Goal: Task Accomplishment & Management: Manage account settings

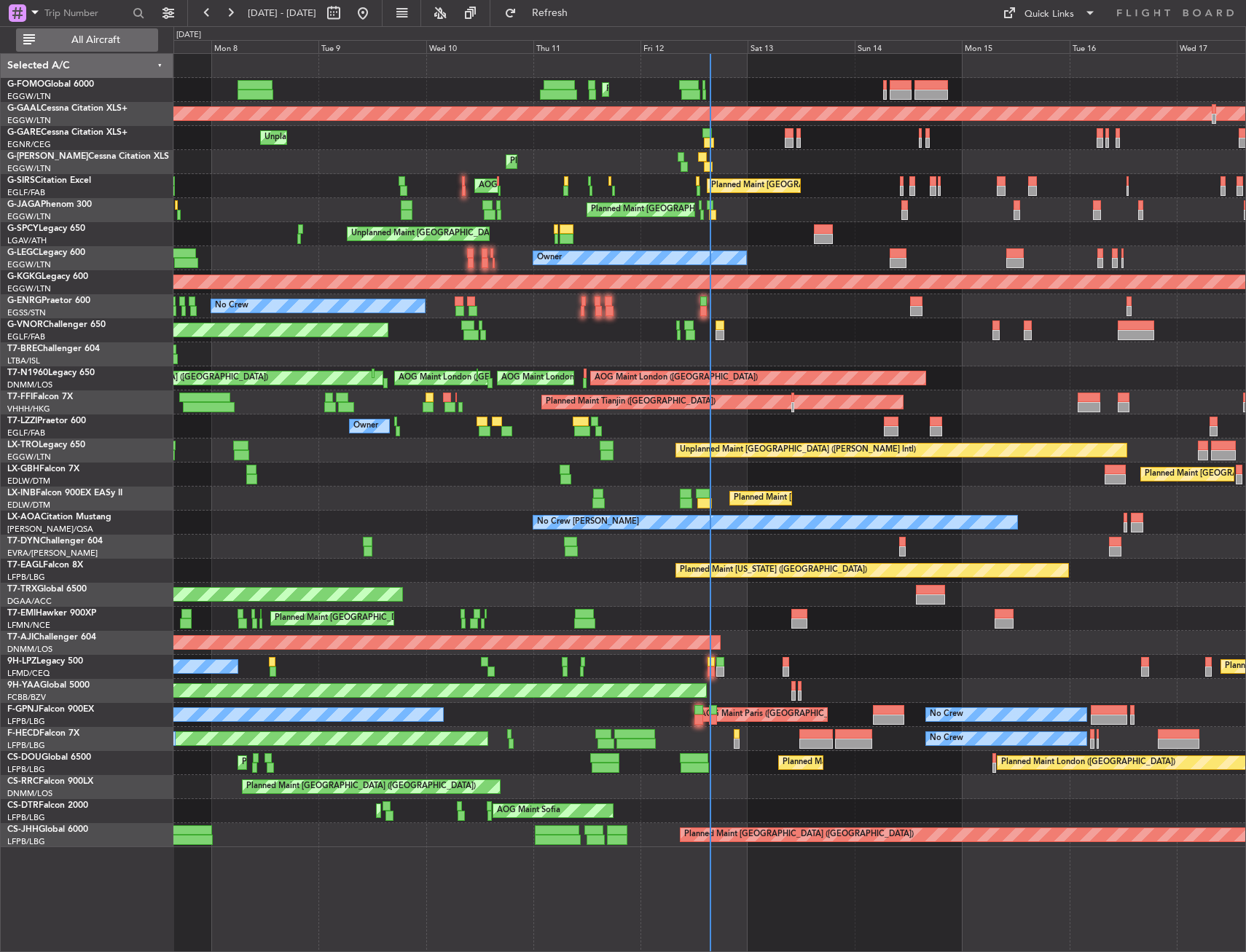
click at [103, 35] on span "All Aircraft" at bounding box center [96, 40] width 115 height 11
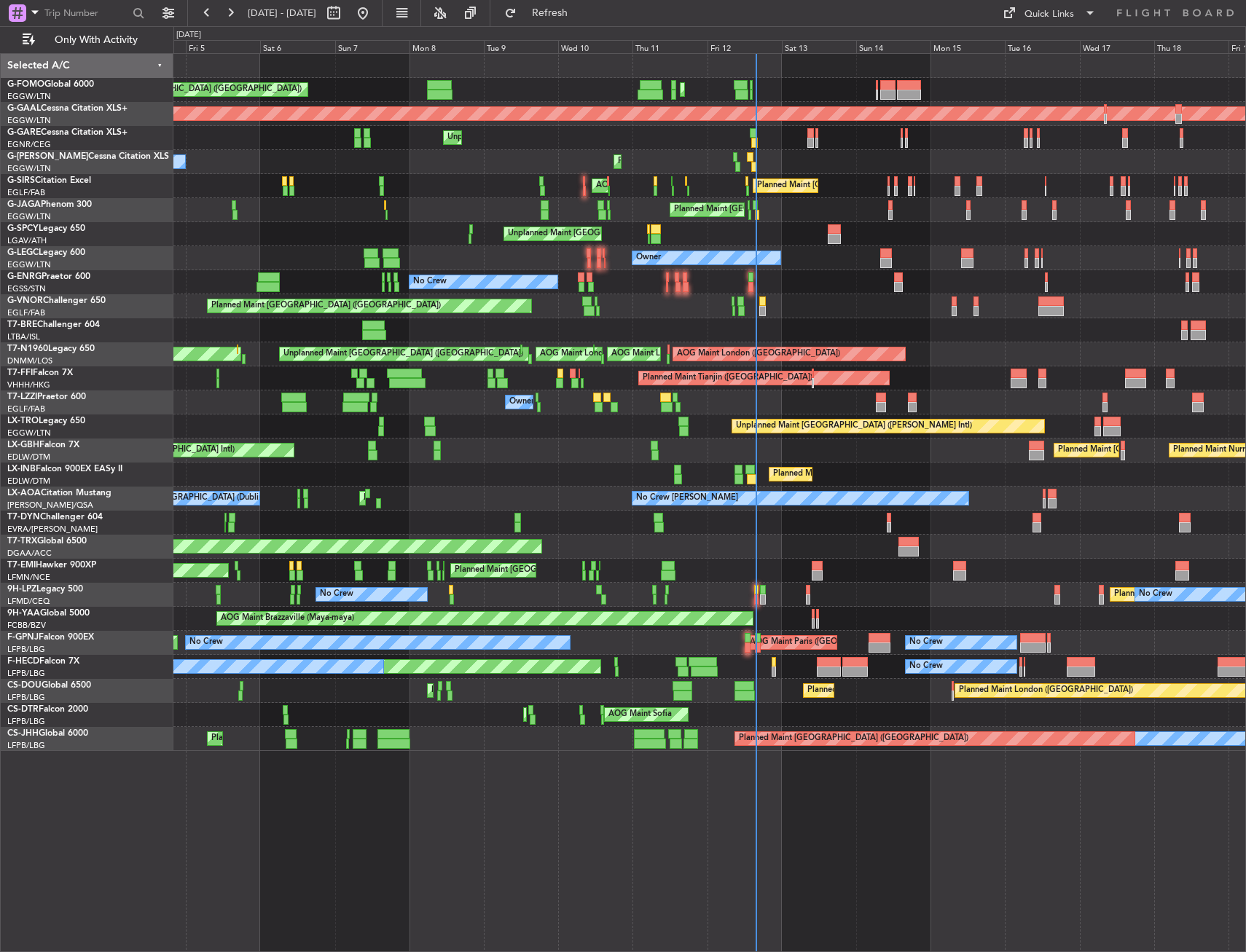
click at [122, 400] on div "Planned Maint [GEOGRAPHIC_DATA] ([GEOGRAPHIC_DATA]) Planned Maint [GEOGRAPHIC_D…" at bounding box center [623, 489] width 1246 height 926
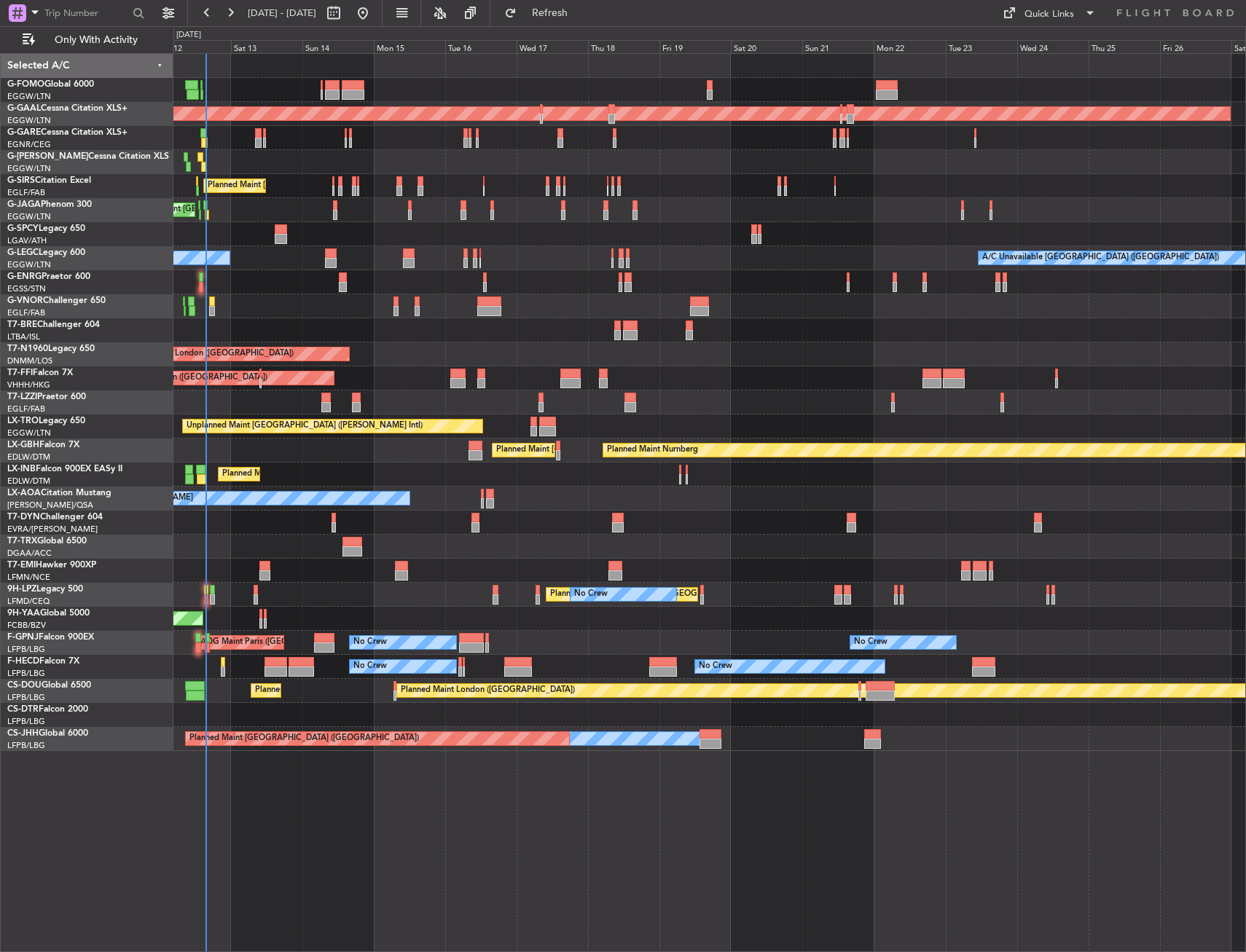
click at [555, 376] on div "Planned Maint Tianjin ([GEOGRAPHIC_DATA])" at bounding box center [709, 379] width 1072 height 24
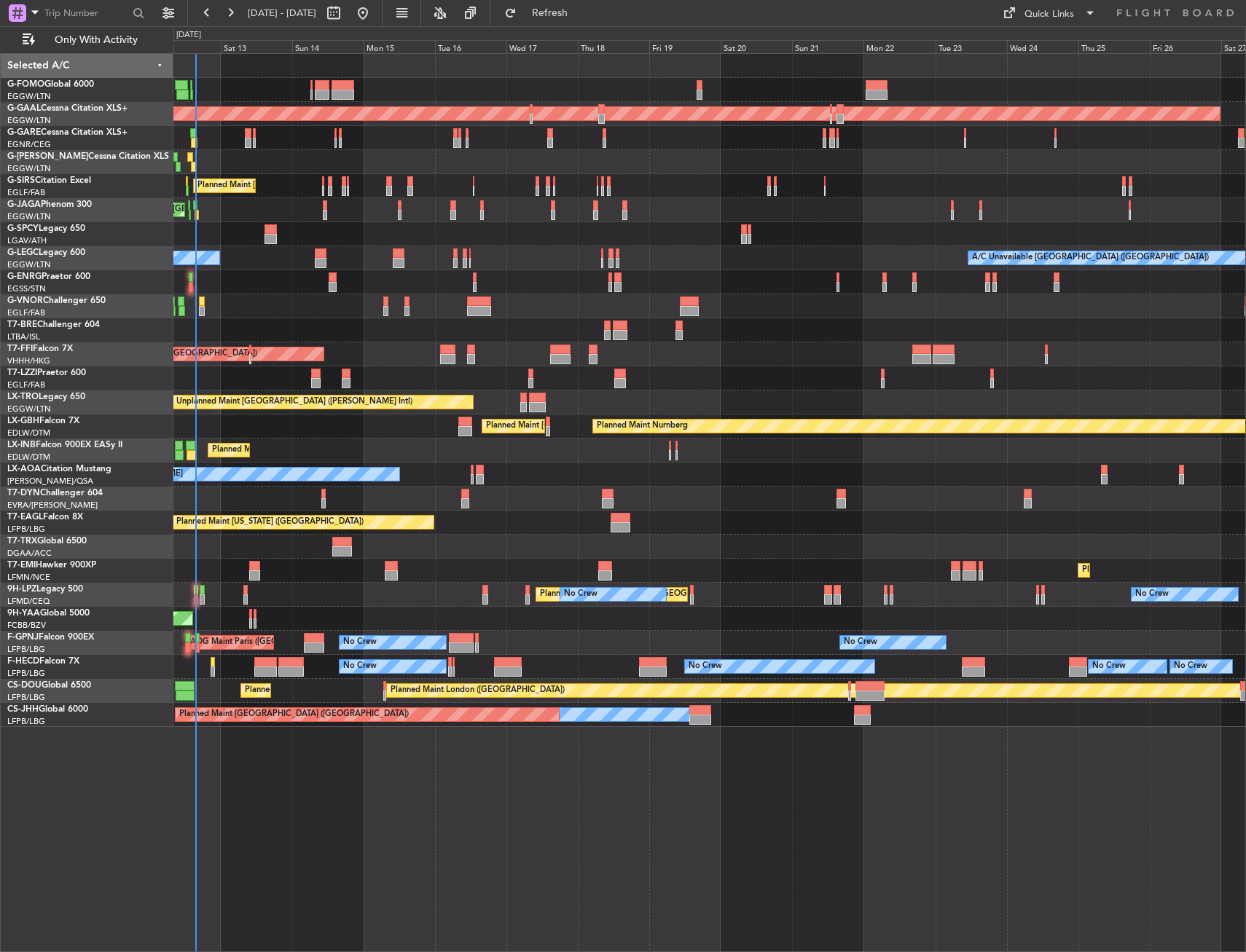
click at [213, 691] on div "Planned Maint London ([GEOGRAPHIC_DATA]) Planned Maint [GEOGRAPHIC_DATA] ([GEOG…" at bounding box center [709, 691] width 1072 height 24
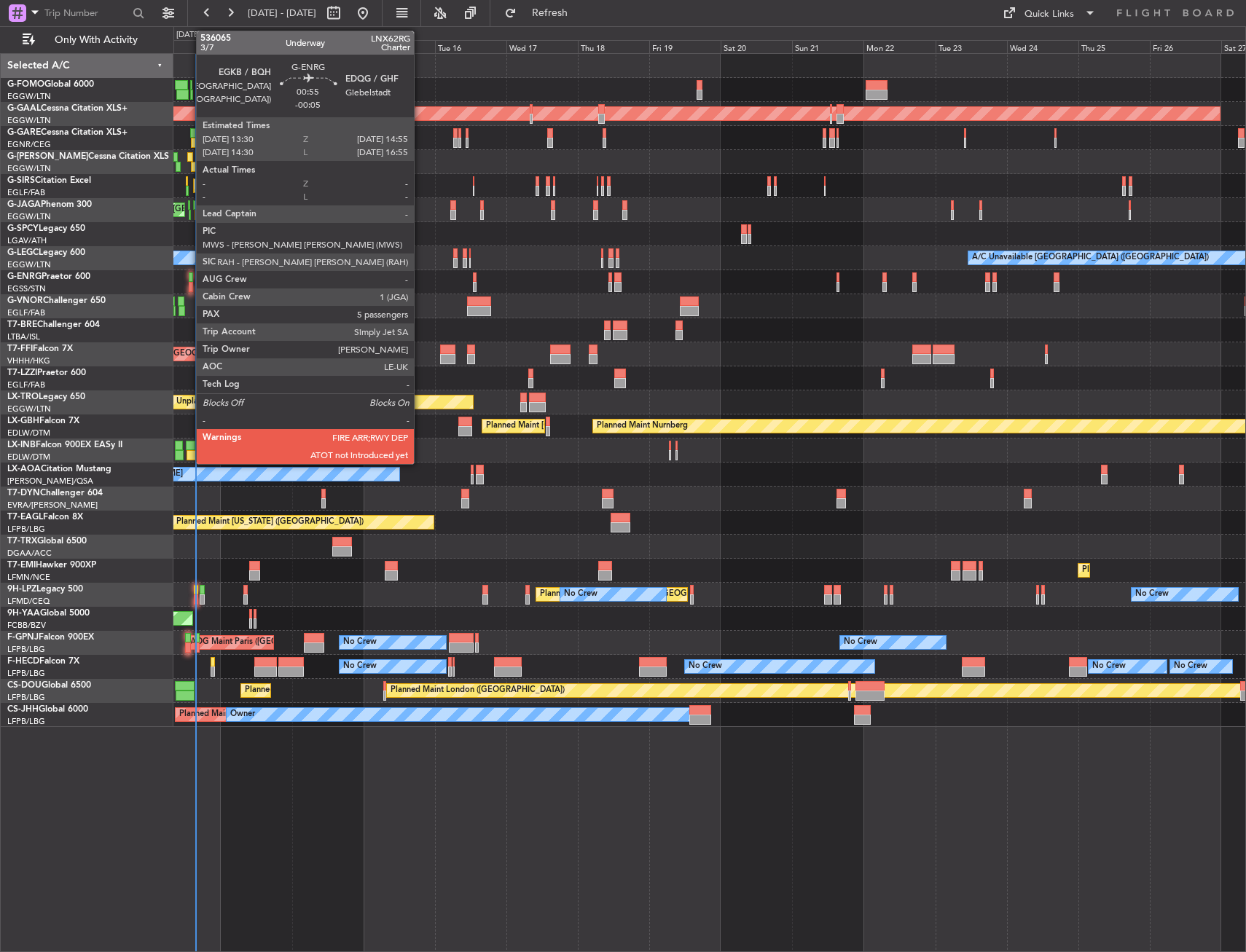
click at [189, 274] on div at bounding box center [190, 277] width 4 height 11
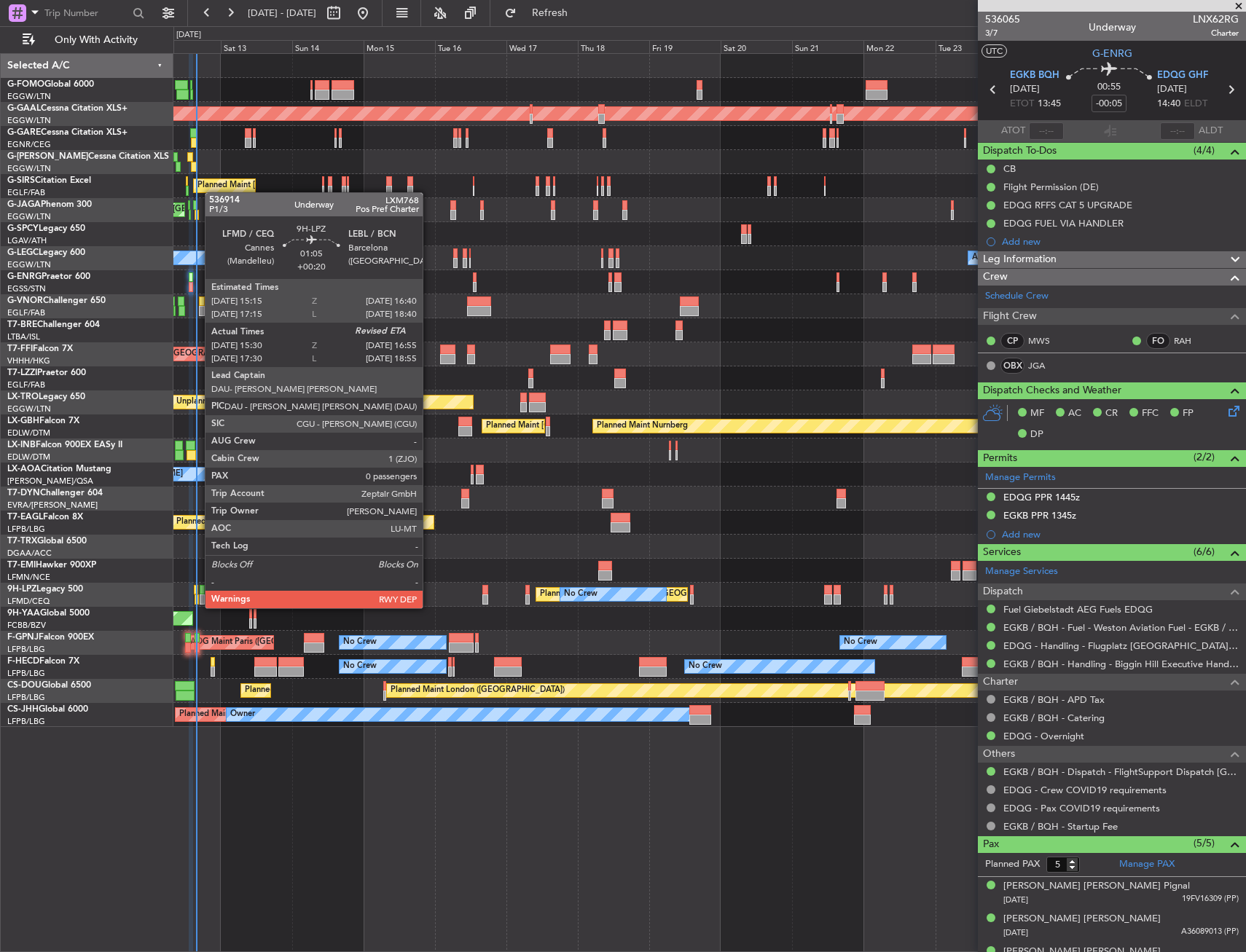
click at [198, 593] on div at bounding box center [195, 590] width 4 height 11
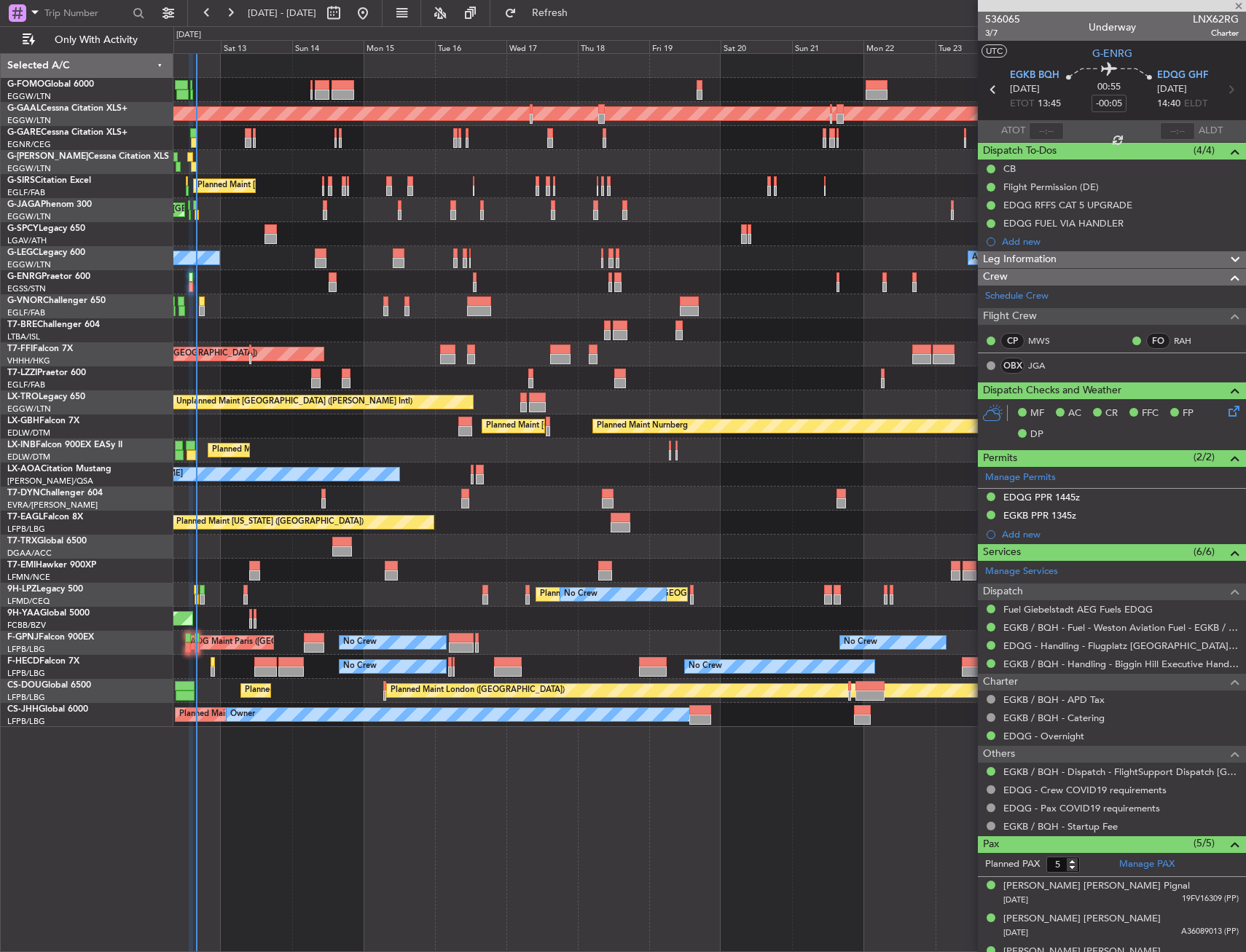
type input "+00:20"
type input "15:40"
type input "0"
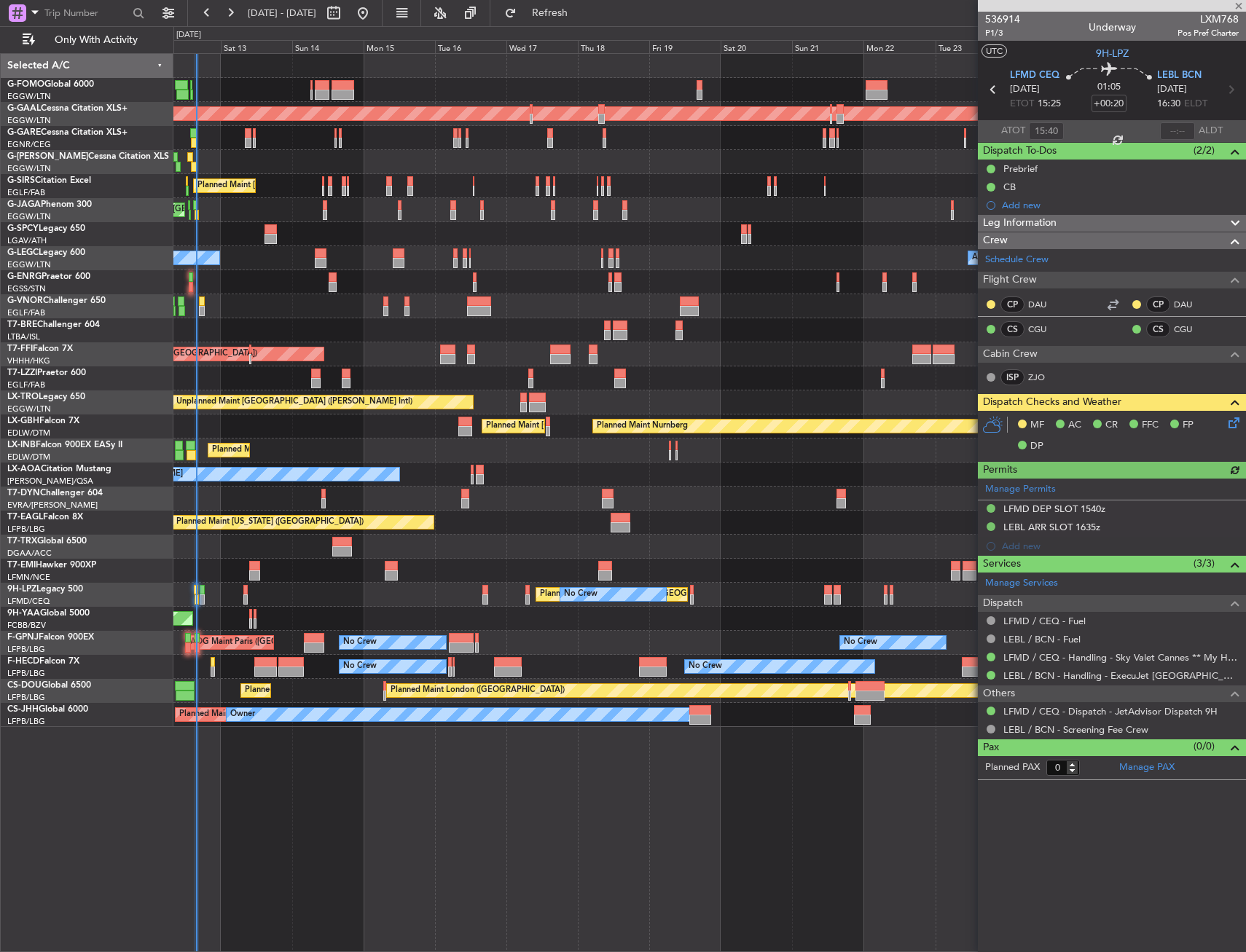
type input "15:53"
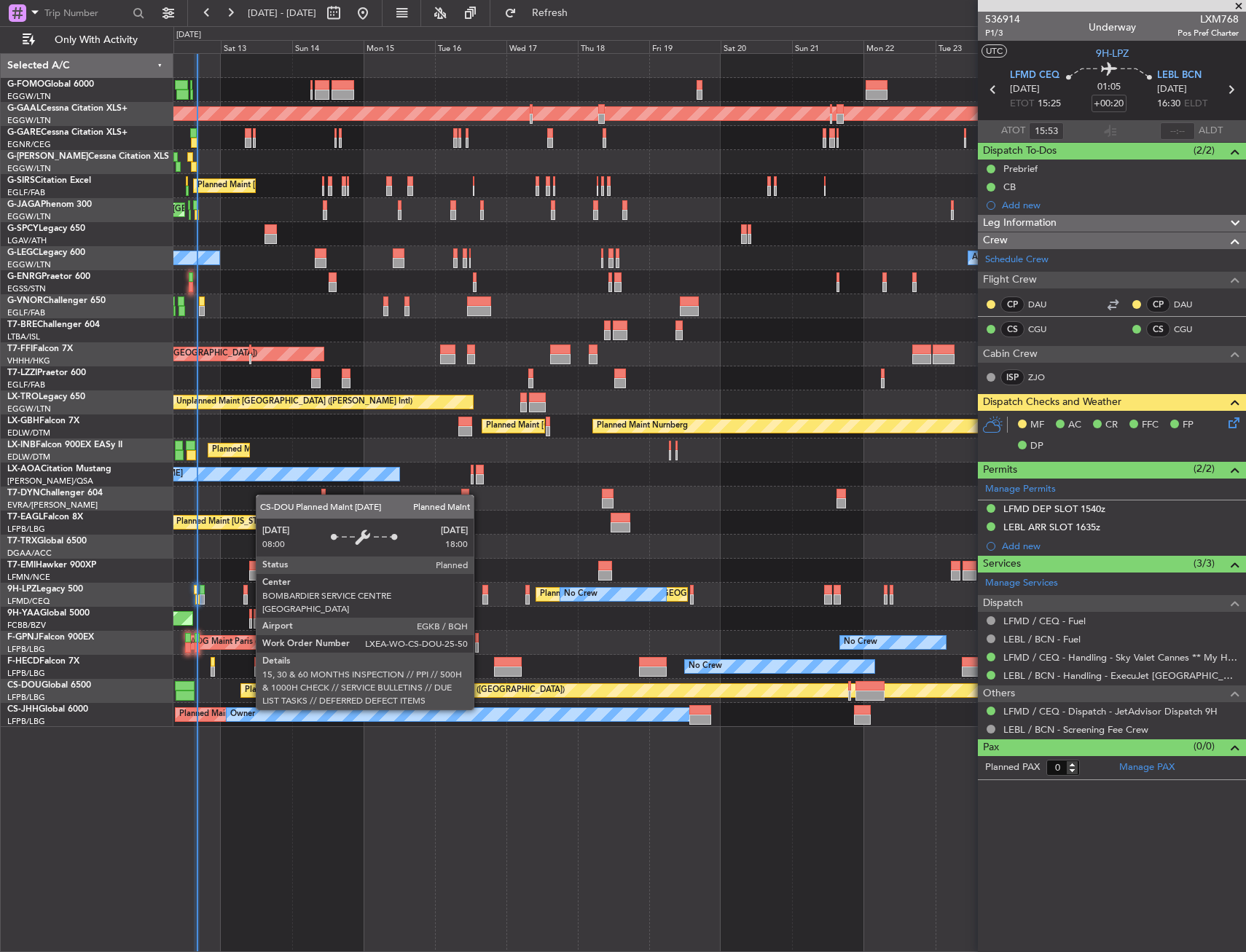
click at [443, 691] on div "Planned Maint London ([GEOGRAPHIC_DATA])" at bounding box center [477, 690] width 174 height 22
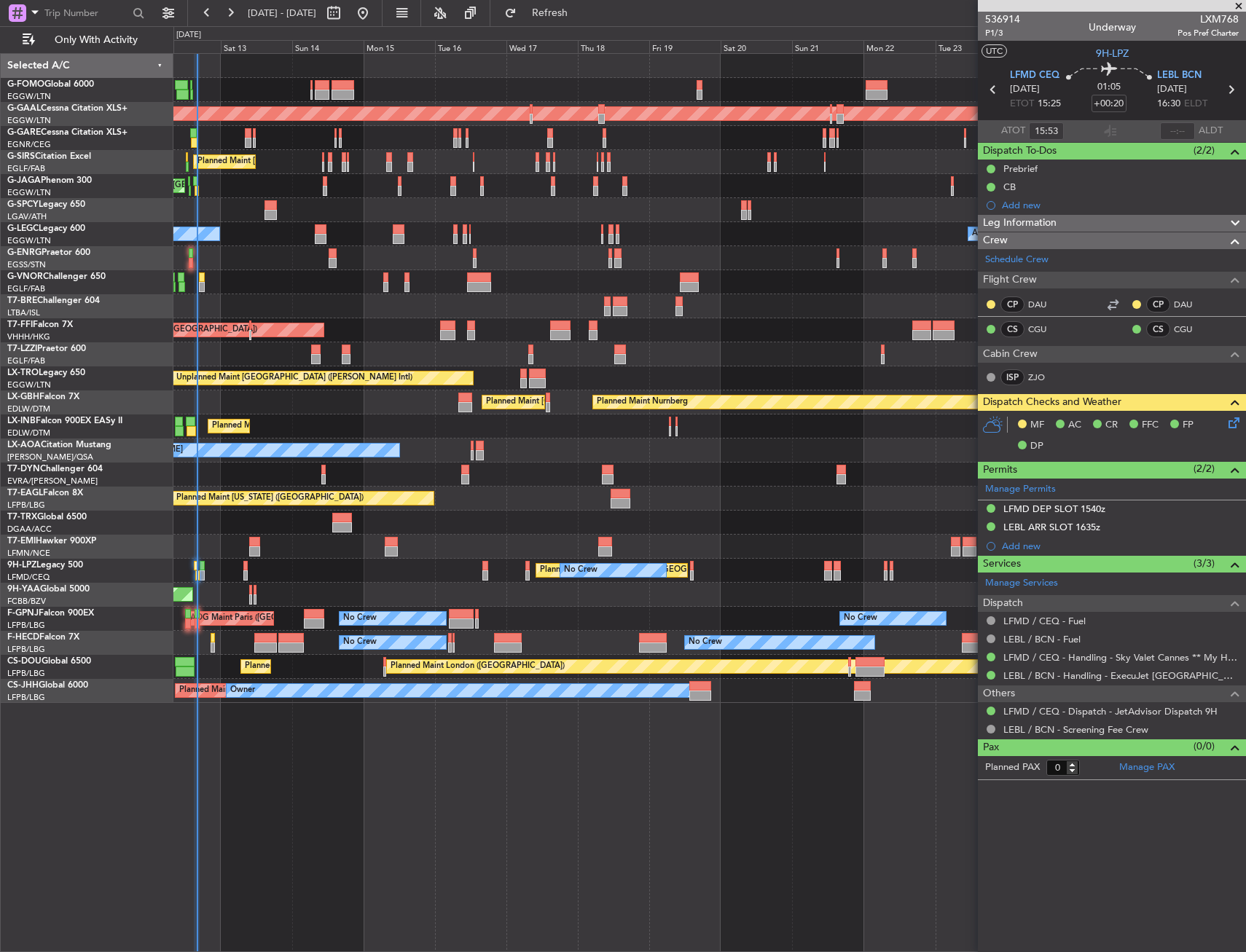
click at [492, 260] on div "Planned Maint [GEOGRAPHIC_DATA] ([GEOGRAPHIC_DATA]) Planned [GEOGRAPHIC_DATA] U…" at bounding box center [709, 378] width 1072 height 649
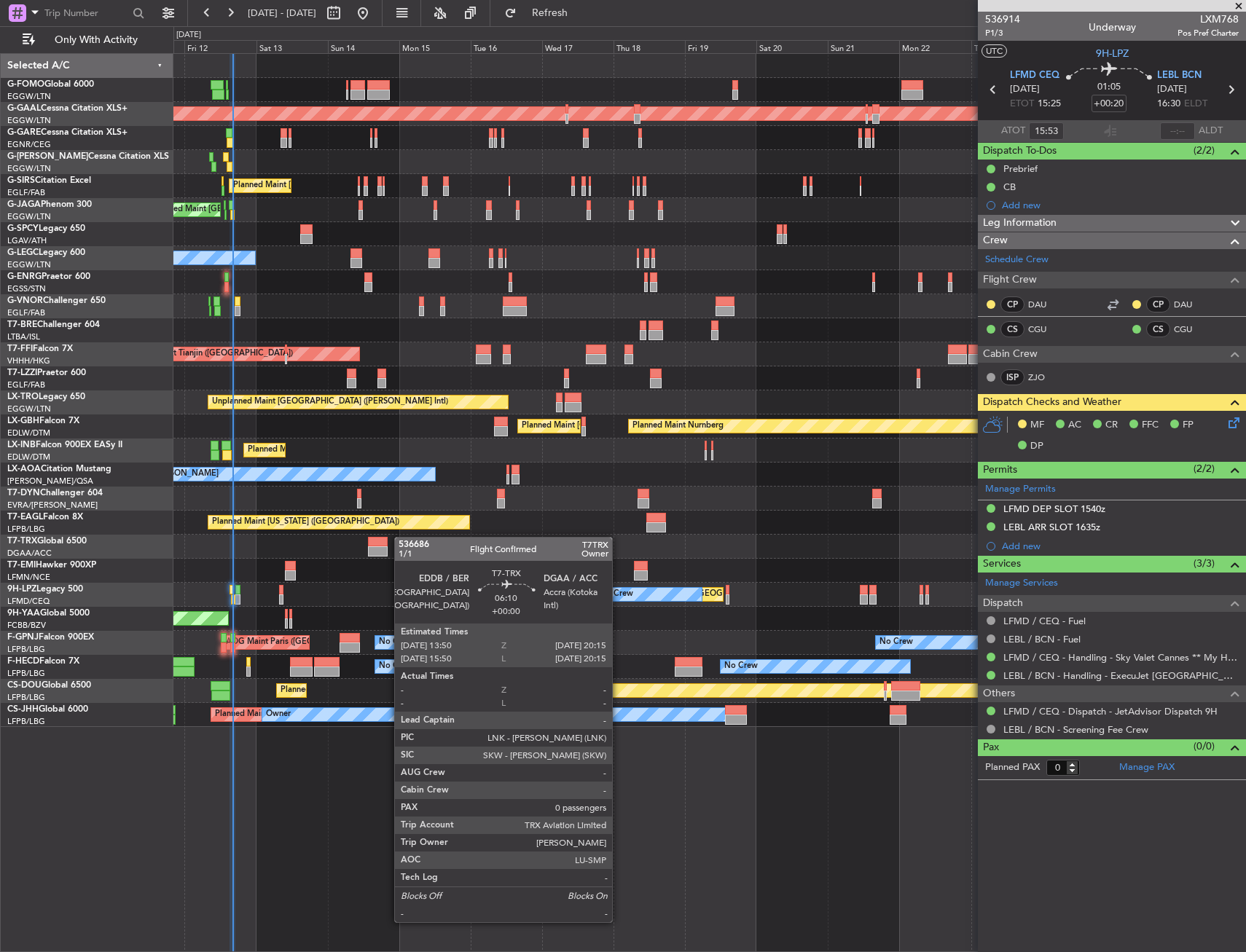
click at [373, 550] on div "Planned Maint [GEOGRAPHIC_DATA] ([GEOGRAPHIC_DATA]) Planned [GEOGRAPHIC_DATA] U…" at bounding box center [709, 390] width 1072 height 673
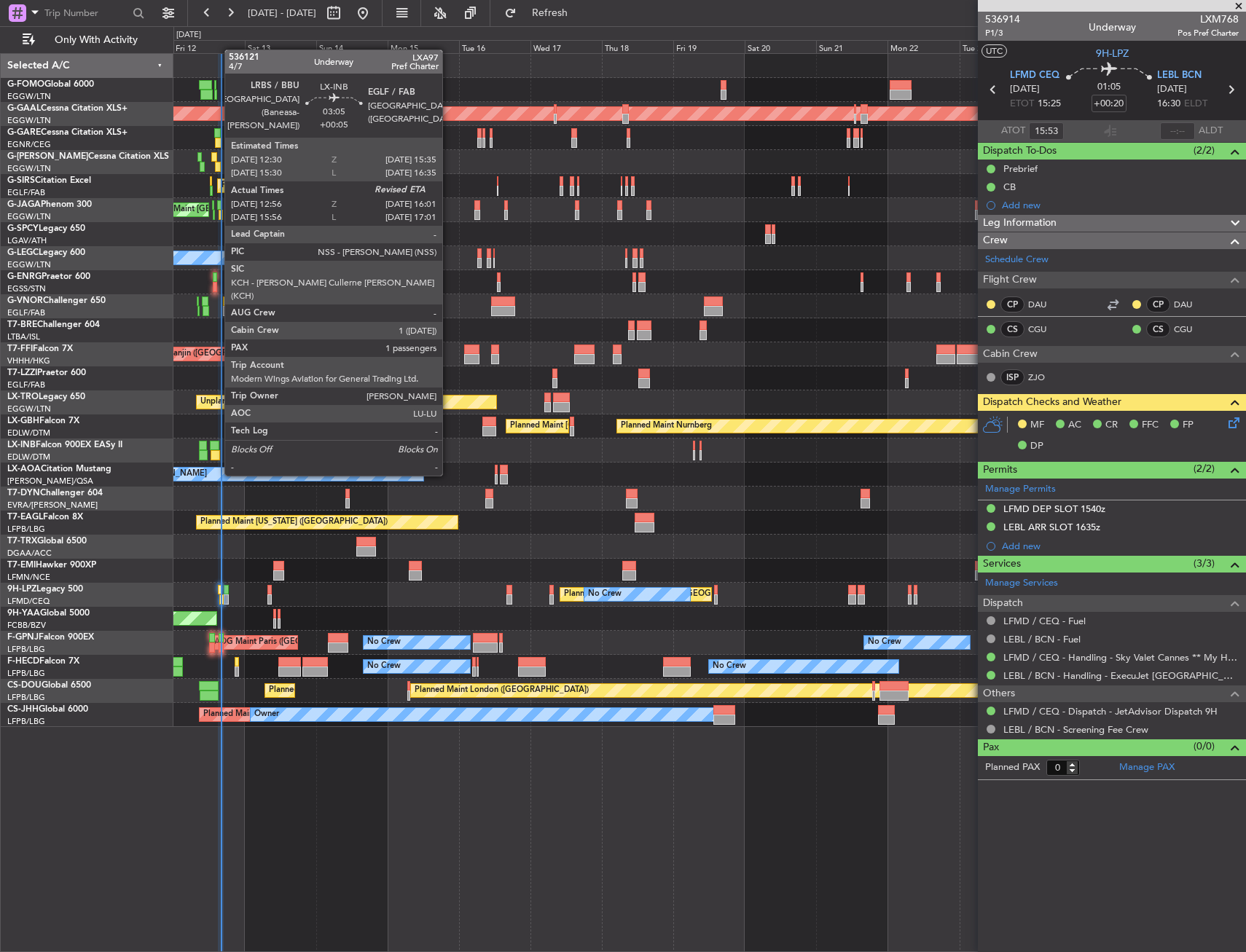
click at [217, 448] on div at bounding box center [215, 446] width 10 height 11
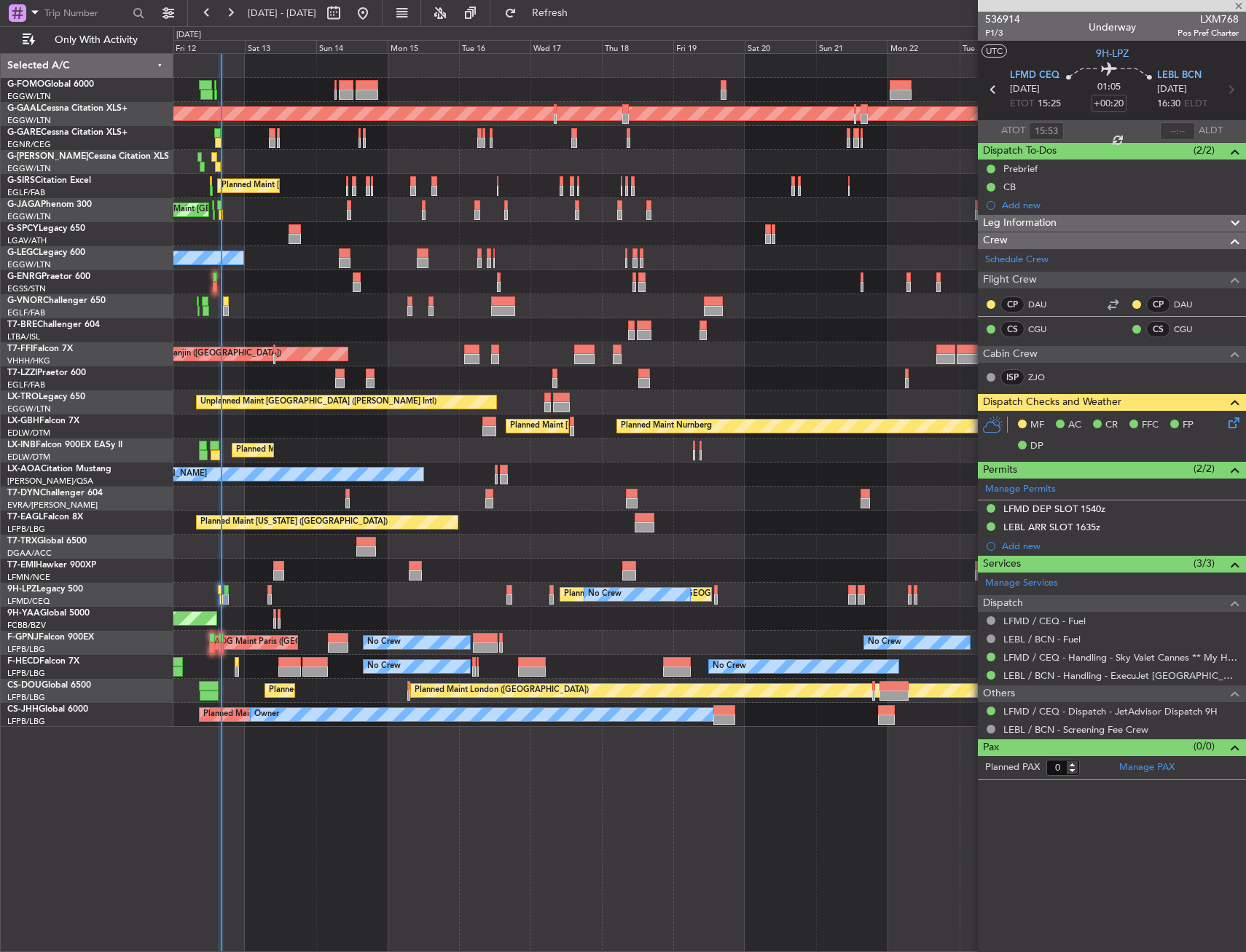
type input "+00:05"
type input "12:56"
type input "1"
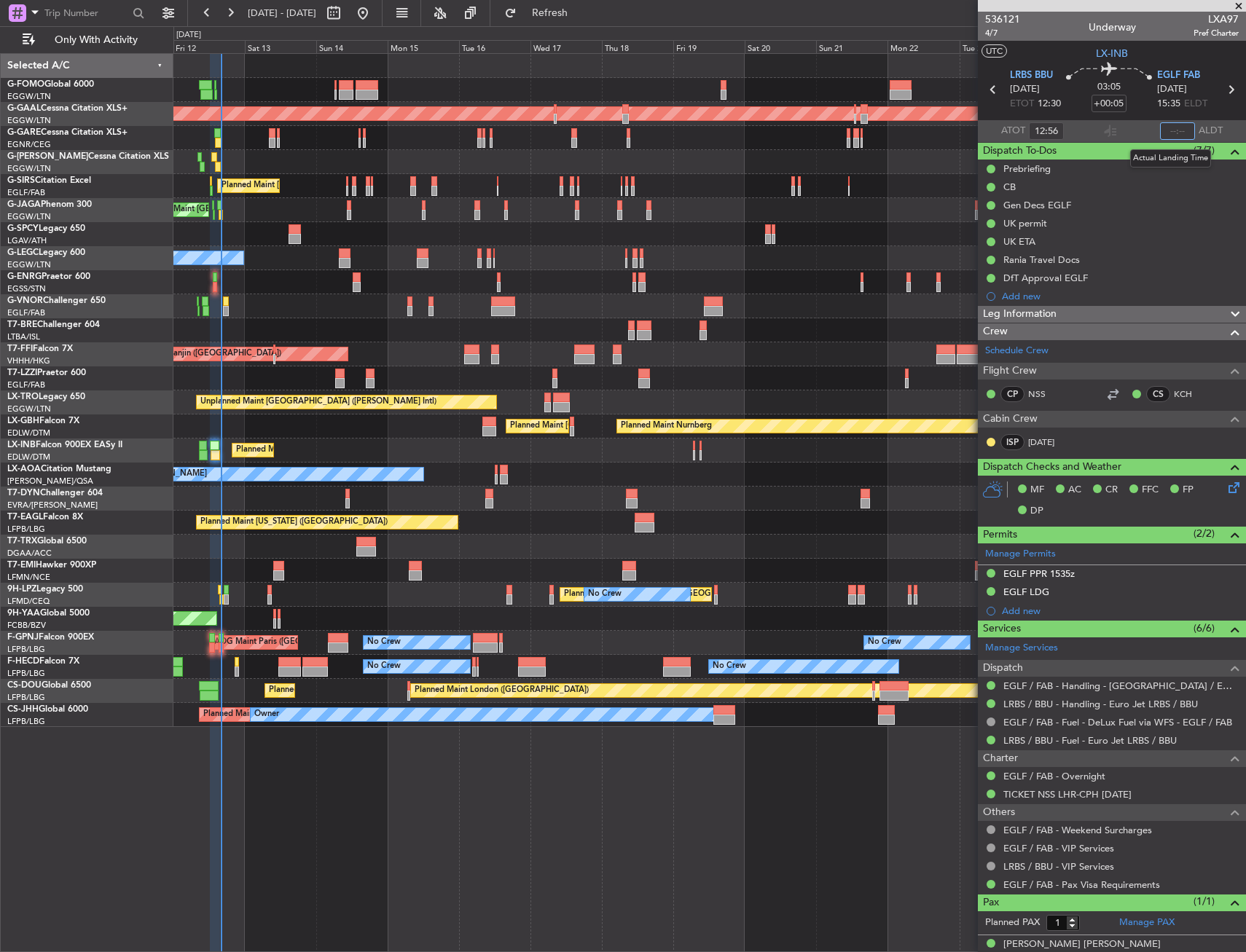
click at [1182, 129] on input "text" at bounding box center [1178, 132] width 35 height 18
click at [1139, 115] on div "03:05 +00:05" at bounding box center [1109, 89] width 96 height 54
type input "16:01"
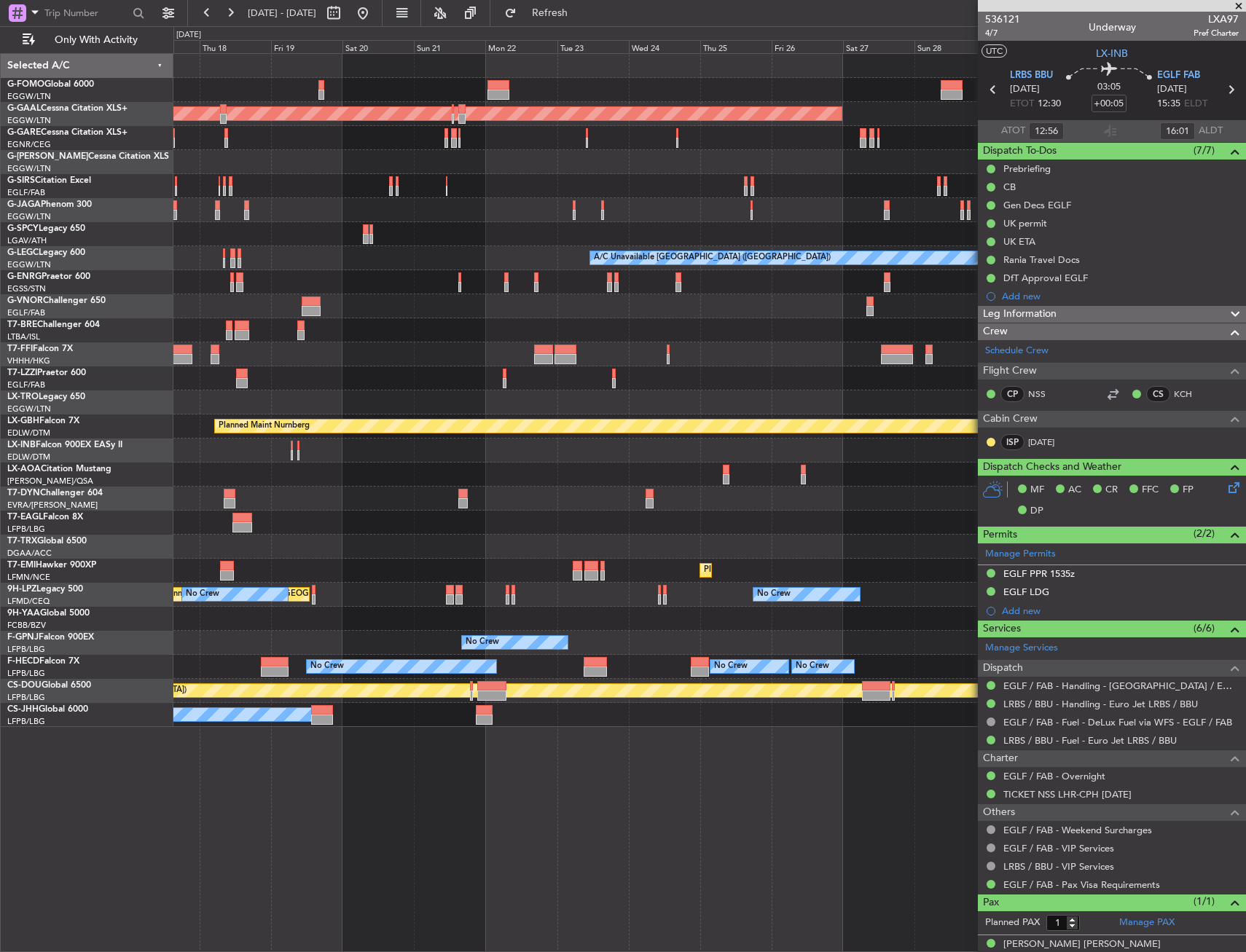
click at [242, 190] on div at bounding box center [709, 186] width 1072 height 24
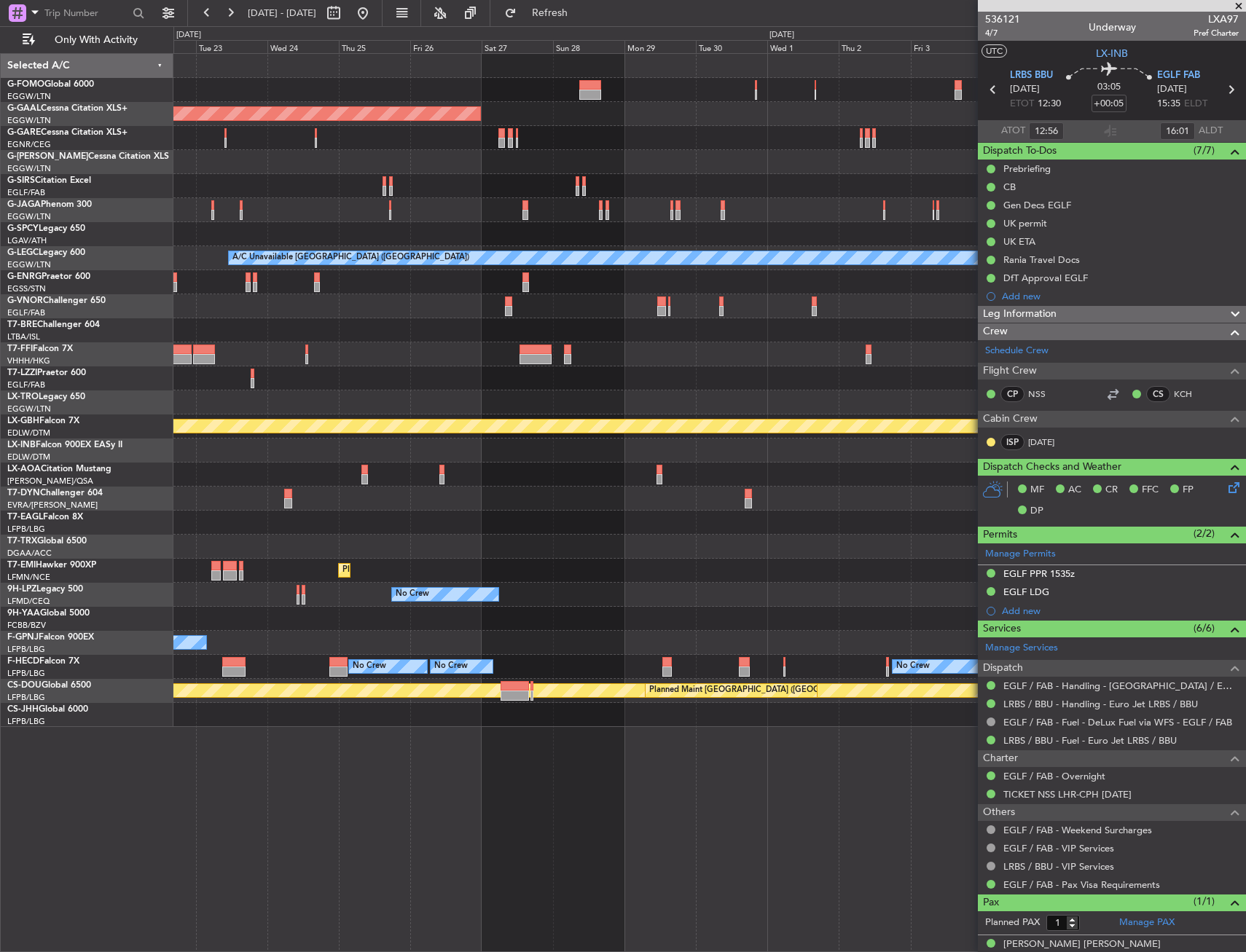
click at [216, 195] on div "Planned Maint Dusseldorf A/C Unavailable [GEOGRAPHIC_DATA] ([GEOGRAPHIC_DATA]) …" at bounding box center [709, 390] width 1072 height 673
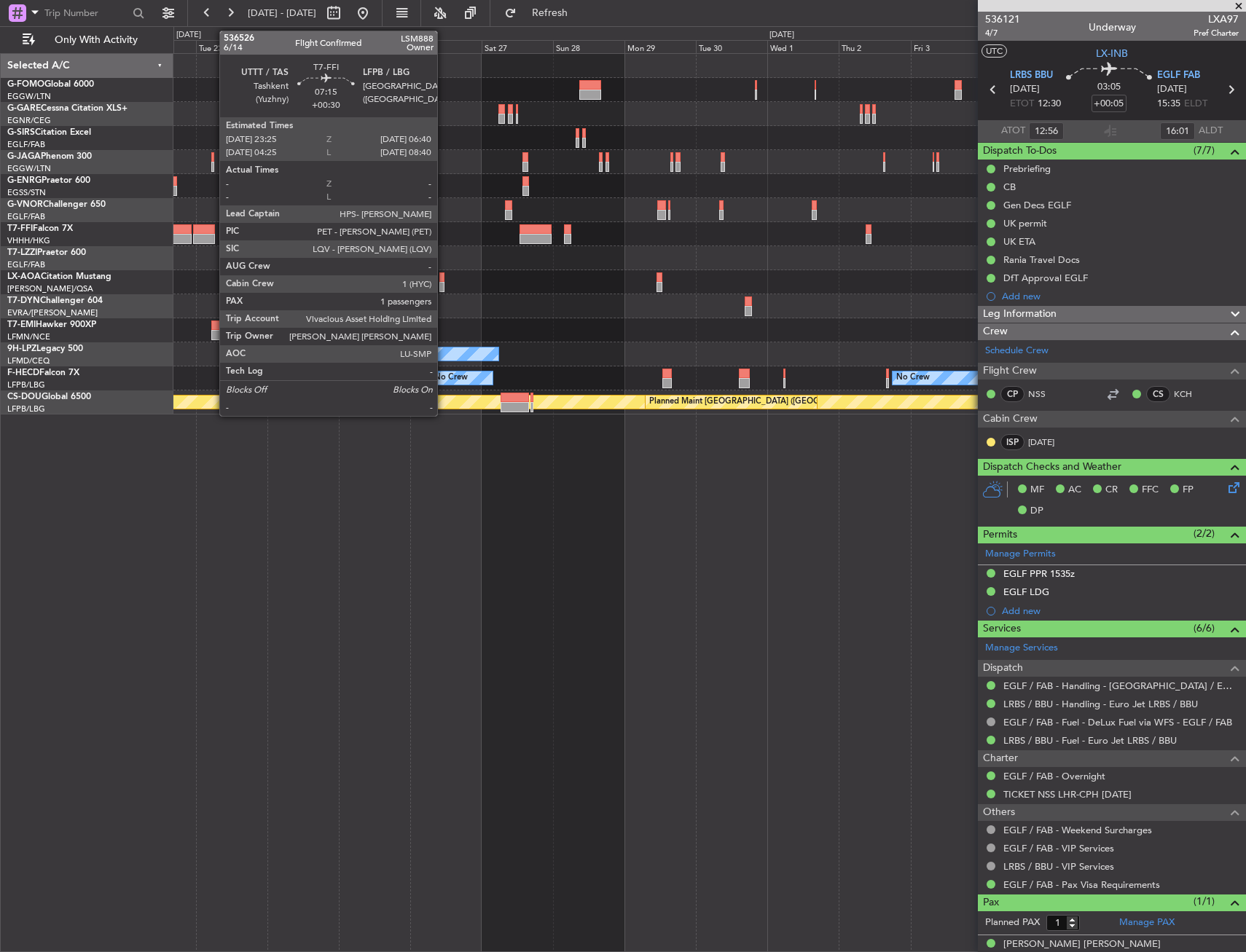
click at [212, 235] on div at bounding box center [203, 239] width 22 height 11
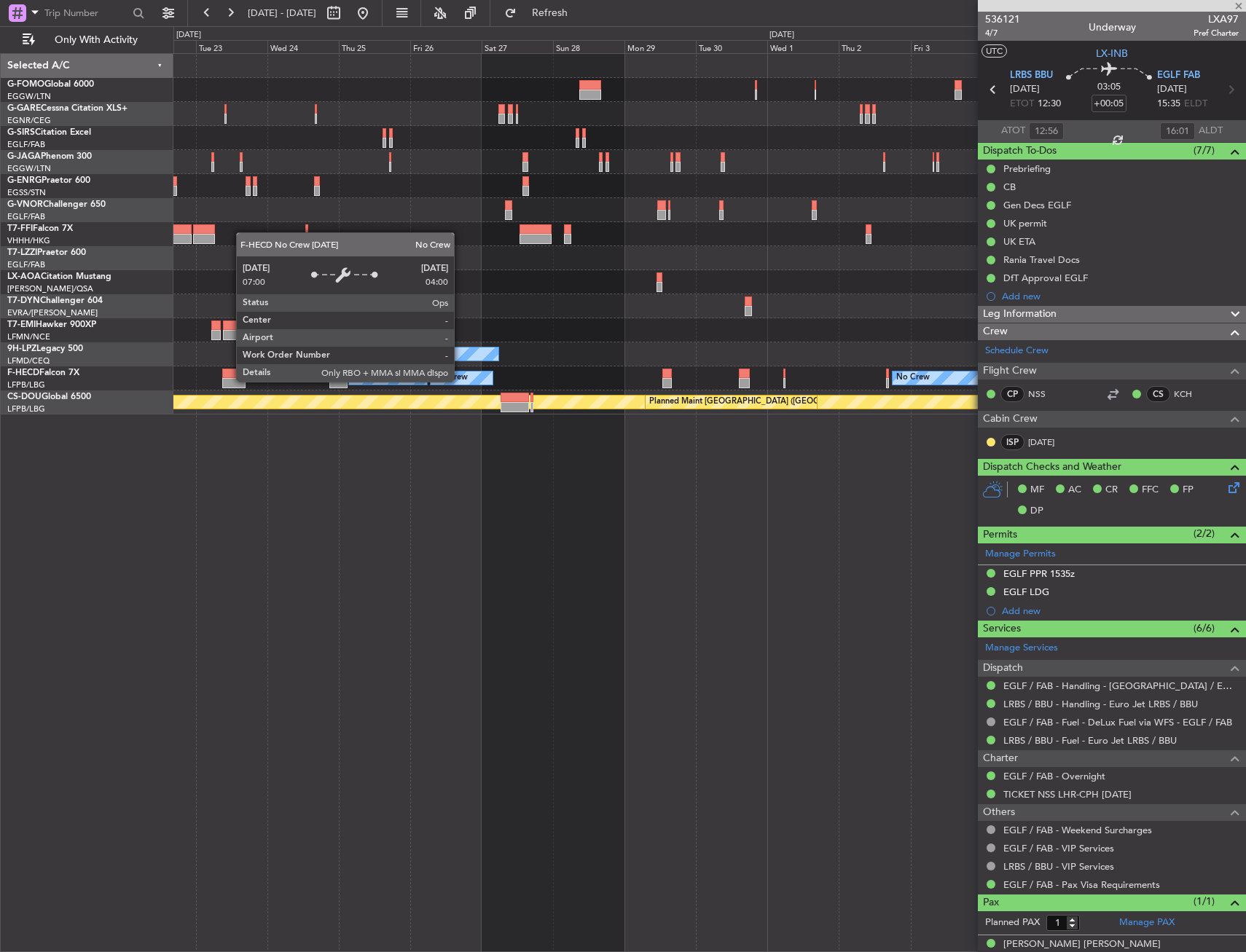
type input "+00:30"
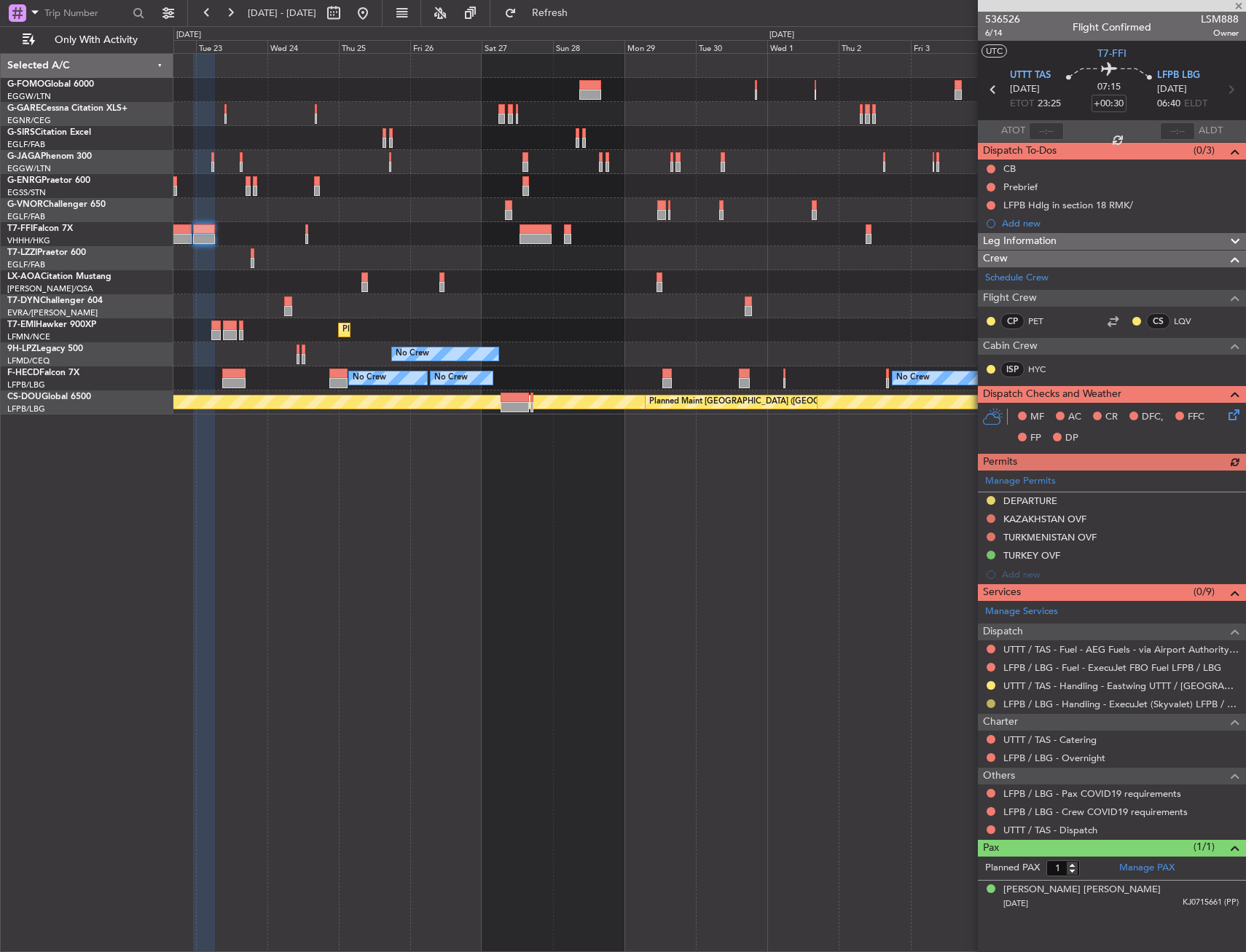
click at [993, 705] on button at bounding box center [991, 703] width 9 height 9
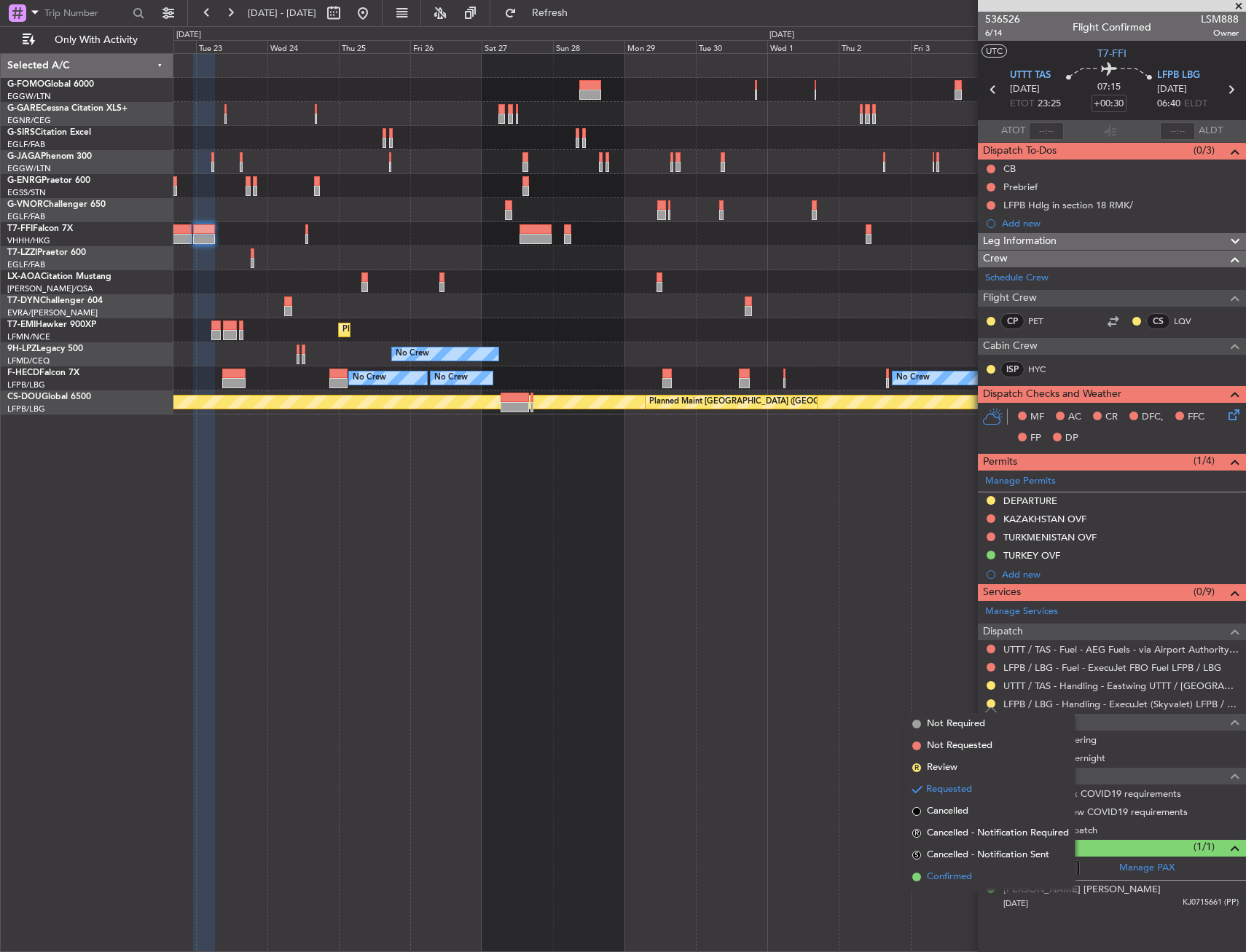
click at [992, 873] on li "Confirmed" at bounding box center [991, 877] width 168 height 22
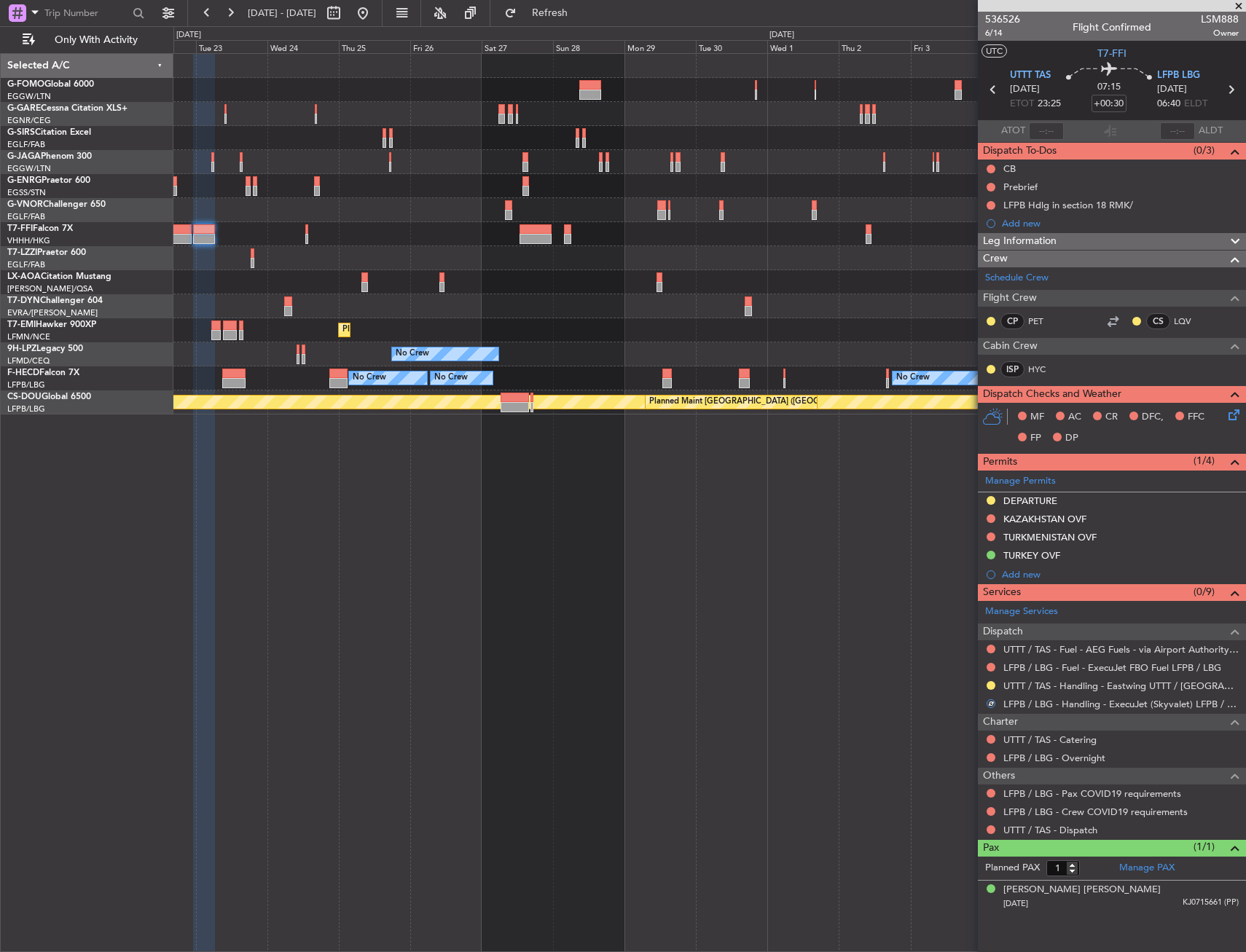
click at [995, 789] on div at bounding box center [991, 793] width 11 height 11
click at [995, 790] on button at bounding box center [991, 793] width 9 height 9
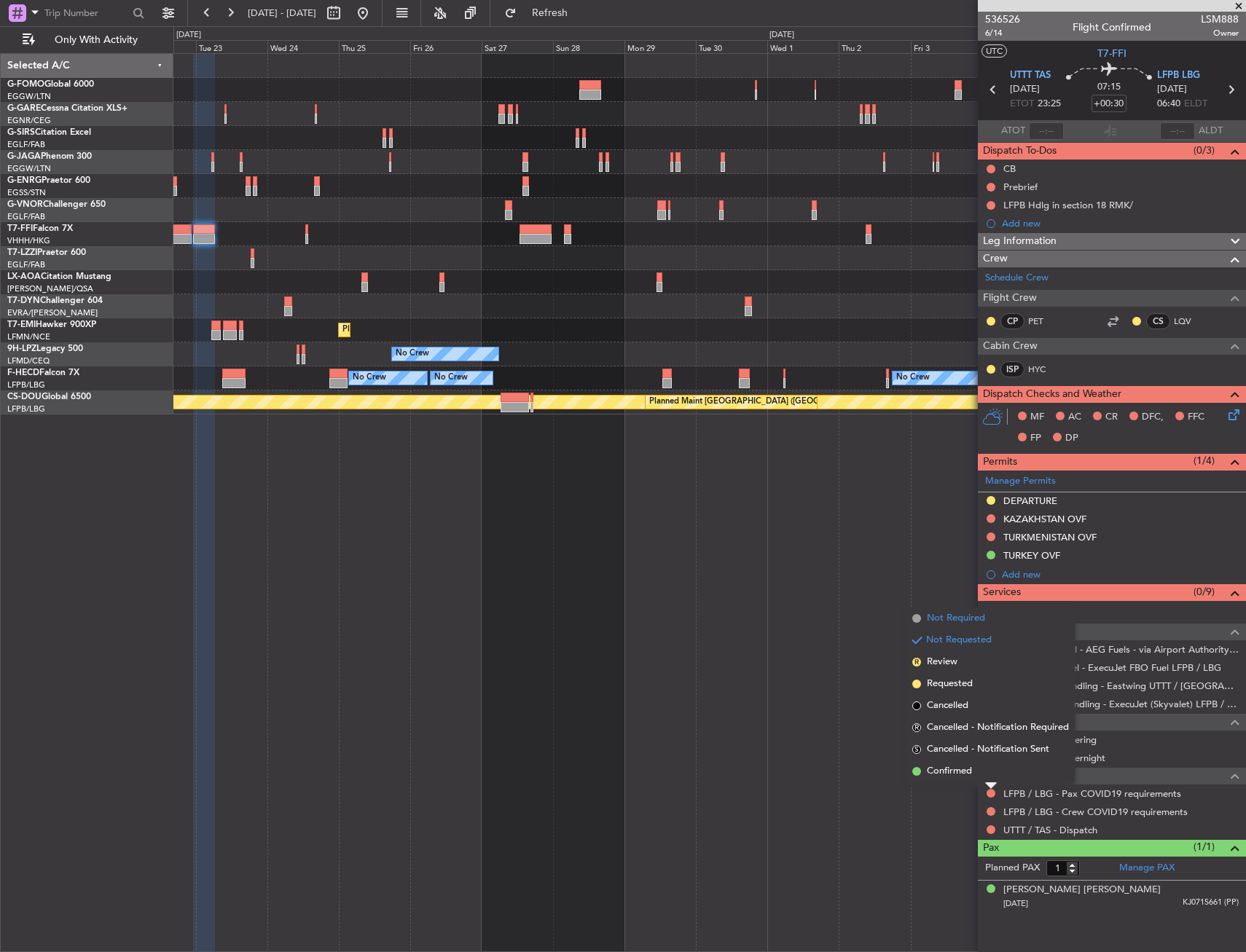
click at [953, 624] on span "Not Required" at bounding box center [956, 619] width 59 height 15
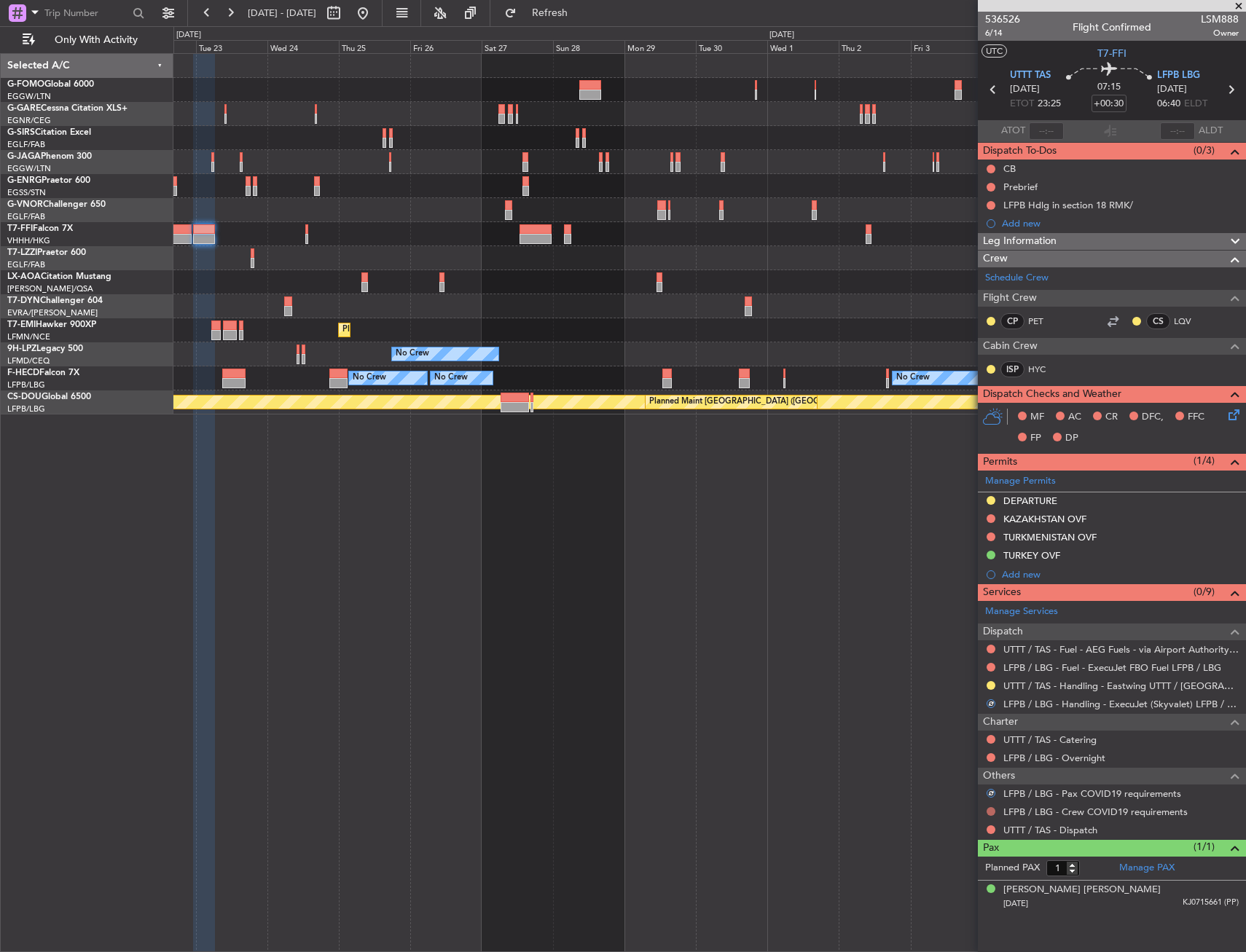
click at [992, 807] on button at bounding box center [991, 811] width 9 height 9
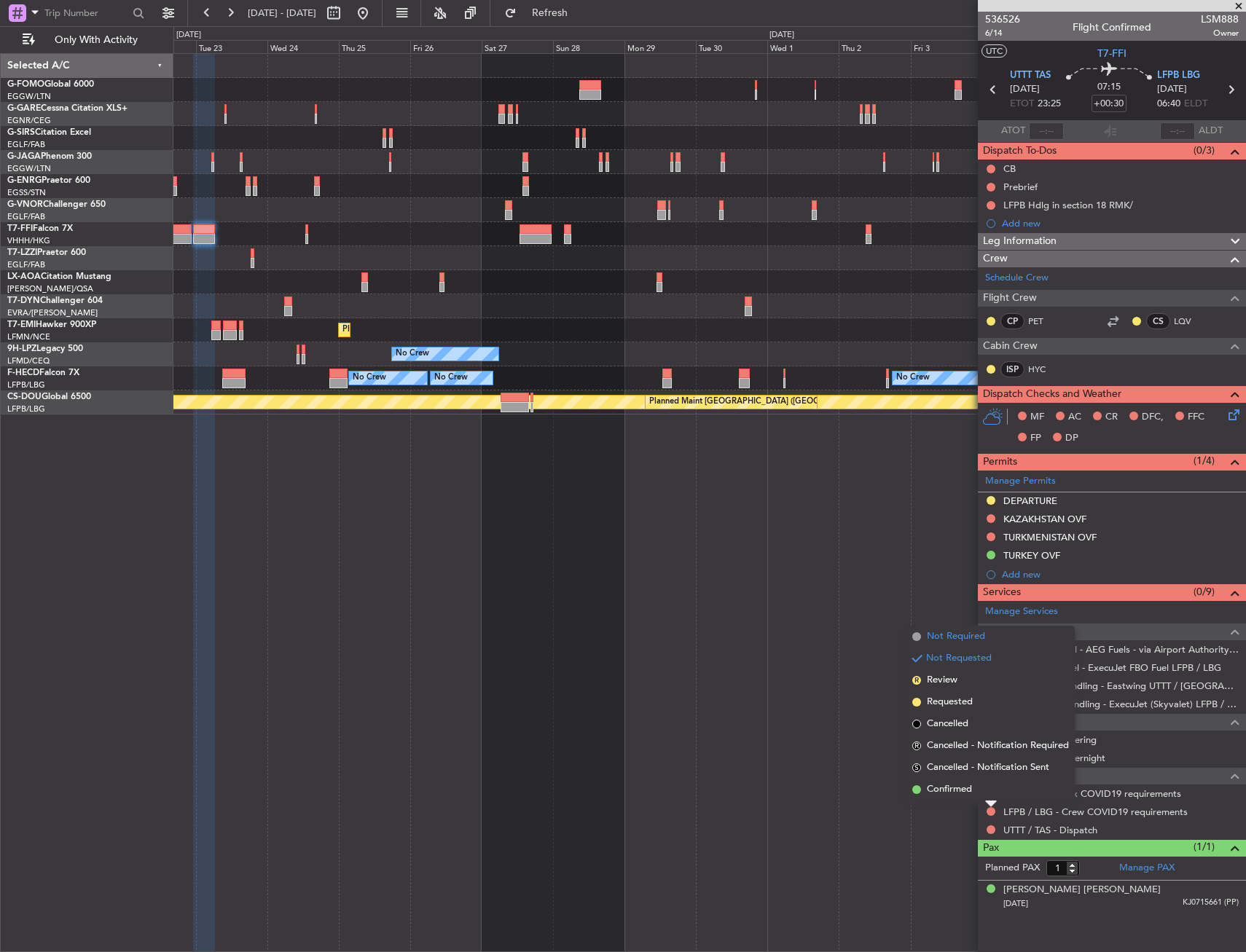
click at [978, 633] on span "Not Required" at bounding box center [956, 637] width 59 height 15
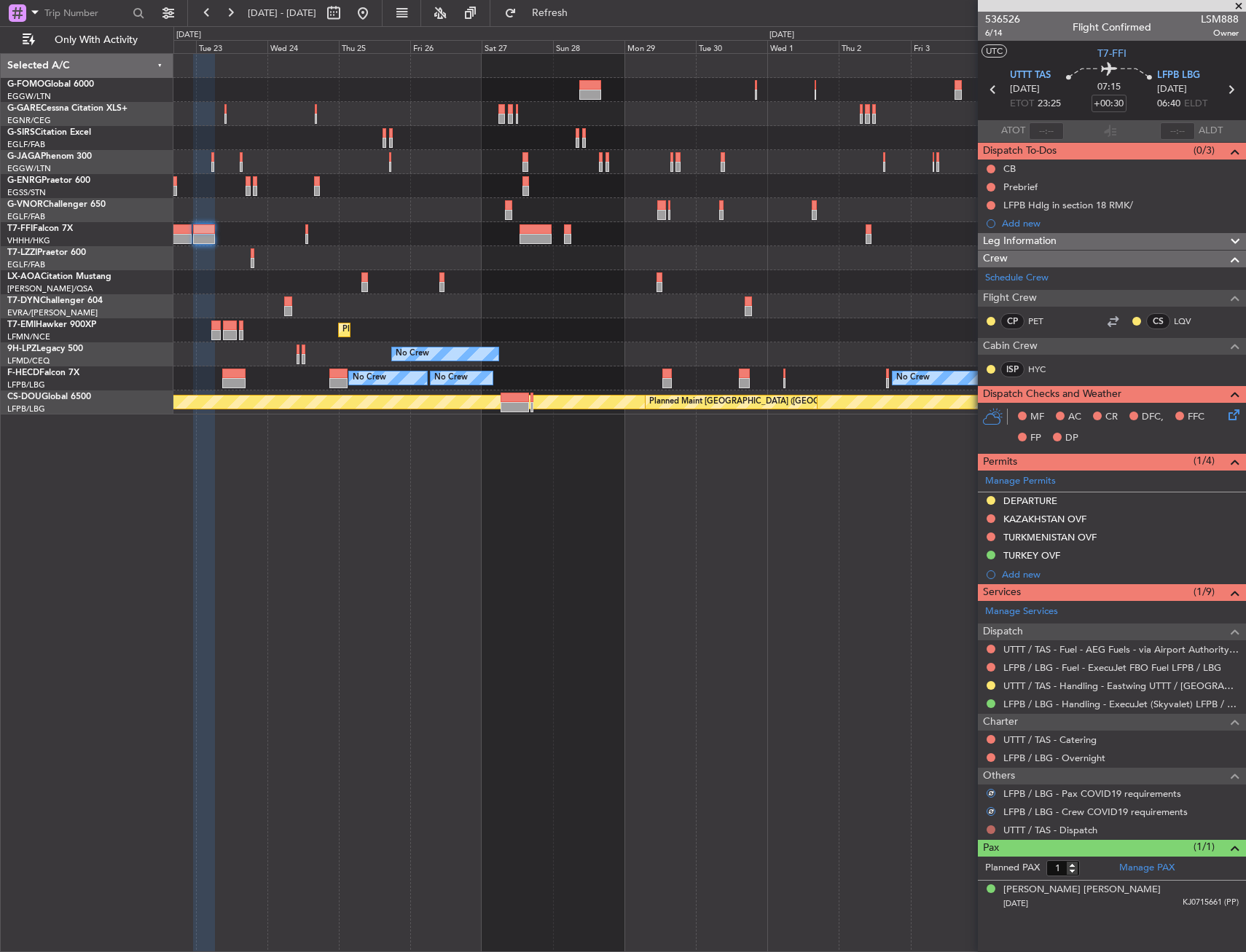
click at [989, 831] on button at bounding box center [991, 829] width 9 height 9
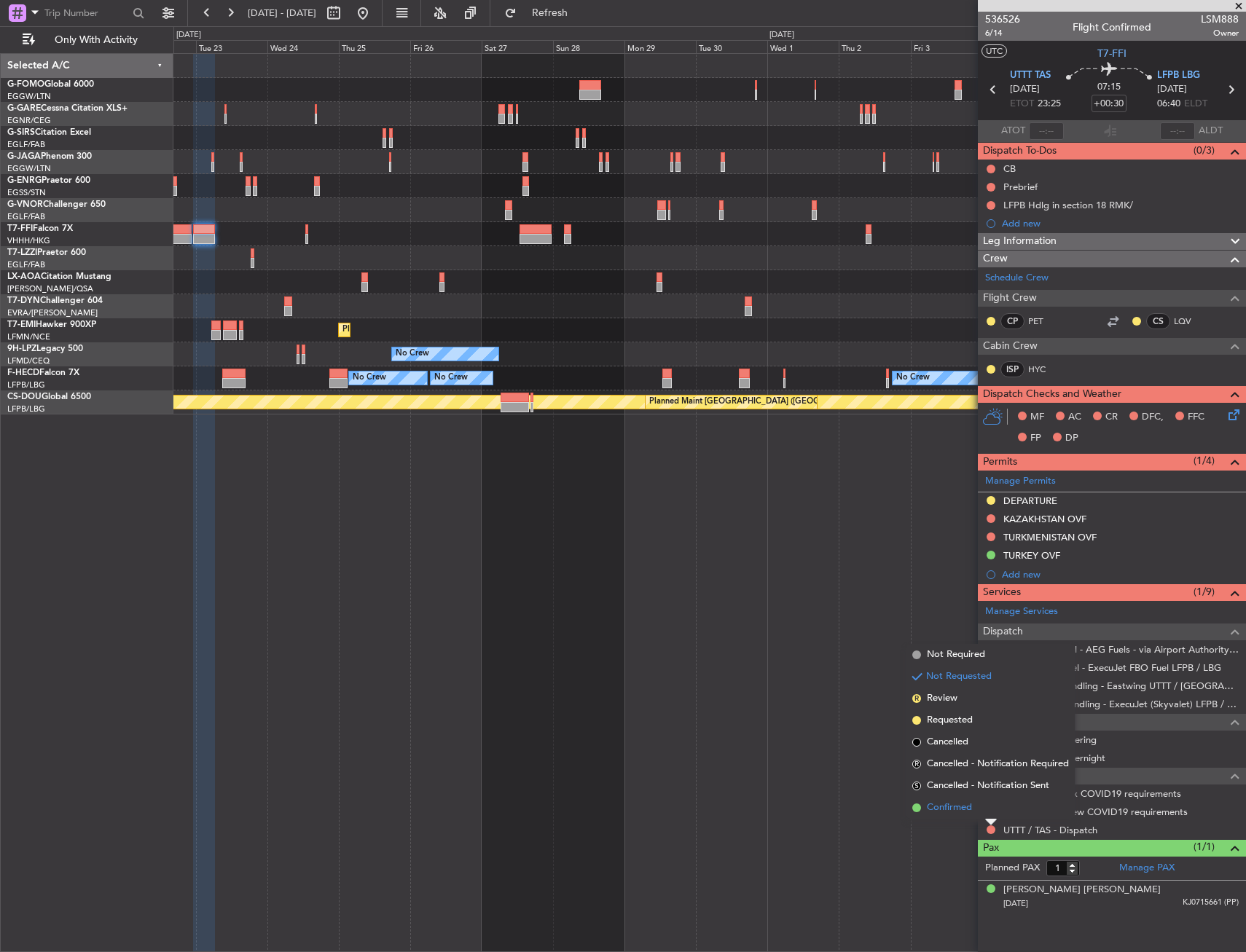
click at [955, 810] on span "Confirmed" at bounding box center [950, 808] width 46 height 15
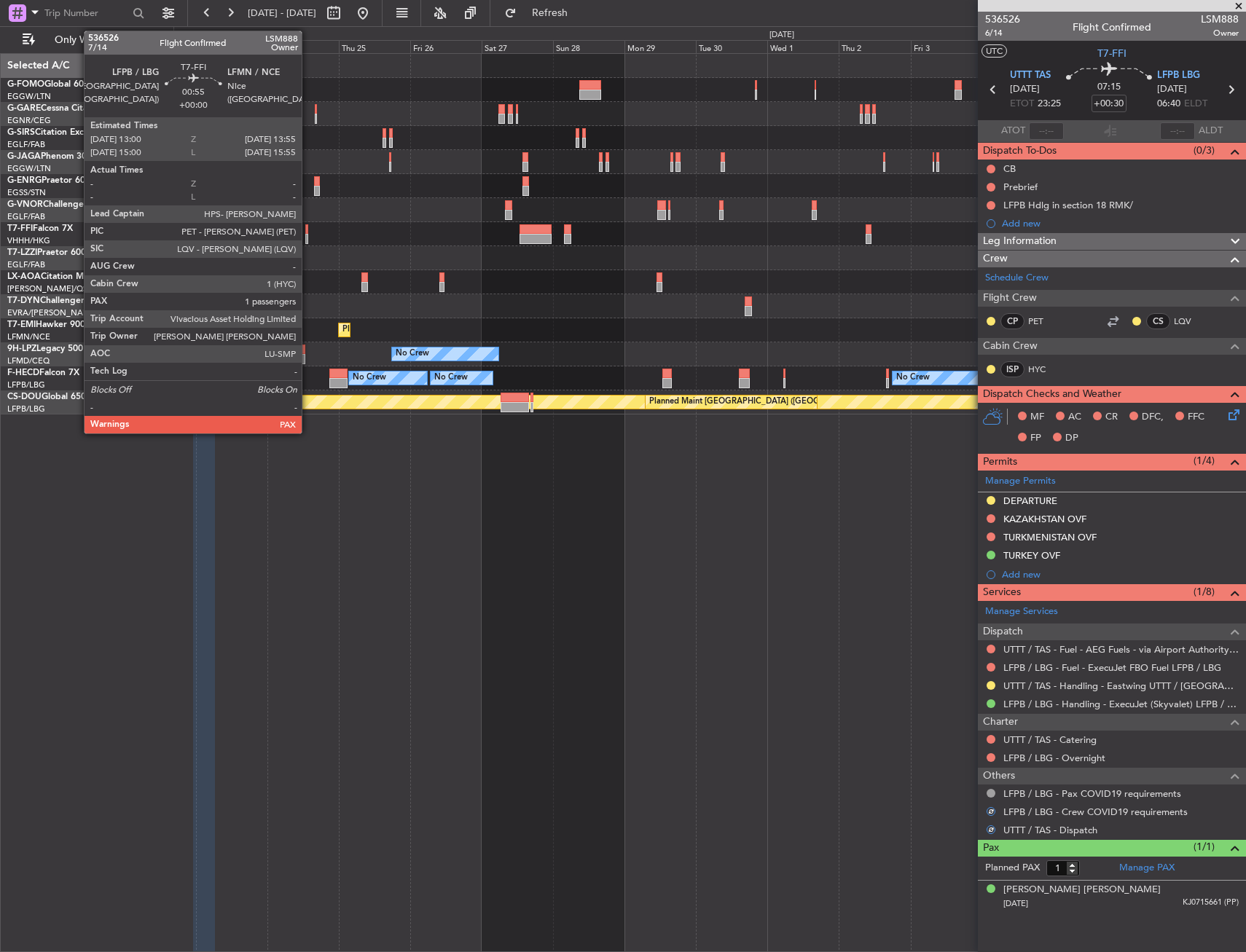
click at [308, 233] on div at bounding box center [307, 229] width 3 height 11
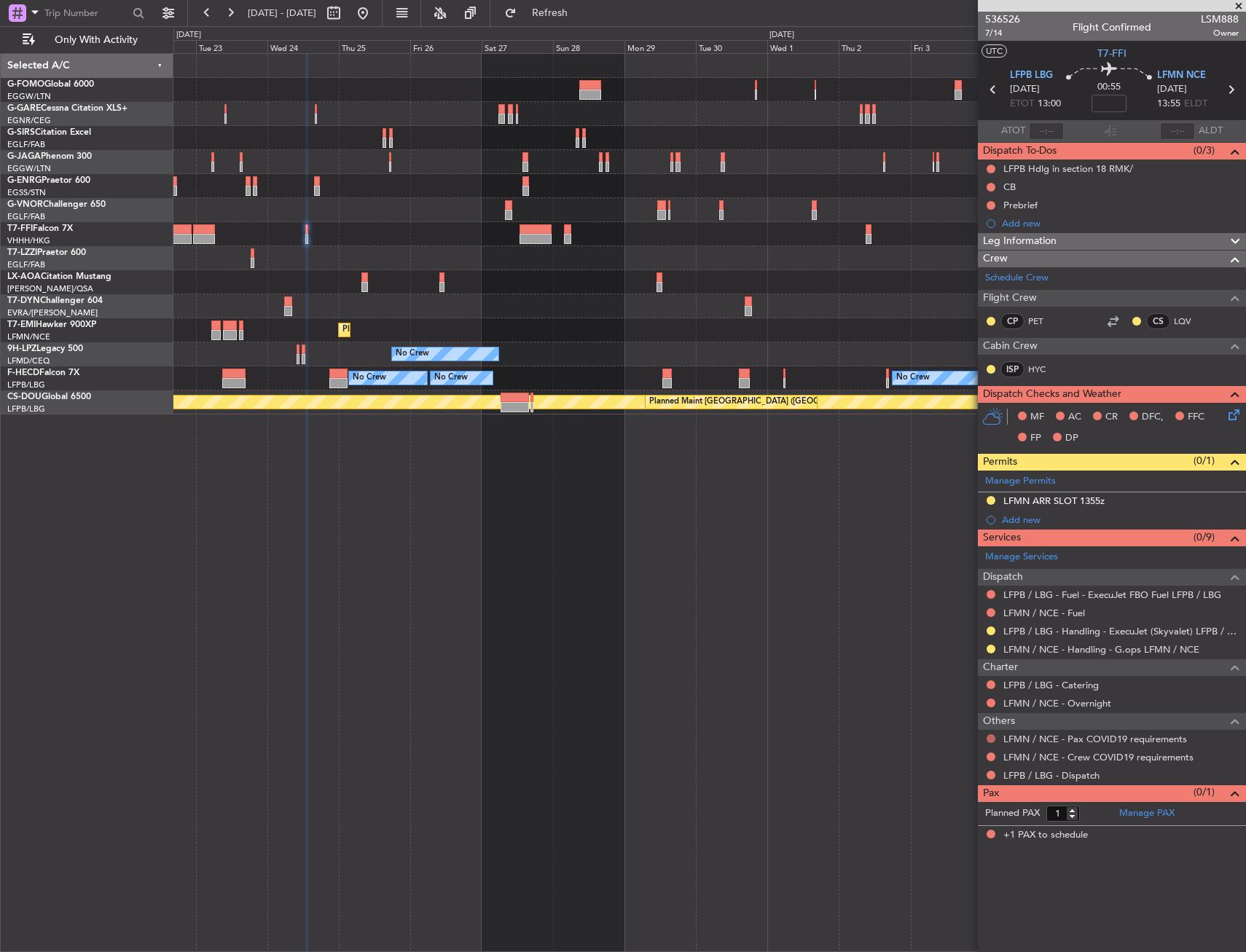
click at [990, 739] on button at bounding box center [991, 738] width 9 height 9
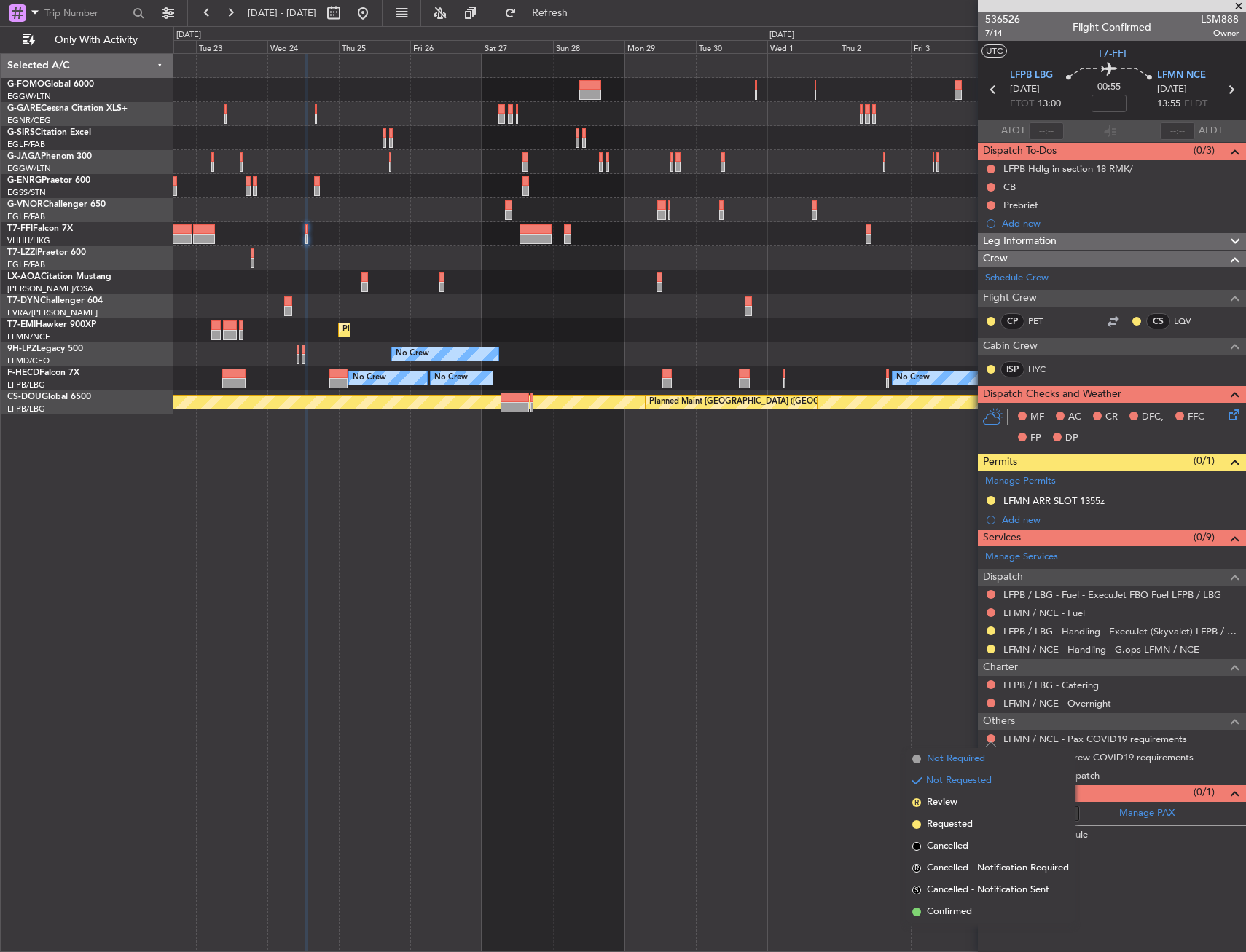
click at [965, 761] on span "Not Required" at bounding box center [956, 759] width 59 height 15
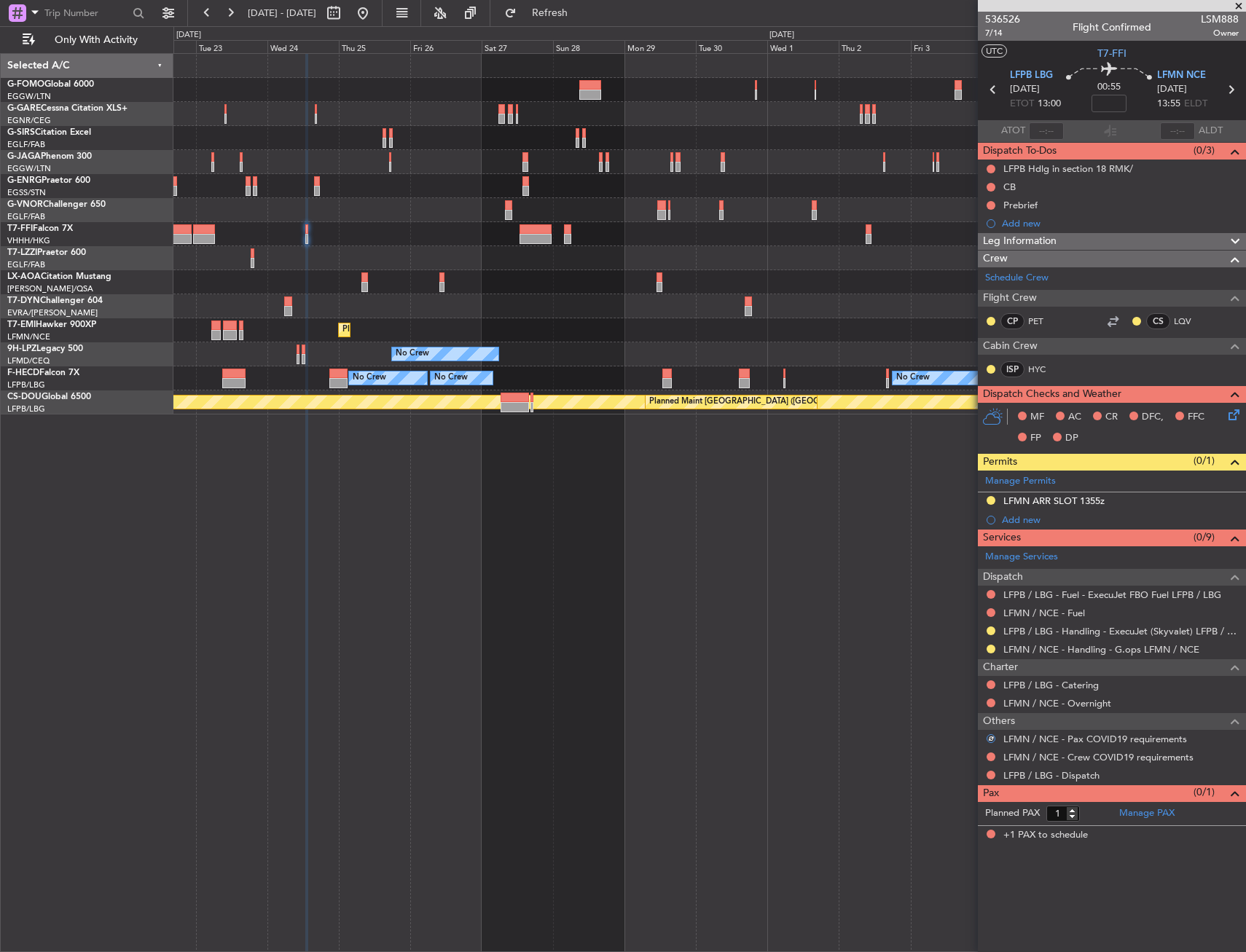
click at [993, 751] on div at bounding box center [991, 757] width 11 height 11
click at [987, 756] on button at bounding box center [991, 757] width 9 height 9
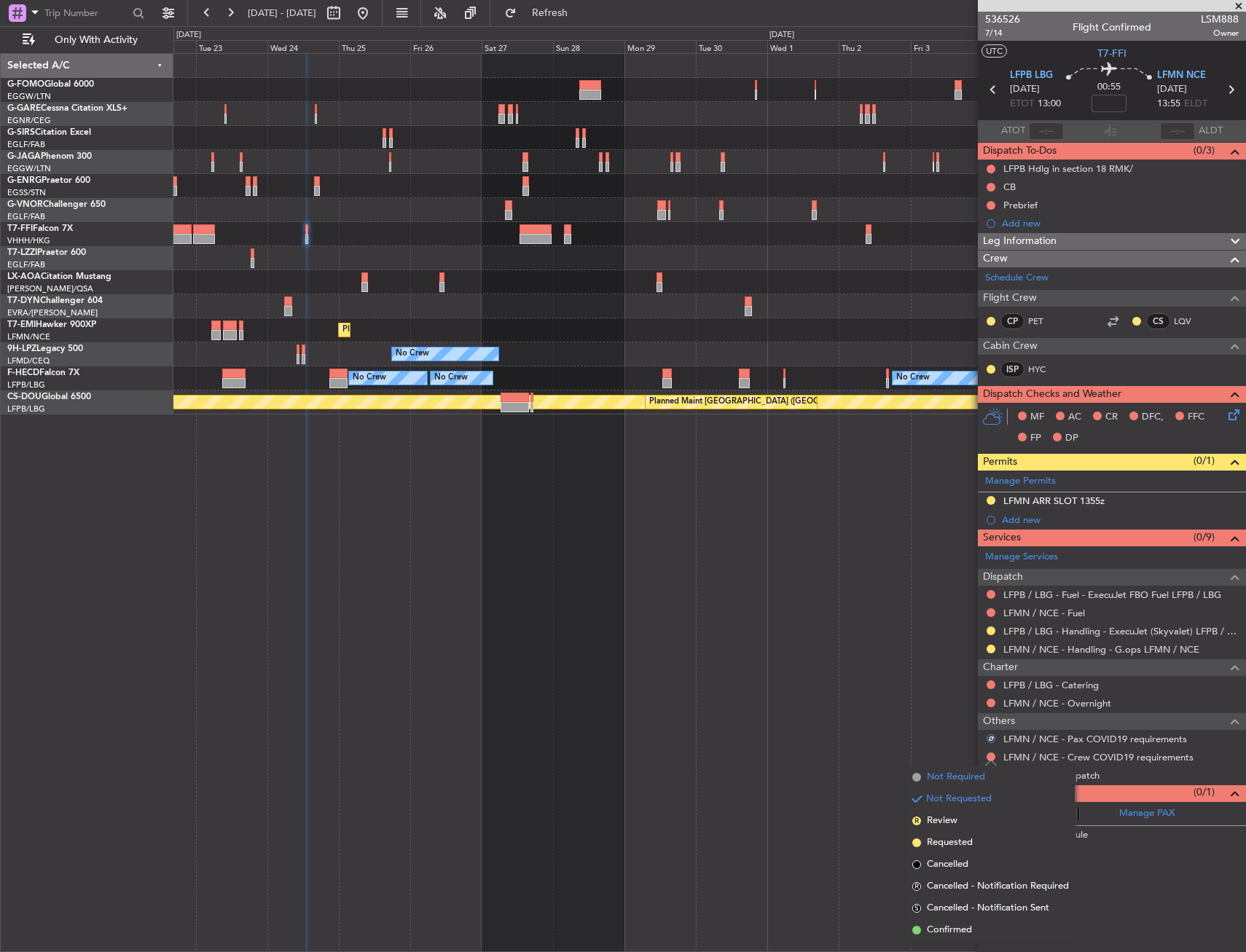
click at [954, 775] on span "Not Required" at bounding box center [956, 777] width 59 height 15
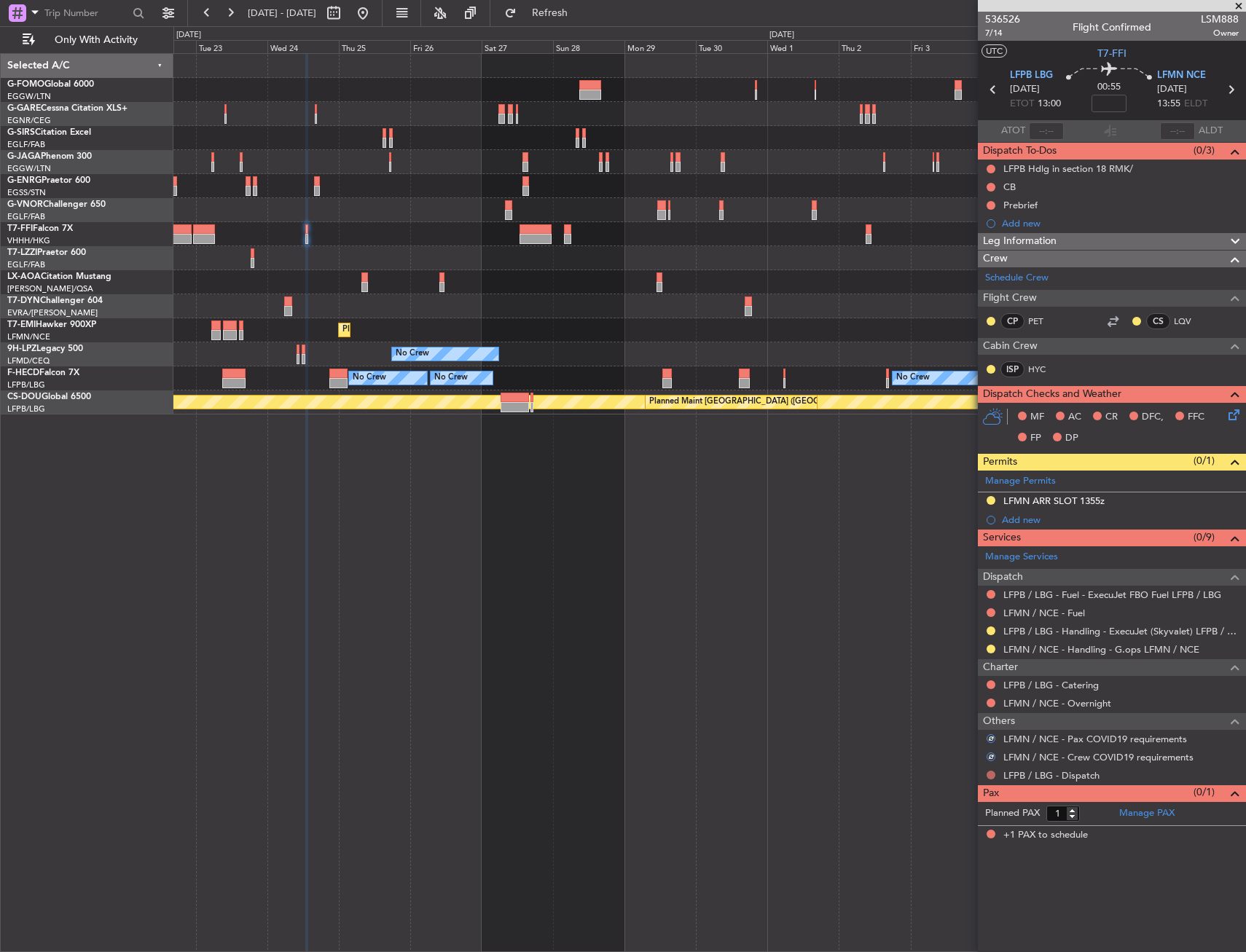
click at [989, 771] on button at bounding box center [991, 775] width 9 height 9
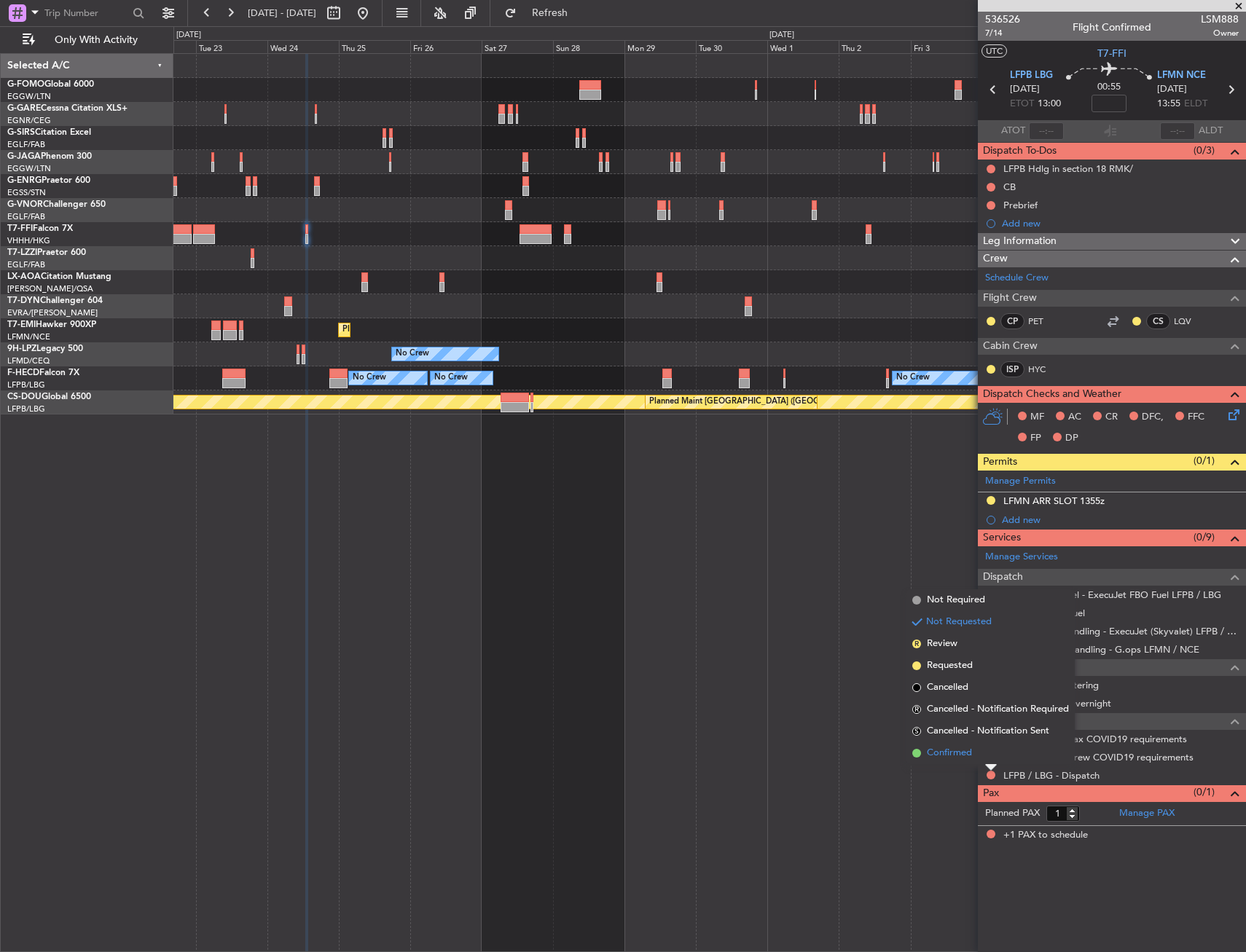
click at [961, 756] on span "Confirmed" at bounding box center [950, 754] width 46 height 15
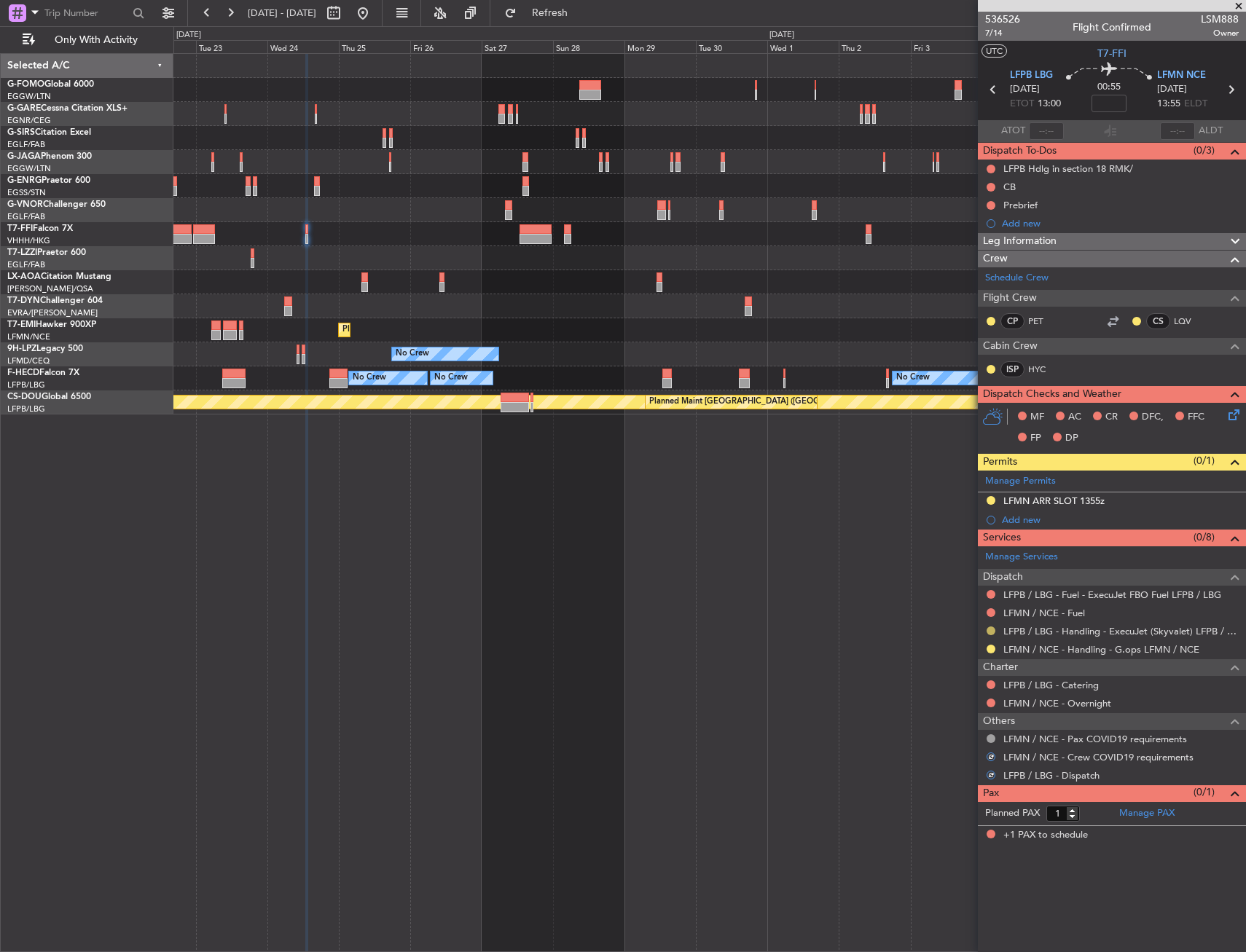
click at [991, 627] on button at bounding box center [991, 631] width 9 height 9
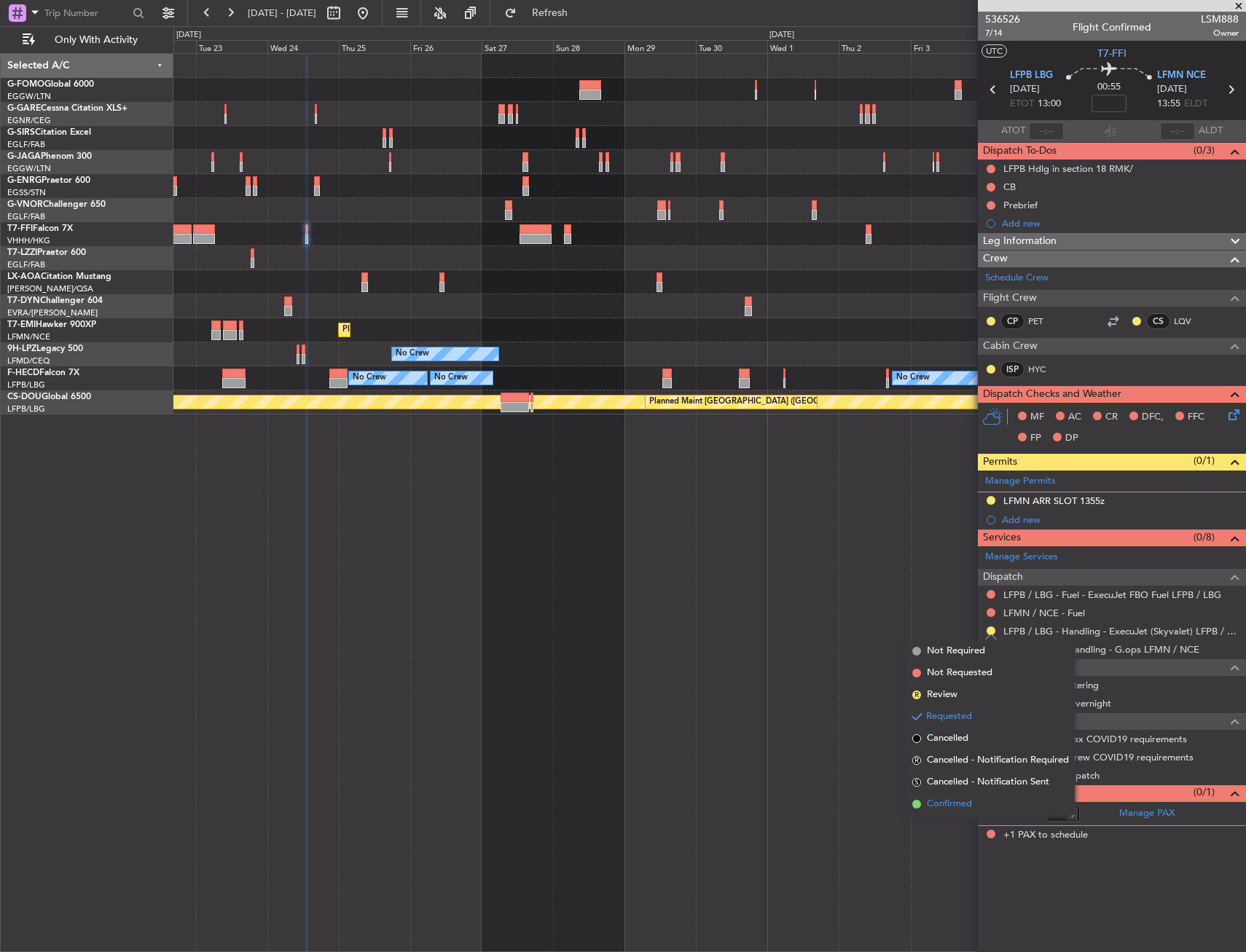
click at [947, 805] on span "Confirmed" at bounding box center [950, 804] width 46 height 15
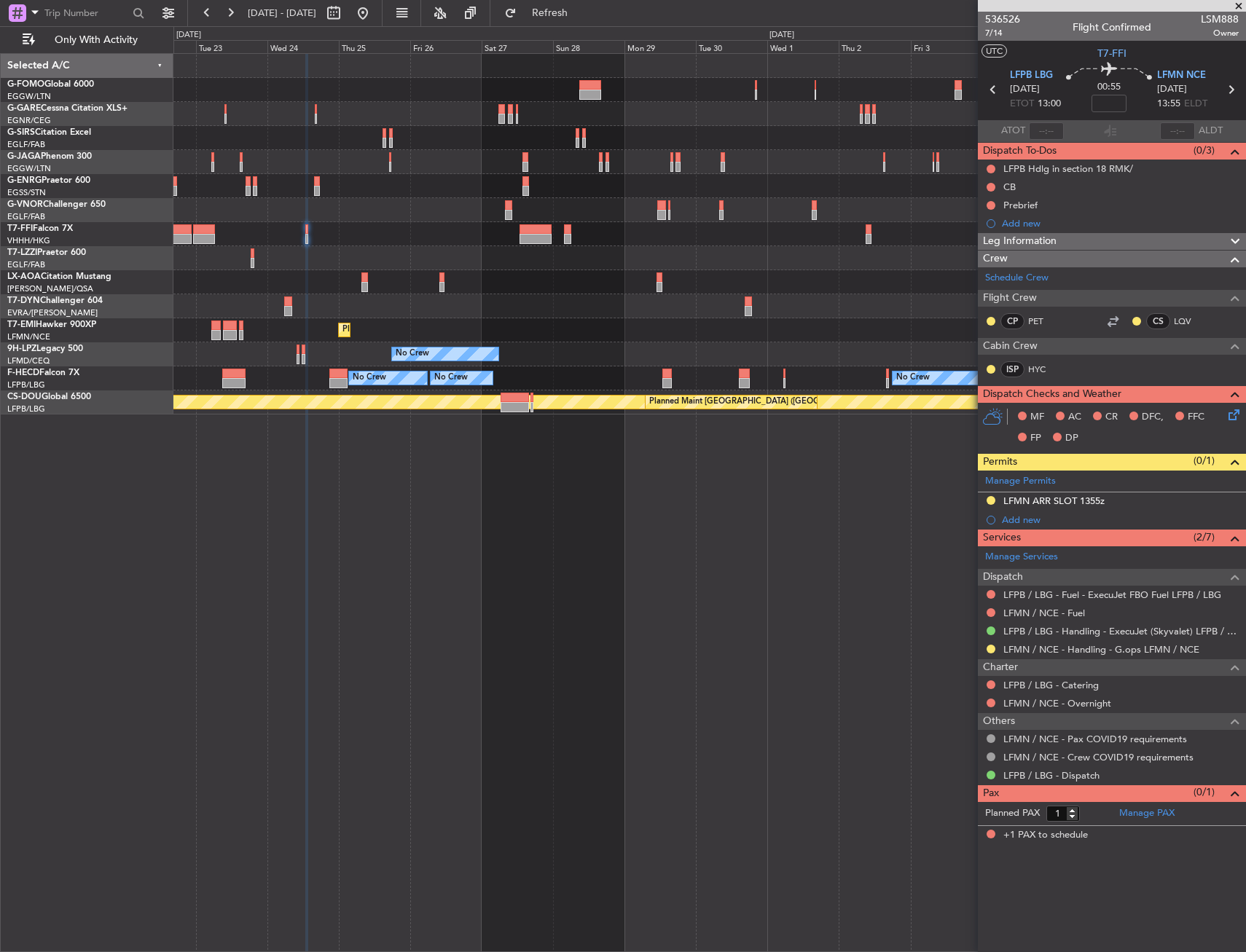
click at [790, 517] on div "Planned Maint Geneva (Cointrin) No Crew [GEOGRAPHIC_DATA] ([GEOGRAPHIC_DATA]) N…" at bounding box center [709, 502] width 1073 height 899
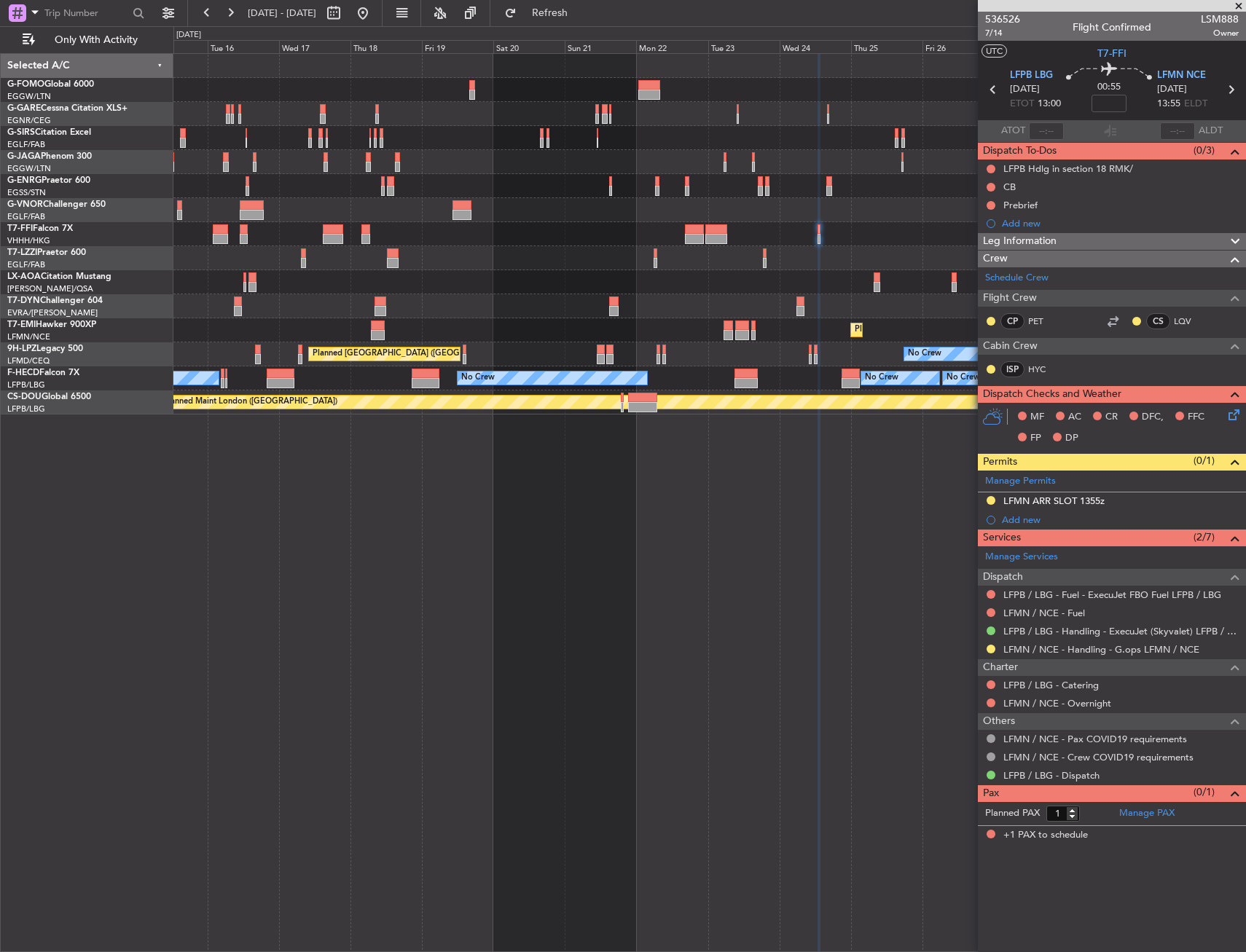
click at [765, 488] on div "Planned Maint [GEOGRAPHIC_DATA] ([GEOGRAPHIC_DATA]) Planned Maint [GEOGRAPHIC_D…" at bounding box center [709, 502] width 1073 height 899
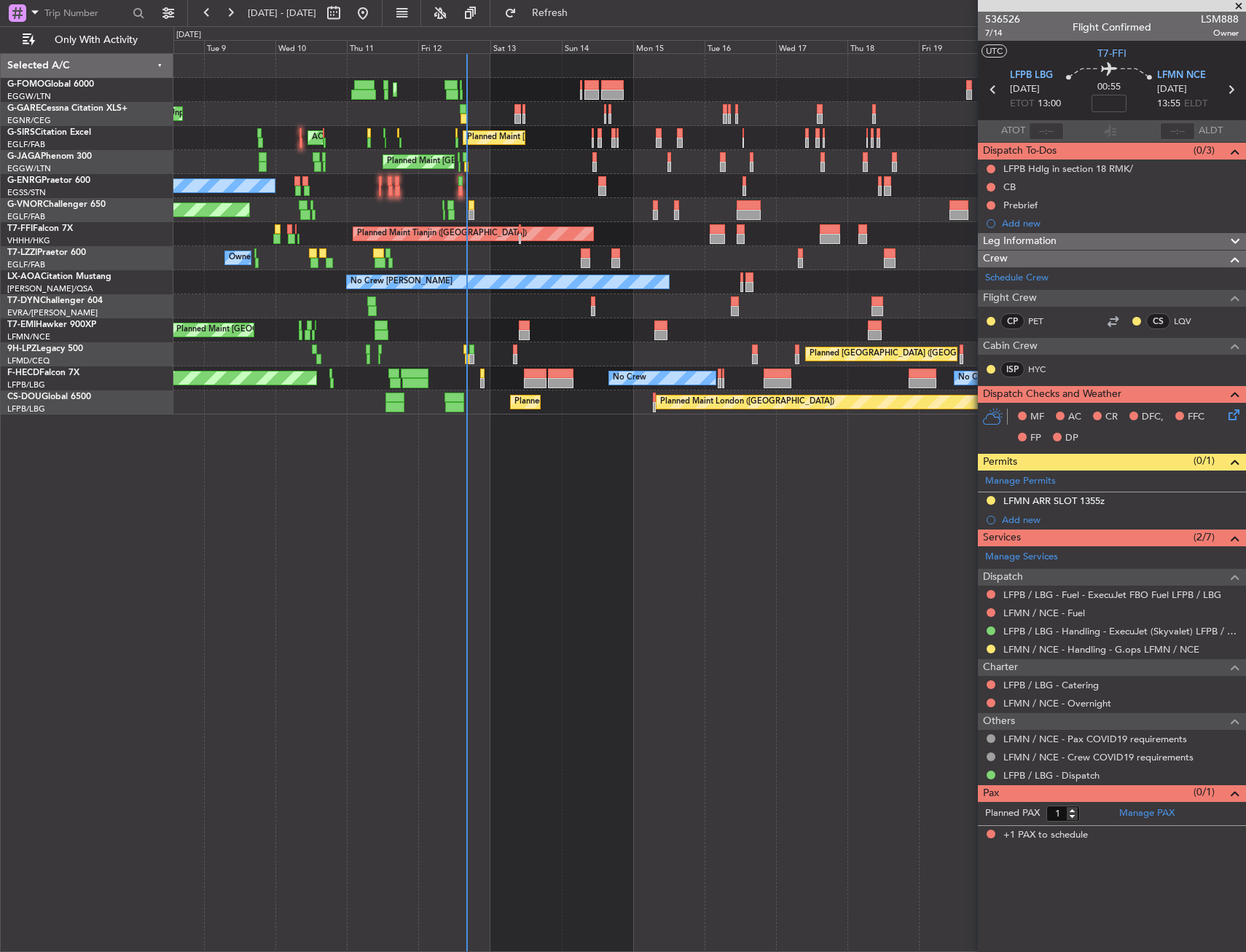
click at [530, 493] on div "Planned Maint [GEOGRAPHIC_DATA] ([GEOGRAPHIC_DATA]) Planned Maint [GEOGRAPHIC_D…" at bounding box center [709, 502] width 1073 height 899
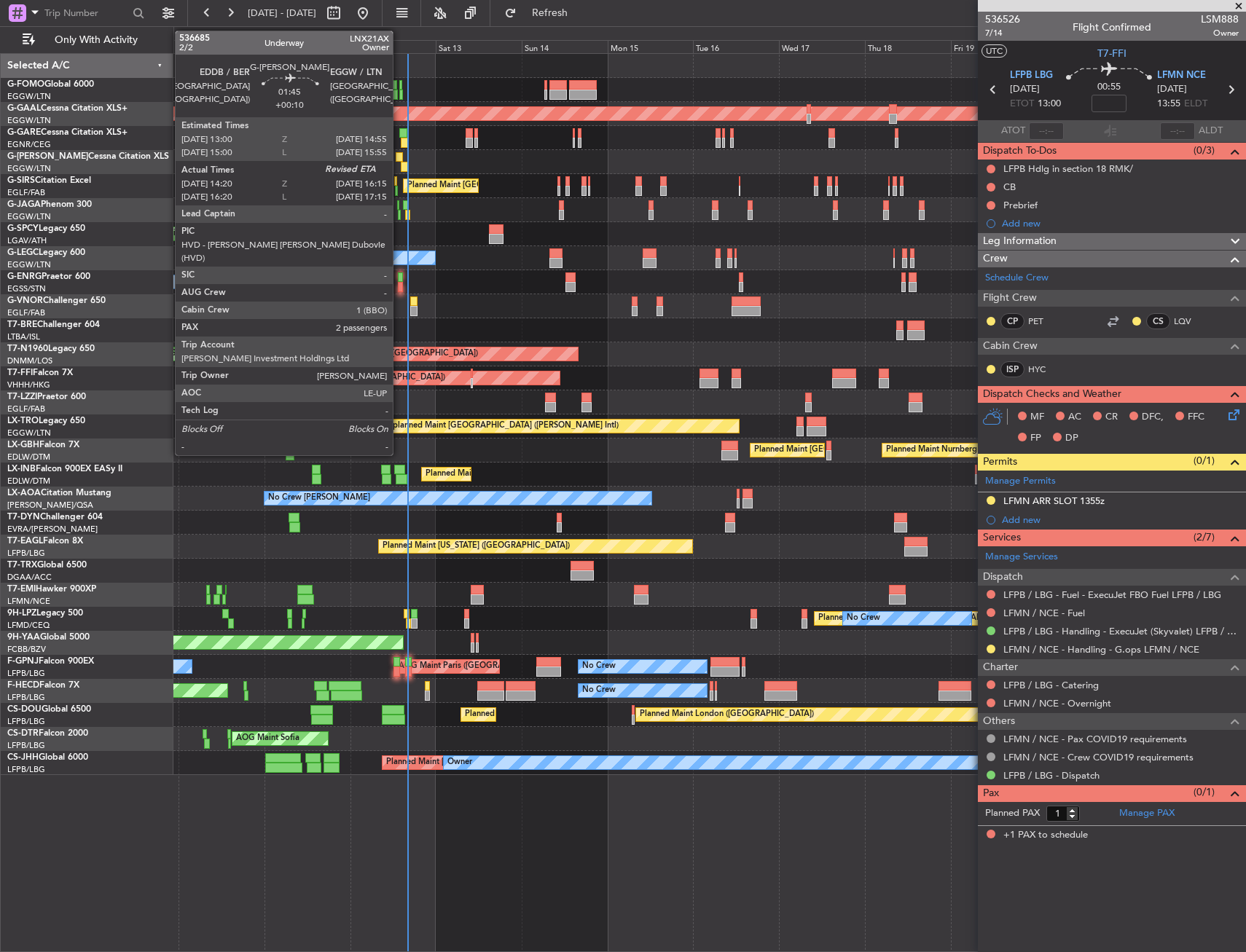
click at [399, 158] on div at bounding box center [399, 157] width 7 height 11
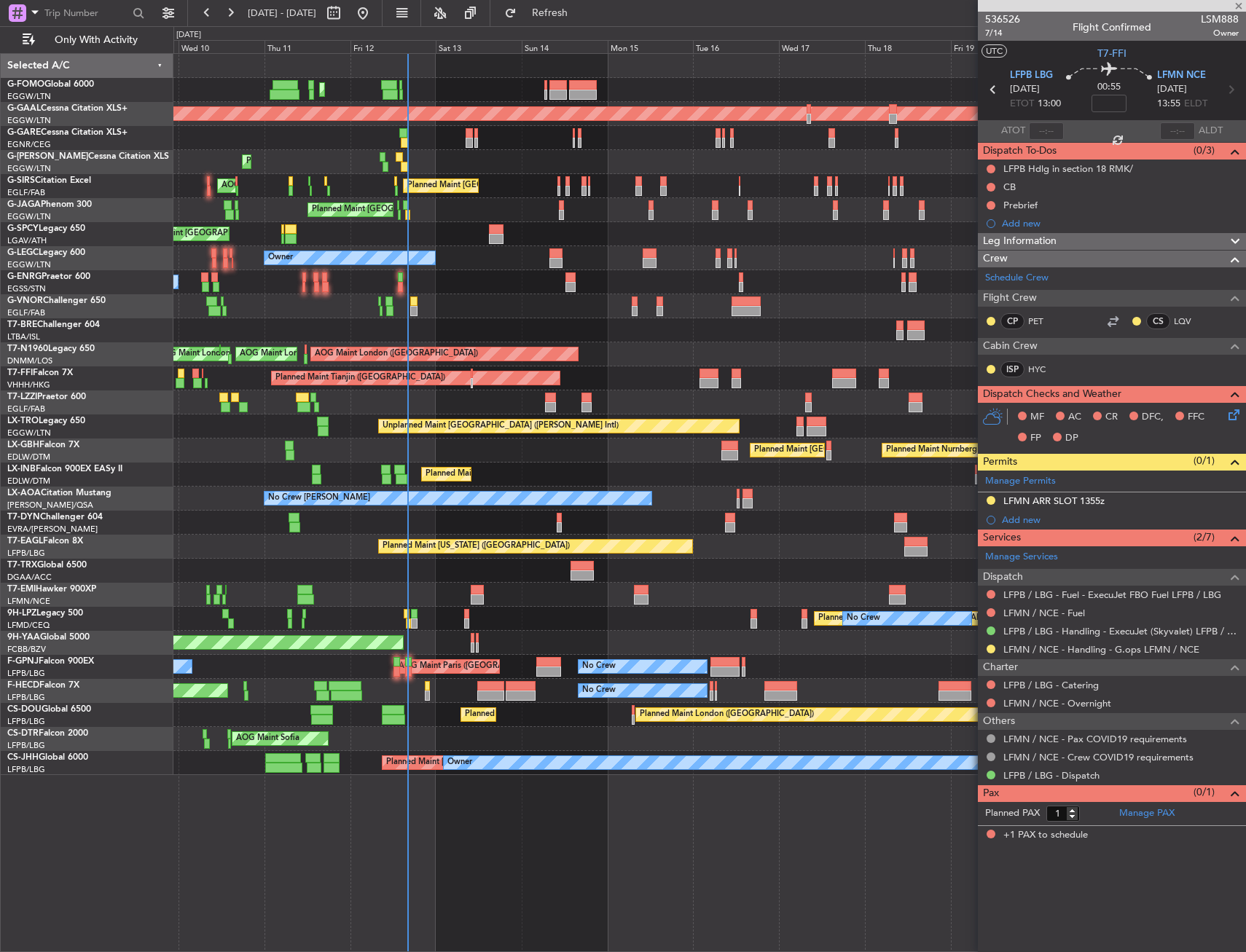
type input "+00:10"
type input "14:20"
type input "2"
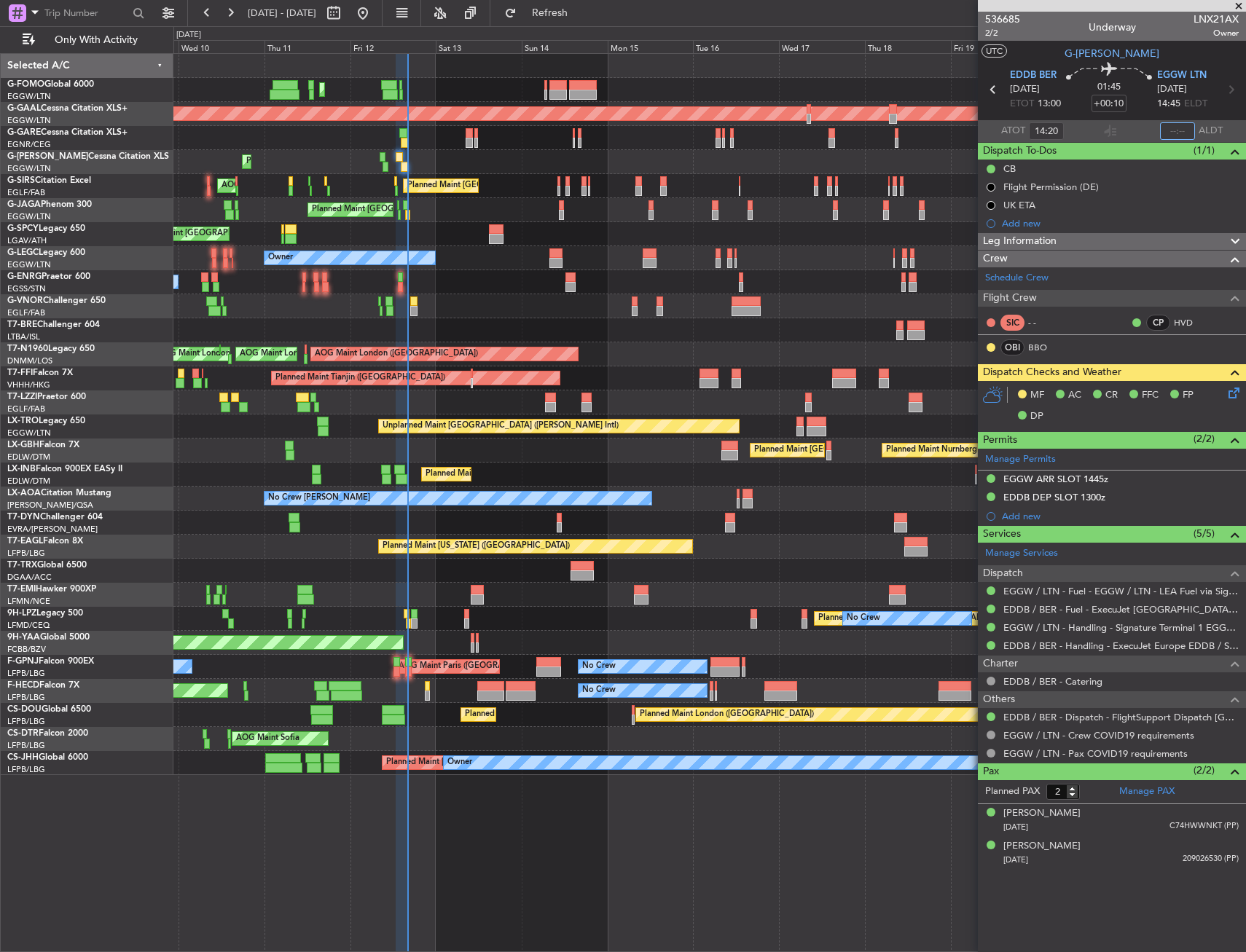
click at [1174, 127] on input "text" at bounding box center [1178, 132] width 35 height 18
click at [1141, 112] on div "Estimated Landing Time" at bounding box center [1178, 115] width 94 height 18
type input "16:04"
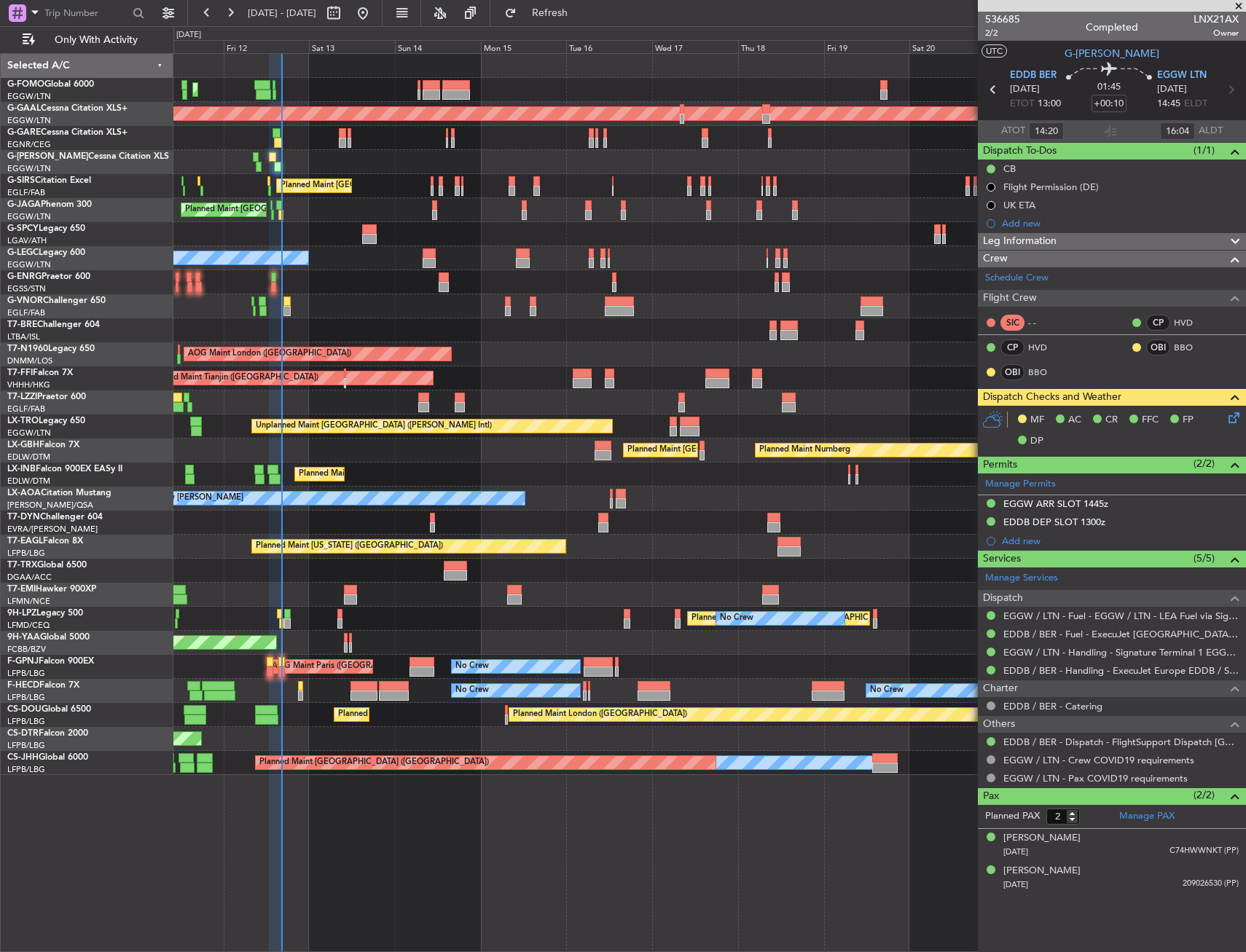
click at [447, 386] on div "Planned Maint [GEOGRAPHIC_DATA] ([GEOGRAPHIC_DATA]) Planned [GEOGRAPHIC_DATA] U…" at bounding box center [709, 414] width 1072 height 721
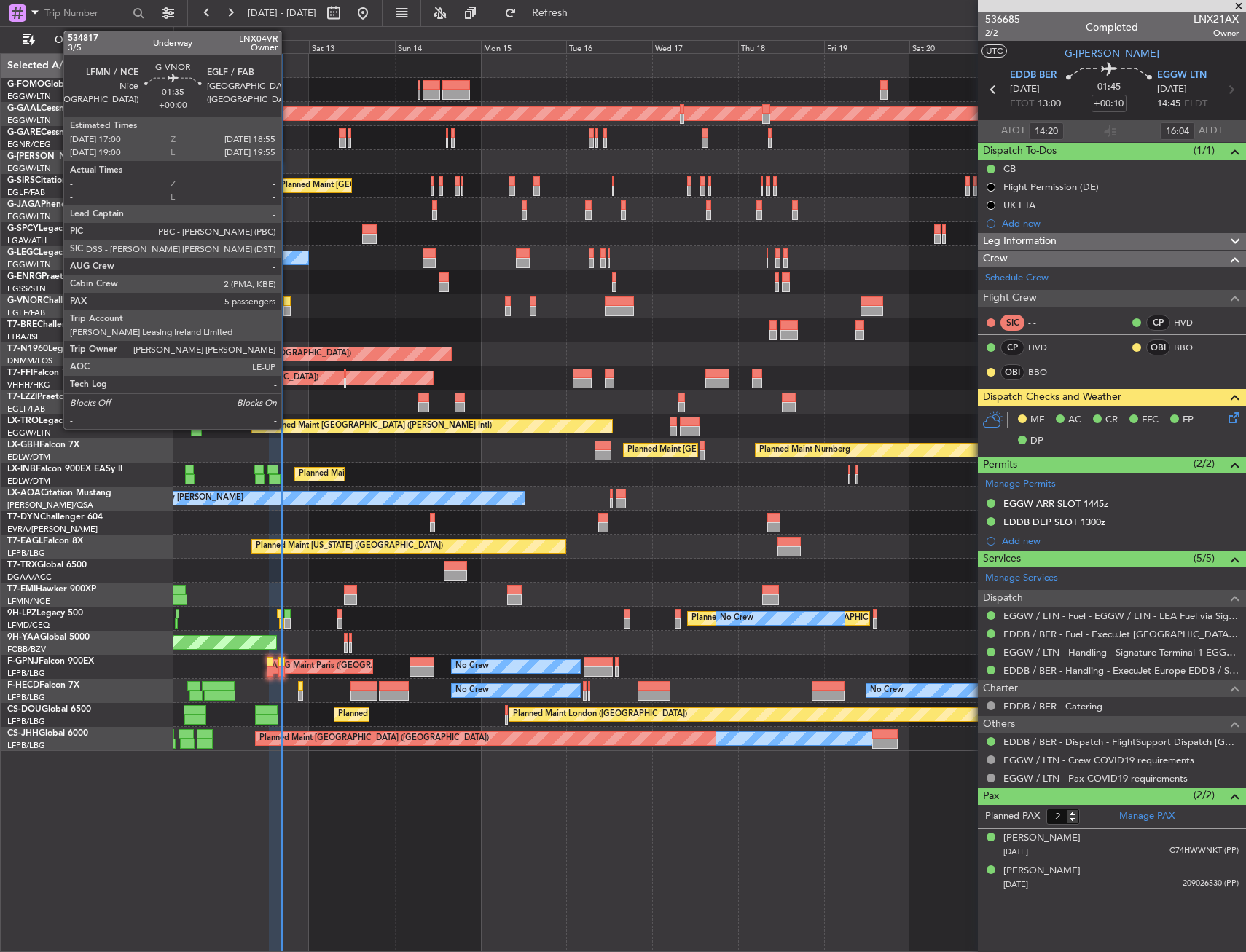
click at [288, 302] on div at bounding box center [287, 302] width 7 height 11
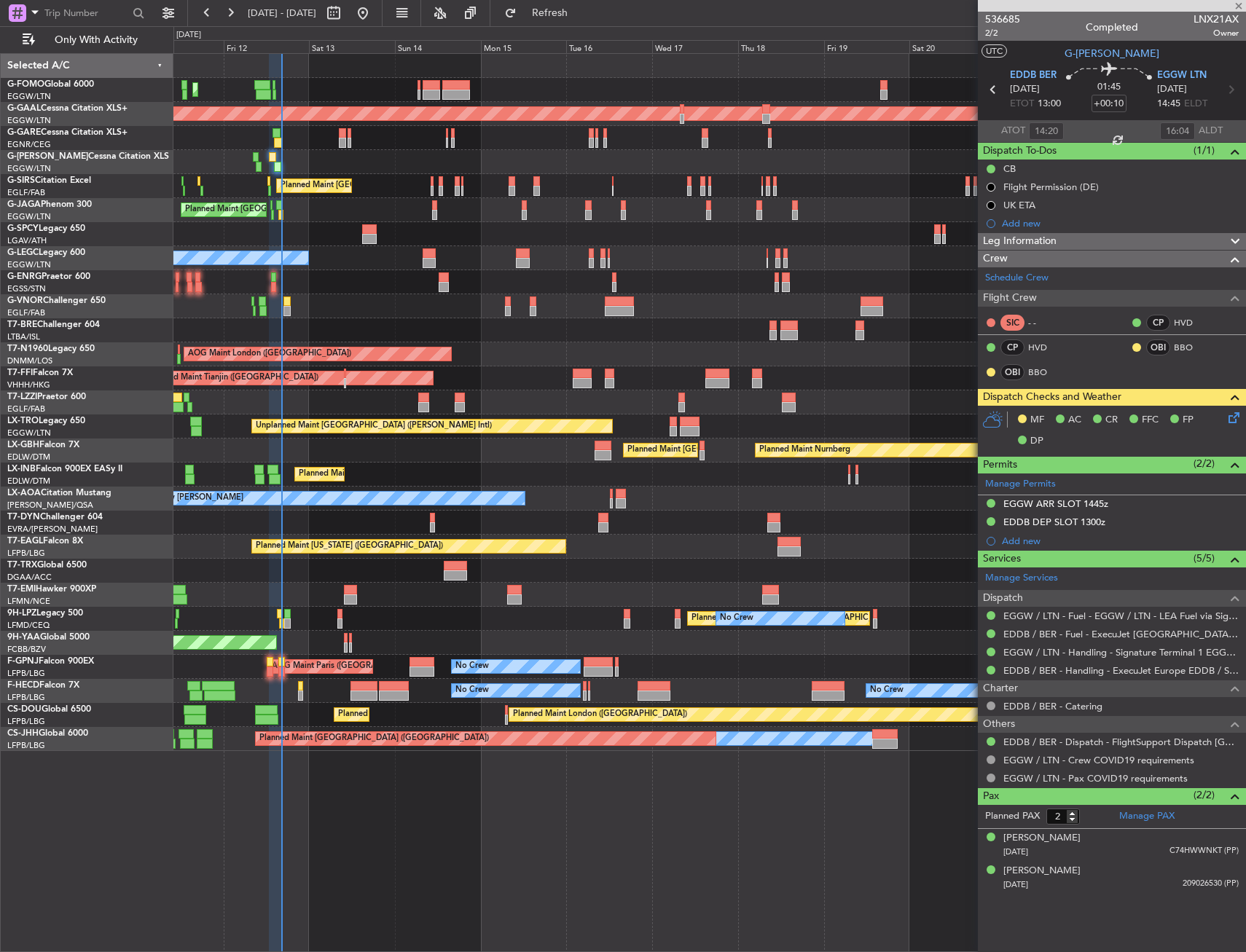
type input "5"
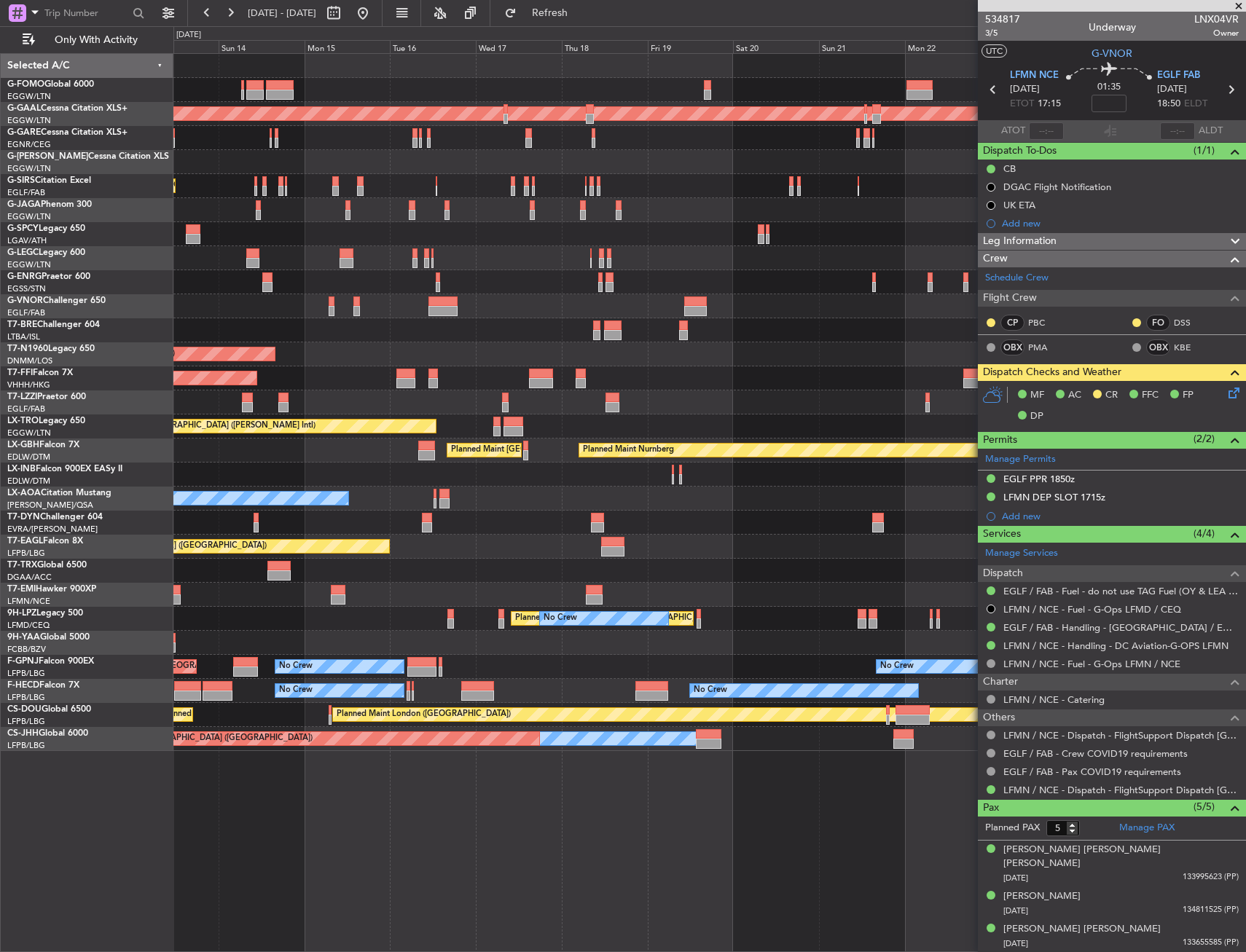
click at [427, 343] on div "Planned Maint [GEOGRAPHIC_DATA] ([GEOGRAPHIC_DATA]) Planned [GEOGRAPHIC_DATA] P…" at bounding box center [709, 402] width 1072 height 698
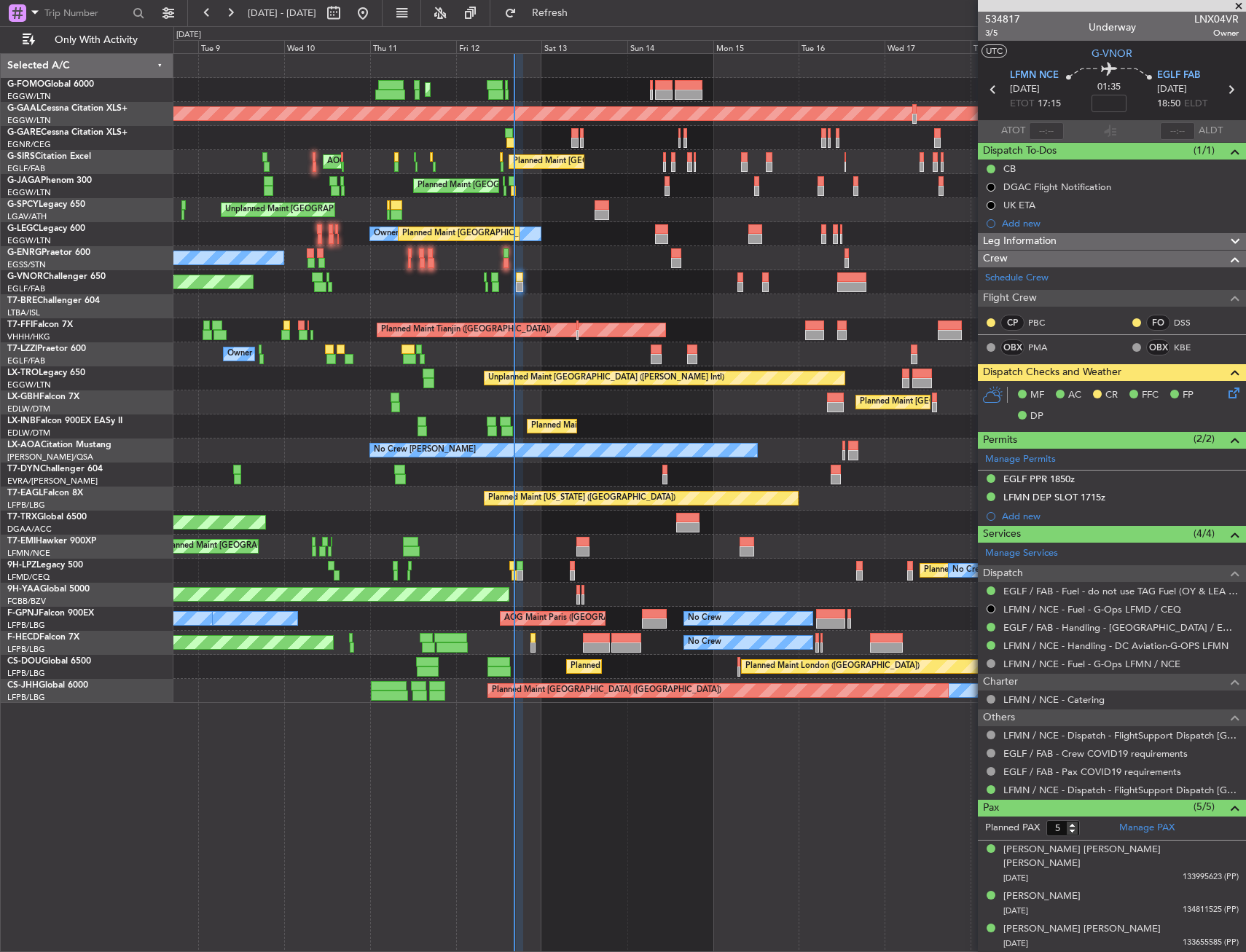
click at [944, 630] on div "Planned Maint [GEOGRAPHIC_DATA] ([GEOGRAPHIC_DATA]) Planned Maint [GEOGRAPHIC_D…" at bounding box center [709, 378] width 1072 height 649
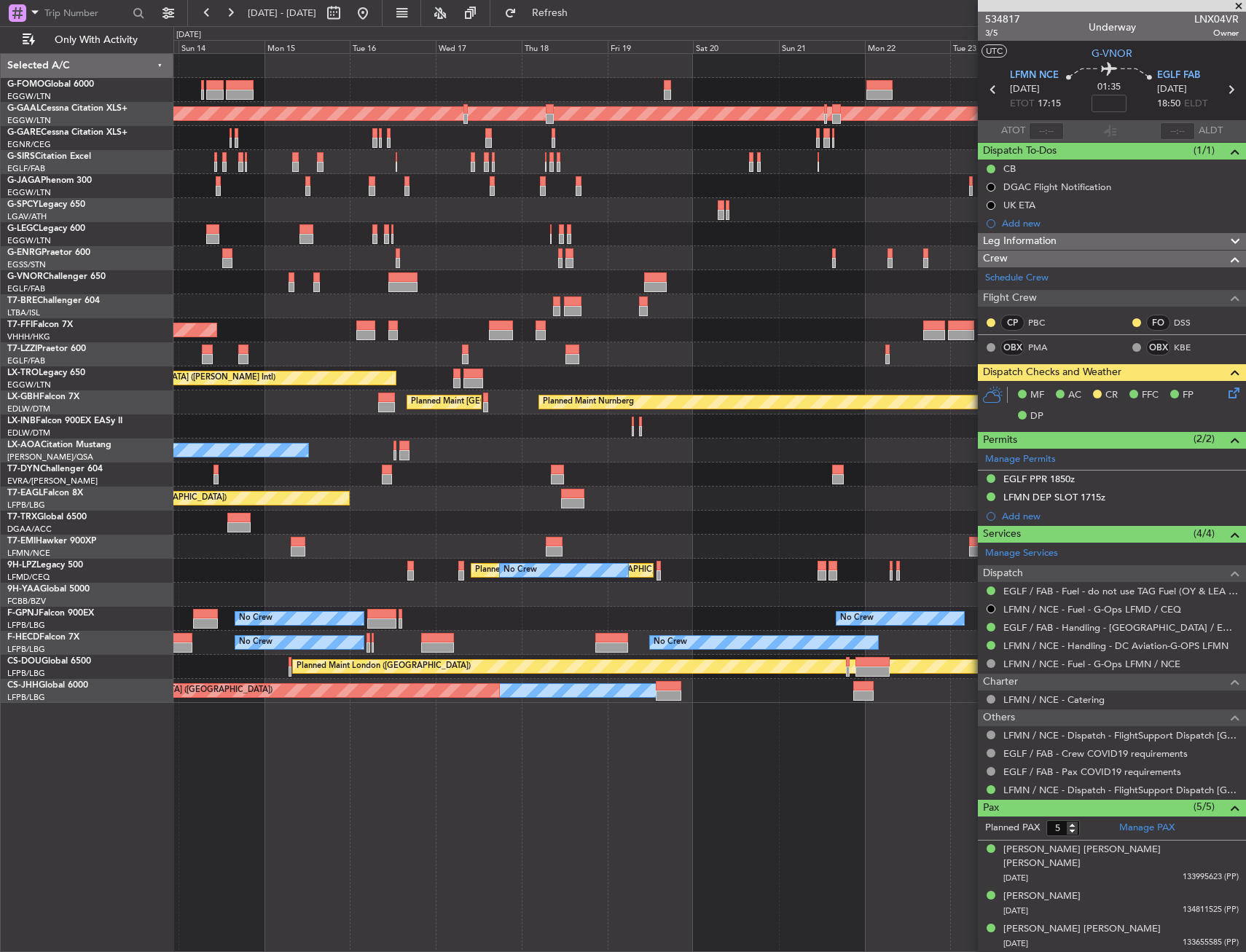
click at [365, 558] on div "Planned Maint [GEOGRAPHIC_DATA] ([GEOGRAPHIC_DATA]) Planned [GEOGRAPHIC_DATA] P…" at bounding box center [709, 378] width 1072 height 649
click at [661, 537] on div "Planned Maint [GEOGRAPHIC_DATA]" at bounding box center [709, 547] width 1072 height 24
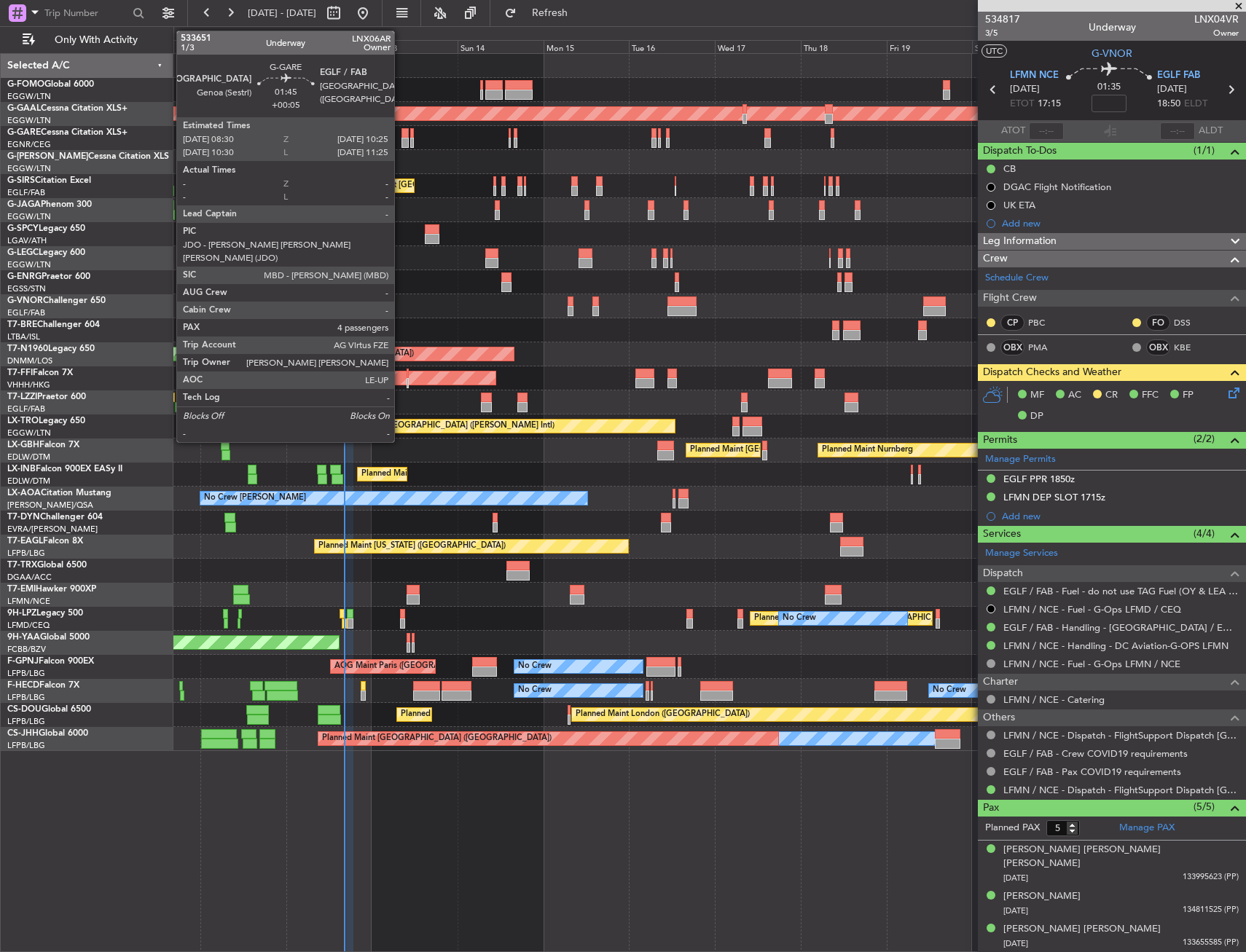
click at [402, 136] on div at bounding box center [405, 133] width 7 height 11
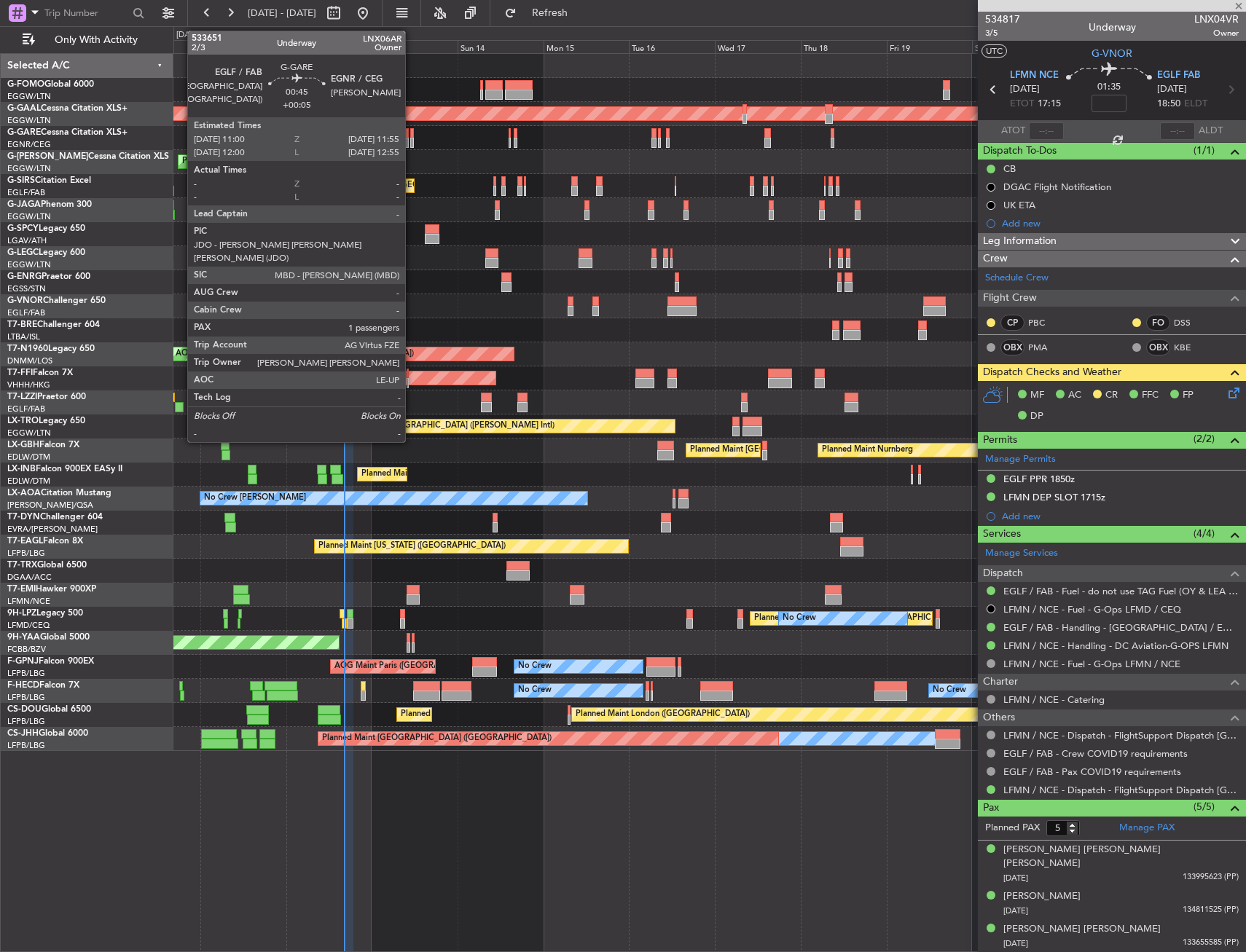
type input "+00:05"
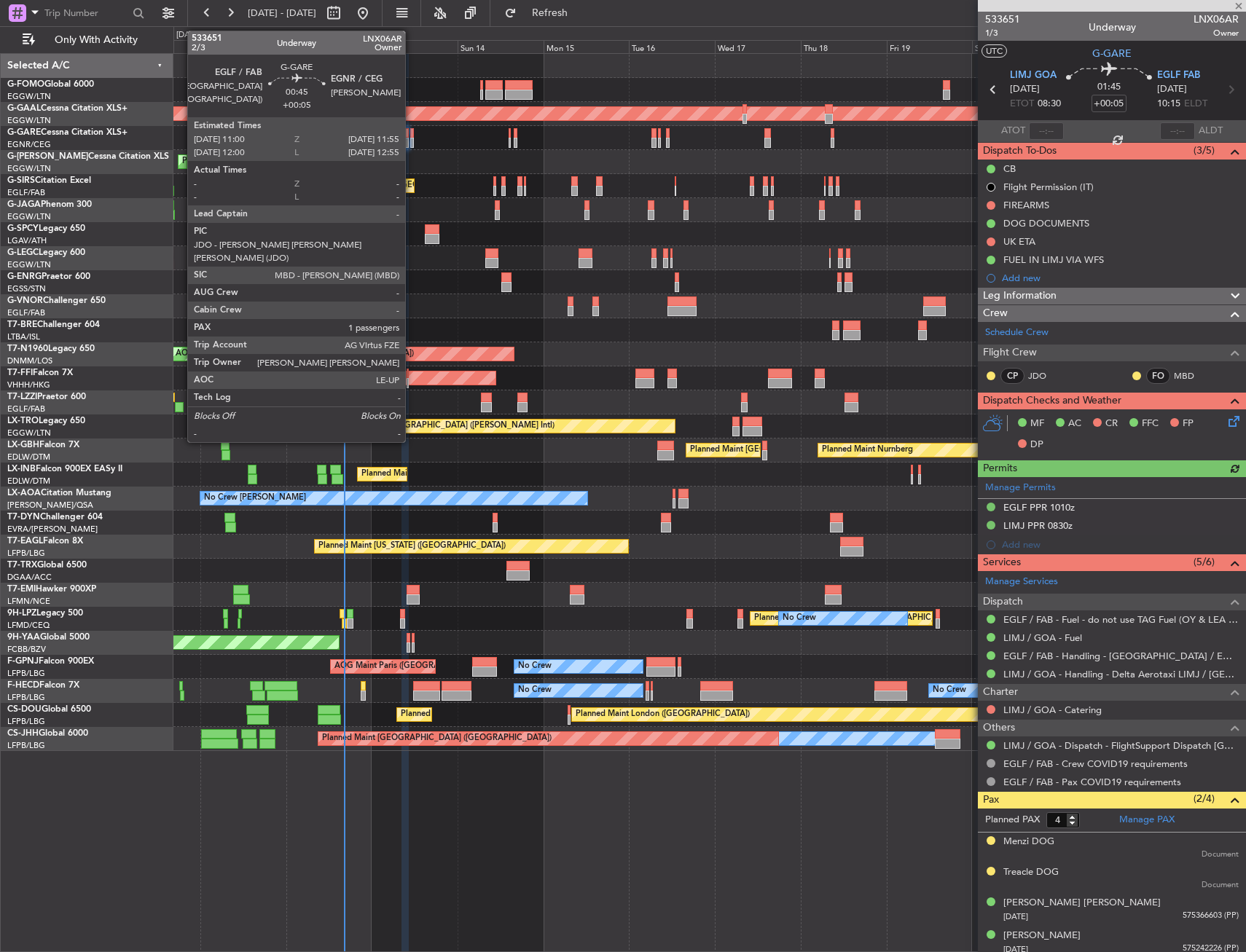
click at [412, 136] on div at bounding box center [412, 133] width 3 height 11
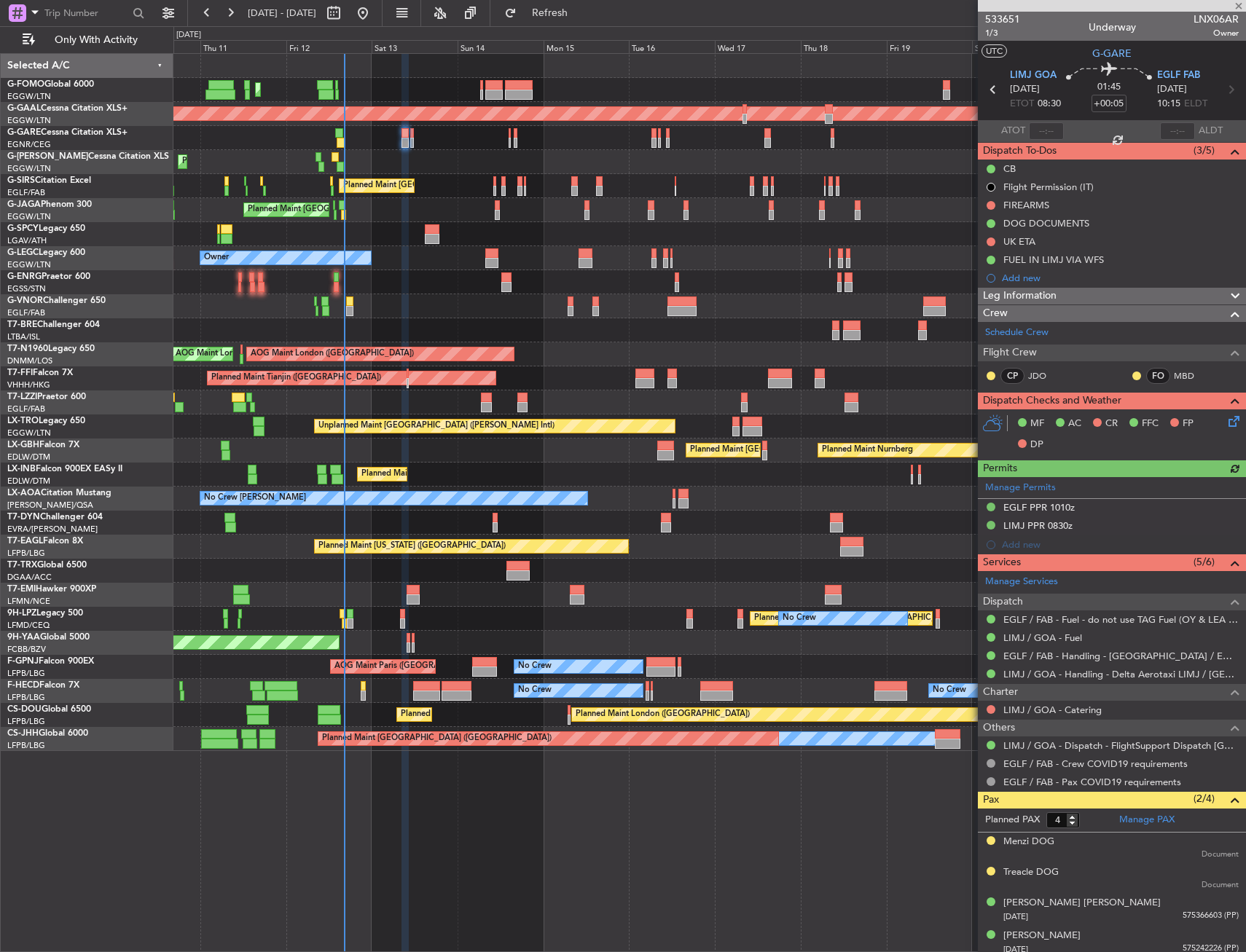
type input "1"
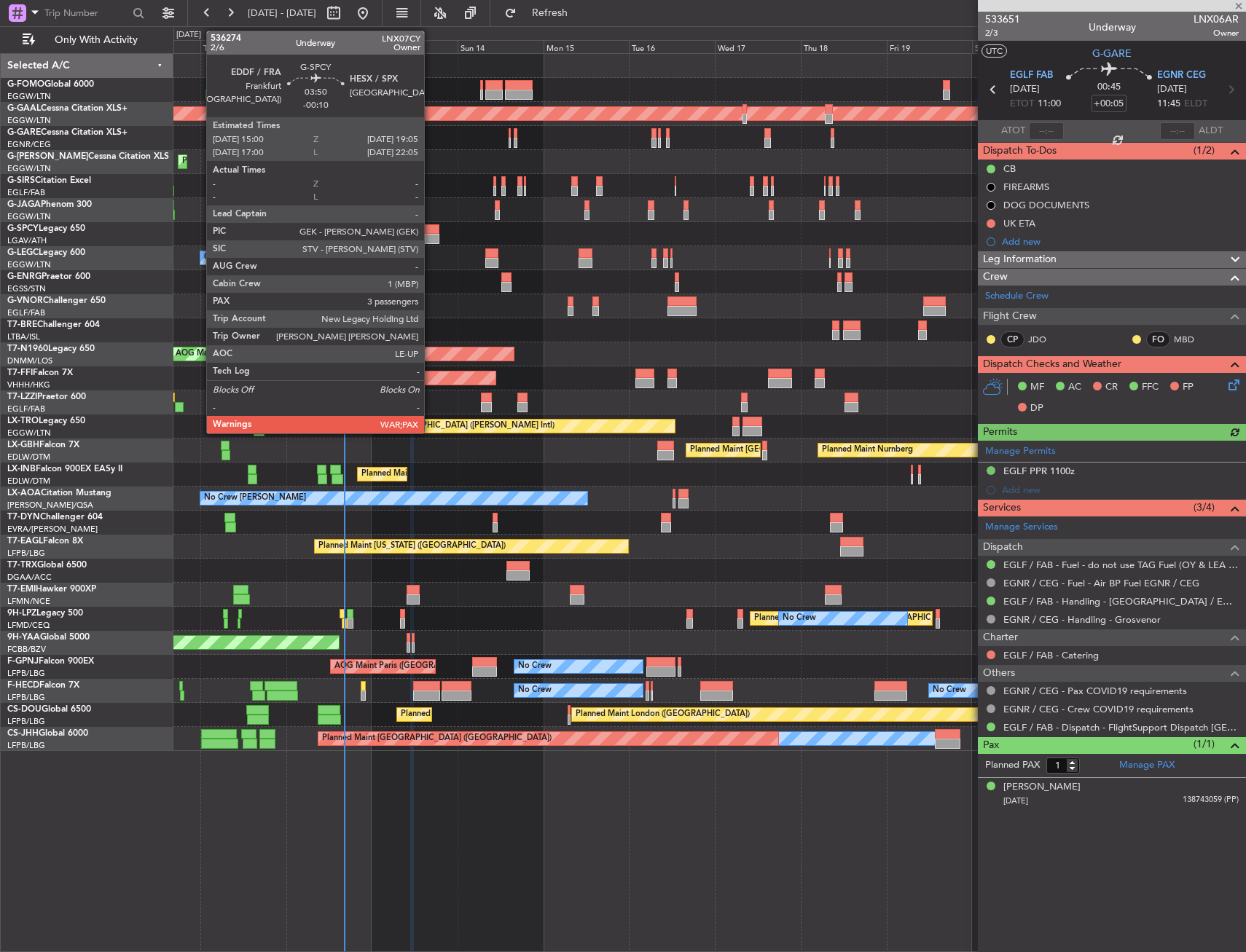
click at [431, 243] on div at bounding box center [432, 239] width 15 height 11
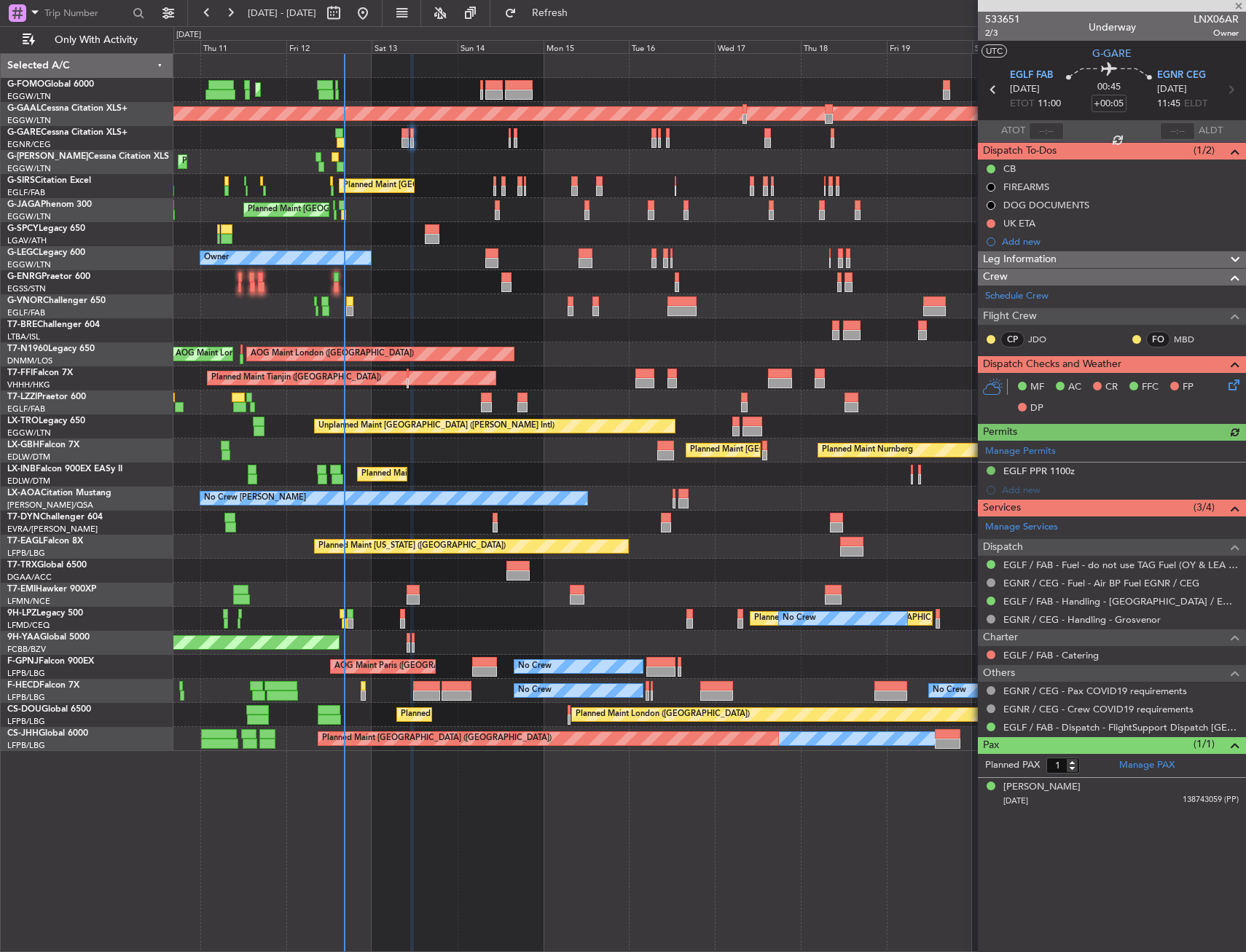
type input "-00:10"
type input "3"
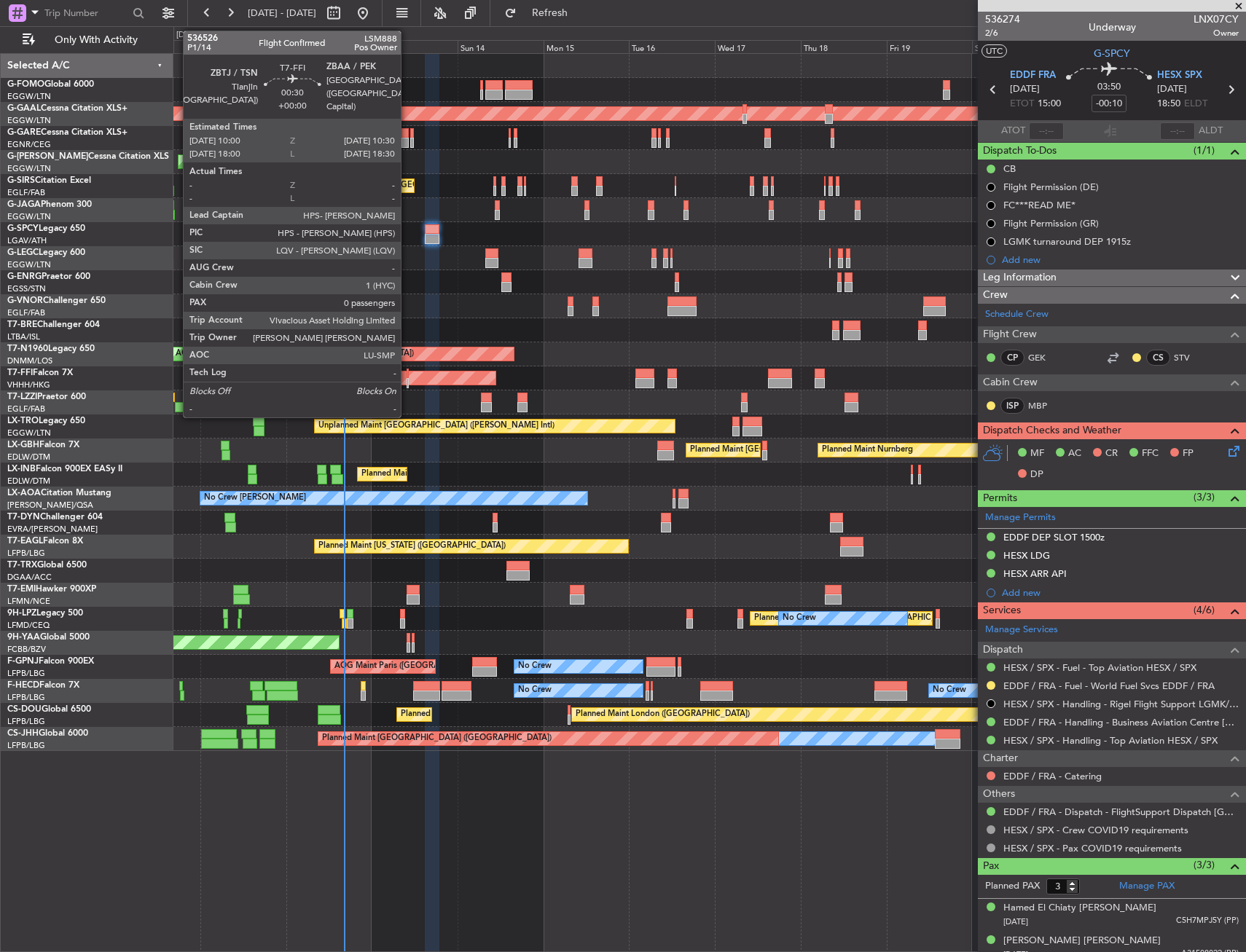
click at [407, 375] on div at bounding box center [407, 373] width 2 height 11
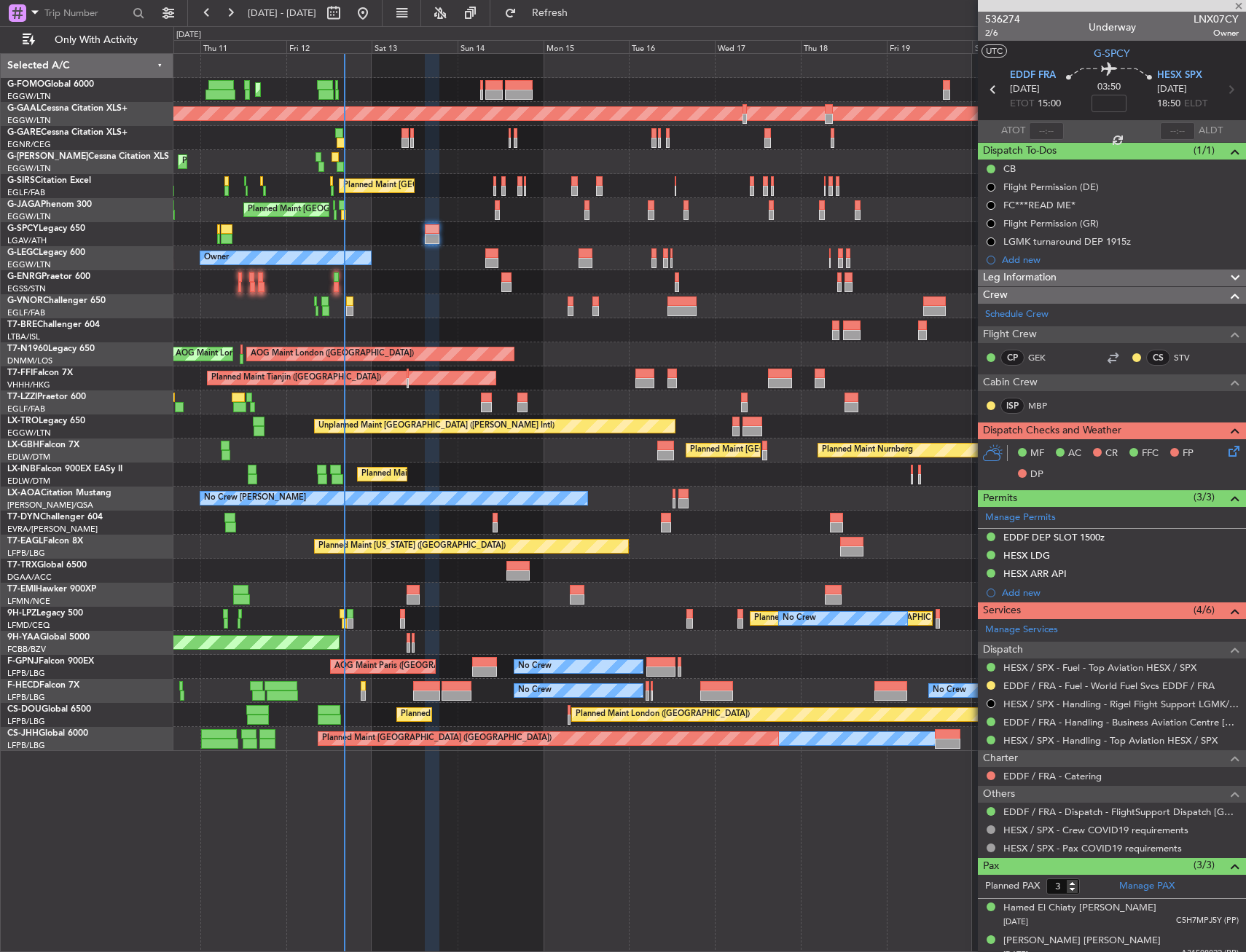
type input "0"
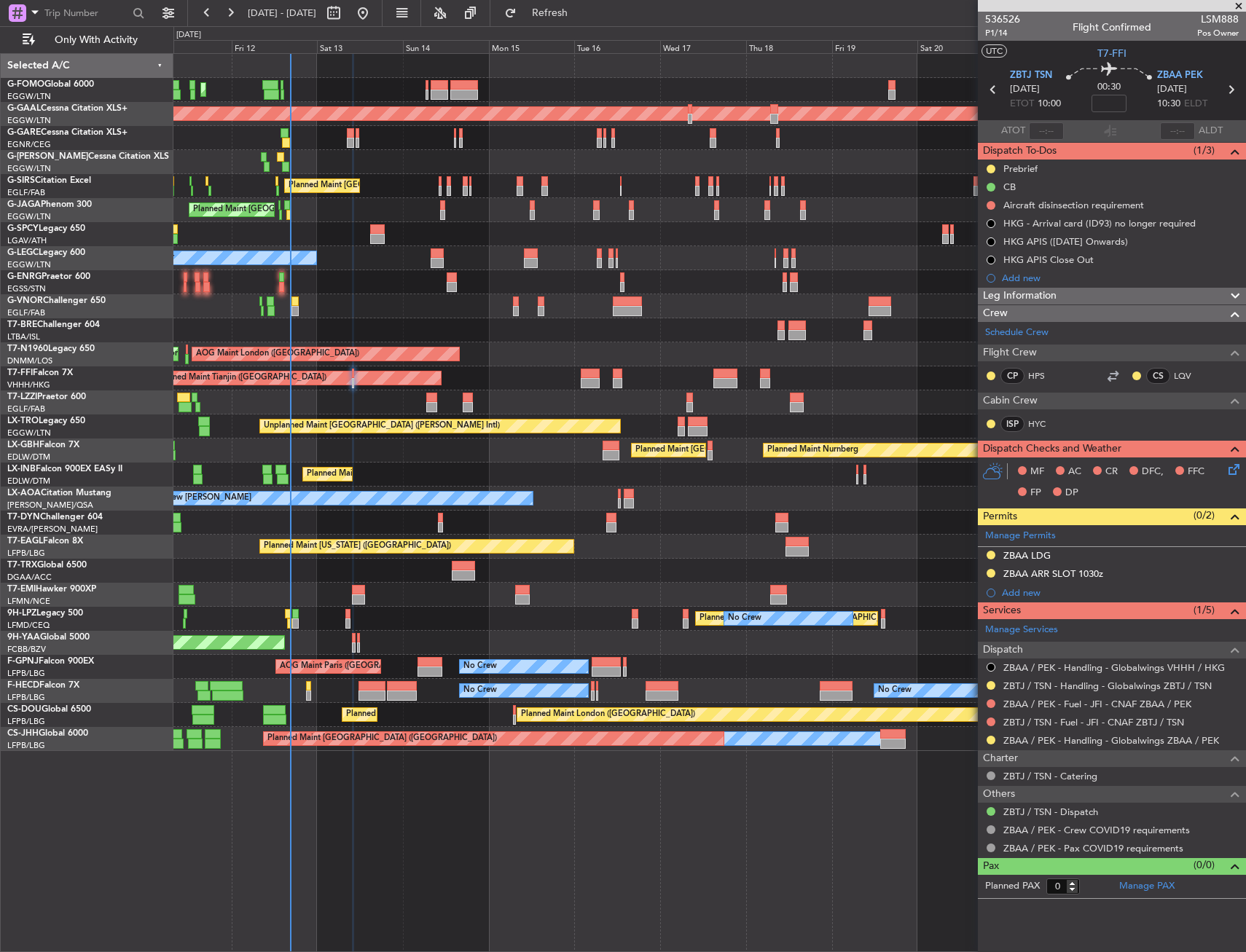
click at [306, 249] on div "Planned Maint [GEOGRAPHIC_DATA] ([GEOGRAPHIC_DATA]) Planned [GEOGRAPHIC_DATA] U…" at bounding box center [709, 402] width 1072 height 698
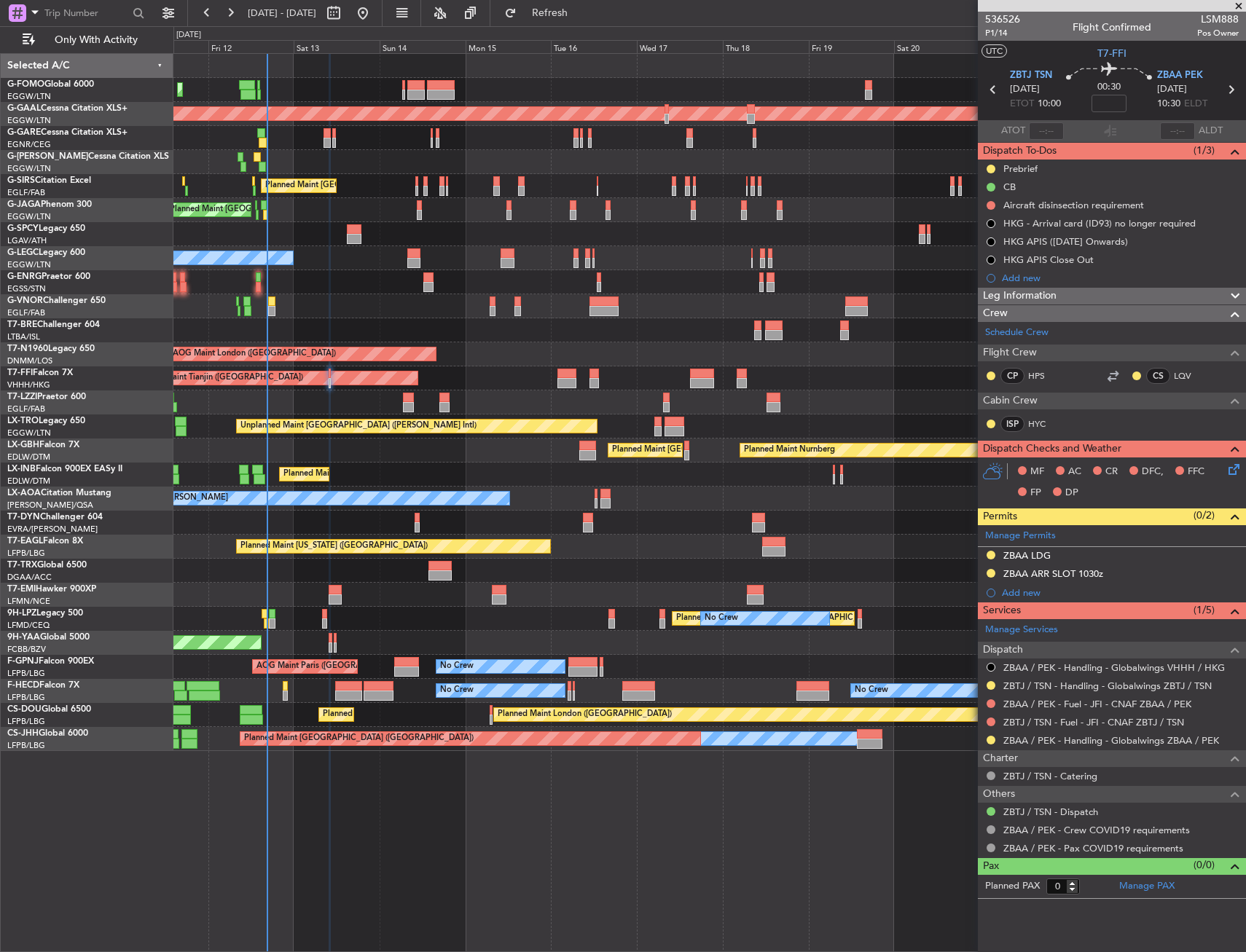
click at [280, 223] on div "Planned Maint [GEOGRAPHIC_DATA] ([GEOGRAPHIC_DATA]) Planned [GEOGRAPHIC_DATA] U…" at bounding box center [709, 402] width 1072 height 698
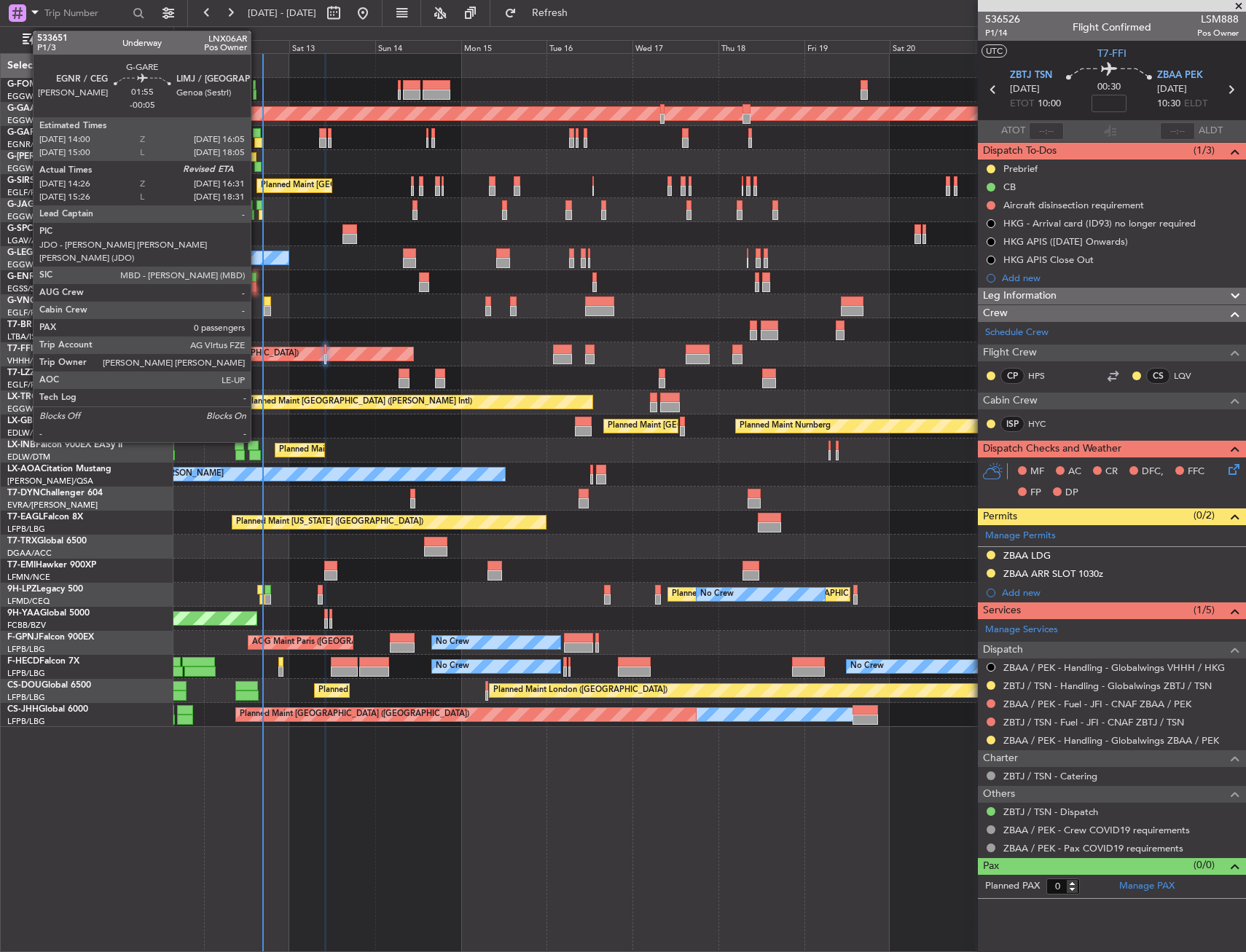
click at [257, 128] on div at bounding box center [257, 133] width 8 height 11
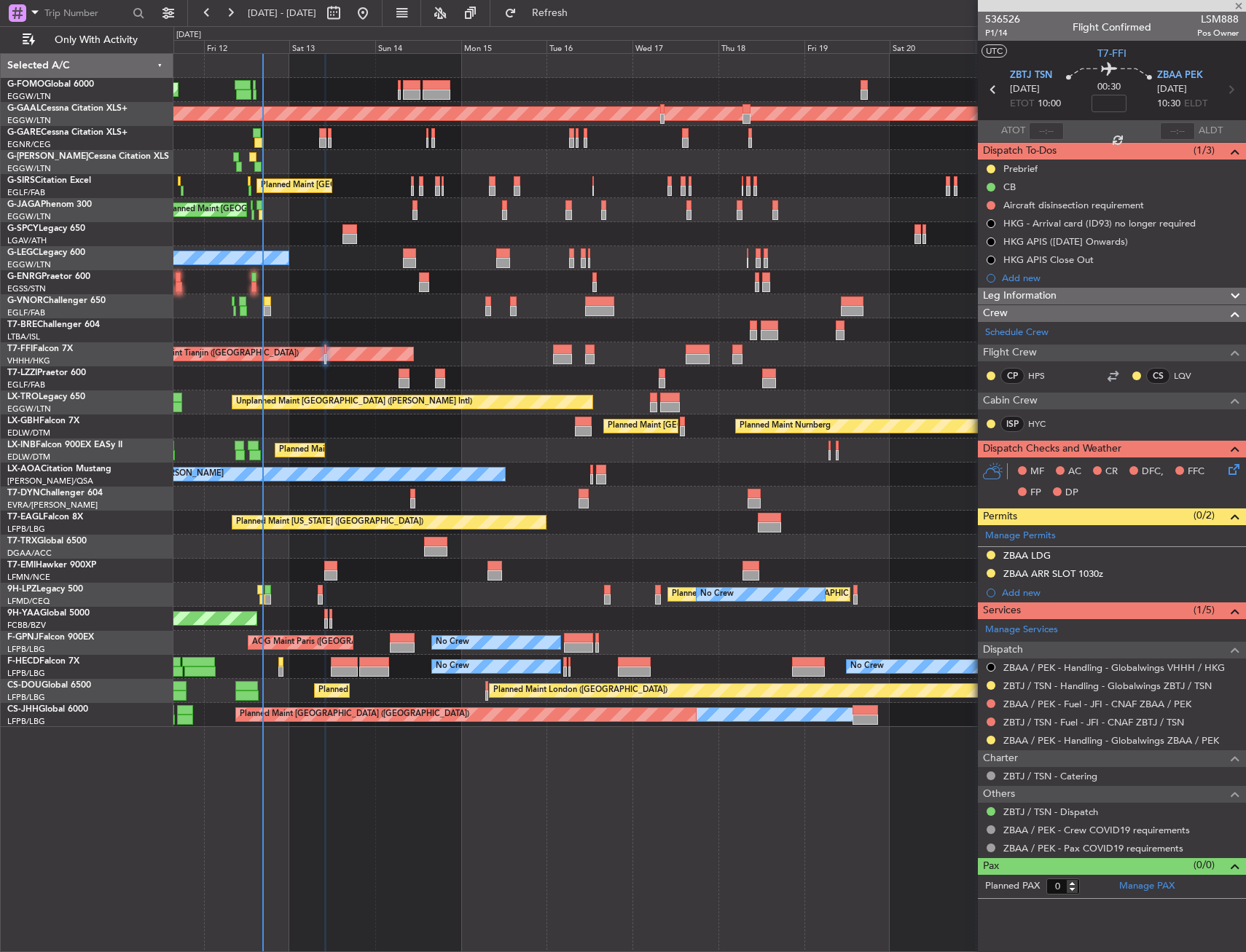
type input "-00:05"
type input "14:26"
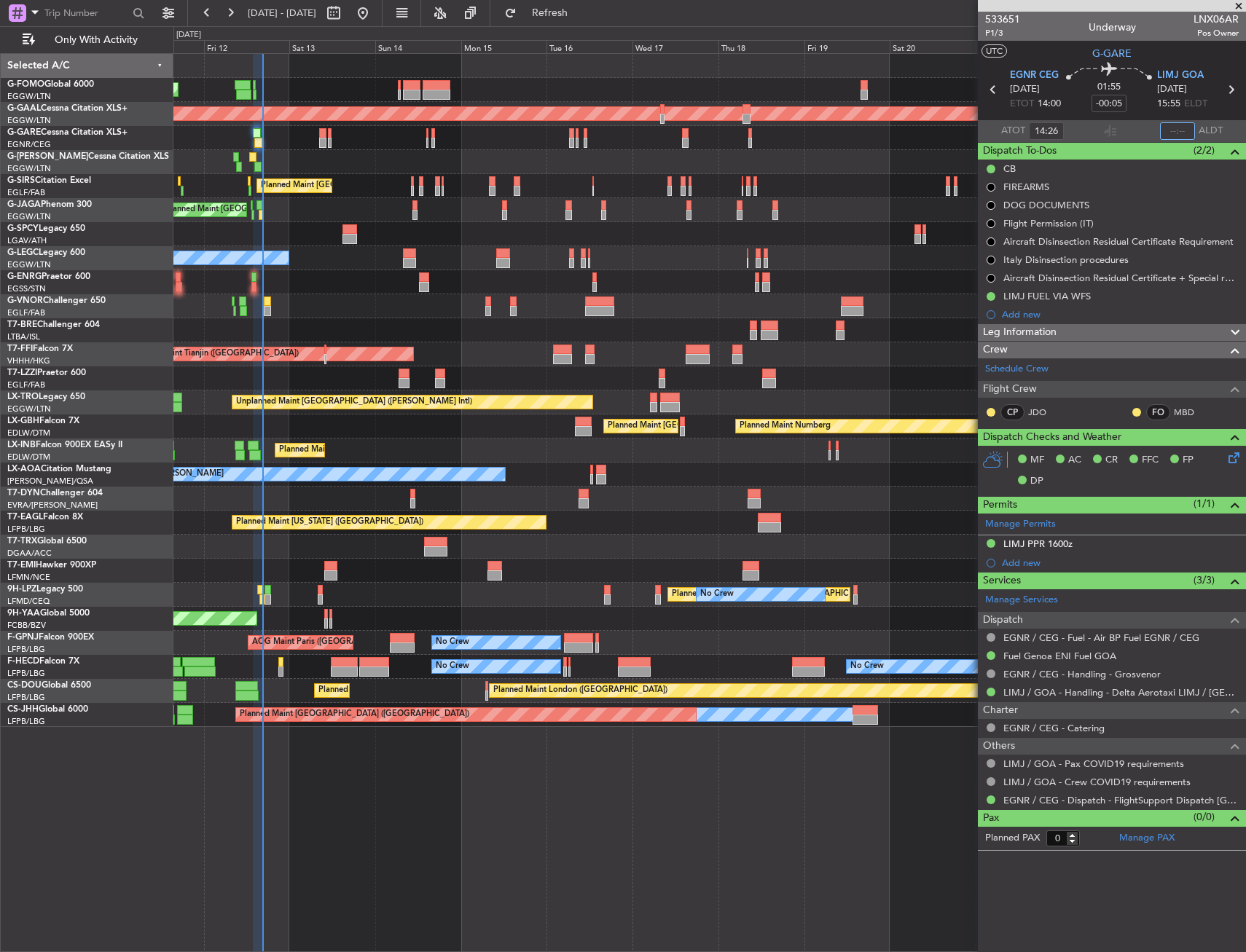
drag, startPoint x: 1173, startPoint y: 130, endPoint x: 1172, endPoint y: 137, distance: 7.1
click at [1173, 130] on input "text" at bounding box center [1178, 132] width 35 height 18
click at [1139, 137] on section "ATOT 14:26 1621 ALDT" at bounding box center [1113, 131] width 268 height 22
type input "16:21"
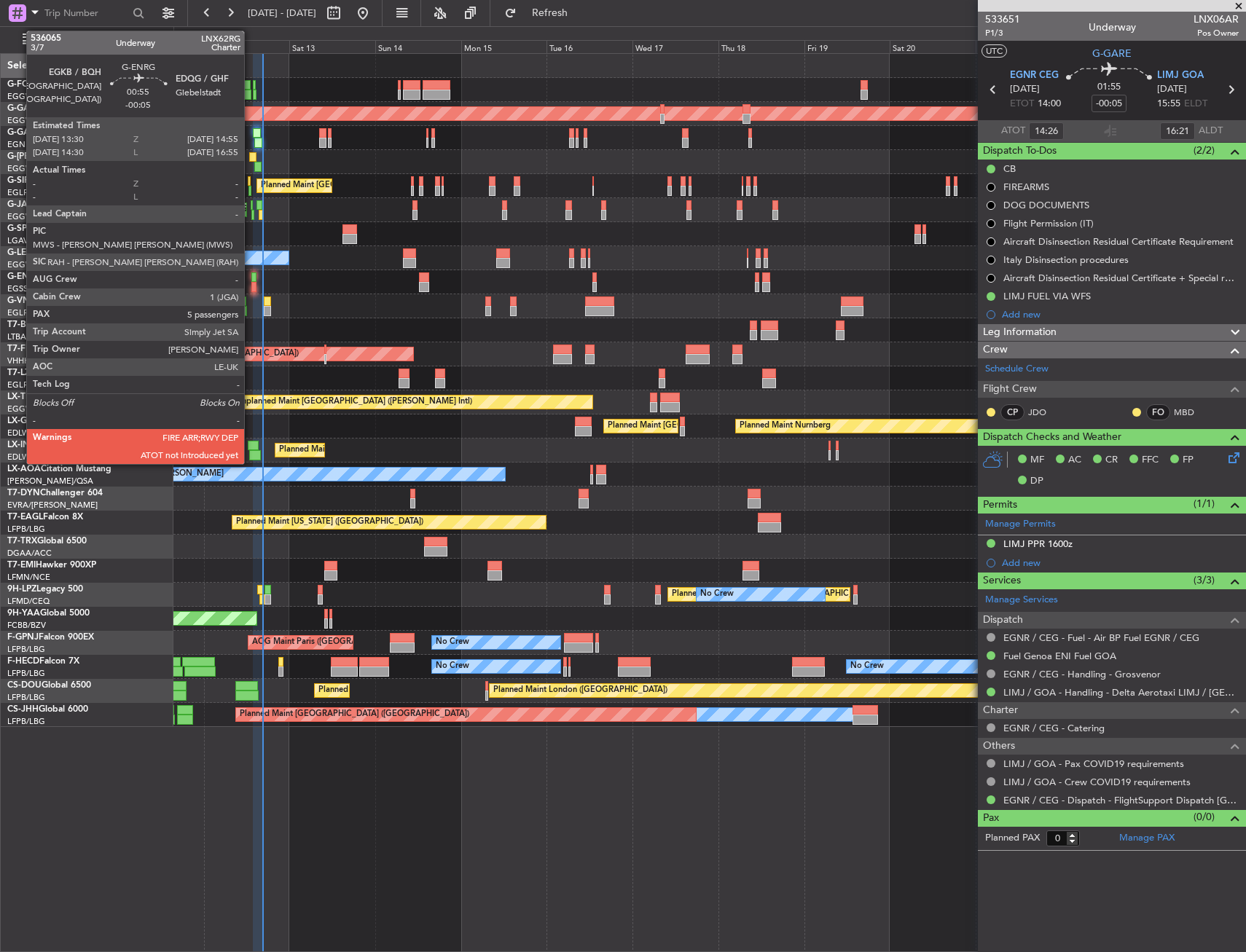
click at [251, 276] on div at bounding box center [254, 277] width 5 height 11
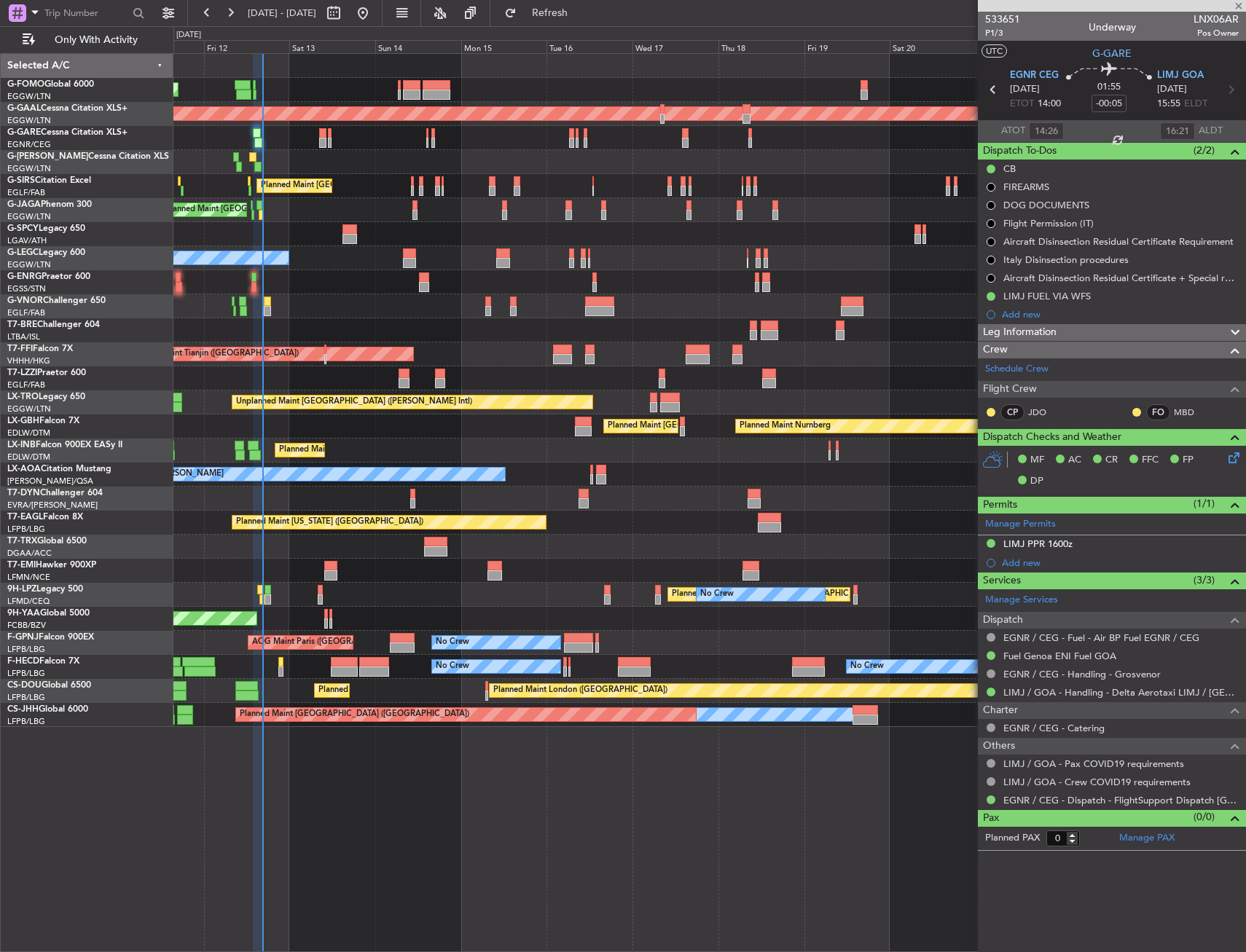
click at [251, 277] on div at bounding box center [254, 277] width 5 height 11
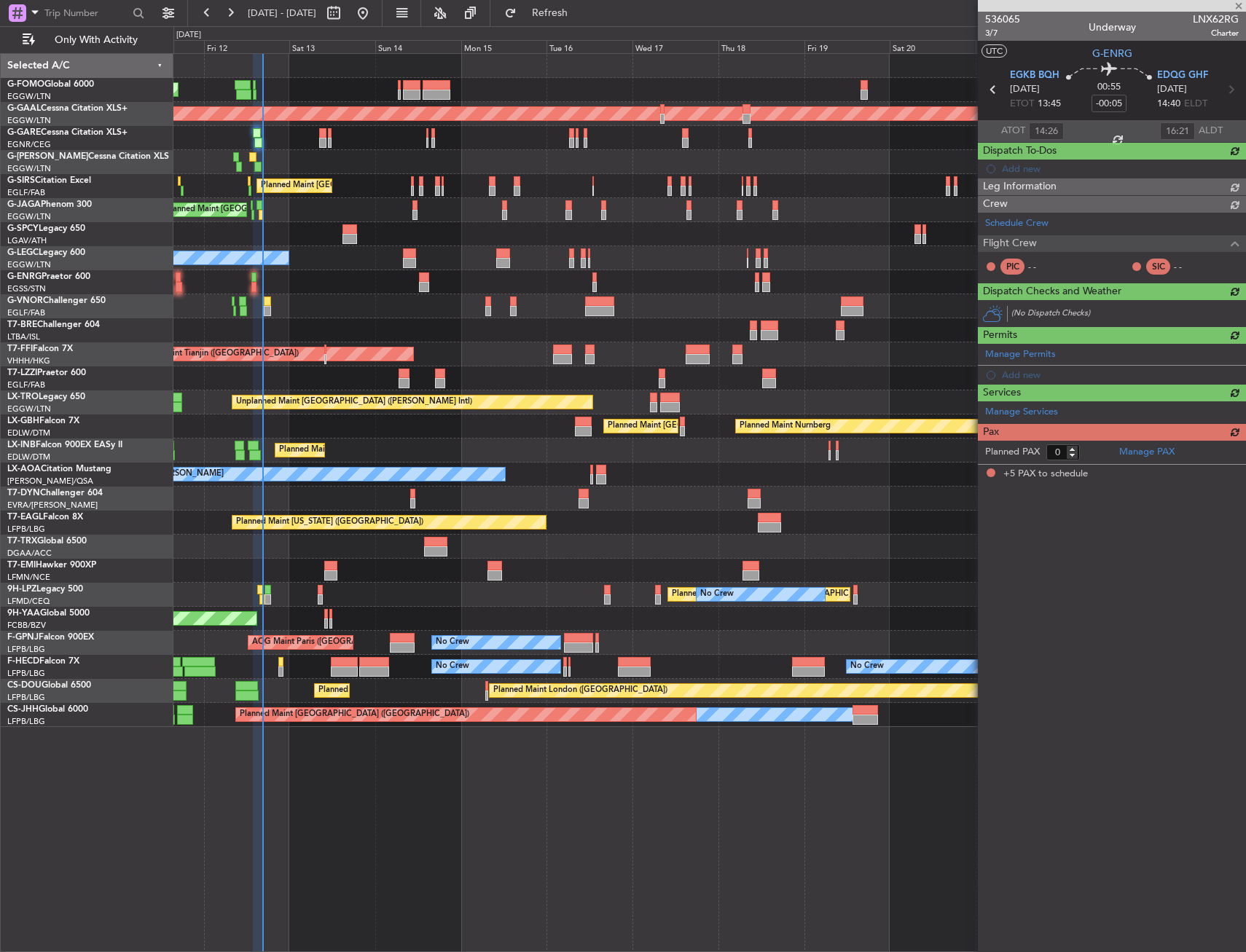
type input "5"
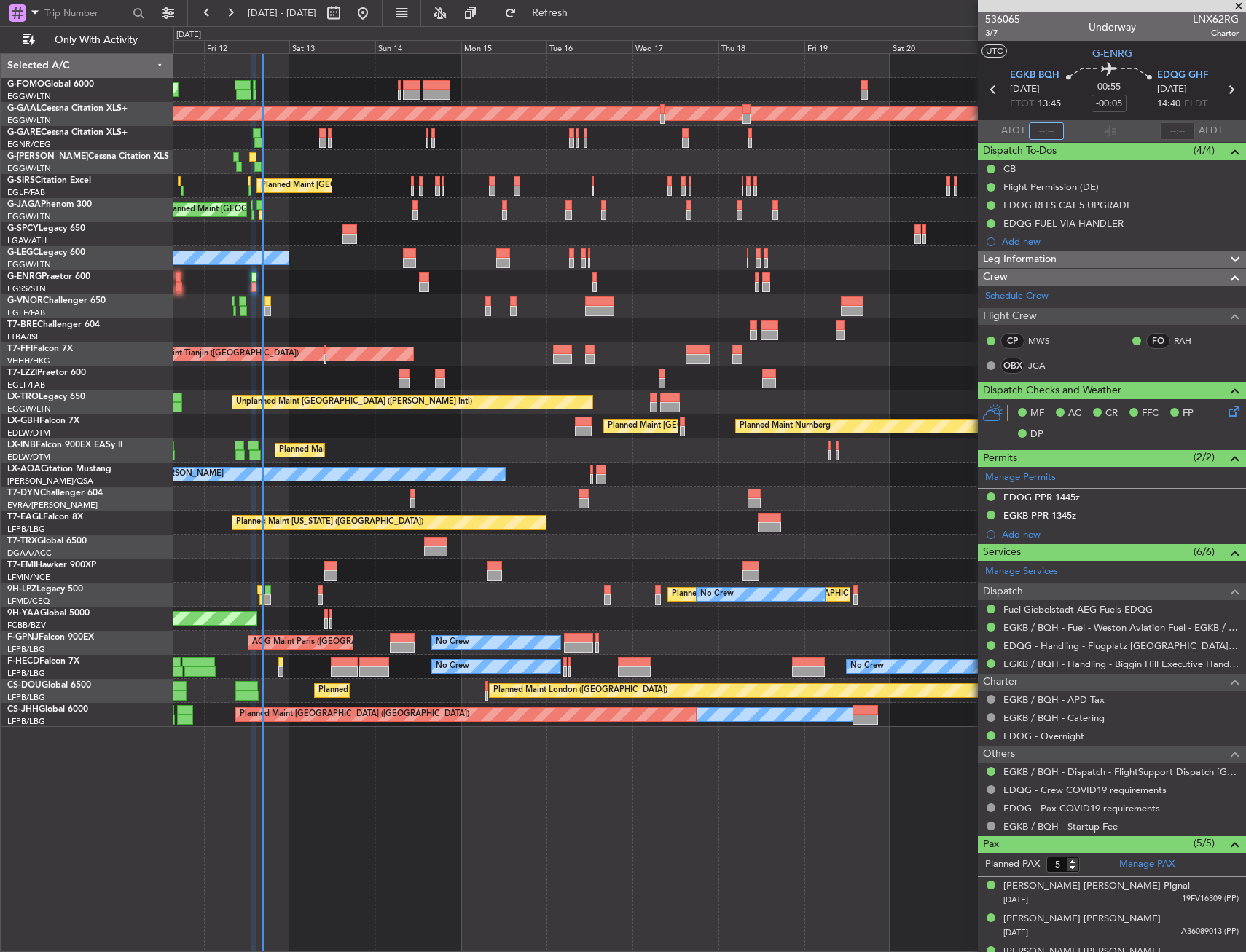
click at [1044, 129] on input "text" at bounding box center [1046, 132] width 35 height 18
click at [1078, 121] on section "ATOT 1624 ALDT" at bounding box center [1113, 131] width 268 height 22
type input "16:24"
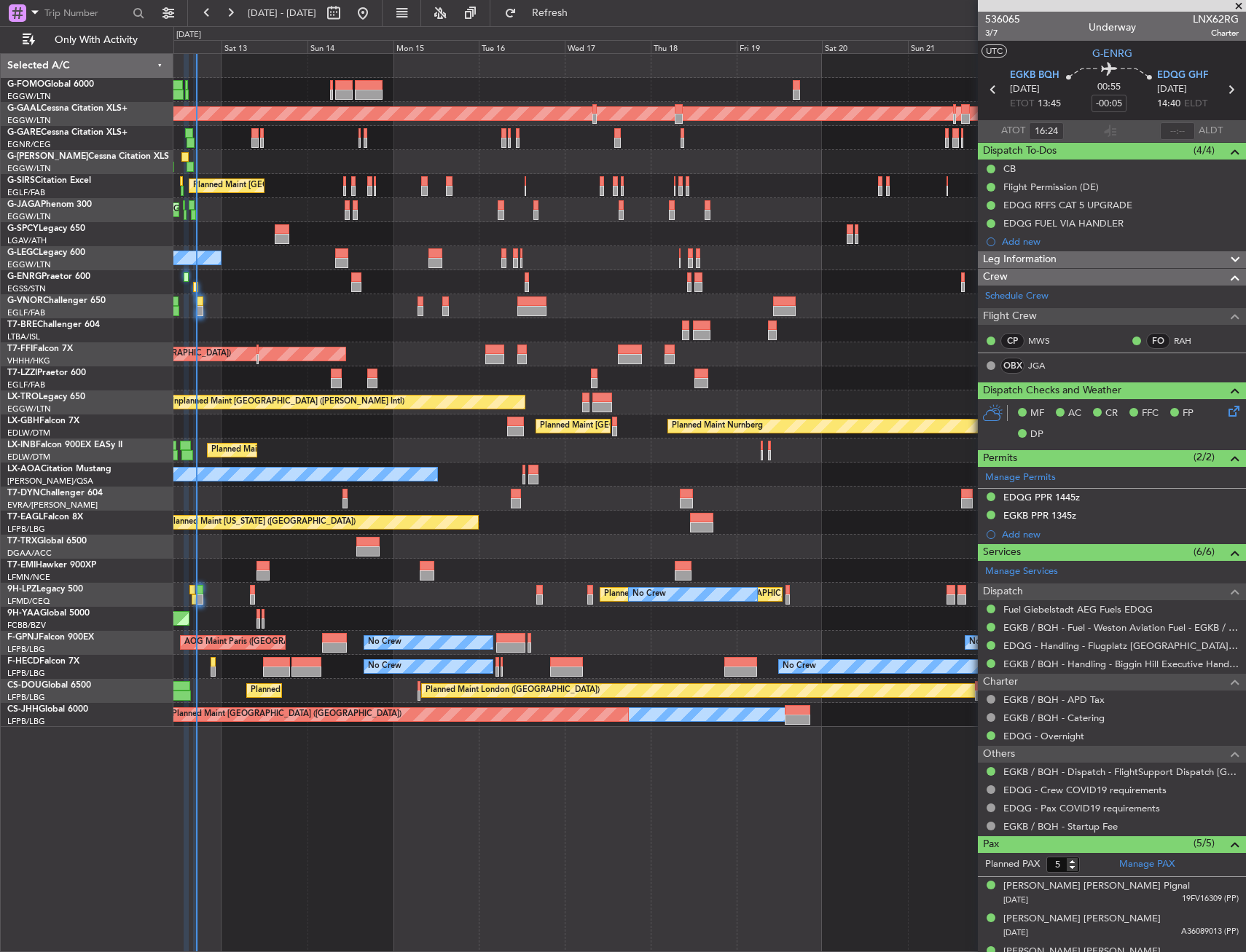
click at [322, 320] on div "Planned Maint London (Luton) Planned Maint Dusseldorf Planned Maint London (Lut…" at bounding box center [709, 390] width 1072 height 673
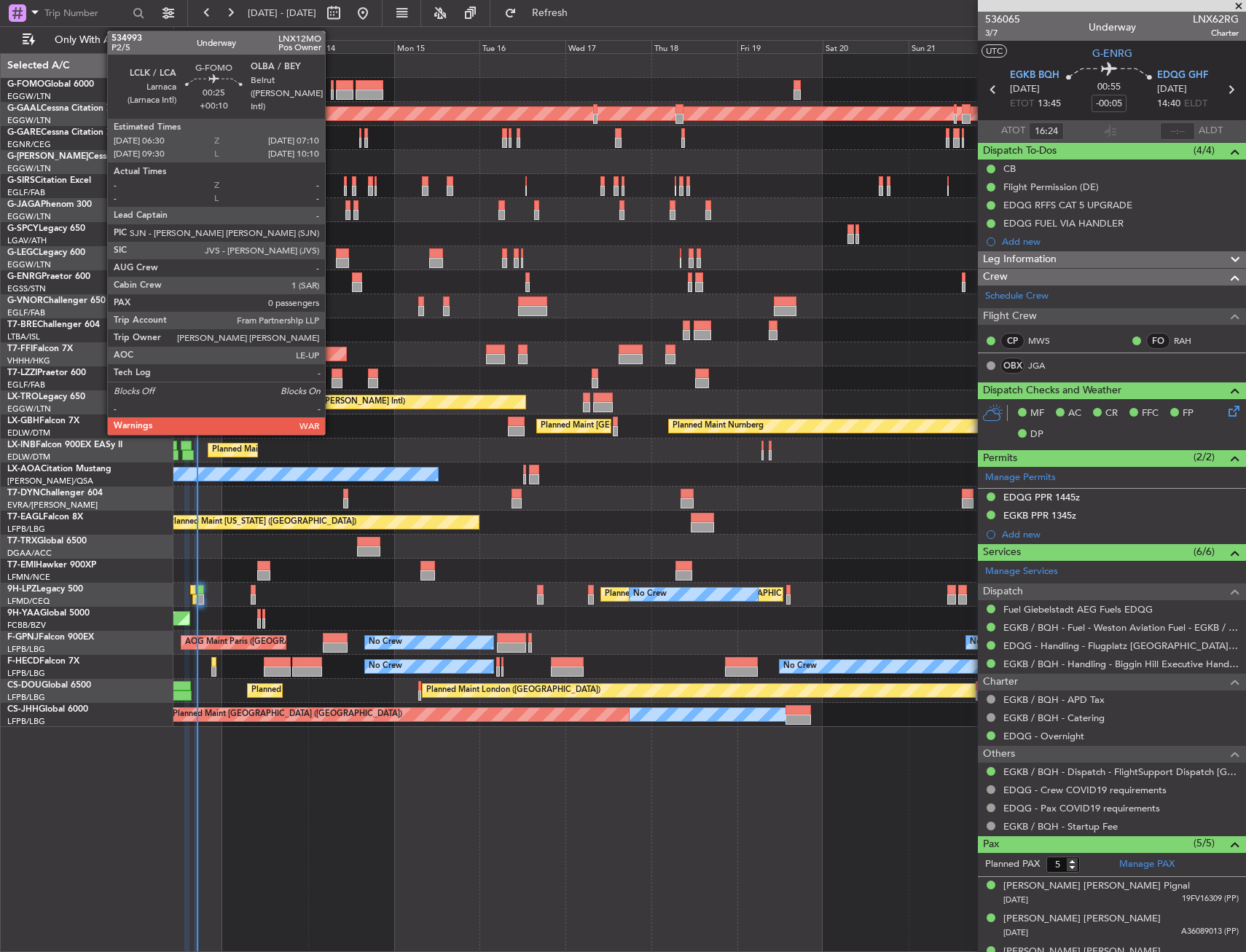
click at [332, 81] on div at bounding box center [333, 85] width 3 height 11
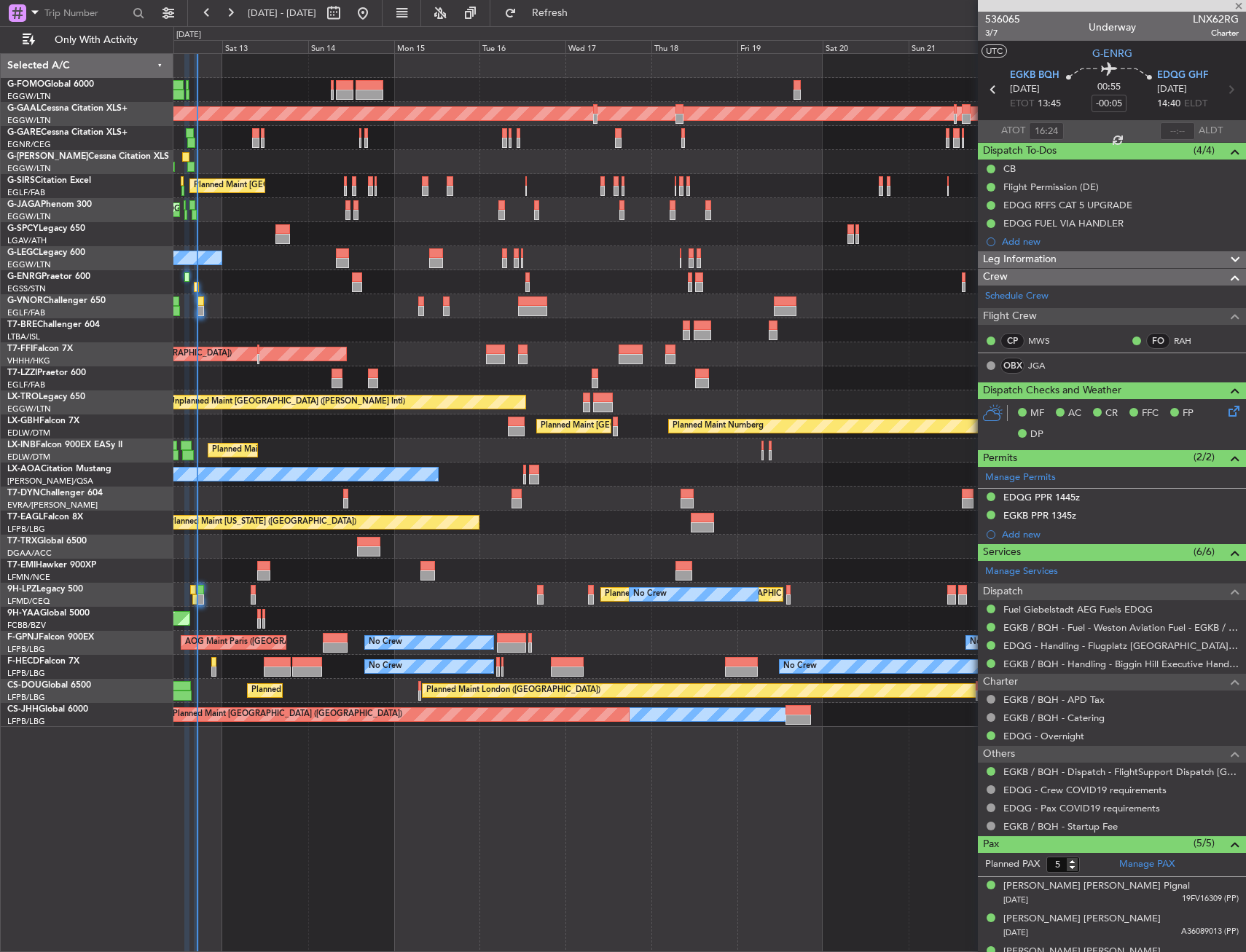
type input "+00:10"
type input "0"
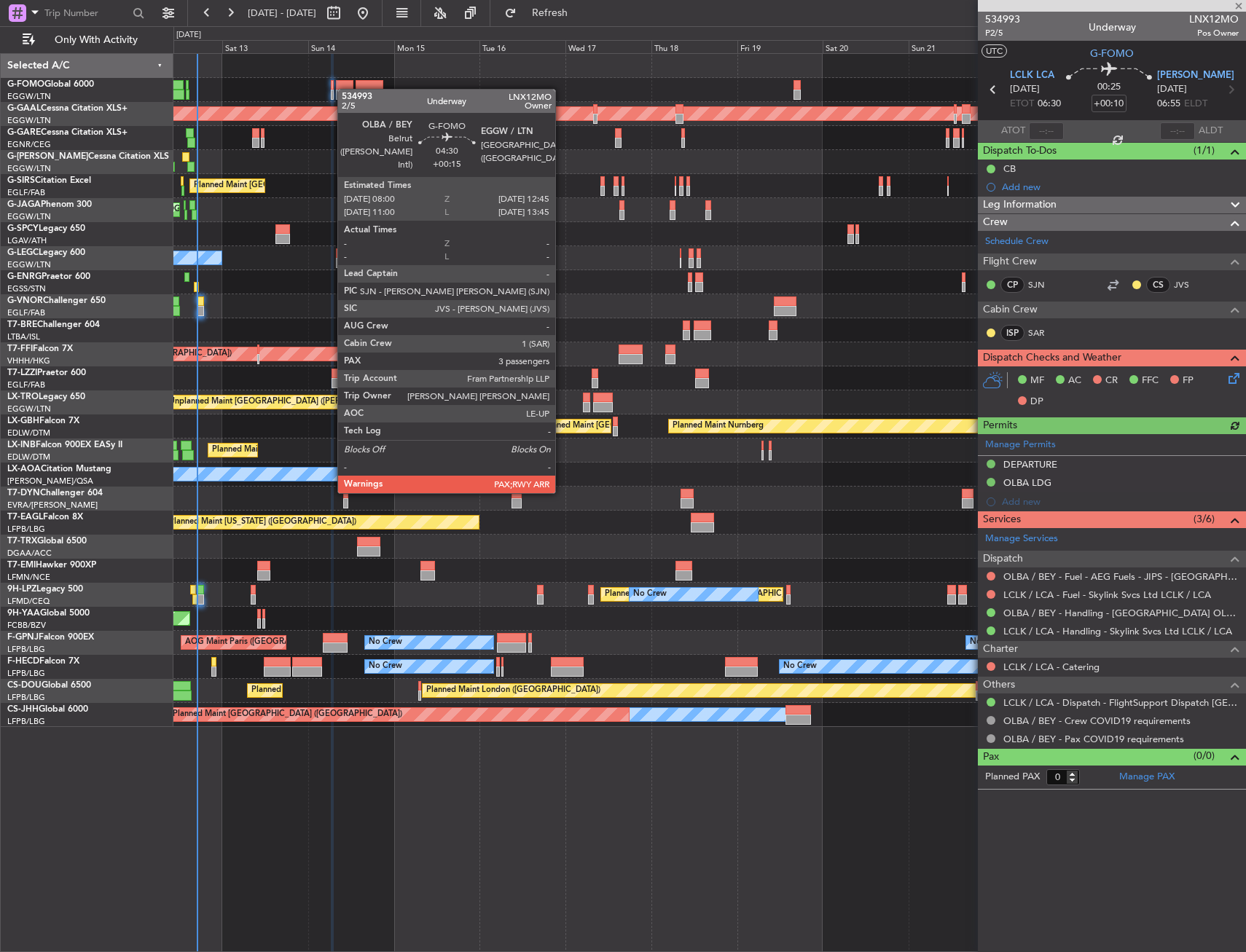
click at [345, 89] on div at bounding box center [345, 85] width 18 height 11
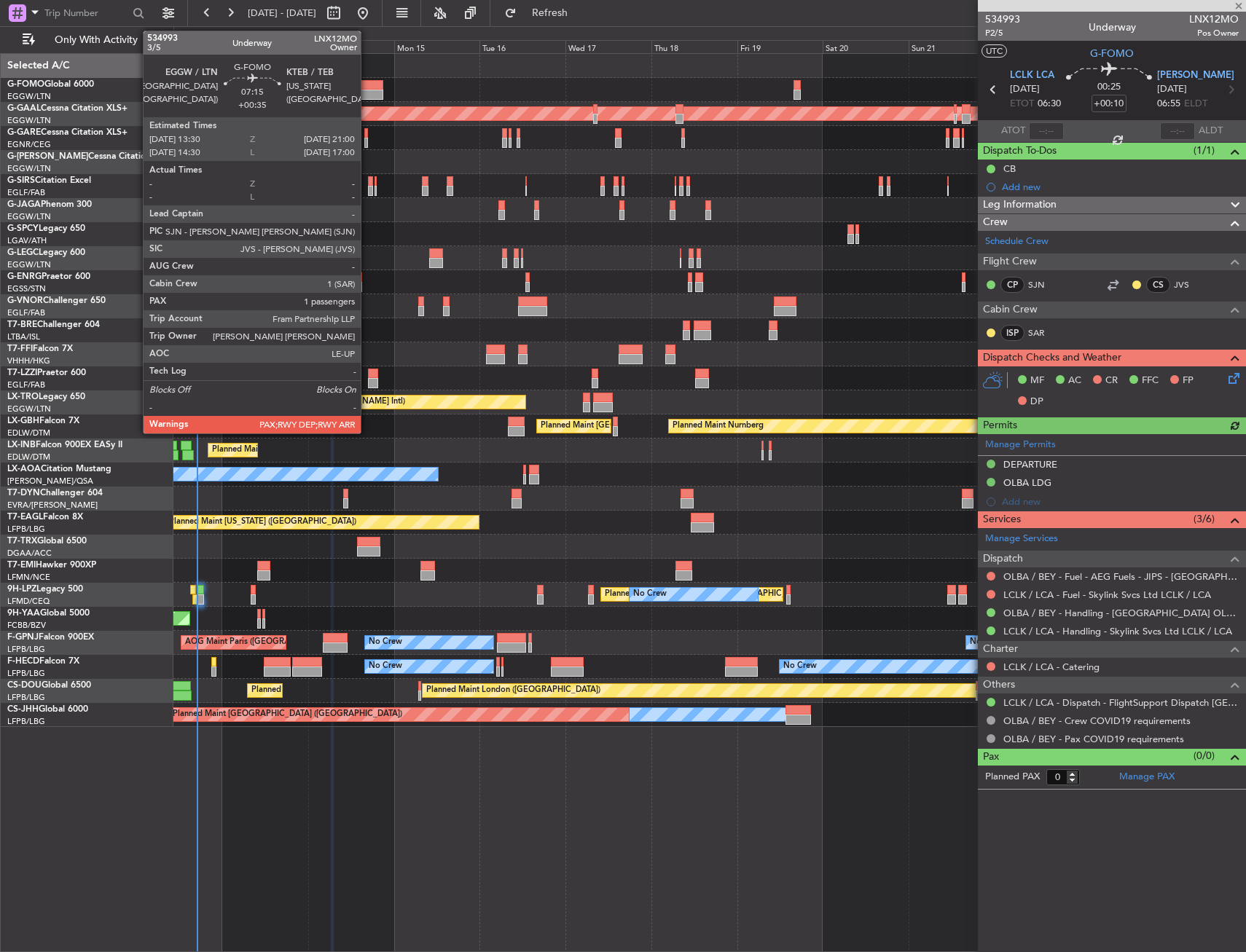
type input "+00:15"
type input "3"
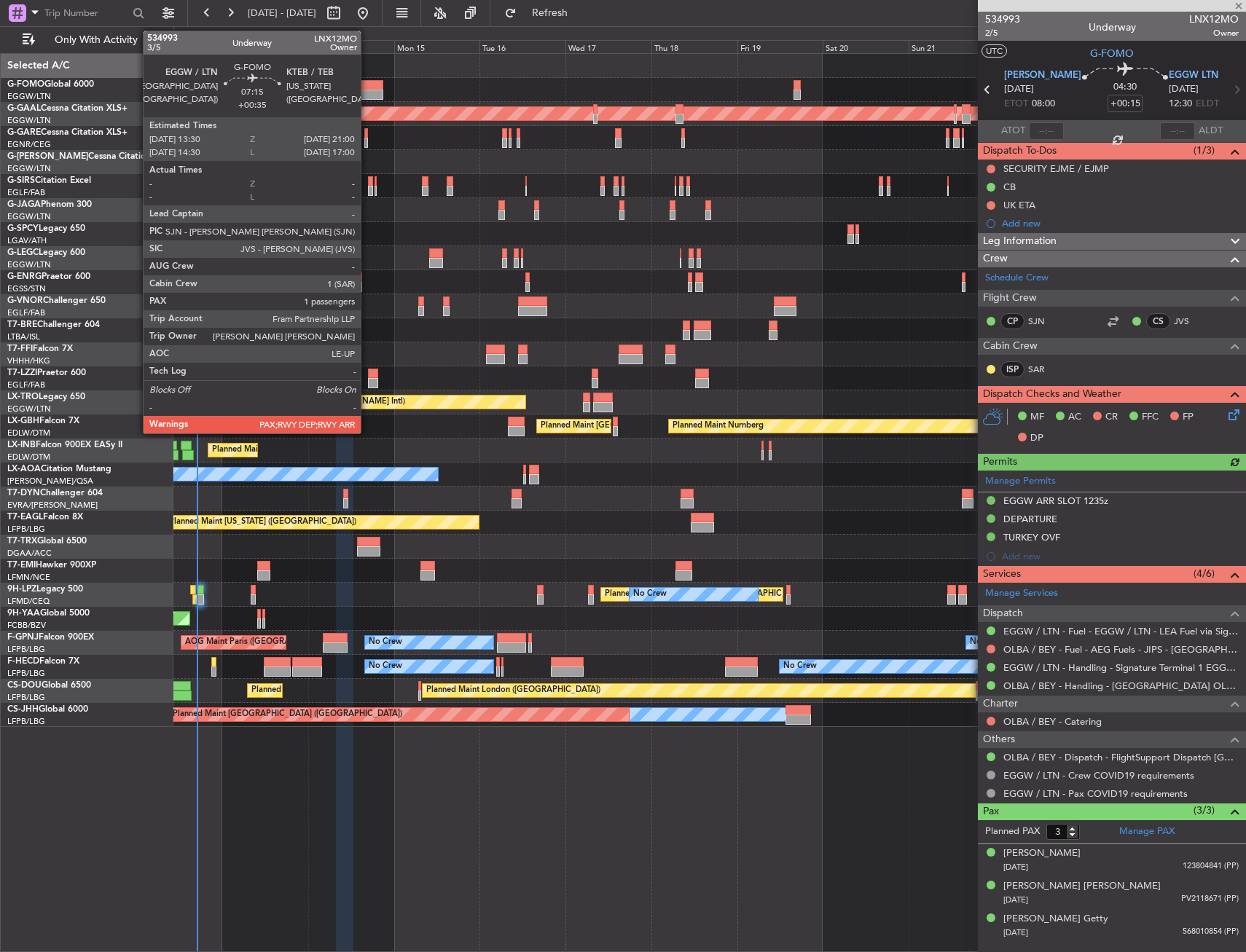
click at [368, 89] on div at bounding box center [368, 94] width 27 height 11
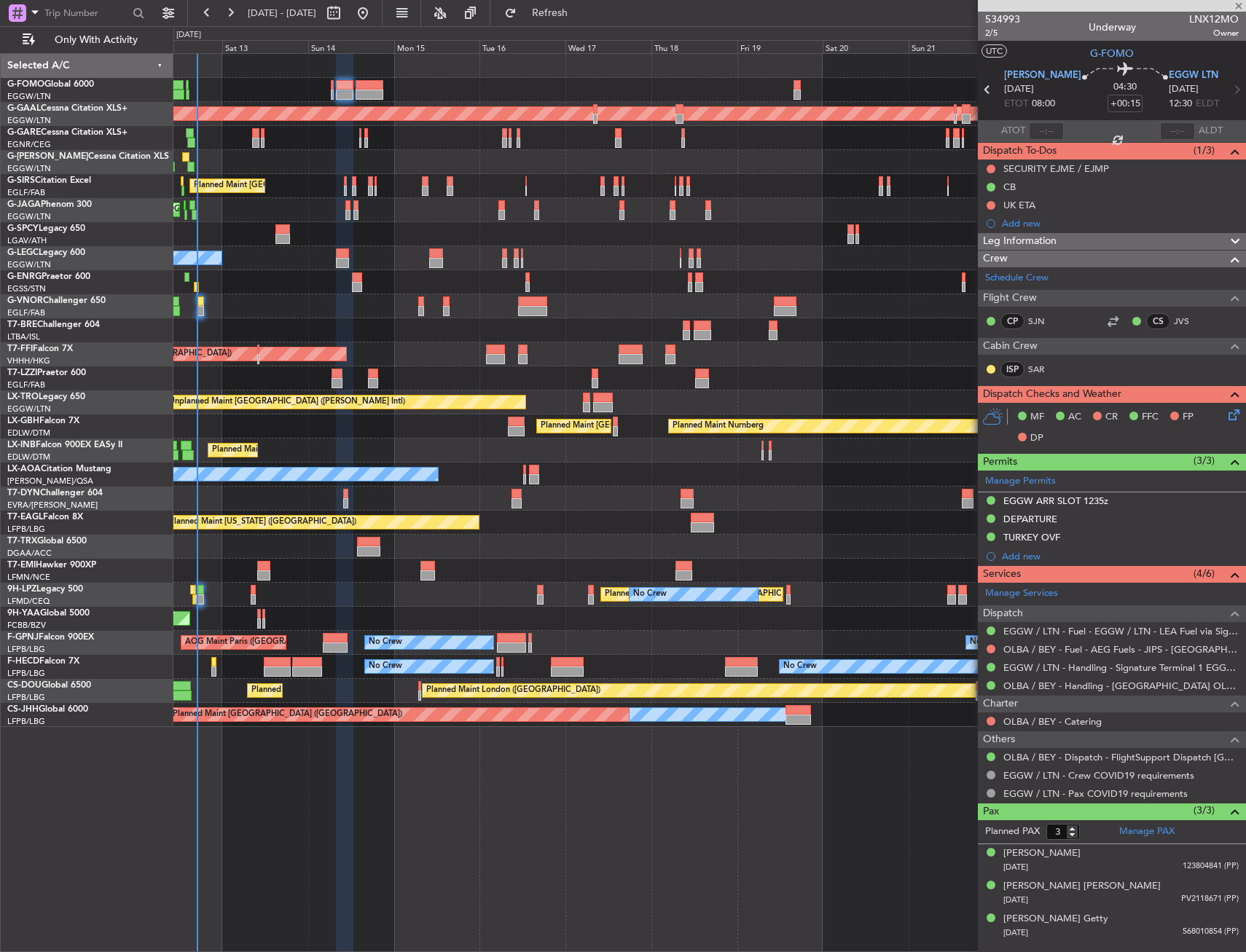
type input "+00:35"
type input "1"
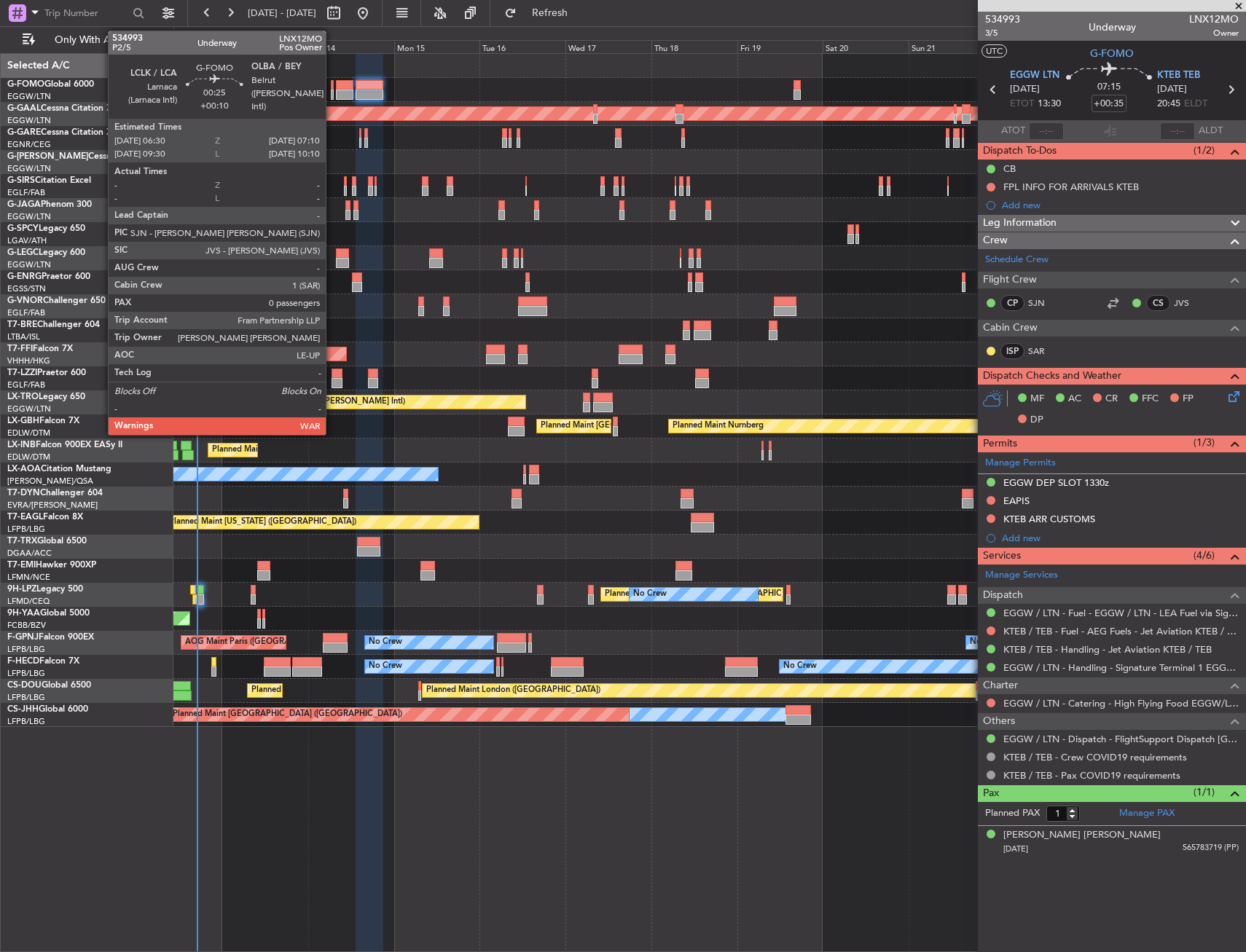
click at [333, 85] on div at bounding box center [333, 85] width 3 height 11
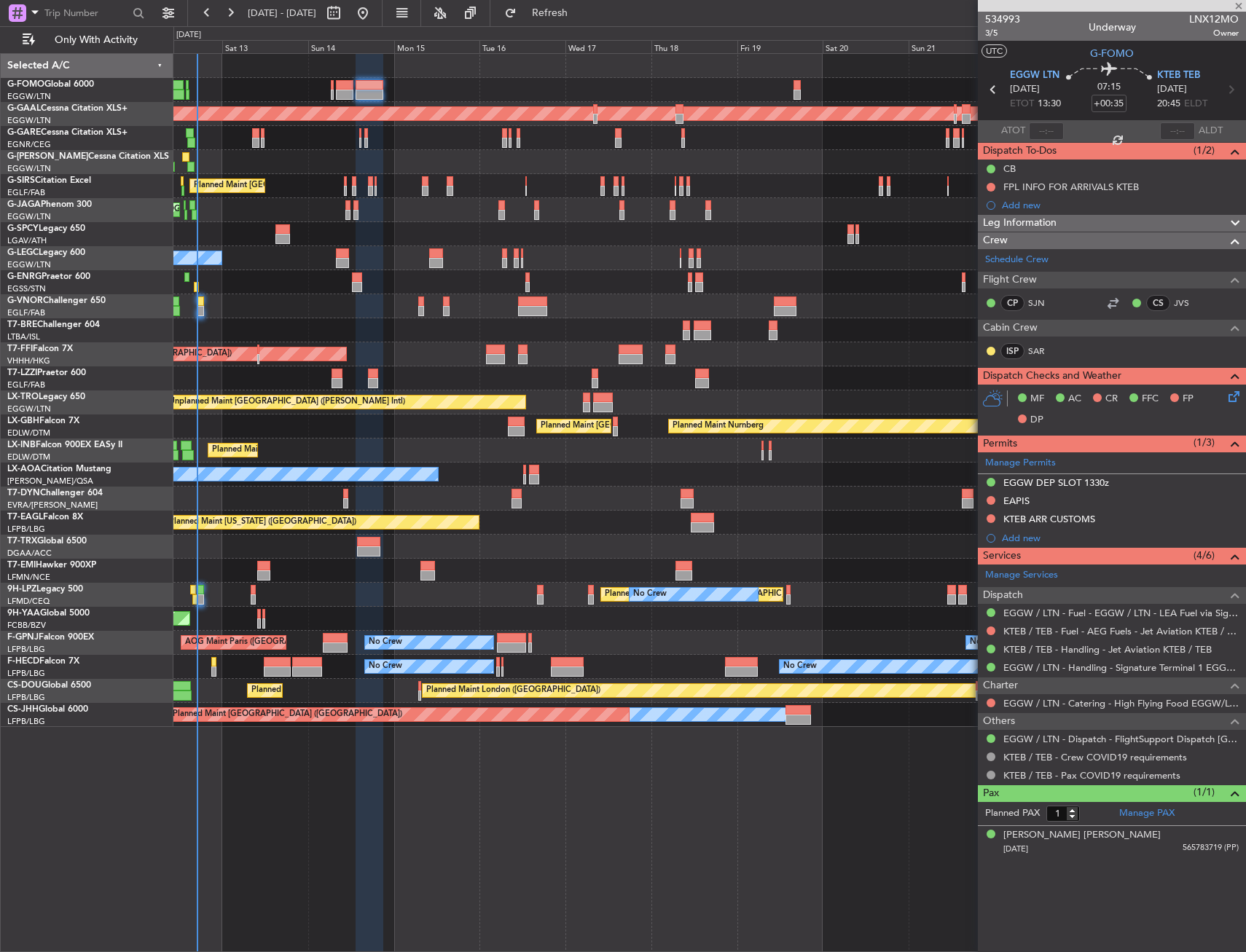
type input "+00:10"
type input "0"
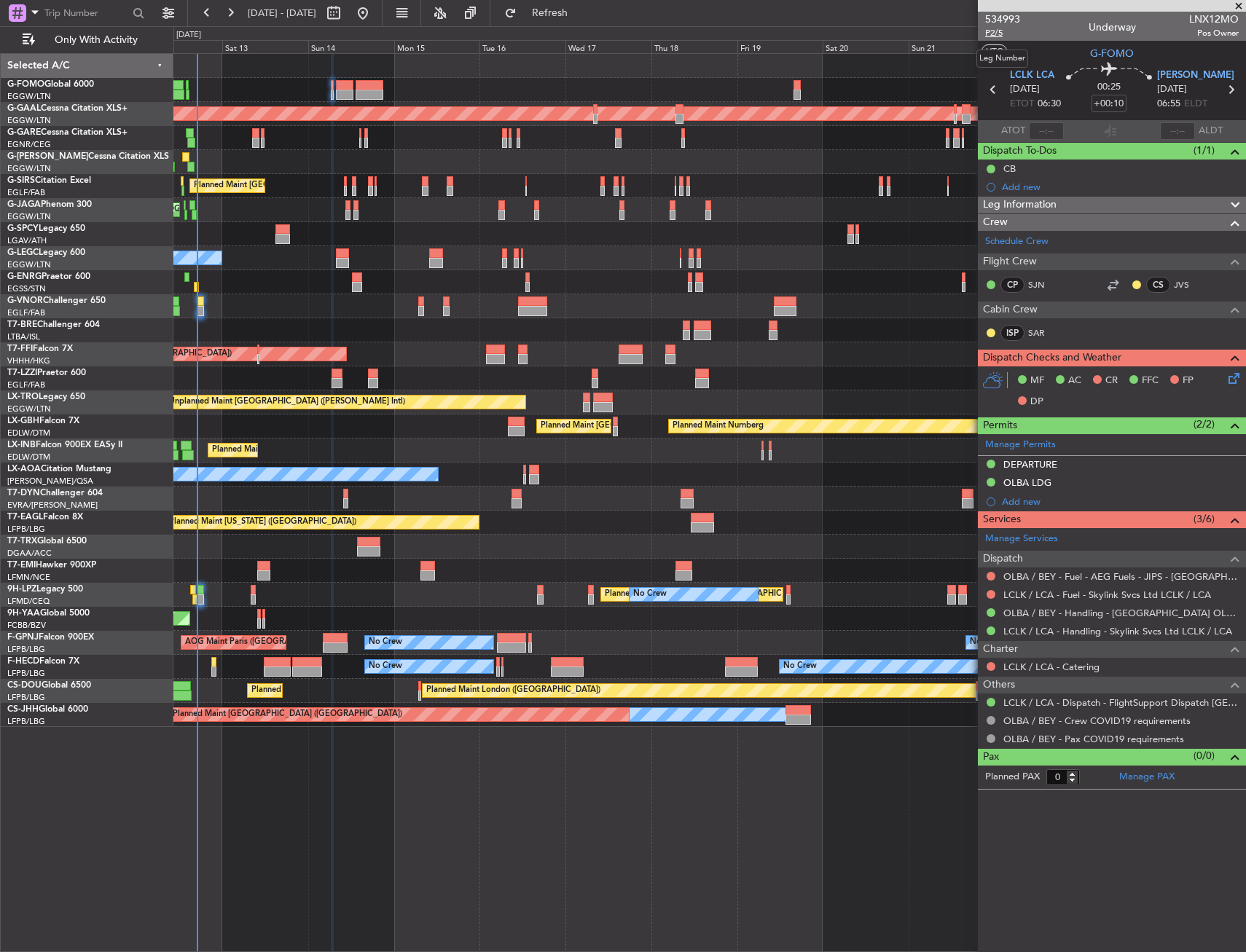
click at [995, 35] on span "P2/5" at bounding box center [1003, 33] width 35 height 12
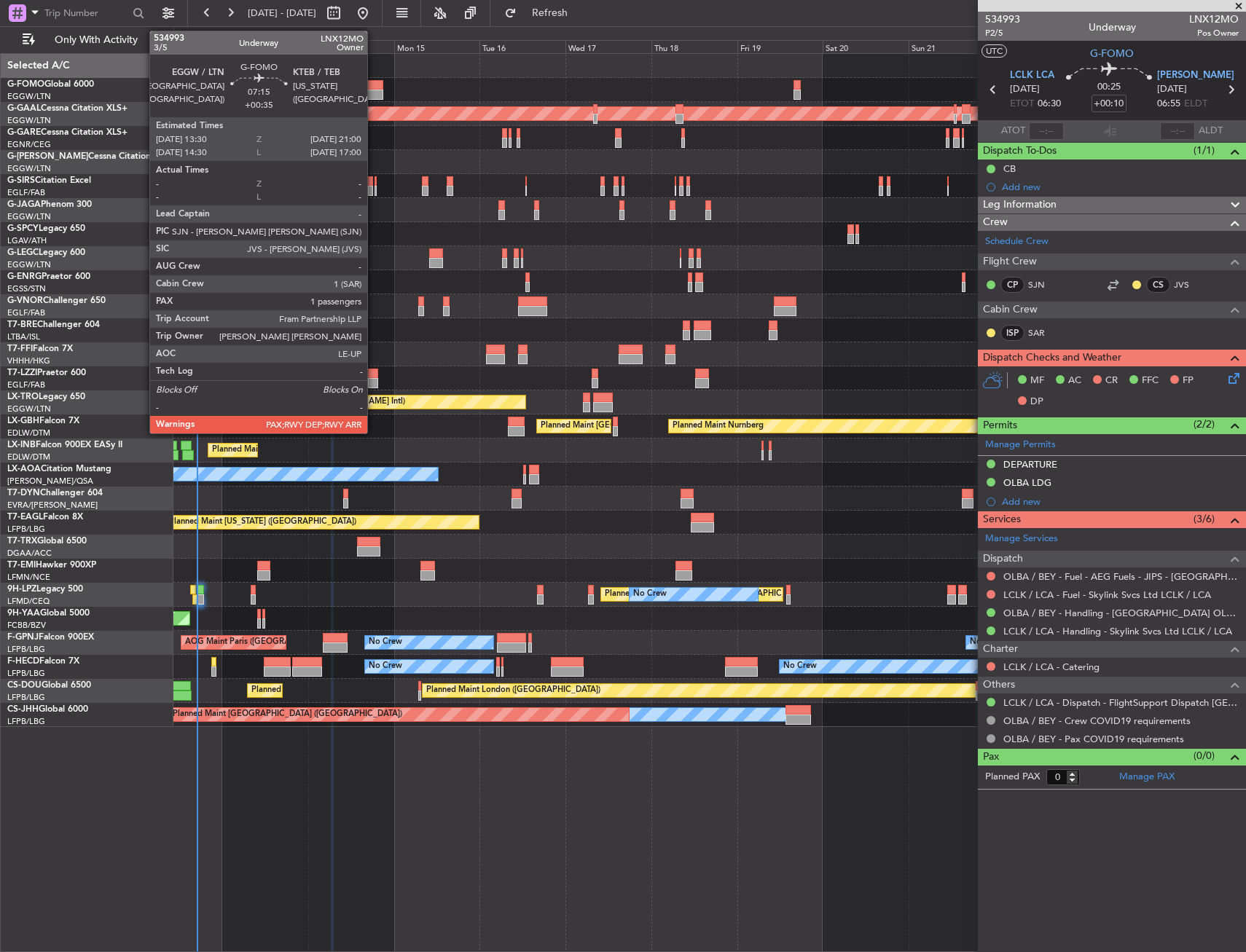
click at [374, 93] on div at bounding box center [368, 94] width 27 height 11
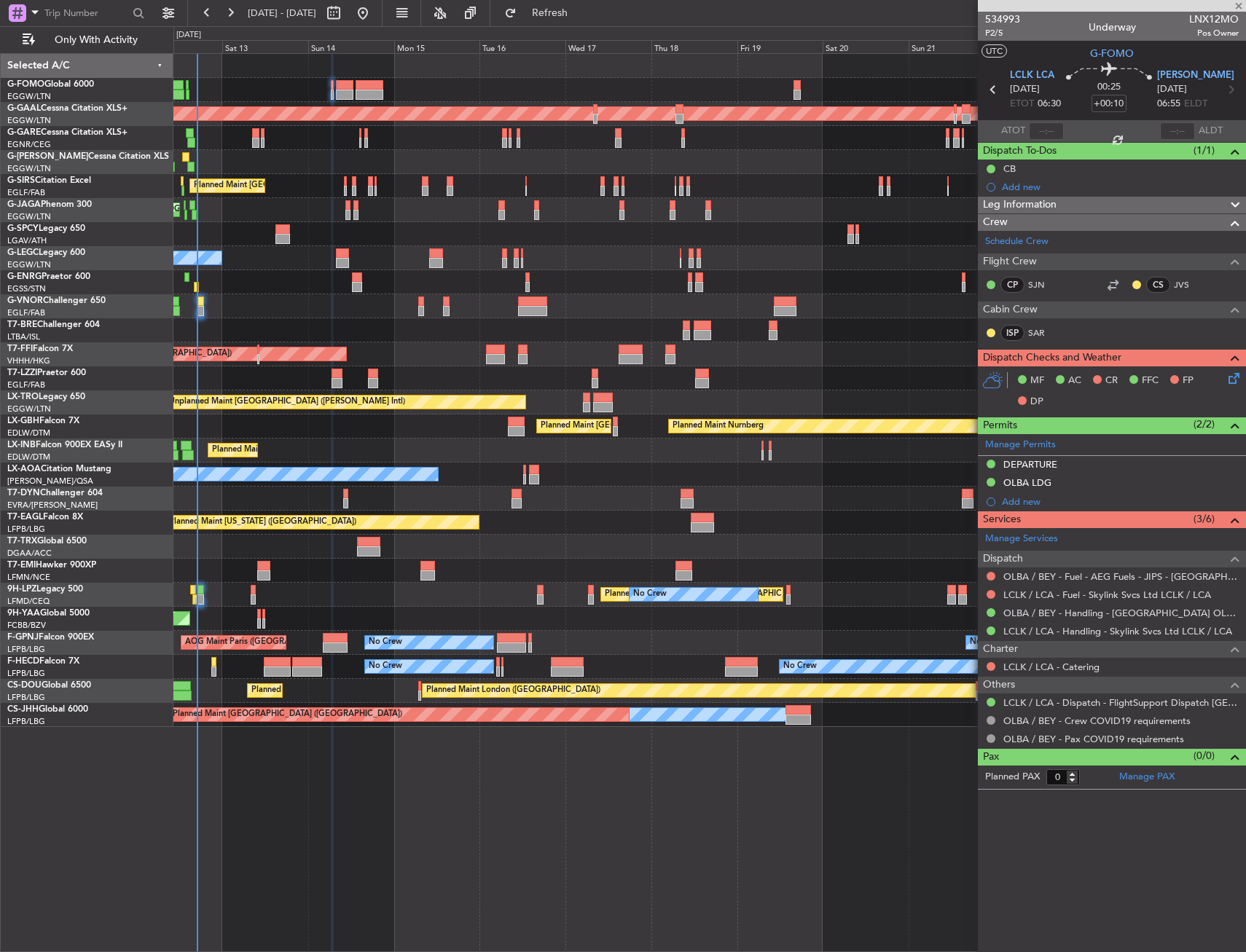
type input "+00:35"
type input "1"
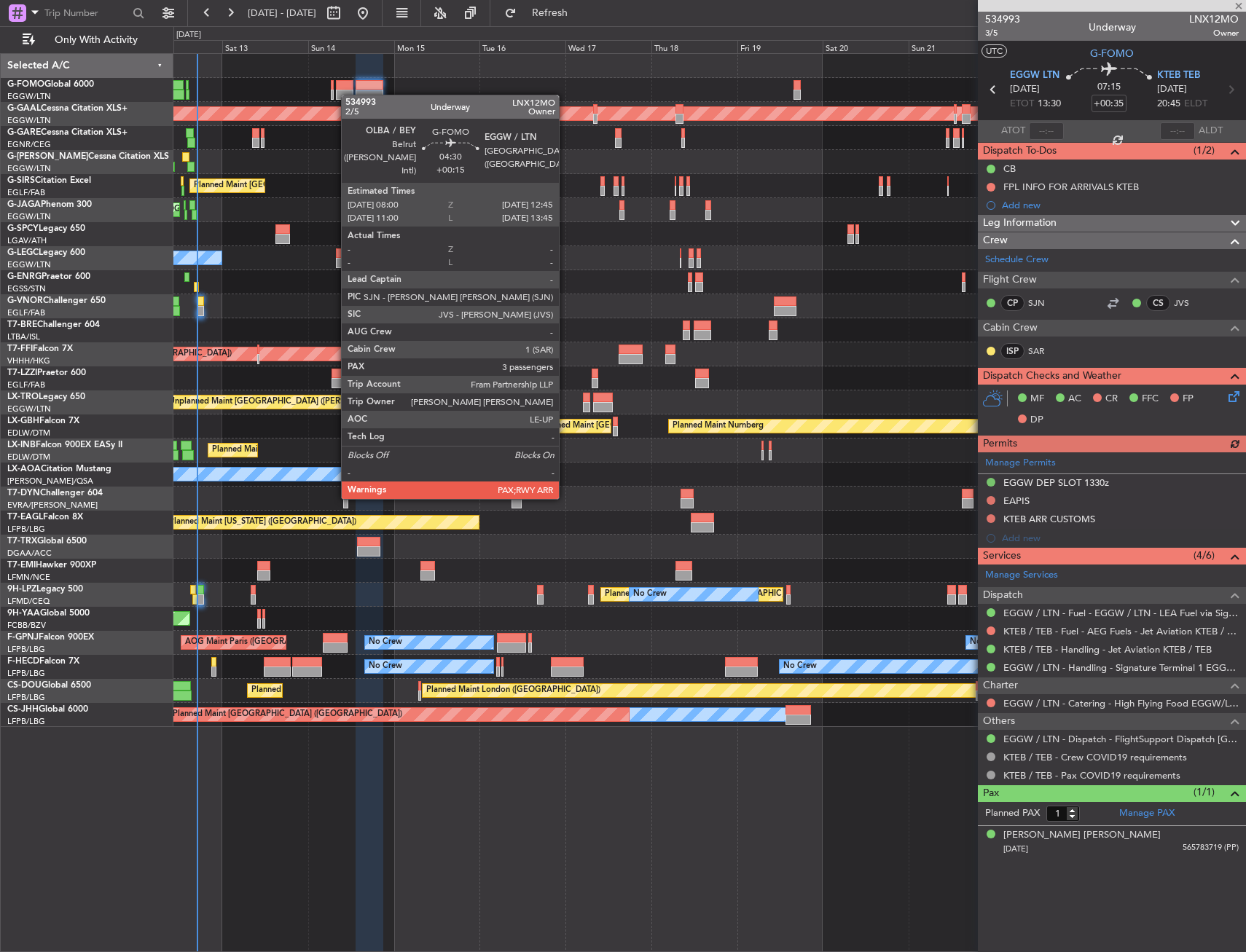
click at [348, 94] on div at bounding box center [345, 94] width 18 height 11
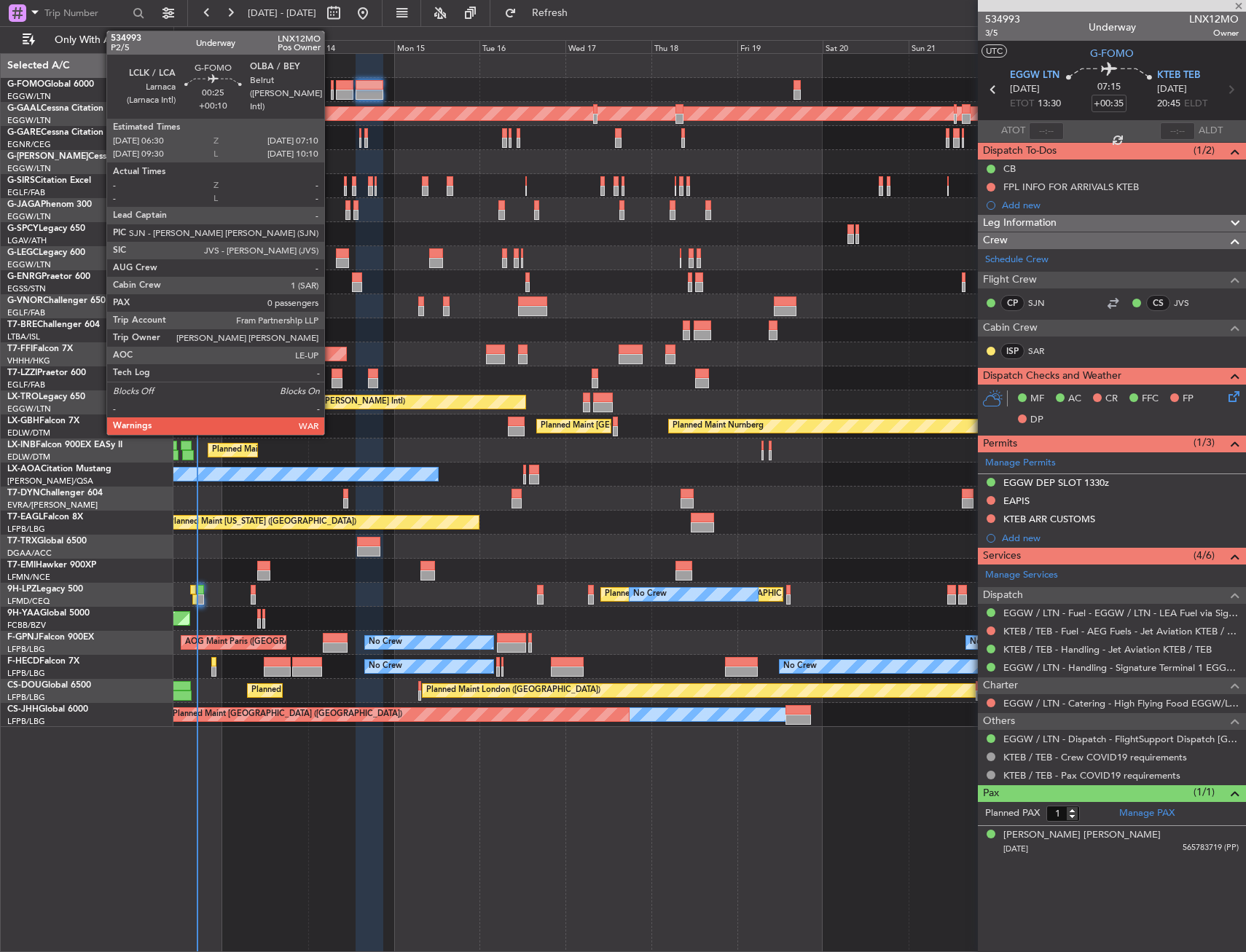
type input "+00:15"
type input "3"
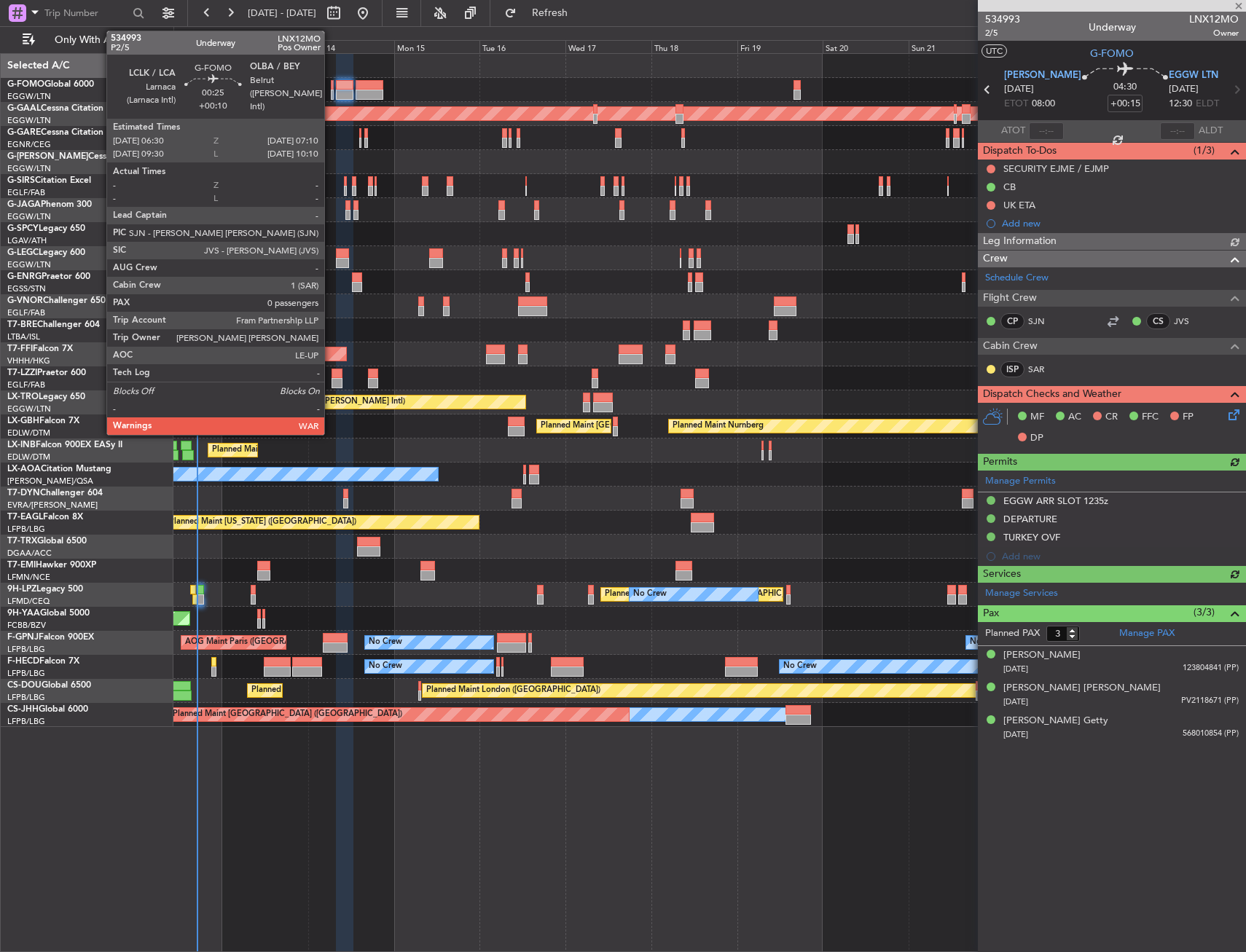
click at [331, 90] on div at bounding box center [333, 94] width 3 height 11
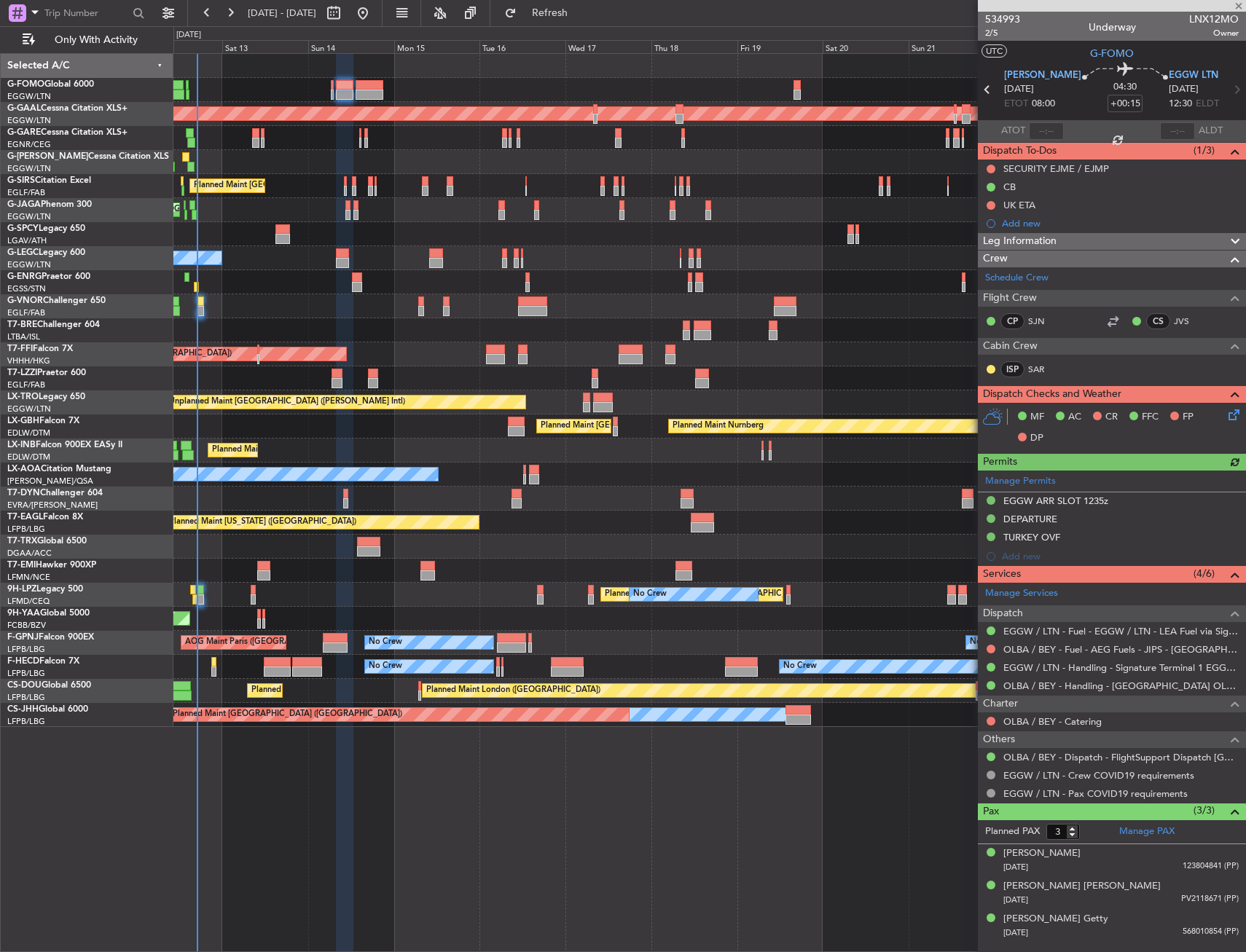
type input "+00:10"
type input "0"
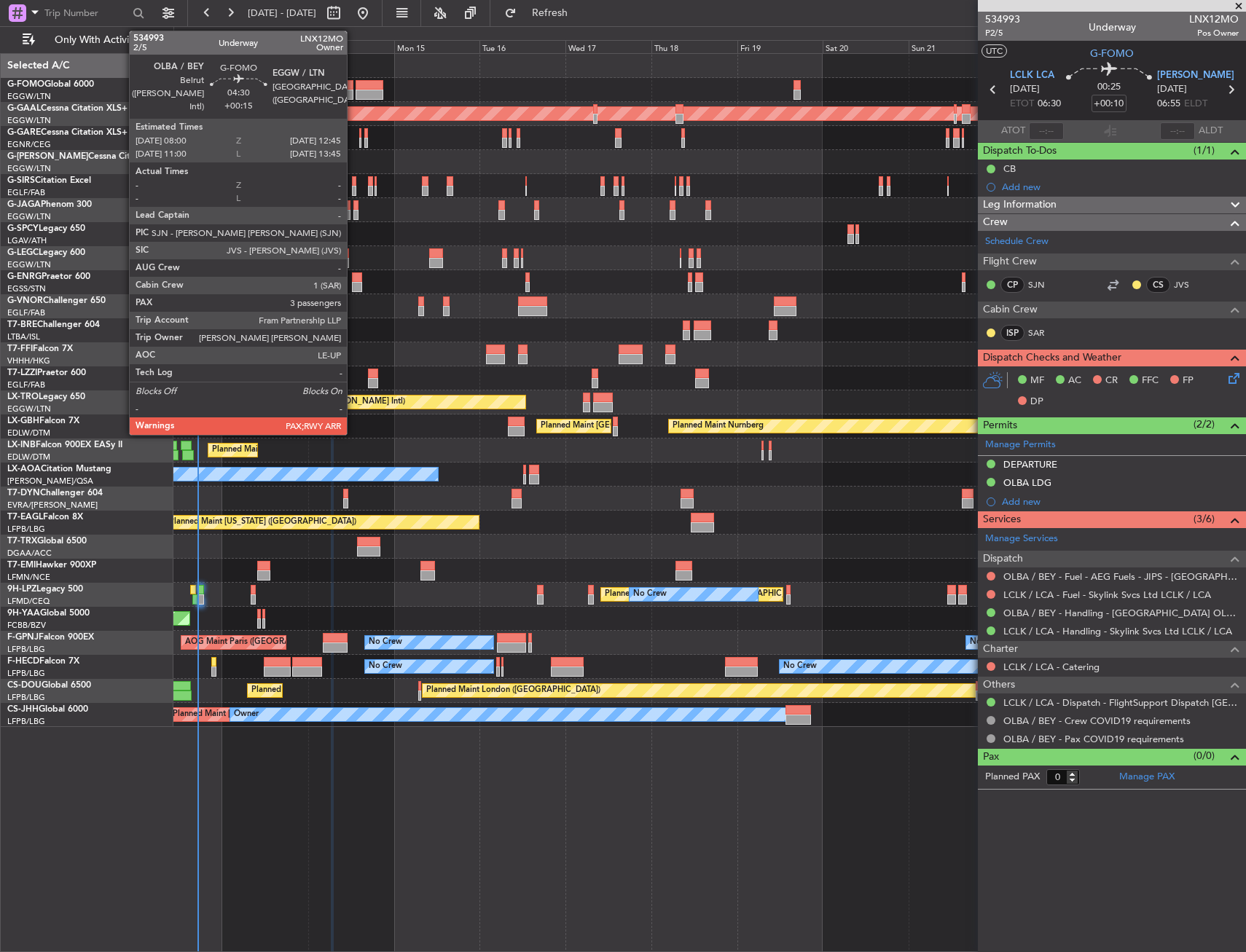
click at [347, 89] on div at bounding box center [345, 94] width 18 height 11
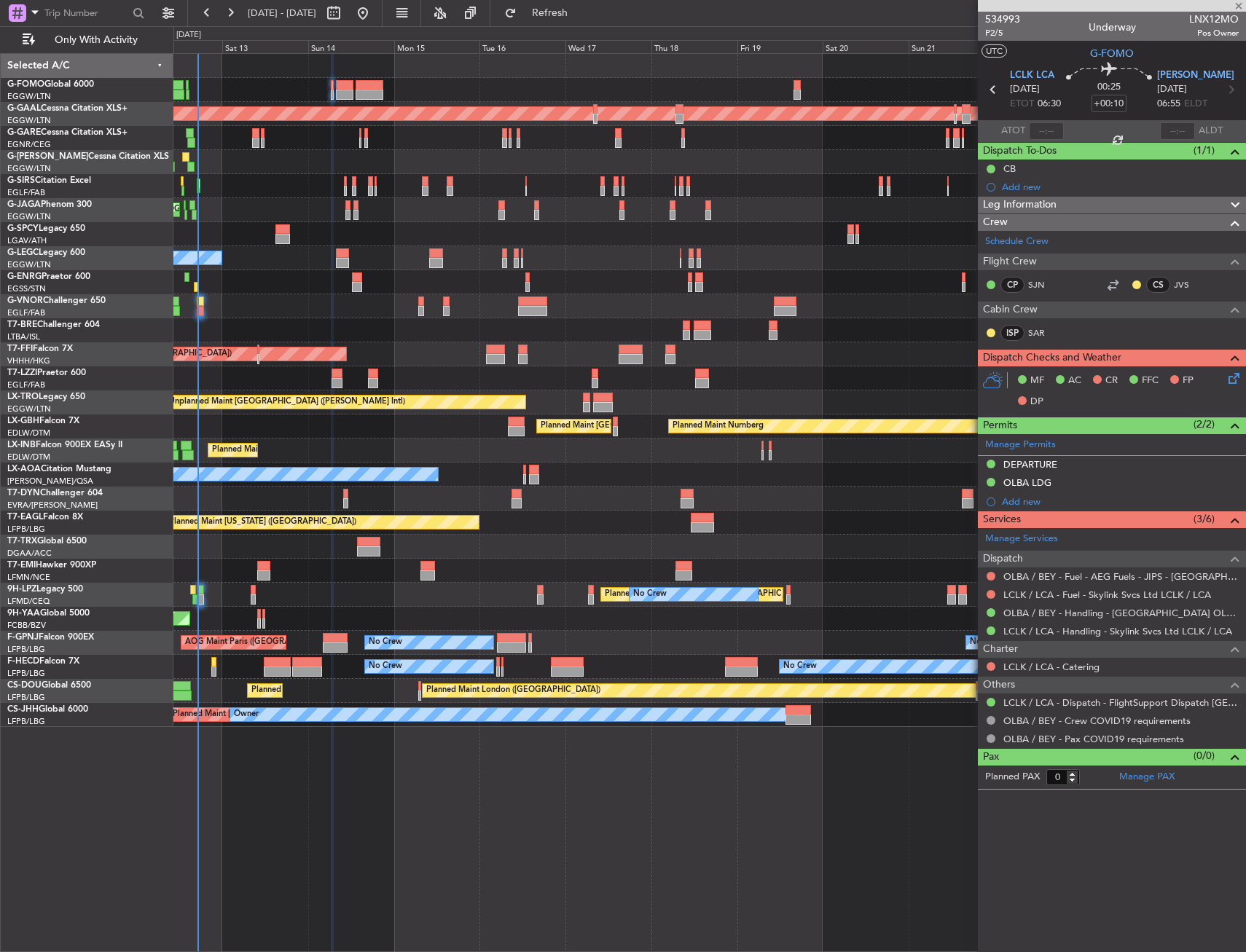
click at [372, 91] on div at bounding box center [368, 94] width 27 height 11
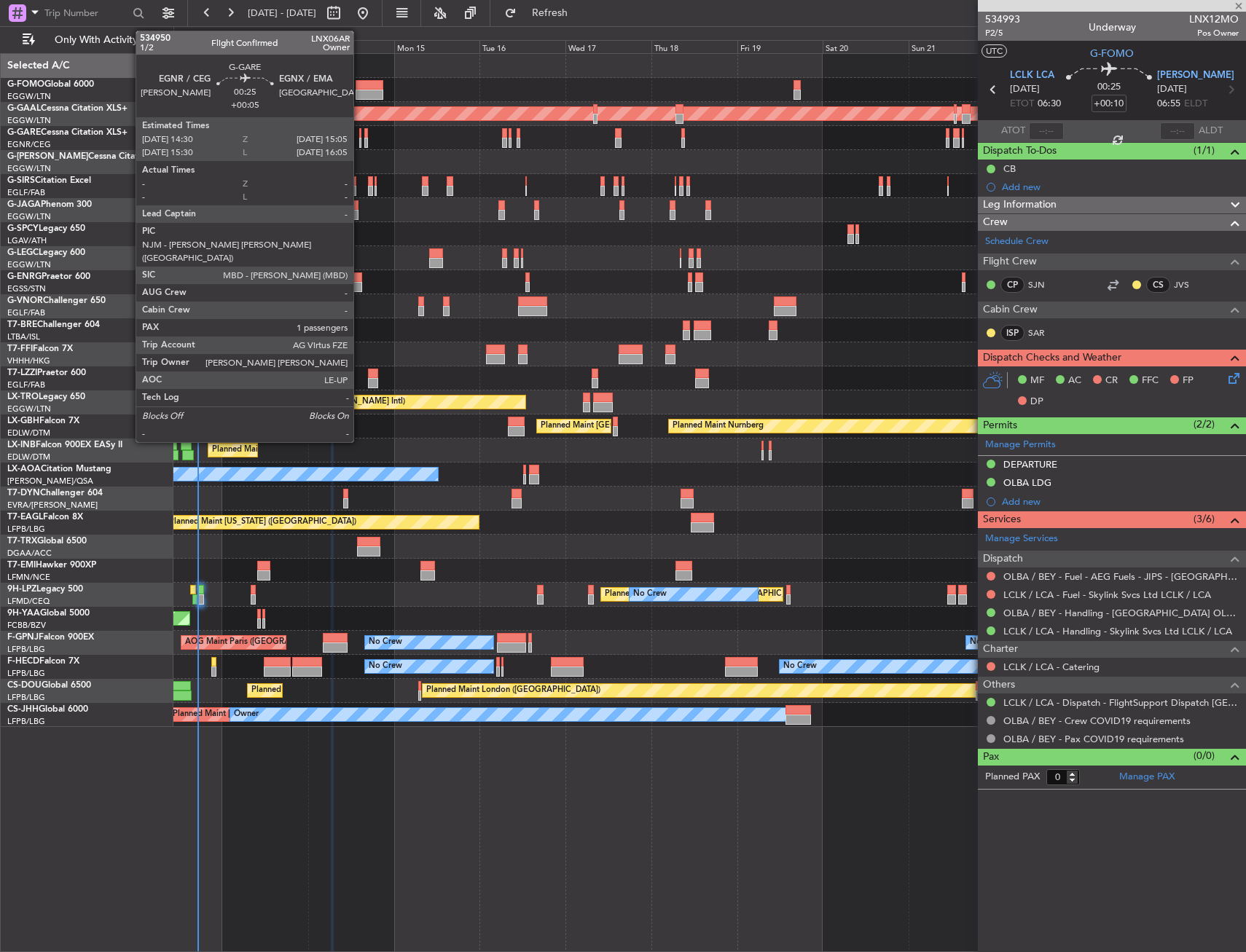
type input "+00:35"
type input "1"
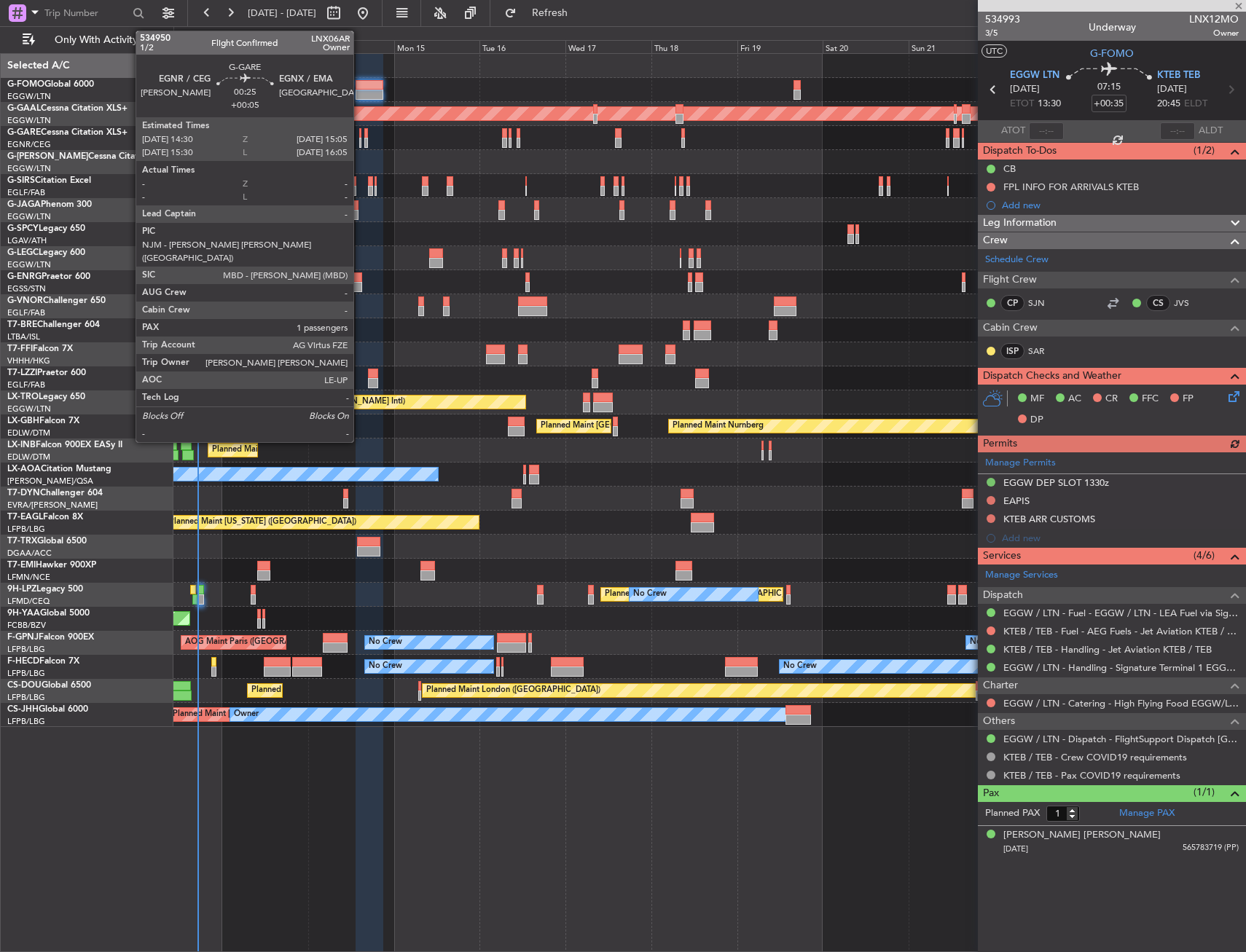
click at [360, 133] on div at bounding box center [360, 133] width 2 height 11
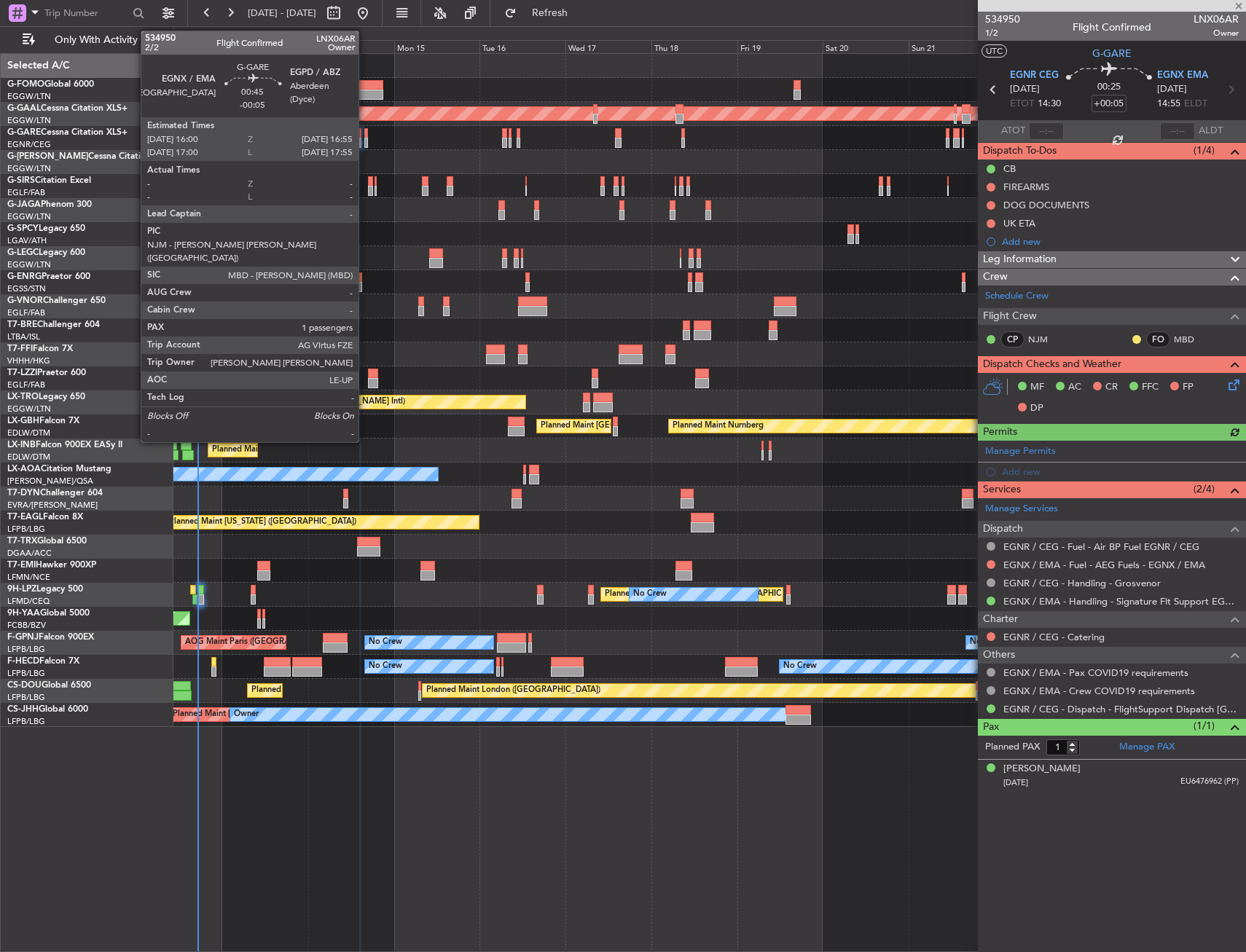
click at [365, 133] on div at bounding box center [366, 133] width 3 height 11
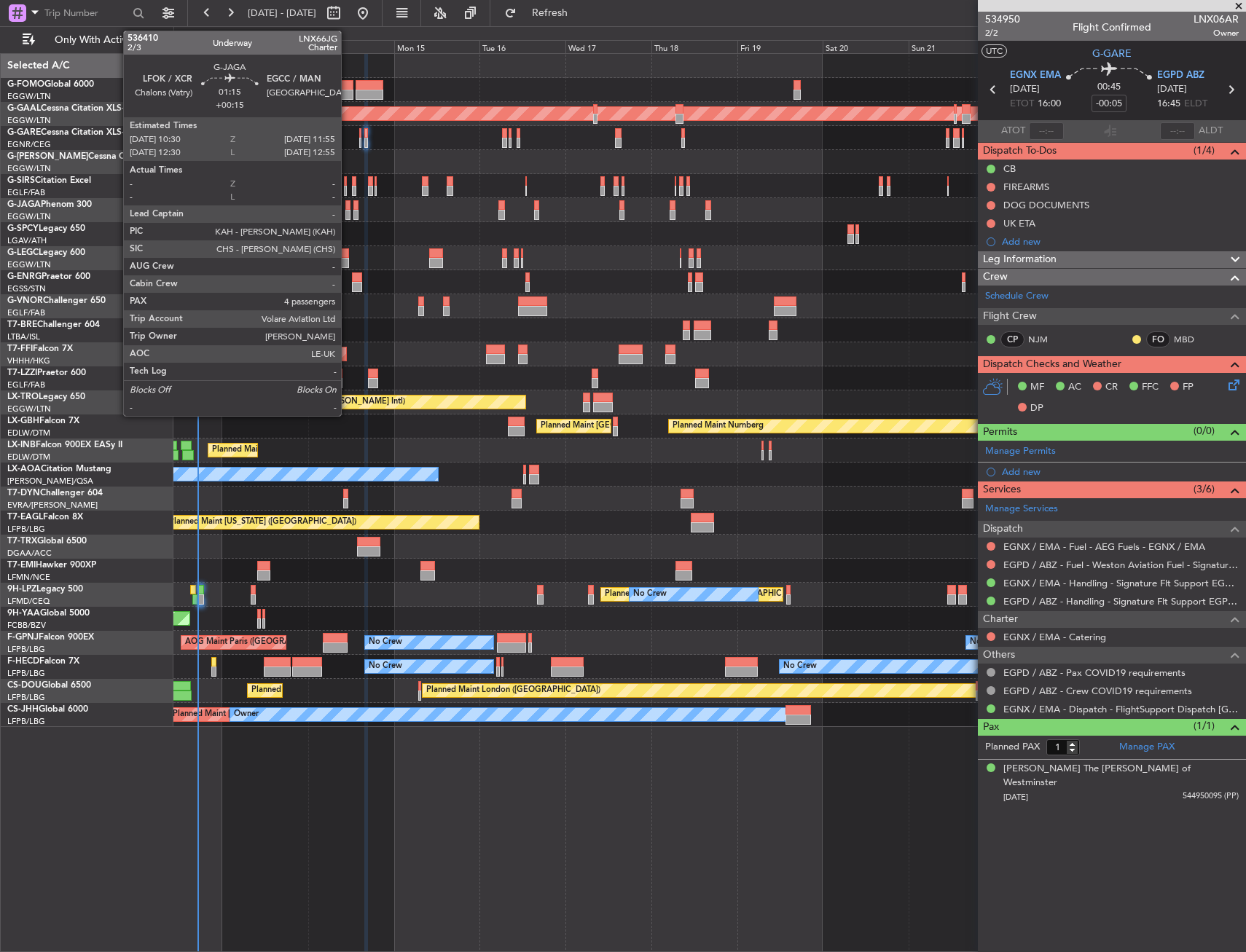
click at [347, 203] on div at bounding box center [348, 205] width 5 height 11
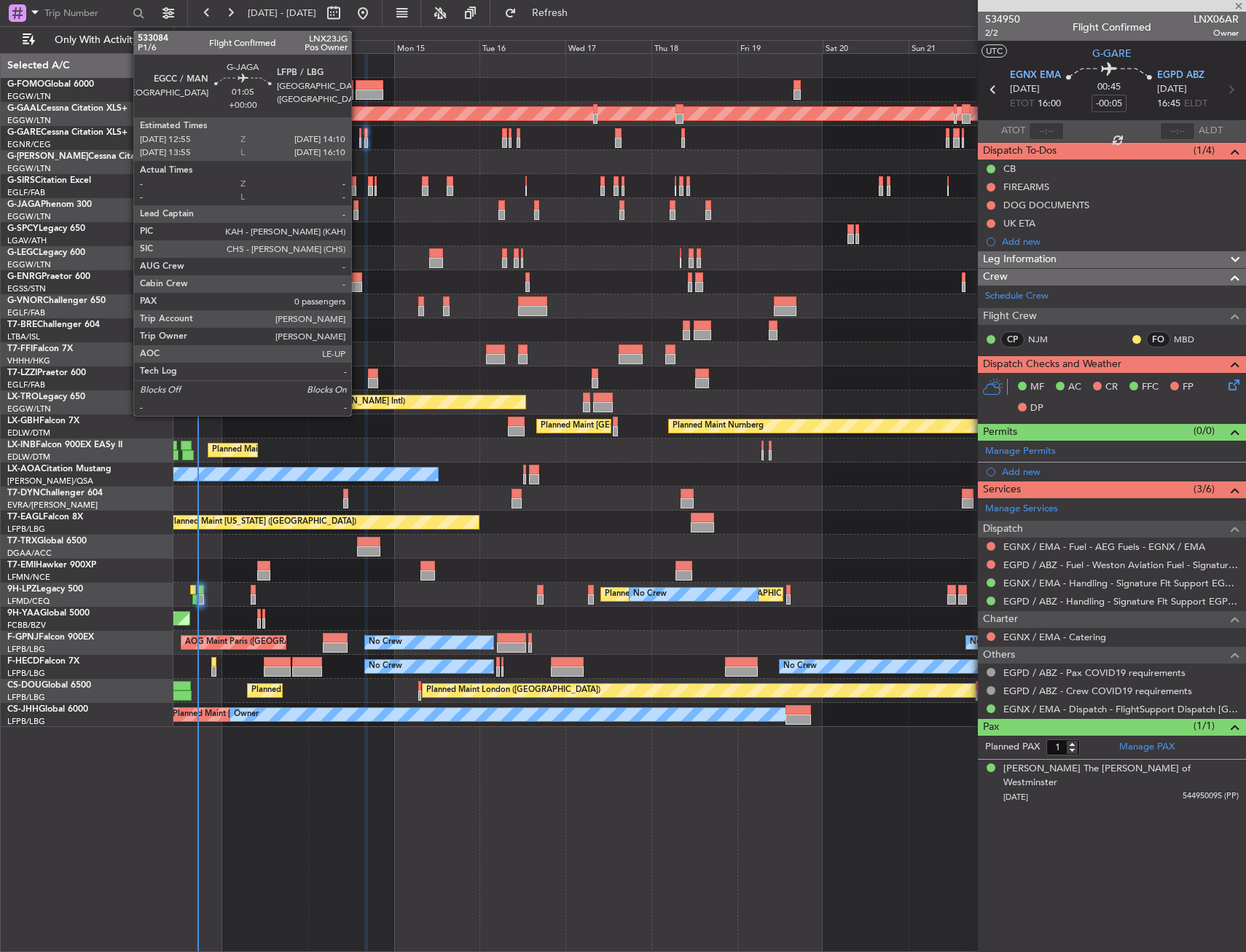
type input "+00:15"
type input "4"
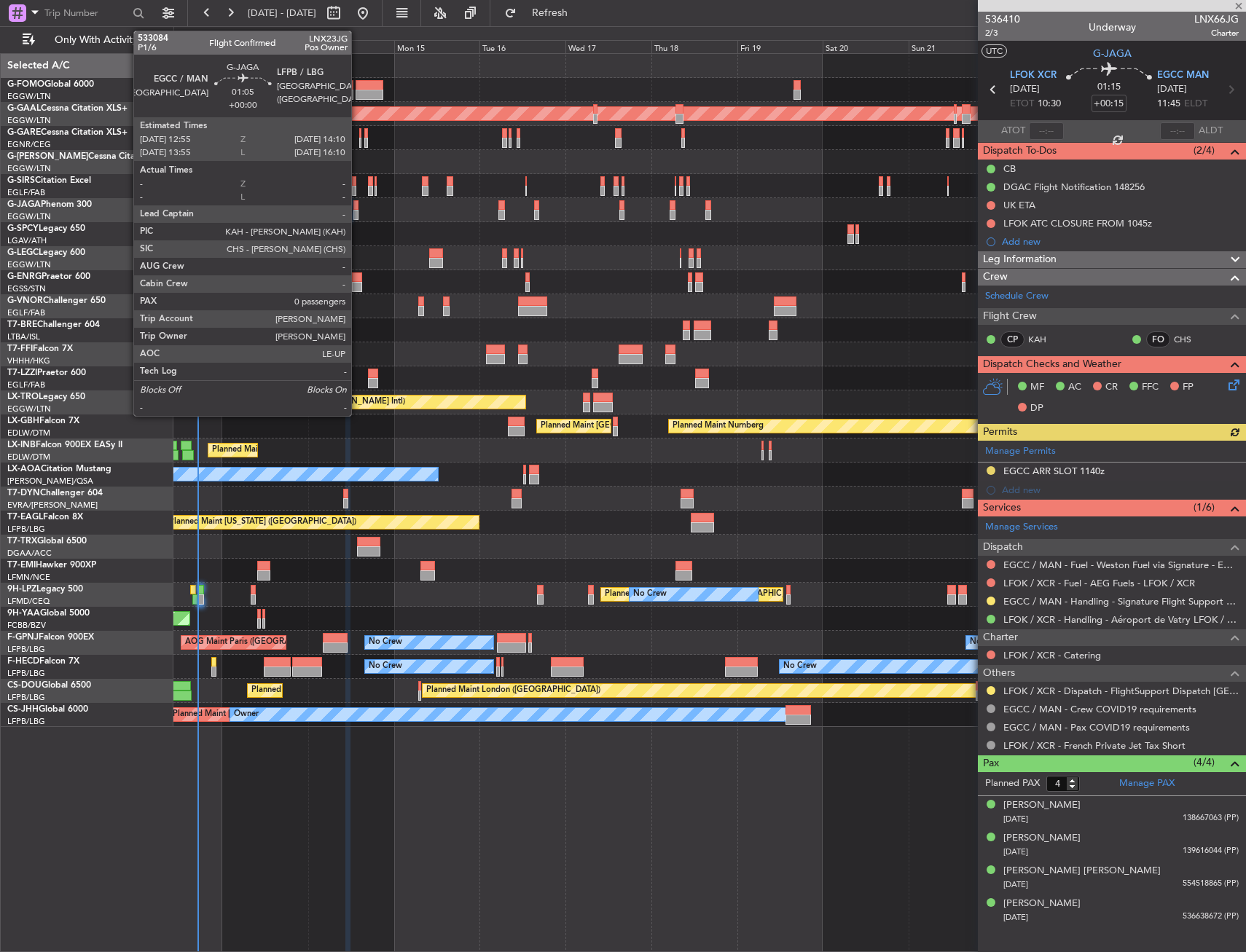
click at [358, 211] on div at bounding box center [356, 215] width 5 height 11
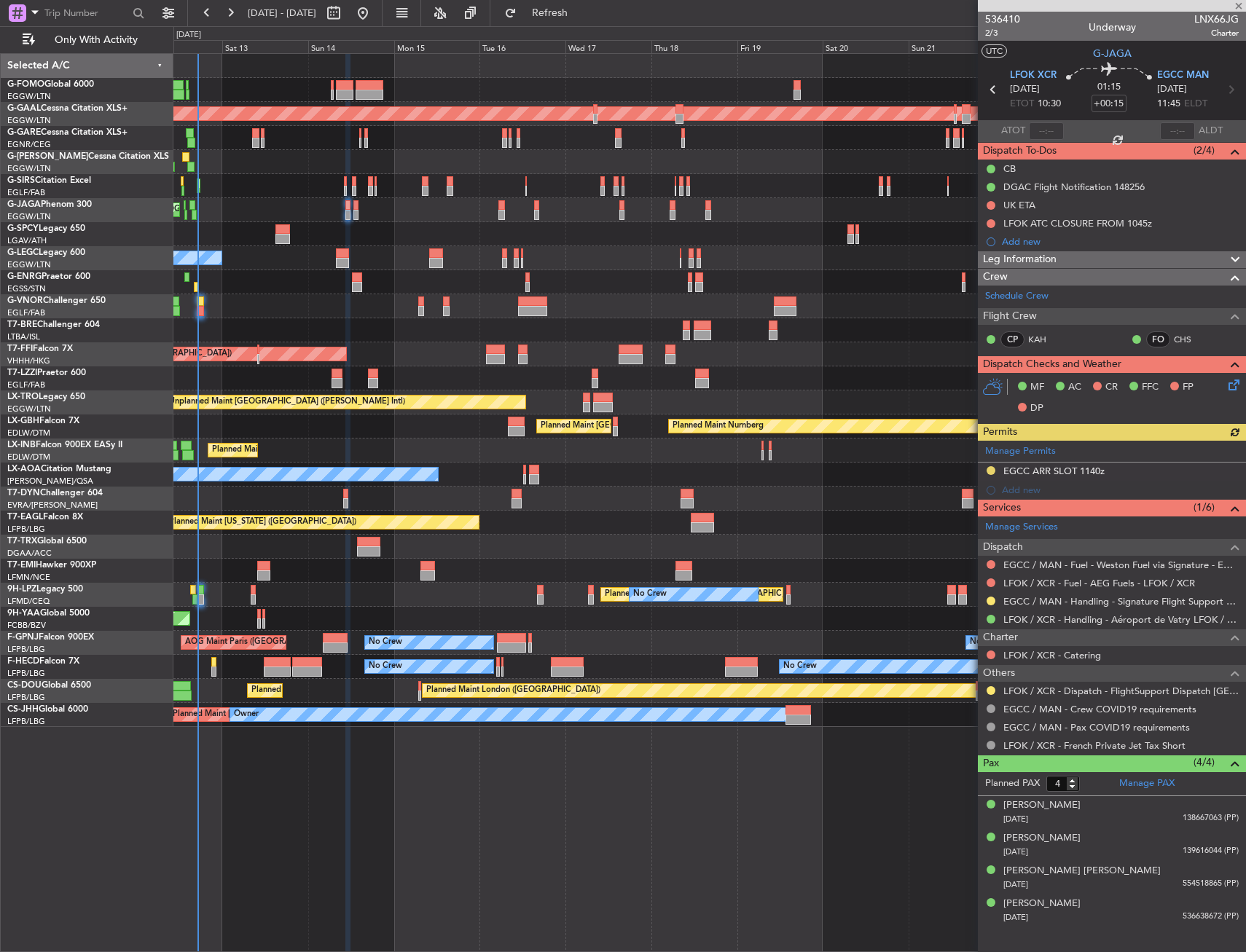
type input "0"
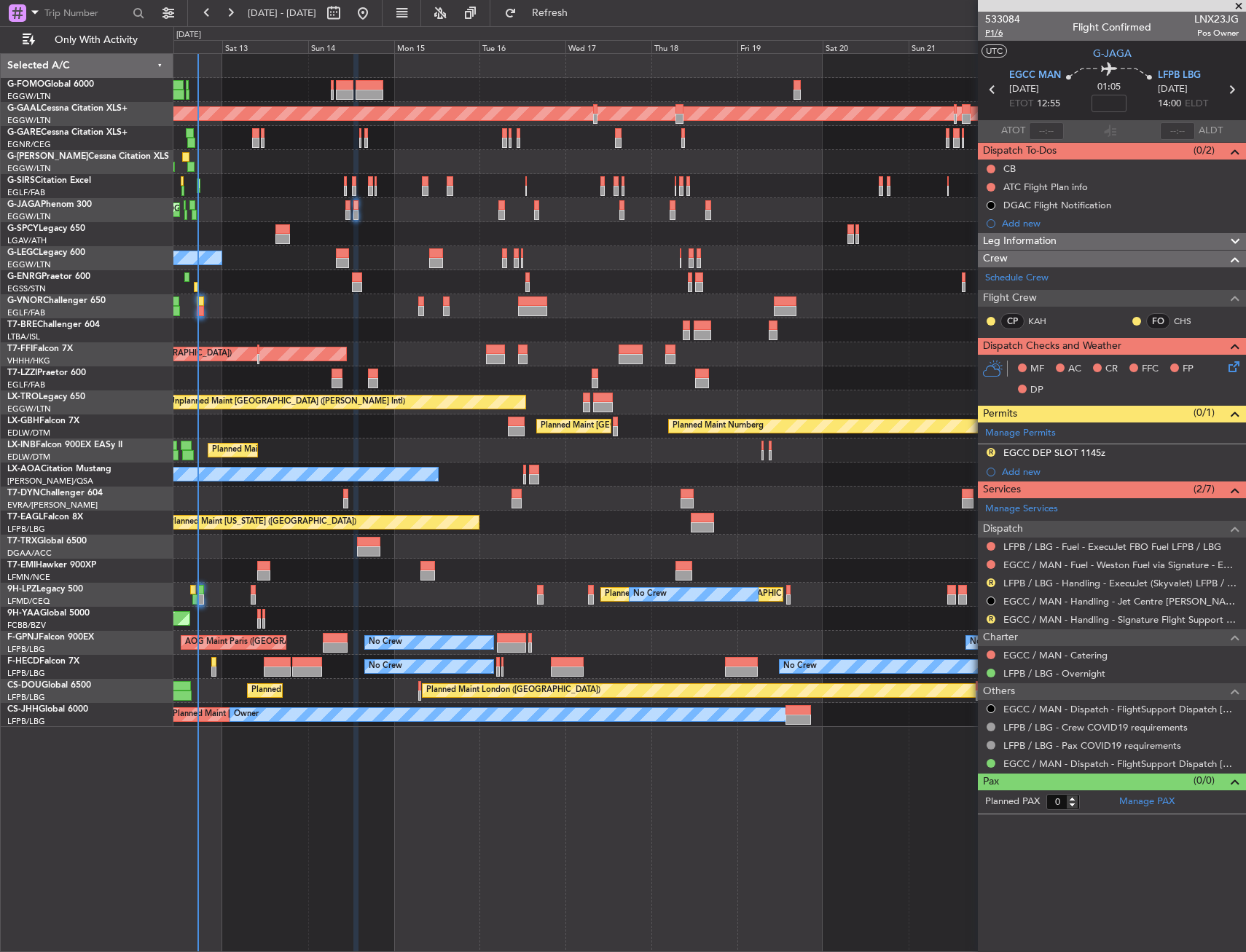
click at [1000, 33] on span "P1/6" at bounding box center [1003, 33] width 35 height 12
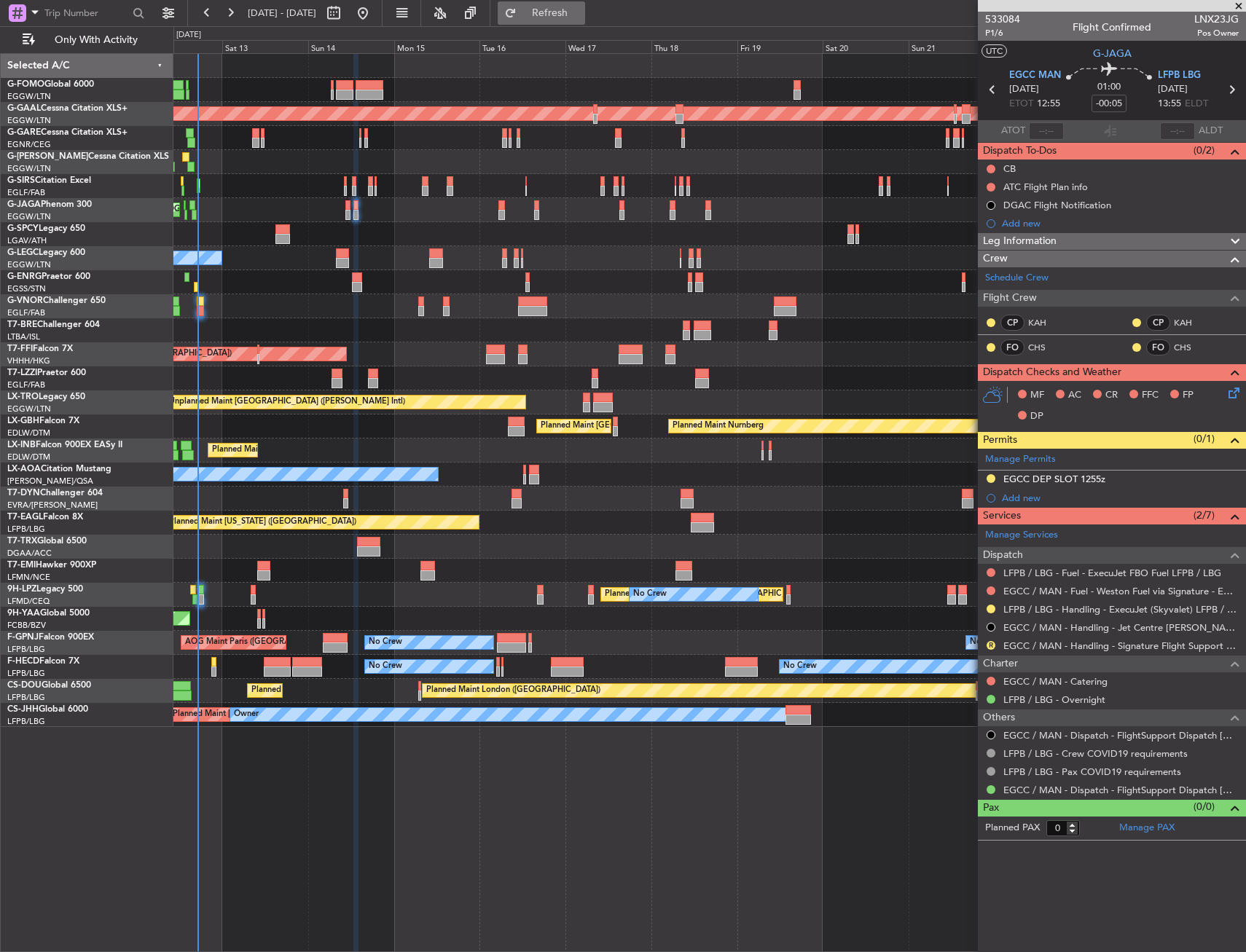
click at [558, 11] on button "Refresh" at bounding box center [542, 13] width 88 height 24
click at [581, 11] on span "Refresh" at bounding box center [550, 13] width 61 height 11
click at [1228, 392] on icon at bounding box center [1231, 390] width 11 height 11
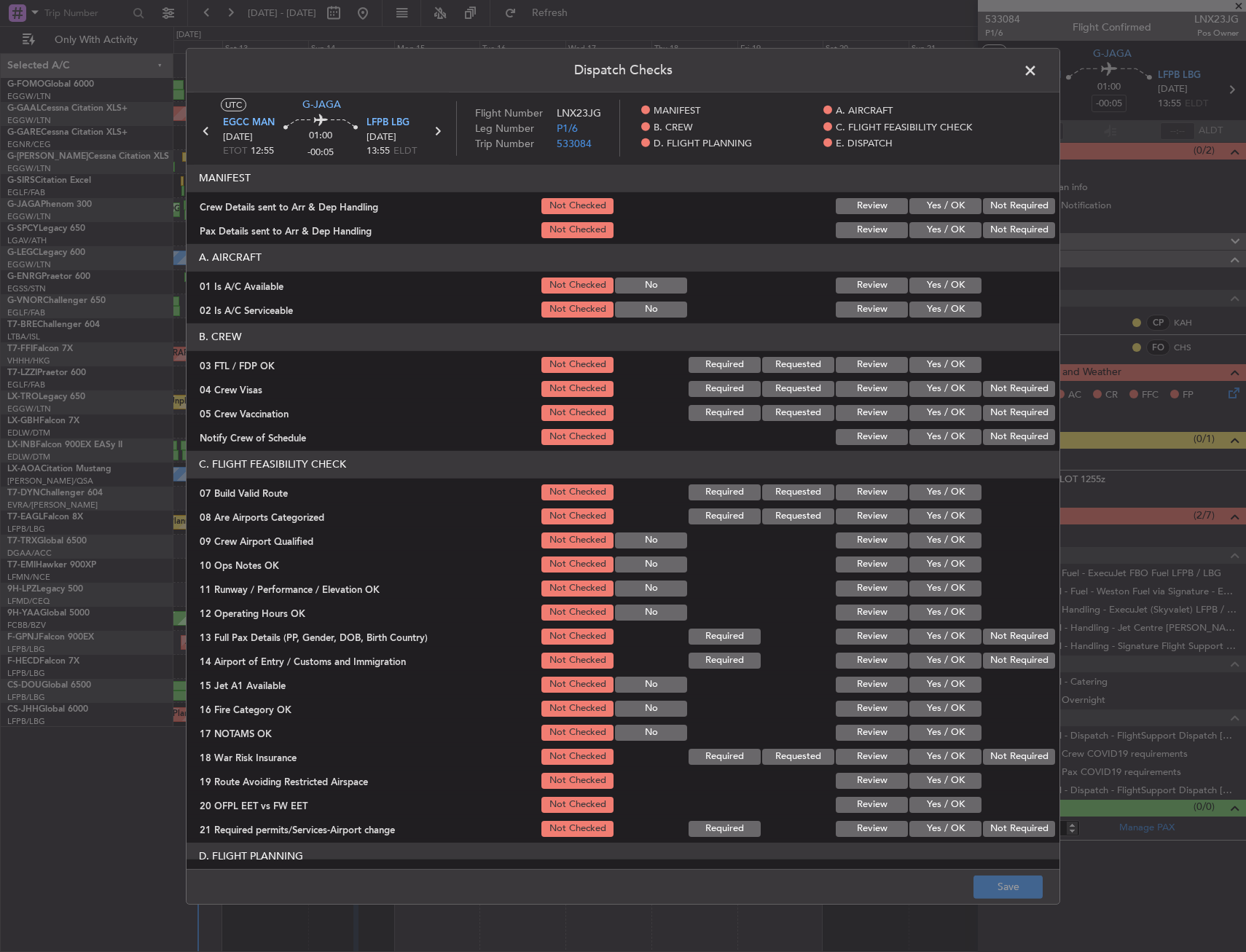
drag, startPoint x: 956, startPoint y: 198, endPoint x: 946, endPoint y: 210, distance: 15.6
click at [956, 198] on button "Yes / OK" at bounding box center [945, 206] width 72 height 16
click at [943, 233] on button "Yes / OK" at bounding box center [945, 230] width 72 height 16
click at [941, 361] on button "Yes / OK" at bounding box center [945, 365] width 72 height 16
drag, startPoint x: 579, startPoint y: 360, endPoint x: 625, endPoint y: 354, distance: 46.4
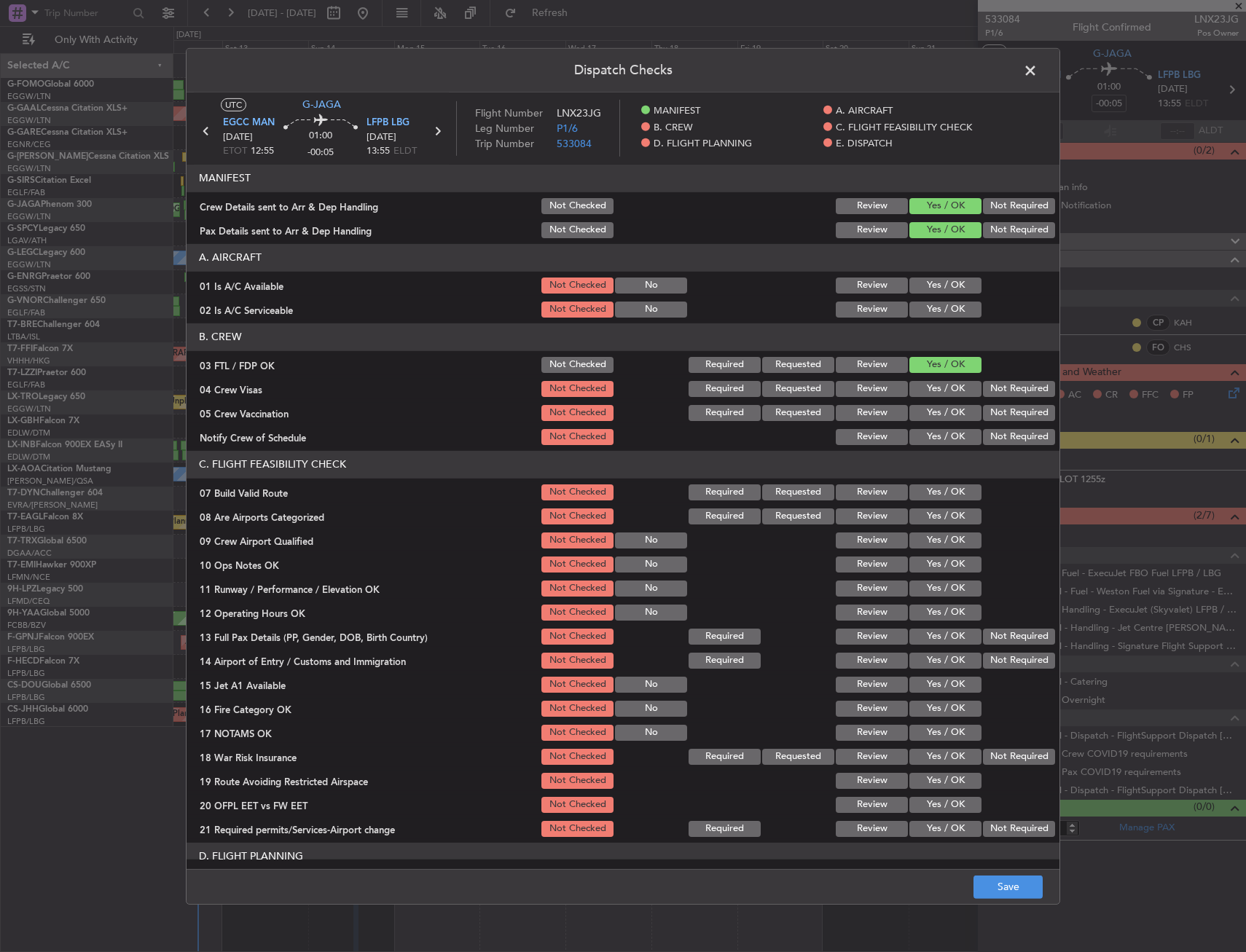
click at [578, 360] on button "Not Checked" at bounding box center [577, 365] width 72 height 16
click at [939, 298] on section "A. AIRCRAFT 01 Is A/C Available Not Checked No Review Yes / OK 02 Is A/C Servic…" at bounding box center [623, 281] width 874 height 76
drag, startPoint x: 938, startPoint y: 281, endPoint x: 926, endPoint y: 305, distance: 26.8
click at [934, 290] on button "Yes / OK" at bounding box center [945, 285] width 72 height 16
click at [923, 309] on button "Yes / OK" at bounding box center [945, 310] width 72 height 16
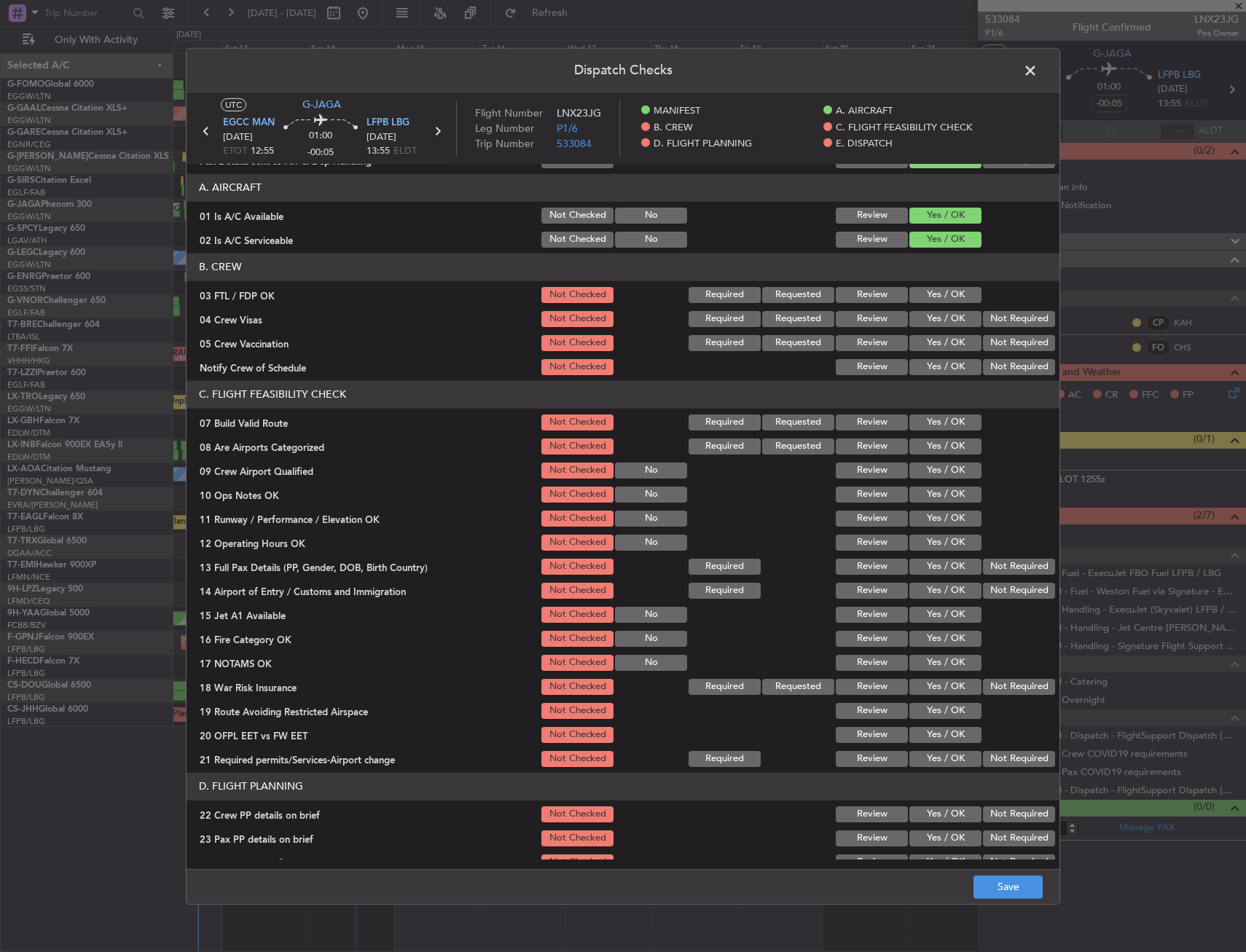
scroll to position [146, 0]
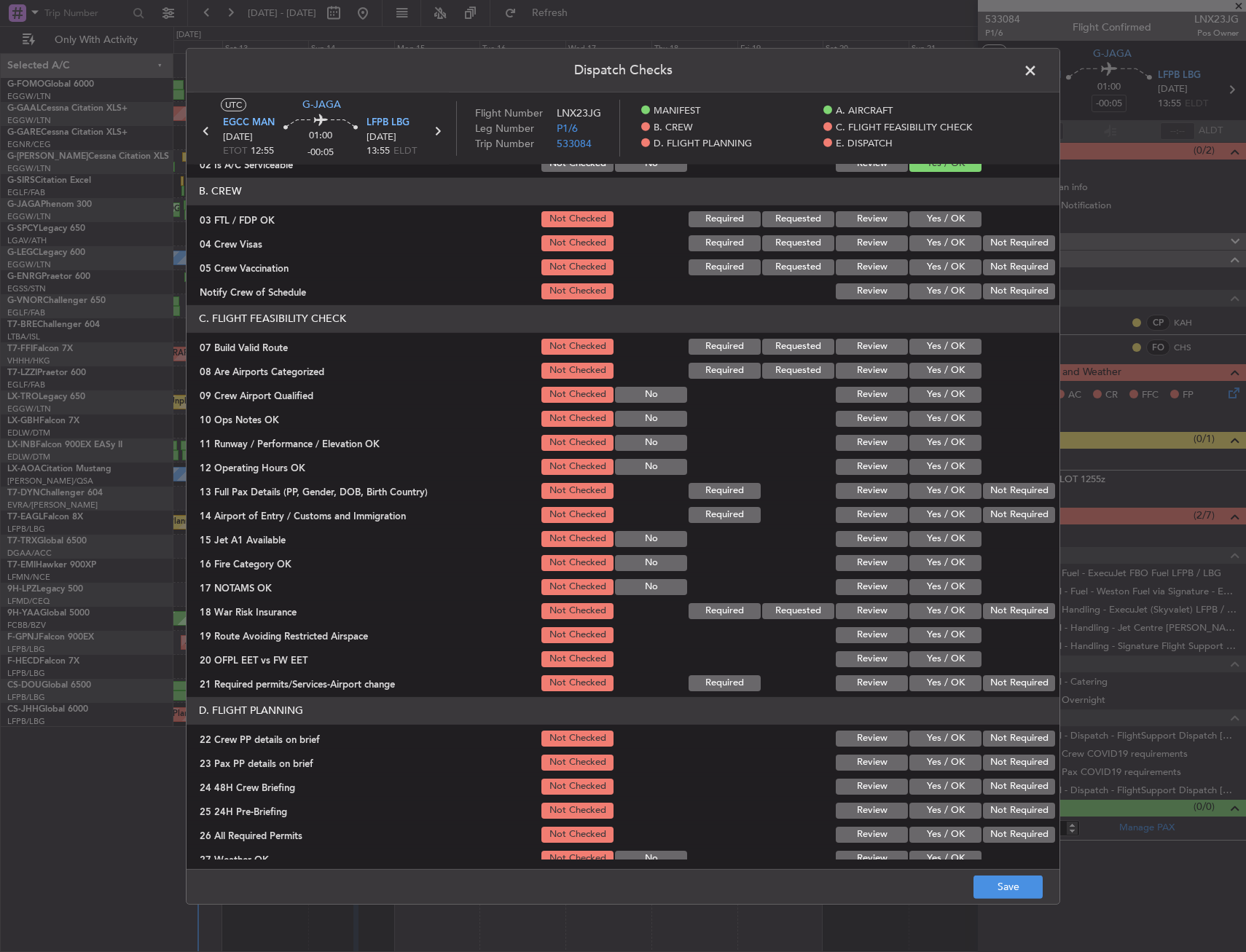
click at [926, 347] on button "Yes / OK" at bounding box center [945, 347] width 72 height 16
click at [930, 406] on section "C. FLIGHT FEASIBILITY CHECK 07 Build Valid Route Not Checked Required Requested…" at bounding box center [623, 499] width 874 height 389
drag, startPoint x: 926, startPoint y: 427, endPoint x: 923, endPoint y: 442, distance: 15.3
click at [926, 428] on div "Yes / OK" at bounding box center [944, 419] width 74 height 20
drag, startPoint x: 923, startPoint y: 446, endPoint x: 921, endPoint y: 423, distance: 23.1
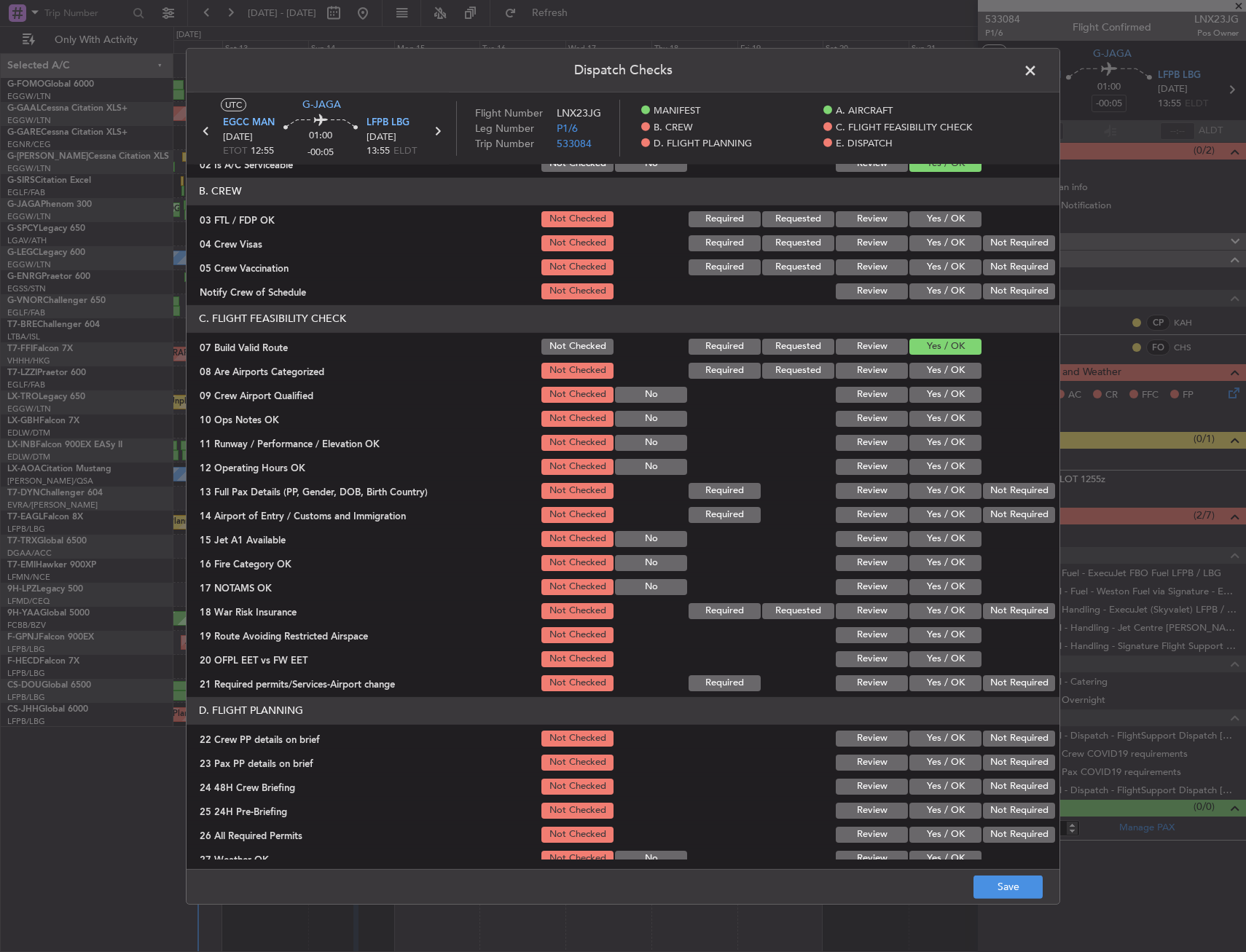
click at [921, 441] on button "Yes / OK" at bounding box center [945, 443] width 72 height 16
click at [920, 418] on button "Yes / OK" at bounding box center [945, 419] width 72 height 16
click at [932, 498] on button "Yes / OK" at bounding box center [945, 491] width 72 height 16
click at [925, 467] on button "Yes / OK" at bounding box center [945, 467] width 72 height 16
click at [933, 514] on button "Yes / OK" at bounding box center [945, 515] width 72 height 16
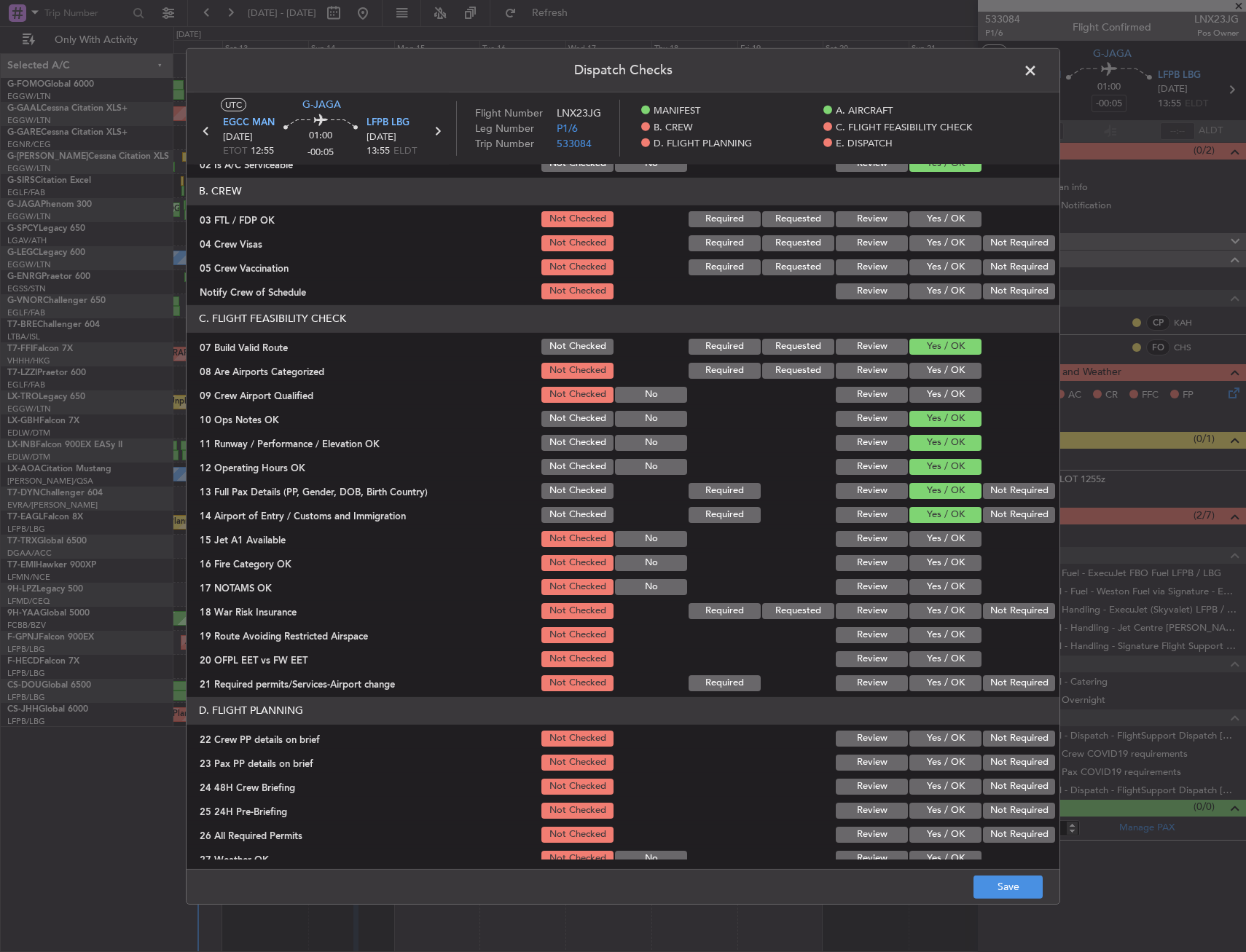
click at [929, 533] on button "Yes / OK" at bounding box center [945, 539] width 72 height 16
drag, startPoint x: 915, startPoint y: 566, endPoint x: 922, endPoint y: 585, distance: 20.2
click at [915, 567] on button "Yes / OK" at bounding box center [945, 563] width 72 height 16
click at [922, 586] on button "Yes / OK" at bounding box center [945, 587] width 72 height 16
click at [995, 611] on button "Not Required" at bounding box center [1019, 611] width 72 height 16
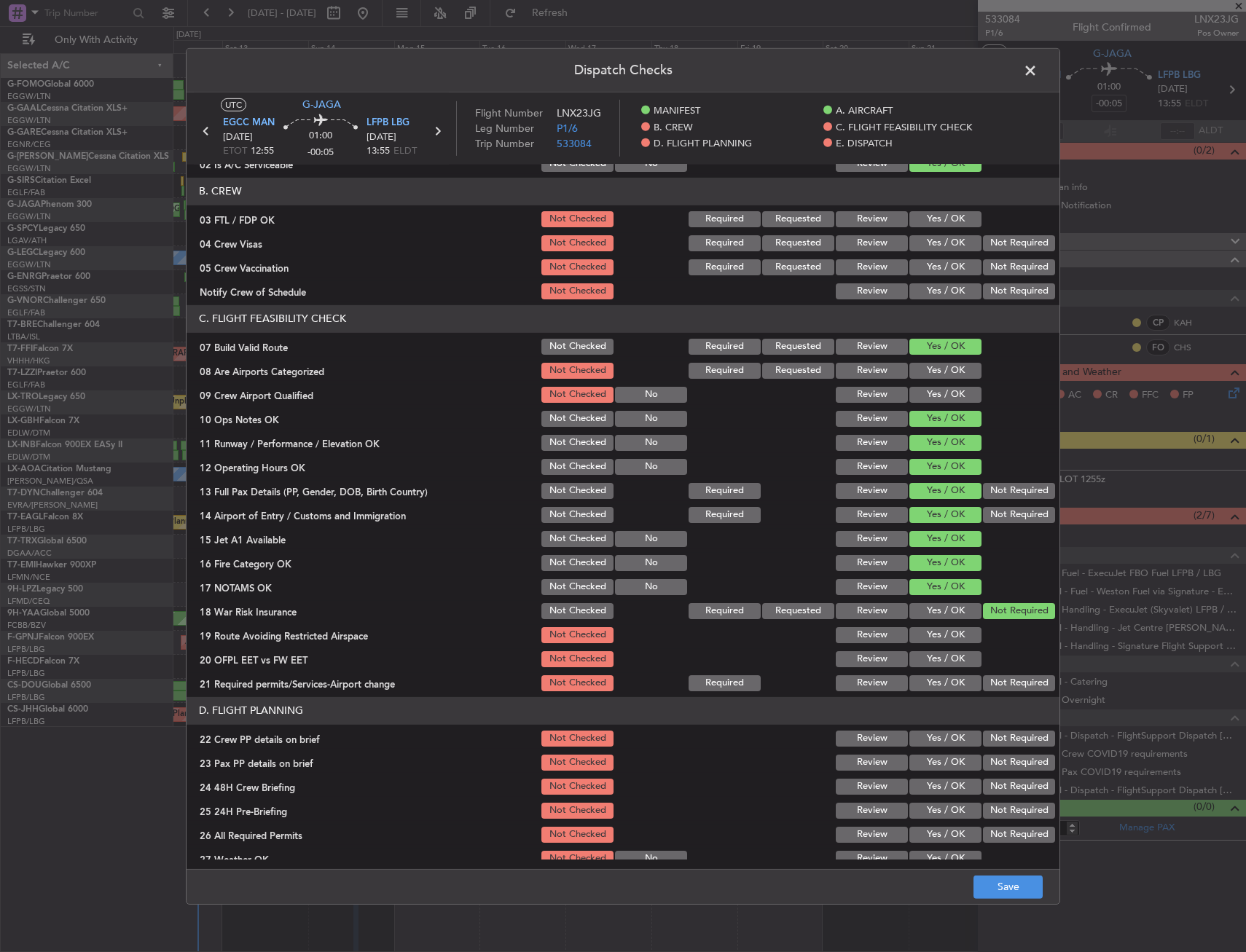
click at [929, 637] on button "Yes / OK" at bounding box center [945, 636] width 72 height 16
click at [929, 655] on button "Yes / OK" at bounding box center [945, 659] width 72 height 16
click at [931, 685] on button "Yes / OK" at bounding box center [945, 684] width 72 height 16
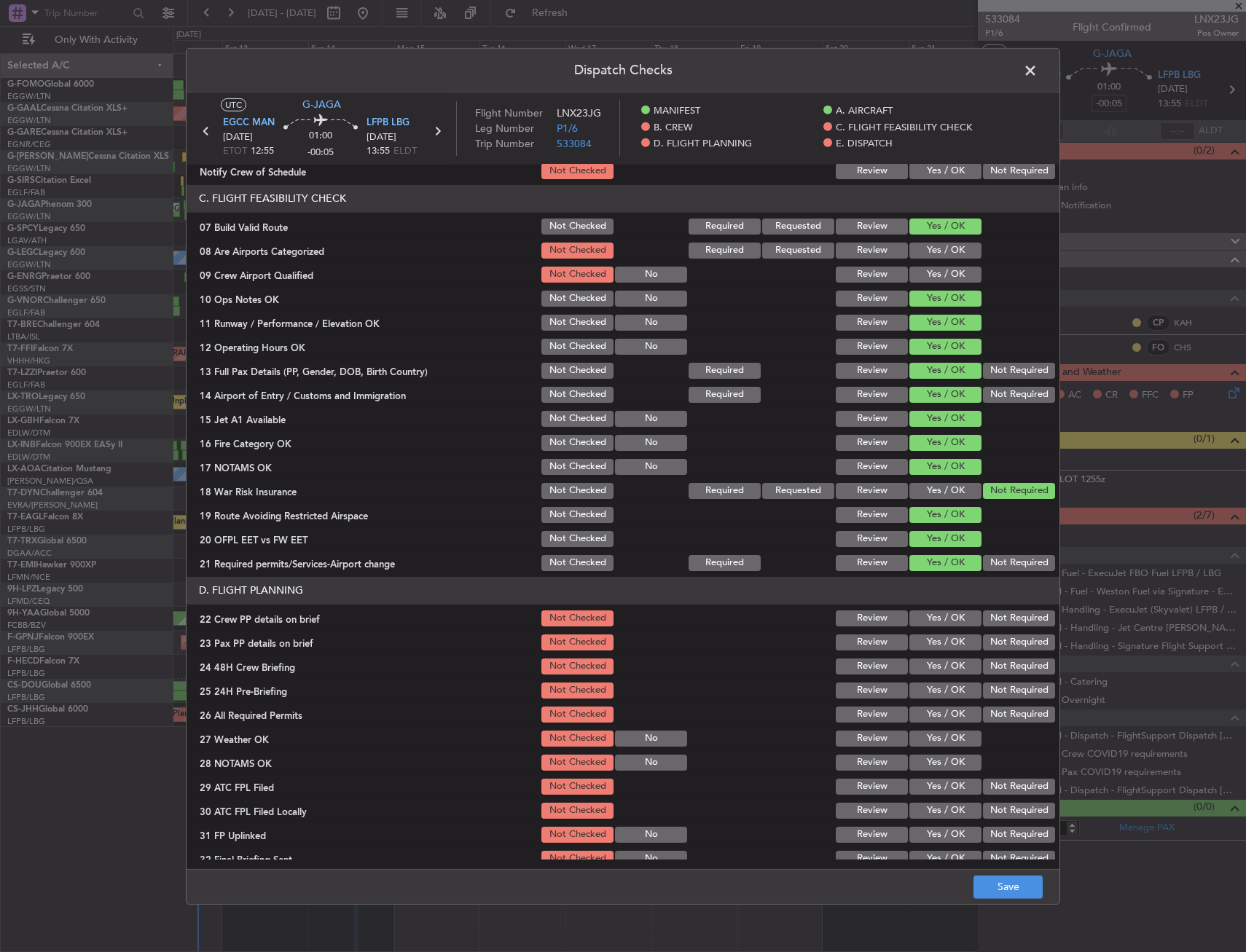
scroll to position [291, 0]
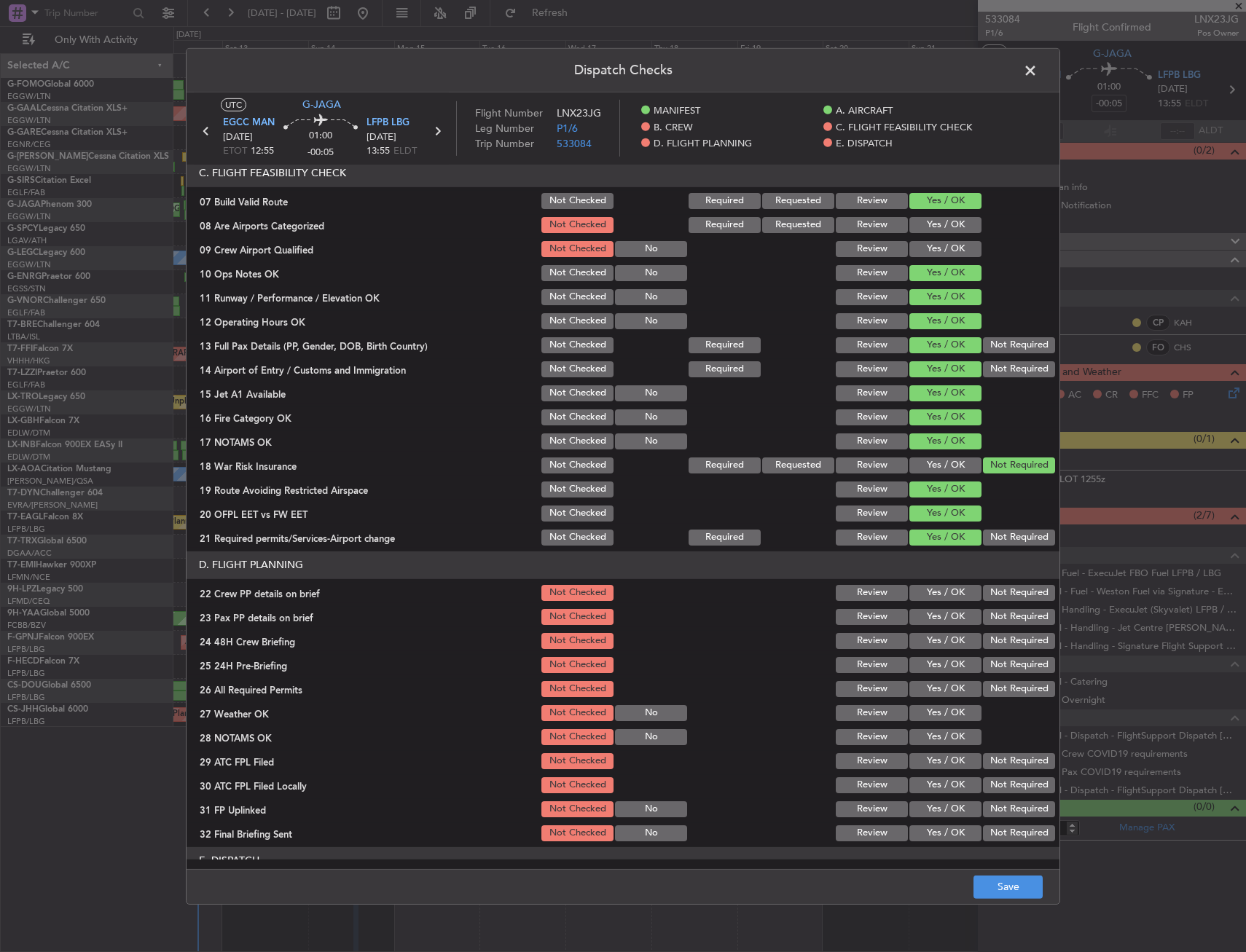
click at [930, 587] on button "Yes / OK" at bounding box center [945, 593] width 72 height 16
click at [930, 613] on button "Yes / OK" at bounding box center [945, 617] width 72 height 16
click at [939, 642] on button "Yes / OK" at bounding box center [945, 641] width 72 height 16
click at [1009, 684] on button "Not Required" at bounding box center [1019, 689] width 72 height 16
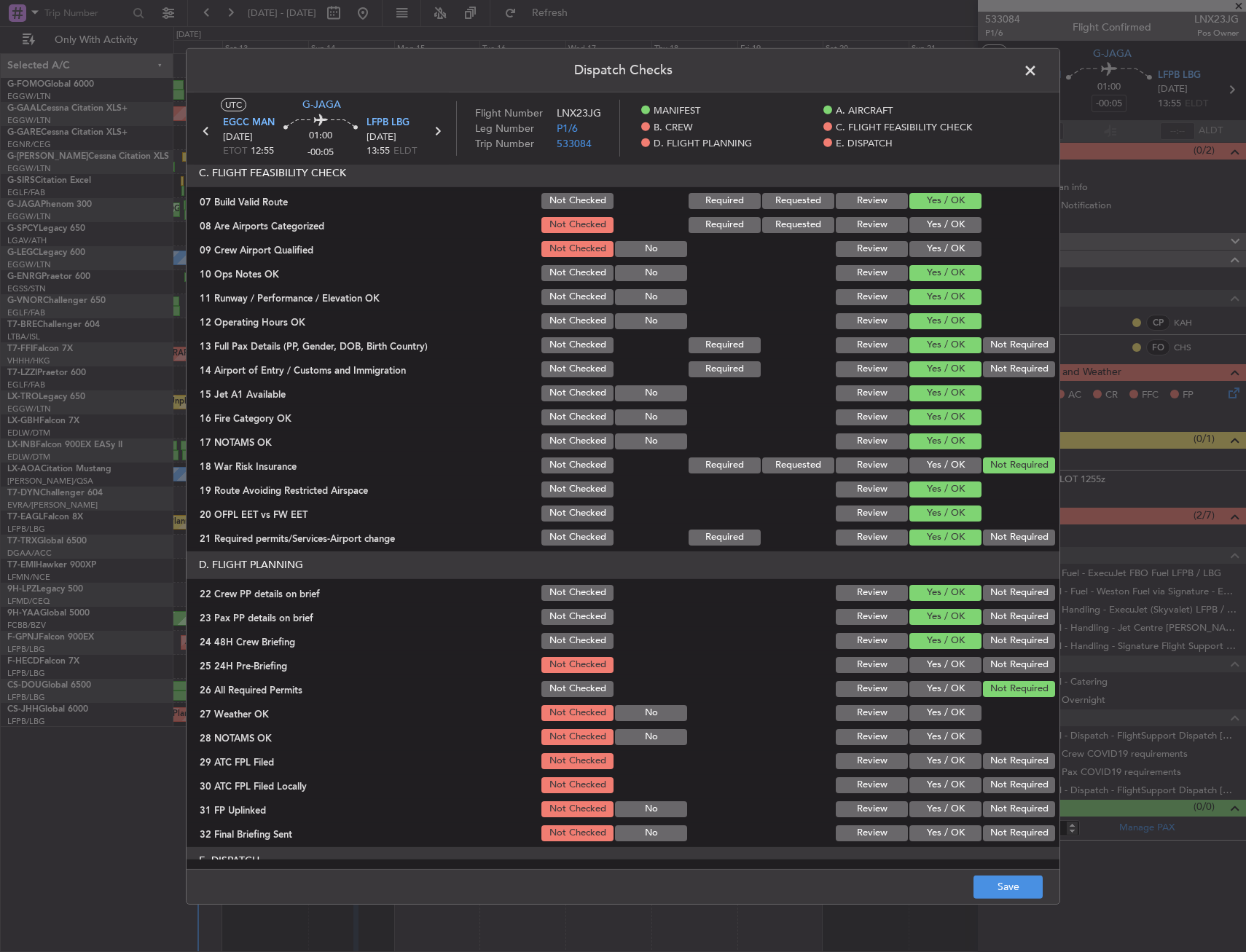
click at [1011, 669] on button "Not Required" at bounding box center [1019, 665] width 72 height 16
click at [590, 689] on button "Not Checked" at bounding box center [577, 689] width 72 height 16
click at [1028, 894] on button "Save" at bounding box center [1008, 887] width 69 height 24
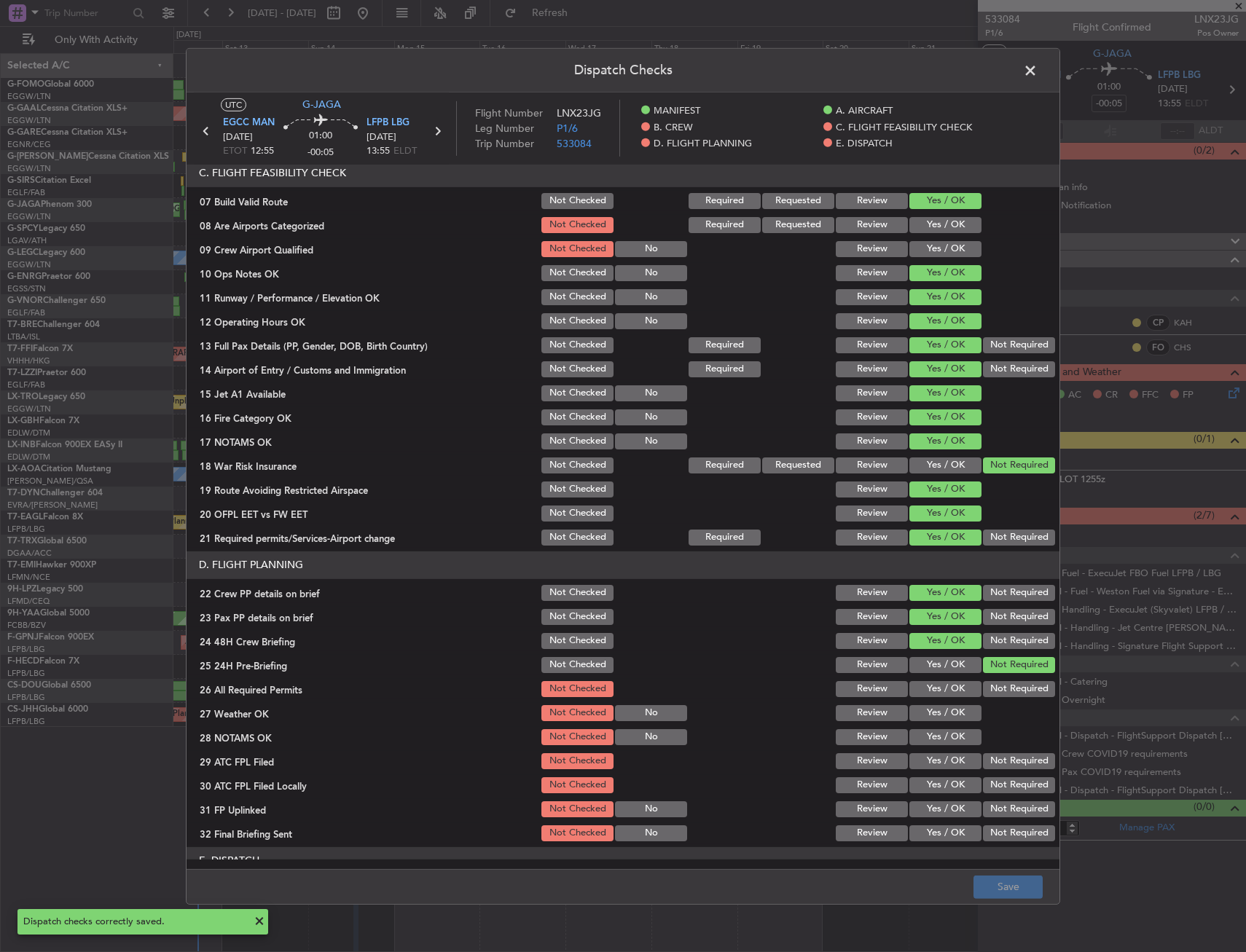
click at [1038, 64] on span at bounding box center [1038, 74] width 0 height 29
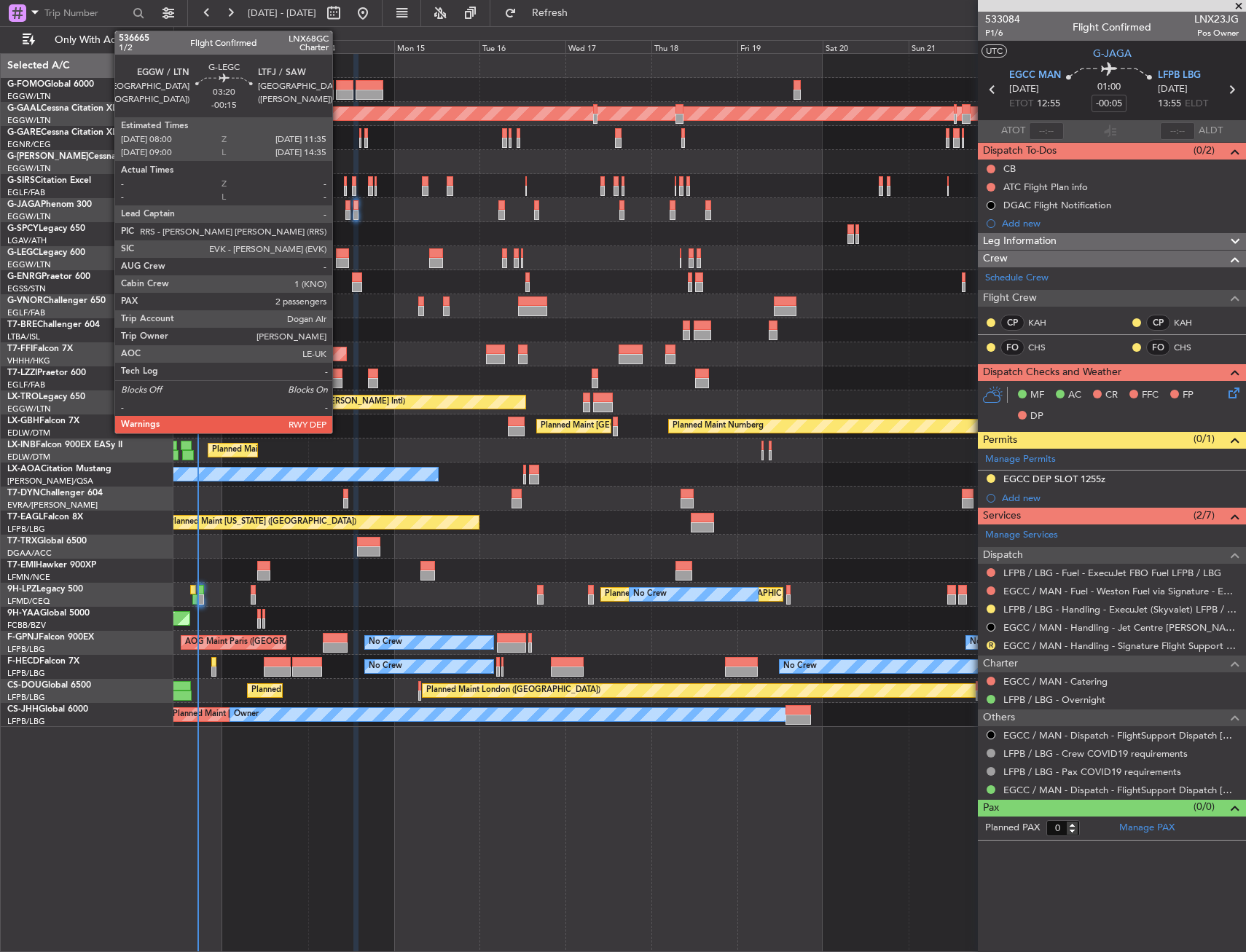
click at [339, 252] on div at bounding box center [342, 254] width 13 height 11
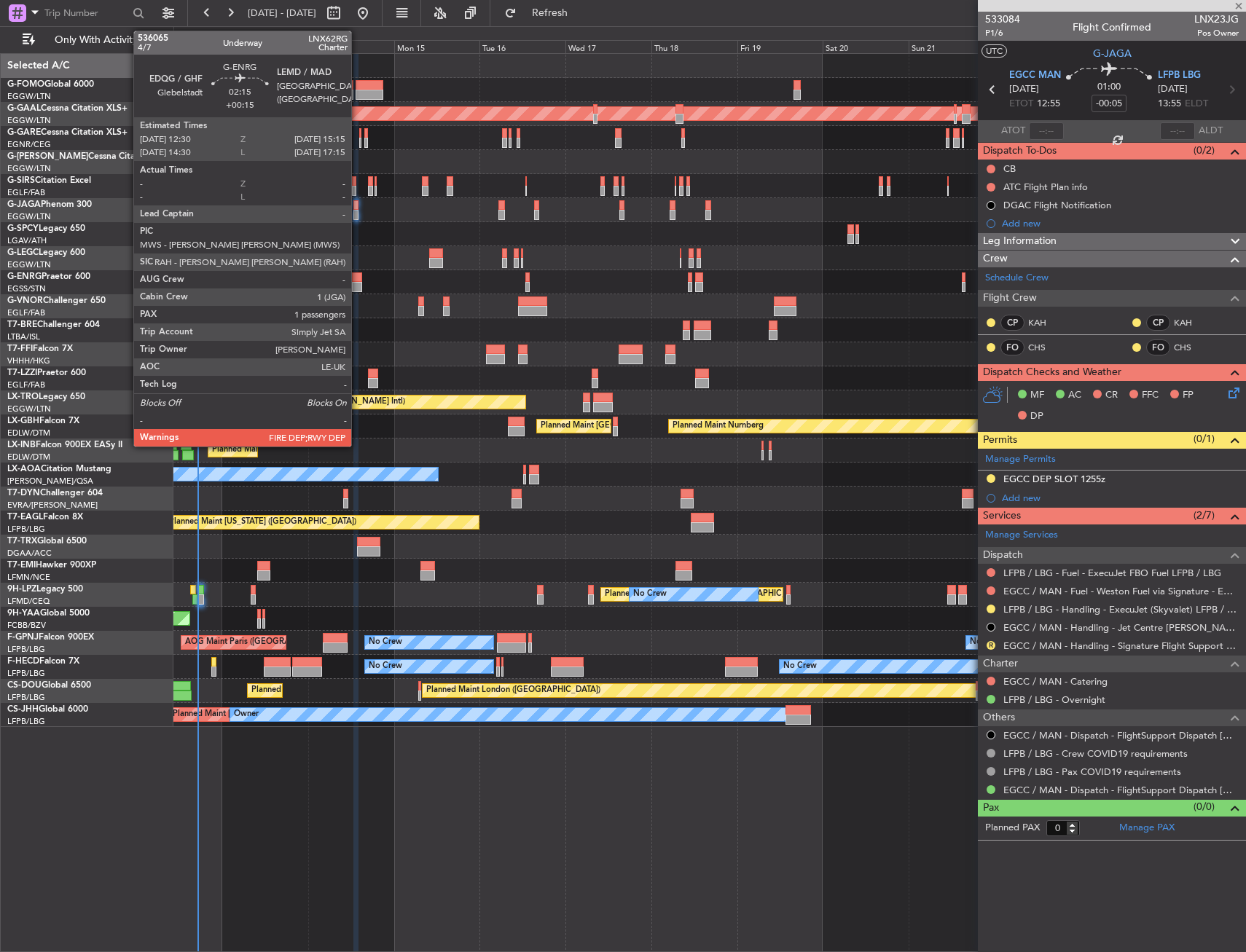
type input "-00:15"
type input "2"
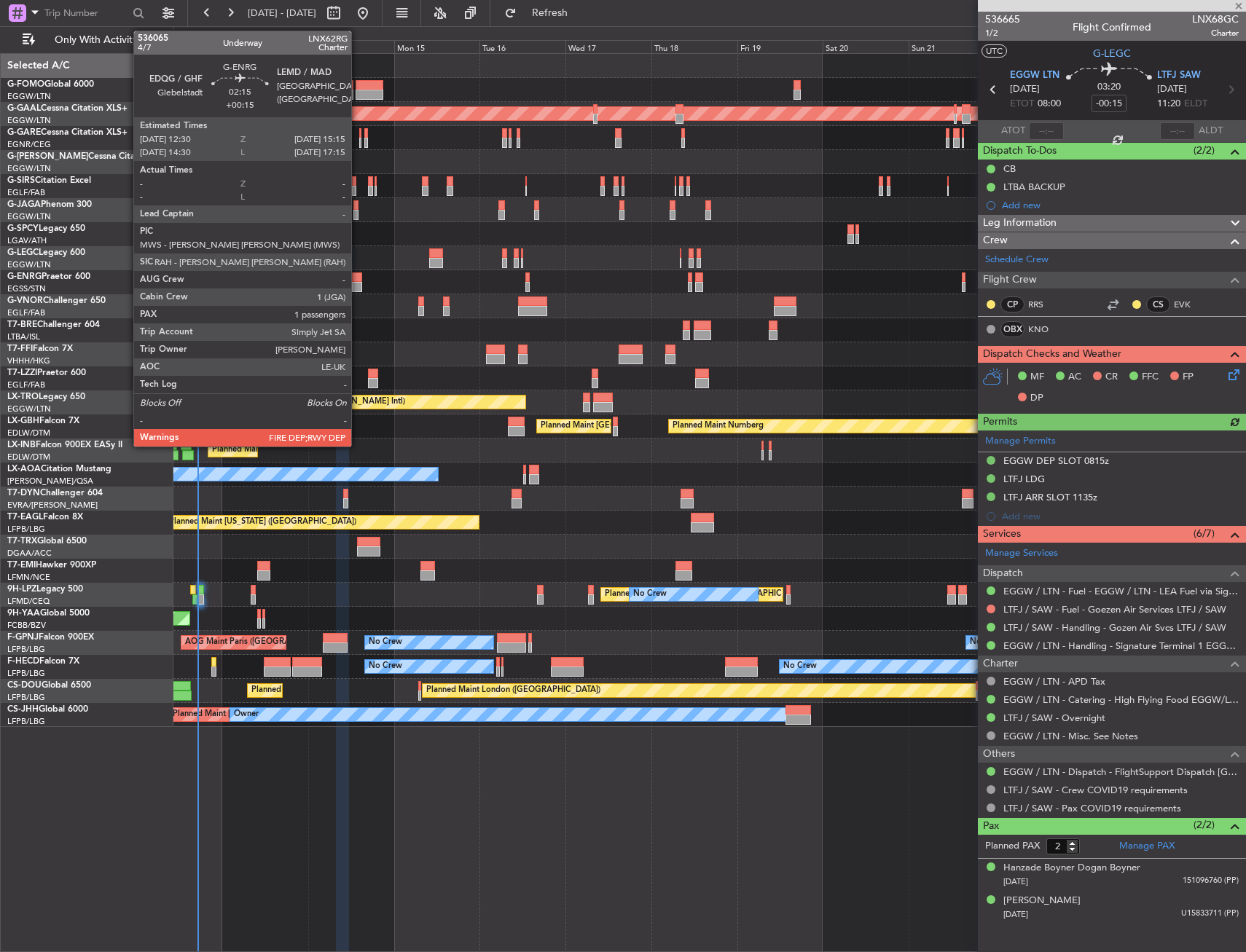
click at [358, 279] on div at bounding box center [357, 277] width 11 height 11
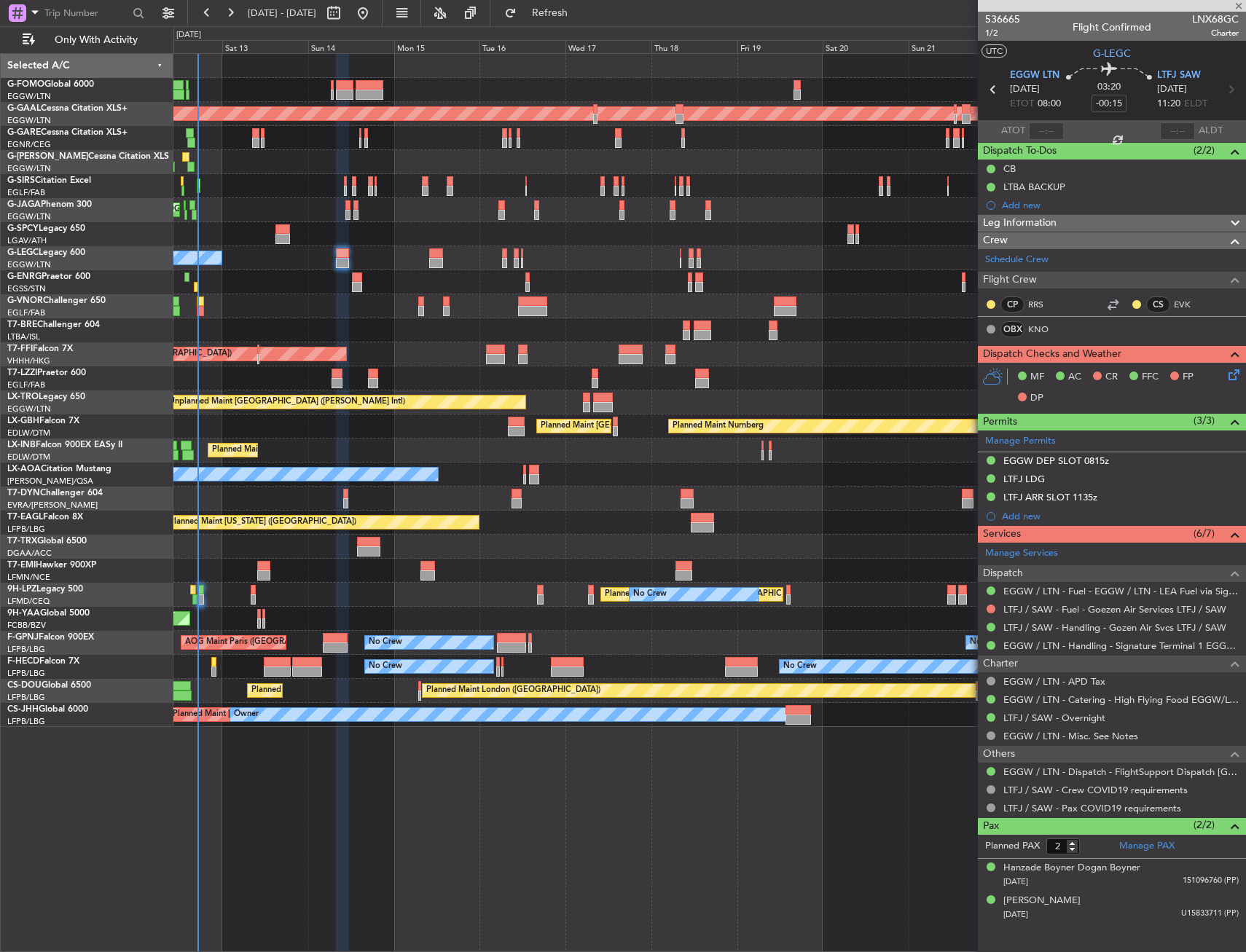
type input "+00:15"
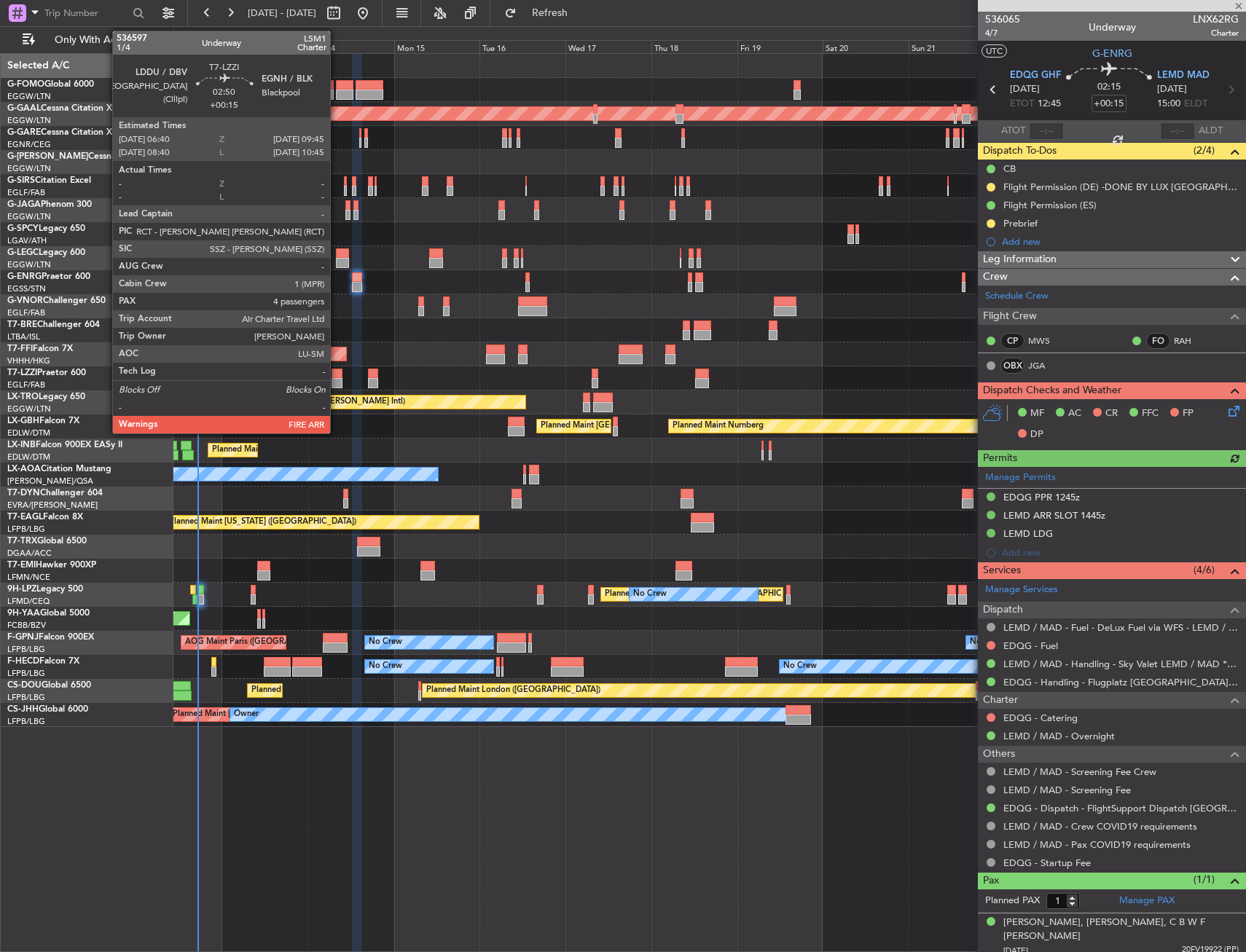
click at [337, 376] on div at bounding box center [338, 373] width 11 height 11
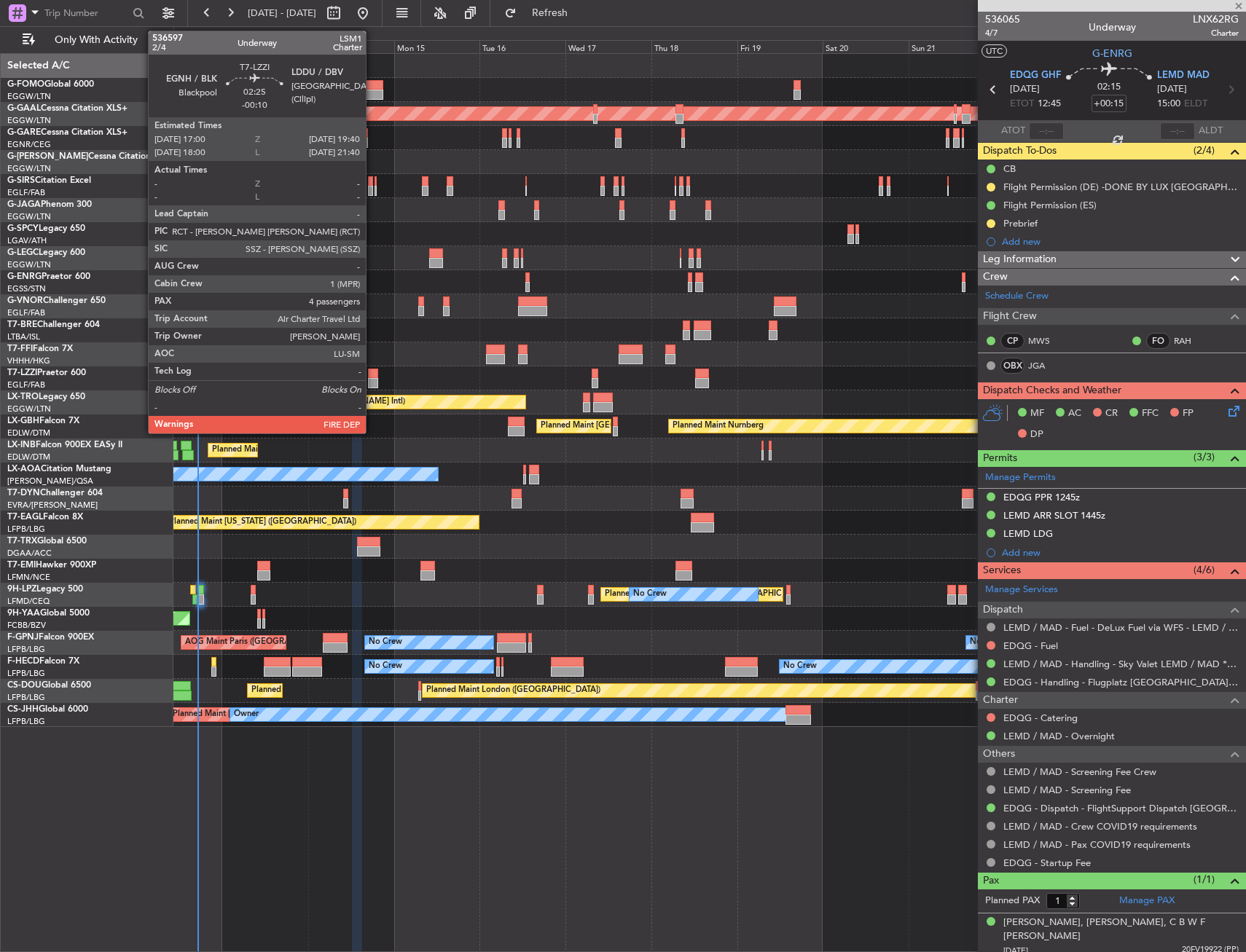
type input "4"
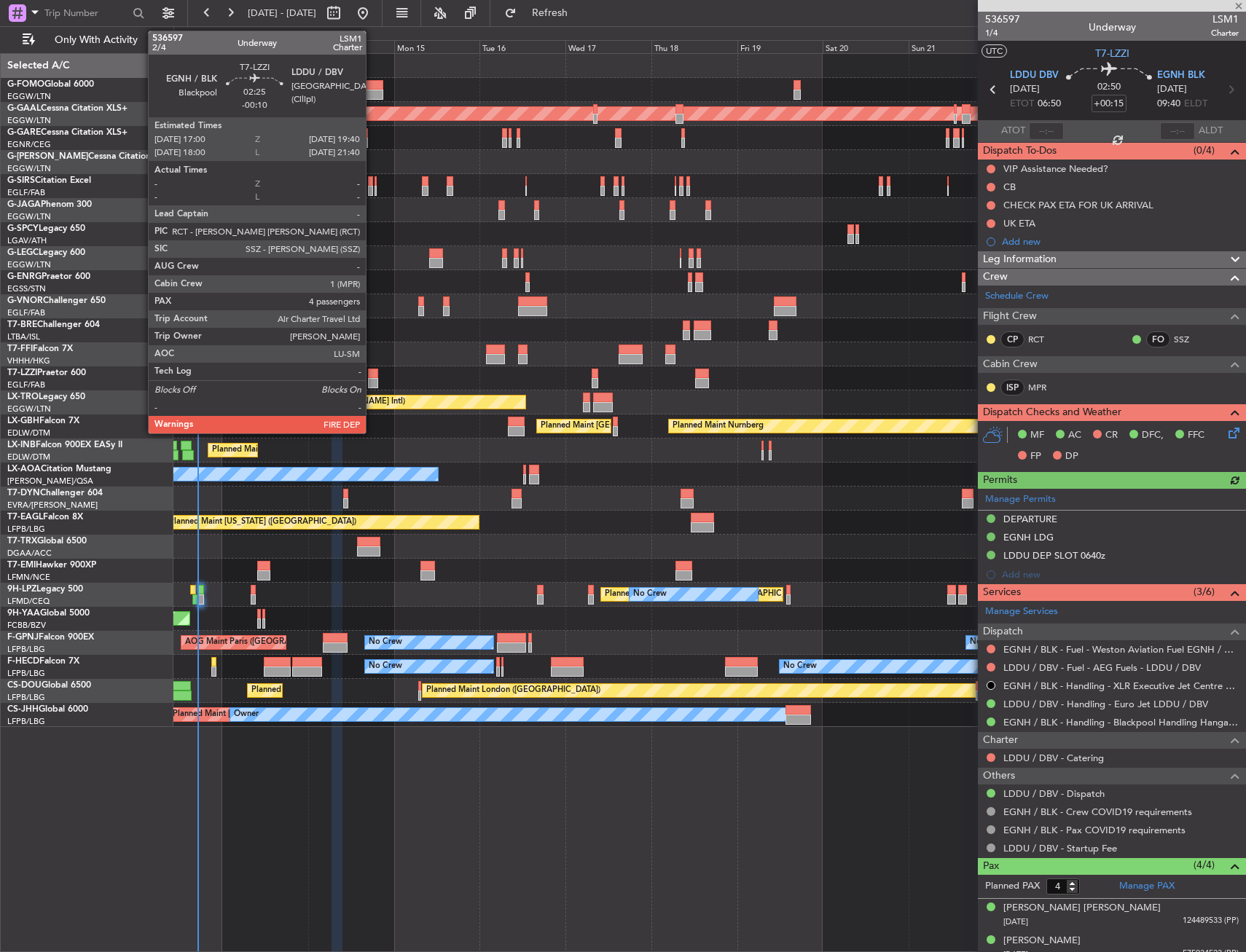
click at [372, 375] on div at bounding box center [373, 373] width 11 height 11
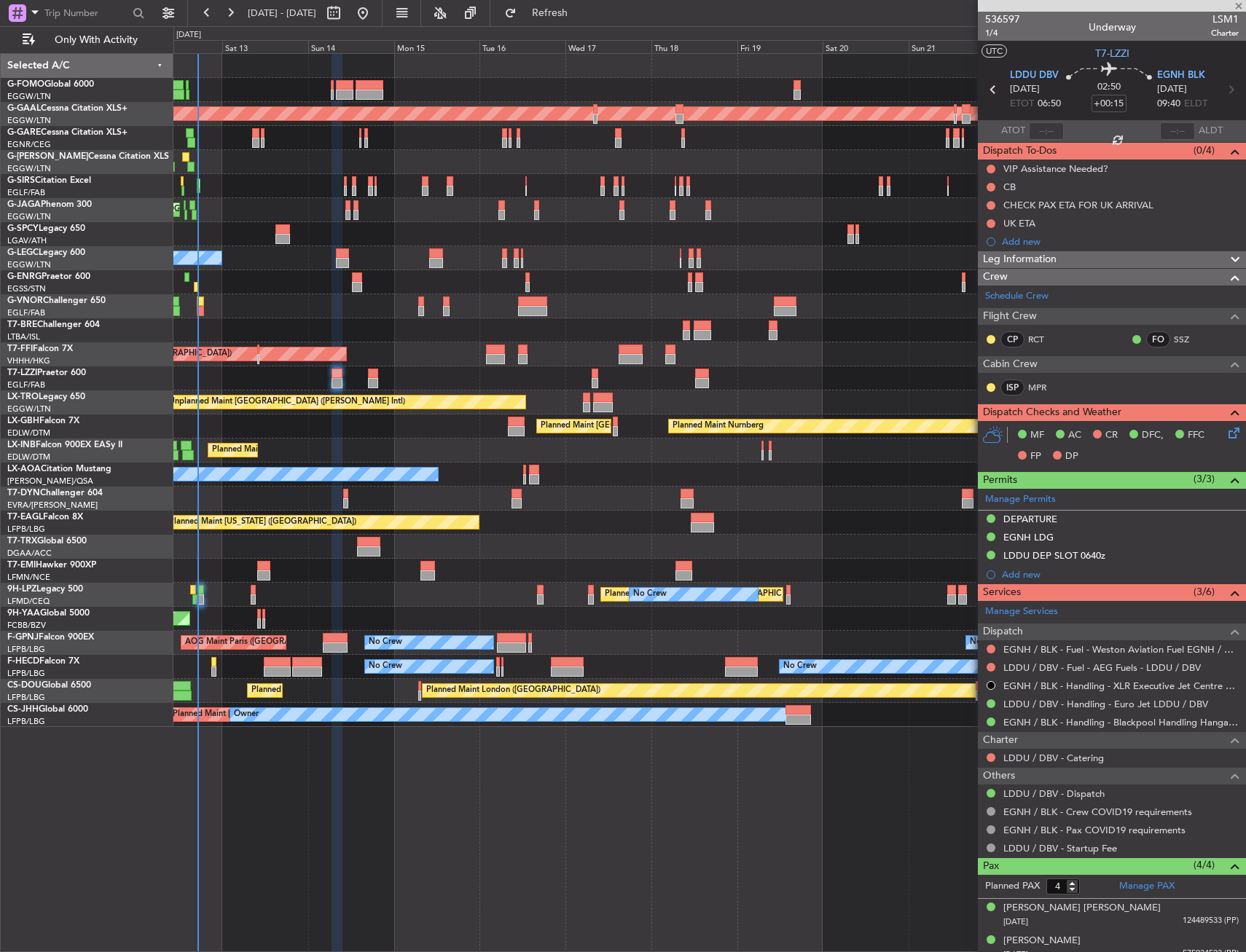
type input "-00:10"
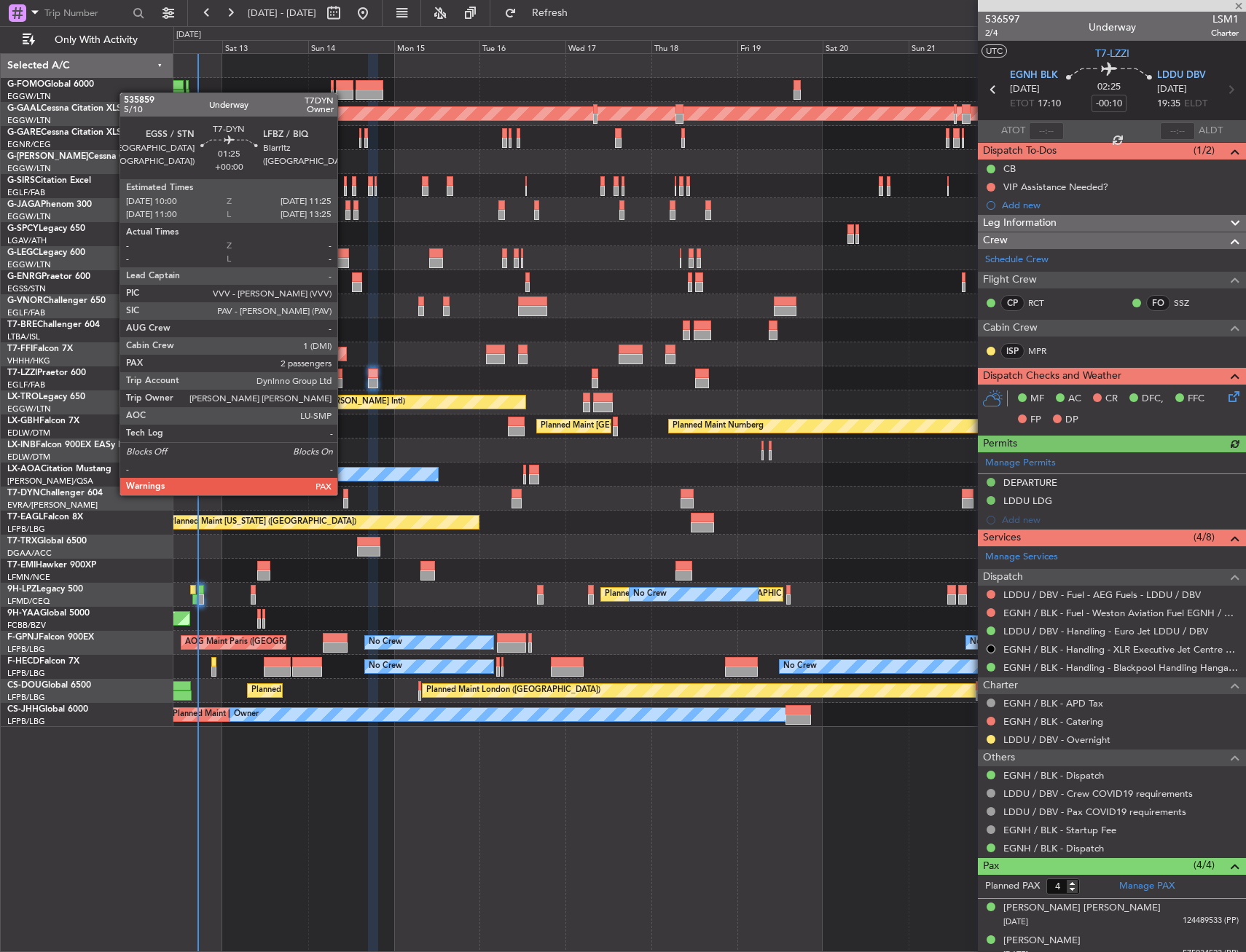
click at [344, 494] on div at bounding box center [346, 493] width 5 height 11
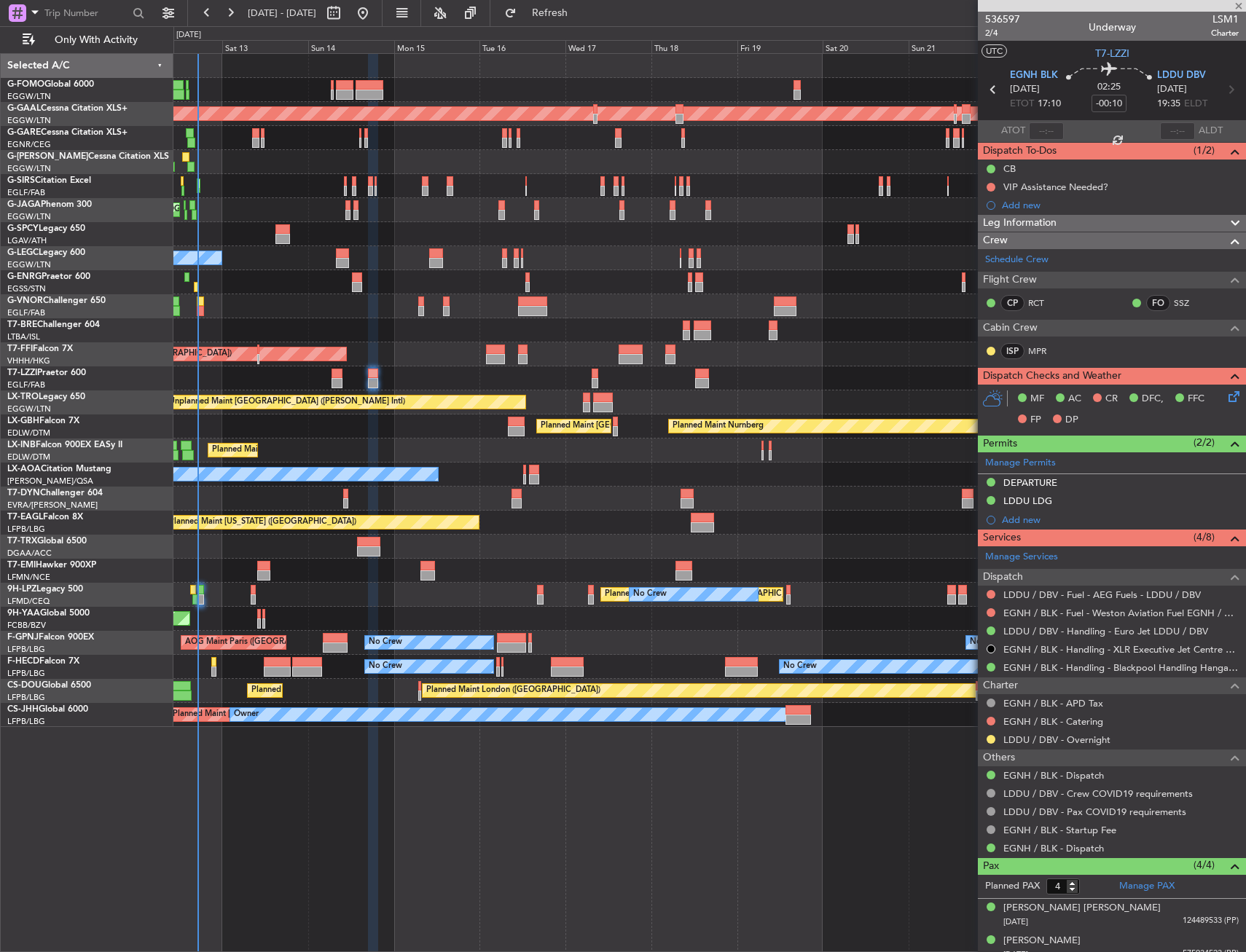
type input "2"
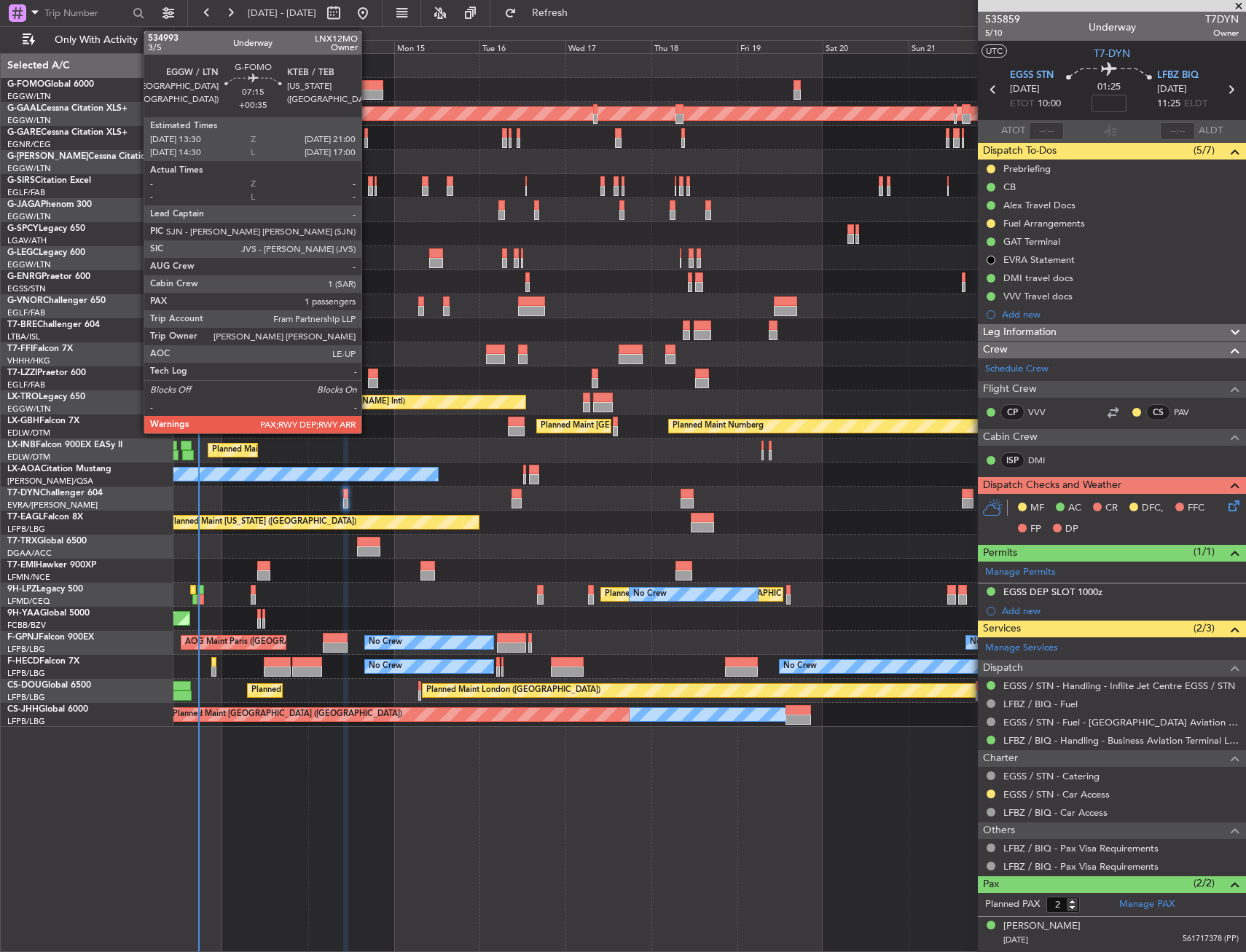
click at [368, 88] on div at bounding box center [368, 85] width 27 height 11
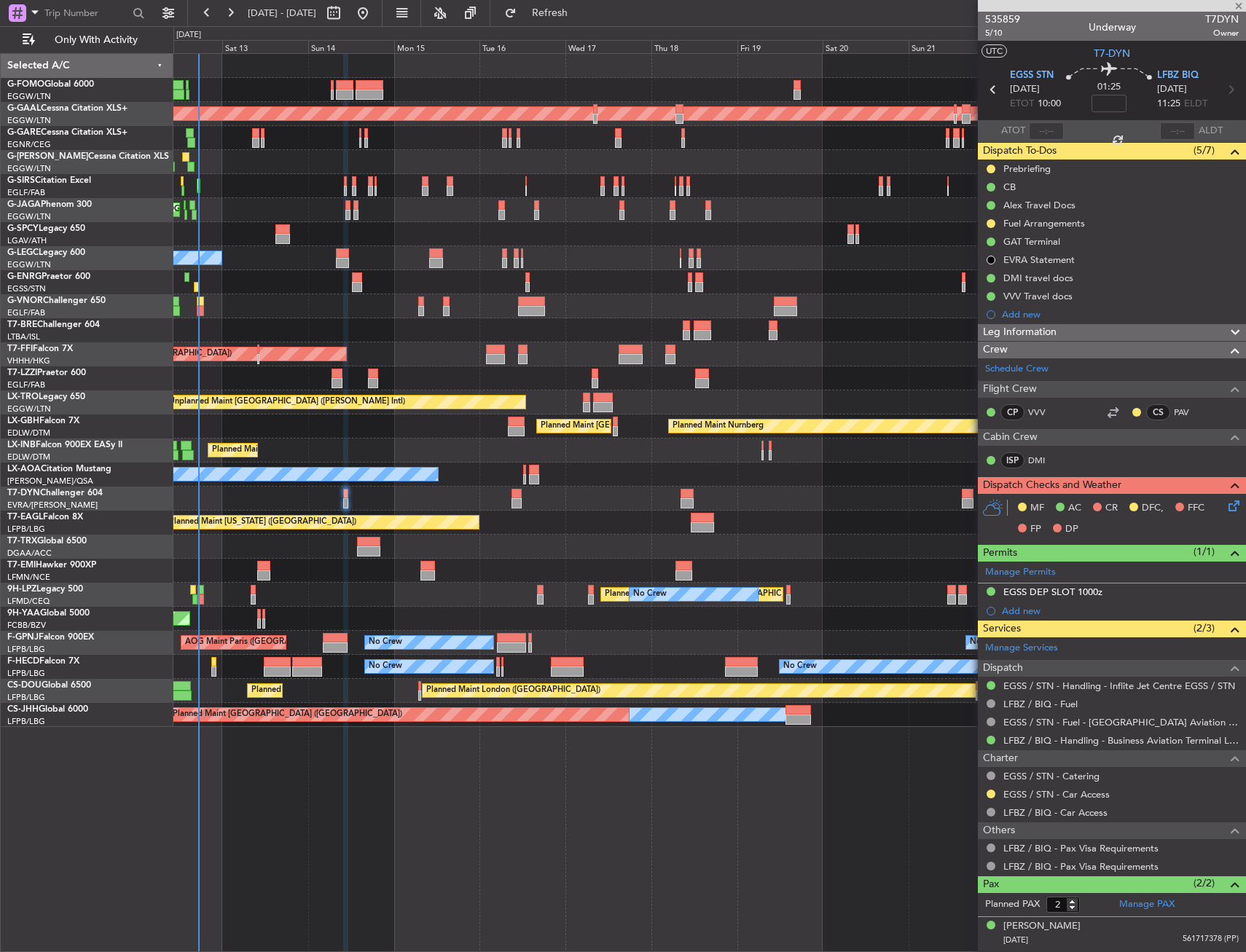
type input "+00:35"
type input "1"
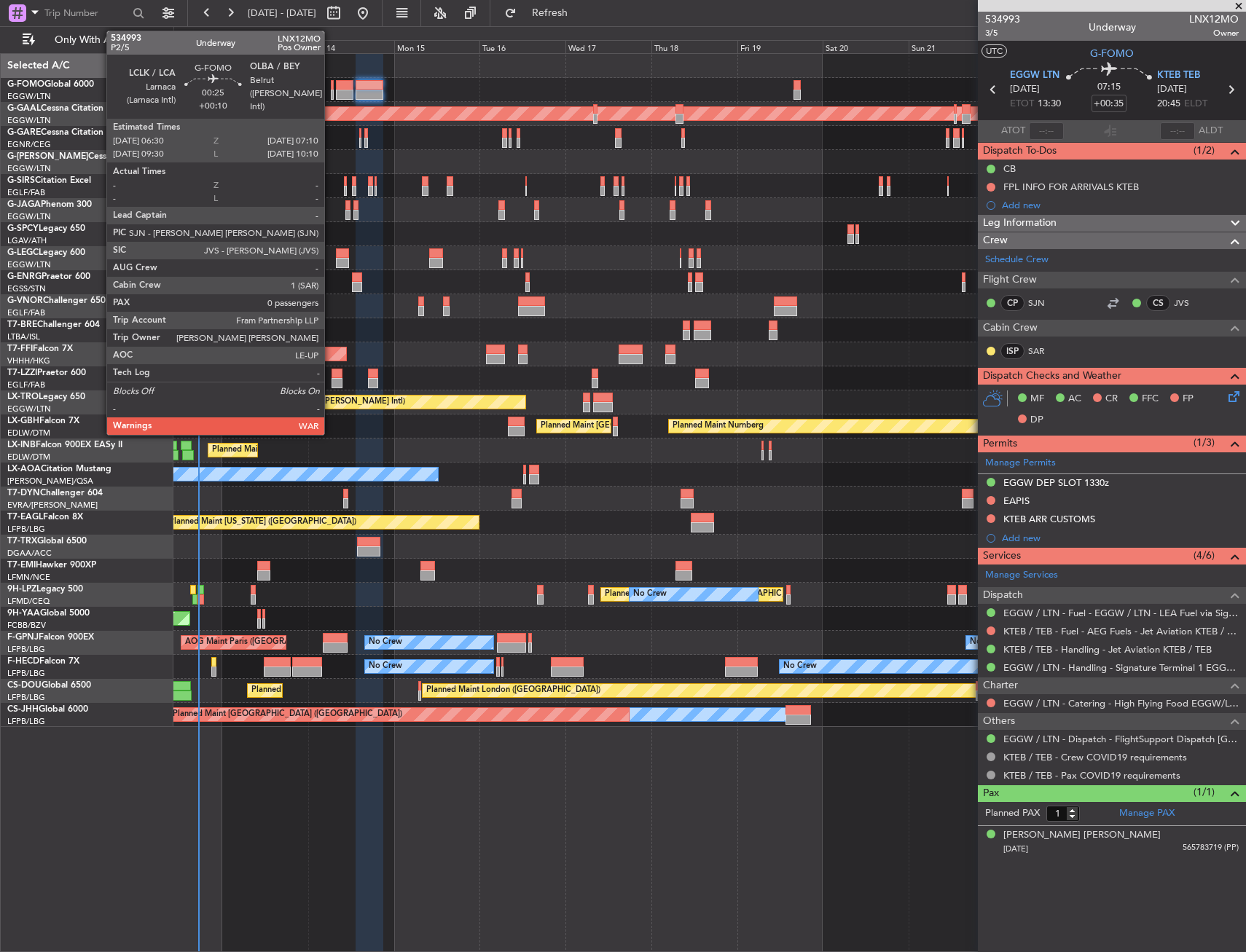
click at [331, 90] on div at bounding box center [333, 94] width 3 height 11
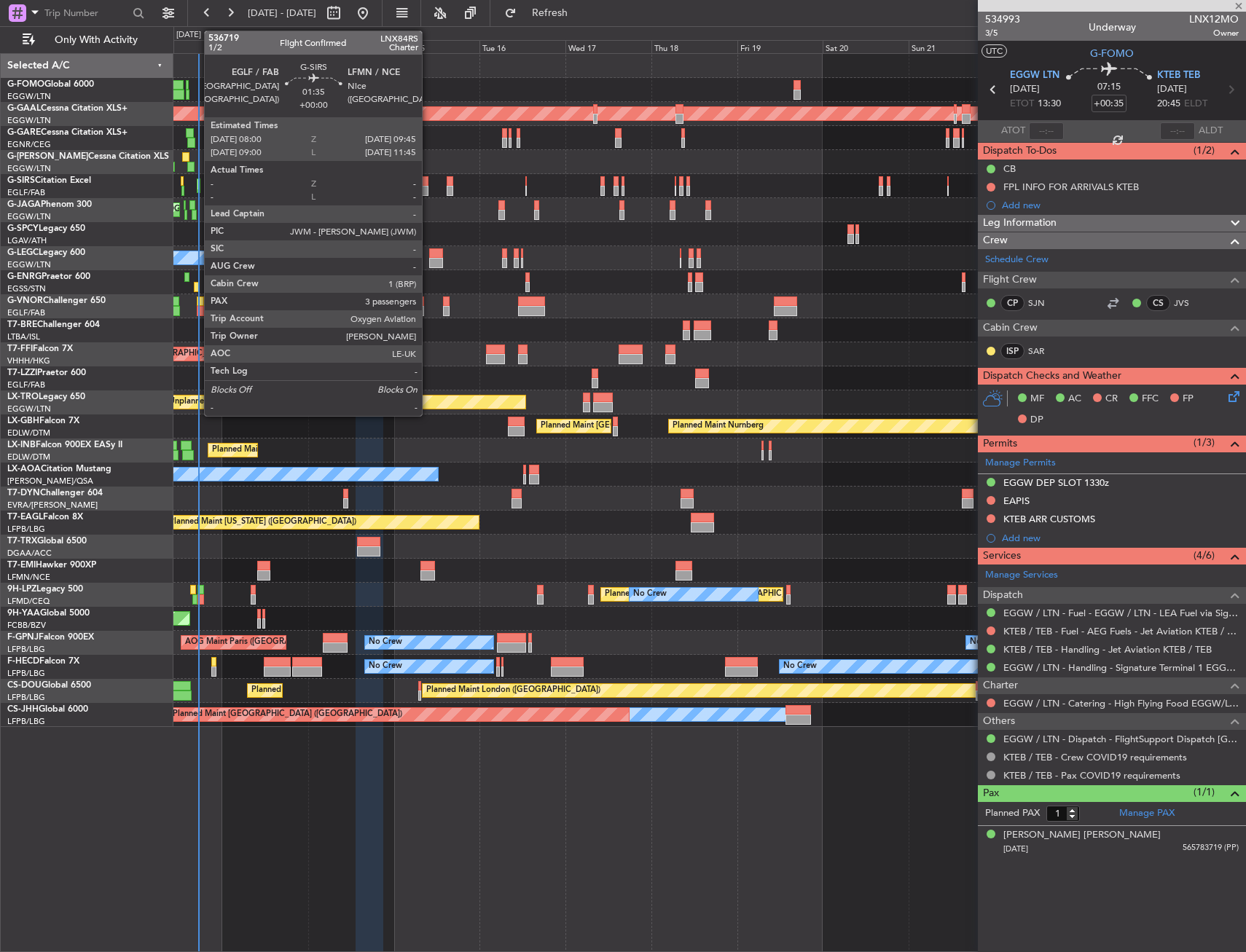
type input "+00:10"
type input "0"
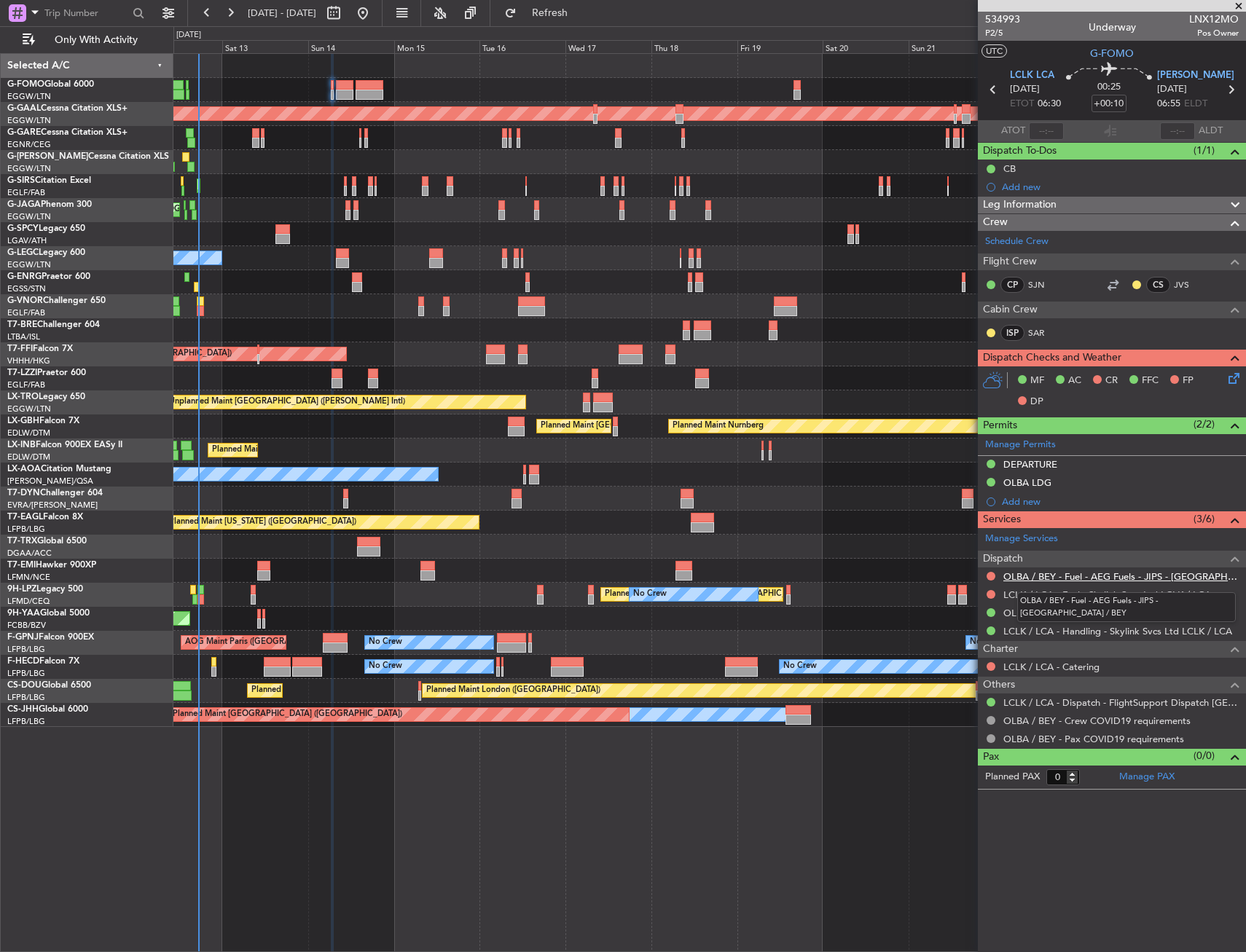
click at [1128, 576] on link "OLBA / BEY - Fuel - AEG Fuels - JIPS - OLBA / BEY" at bounding box center [1121, 576] width 235 height 12
click at [1056, 188] on div "Add new" at bounding box center [1113, 186] width 224 height 12
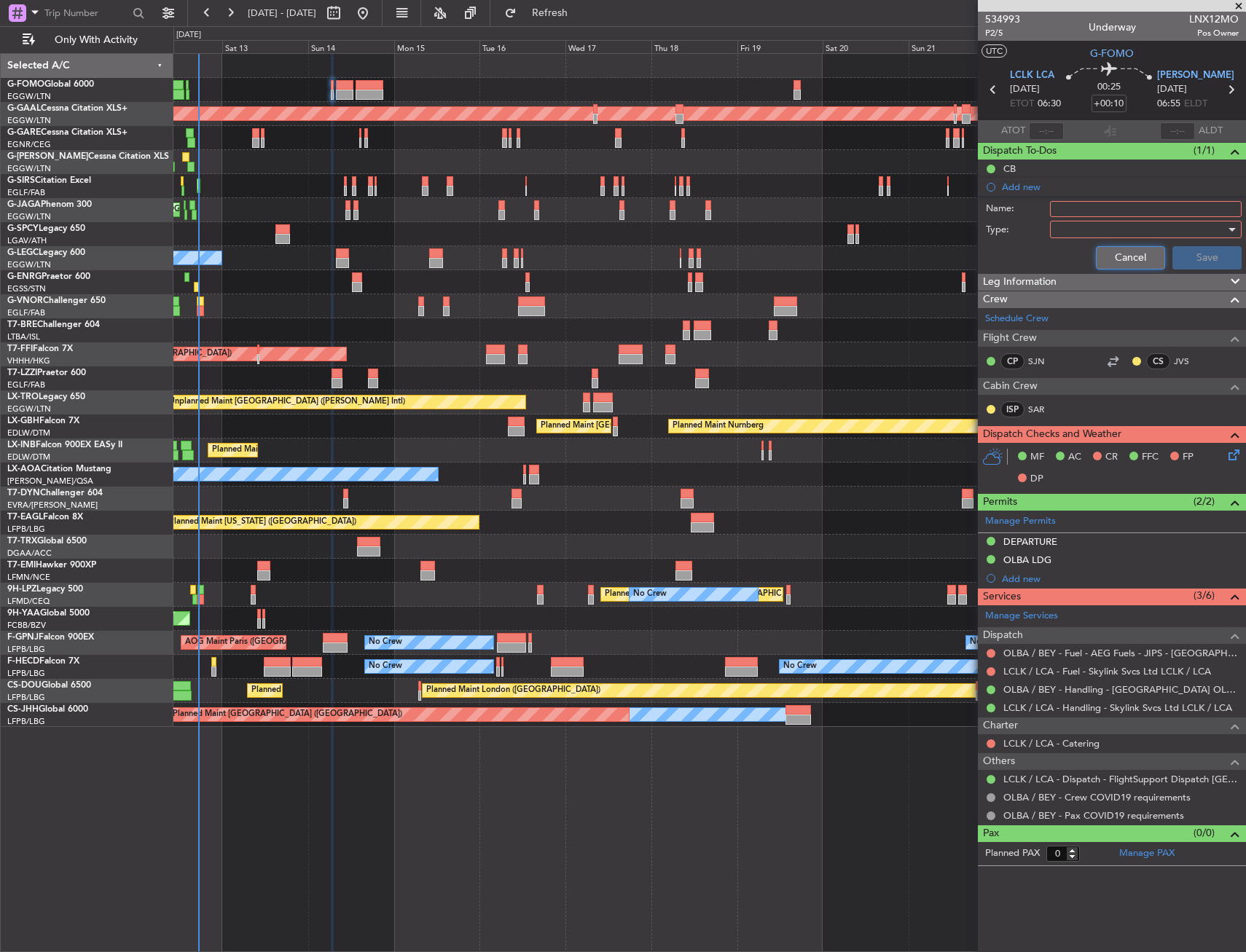
click at [1119, 260] on button "Cancel" at bounding box center [1131, 258] width 69 height 24
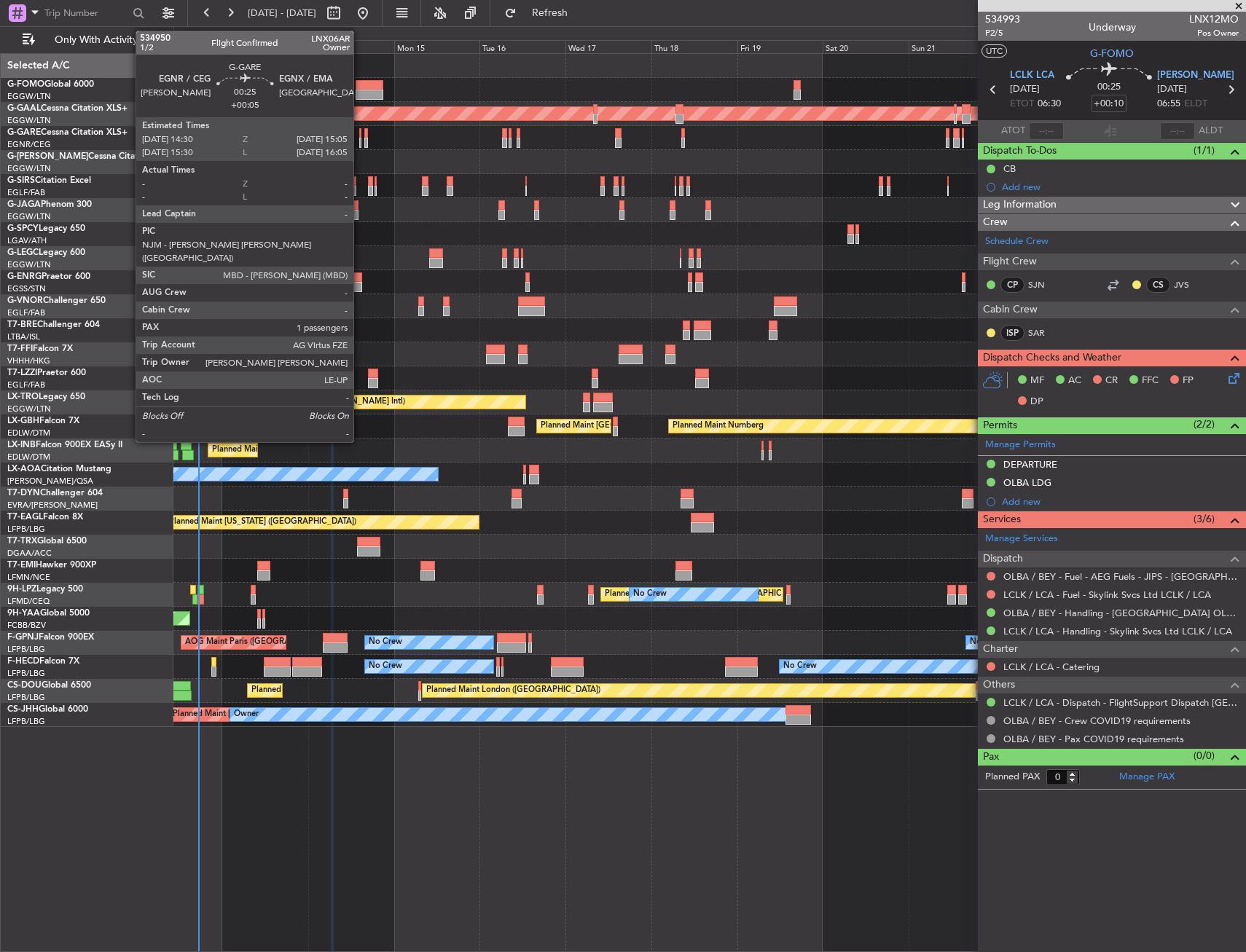
click at [360, 133] on div at bounding box center [360, 133] width 2 height 11
type input "+00:05"
type input "1"
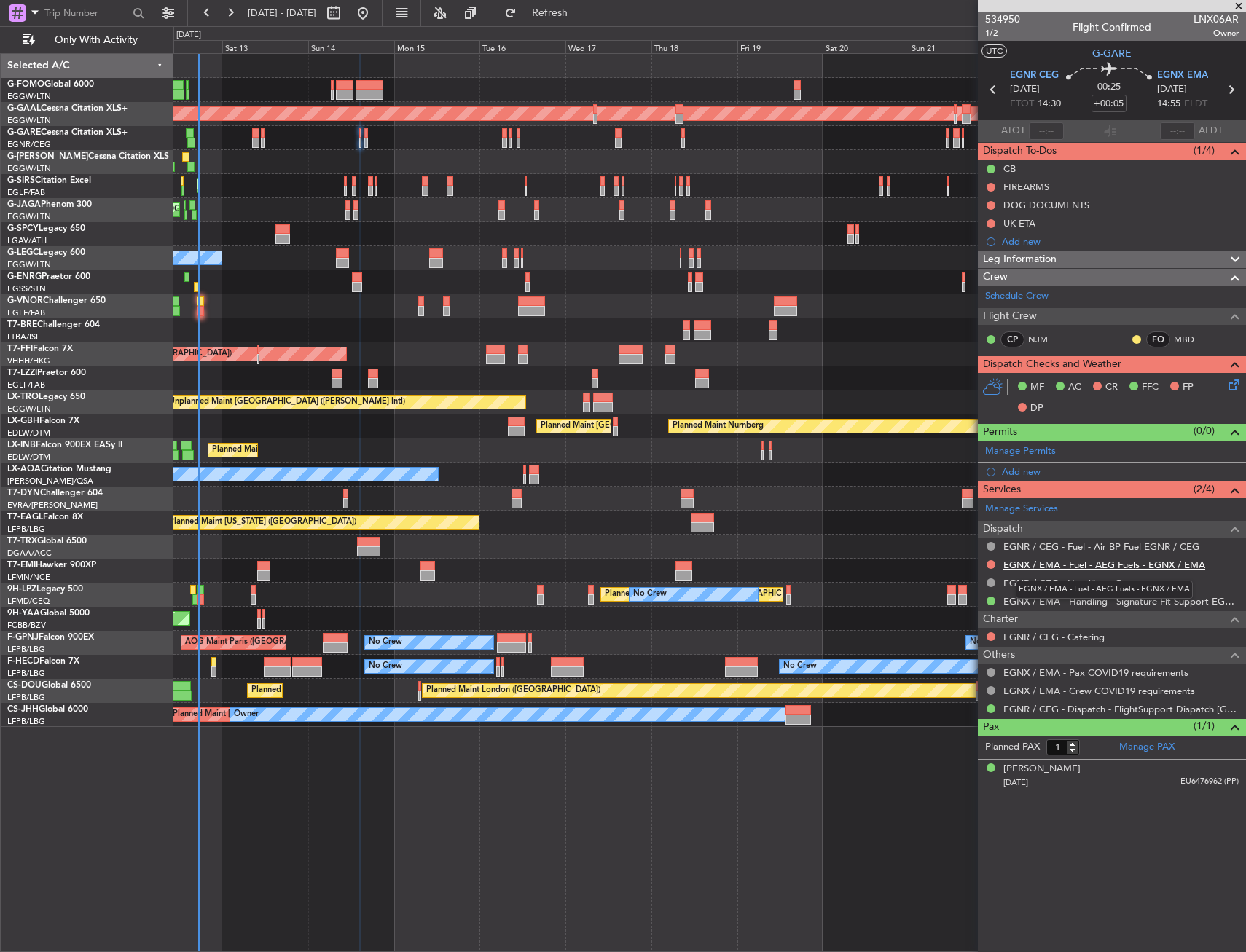
click at [1072, 567] on link "EGNX / EMA - Fuel - AEG Fuels - EGNX / EMA" at bounding box center [1104, 564] width 202 height 12
click at [1143, 559] on link "EGNX / EMA - Fuel - AEG Fuels - EGNX / EMA" at bounding box center [1104, 564] width 202 height 12
click at [1035, 237] on div "Add new" at bounding box center [1113, 241] width 224 height 12
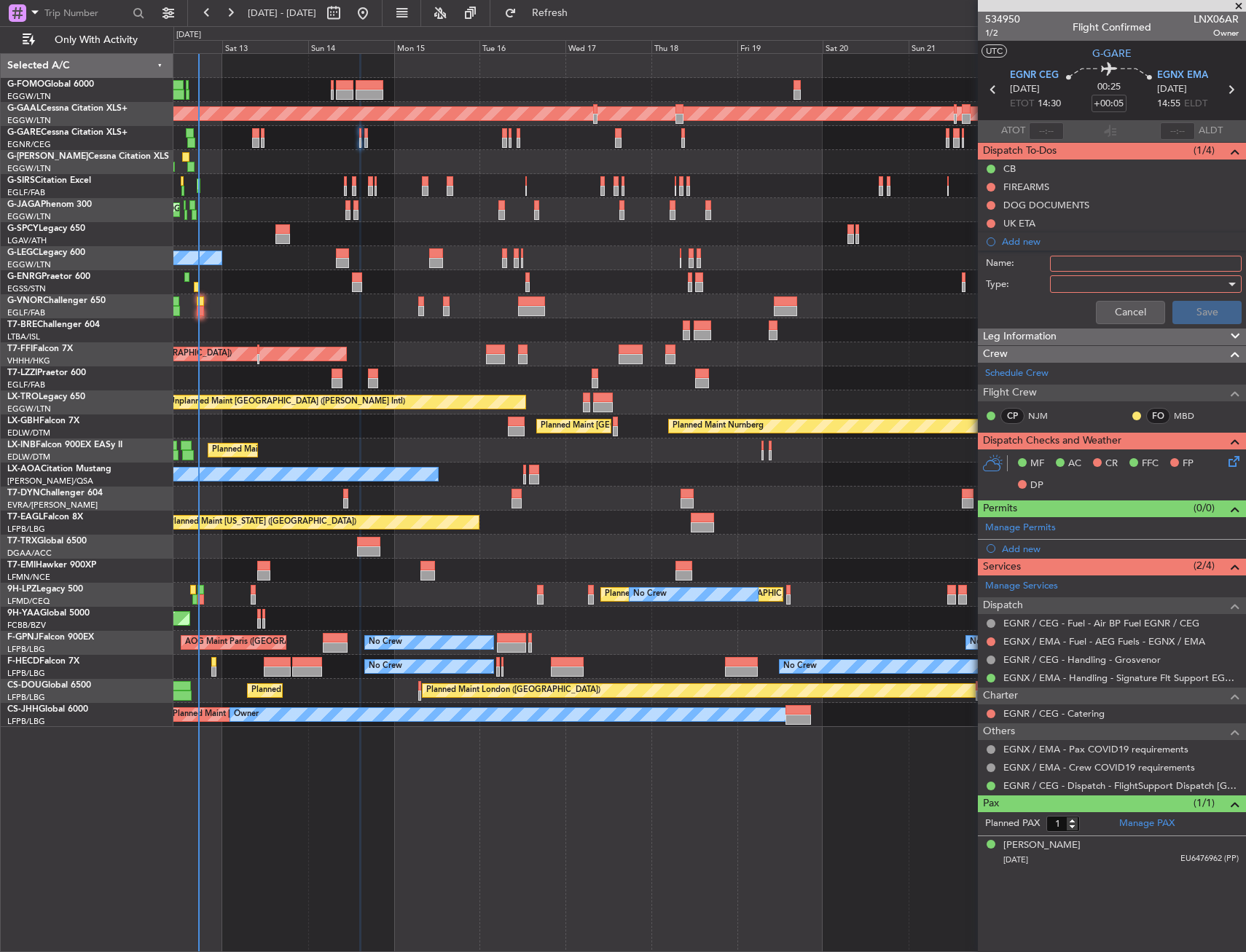
click at [1070, 261] on input "Name:" at bounding box center [1146, 264] width 192 height 16
type input "EGNX FUEL VIA HANDLER"
click at [1091, 277] on div at bounding box center [1141, 284] width 170 height 22
click at [1100, 305] on span "Generic" at bounding box center [1139, 314] width 179 height 22
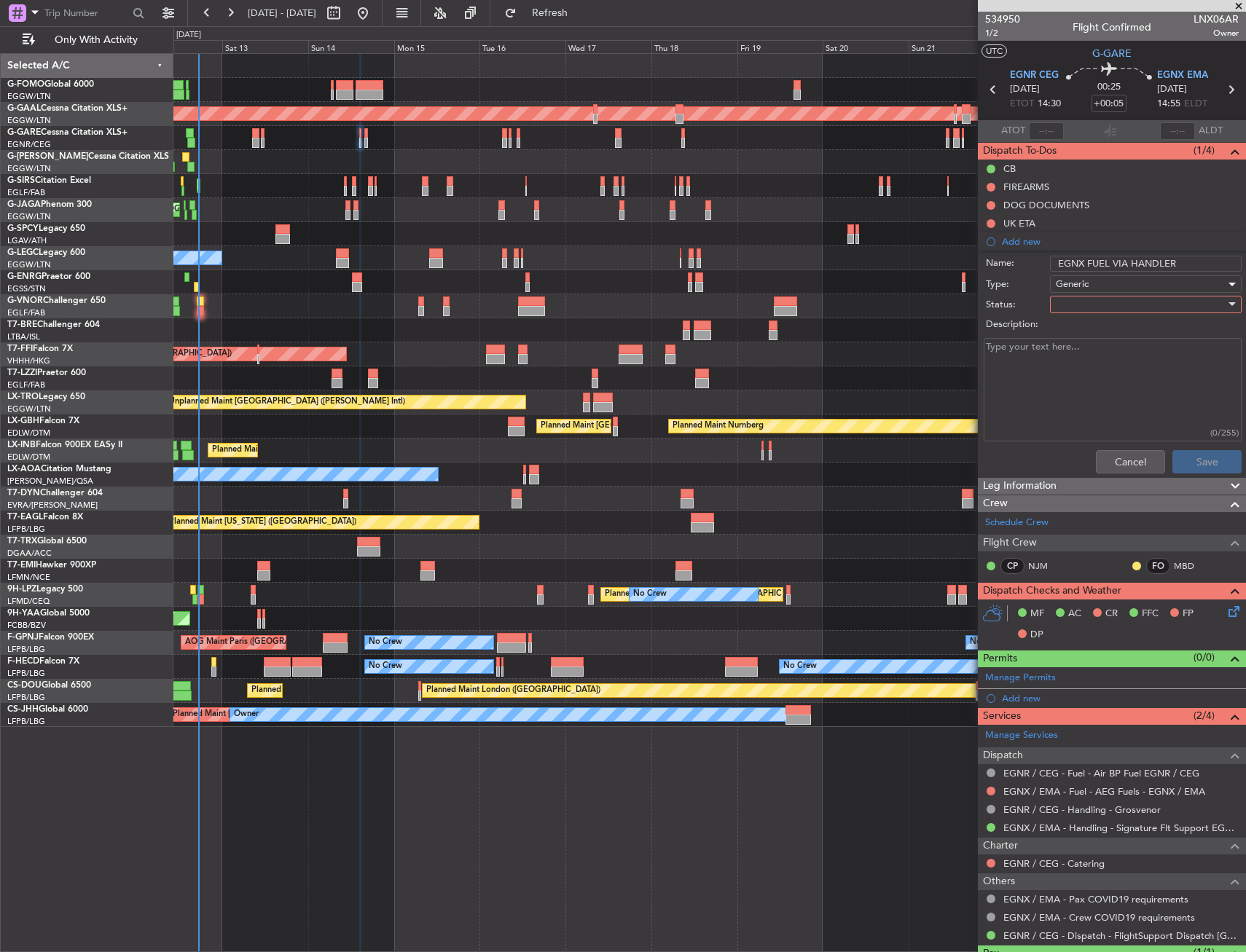
click at [1096, 301] on div at bounding box center [1141, 304] width 170 height 22
click at [1091, 360] on span "In Progress" at bounding box center [1139, 355] width 171 height 22
click at [1212, 467] on button "Save" at bounding box center [1207, 462] width 69 height 24
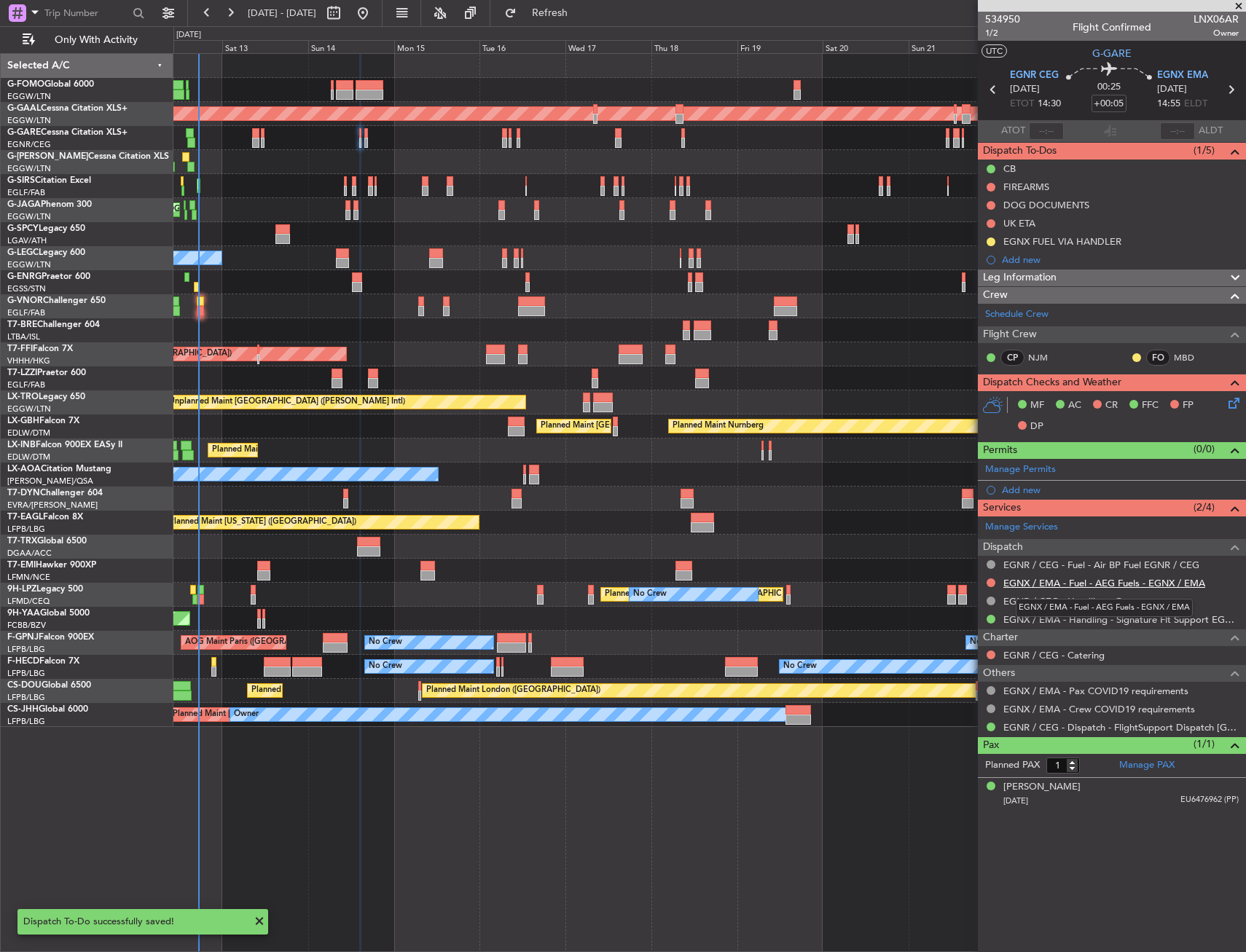
click at [1161, 582] on link "EGNX / EMA - Fuel - AEG Fuels - EGNX / EMA" at bounding box center [1104, 583] width 202 height 12
click at [580, 20] on button "Refresh" at bounding box center [542, 13] width 88 height 24
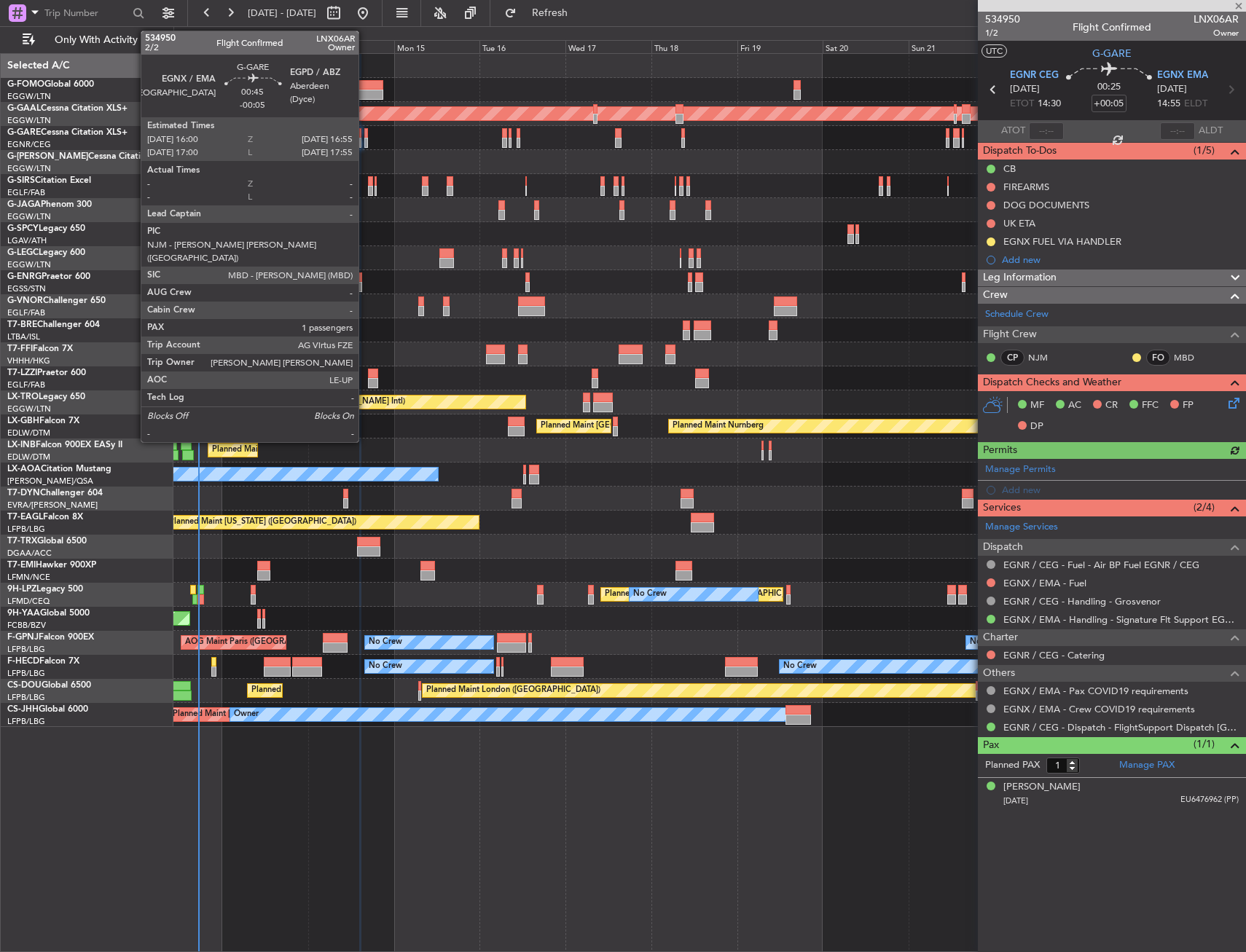
click at [365, 141] on div at bounding box center [366, 142] width 3 height 11
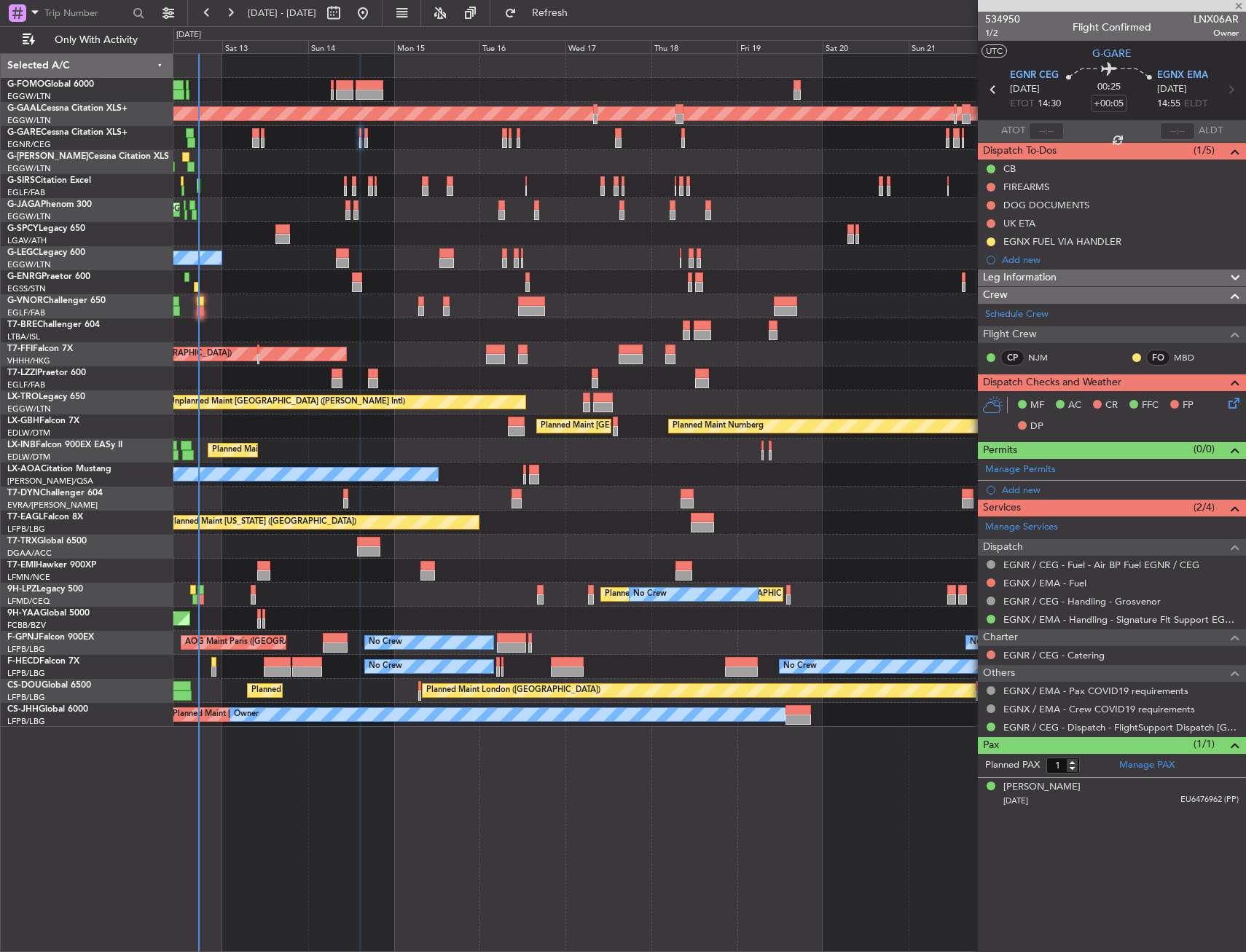
type input "-00:05"
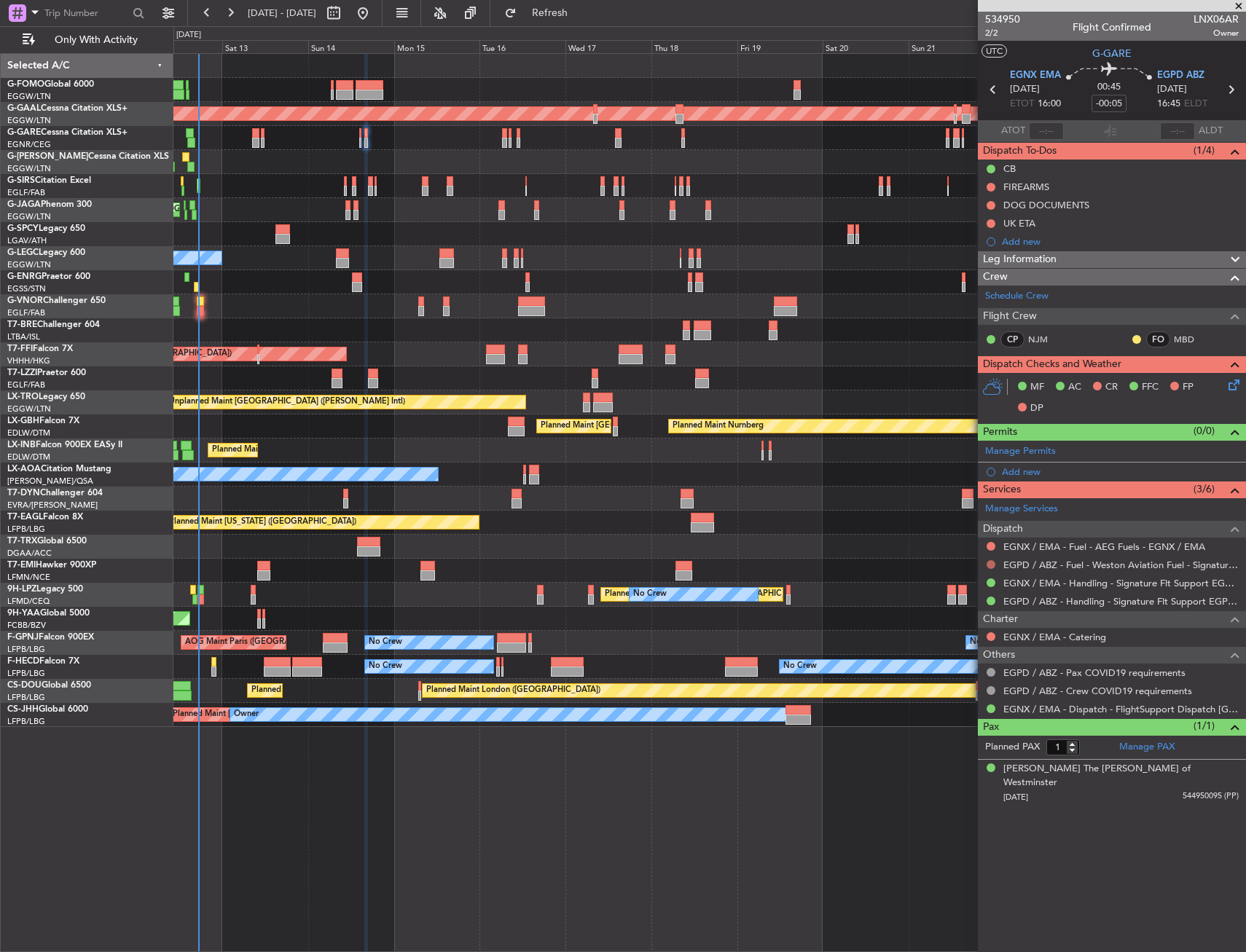
click at [993, 563] on button at bounding box center [991, 564] width 9 height 9
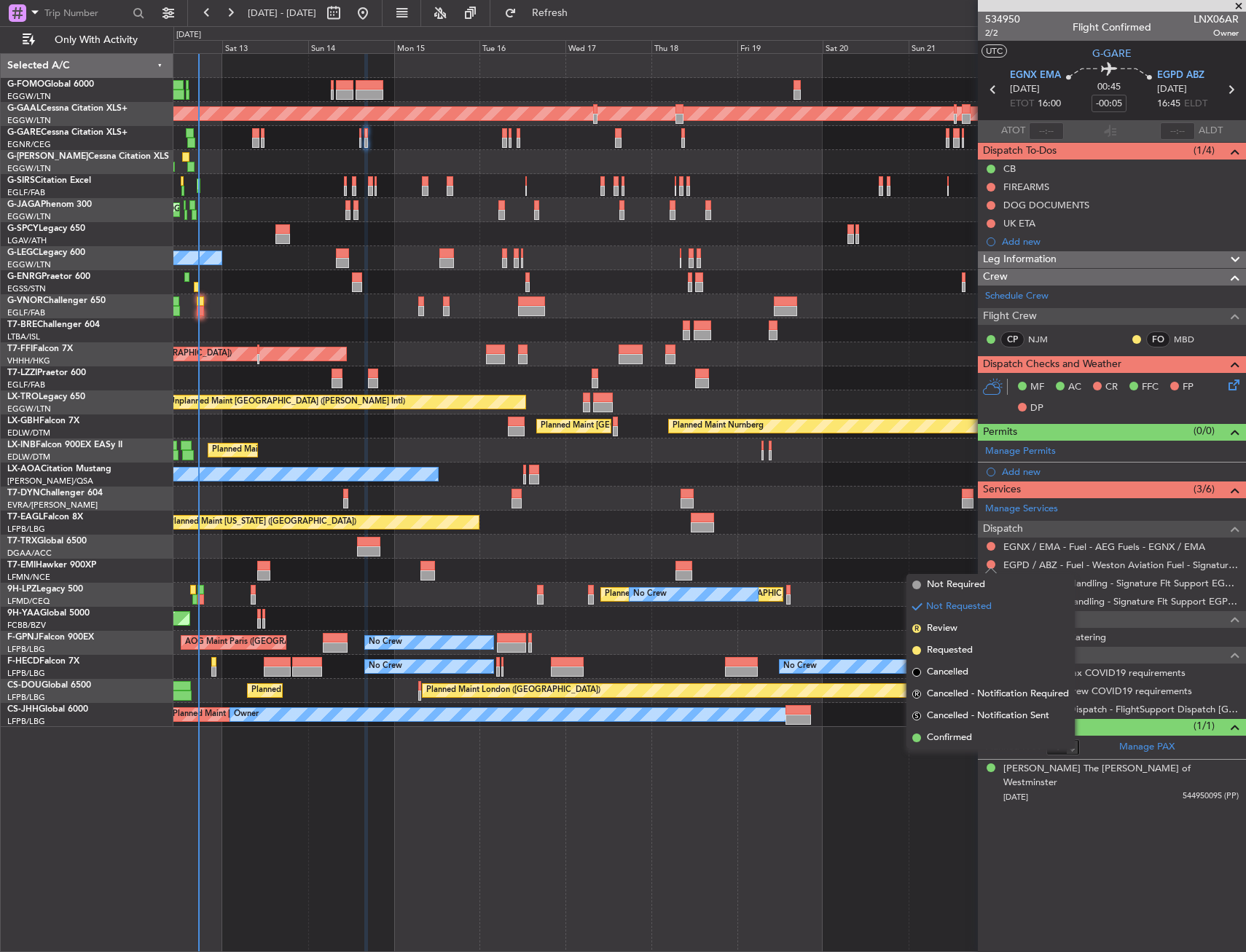
click at [987, 583] on li "Not Required" at bounding box center [991, 585] width 168 height 22
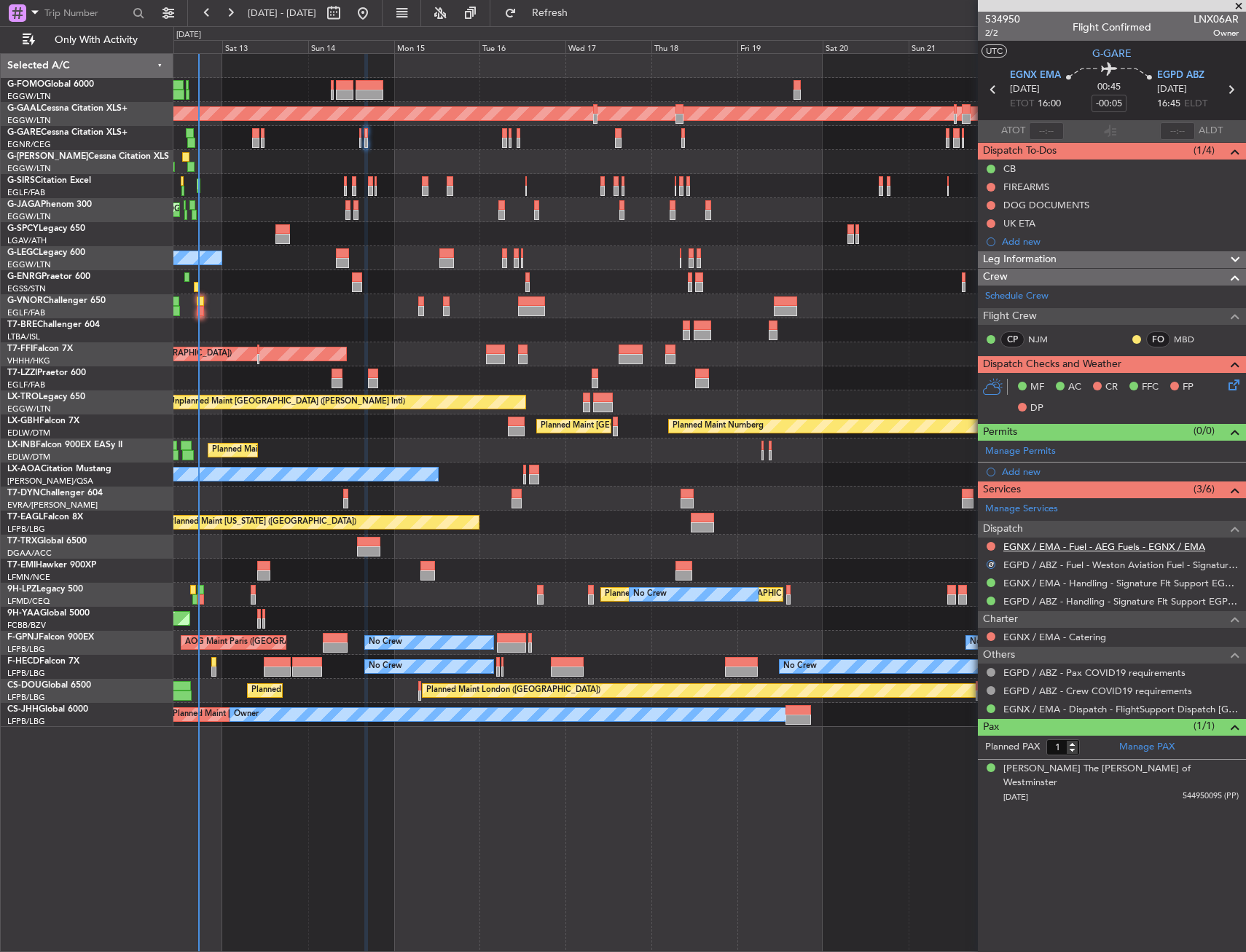
click at [1101, 549] on link "EGNX / EMA - Fuel - AEG Fuels - EGNX / EMA" at bounding box center [1104, 546] width 202 height 12
click at [580, 18] on span "Refresh" at bounding box center [550, 13] width 61 height 11
click at [1047, 236] on div "Add new" at bounding box center [1113, 241] width 224 height 12
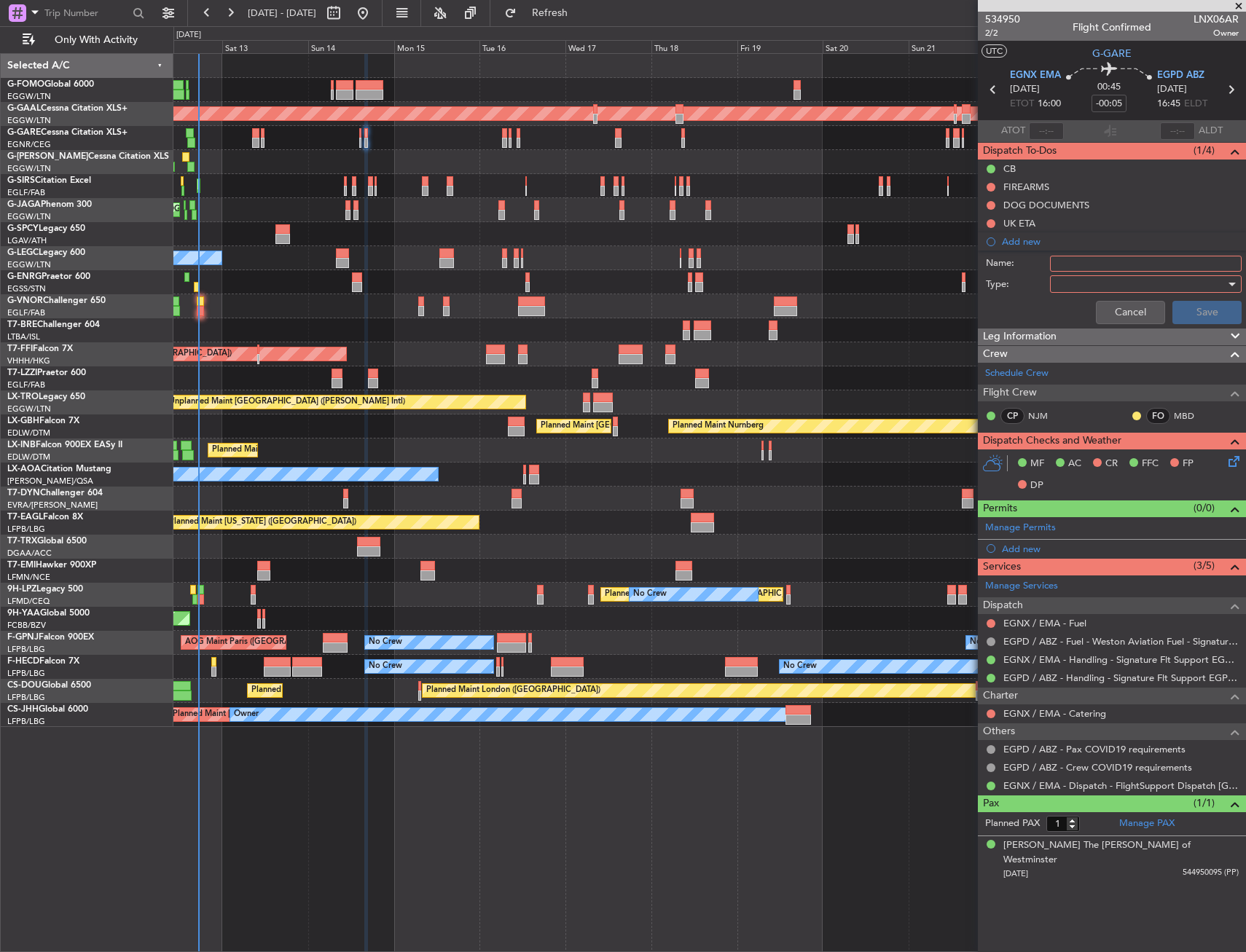
click at [1080, 263] on input "Name:" at bounding box center [1146, 264] width 192 height 16
type input "EGNX FUEL VIA HANDLER"
click at [1162, 297] on div "Cancel Save" at bounding box center [1109, 312] width 275 height 35
click at [1148, 284] on div at bounding box center [1141, 284] width 170 height 22
click at [1119, 328] on span "Country" at bounding box center [1139, 336] width 179 height 22
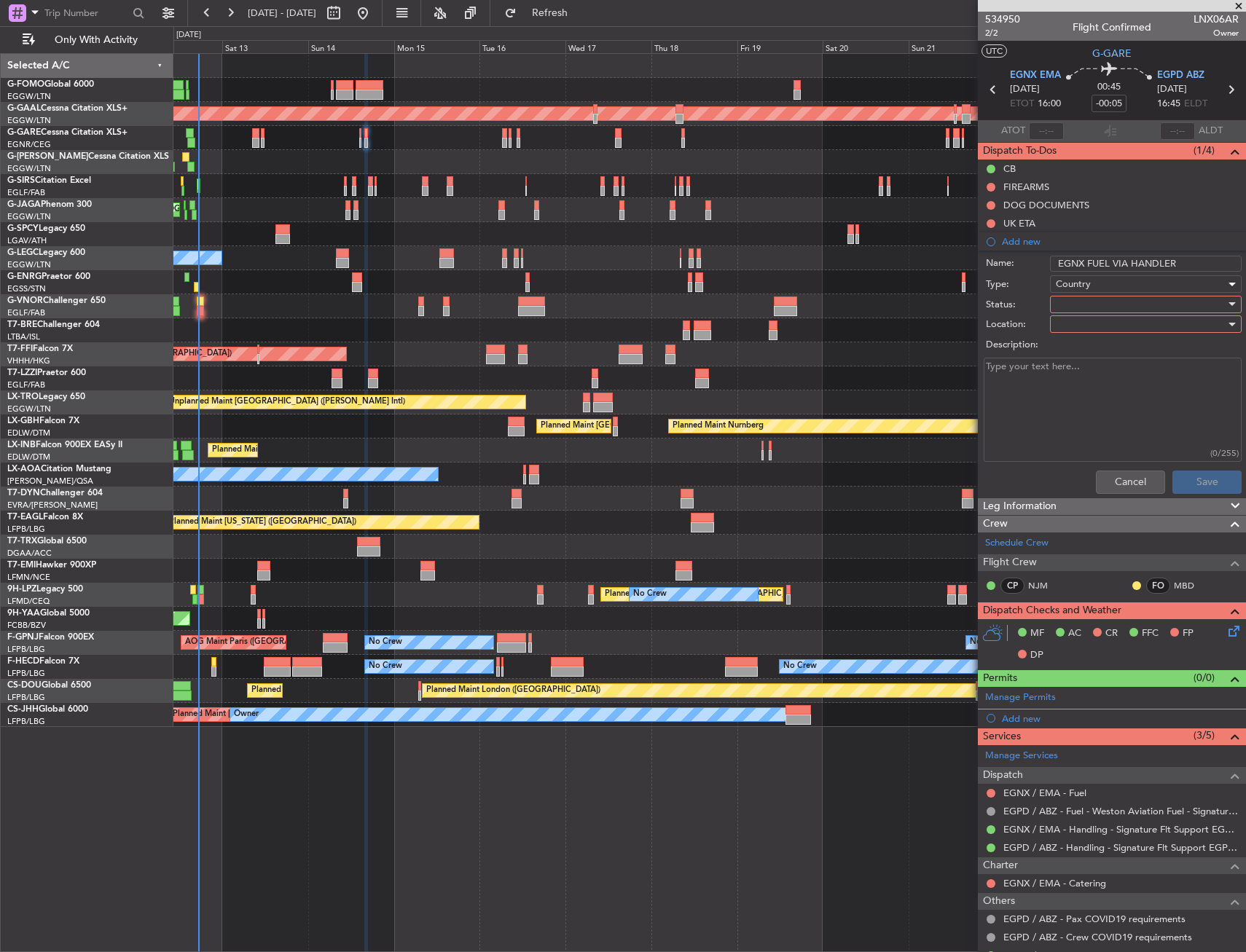
click at [1121, 285] on div "Country" at bounding box center [1141, 284] width 170 height 22
click at [1121, 312] on span "Generic" at bounding box center [1139, 314] width 171 height 22
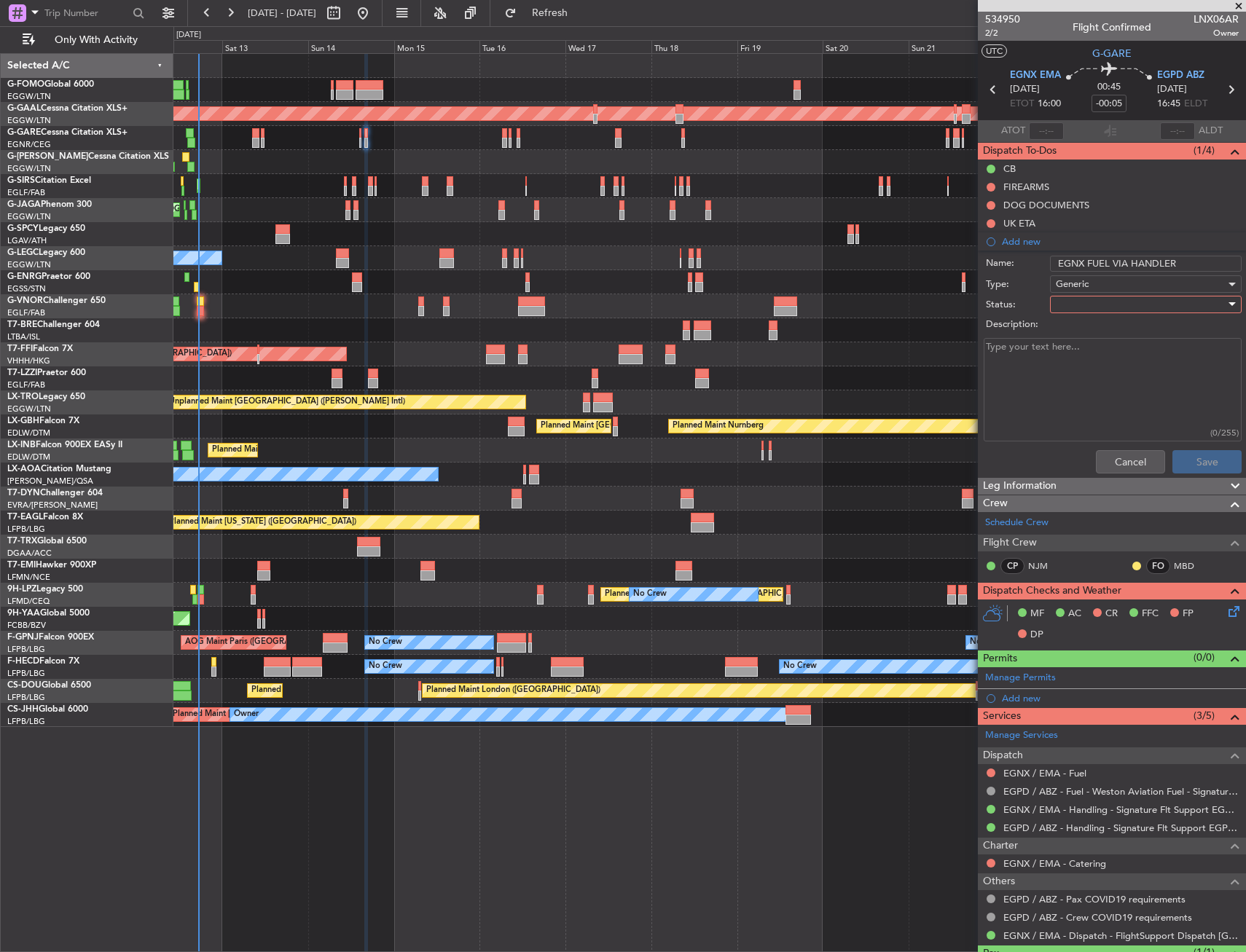
click at [1102, 307] on div at bounding box center [1141, 304] width 170 height 22
click at [1113, 350] on span "In Progress" at bounding box center [1139, 355] width 171 height 22
click at [1200, 472] on button "Save" at bounding box center [1207, 462] width 69 height 24
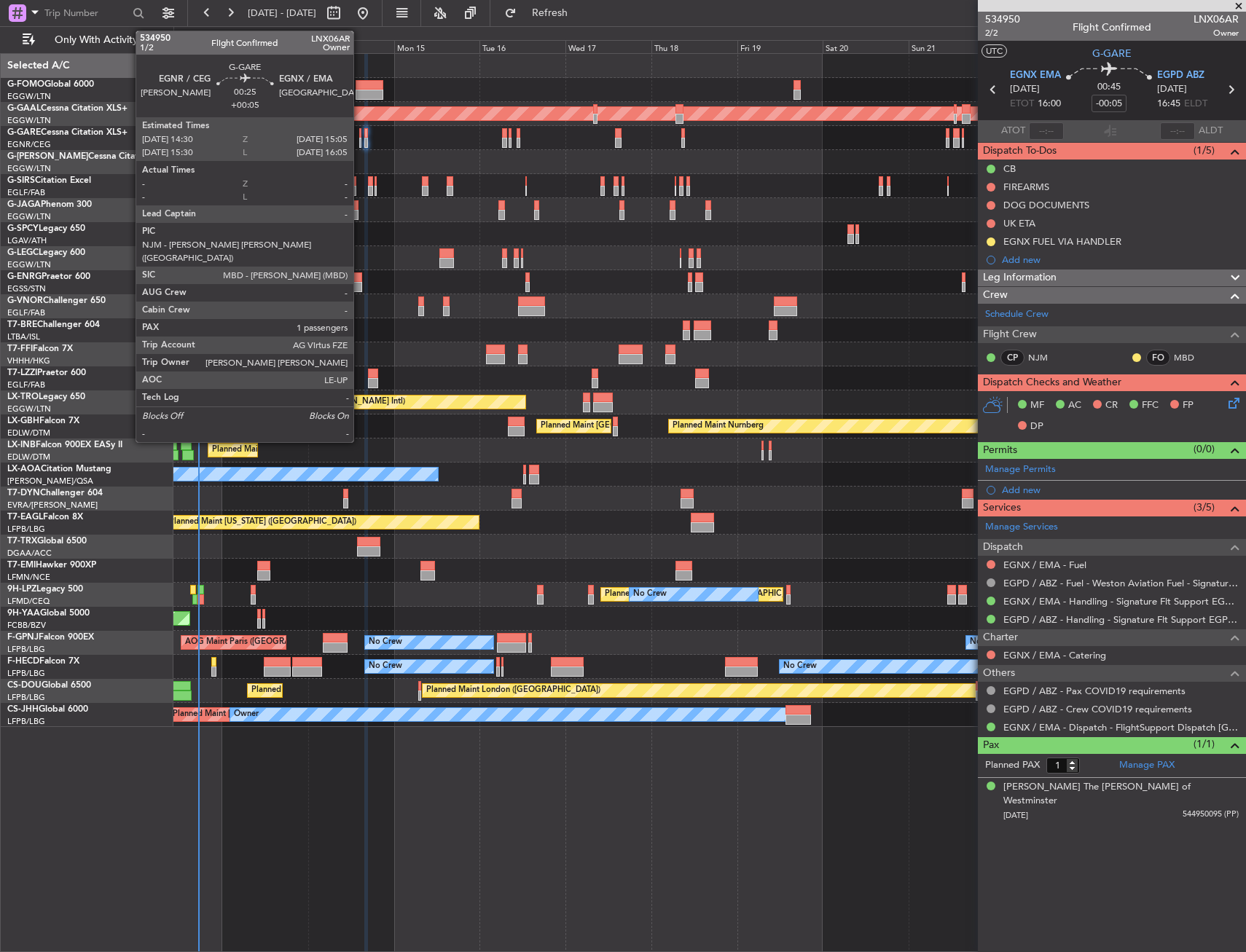
click at [360, 133] on div at bounding box center [360, 133] width 2 height 11
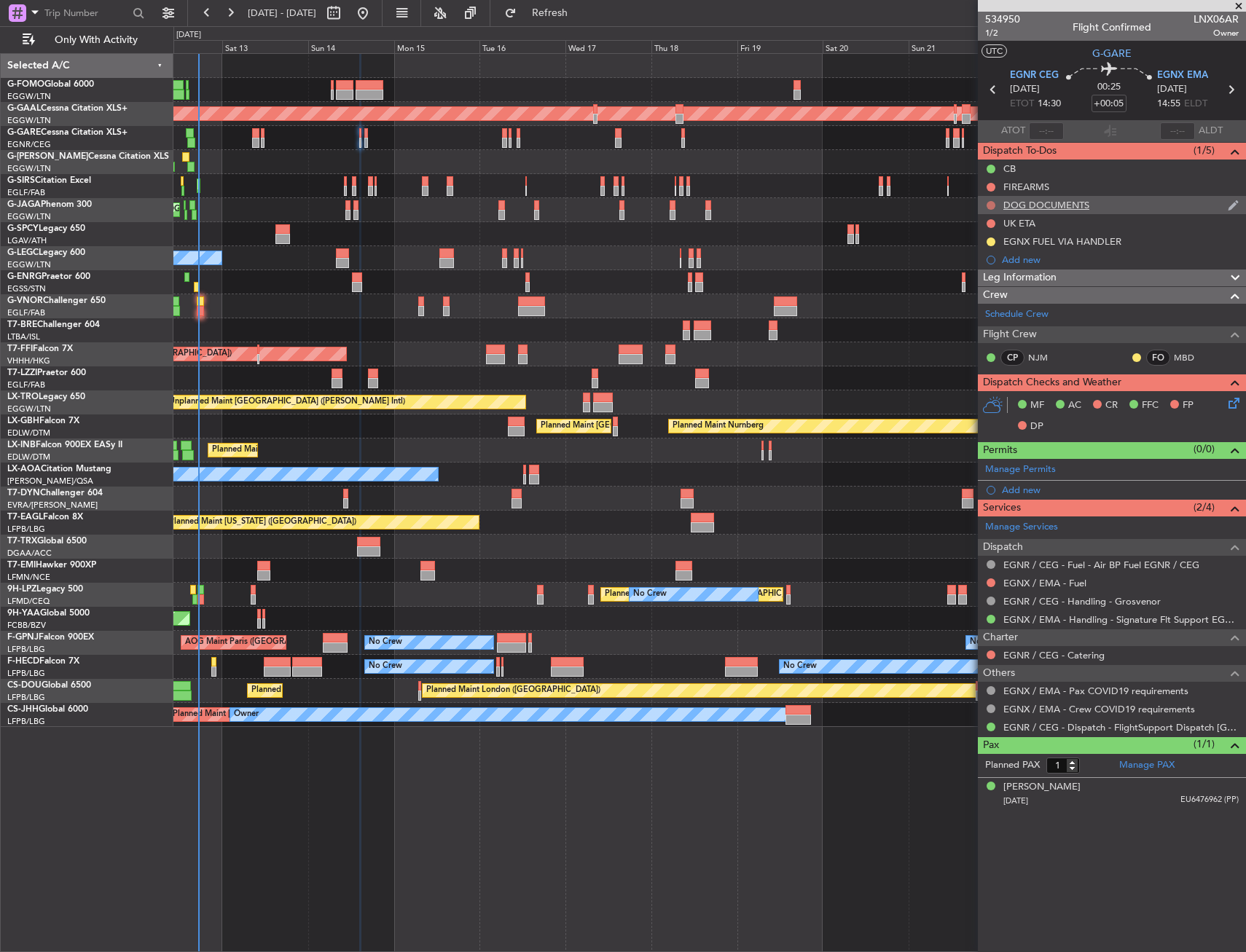
click at [990, 204] on button at bounding box center [991, 205] width 9 height 9
click at [986, 293] on span "Cancelled" at bounding box center [994, 291] width 41 height 15
click at [990, 187] on button at bounding box center [991, 187] width 9 height 9
click at [988, 267] on span "Cancelled" at bounding box center [994, 273] width 41 height 15
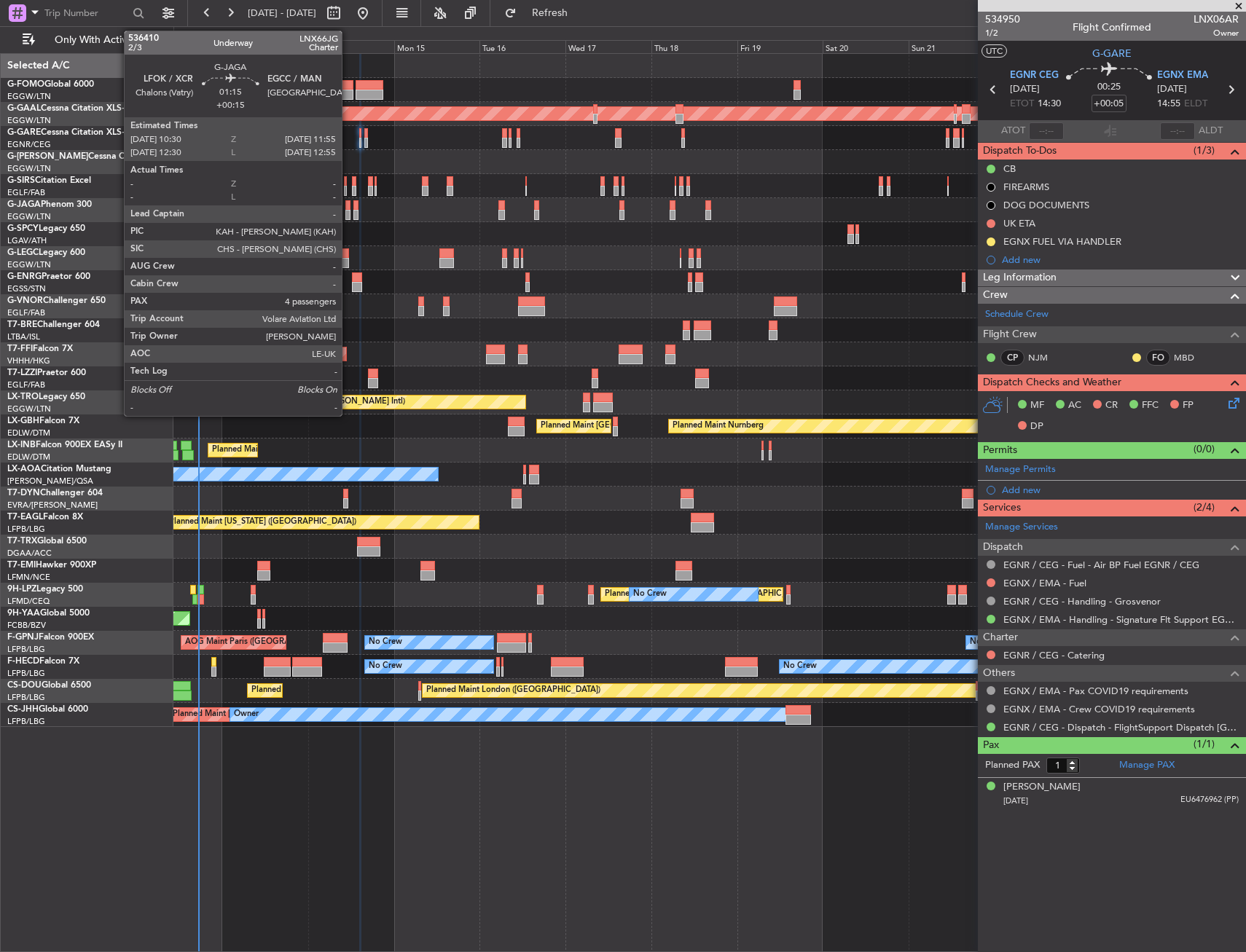
click at [348, 210] on div at bounding box center [348, 215] width 5 height 11
type input "+00:15"
type input "4"
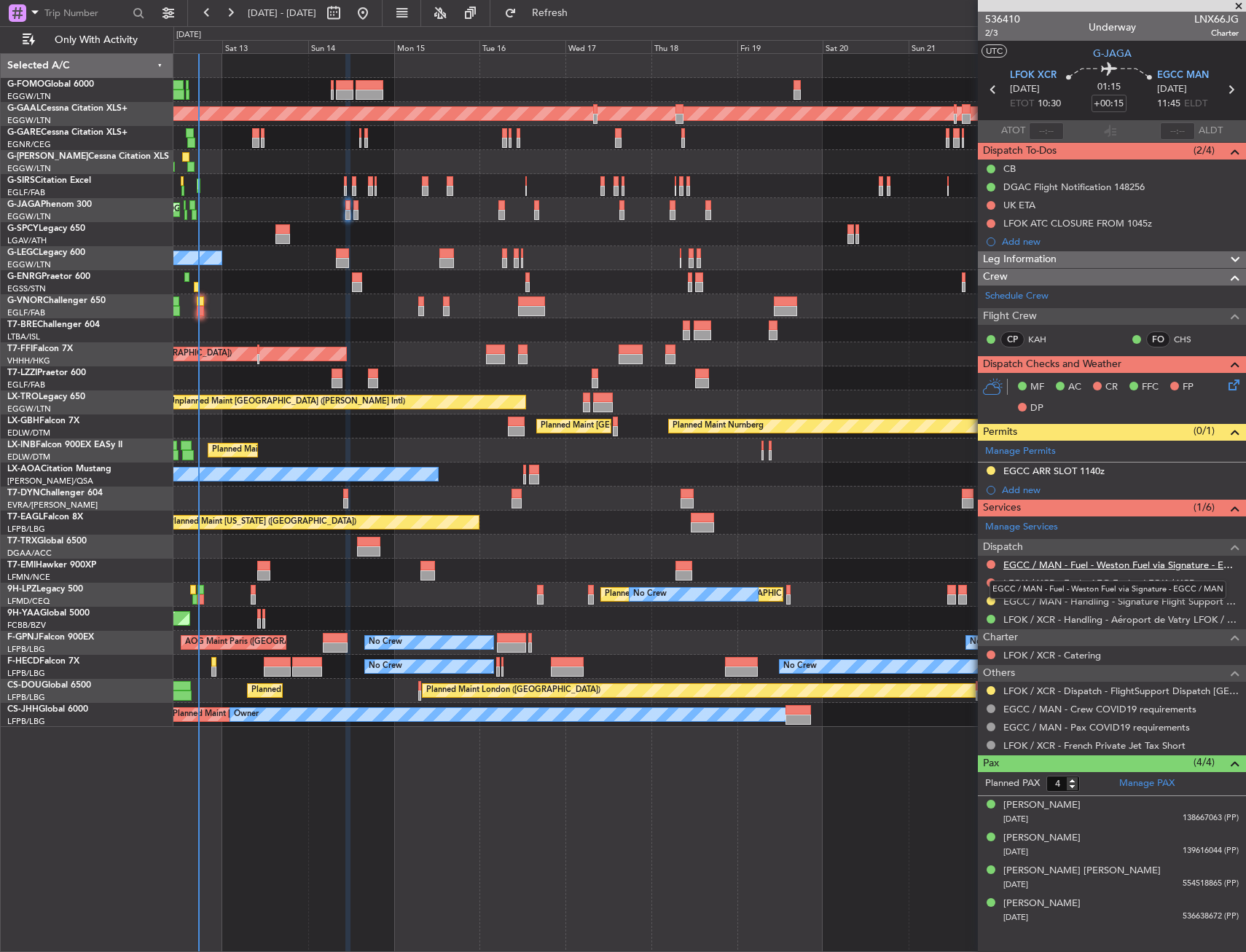
click at [1183, 564] on link "EGCC / MAN - Fuel - Weston Fuel via Signature - EGCC / MAN" at bounding box center [1121, 564] width 235 height 12
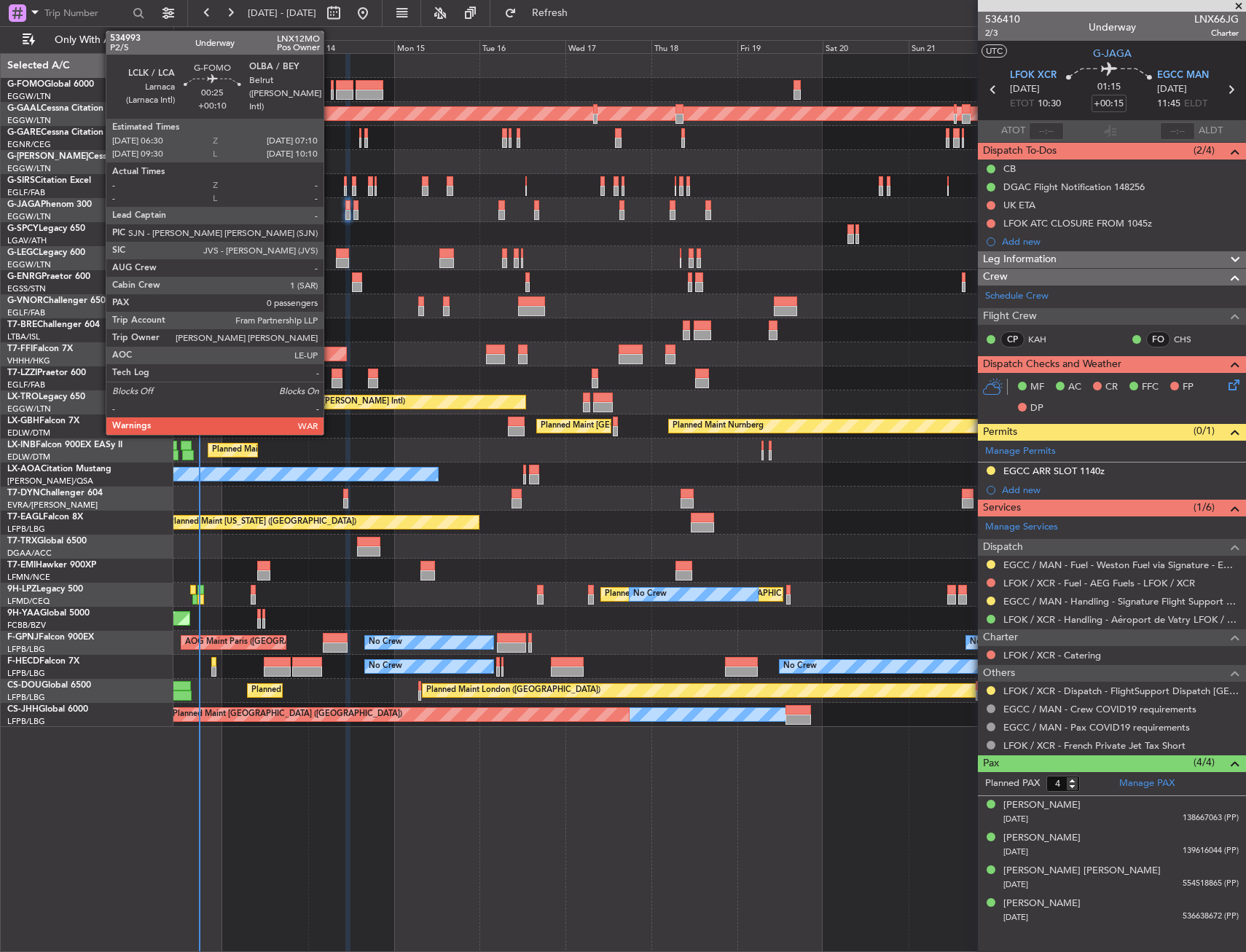
click at [331, 84] on div at bounding box center [333, 85] width 3 height 11
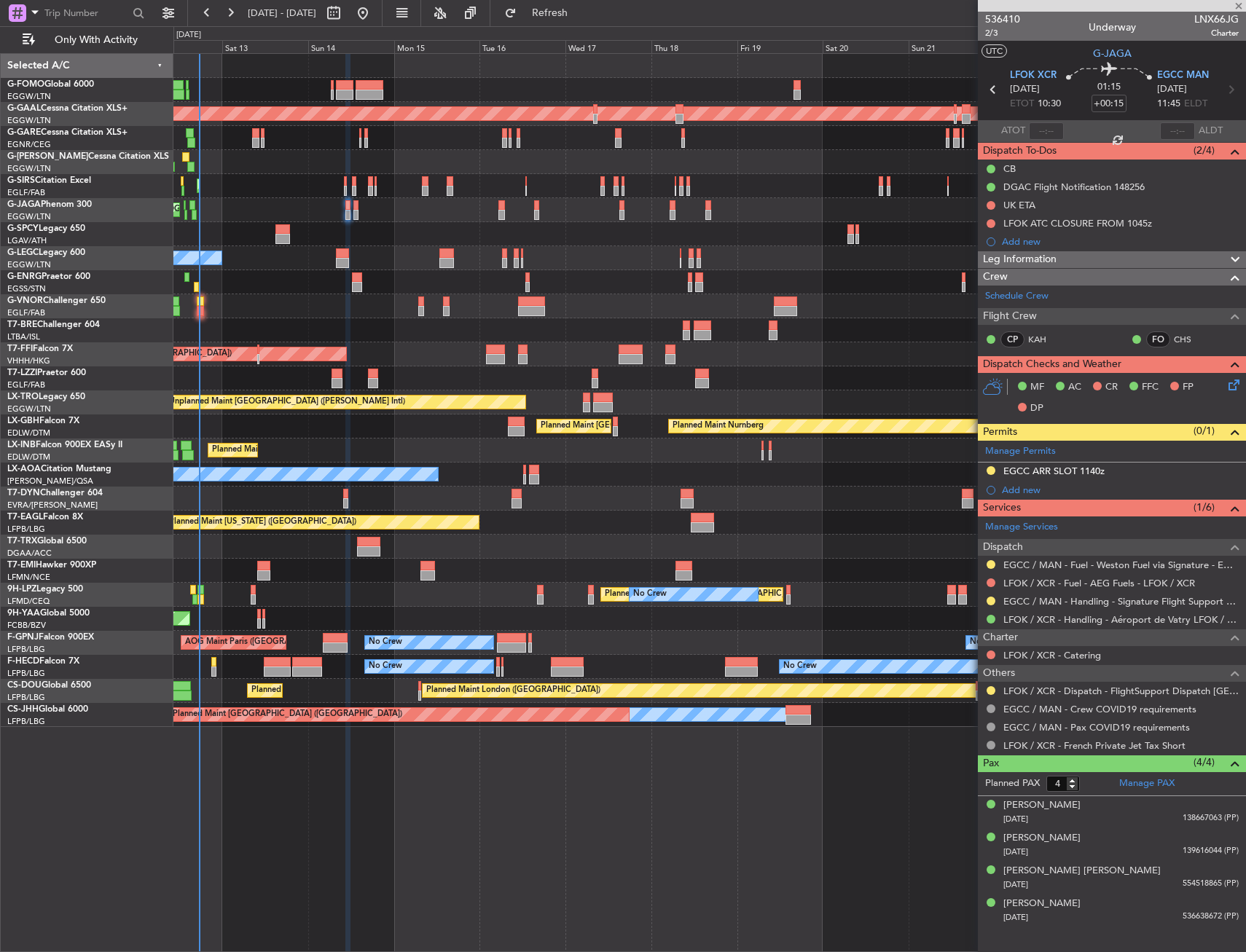
type input "+00:10"
type input "0"
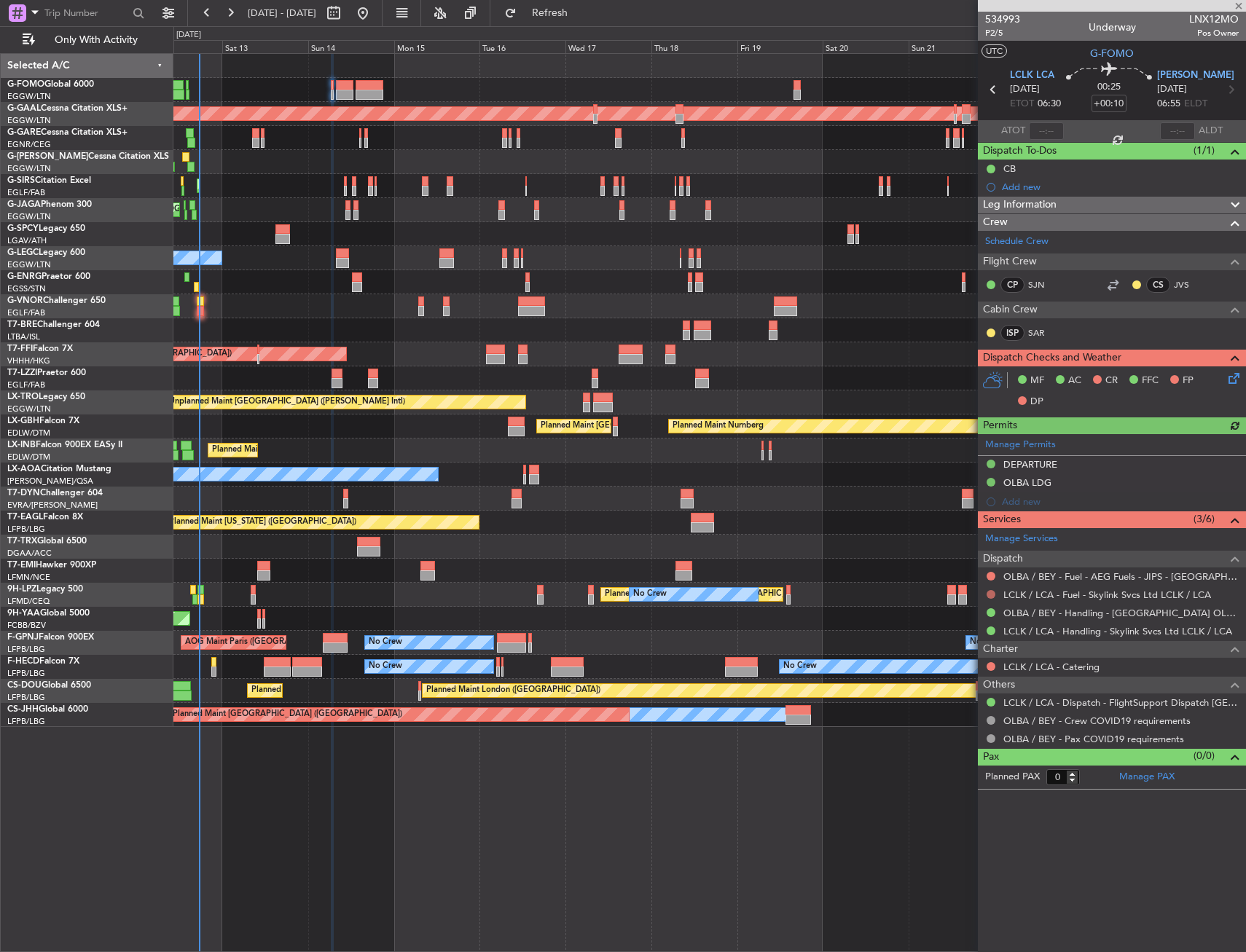
click at [991, 594] on button at bounding box center [991, 594] width 9 height 9
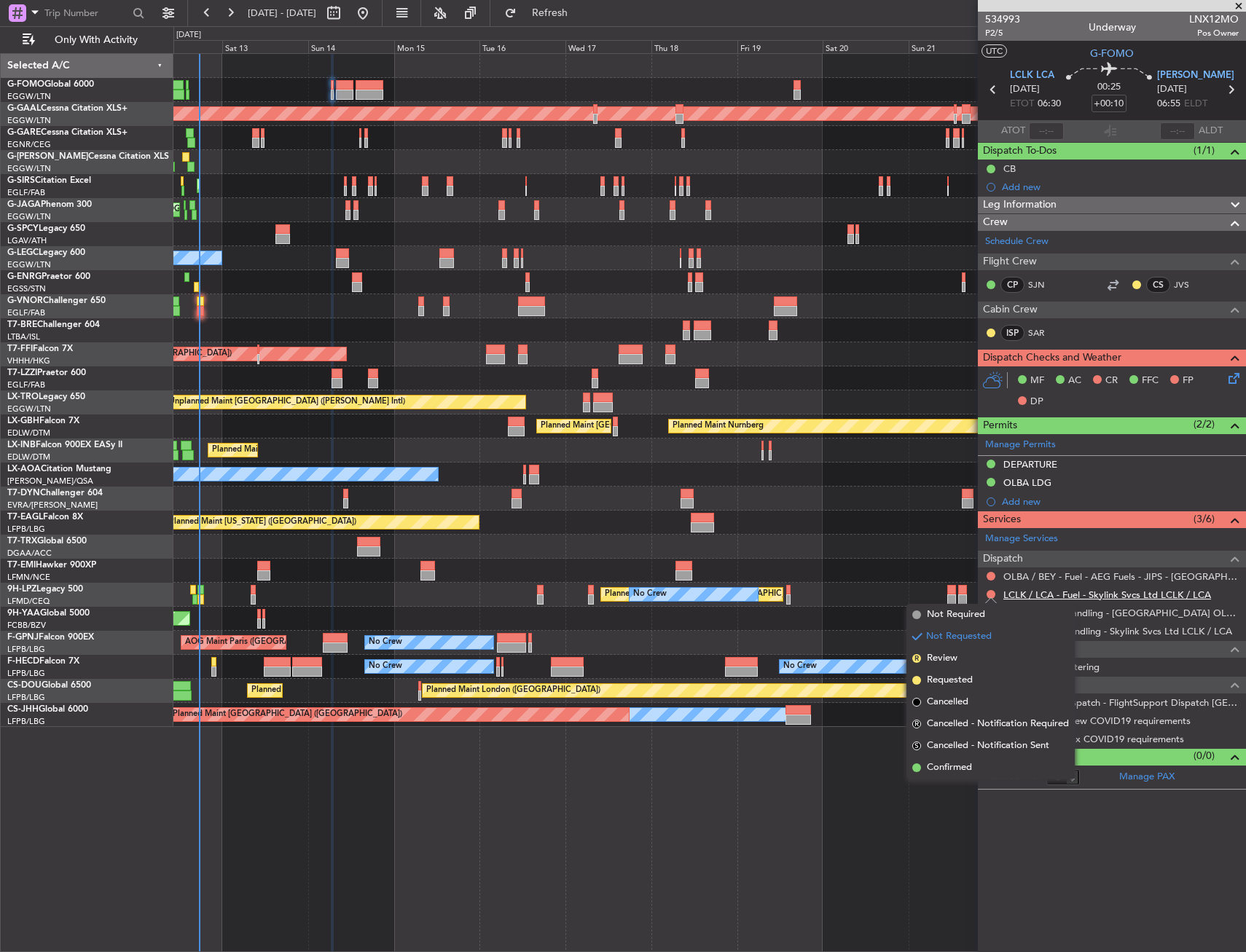
drag, startPoint x: 948, startPoint y: 619, endPoint x: 1043, endPoint y: 592, distance: 98.8
click at [948, 619] on span "Not Required" at bounding box center [956, 615] width 59 height 15
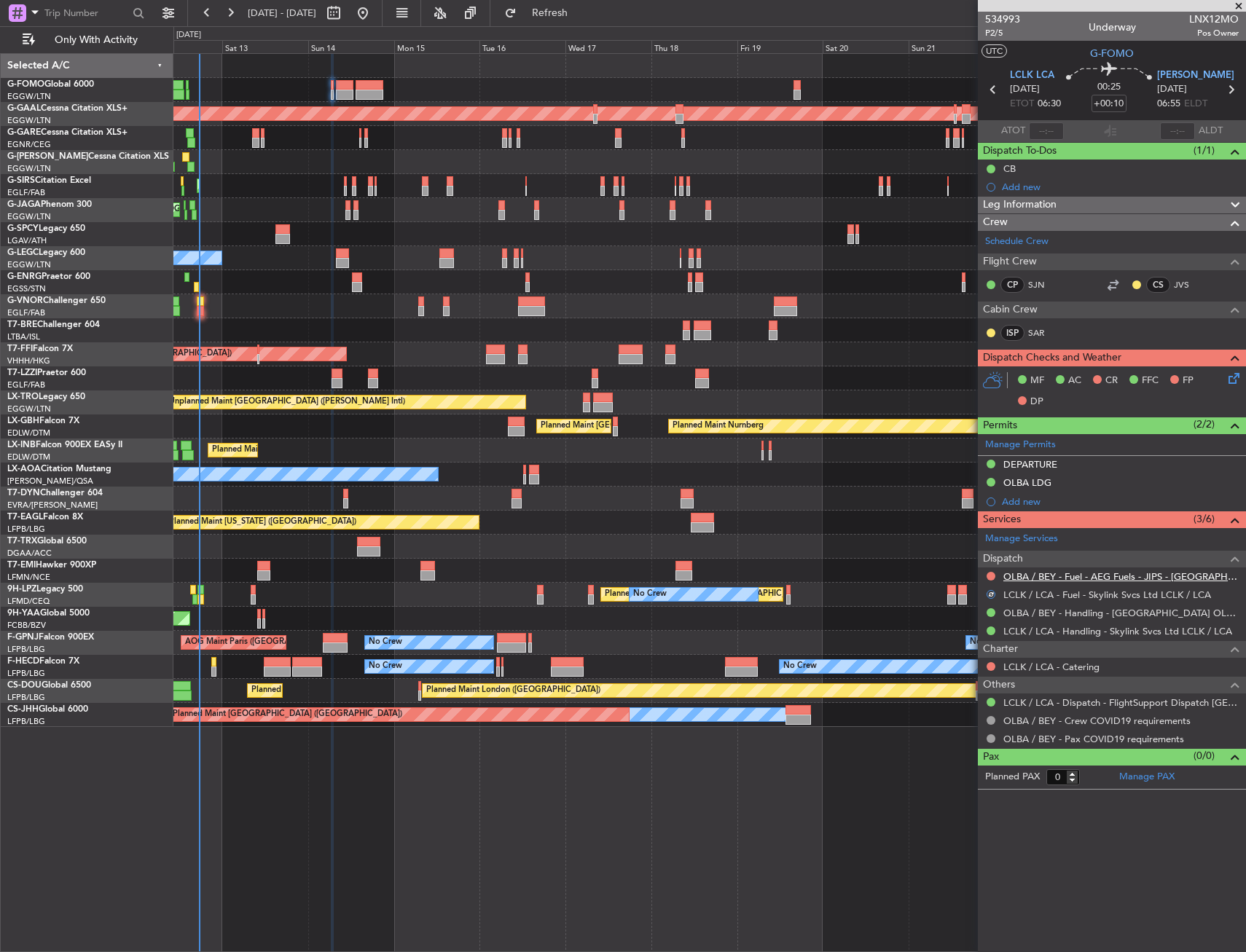
click at [1126, 574] on link "OLBA / BEY - Fuel - AEG Fuels - JIPS - OLBA / BEY" at bounding box center [1121, 576] width 235 height 12
click at [1030, 191] on div "Add new" at bounding box center [1113, 186] width 224 height 12
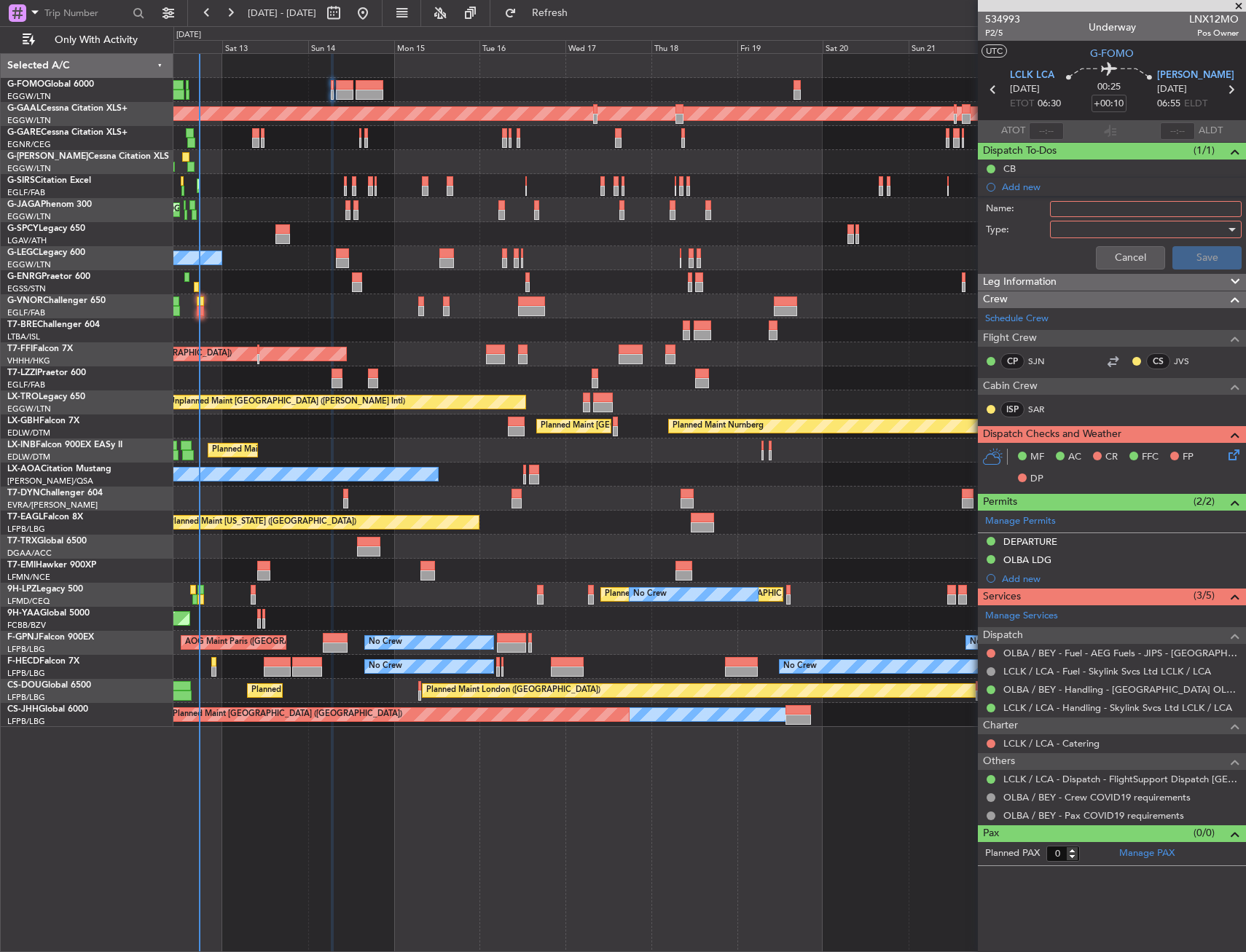
click at [1073, 202] on input "Name:" at bounding box center [1146, 209] width 192 height 16
type input "F"
type input "OLBA FUEL VIA HANDLER"
click at [1055, 237] on div at bounding box center [1146, 230] width 192 height 18
click at [1084, 259] on span "Generic" at bounding box center [1139, 259] width 179 height 22
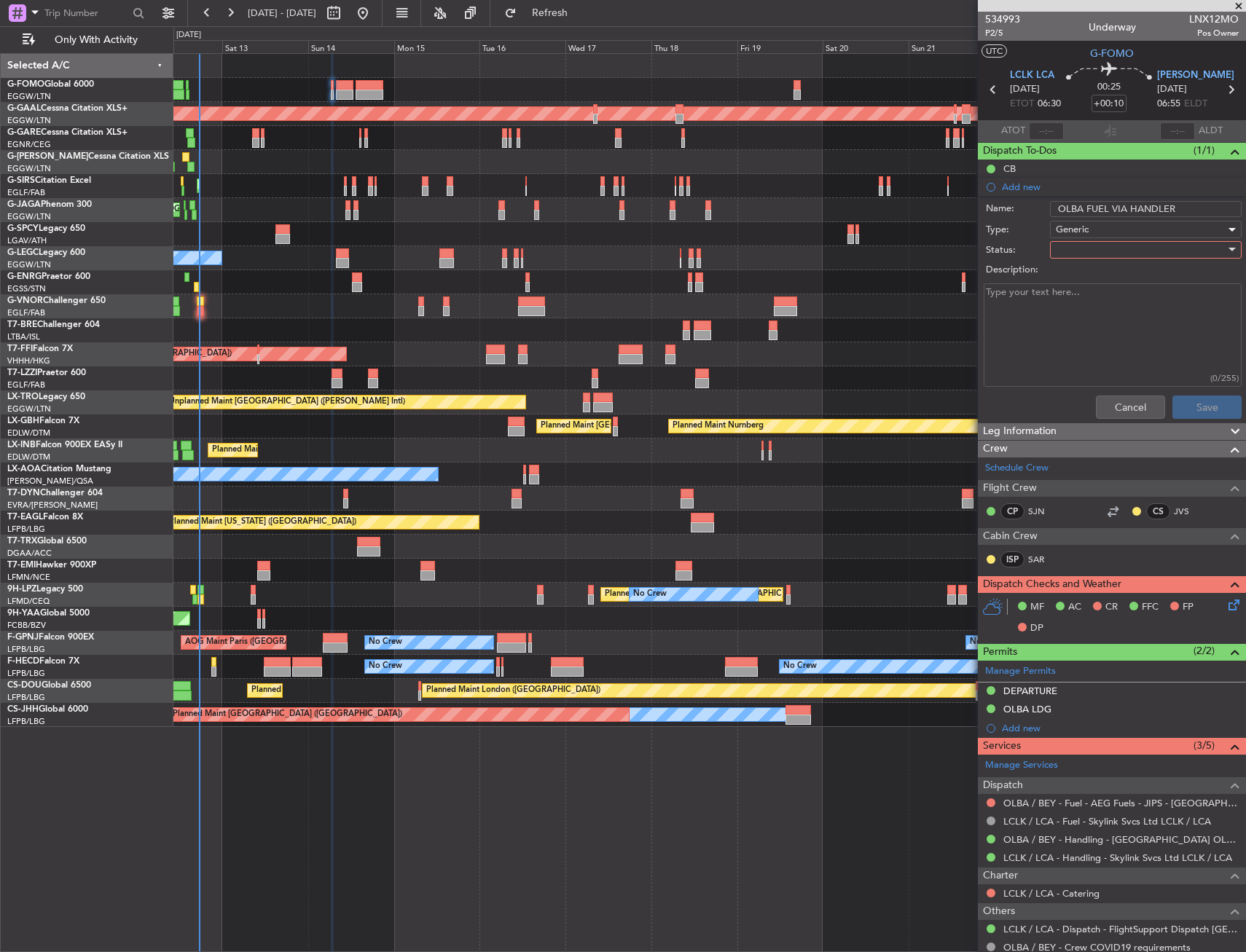
click at [1079, 251] on div at bounding box center [1141, 250] width 170 height 22
click at [1088, 294] on span "In Progress" at bounding box center [1139, 301] width 171 height 22
click at [1204, 414] on button "Save" at bounding box center [1207, 407] width 69 height 24
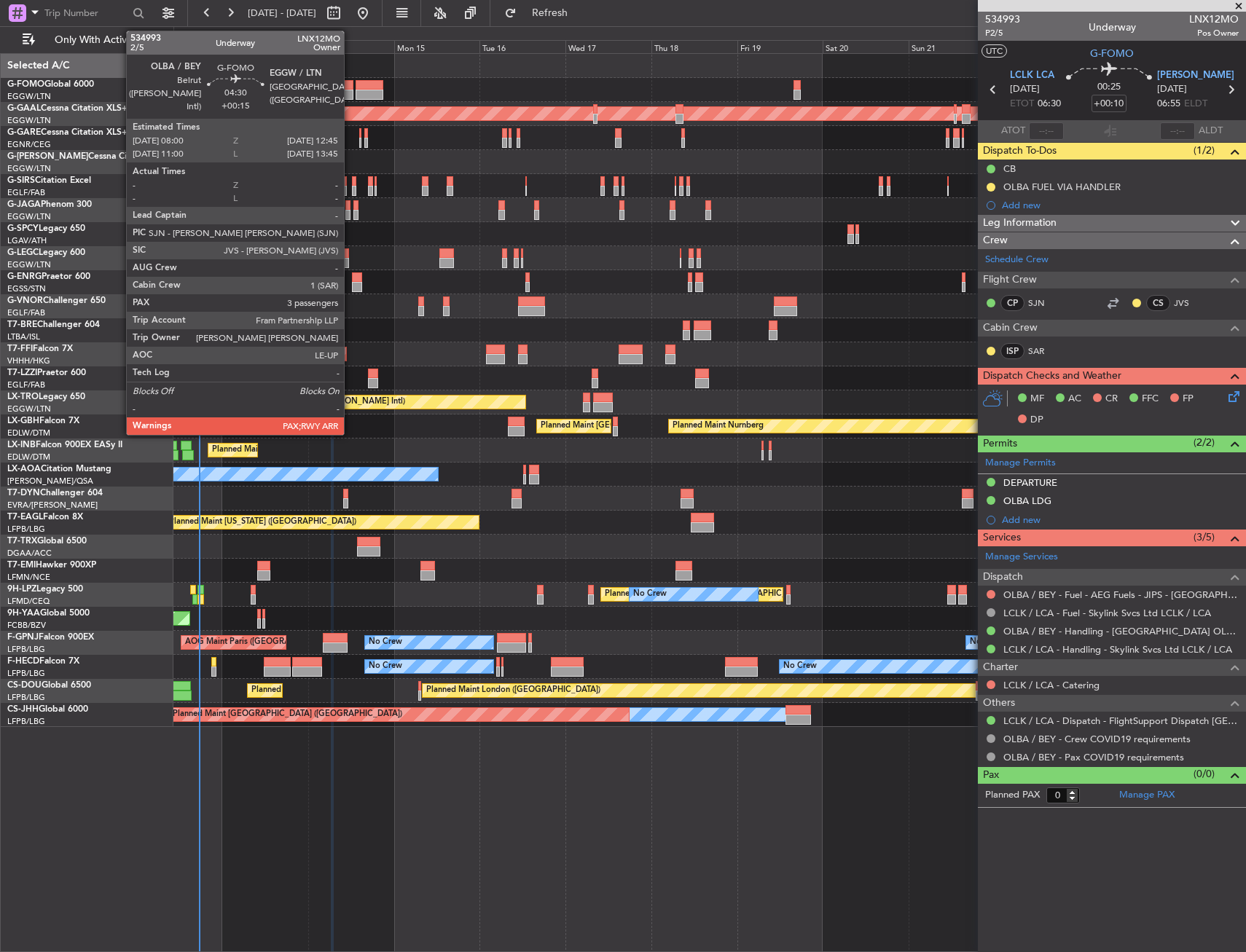
click at [351, 86] on div at bounding box center [345, 85] width 18 height 11
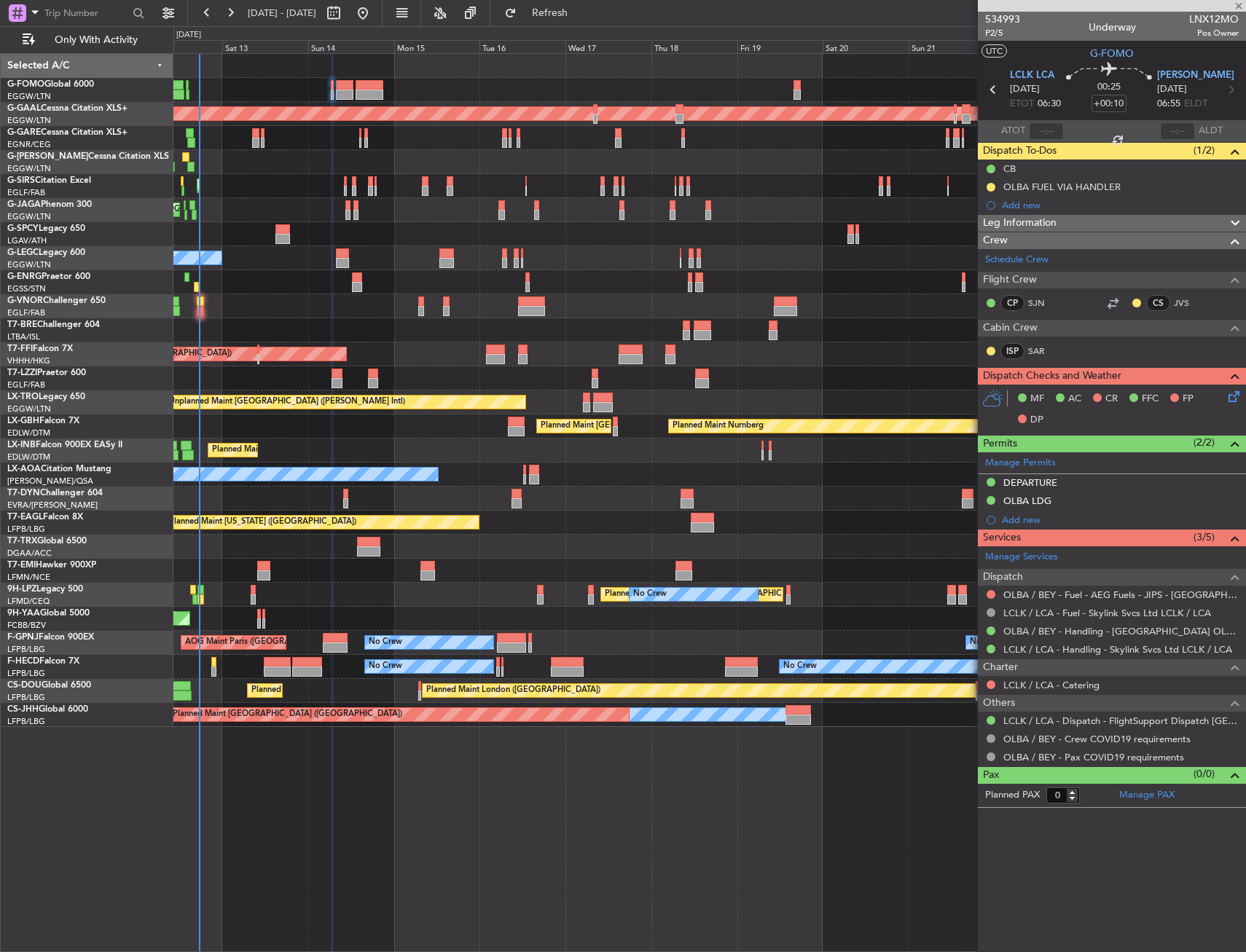
type input "+00:15"
type input "3"
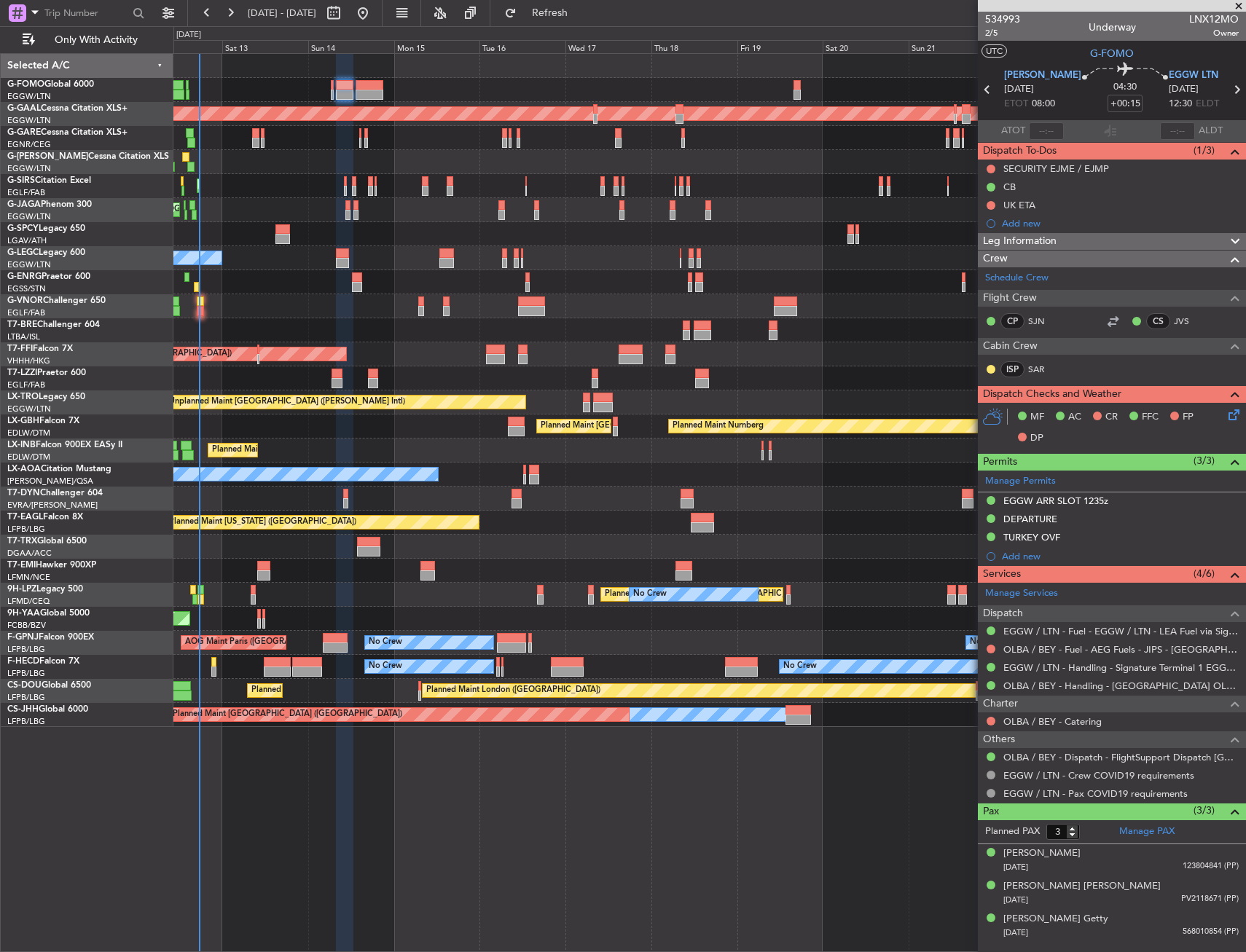
click at [1119, 655] on mat-tooltip-component "OLBA / BEY - Fuel - AEG Fuels - JIPS - OLBA / BEY" at bounding box center [1126, 680] width 239 height 50
click at [1110, 651] on link "OLBA / BEY - Fuel - AEG Fuels - JIPS - OLBA / BEY" at bounding box center [1121, 649] width 235 height 12
drag, startPoint x: 582, startPoint y: 13, endPoint x: 578, endPoint y: 44, distance: 31.3
click at [581, 13] on span "Refresh" at bounding box center [550, 13] width 61 height 11
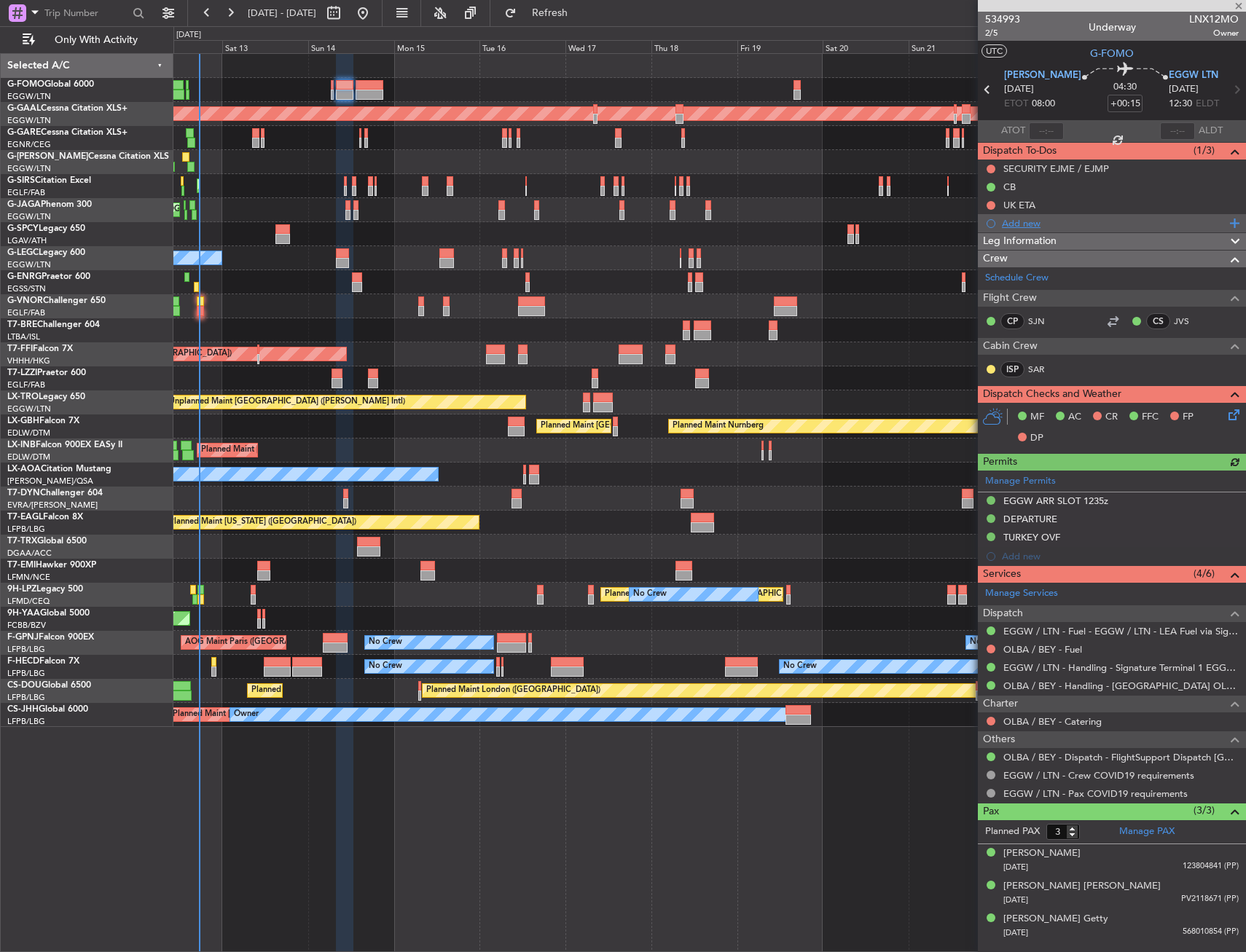
click at [1039, 221] on div "Add new" at bounding box center [1113, 223] width 224 height 12
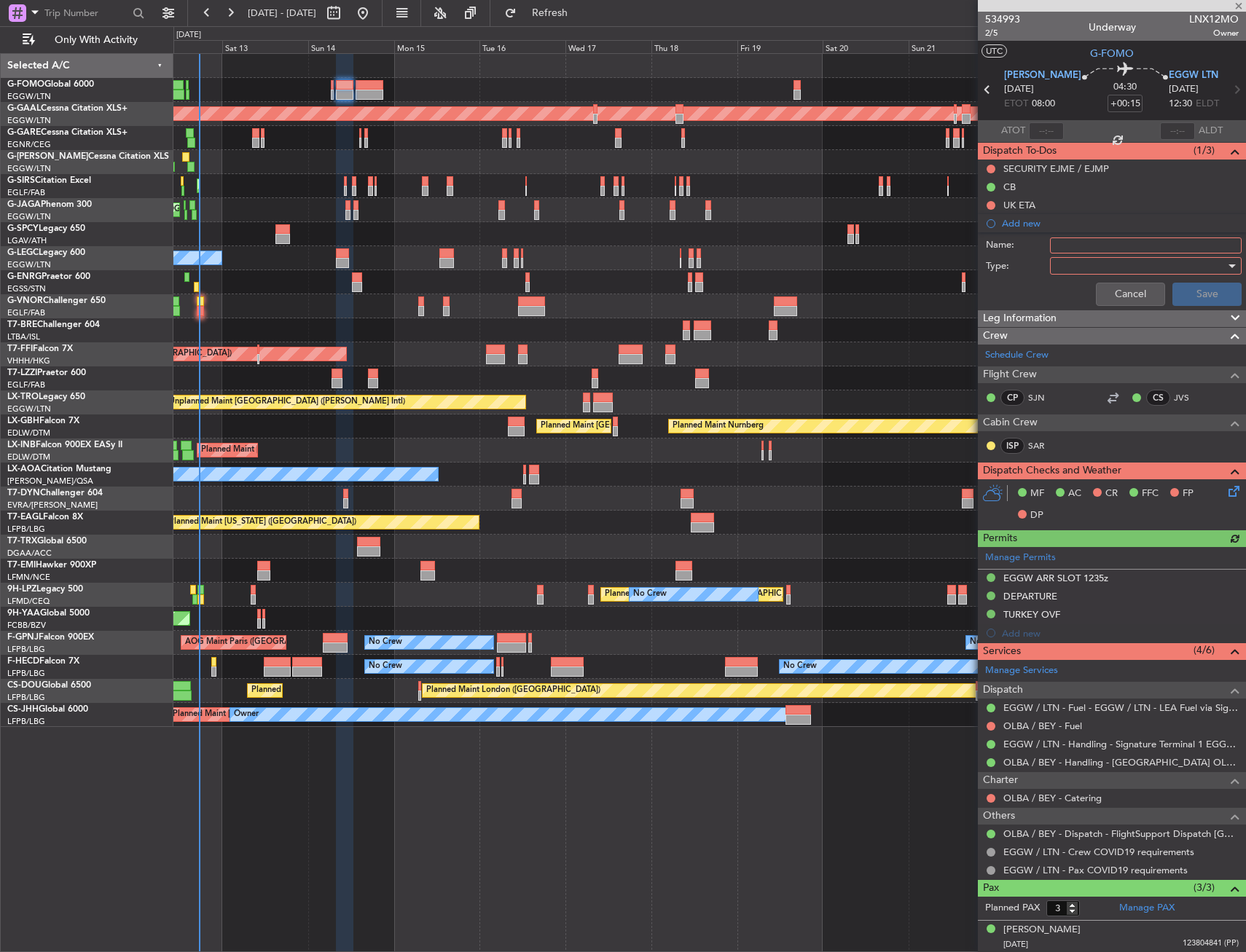
click at [1084, 243] on input "Name:" at bounding box center [1146, 246] width 192 height 16
type input "OLBA FUEL VIA HANDLER"
click at [1113, 270] on div at bounding box center [1141, 266] width 170 height 22
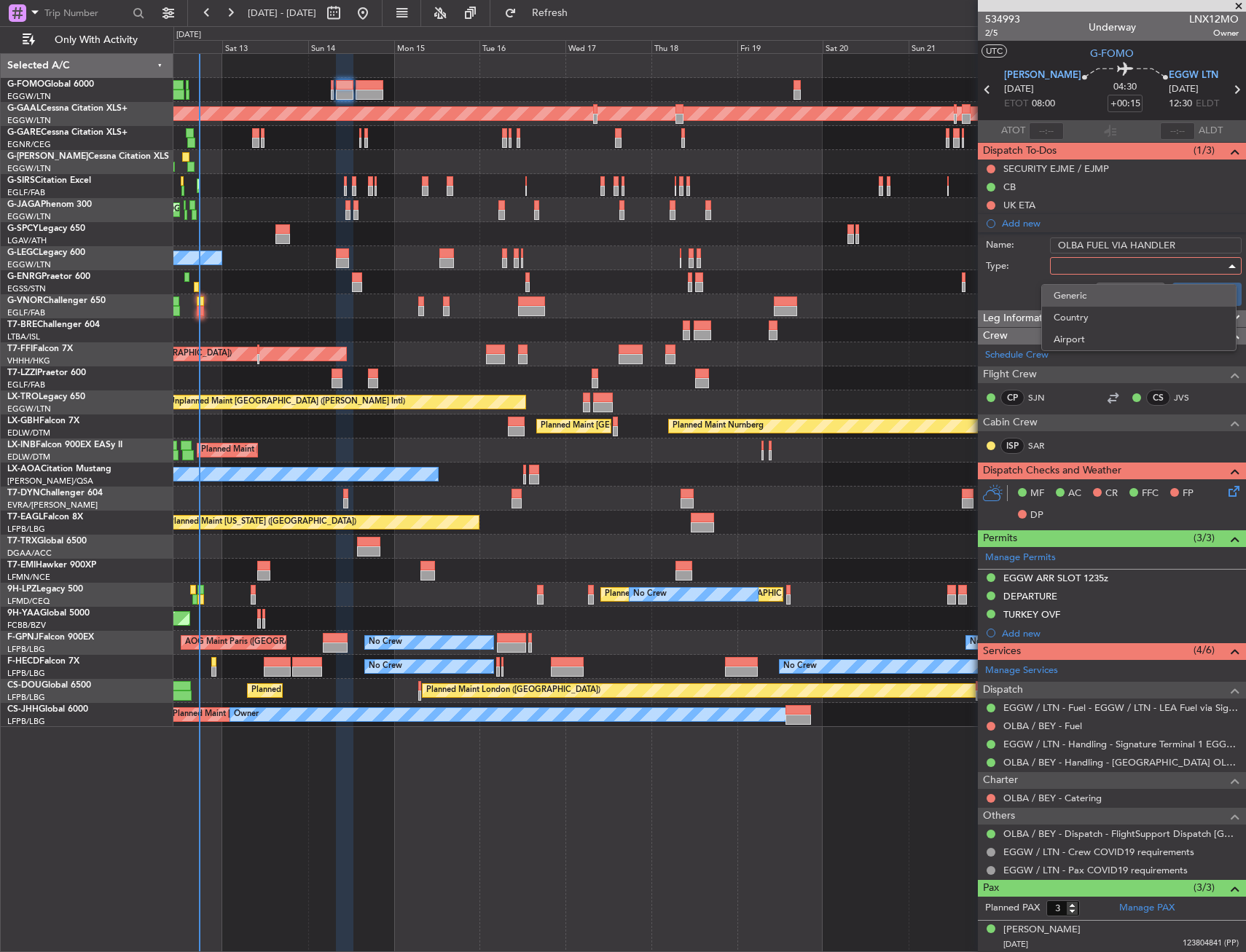
click at [1103, 291] on span "Generic" at bounding box center [1139, 295] width 171 height 22
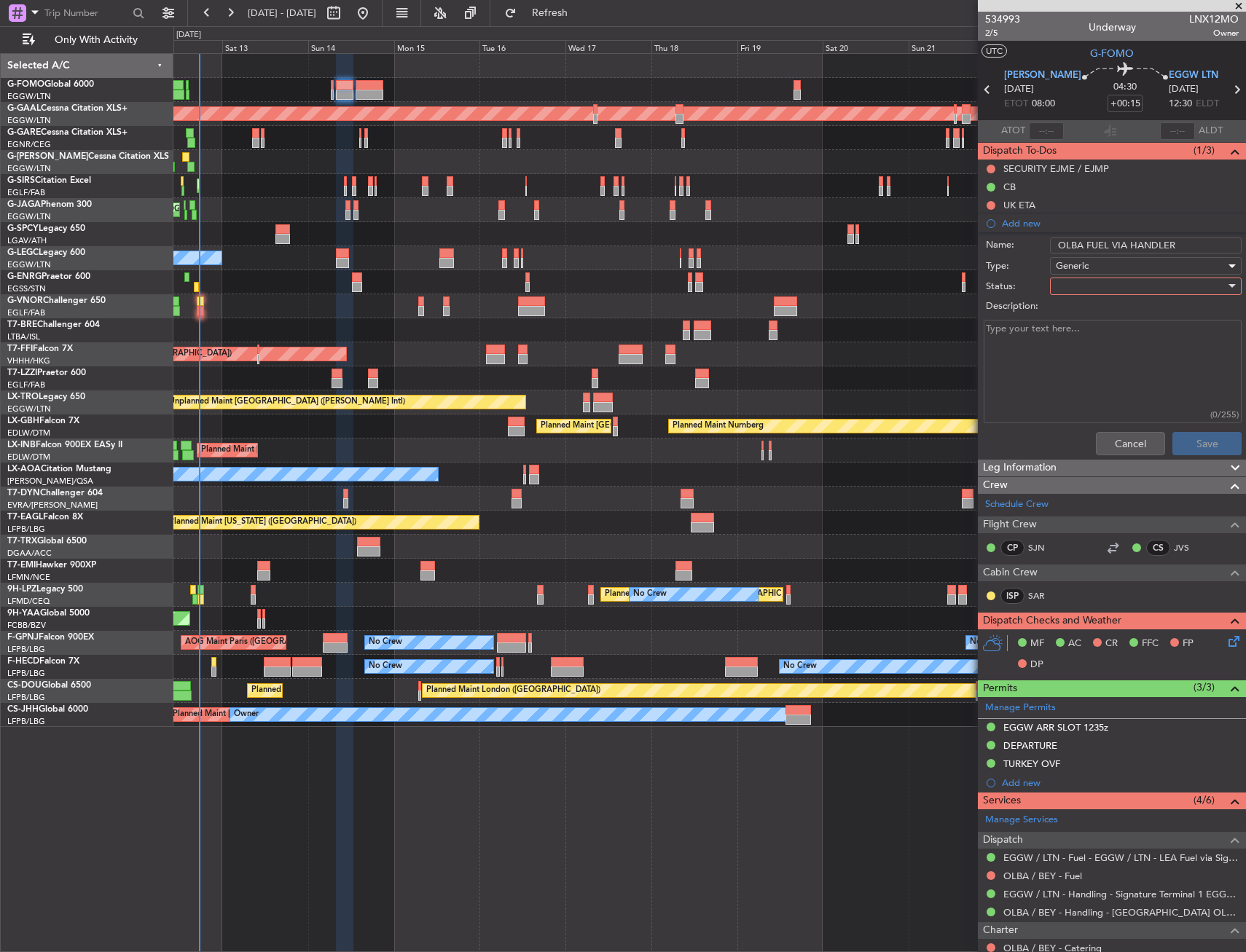
drag, startPoint x: 1103, startPoint y: 291, endPoint x: 1092, endPoint y: 284, distance: 13.0
click at [1093, 283] on div at bounding box center [1141, 286] width 170 height 22
drag, startPoint x: 1100, startPoint y: 336, endPoint x: 1166, endPoint y: 453, distance: 134.3
click at [1100, 338] on span "In Progress" at bounding box center [1139, 337] width 171 height 22
click at [1190, 444] on button "Save" at bounding box center [1207, 443] width 69 height 24
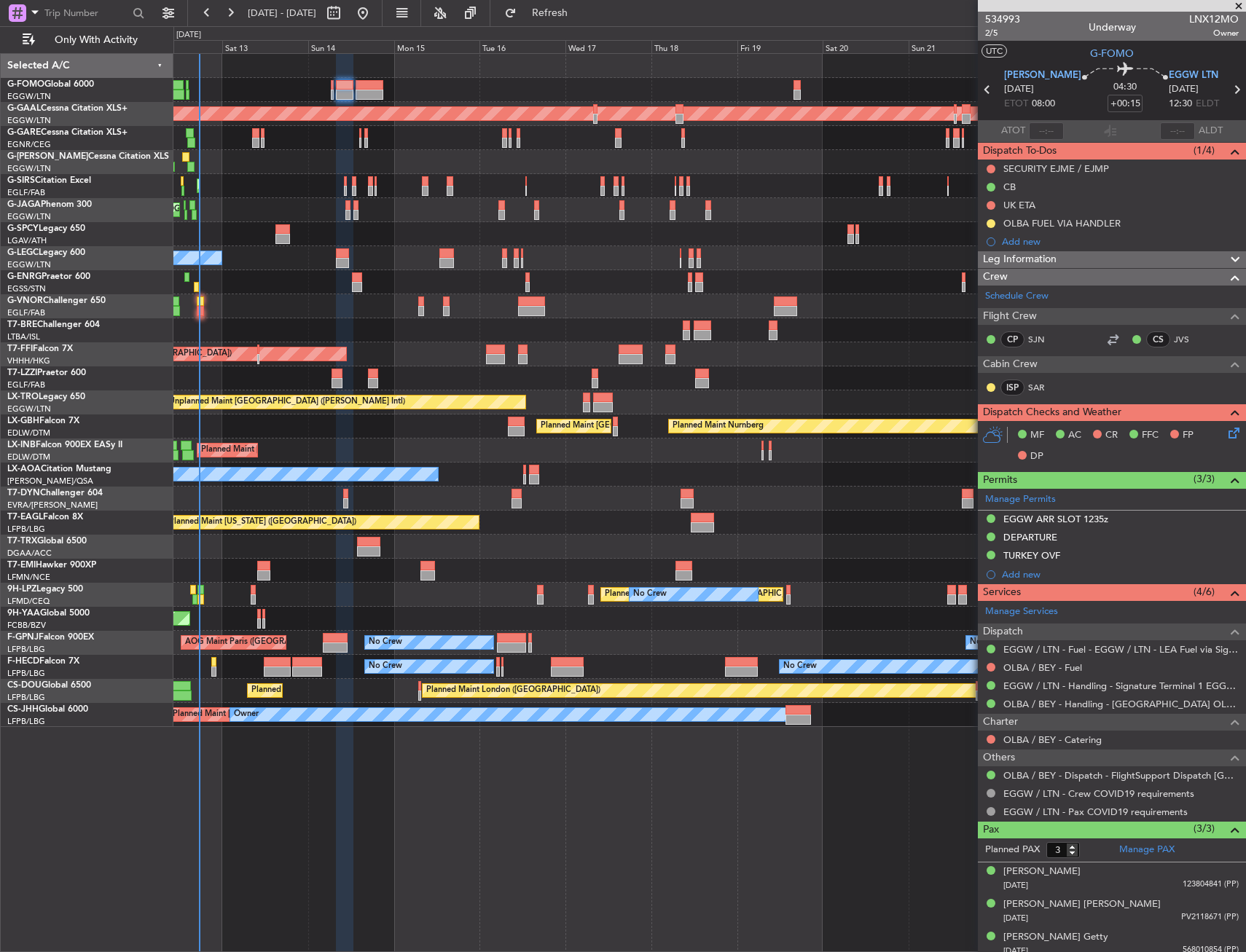
drag, startPoint x: 992, startPoint y: 663, endPoint x: 989, endPoint y: 691, distance: 28.2
click at [992, 663] on button at bounding box center [991, 667] width 9 height 9
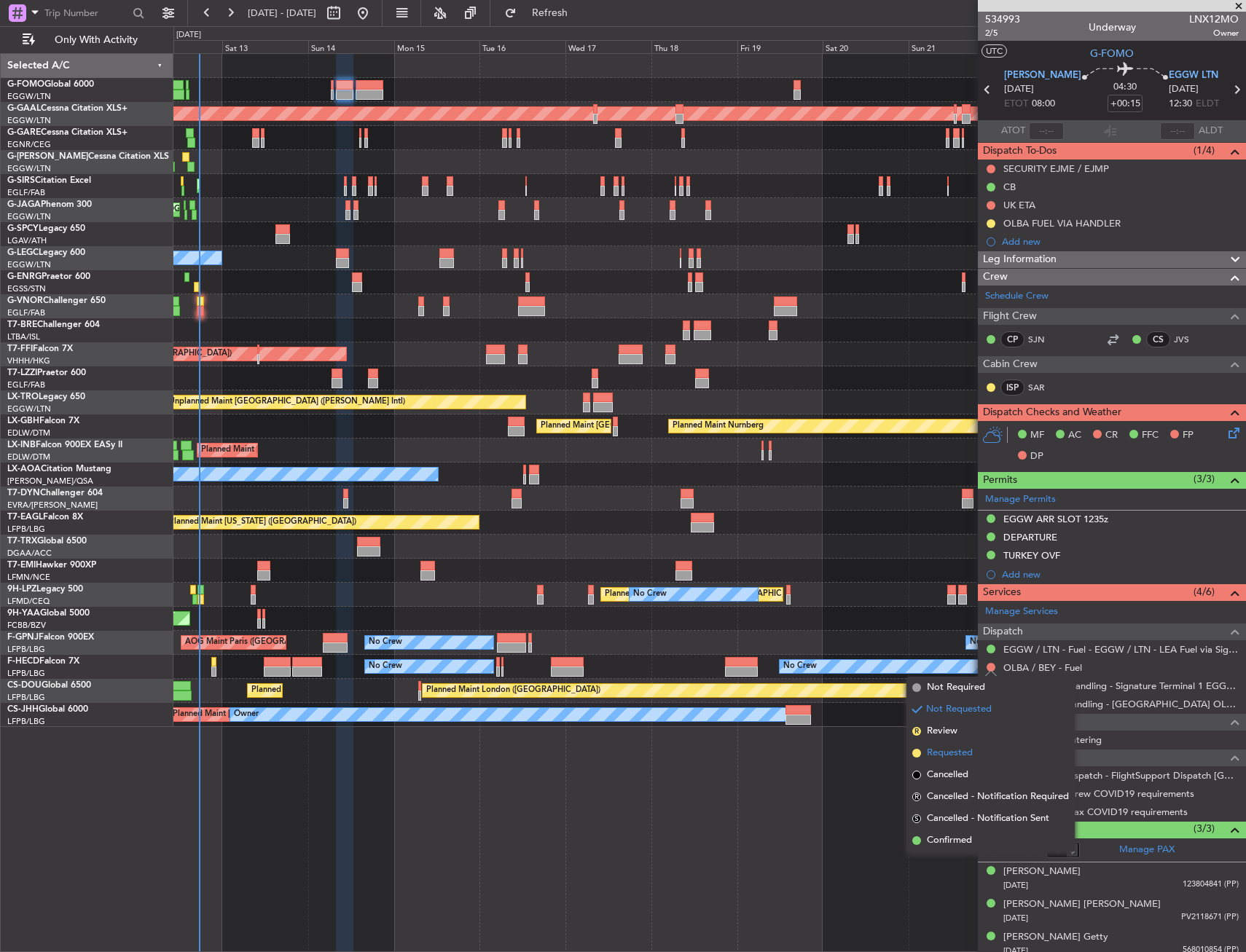
click at [942, 750] on span "Requested" at bounding box center [950, 754] width 46 height 15
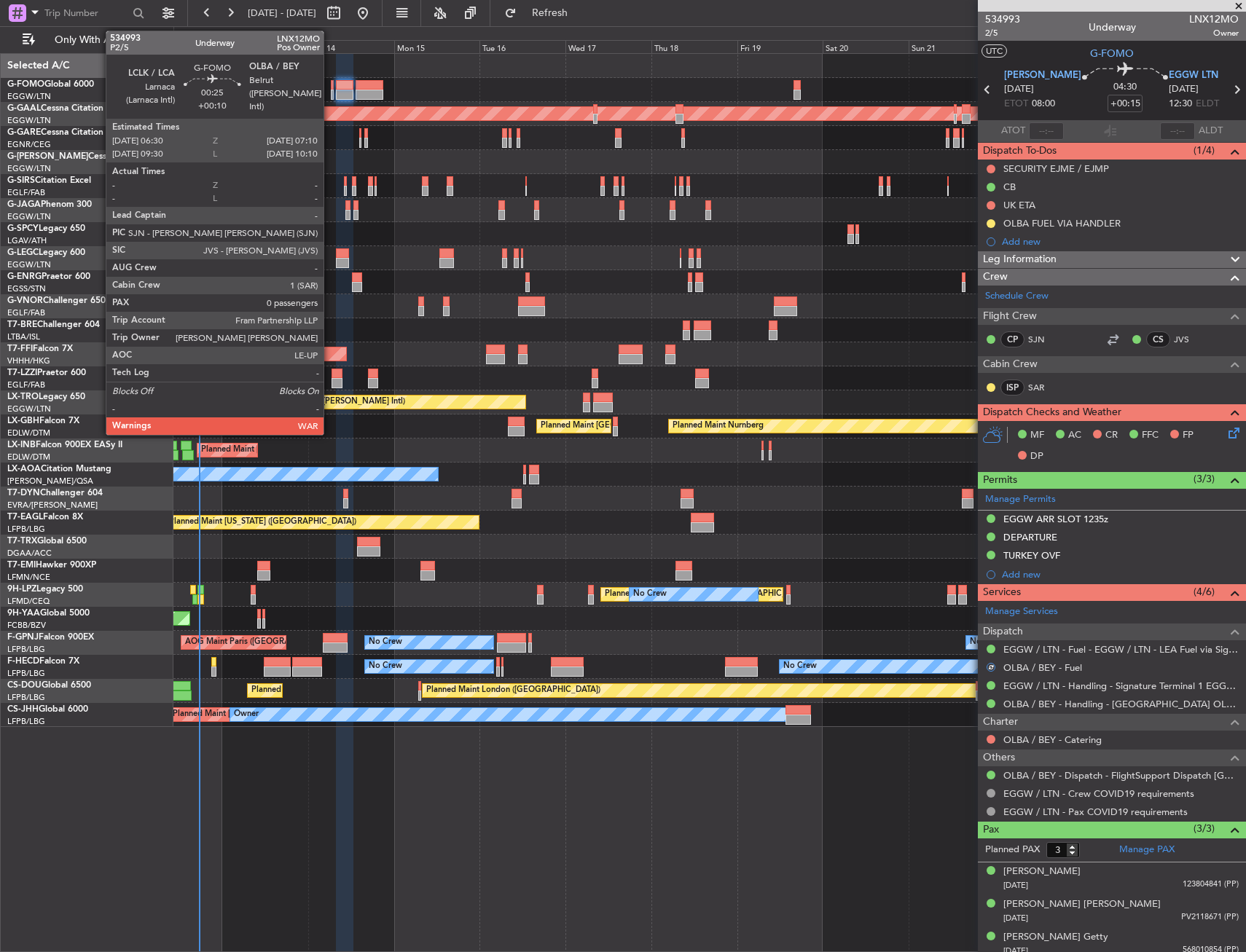
click at [331, 85] on div at bounding box center [333, 85] width 3 height 11
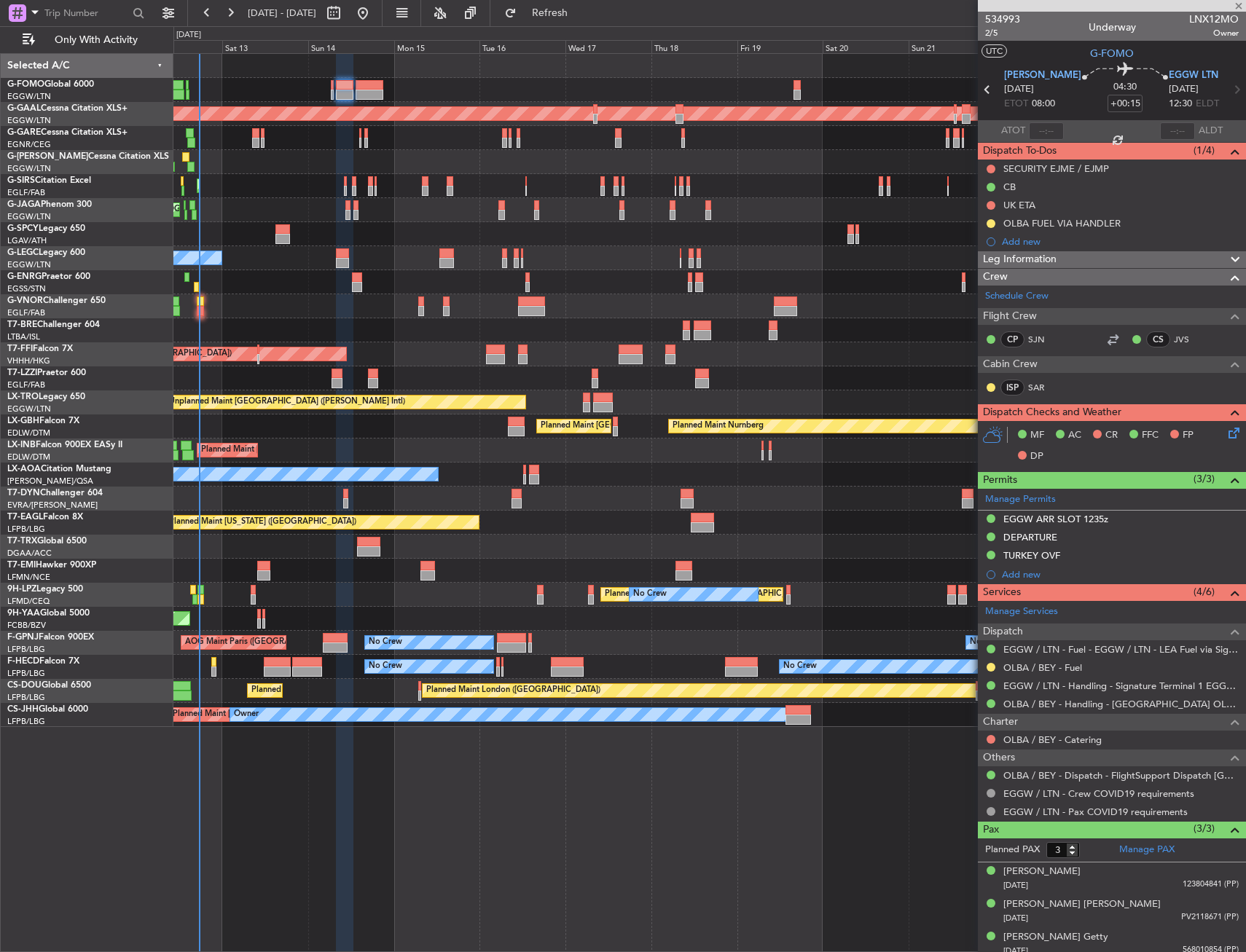
type input "+00:10"
type input "0"
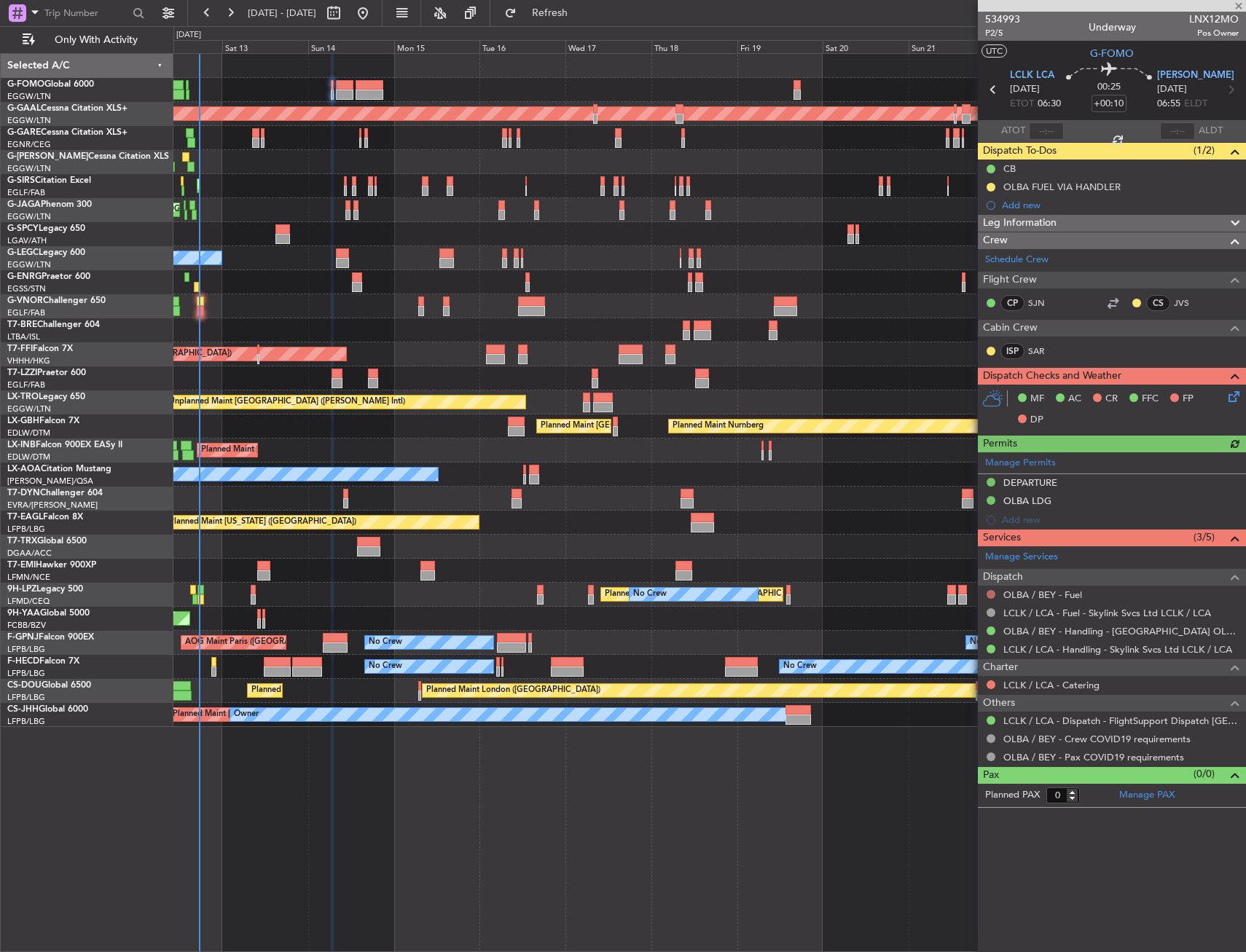
click at [995, 592] on button at bounding box center [991, 594] width 9 height 9
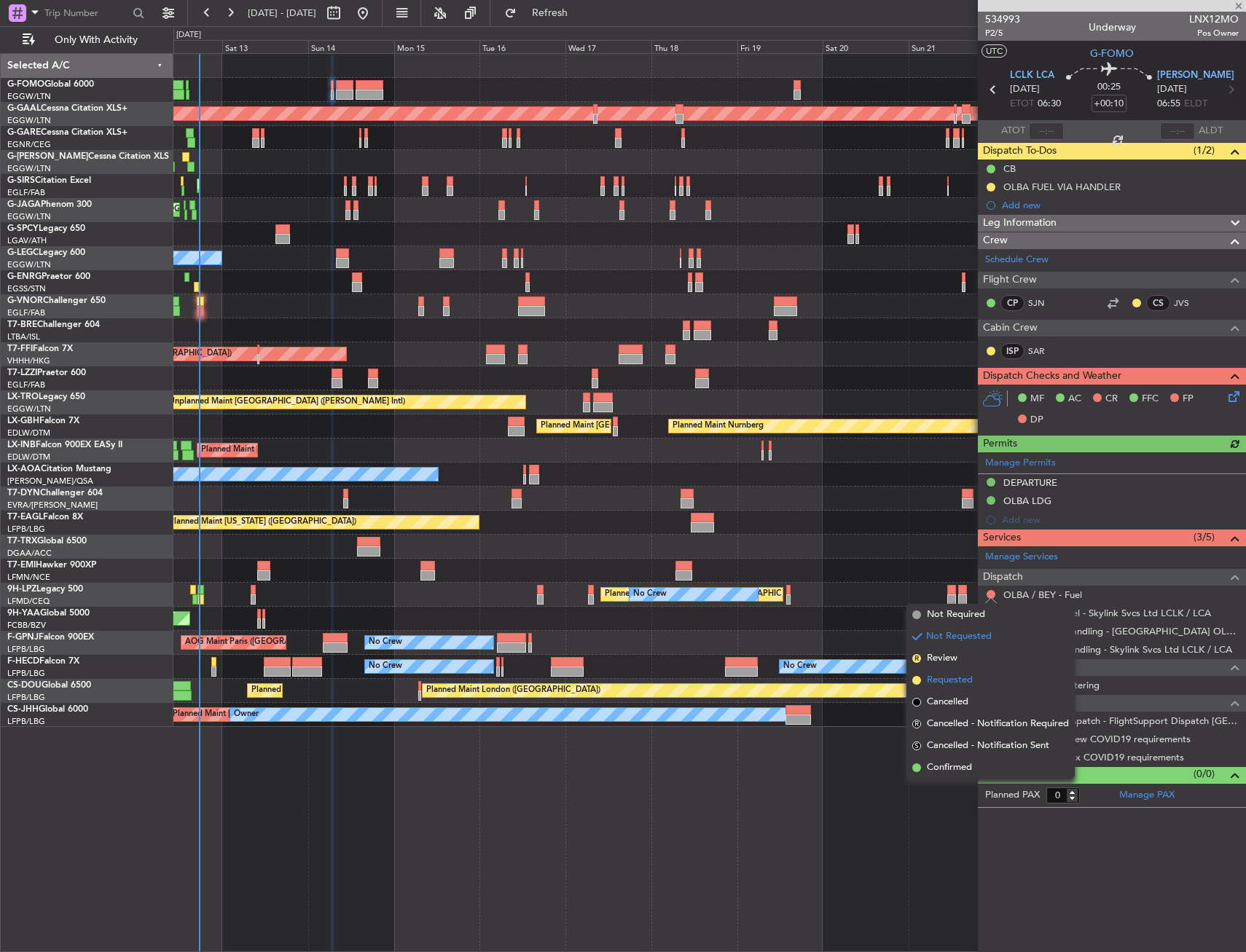
click at [975, 679] on li "Requested" at bounding box center [991, 680] width 168 height 22
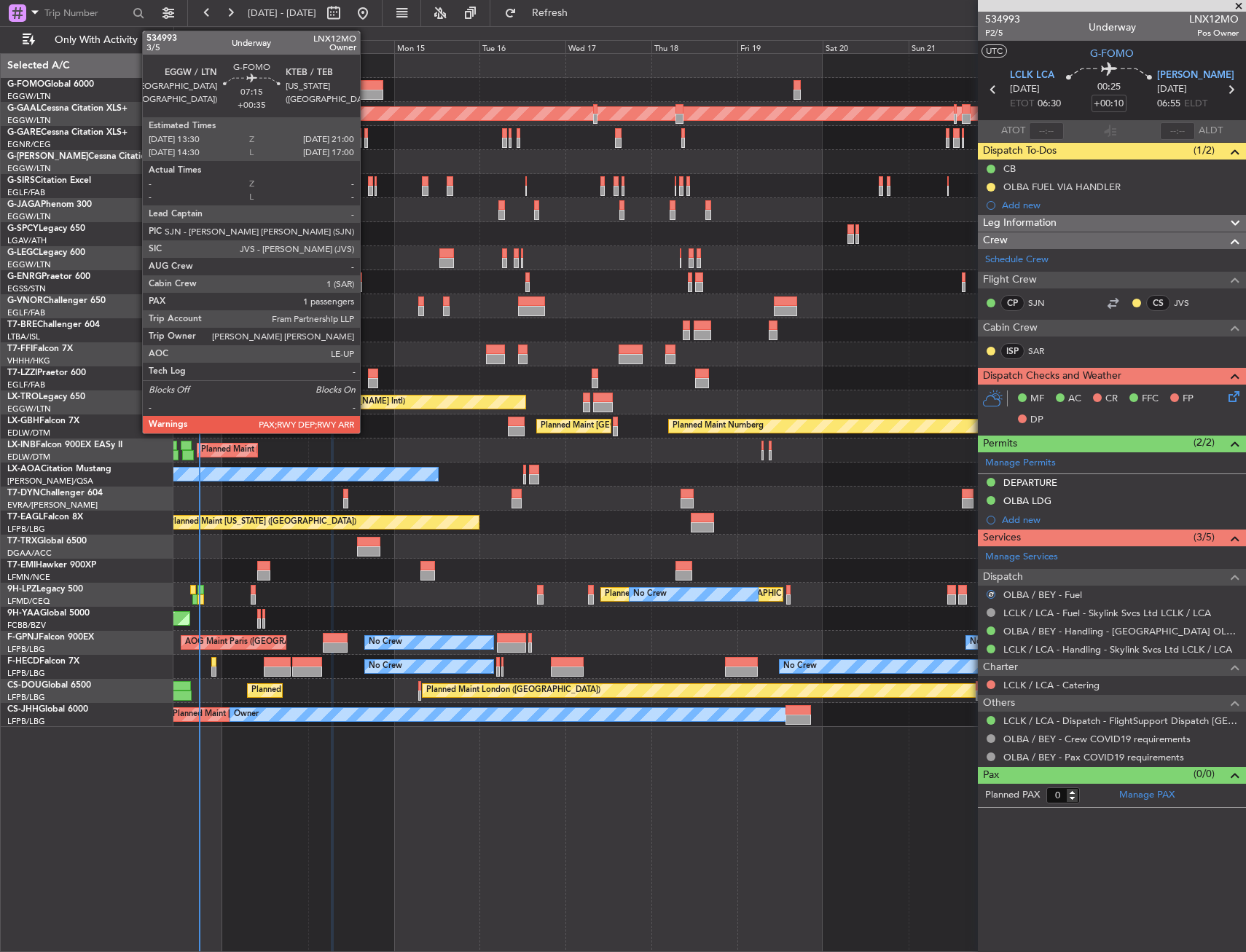
click at [367, 84] on div at bounding box center [368, 85] width 27 height 11
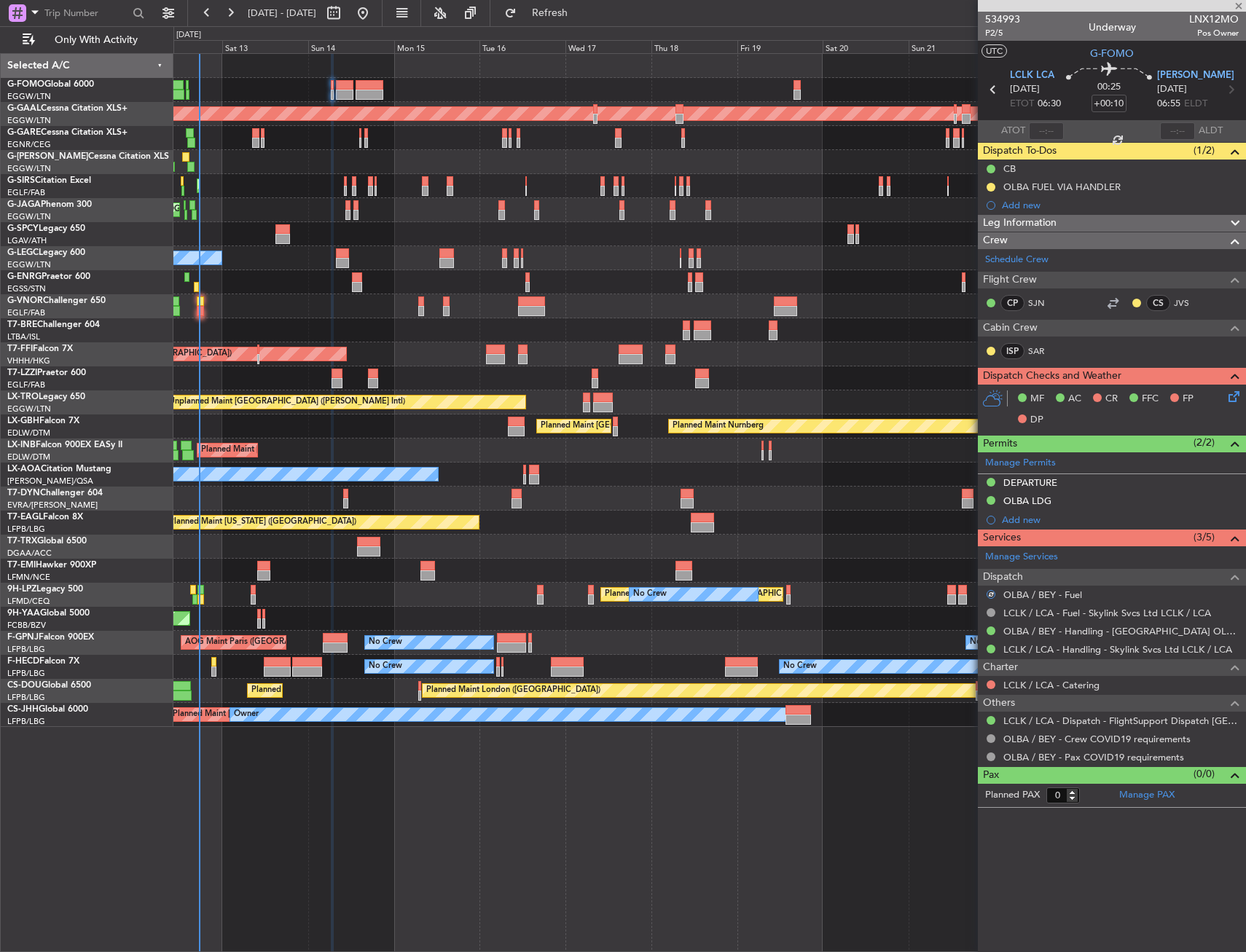
type input "+00:35"
type input "1"
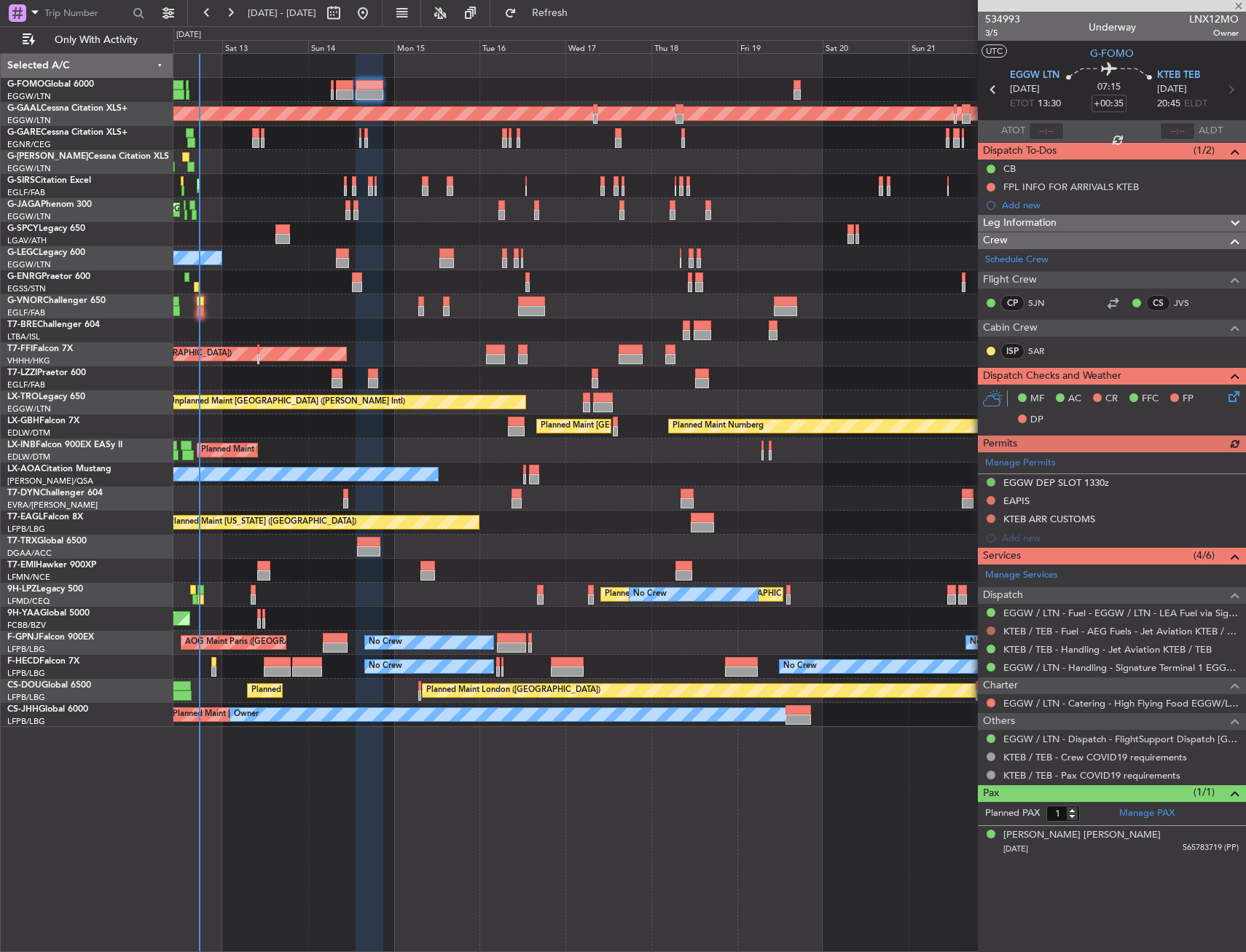
click at [990, 628] on button at bounding box center [991, 631] width 9 height 9
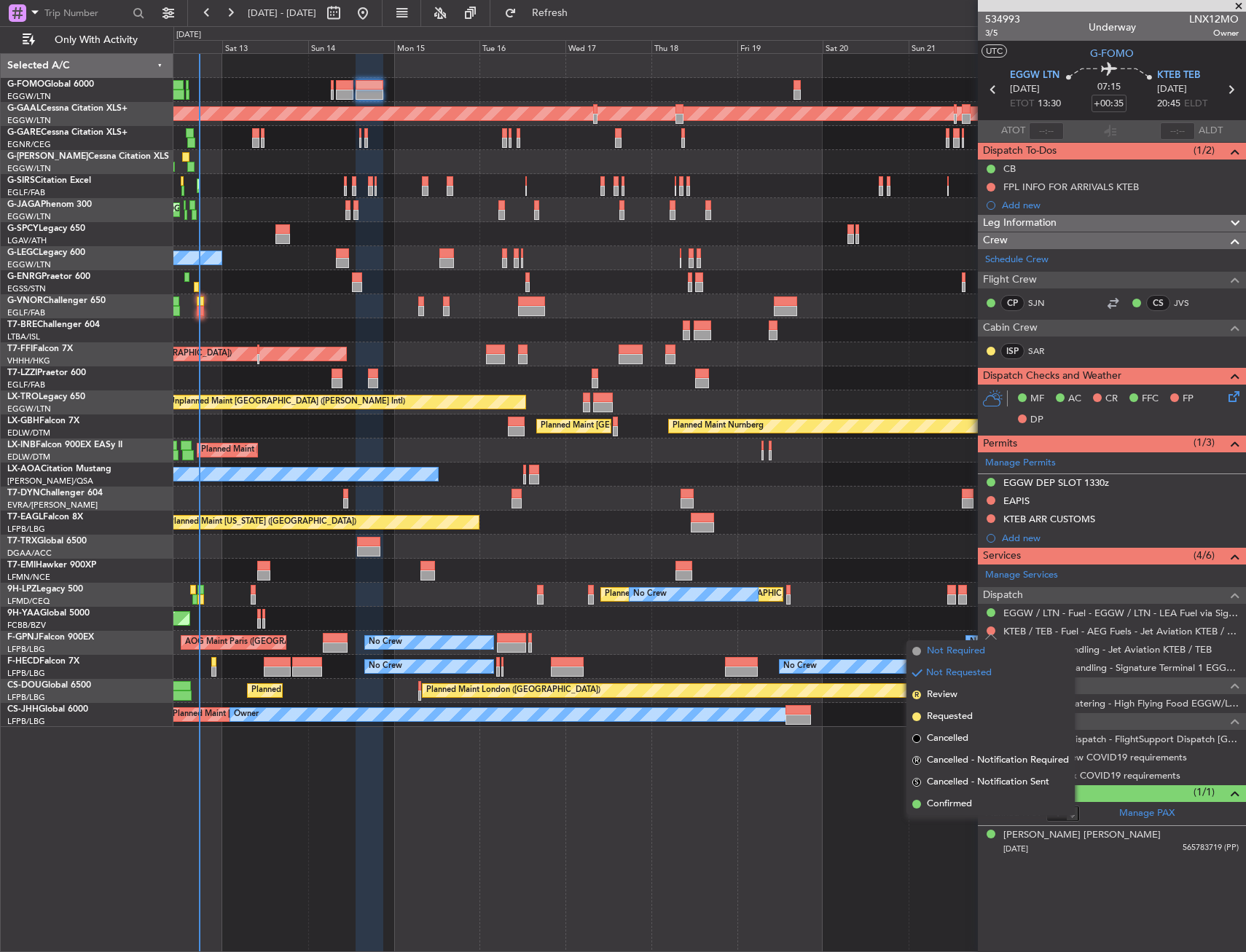
click at [934, 646] on span "Not Required" at bounding box center [956, 651] width 59 height 15
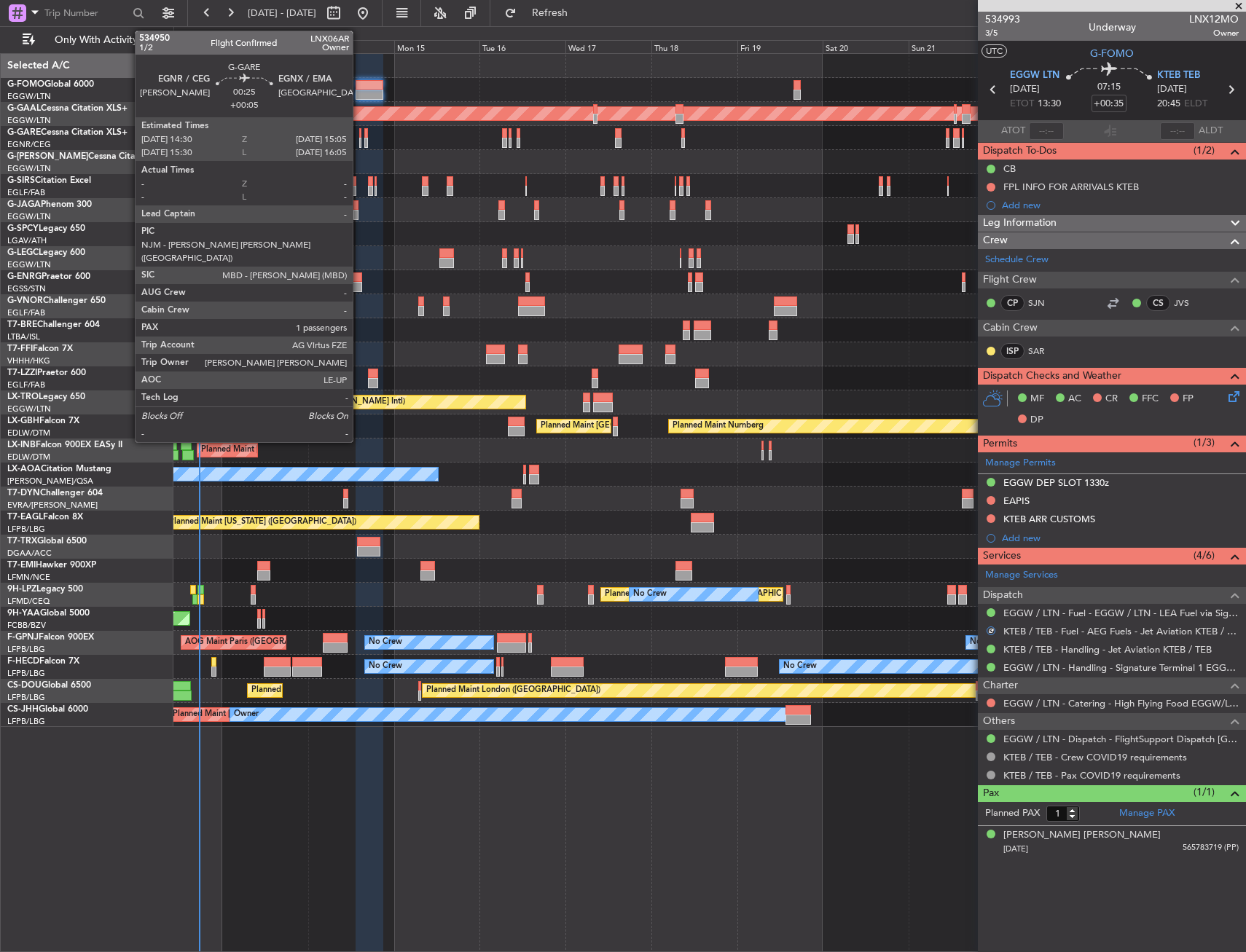
click at [359, 140] on div at bounding box center [360, 142] width 2 height 11
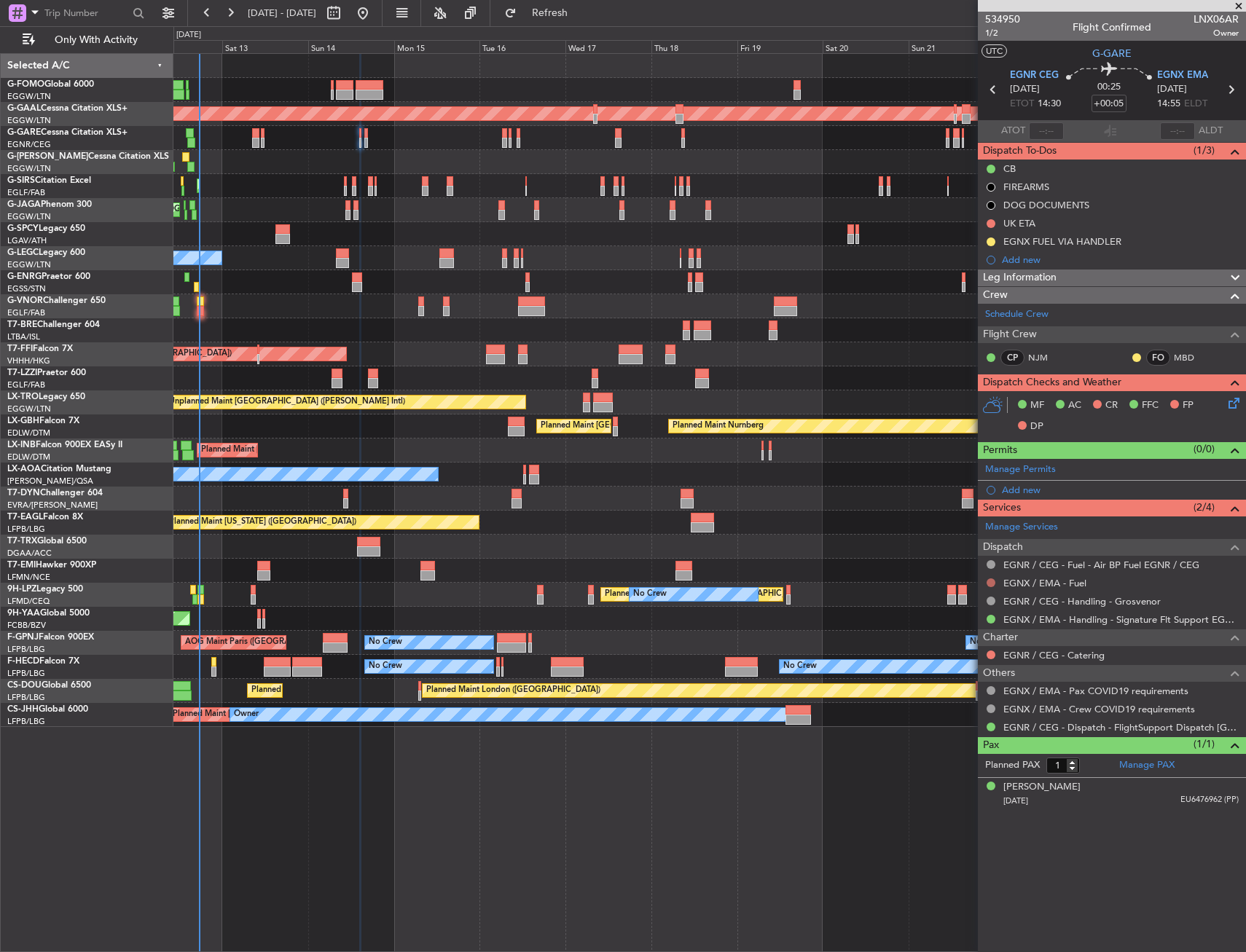
click at [991, 585] on button at bounding box center [991, 583] width 9 height 9
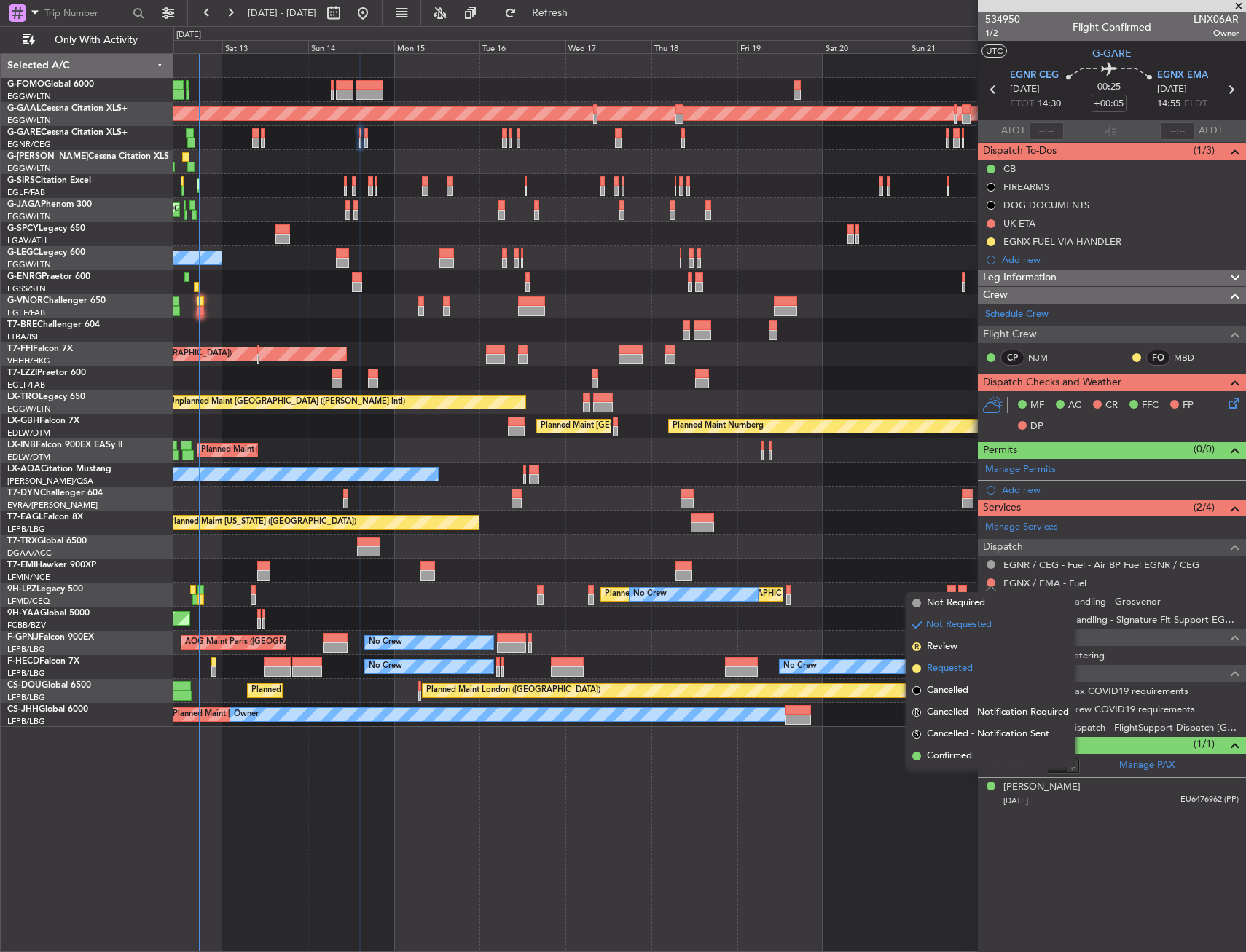
click at [947, 663] on span "Requested" at bounding box center [950, 669] width 46 height 15
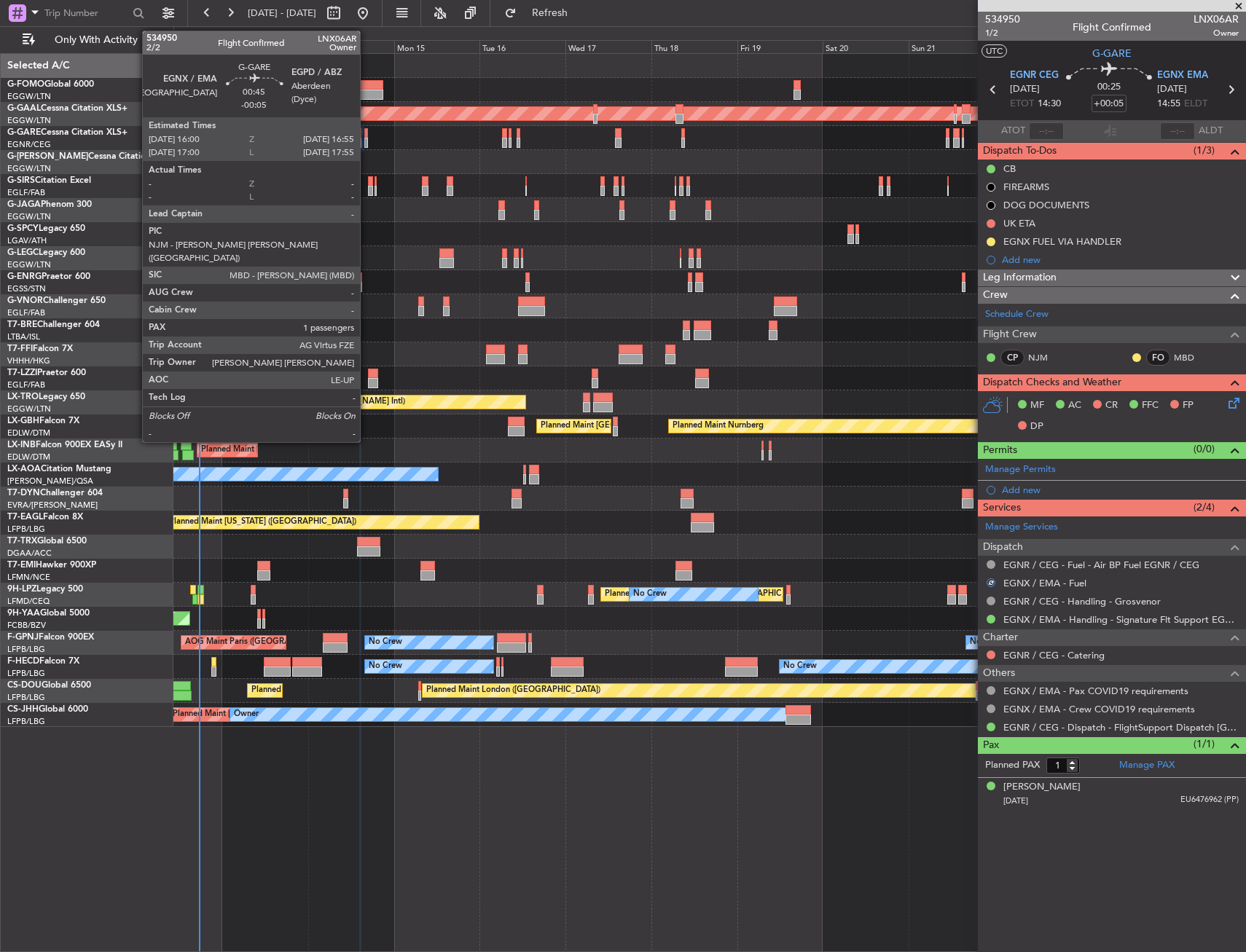
click at [367, 137] on div at bounding box center [366, 133] width 3 height 11
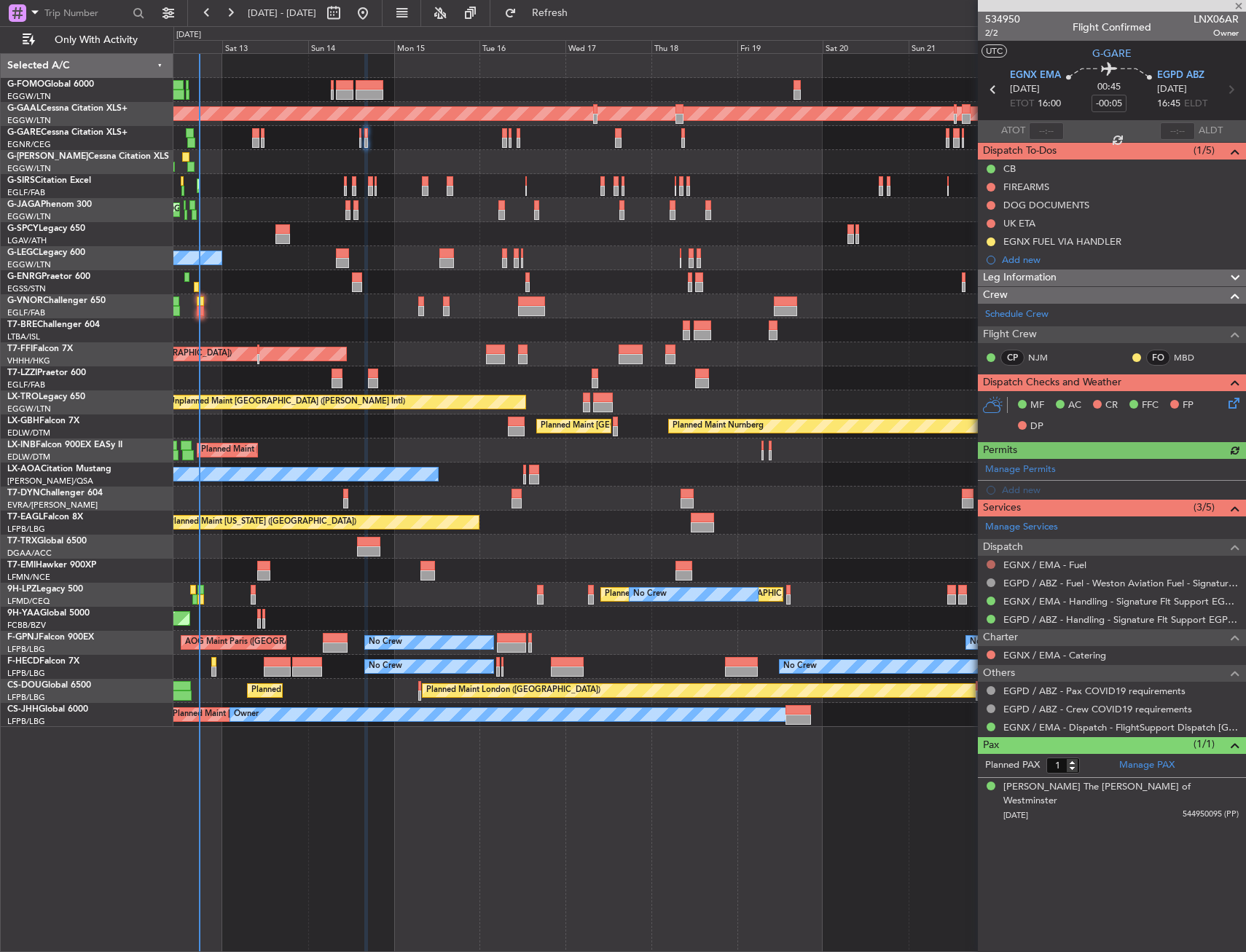
click at [992, 561] on button at bounding box center [991, 564] width 9 height 9
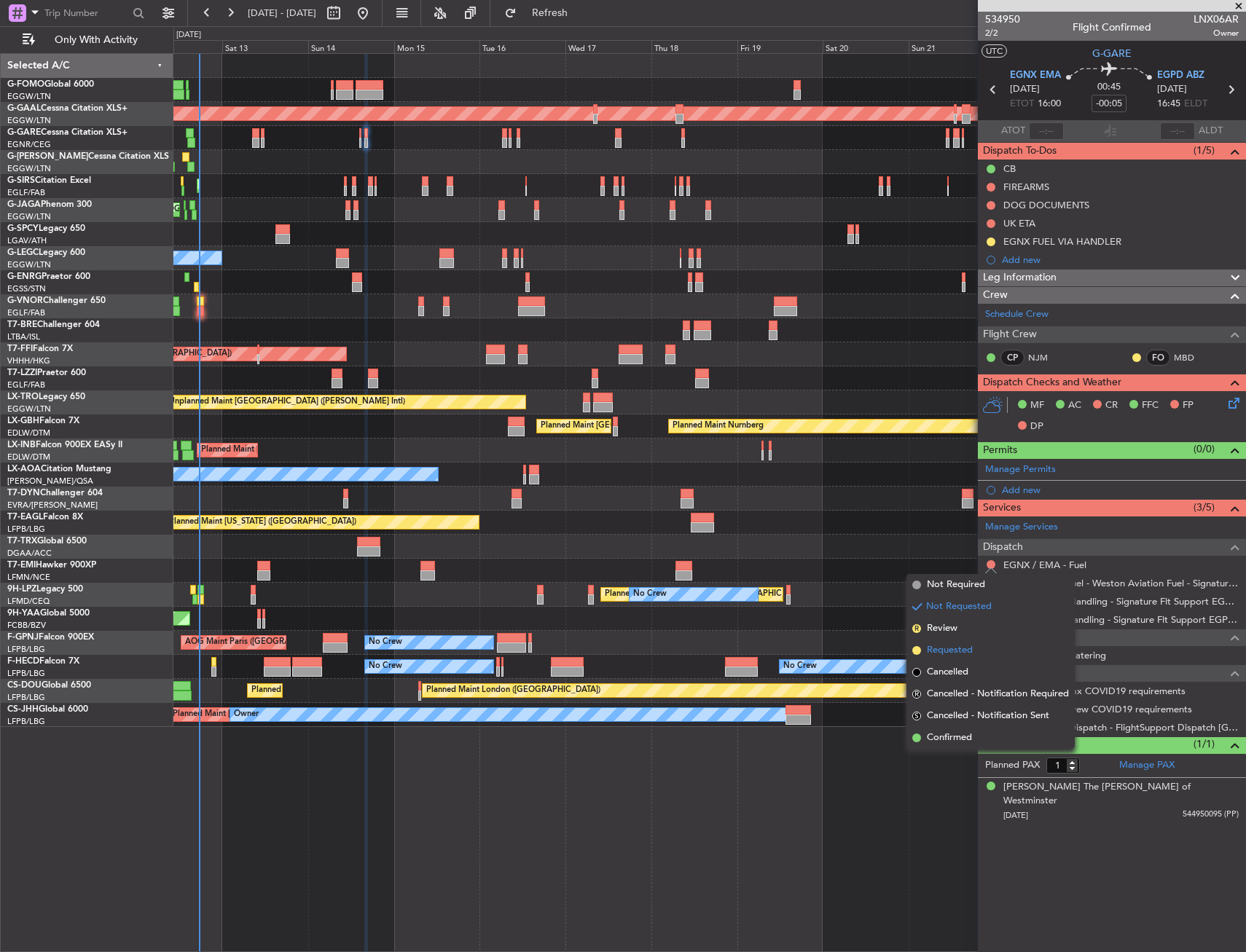
click at [953, 648] on span "Requested" at bounding box center [950, 650] width 46 height 15
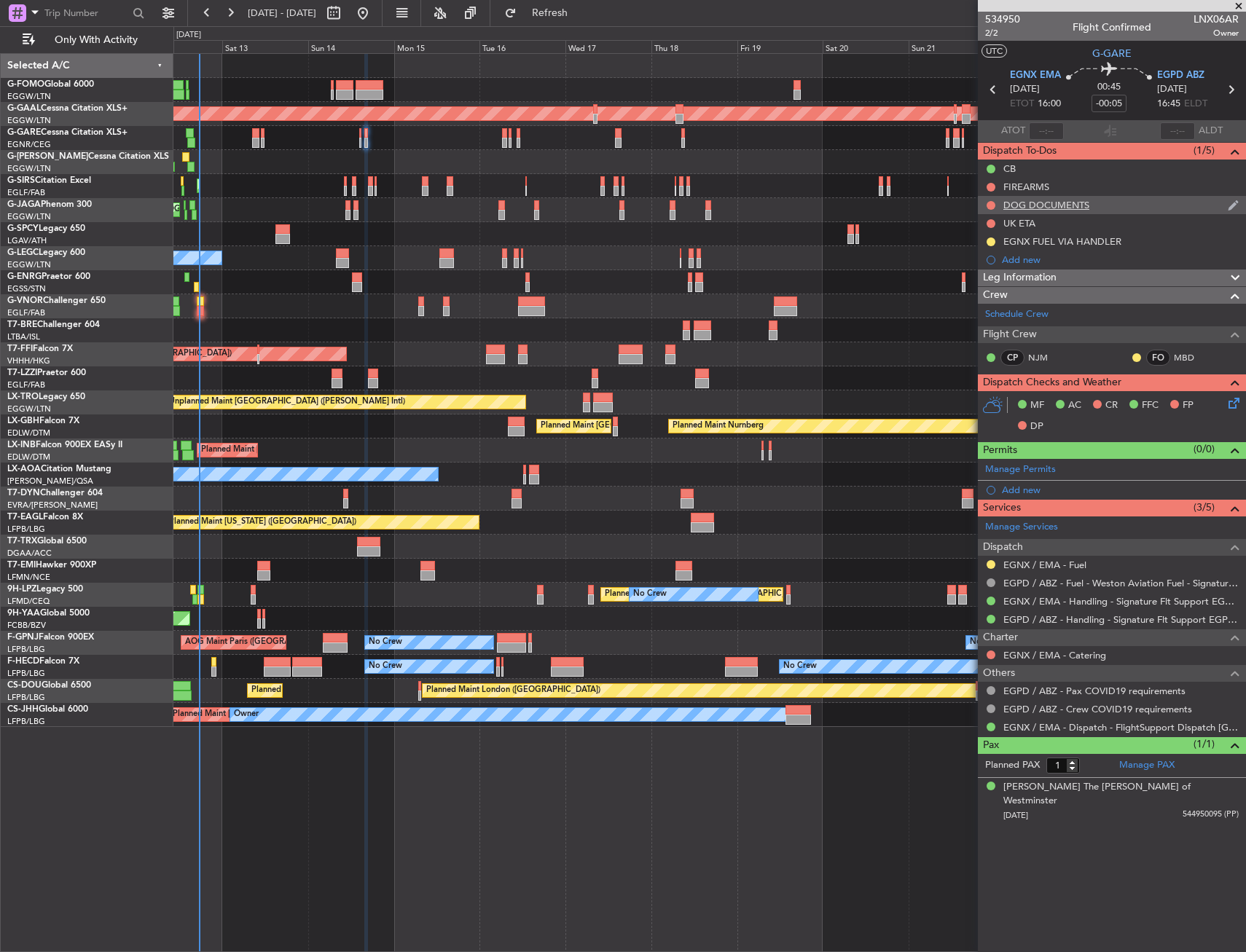
click at [989, 200] on nimbus-traffic-light at bounding box center [991, 206] width 11 height 11
click at [990, 204] on button at bounding box center [991, 205] width 9 height 9
click at [977, 298] on li "Cancelled" at bounding box center [991, 291] width 77 height 22
click at [988, 185] on button at bounding box center [991, 187] width 9 height 9
click at [986, 272] on span "Cancelled" at bounding box center [994, 273] width 41 height 15
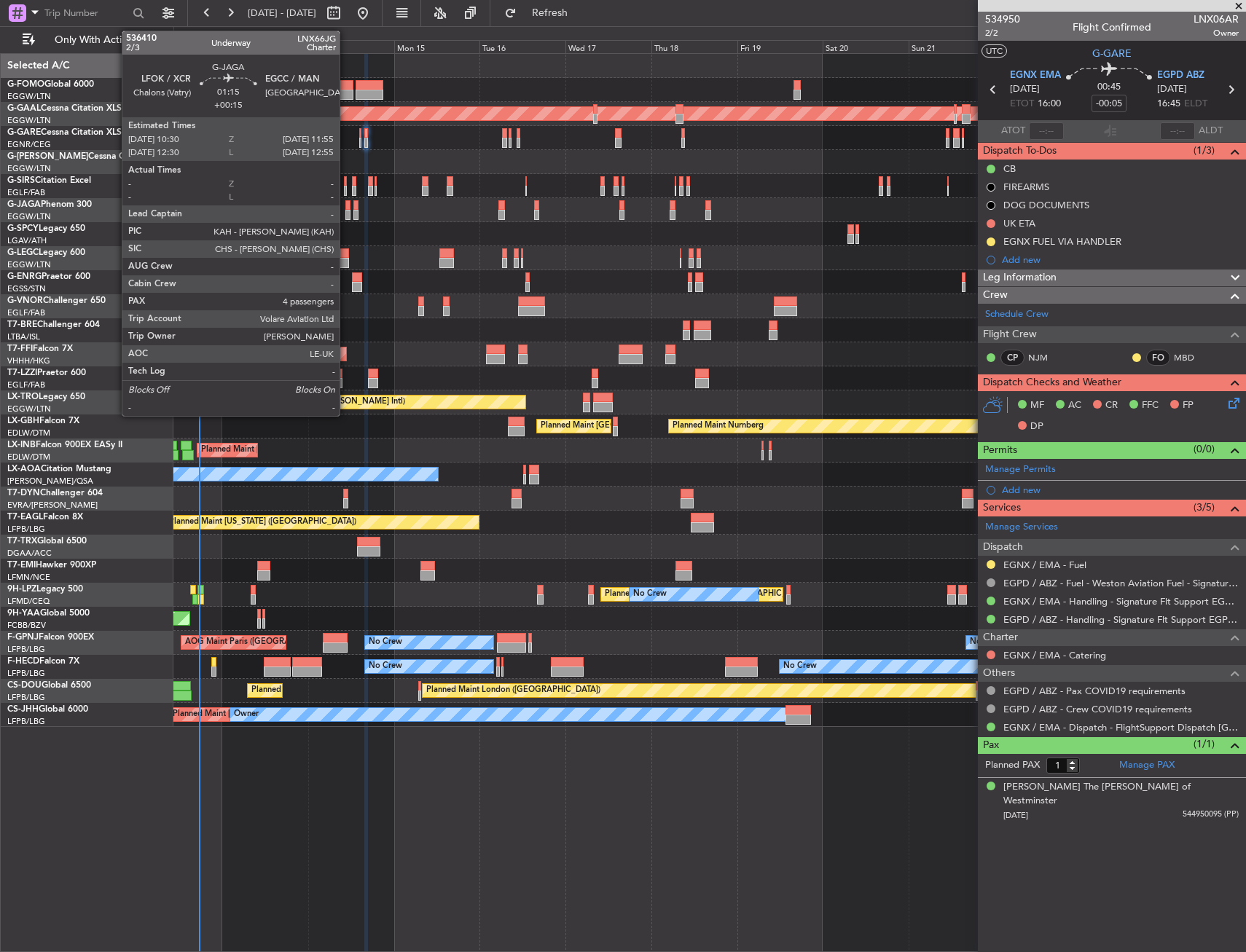
click at [346, 214] on div at bounding box center [348, 215] width 5 height 11
type input "+00:15"
type input "4"
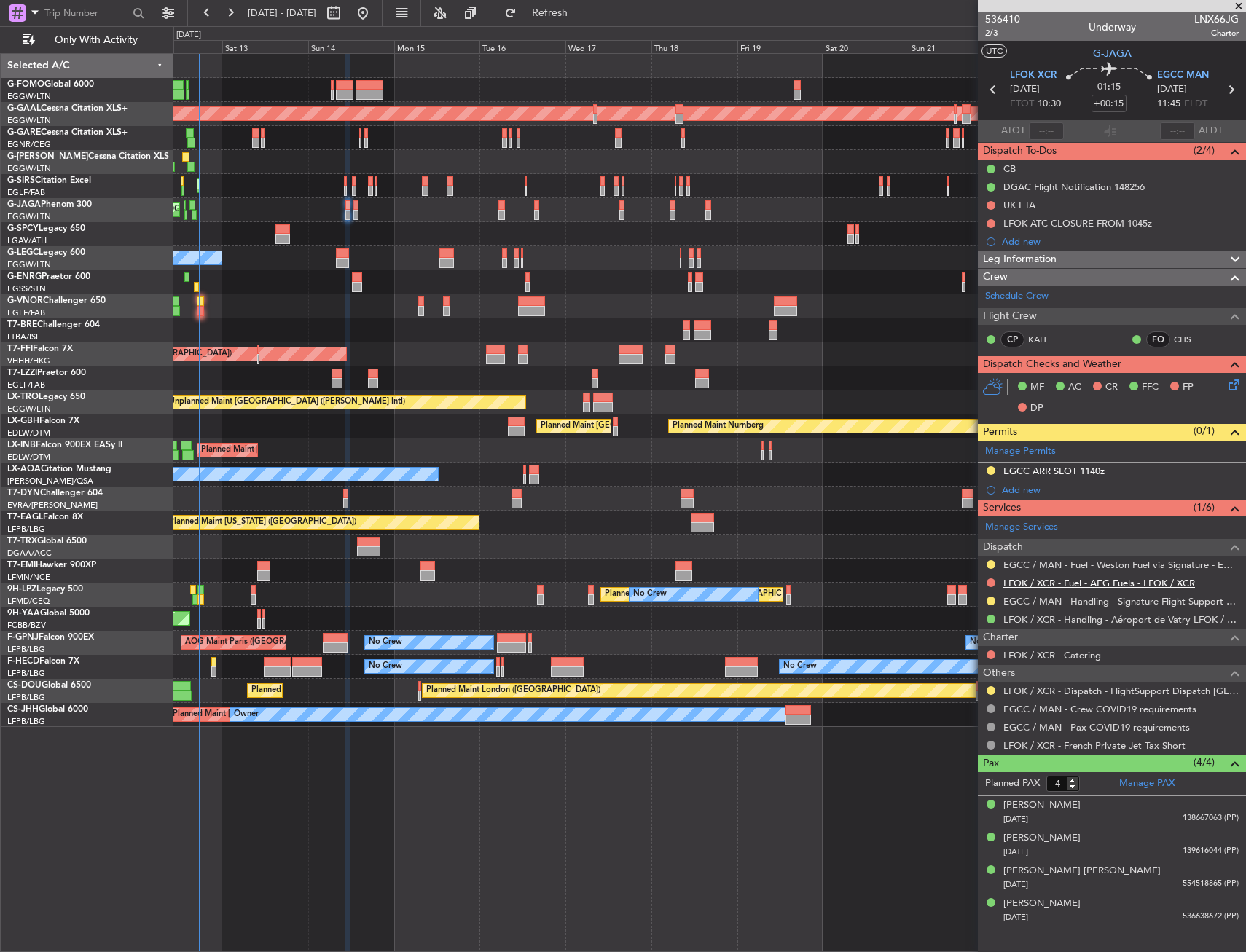
click at [1138, 586] on link "LFOK / XCR - Fuel - AEG Fuels - LFOK / XCR" at bounding box center [1100, 583] width 192 height 12
click at [1110, 246] on div "Add new" at bounding box center [1120, 241] width 237 height 12
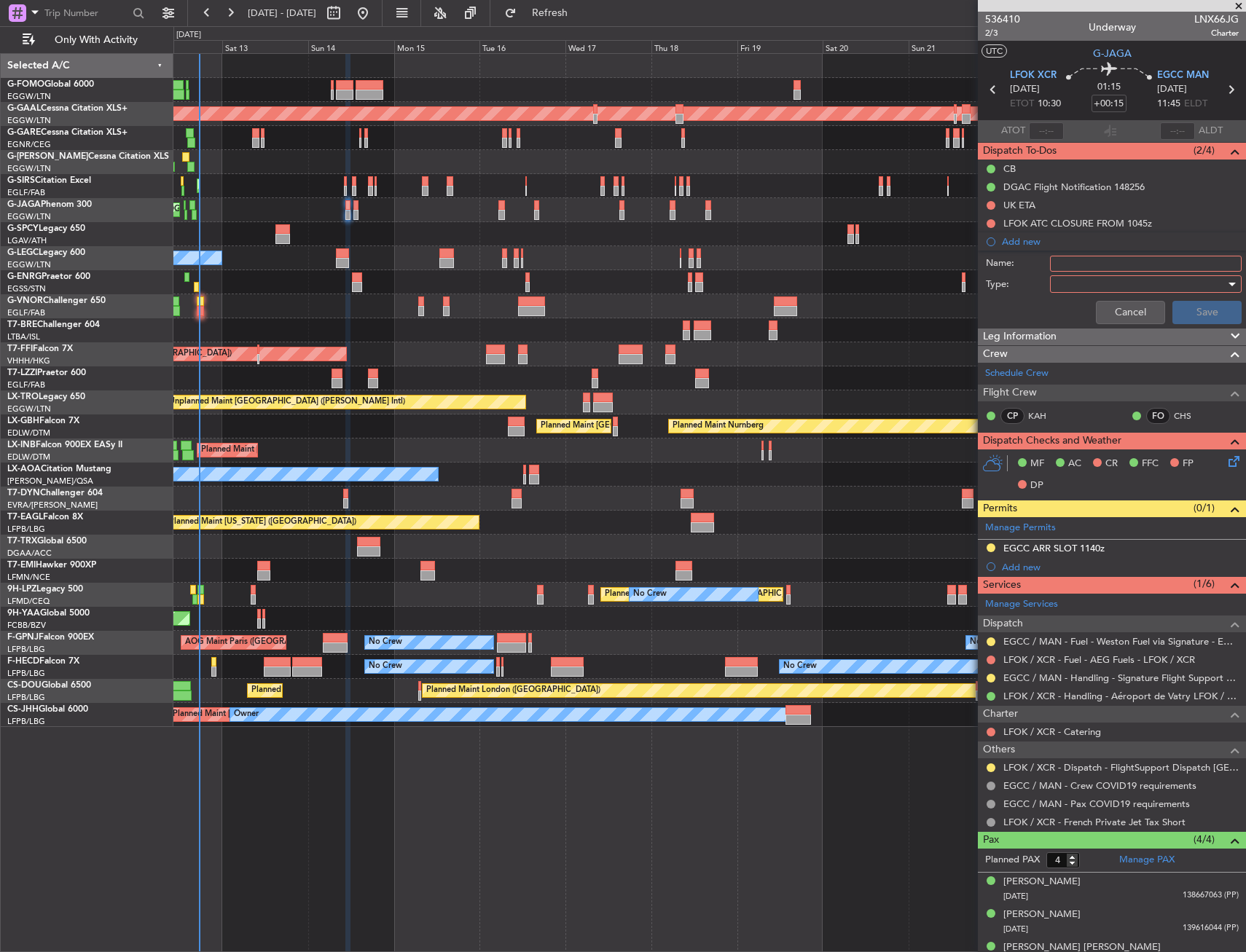
click at [1113, 273] on div at bounding box center [1141, 284] width 170 height 22
click at [1116, 257] on div at bounding box center [623, 476] width 1246 height 952
click at [1114, 257] on input "Name:" at bounding box center [1146, 264] width 192 height 16
type input "LFOK FUEL VIA HANDLER"
click at [1100, 283] on div at bounding box center [1141, 284] width 170 height 22
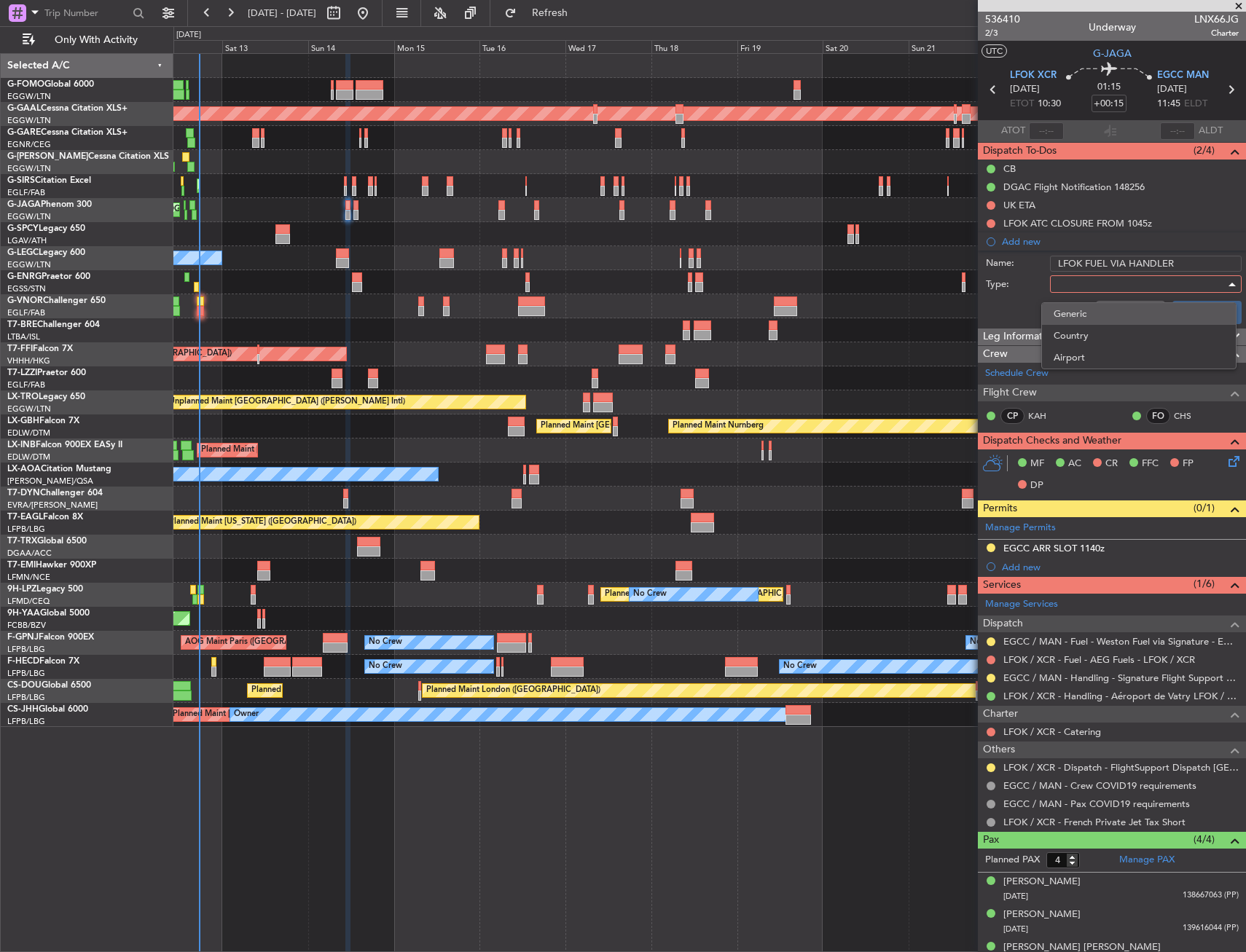
click at [1091, 319] on span "Generic" at bounding box center [1139, 314] width 171 height 22
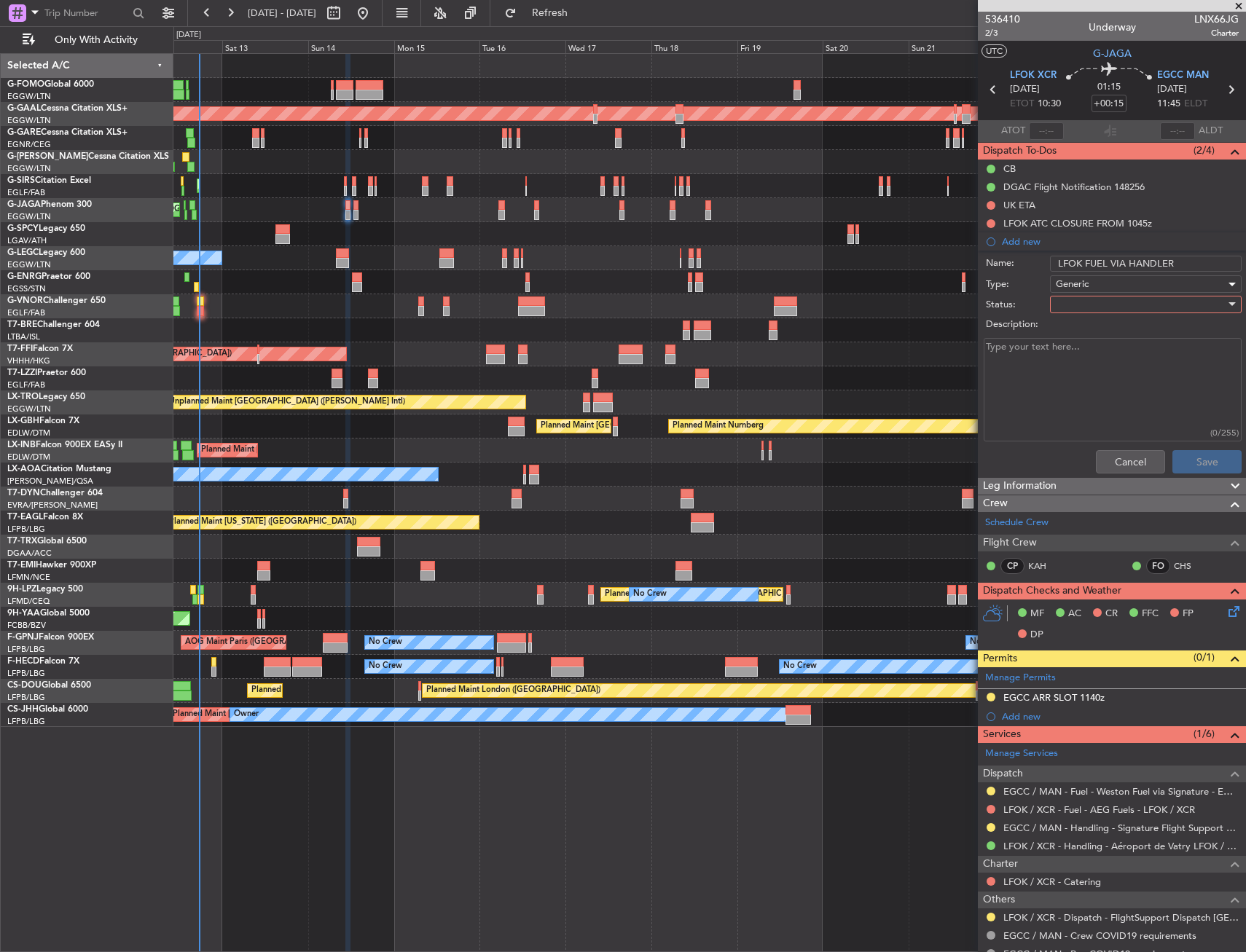
click at [1091, 298] on div at bounding box center [1141, 304] width 170 height 22
click at [1098, 362] on span "In Progress" at bounding box center [1139, 355] width 171 height 22
click at [1182, 446] on div "Cancel Save" at bounding box center [1109, 462] width 275 height 35
click at [1191, 455] on button "Save" at bounding box center [1207, 462] width 69 height 24
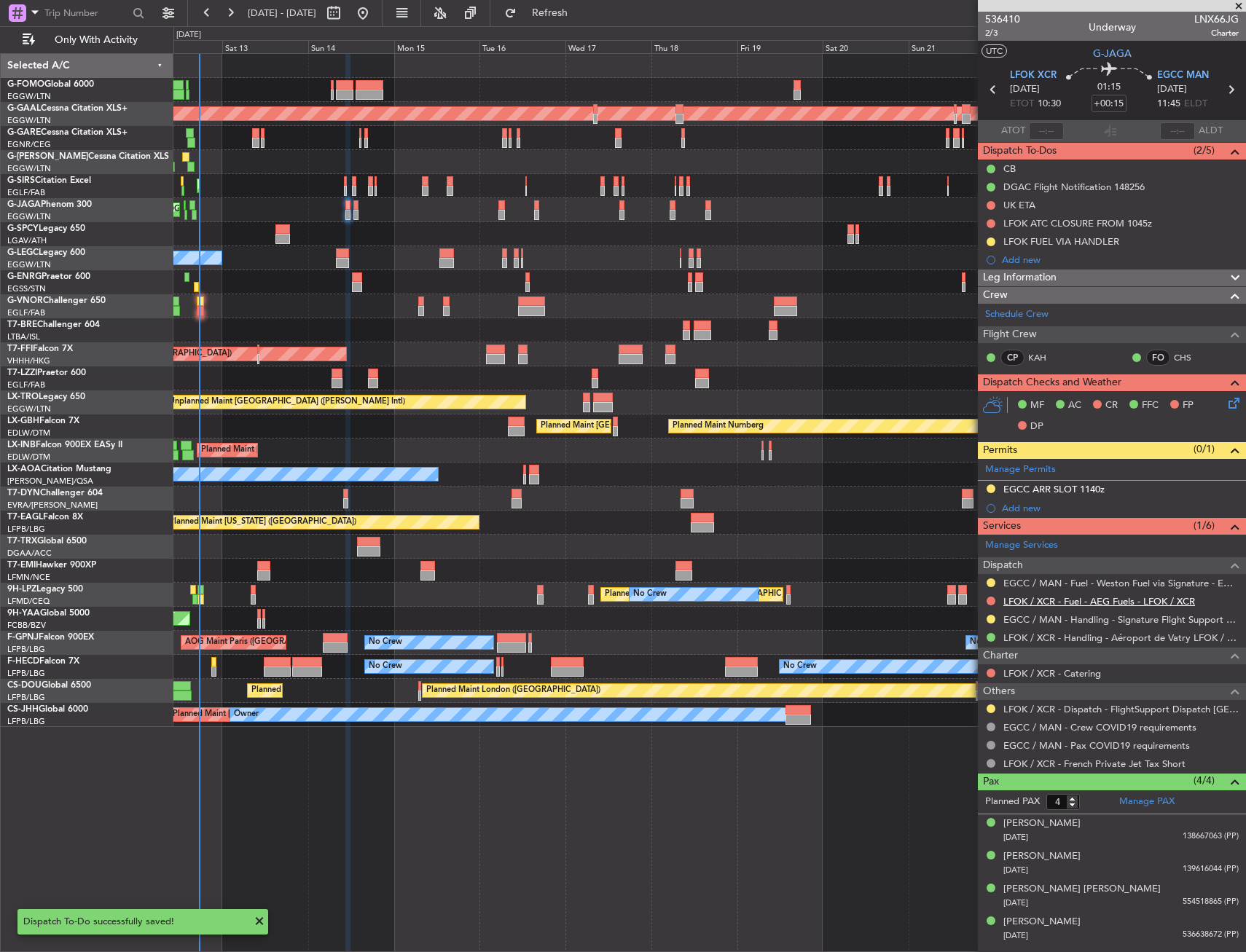
click at [1095, 606] on body "12 Sep 2025 - 24 Sep 2025 Refresh Quick Links Only With Activity Planned Maint …" at bounding box center [623, 476] width 1246 height 952
click at [1104, 601] on link "LFOK / XCR - Fuel - AEG Fuels - LFOK / XCR" at bounding box center [1100, 601] width 192 height 12
click at [586, 18] on button "Refresh" at bounding box center [542, 13] width 88 height 24
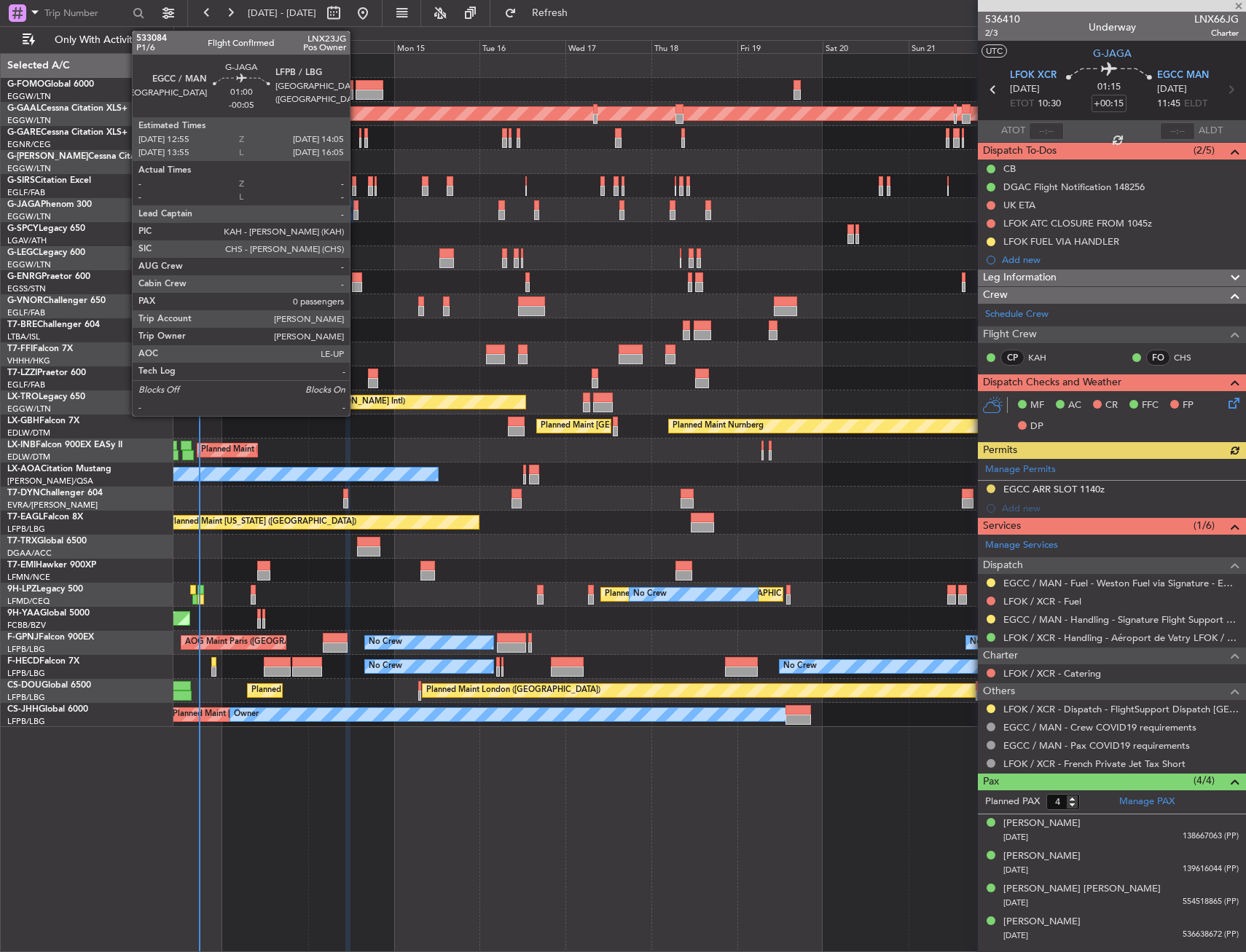
click at [356, 205] on div at bounding box center [355, 205] width 4 height 11
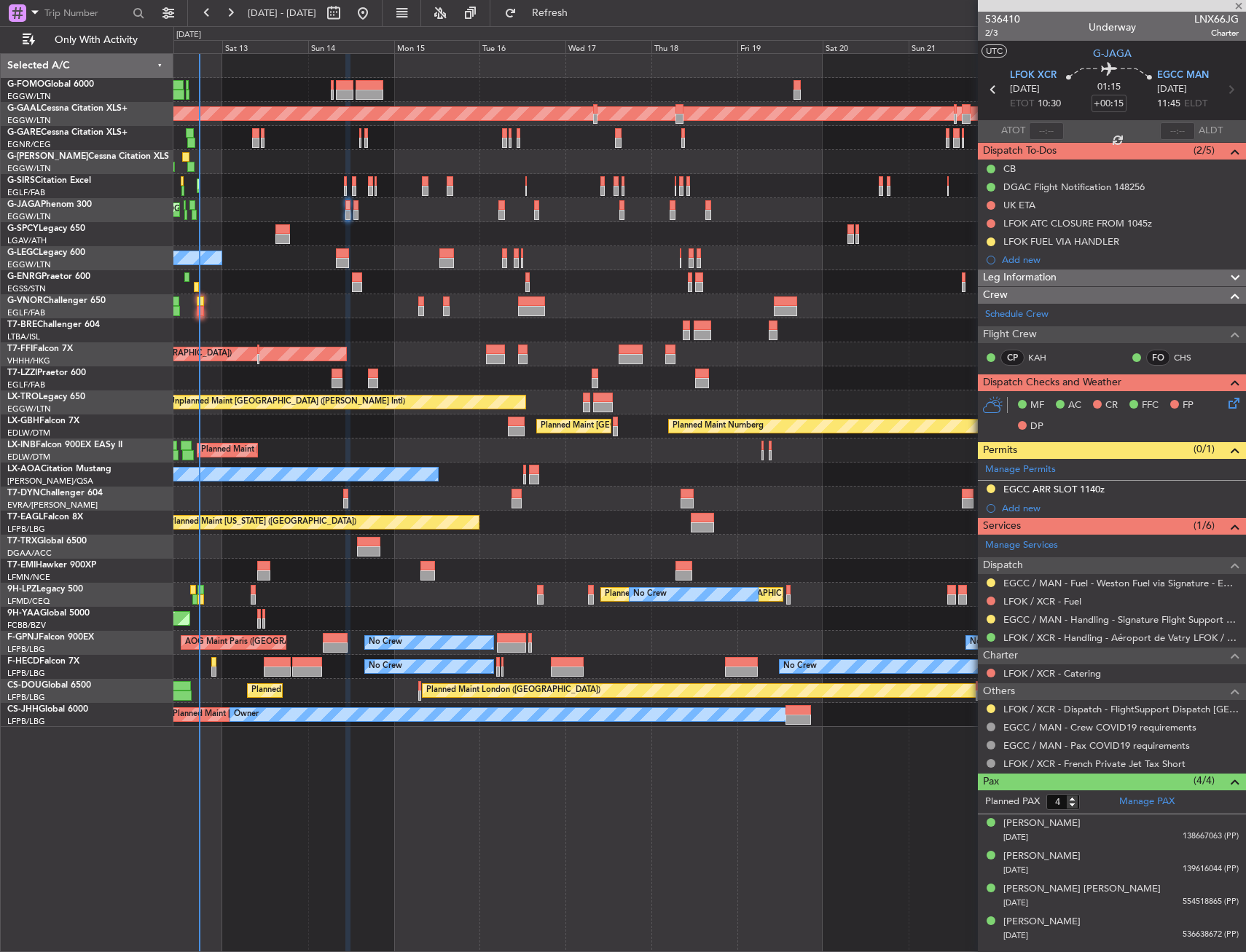
type input "-00:05"
type input "0"
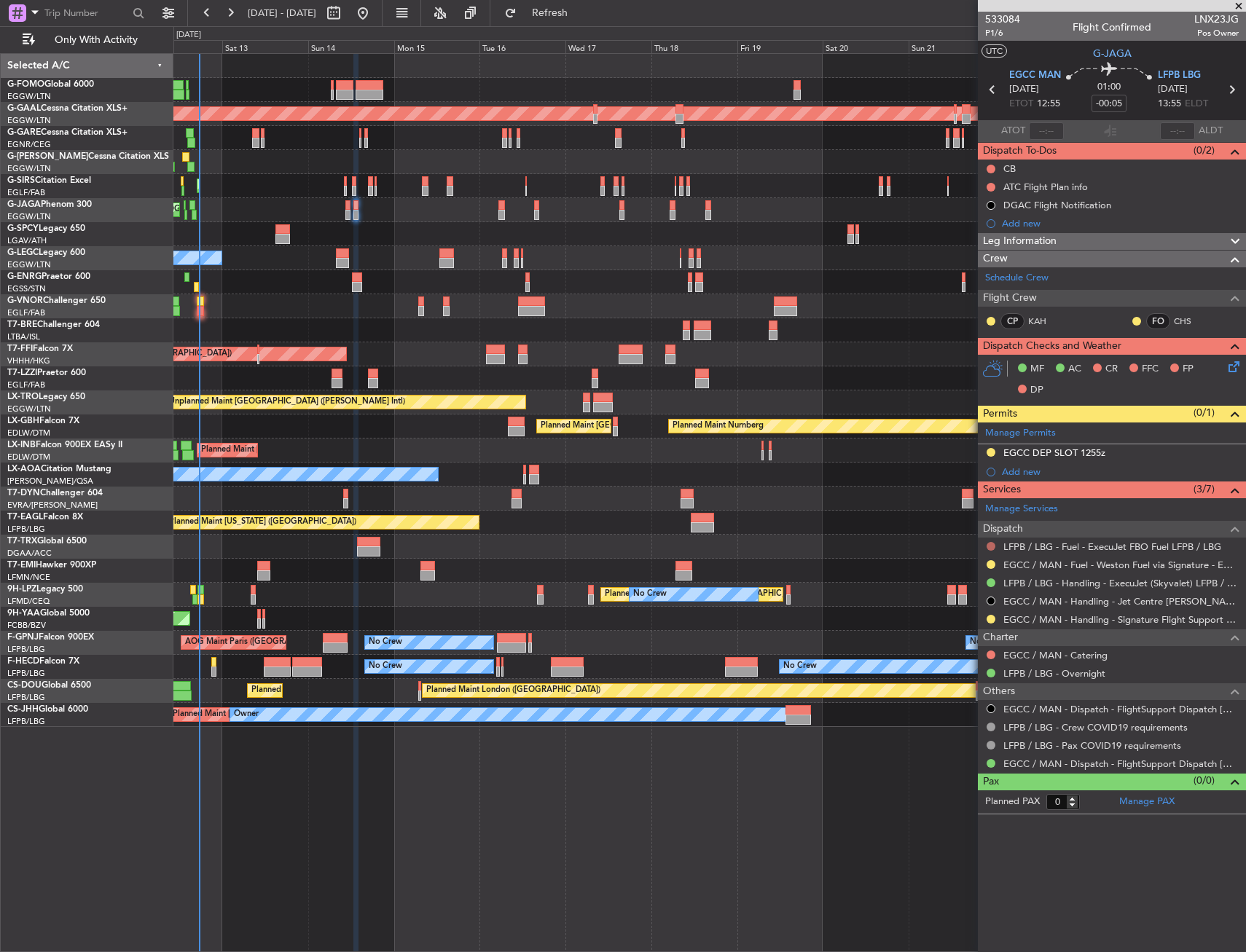
click at [993, 542] on button at bounding box center [991, 546] width 9 height 9
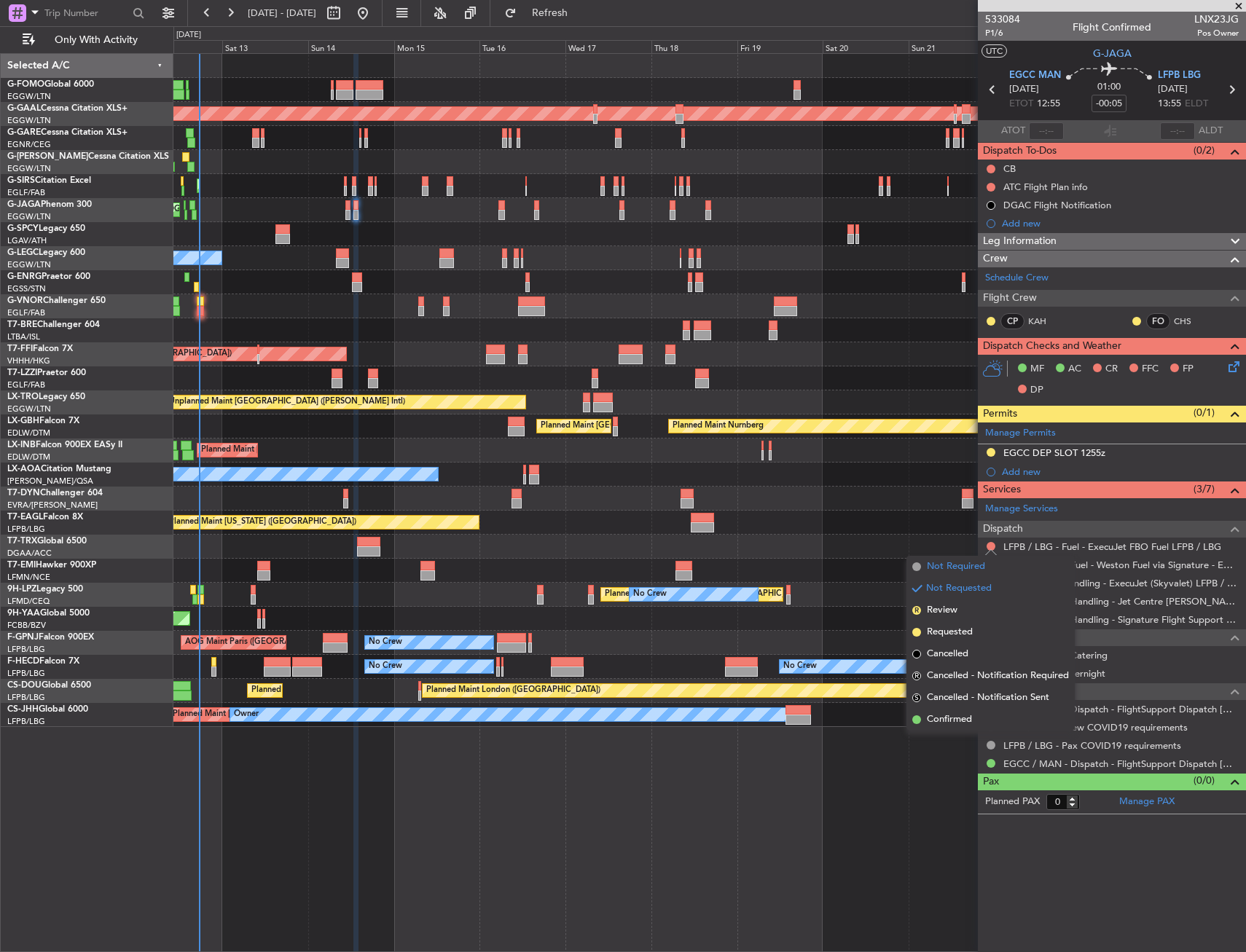
click at [975, 572] on span "Not Required" at bounding box center [956, 567] width 59 height 15
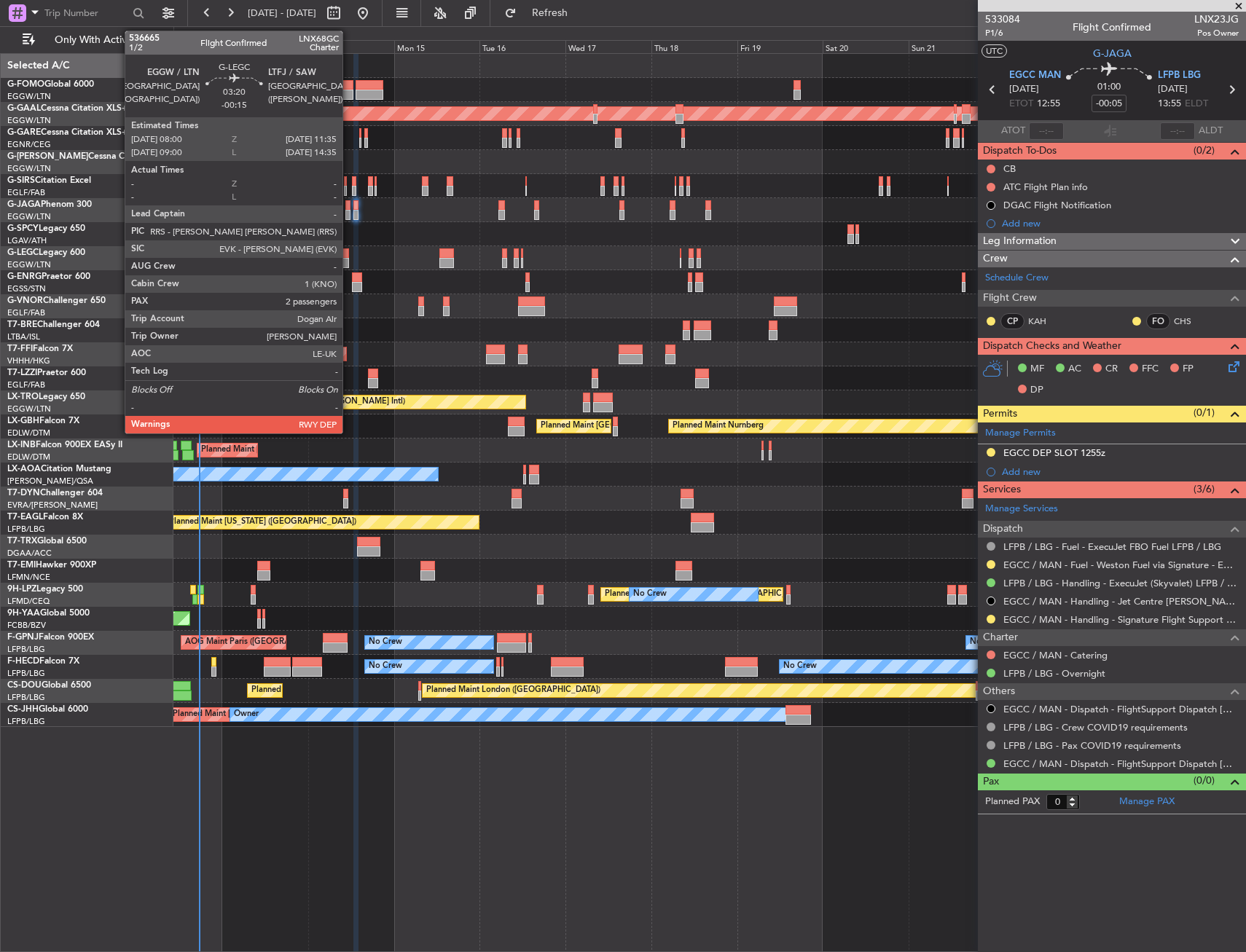
click at [349, 250] on div at bounding box center [342, 254] width 13 height 11
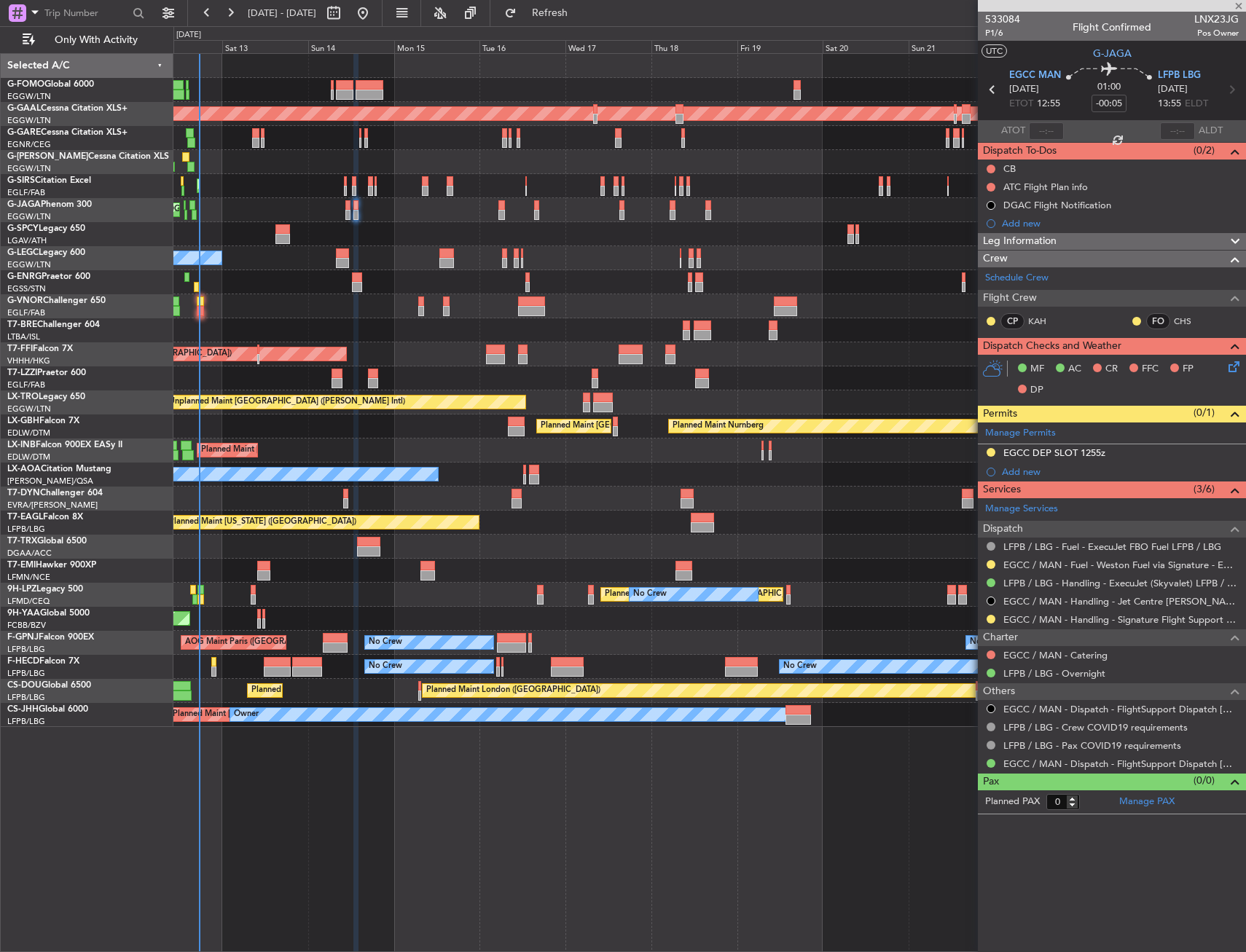
type input "-00:15"
type input "2"
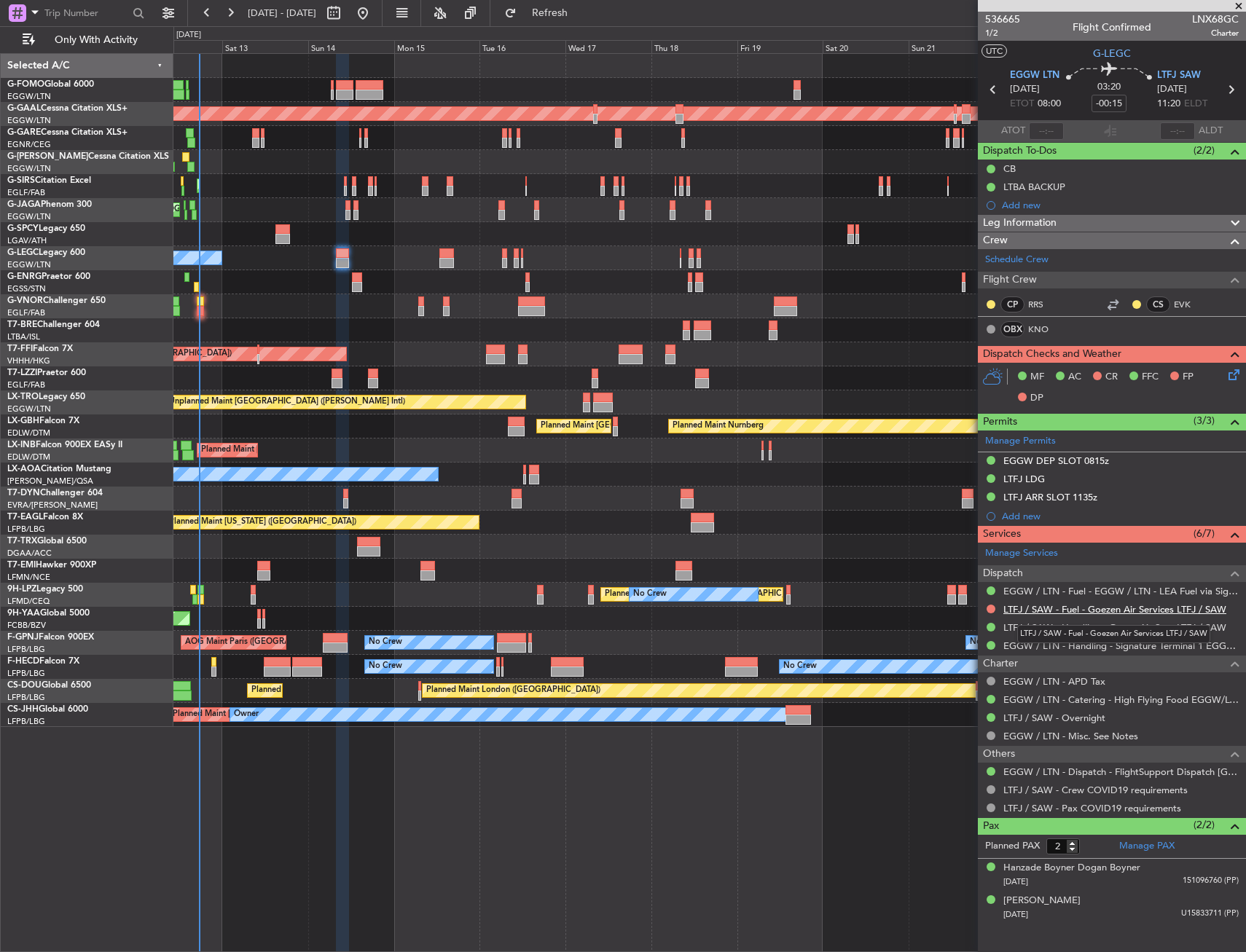
click at [1062, 603] on link "LTFJ / SAW - Fuel - Goezen Air Services LTFJ / SAW" at bounding box center [1115, 609] width 223 height 12
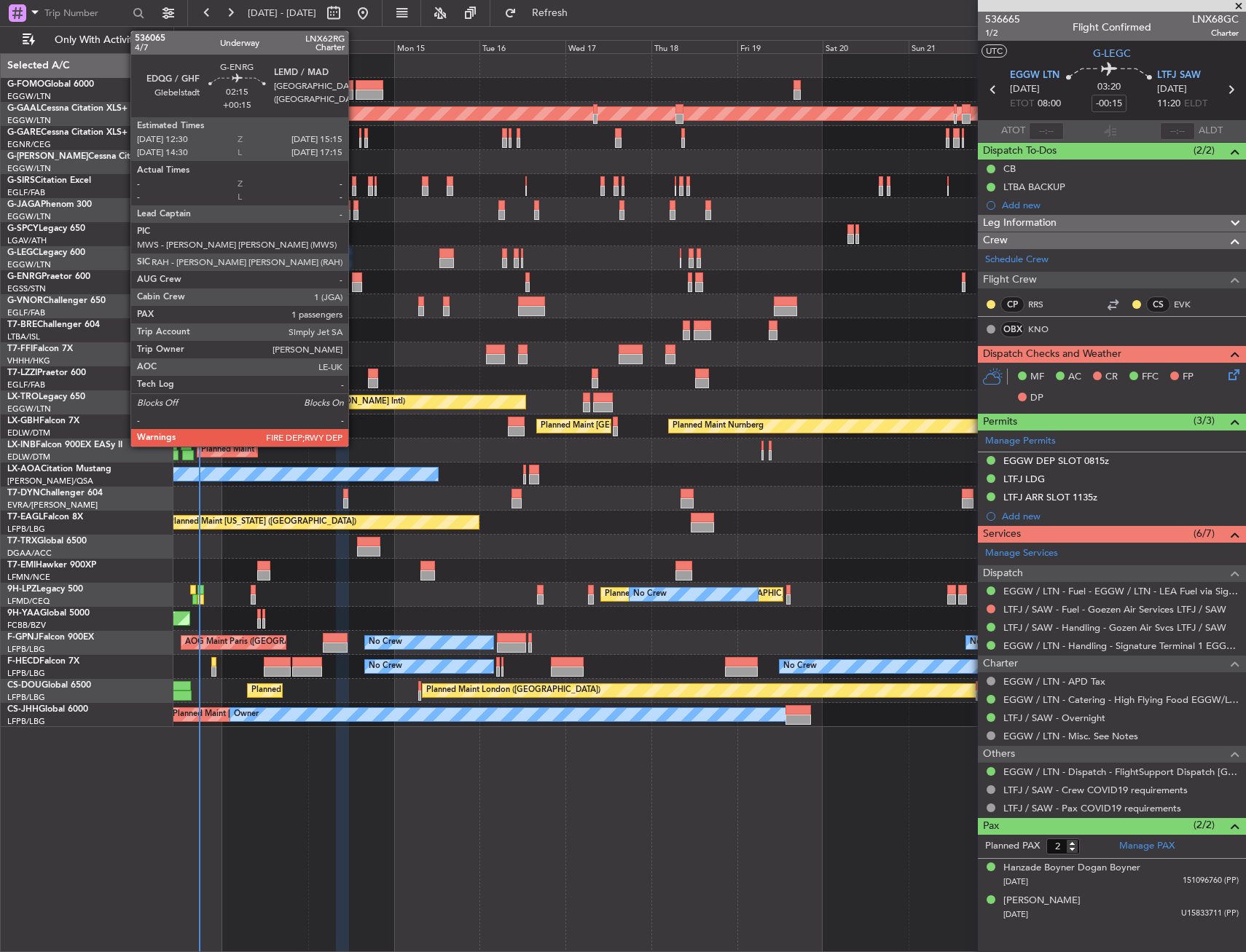
click at [355, 277] on div at bounding box center [357, 277] width 11 height 11
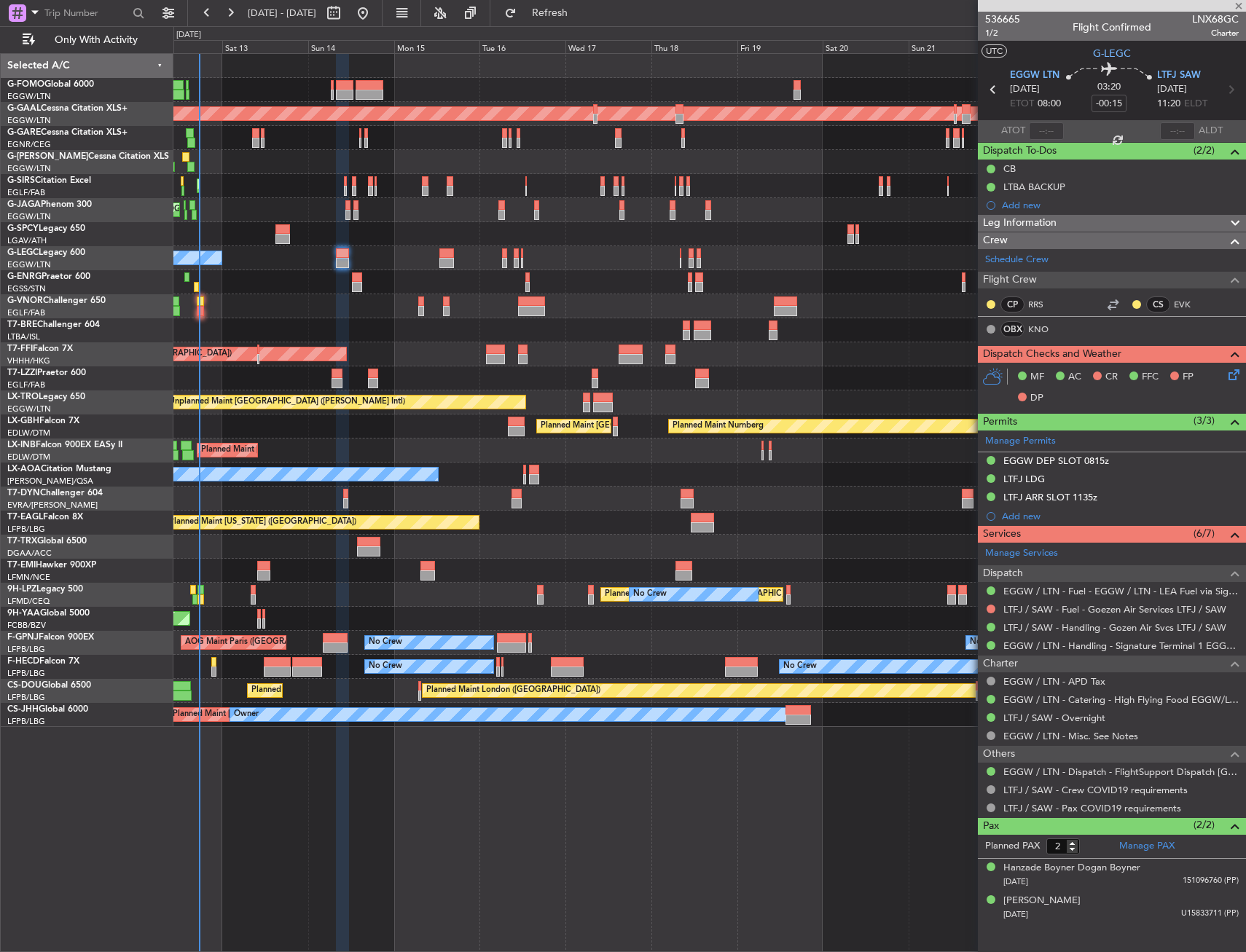
type input "+00:15"
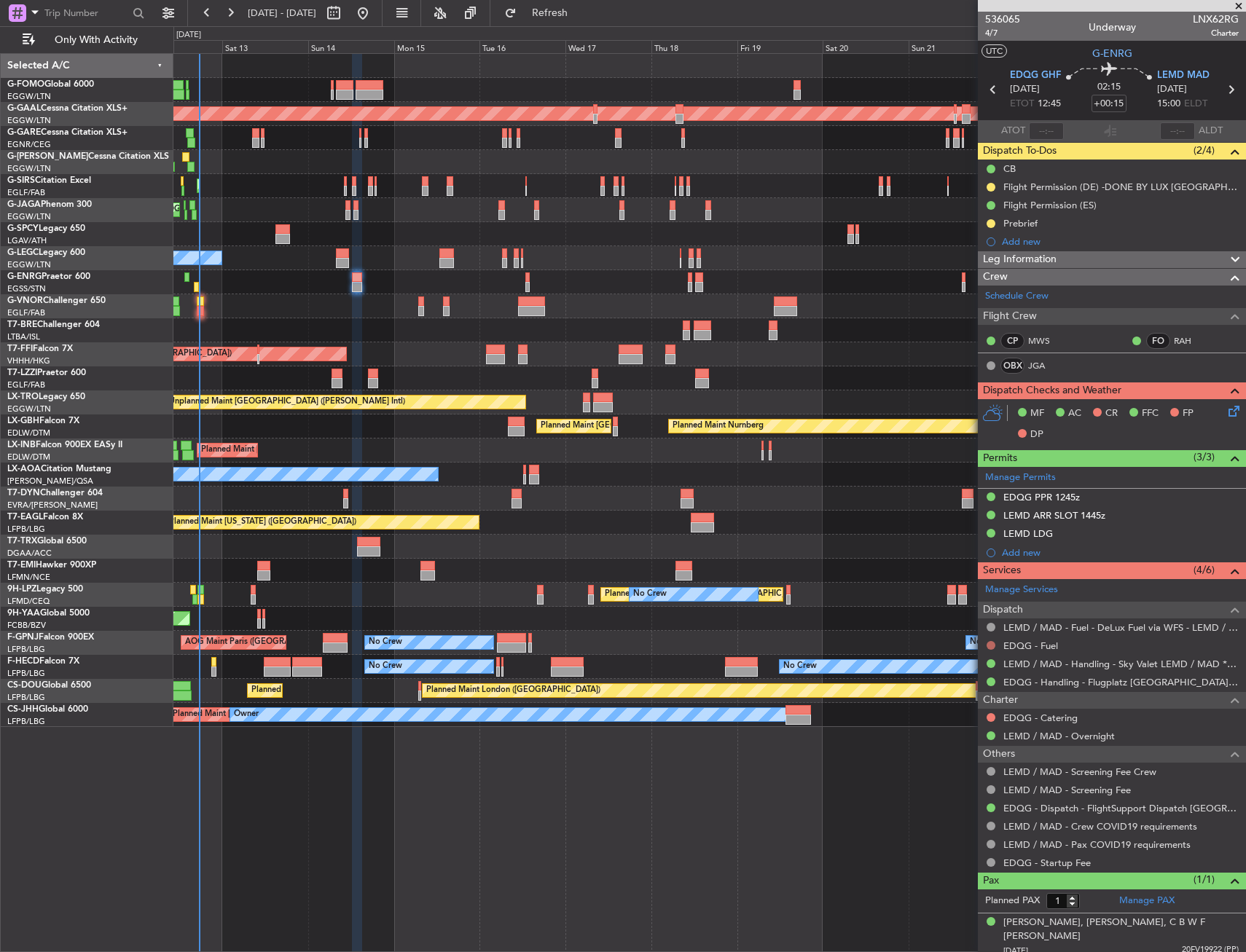
click at [991, 646] on button at bounding box center [991, 646] width 9 height 9
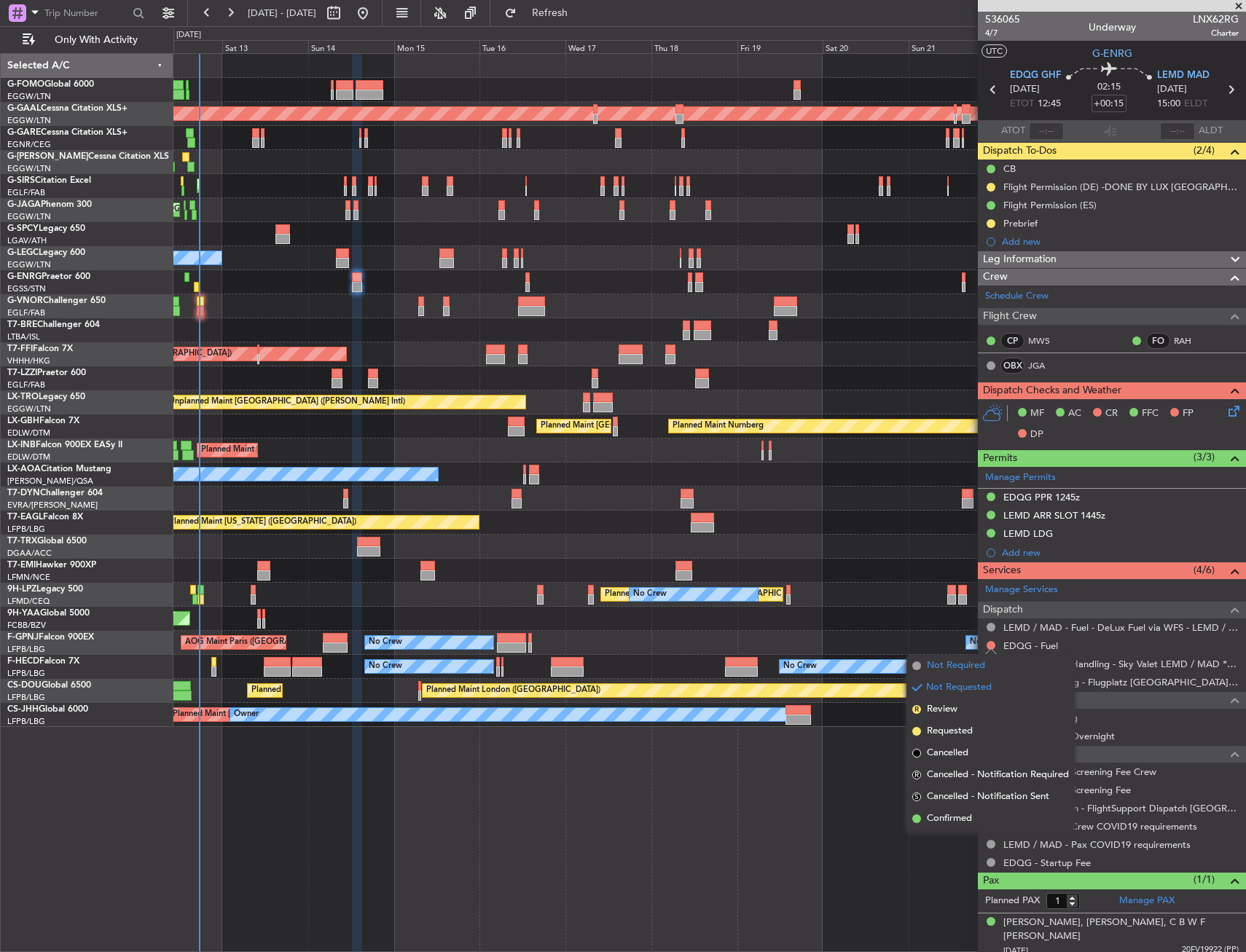
click at [995, 663] on li "Not Required" at bounding box center [991, 666] width 168 height 22
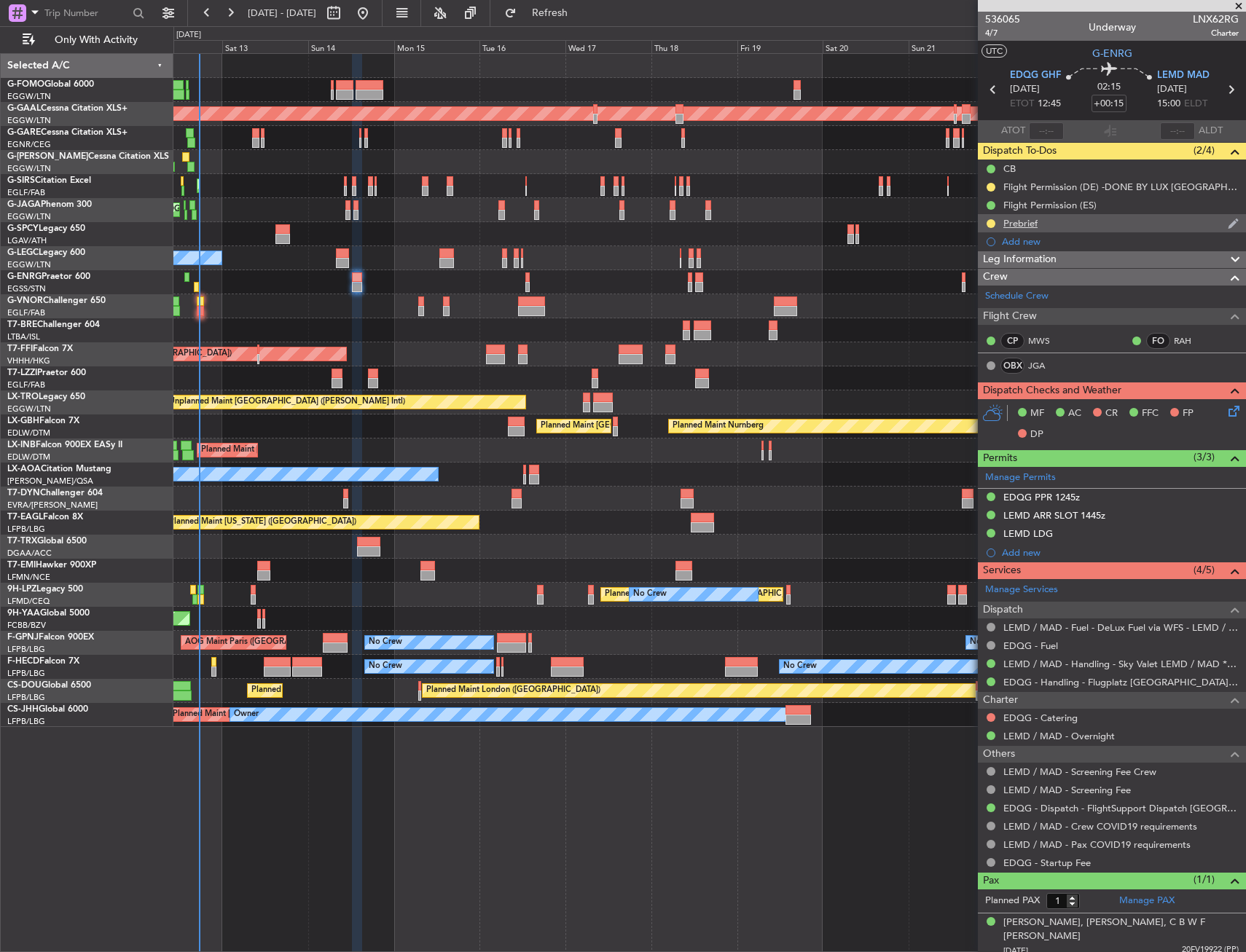
click at [1030, 228] on div "Prebrief" at bounding box center [1113, 223] width 268 height 18
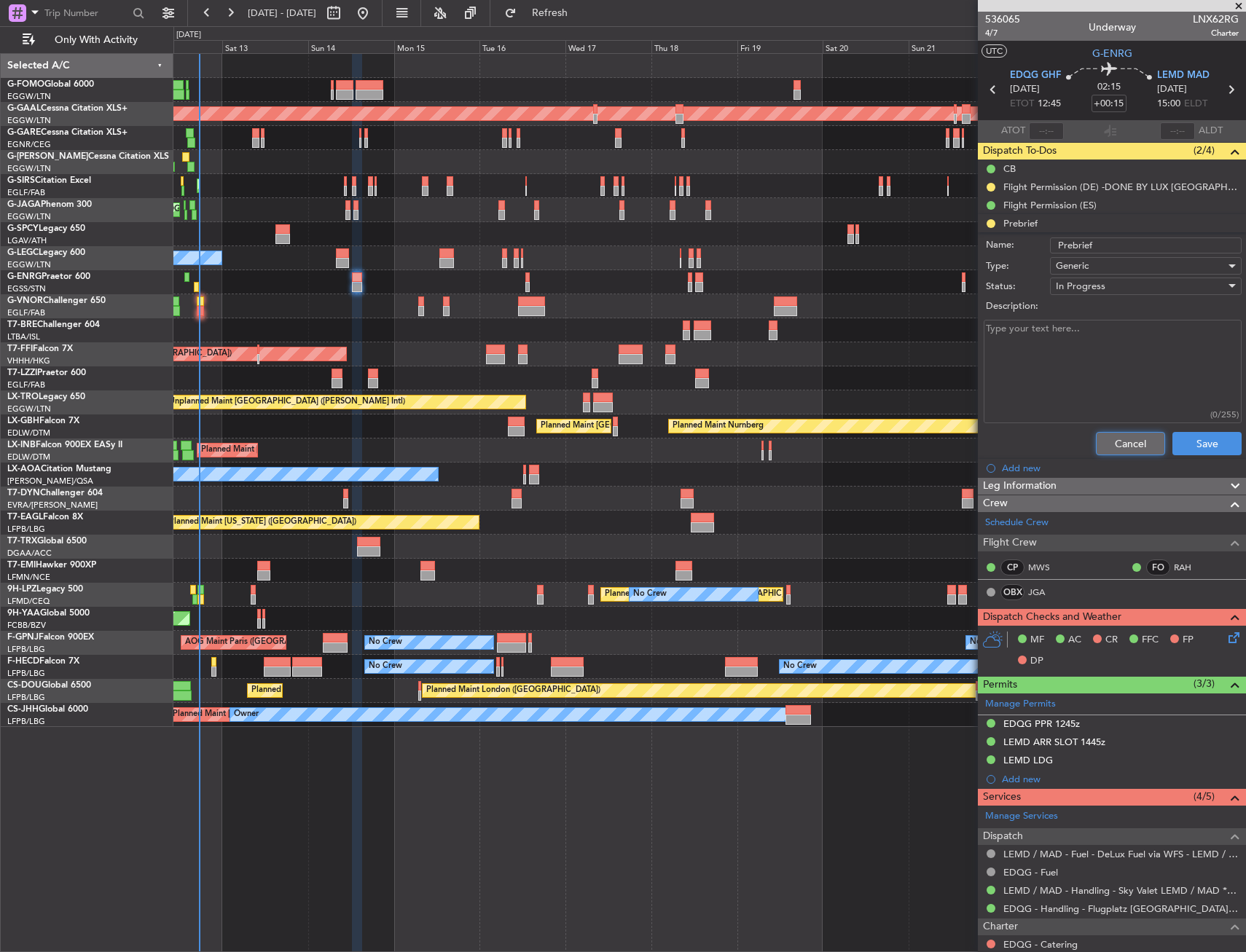
click at [1116, 446] on button "Cancel" at bounding box center [1131, 443] width 69 height 24
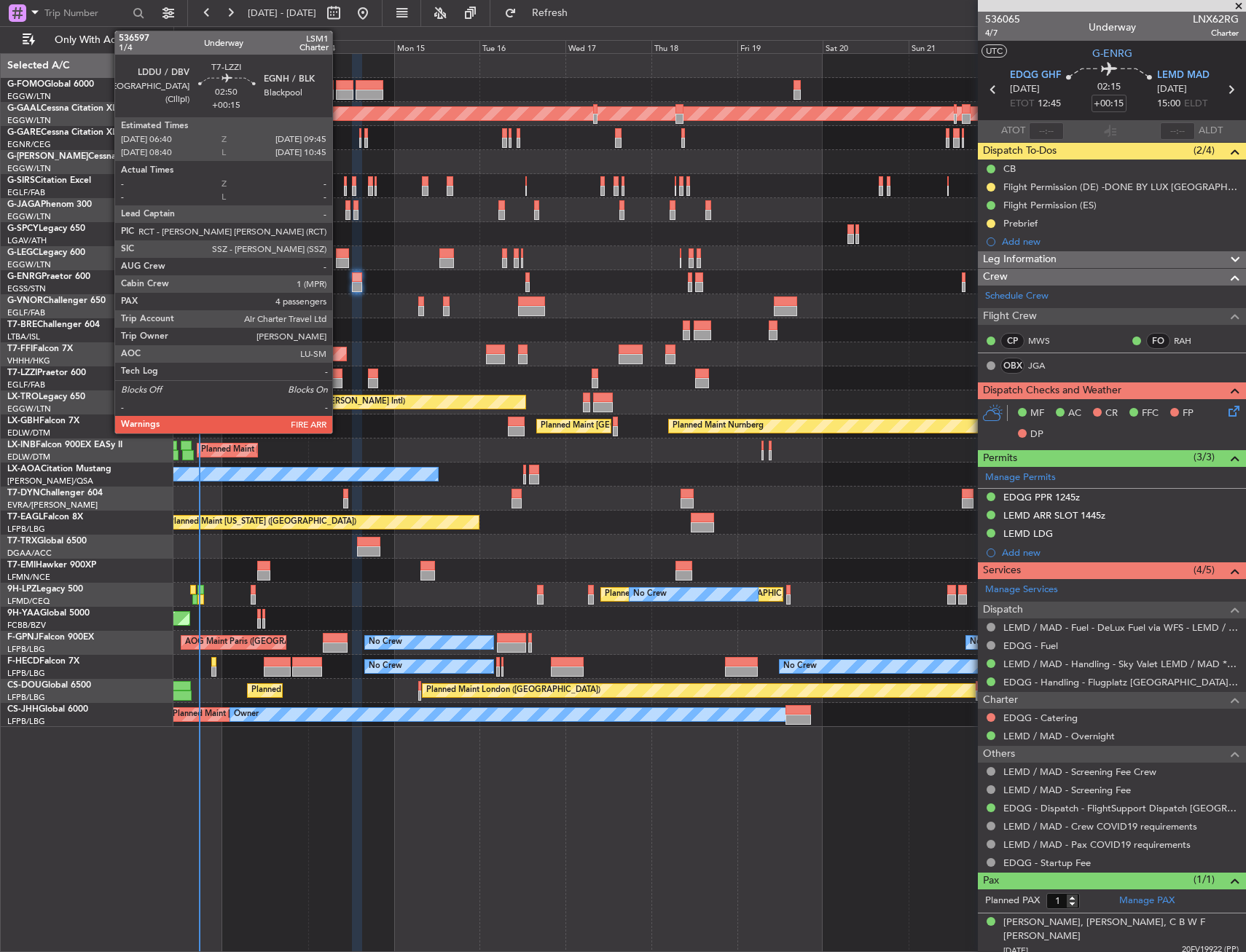
click at [339, 379] on div at bounding box center [338, 383] width 11 height 11
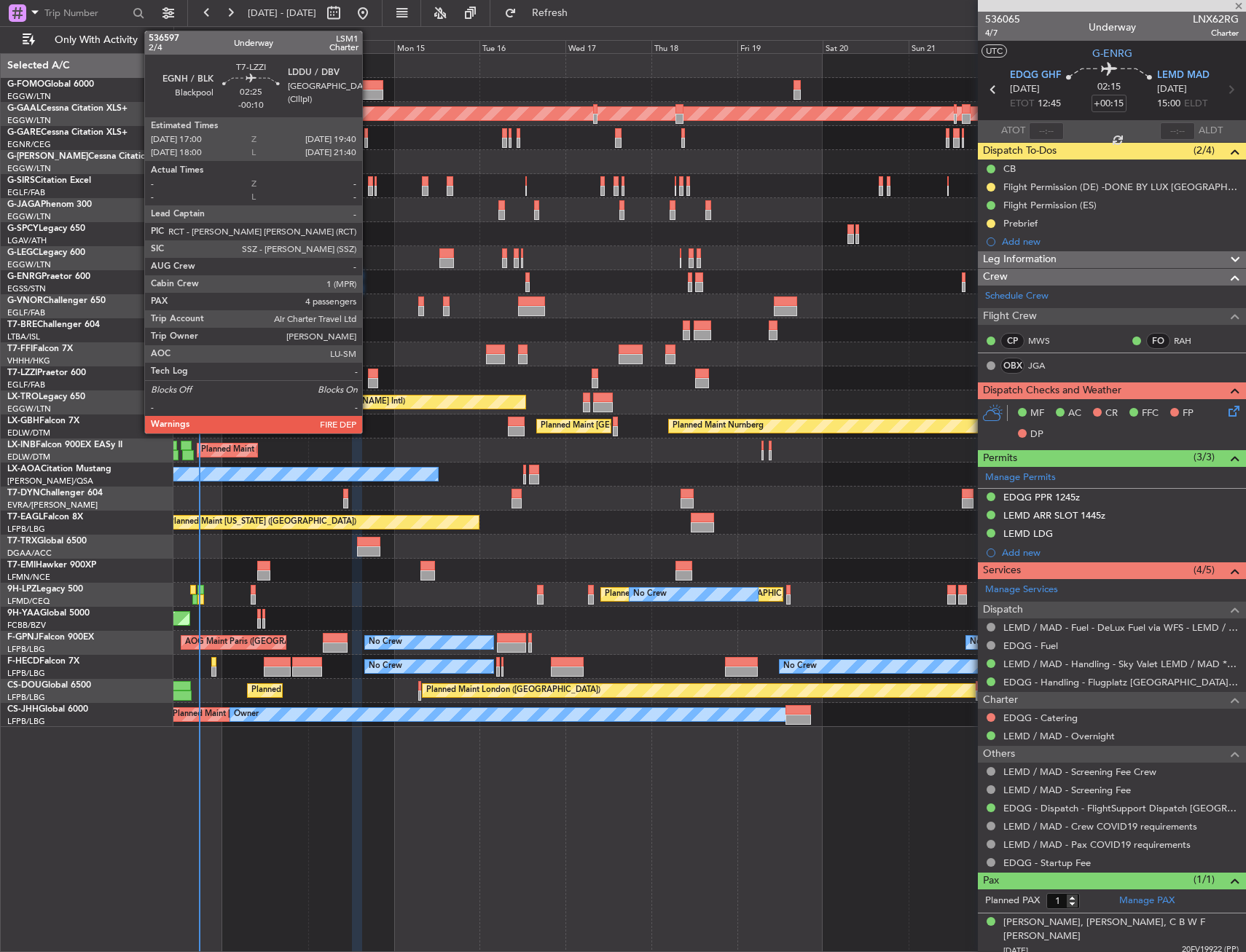
type input "4"
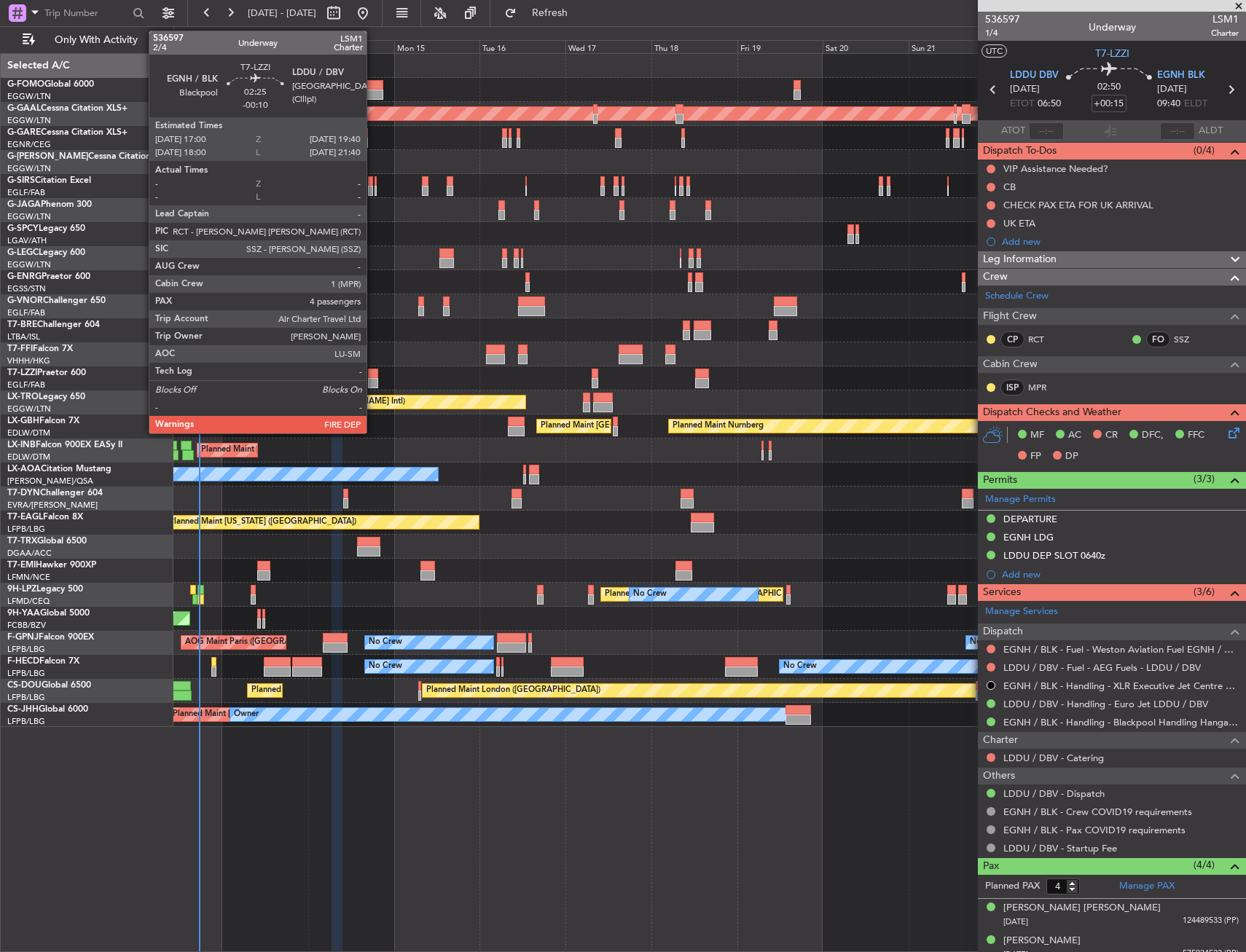
click at [373, 374] on div at bounding box center [373, 373] width 11 height 11
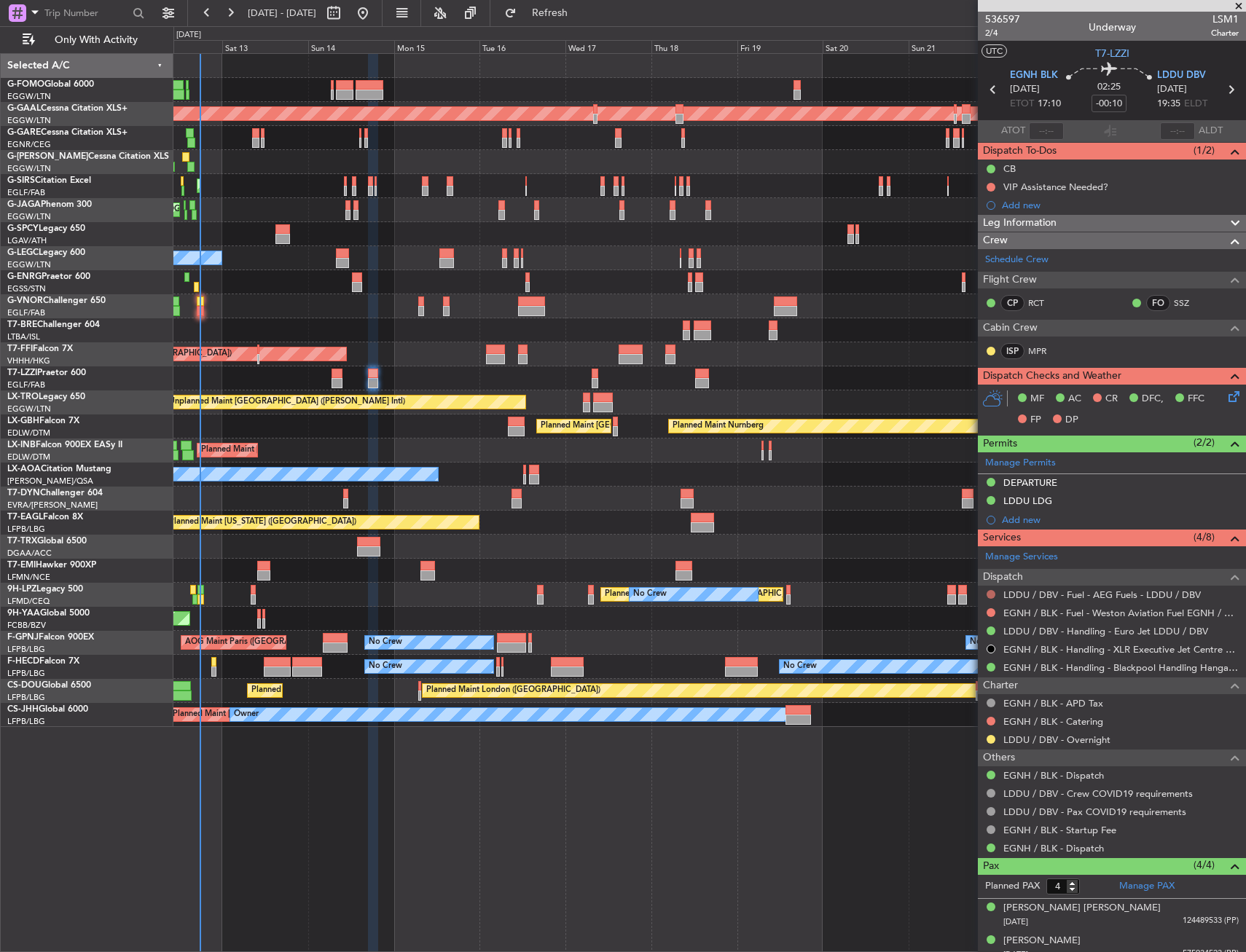
click at [989, 592] on button at bounding box center [991, 594] width 9 height 9
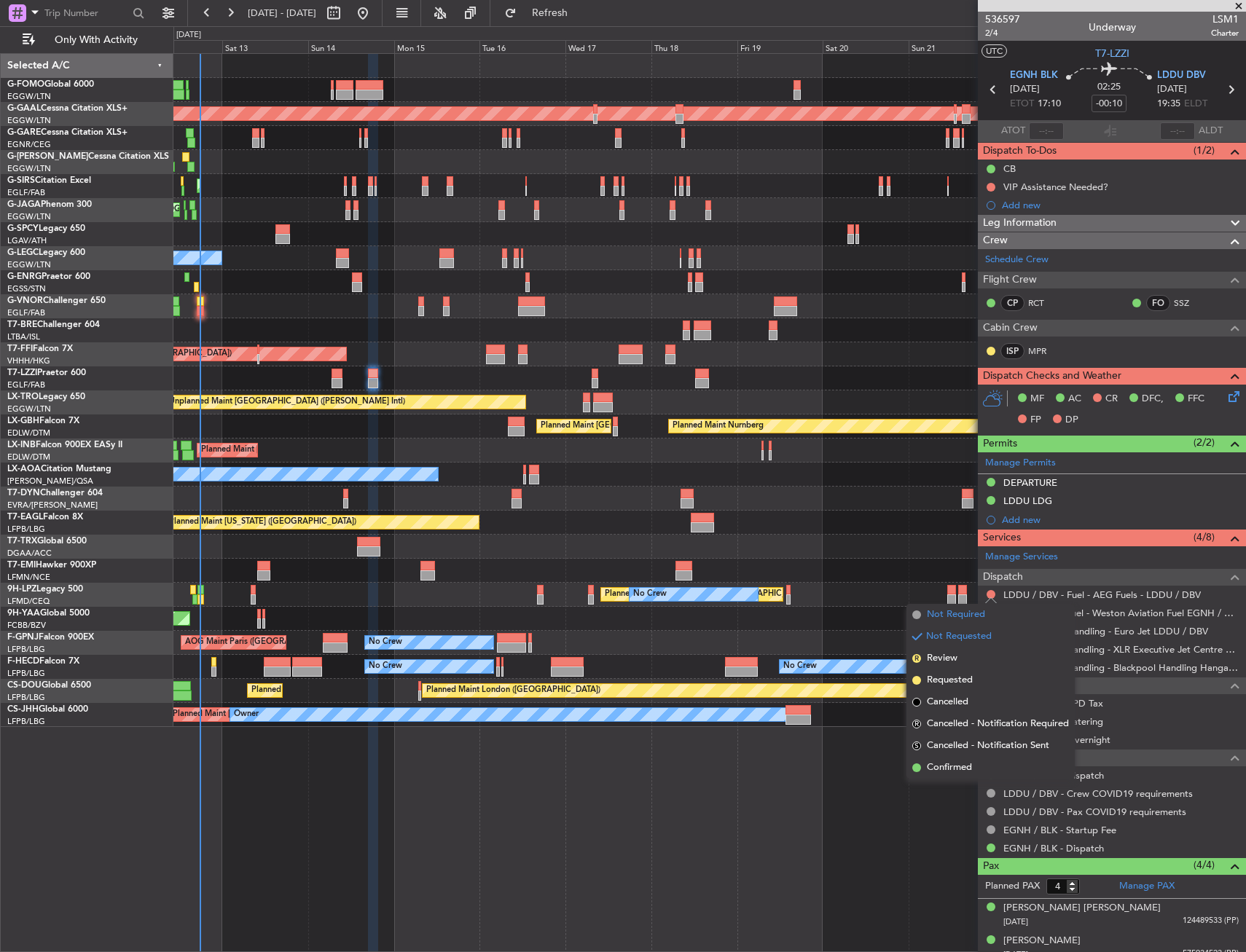
click at [937, 612] on span "Not Required" at bounding box center [956, 615] width 59 height 15
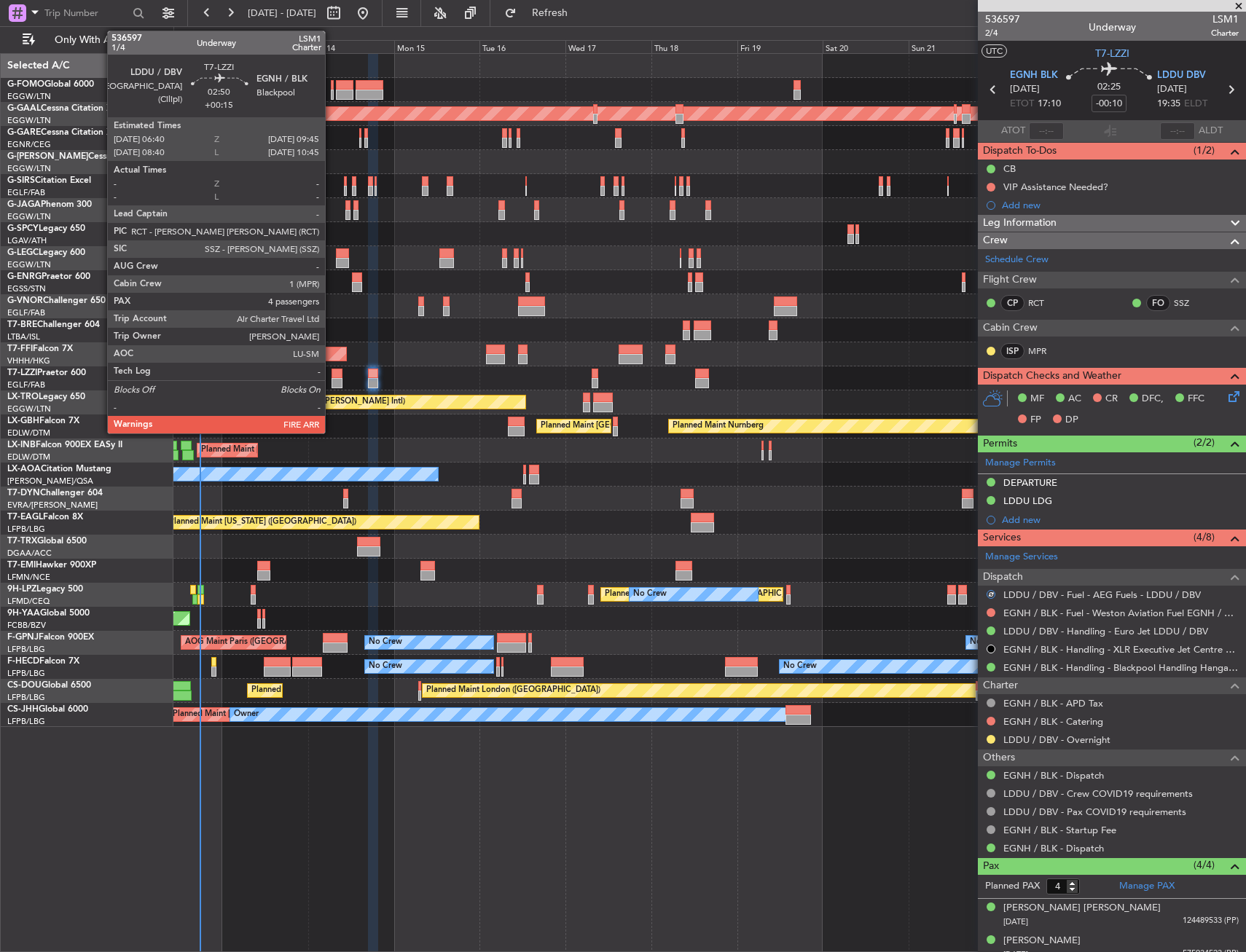
click at [332, 375] on div at bounding box center [338, 373] width 11 height 11
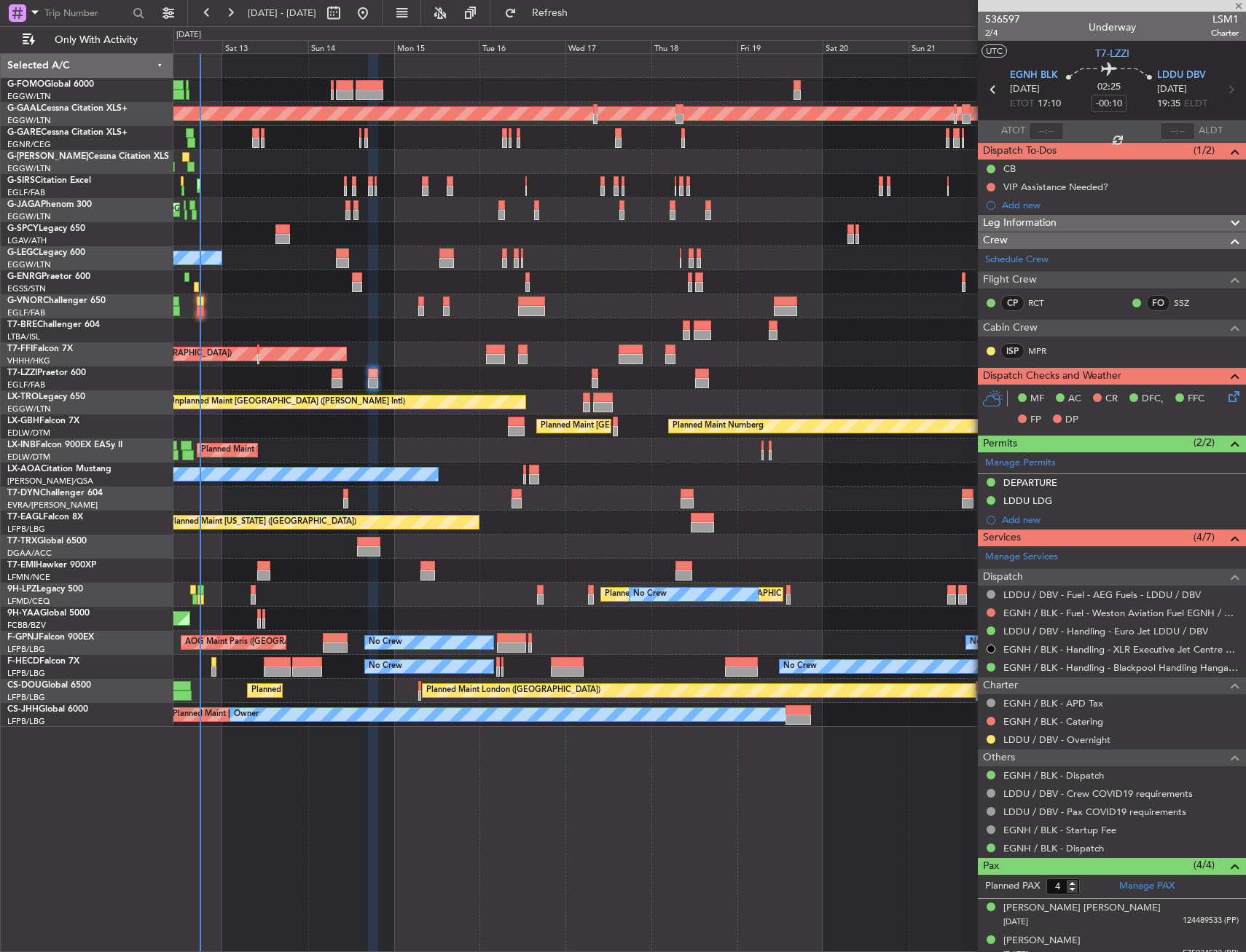
type input "+00:15"
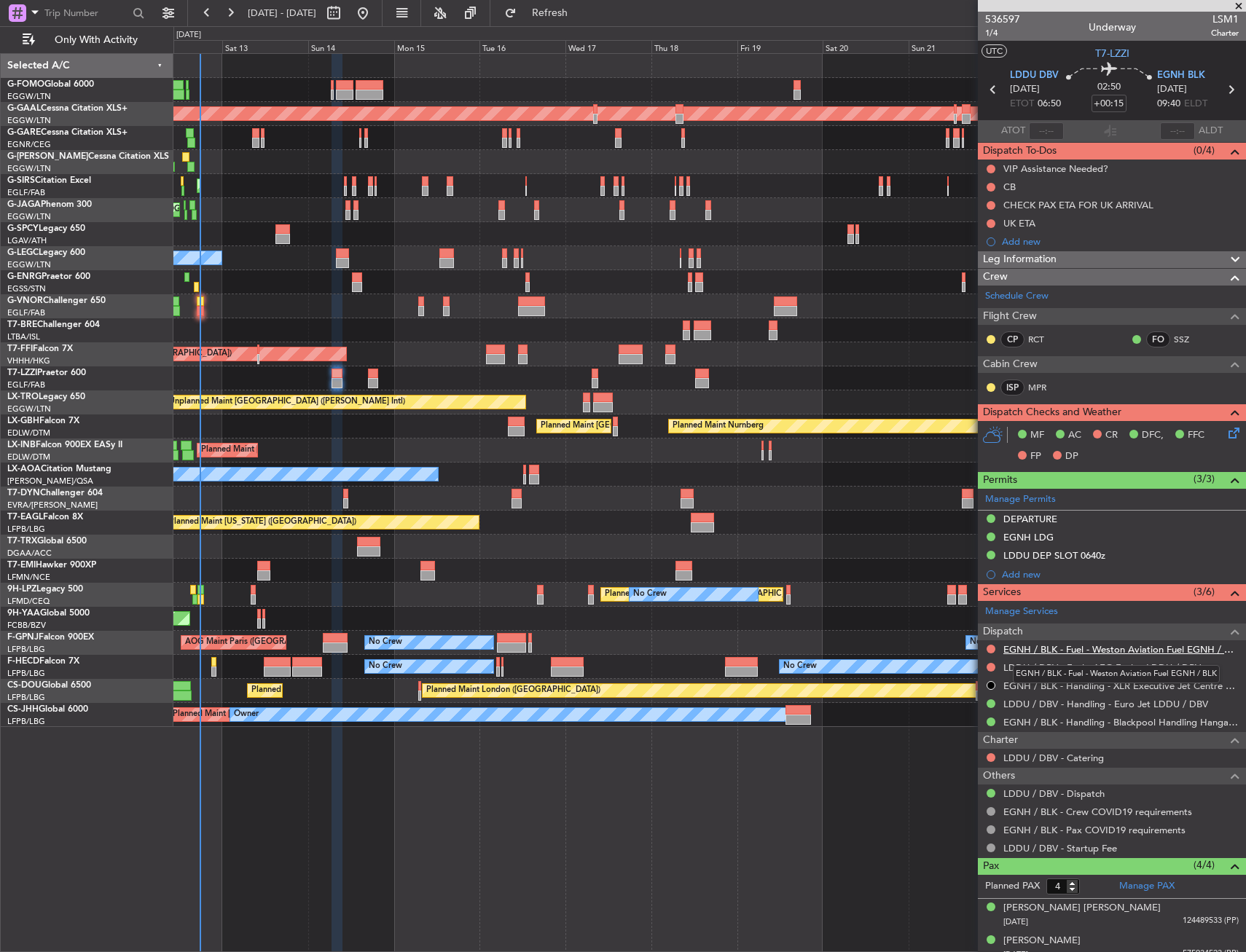
click at [1165, 646] on link "EGNH / BLK - Fuel - Weston Aviation Fuel EGNH / BLK" at bounding box center [1121, 649] width 235 height 12
drag, startPoint x: 579, startPoint y: 1, endPoint x: 578, endPoint y: 8, distance: 7.1
click at [579, 1] on fb-refresh-button "Refresh" at bounding box center [541, 13] width 102 height 26
click at [578, 11] on span "Refresh" at bounding box center [550, 13] width 61 height 11
click at [1131, 667] on link "LDDU / DBV - Fuel - AEG Fuels - LDDU / DBV" at bounding box center [1102, 667] width 198 height 12
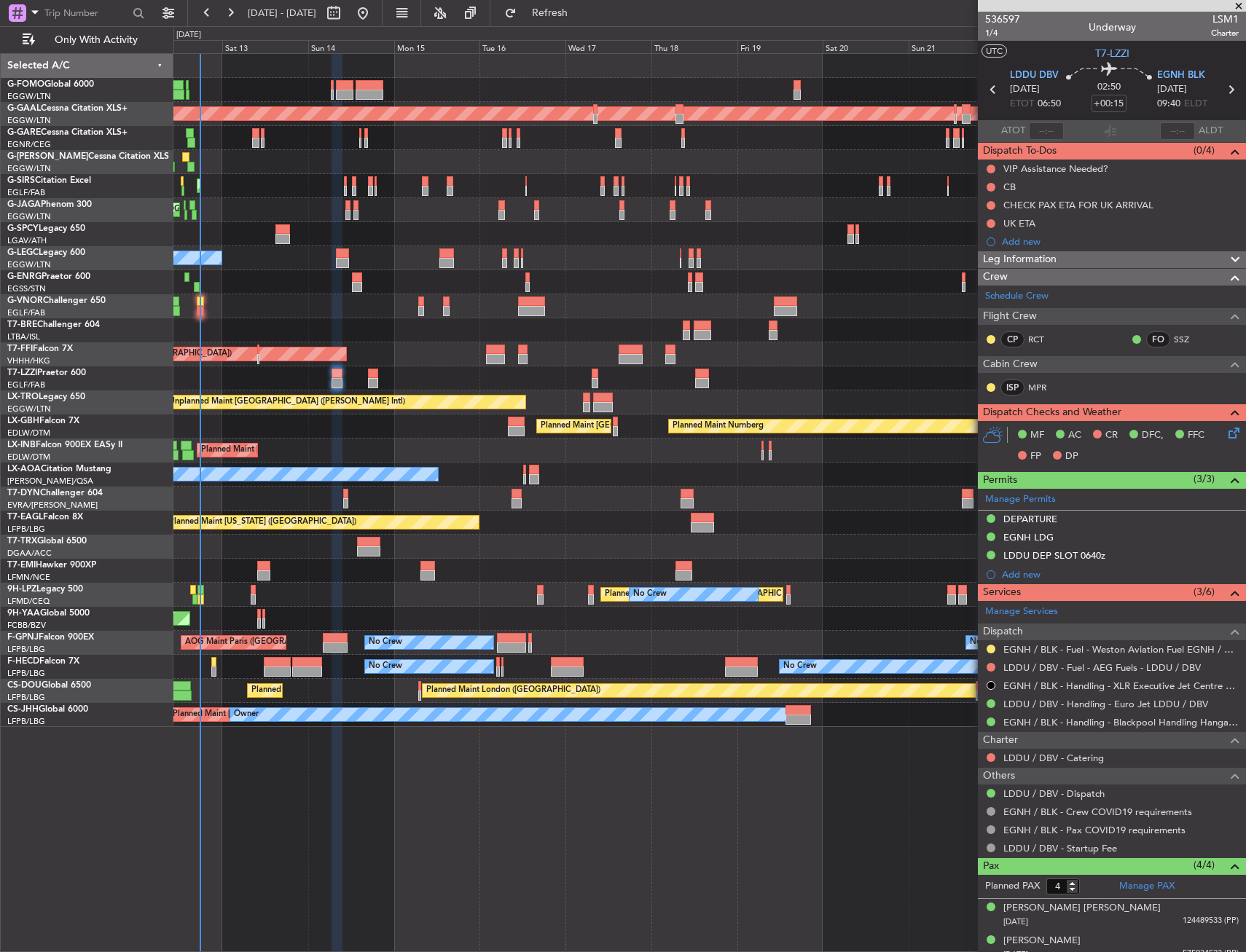
click at [1112, 662] on link "LDDU / DBV - Fuel - AEG Fuels - LDDU / DBV" at bounding box center [1102, 667] width 198 height 12
click at [581, 15] on span "Refresh" at bounding box center [550, 13] width 61 height 11
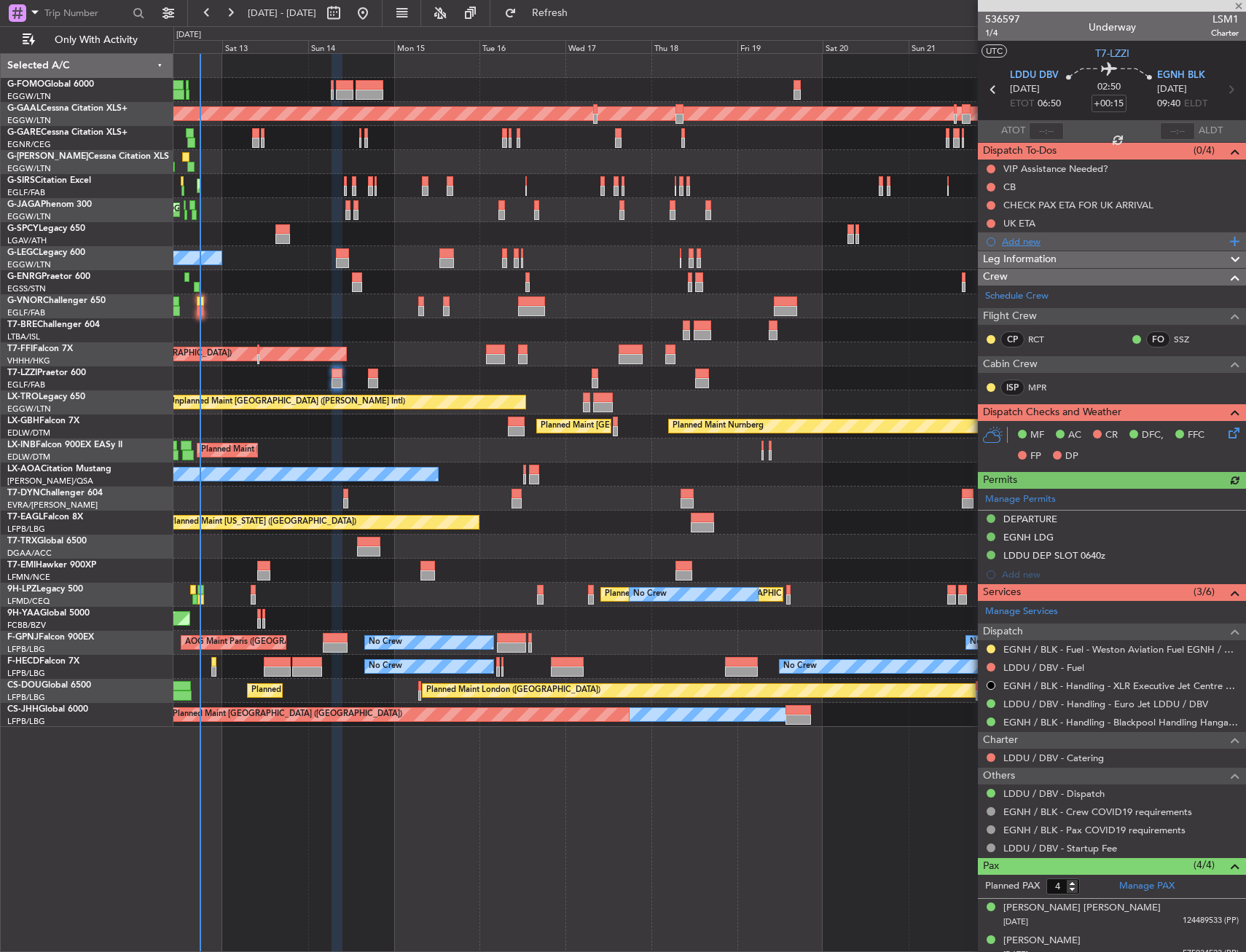
click at [1017, 241] on div "Add new" at bounding box center [1113, 241] width 224 height 12
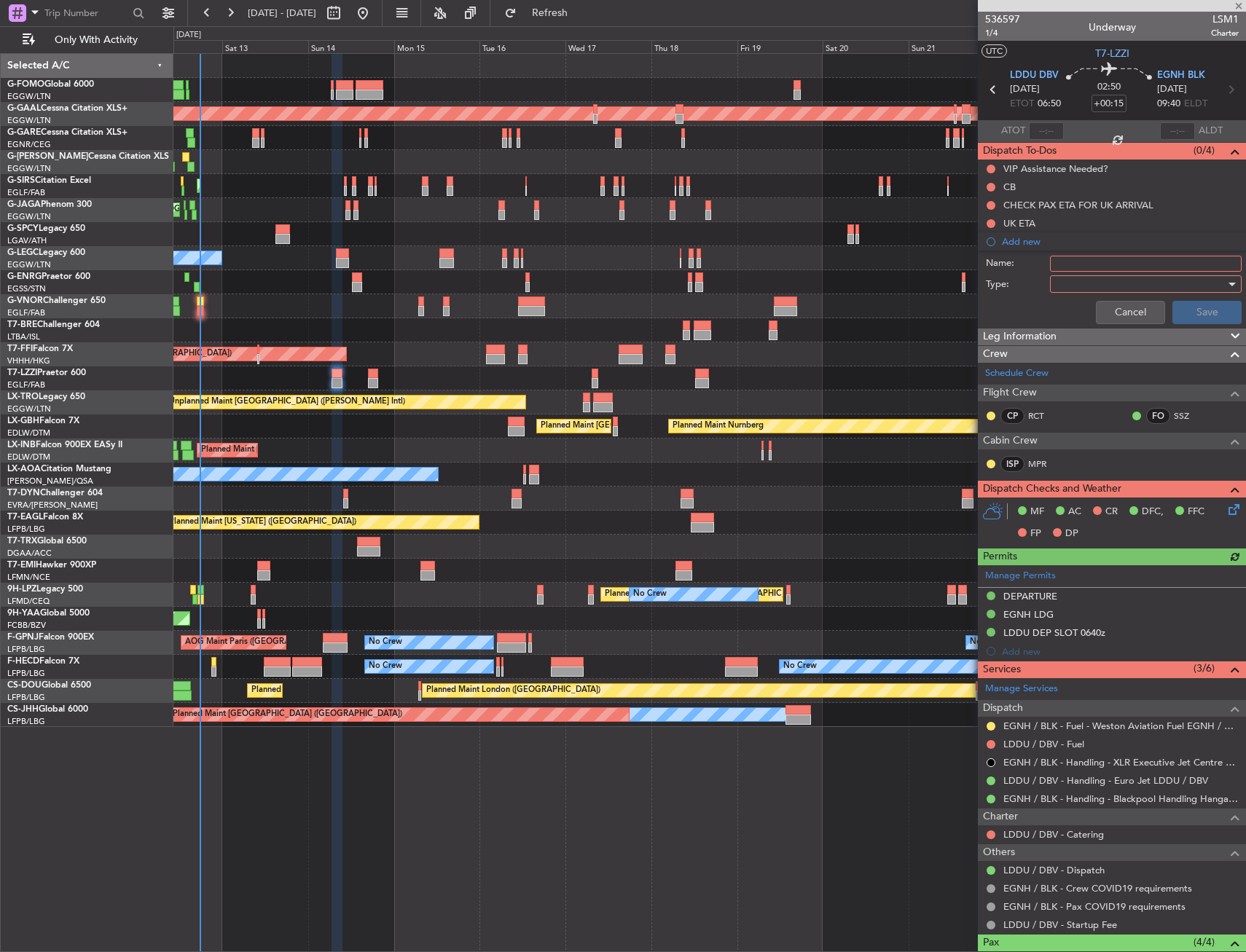
click at [1080, 265] on input "Name:" at bounding box center [1146, 264] width 192 height 16
type input "LDDU FUEL VIA HANDLER"
click at [1091, 278] on div at bounding box center [1141, 284] width 170 height 22
click at [1091, 315] on span "Generic" at bounding box center [1139, 314] width 171 height 22
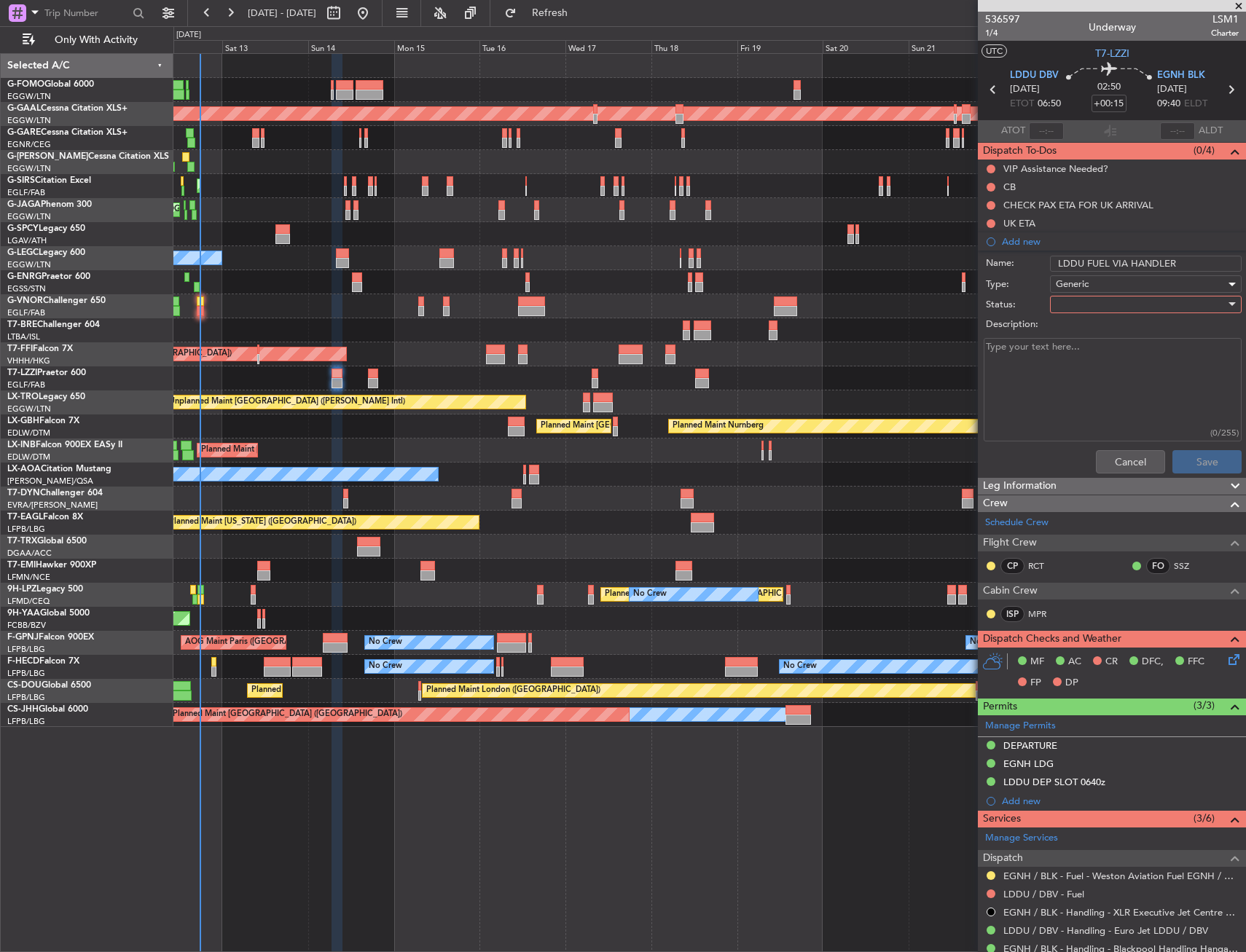
click at [1088, 312] on div at bounding box center [1141, 304] width 170 height 22
drag, startPoint x: 1096, startPoint y: 350, endPoint x: 1118, endPoint y: 391, distance: 46.5
click at [1096, 351] on span "In Progress" at bounding box center [1139, 355] width 171 height 22
click at [1181, 466] on button "Save" at bounding box center [1207, 462] width 69 height 24
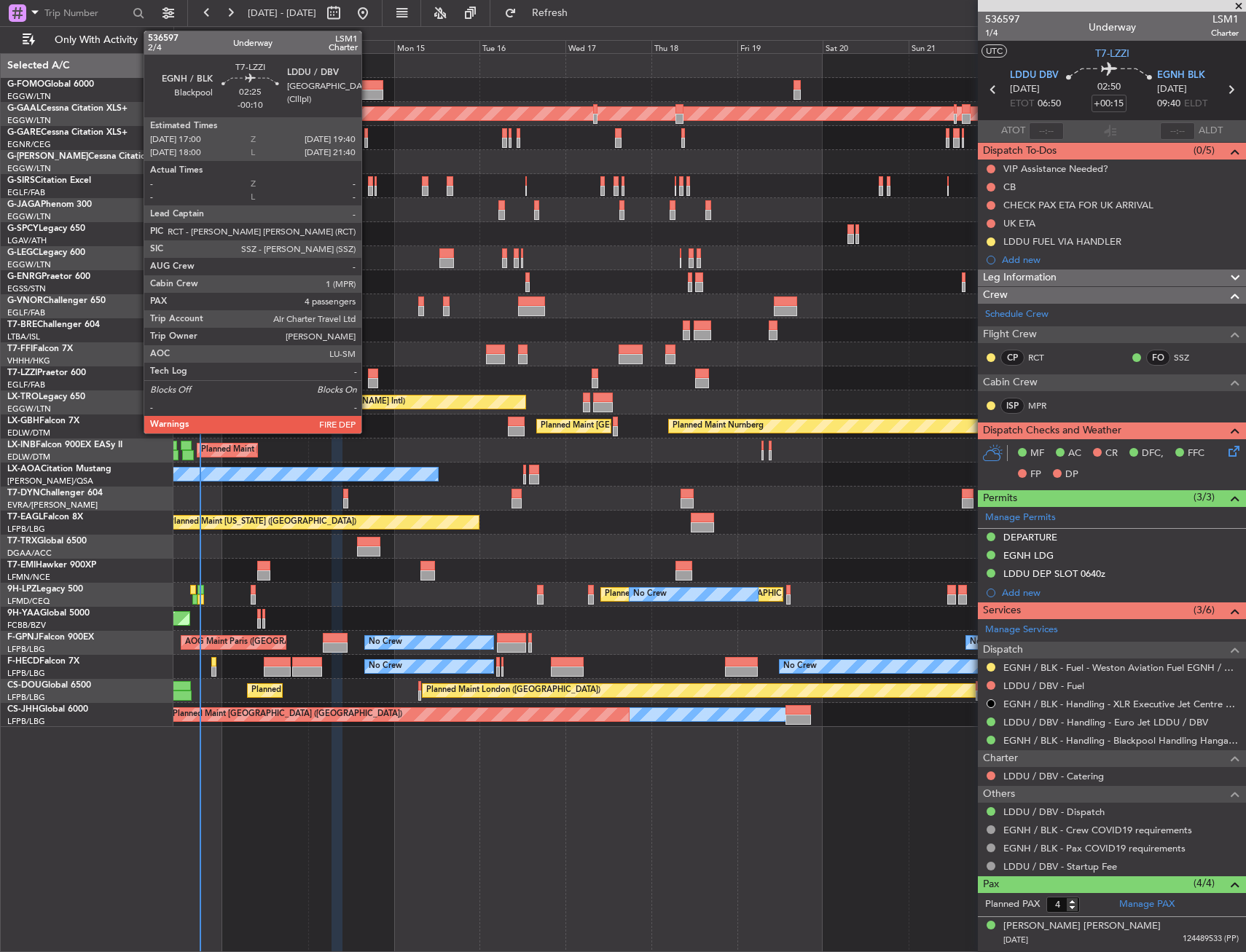
click at [368, 376] on div at bounding box center [373, 373] width 11 height 11
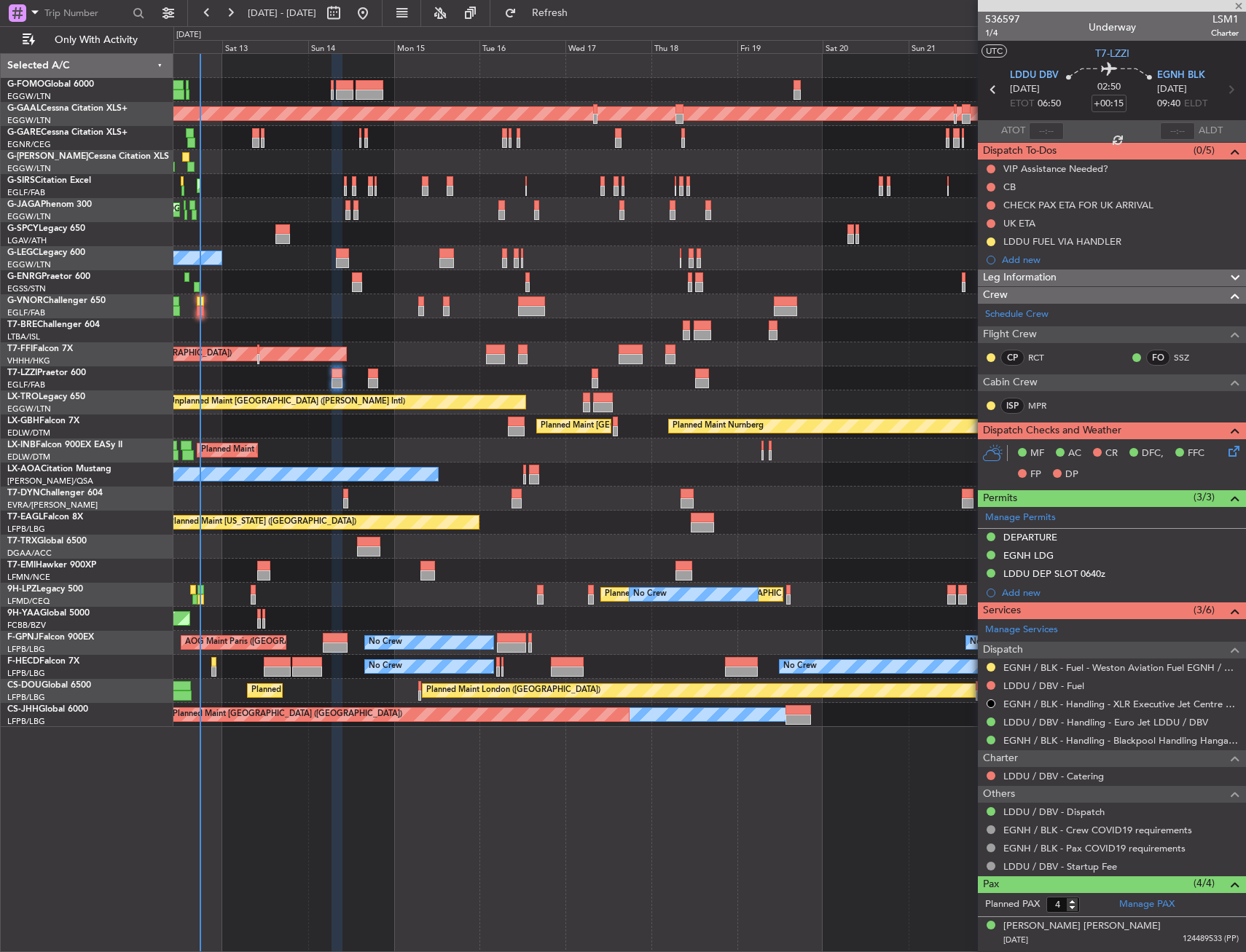
type input "-00:10"
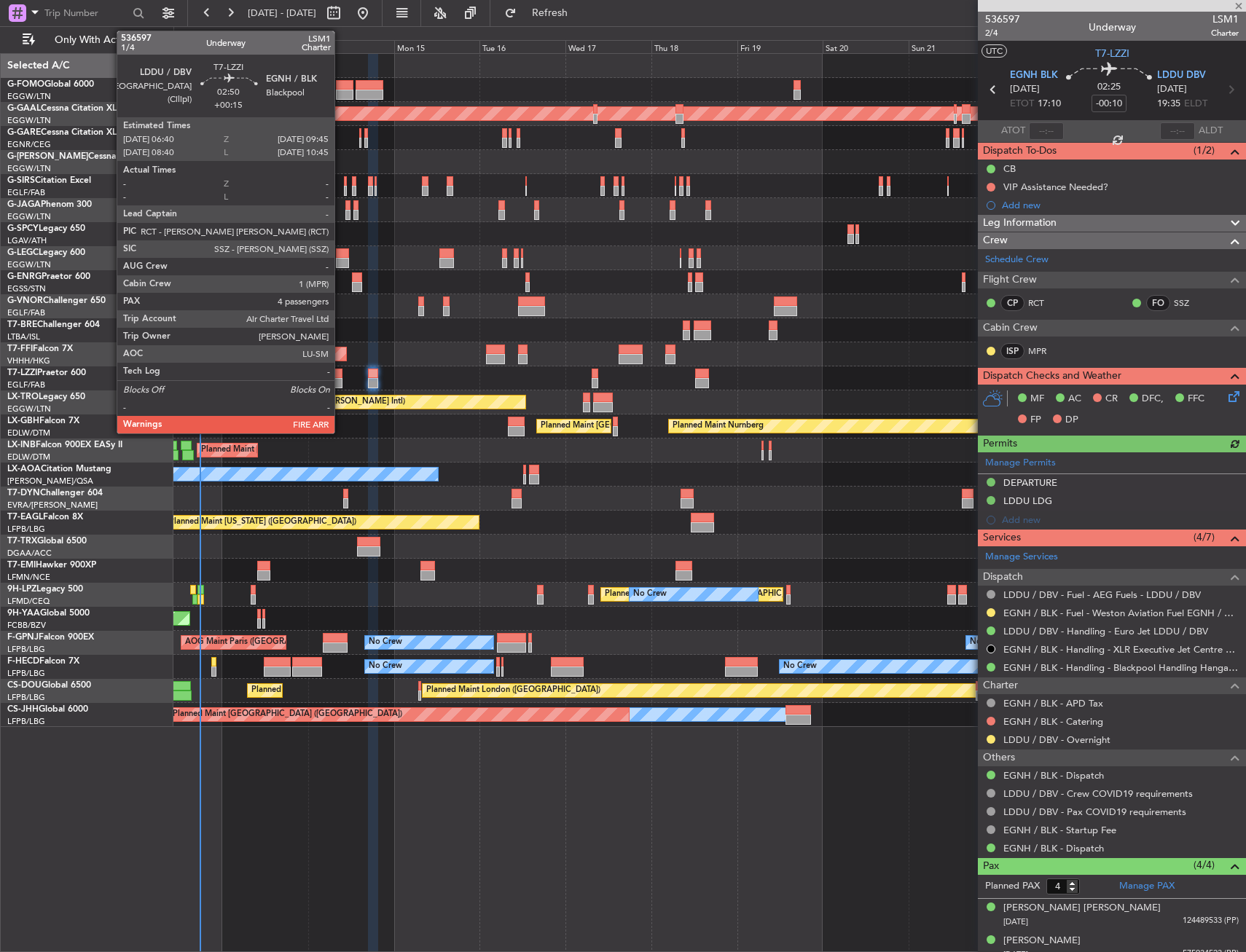
click at [334, 382] on div at bounding box center [338, 383] width 11 height 11
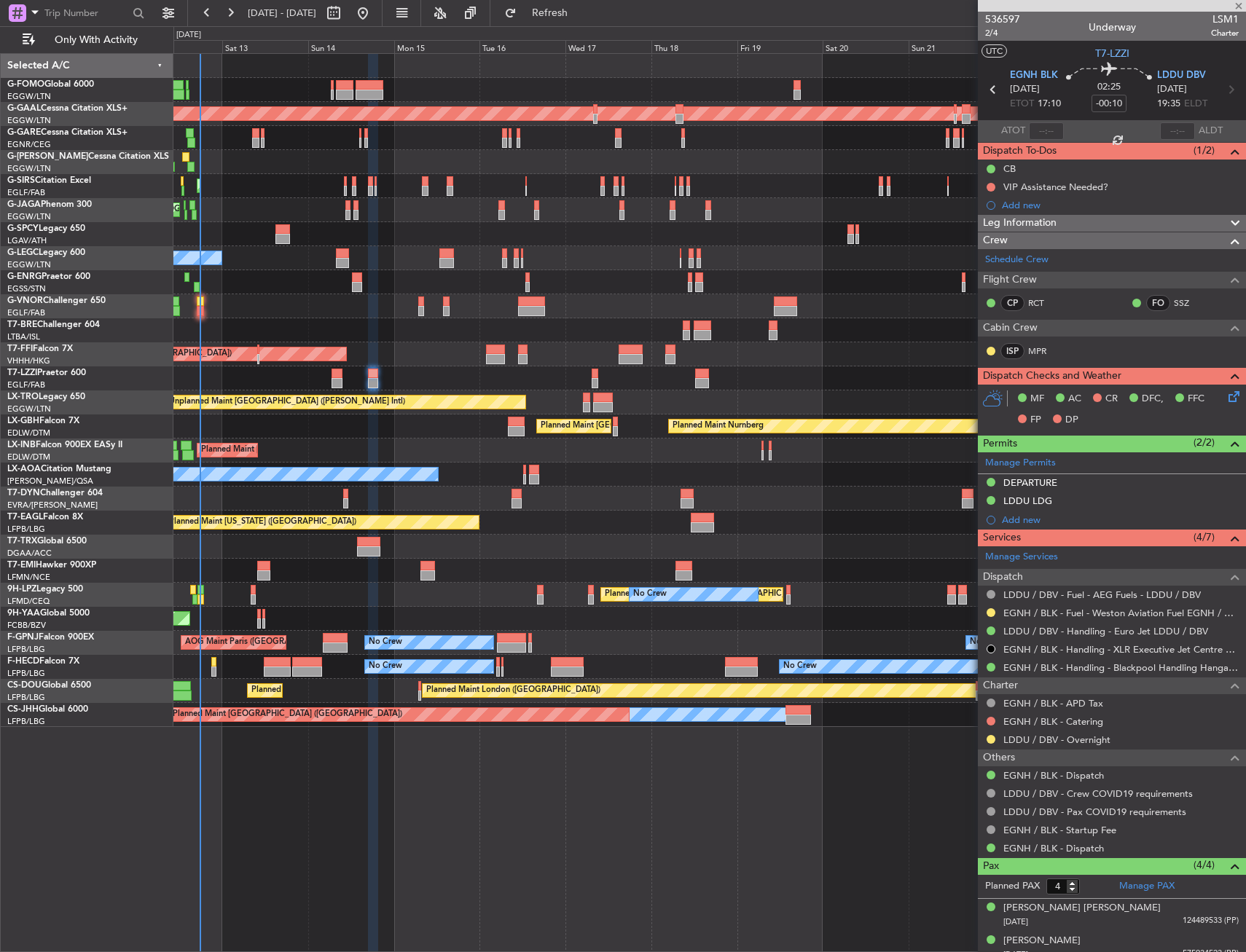
type input "+00:15"
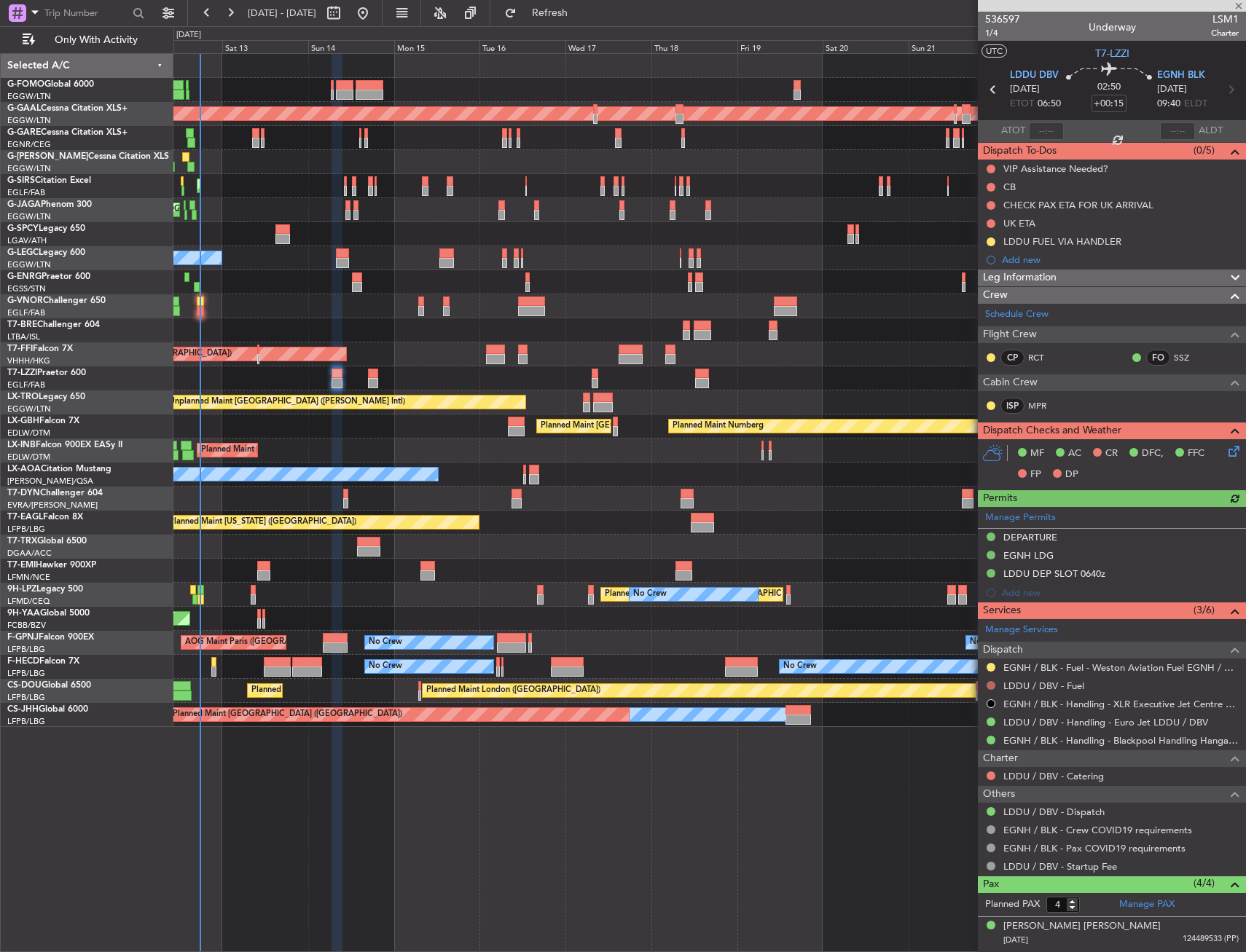
click at [991, 682] on button at bounding box center [991, 685] width 9 height 9
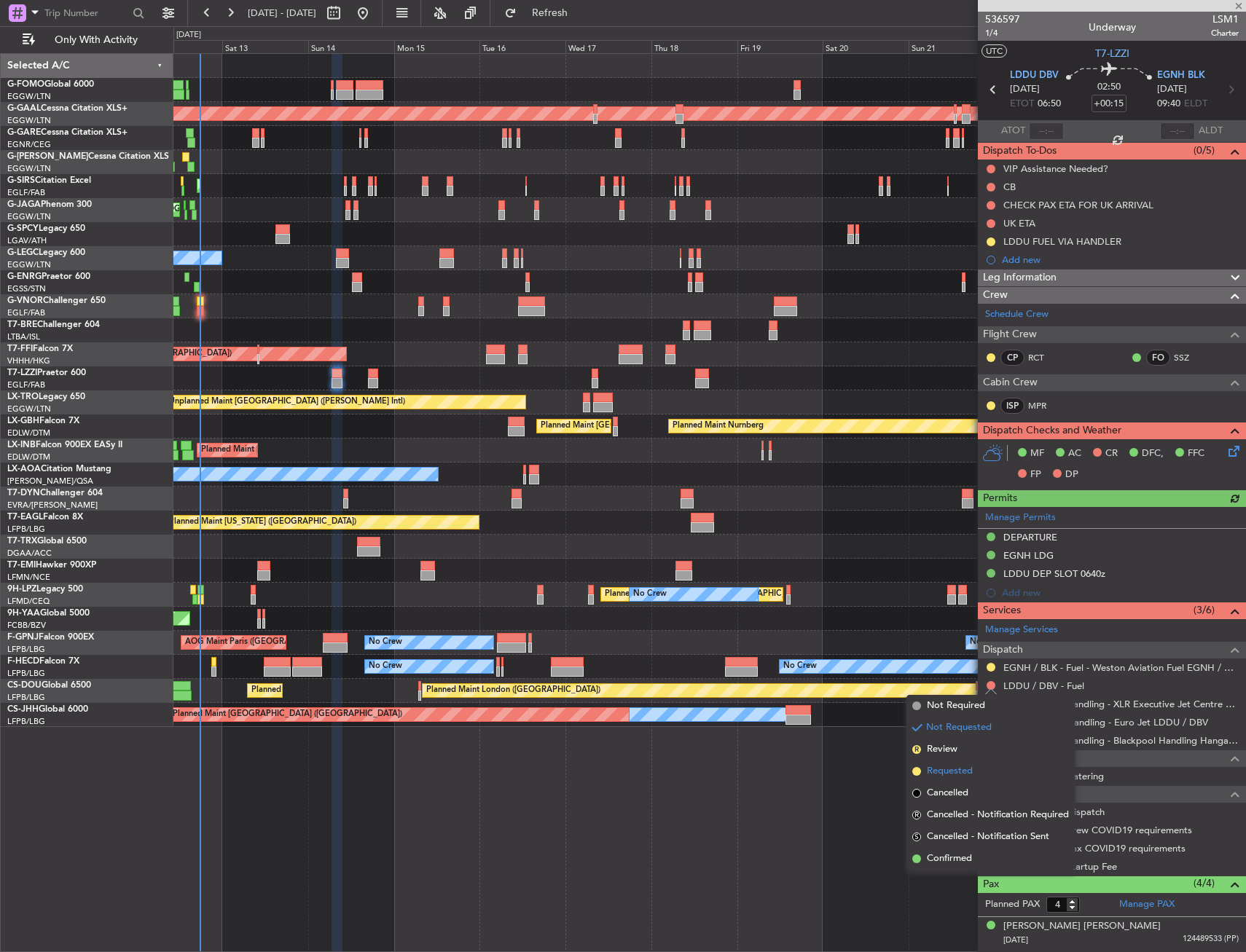
click at [950, 766] on span "Requested" at bounding box center [950, 772] width 46 height 15
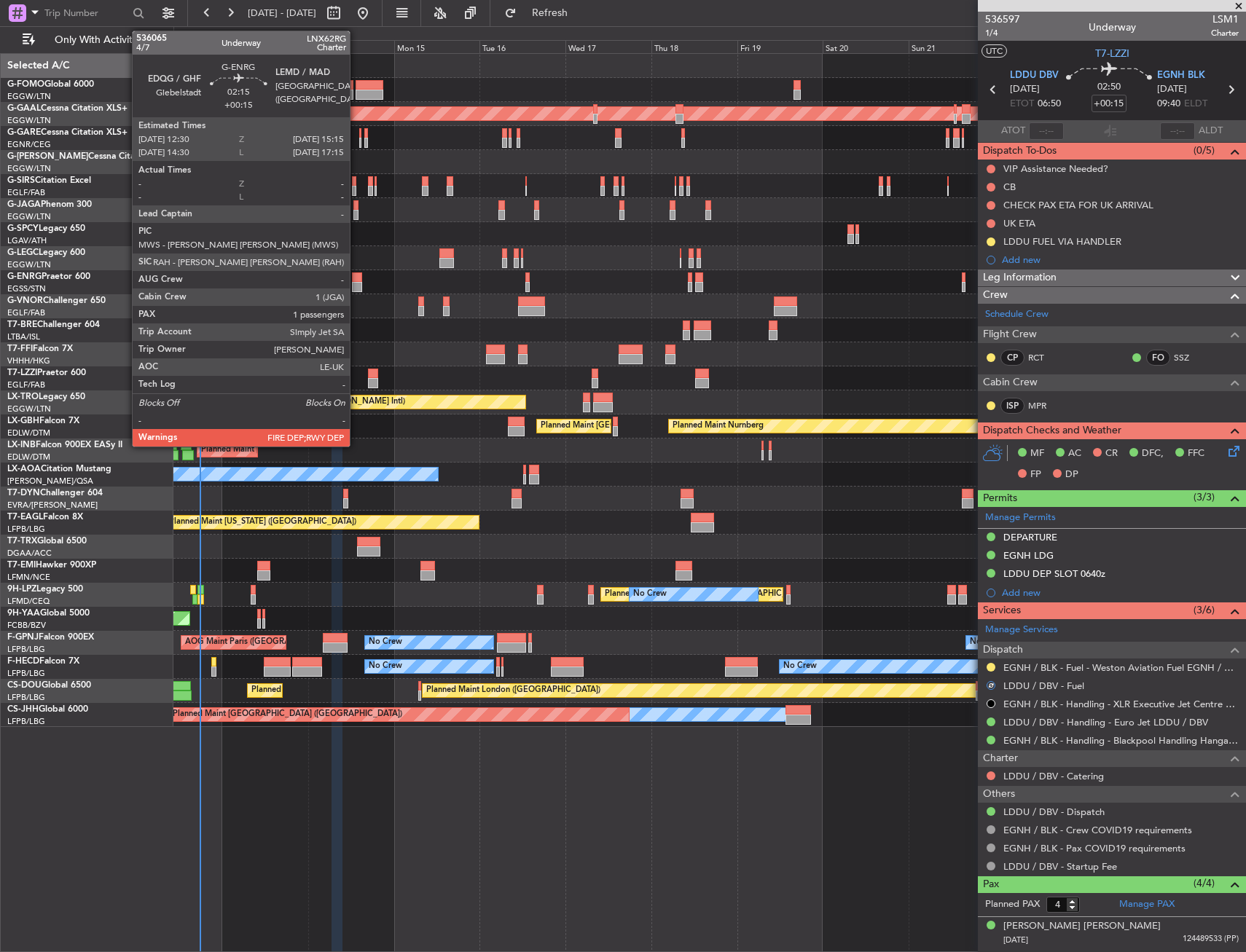
click at [356, 280] on div at bounding box center [357, 277] width 11 height 11
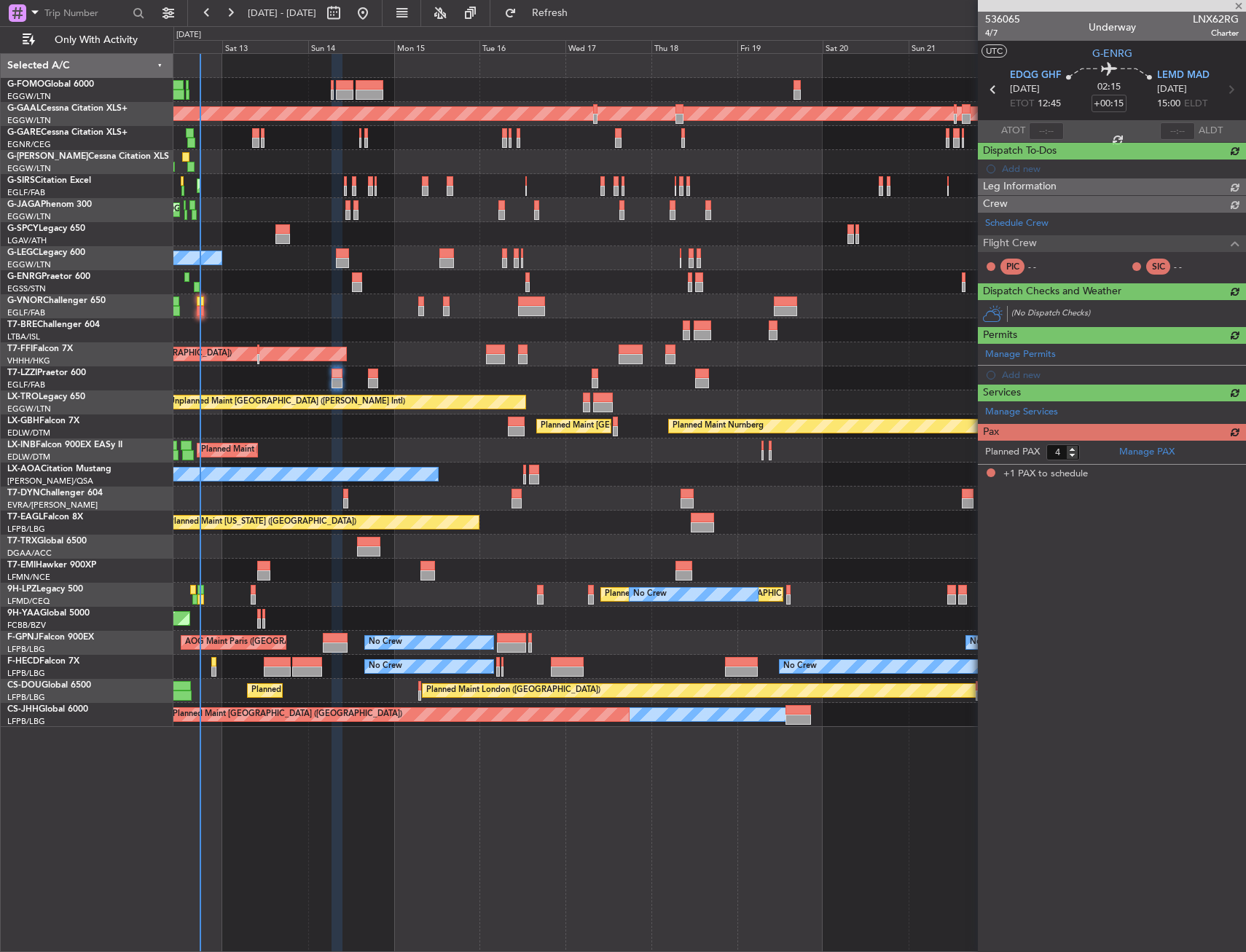
type input "1"
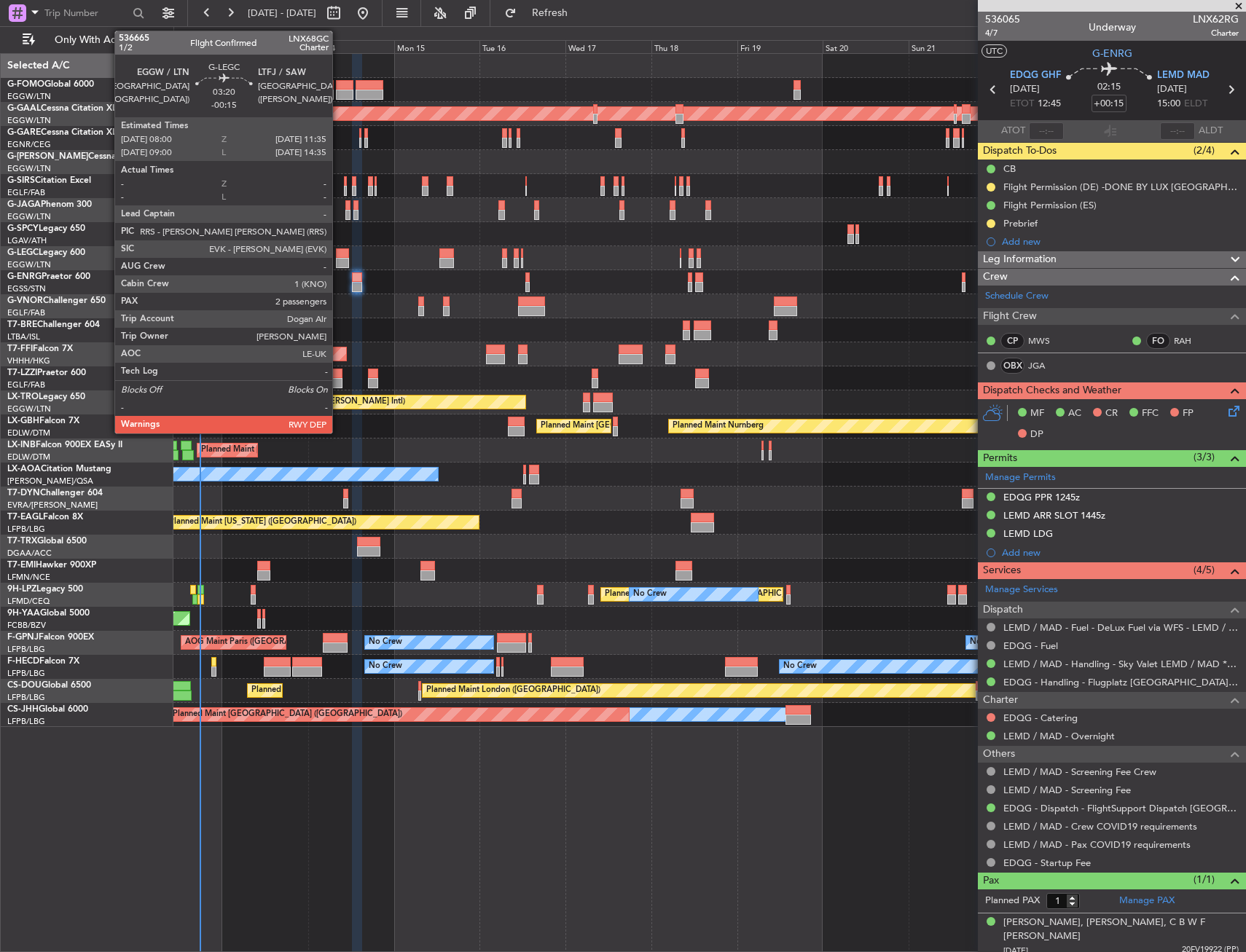
click at [339, 251] on div at bounding box center [342, 254] width 13 height 11
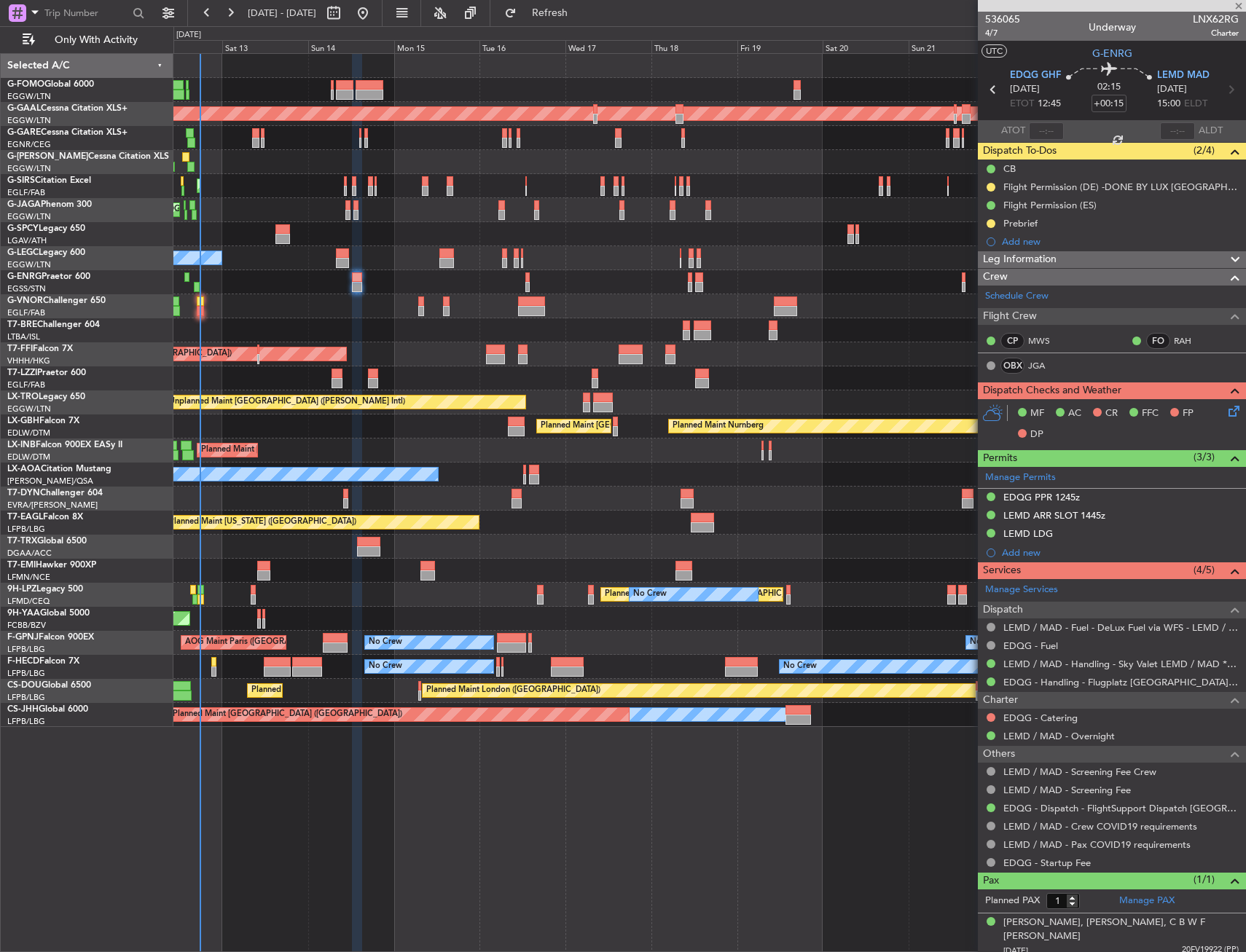
type input "-00:15"
type input "2"
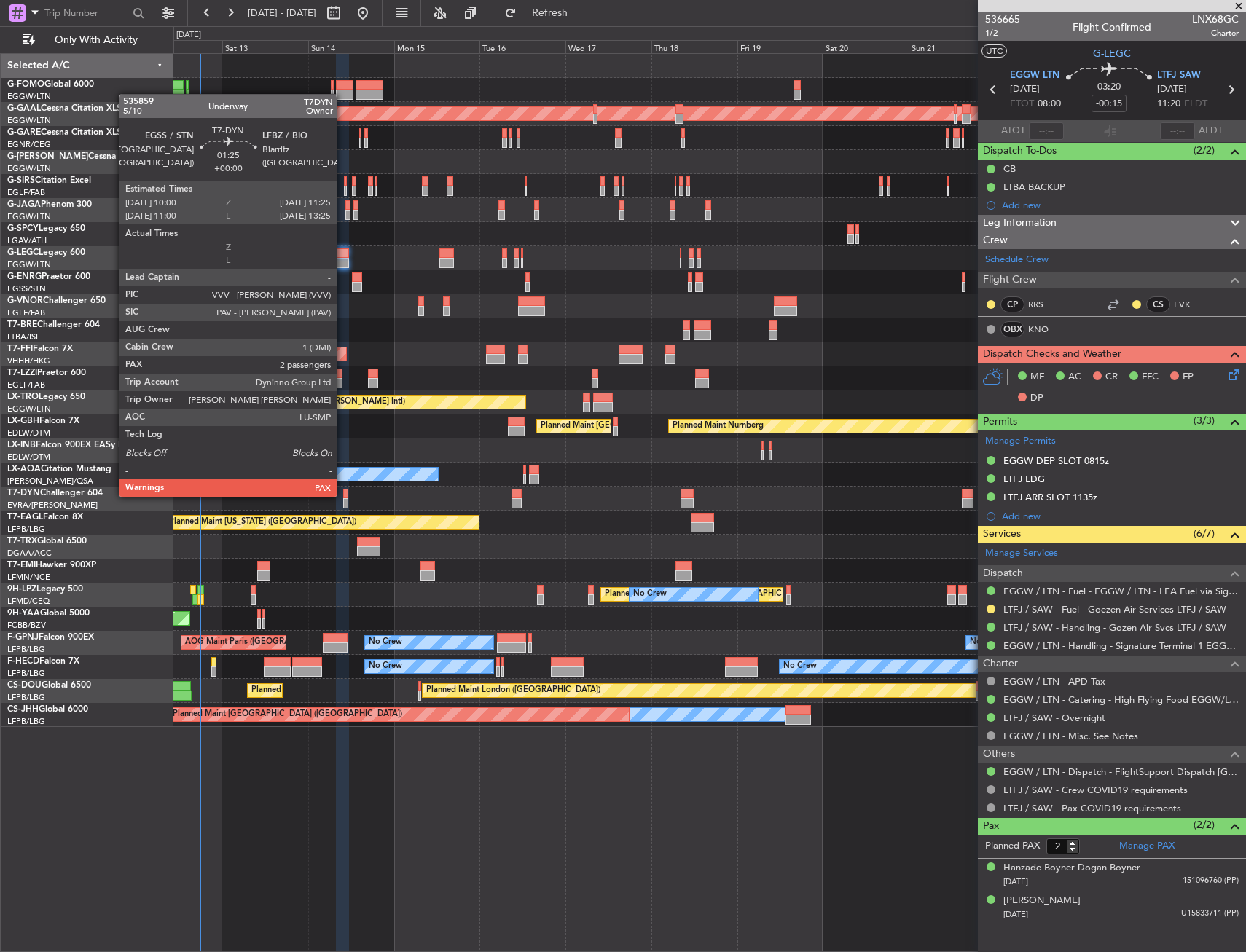
click at [343, 495] on div at bounding box center [346, 493] width 5 height 11
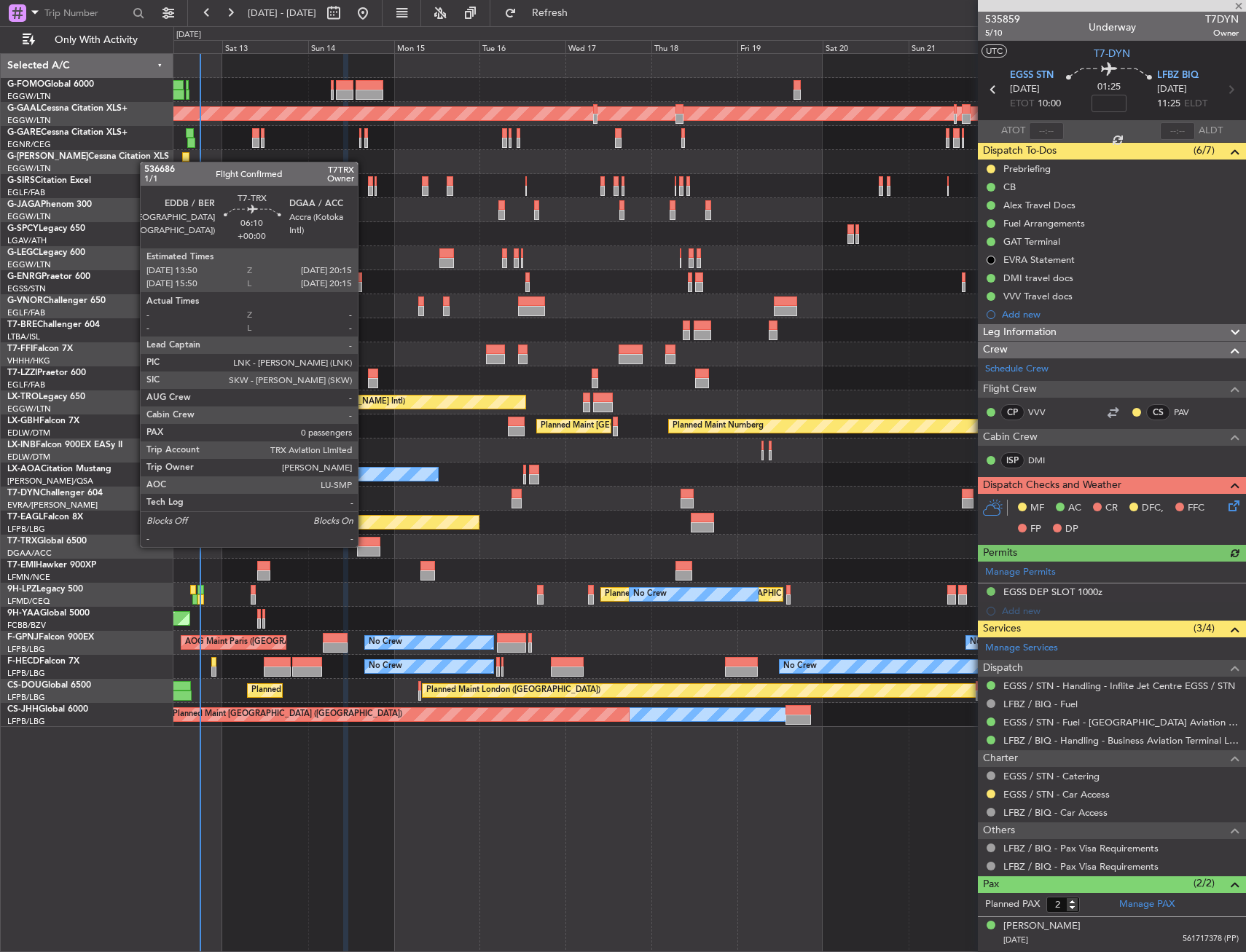
click at [364, 546] on div at bounding box center [368, 541] width 24 height 11
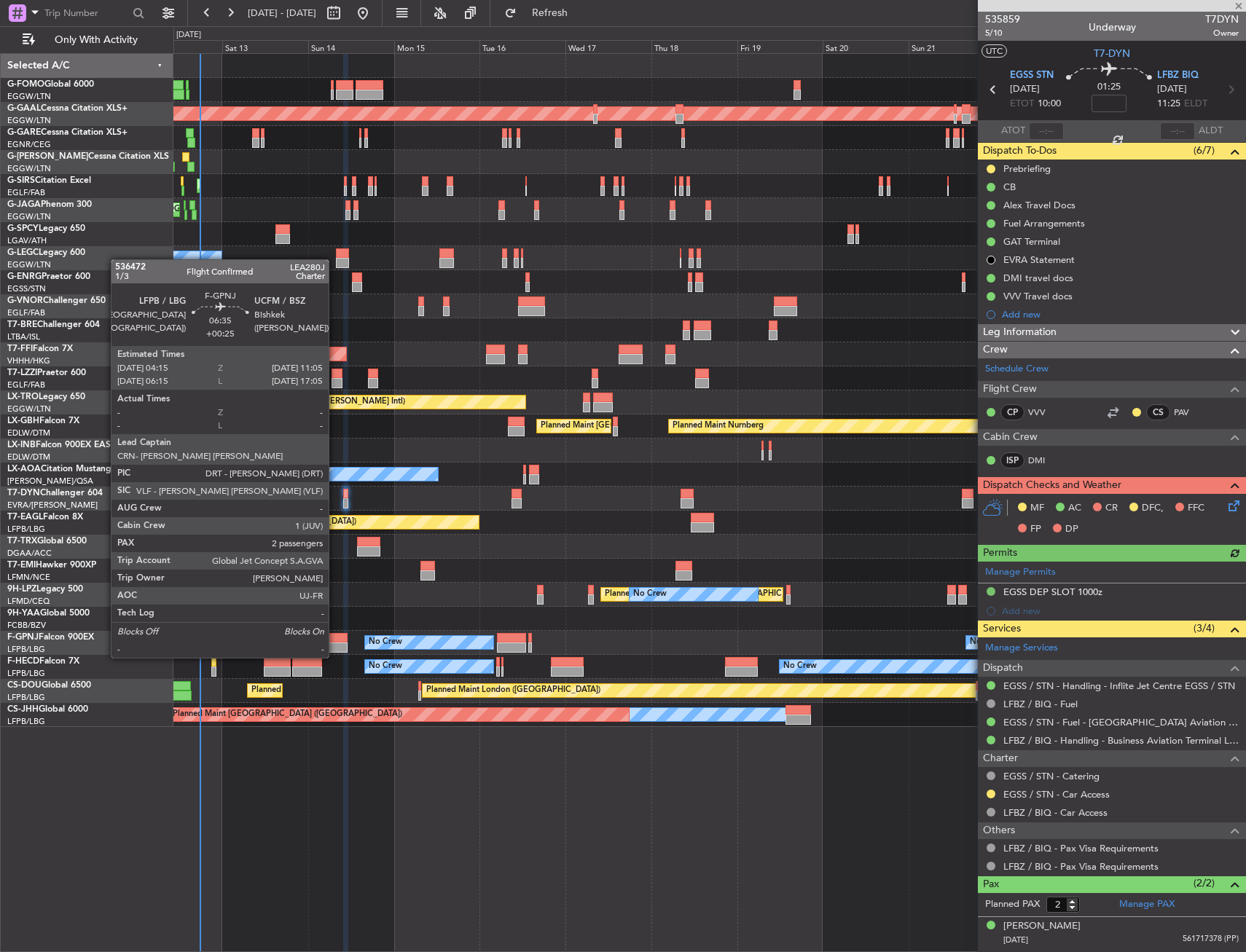
type input "0"
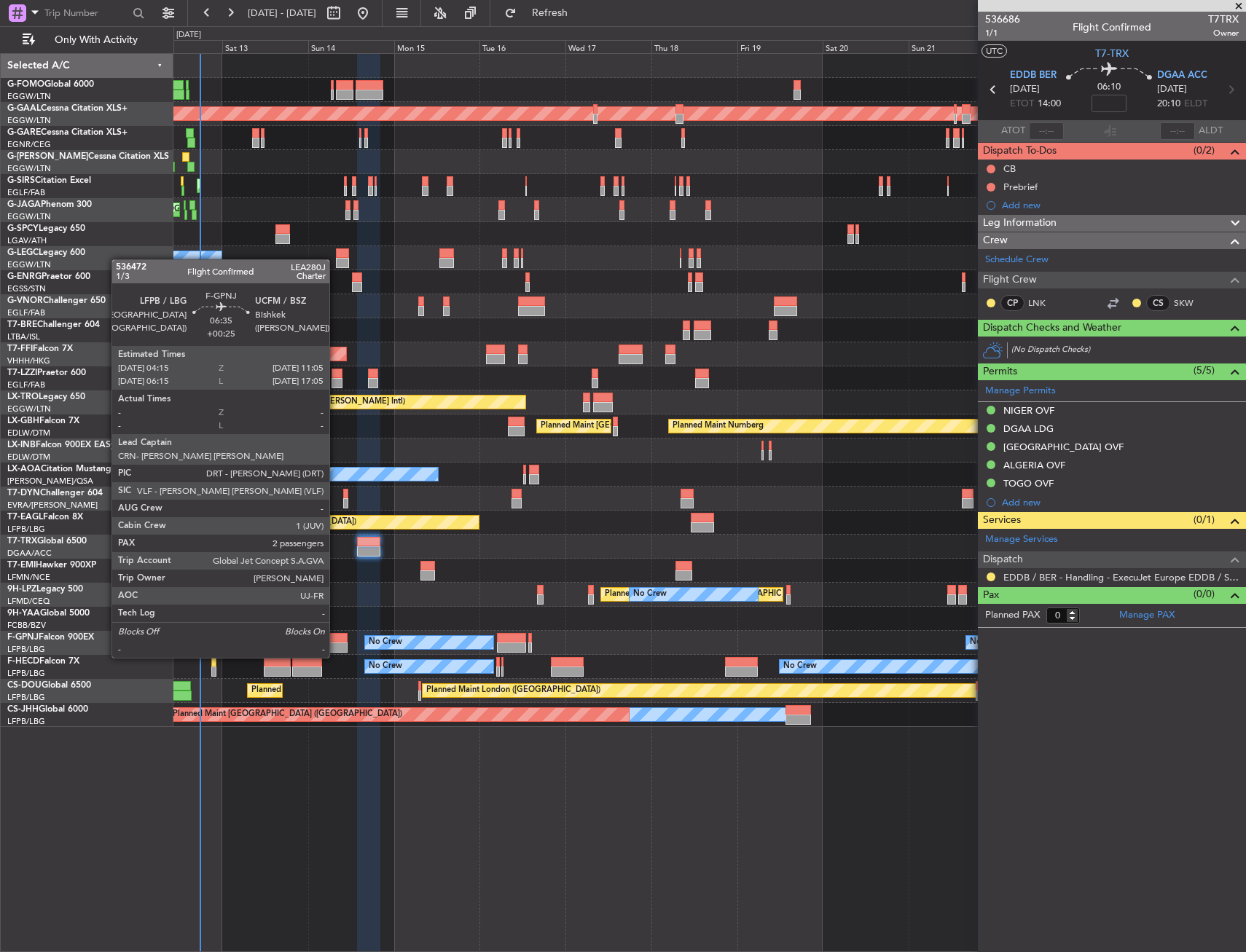
click at [336, 643] on div at bounding box center [335, 647] width 24 height 11
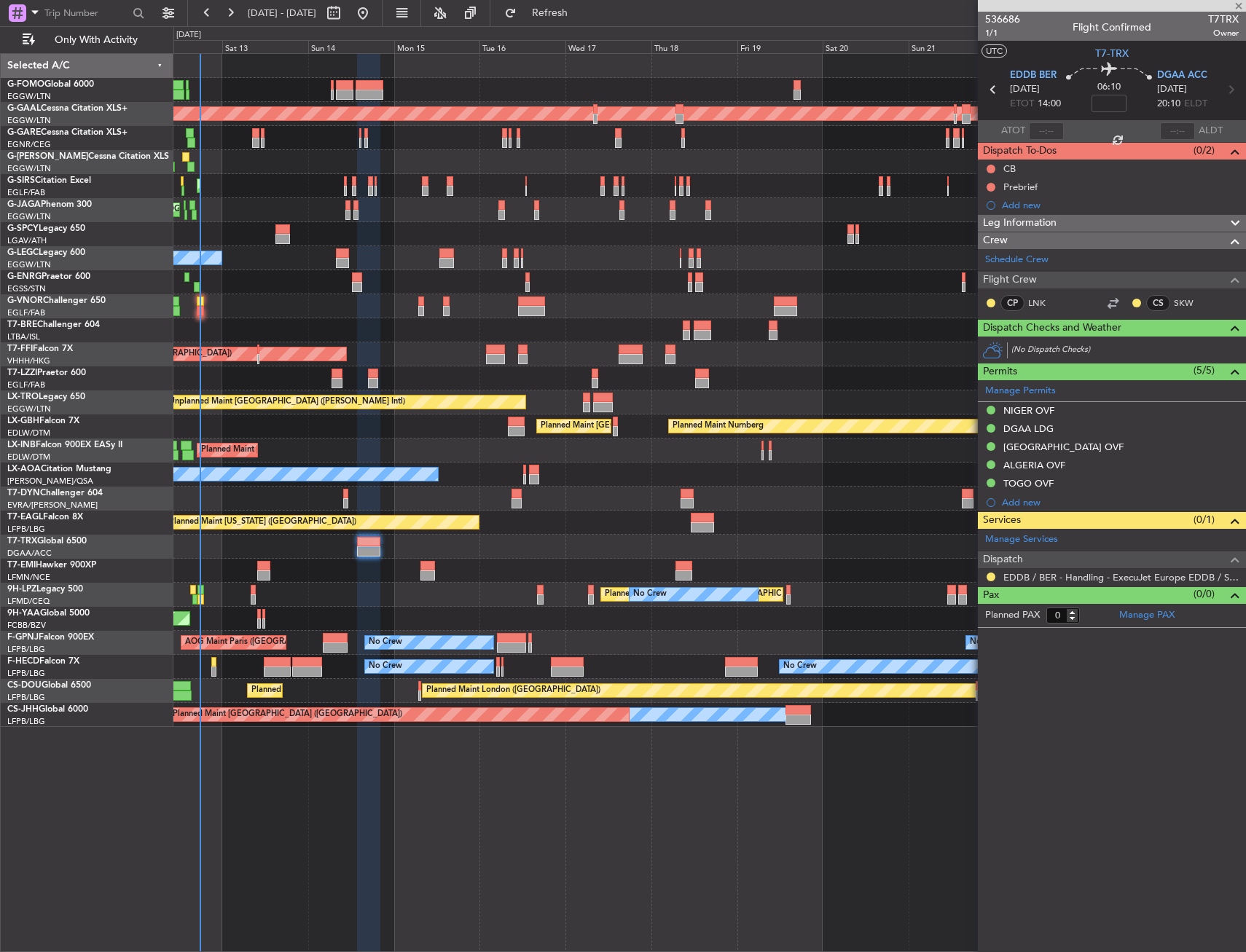
type input "+00:25"
type input "2"
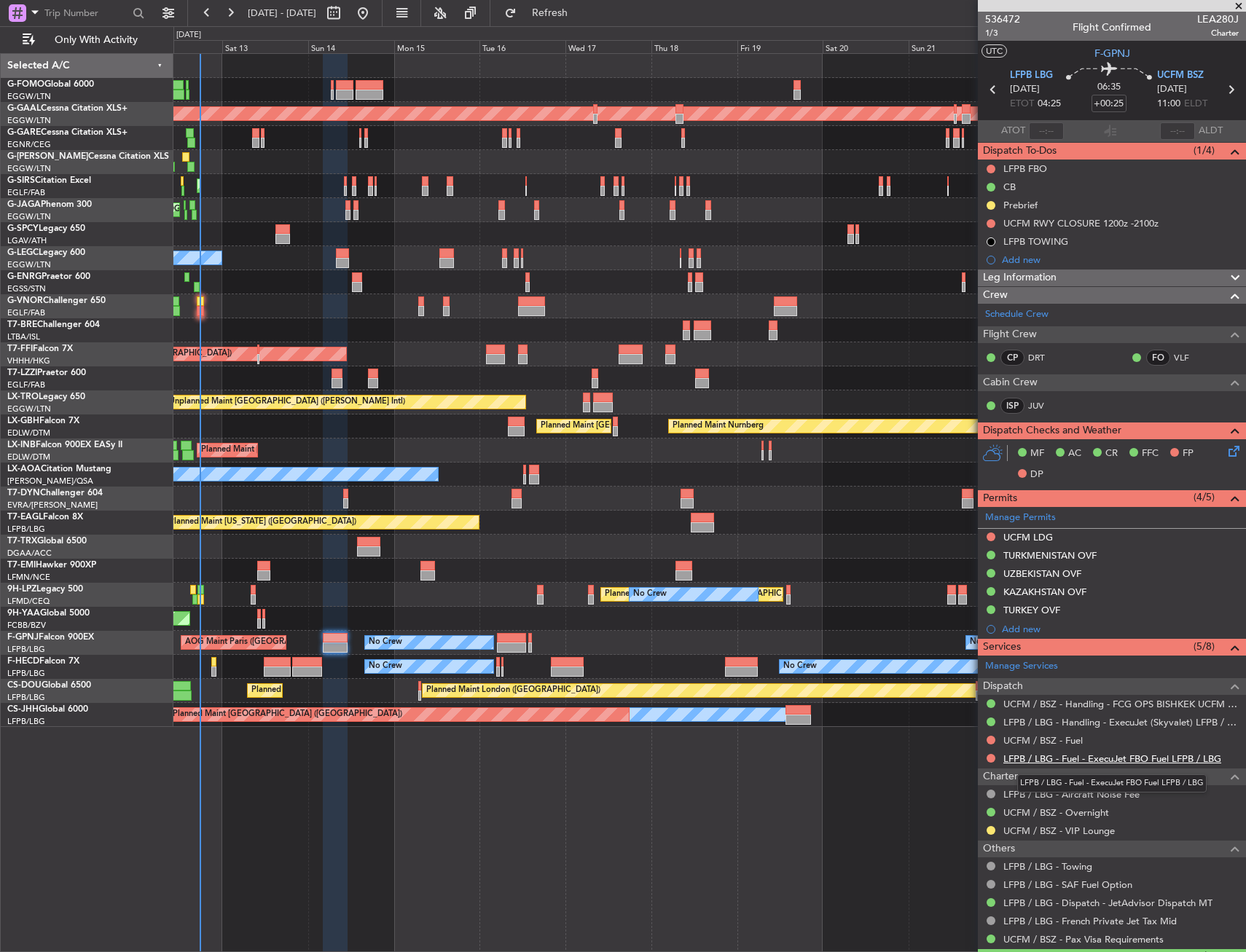
click at [1049, 760] on link "LFPB / LBG - Fuel - ExecuJet FBO Fuel LFPB / LBG" at bounding box center [1113, 759] width 218 height 12
drag, startPoint x: 557, startPoint y: 6, endPoint x: 560, endPoint y: 31, distance: 25.2
click at [558, 6] on button "Refresh" at bounding box center [542, 13] width 88 height 24
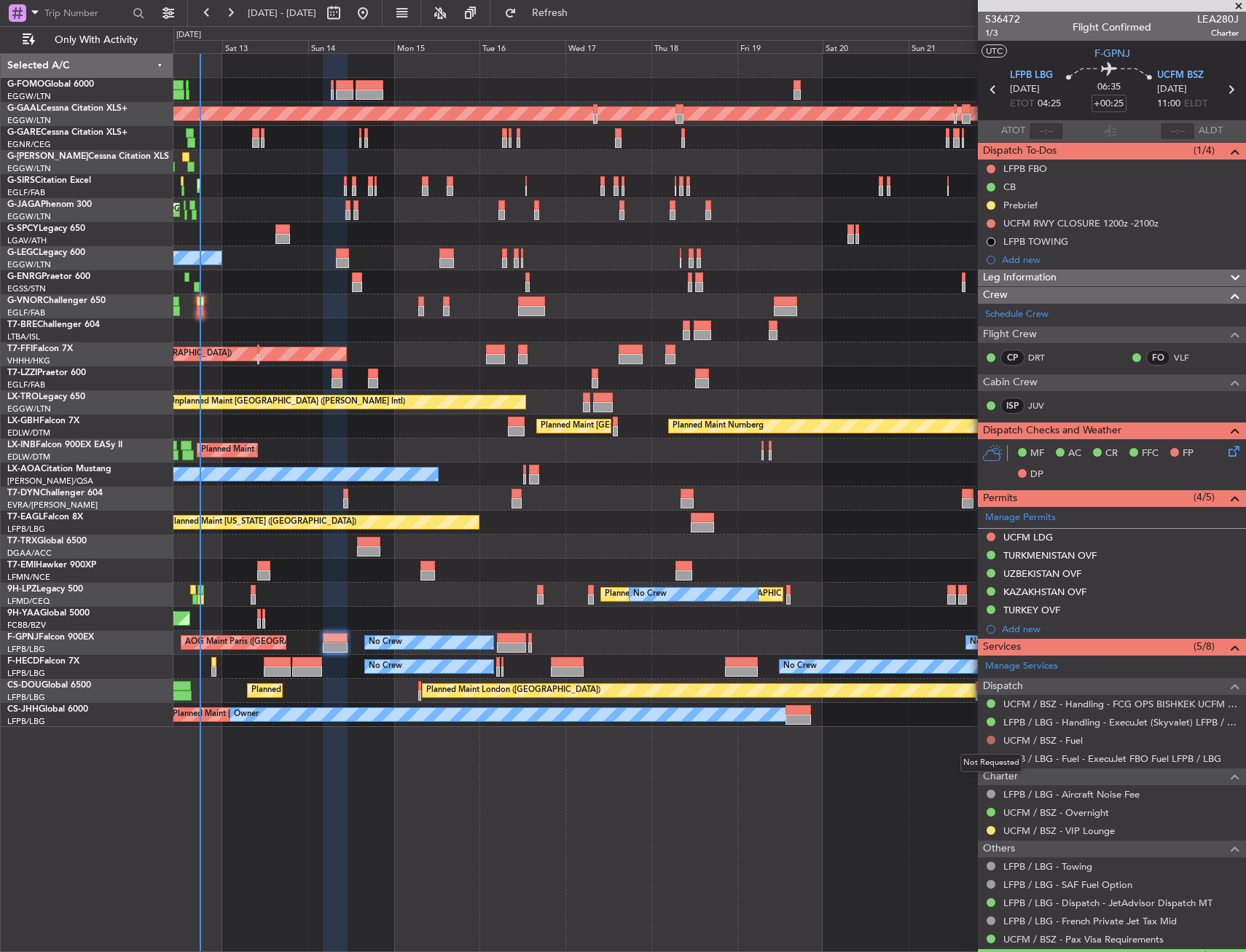
click at [991, 739] on button at bounding box center [991, 740] width 9 height 9
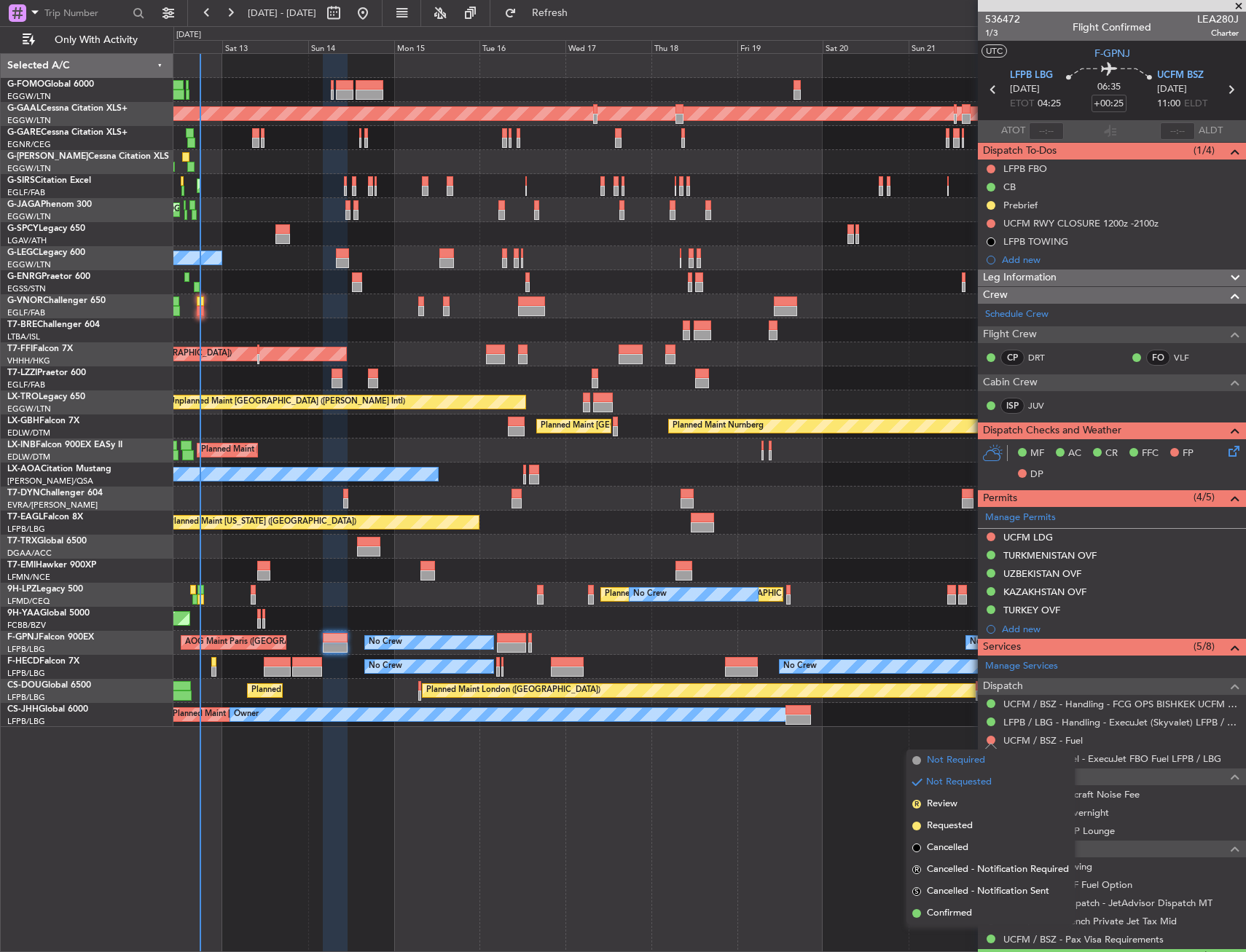
click at [951, 754] on span "Not Required" at bounding box center [956, 761] width 59 height 15
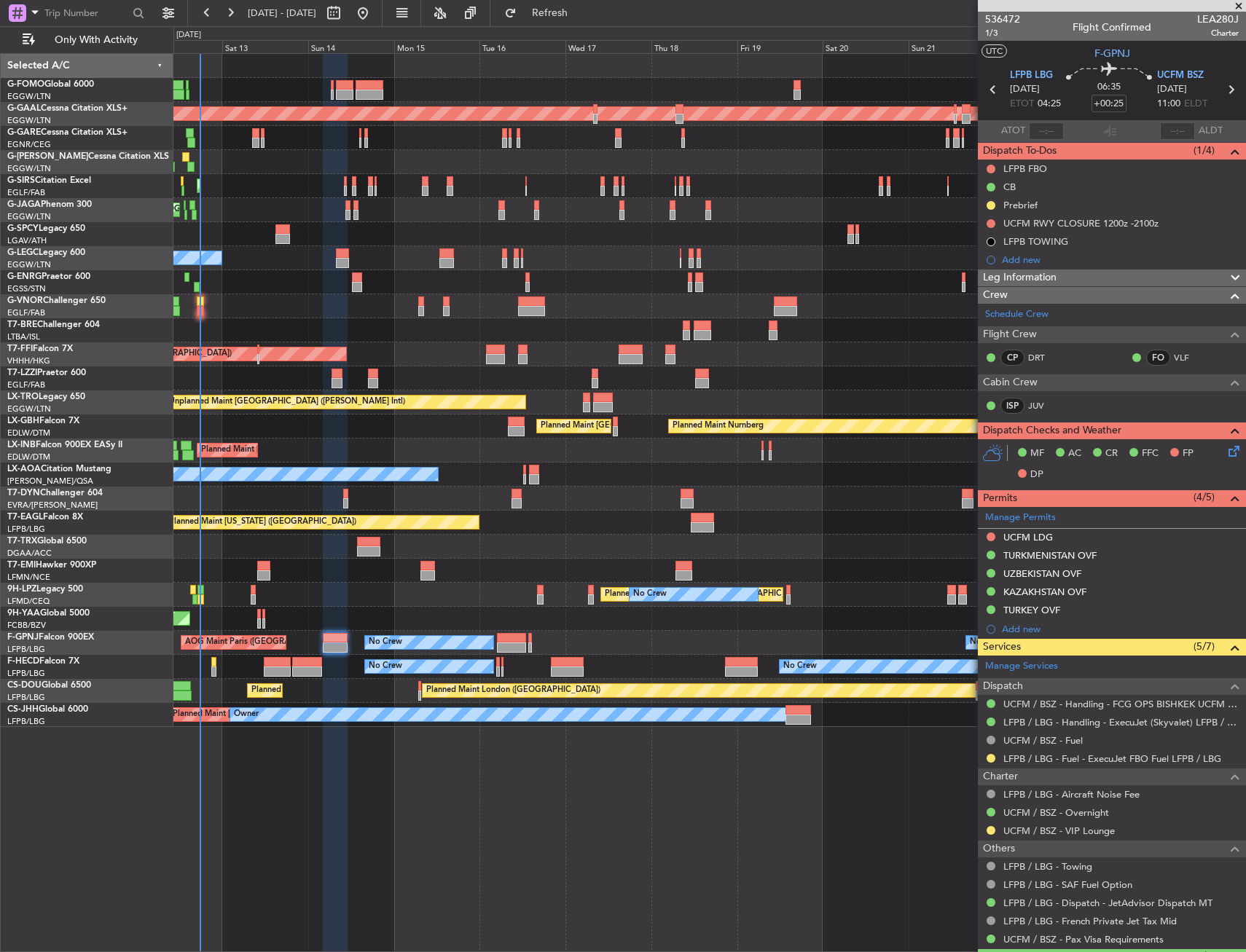
click at [996, 737] on div at bounding box center [991, 740] width 11 height 11
click at [988, 741] on button at bounding box center [991, 740] width 9 height 9
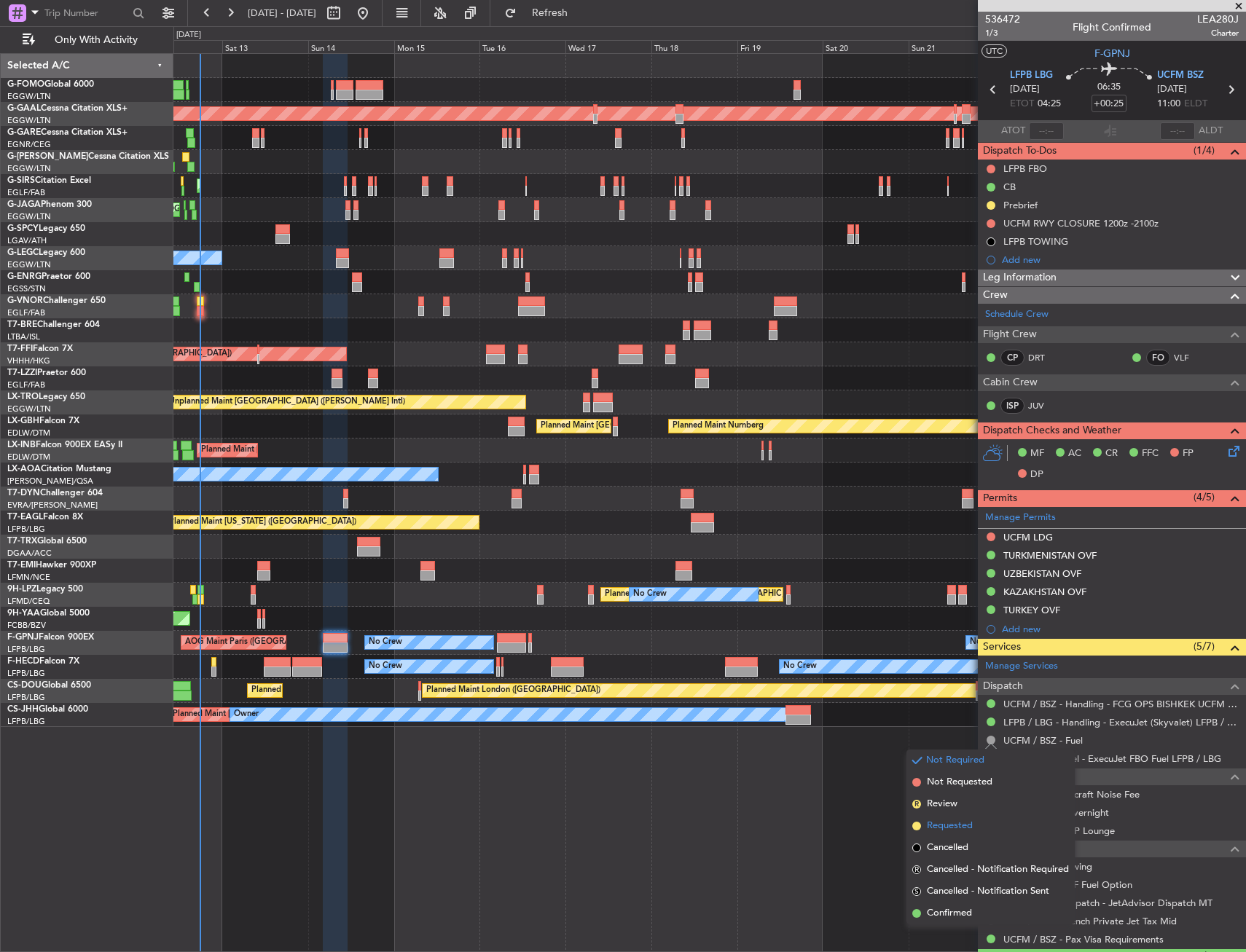
click at [953, 817] on li "Requested" at bounding box center [991, 826] width 168 height 22
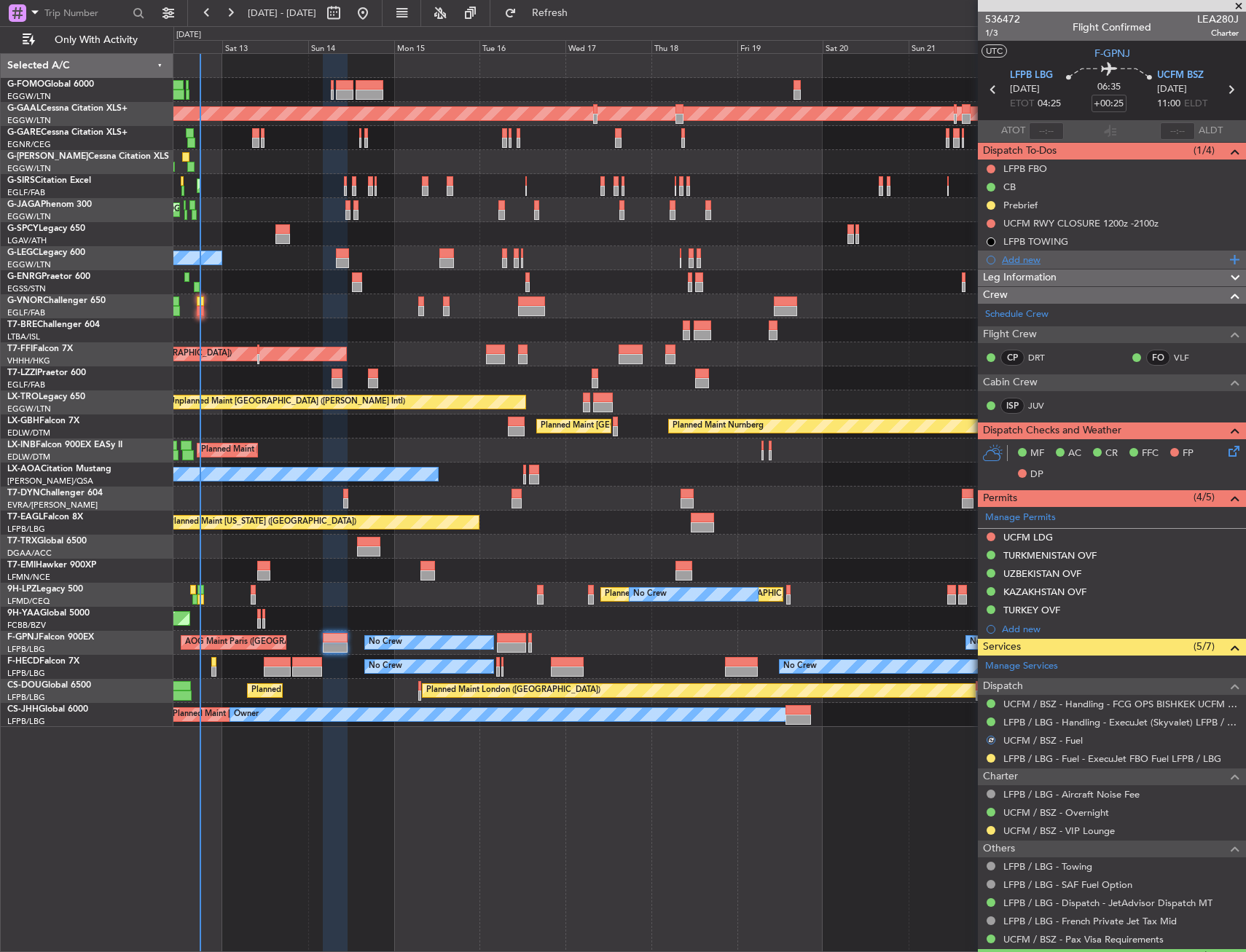
click at [1038, 259] on div "Add new" at bounding box center [1113, 259] width 224 height 12
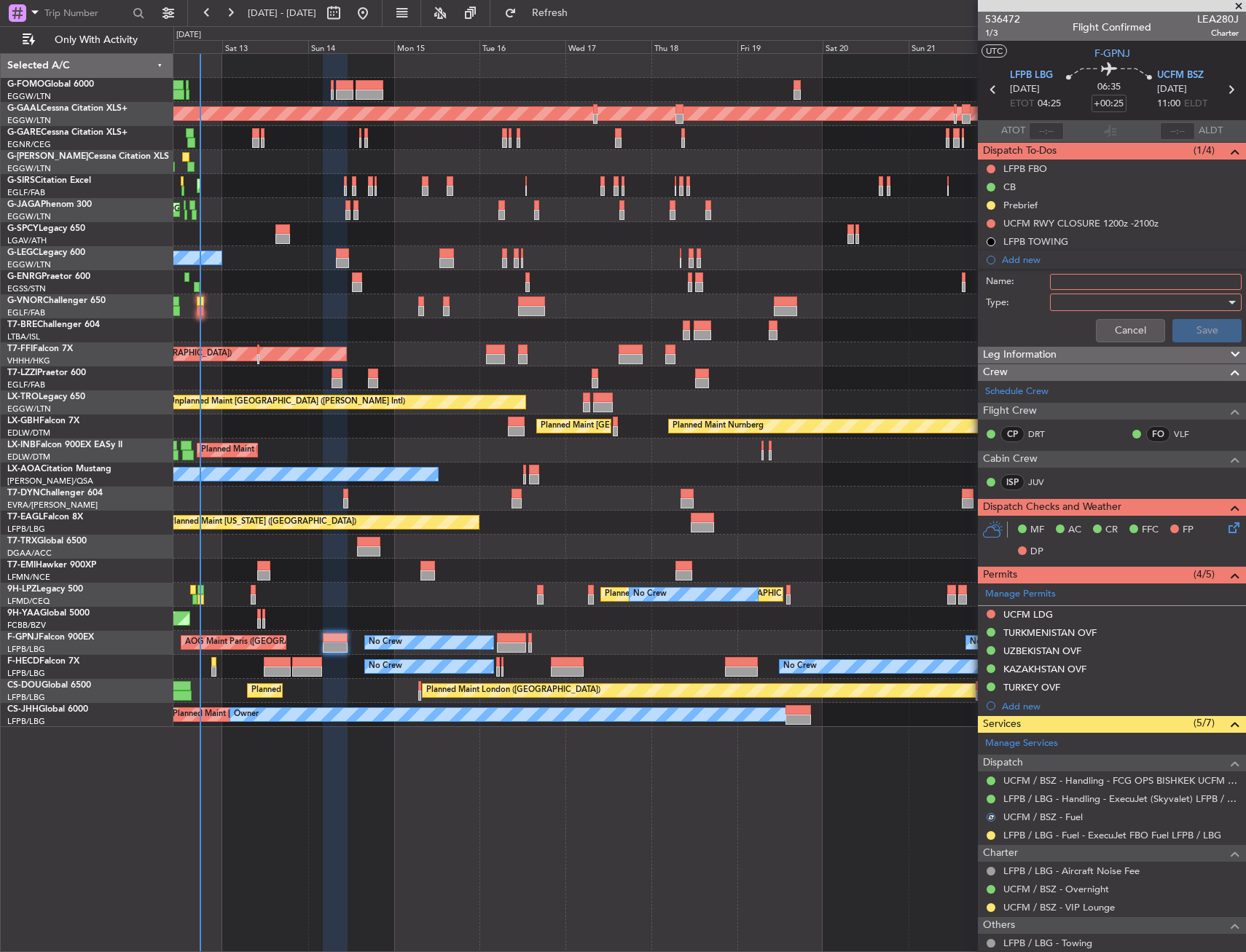
click at [1129, 284] on input "Name:" at bounding box center [1146, 282] width 192 height 16
type input "UCFM FUEL VIA HANDLER"
click at [1108, 299] on div at bounding box center [1141, 302] width 170 height 22
click at [1082, 337] on span "Generic" at bounding box center [1139, 332] width 171 height 22
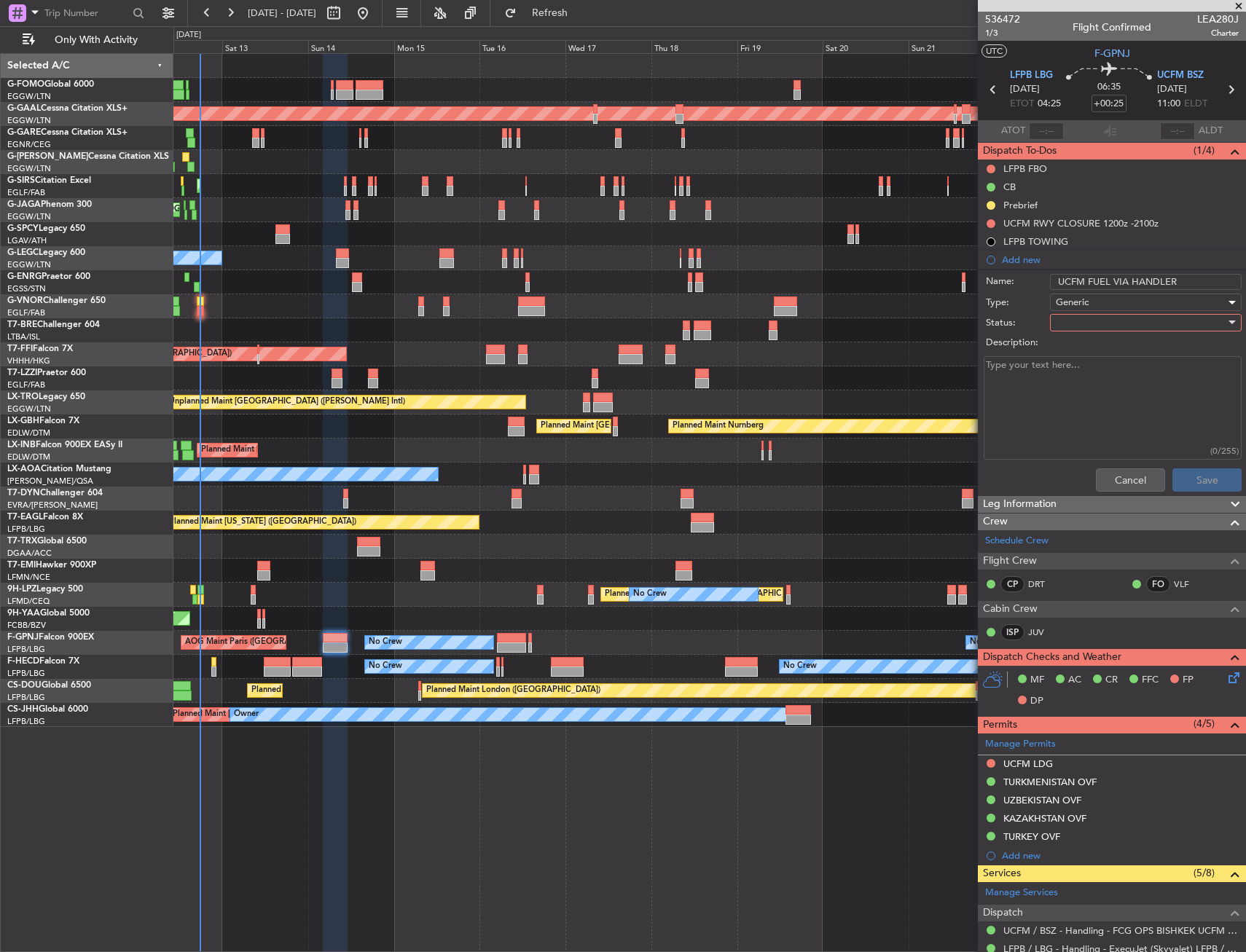
click at [1091, 327] on div at bounding box center [1141, 323] width 170 height 22
click at [1087, 380] on span "In Progress" at bounding box center [1139, 373] width 171 height 22
click at [1190, 474] on button "Save" at bounding box center [1207, 480] width 69 height 24
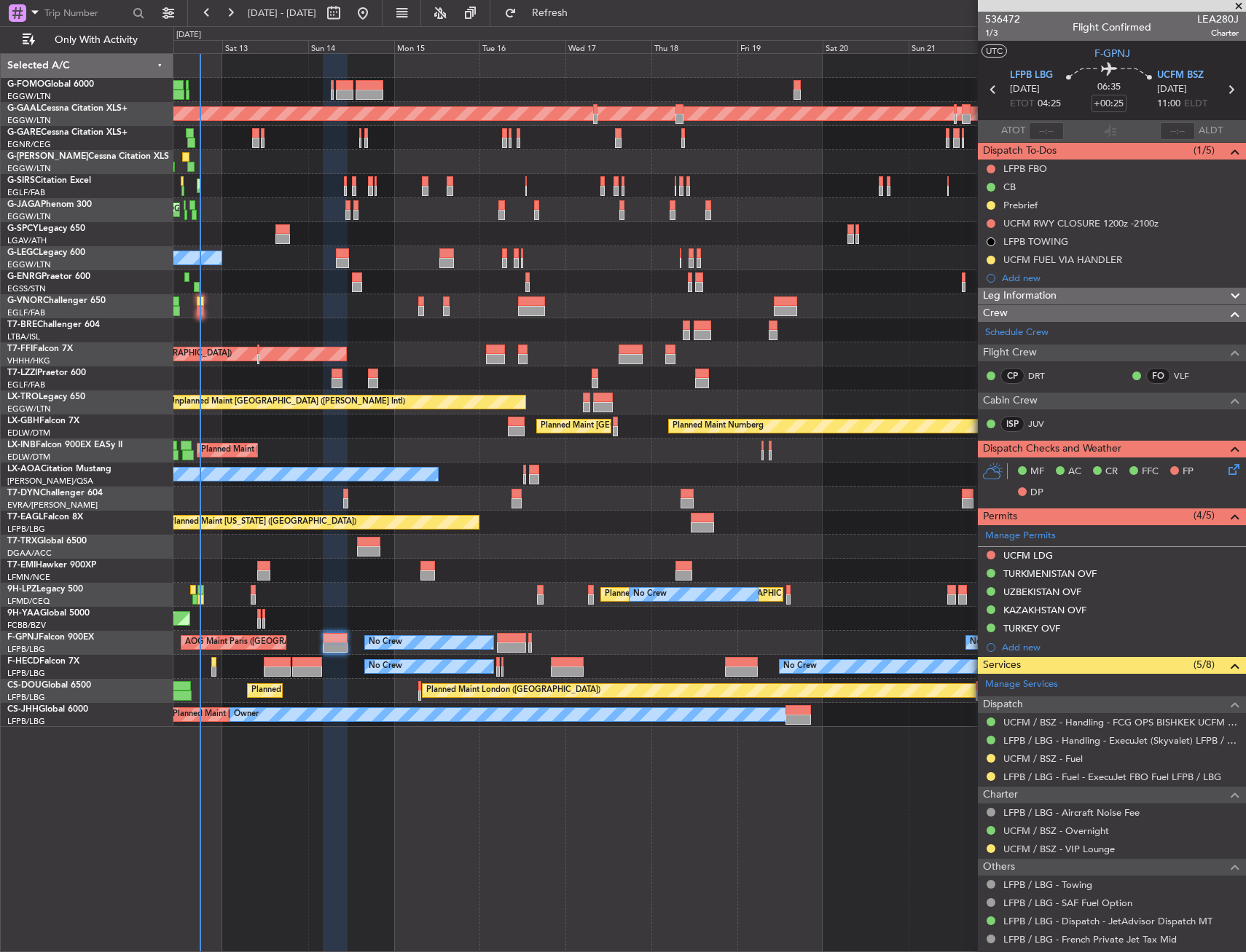
click at [1097, 248] on div "LFPB TOWING" at bounding box center [1113, 241] width 268 height 18
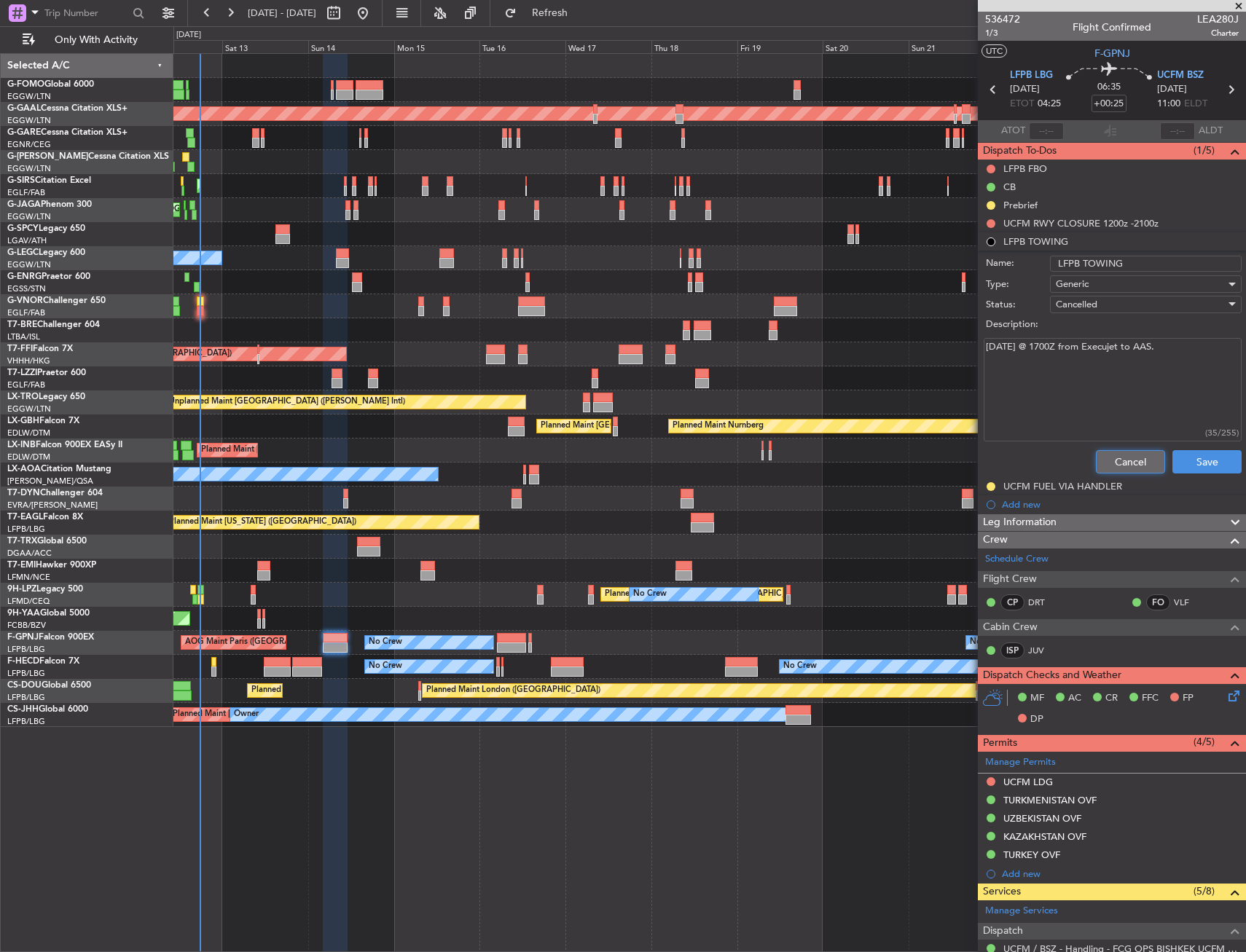
click at [1143, 467] on button "Cancel" at bounding box center [1131, 462] width 69 height 24
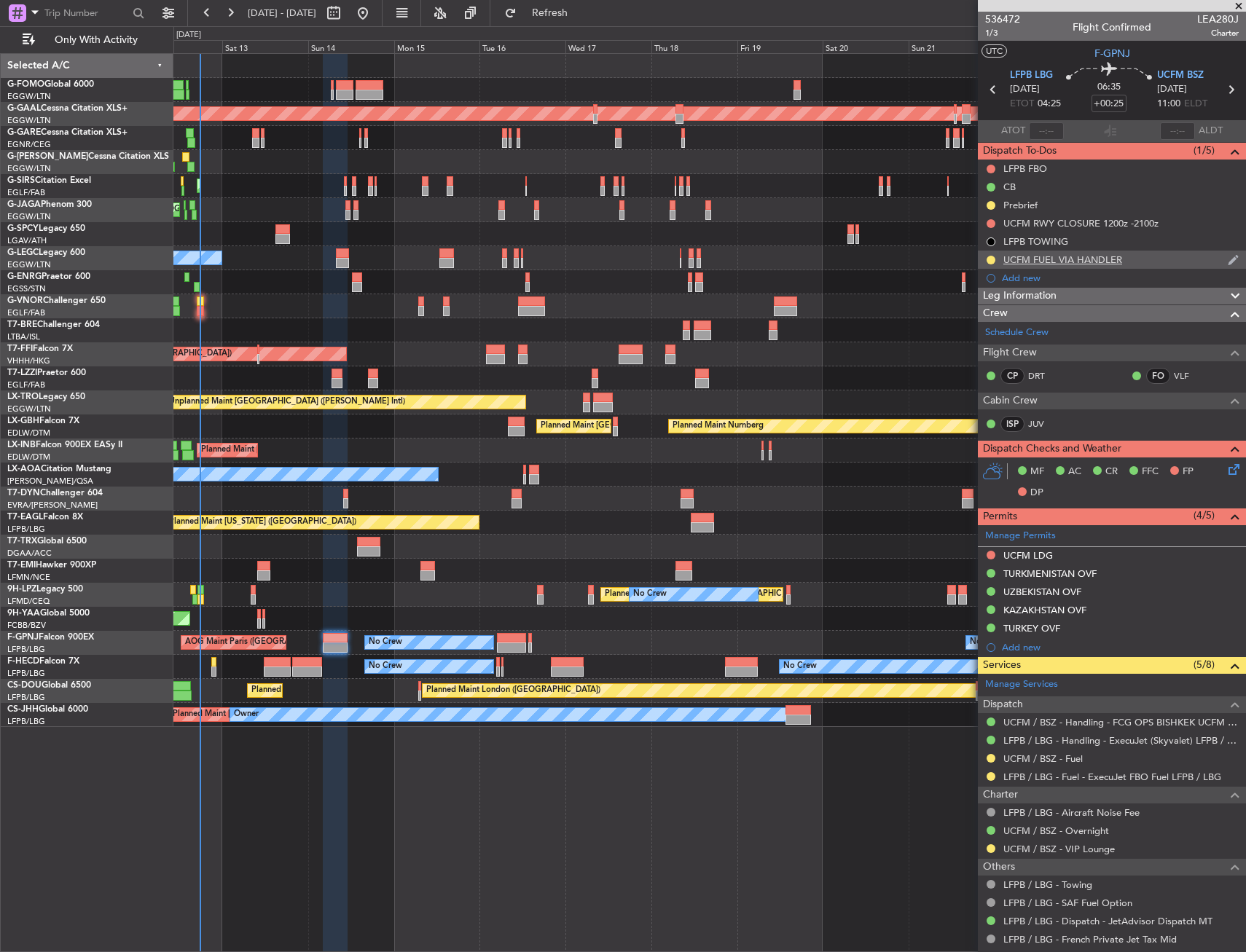
click at [1134, 253] on div "UCFM FUEL VIA HANDLER" at bounding box center [1113, 259] width 268 height 18
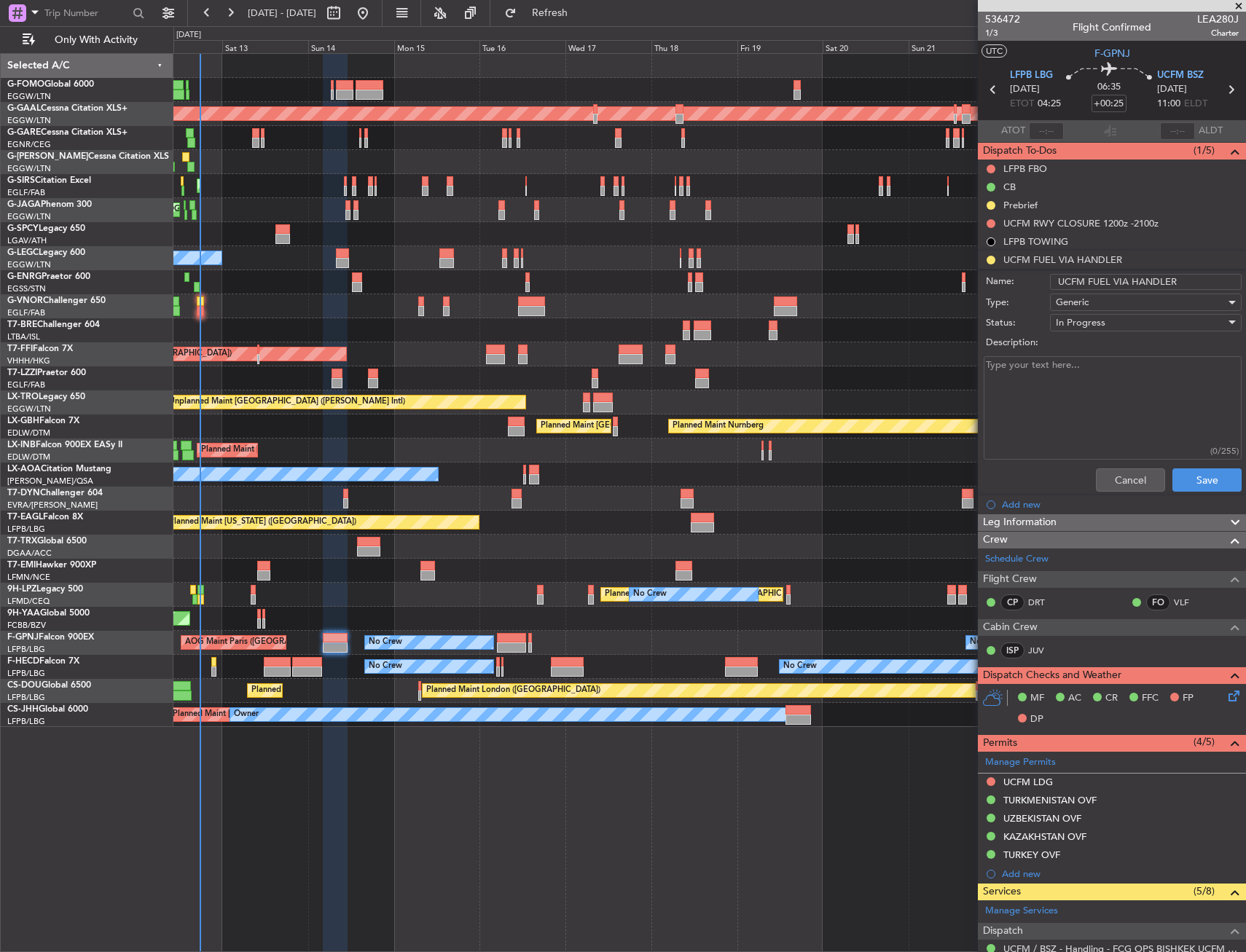
click at [1155, 279] on input "UCFM FUEL VIA HANDLER" at bounding box center [1146, 282] width 192 height 16
type input "UCFM FUEL VIA HADID"
click at [1209, 480] on button "Save" at bounding box center [1207, 480] width 69 height 24
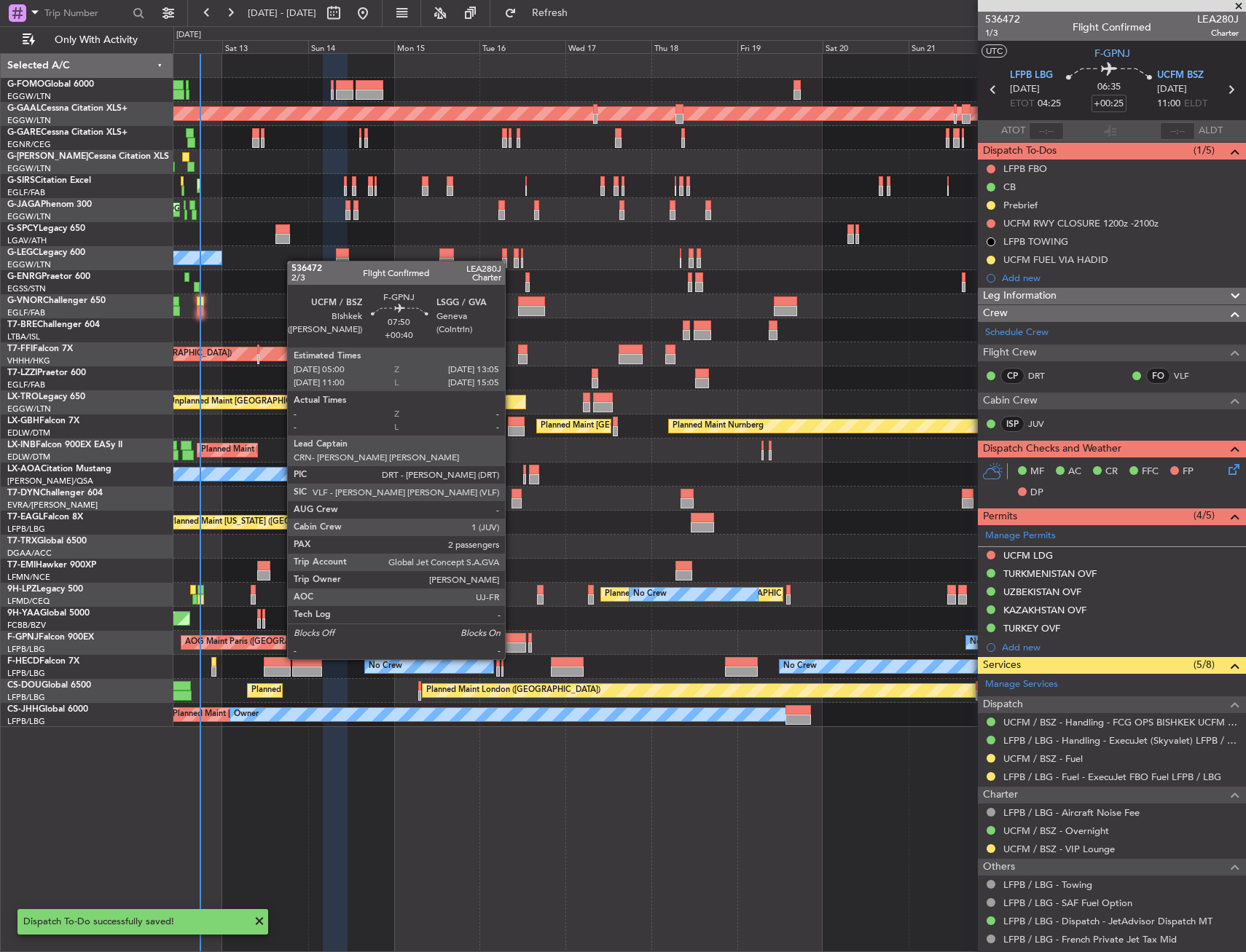
click at [512, 645] on div at bounding box center [512, 647] width 29 height 11
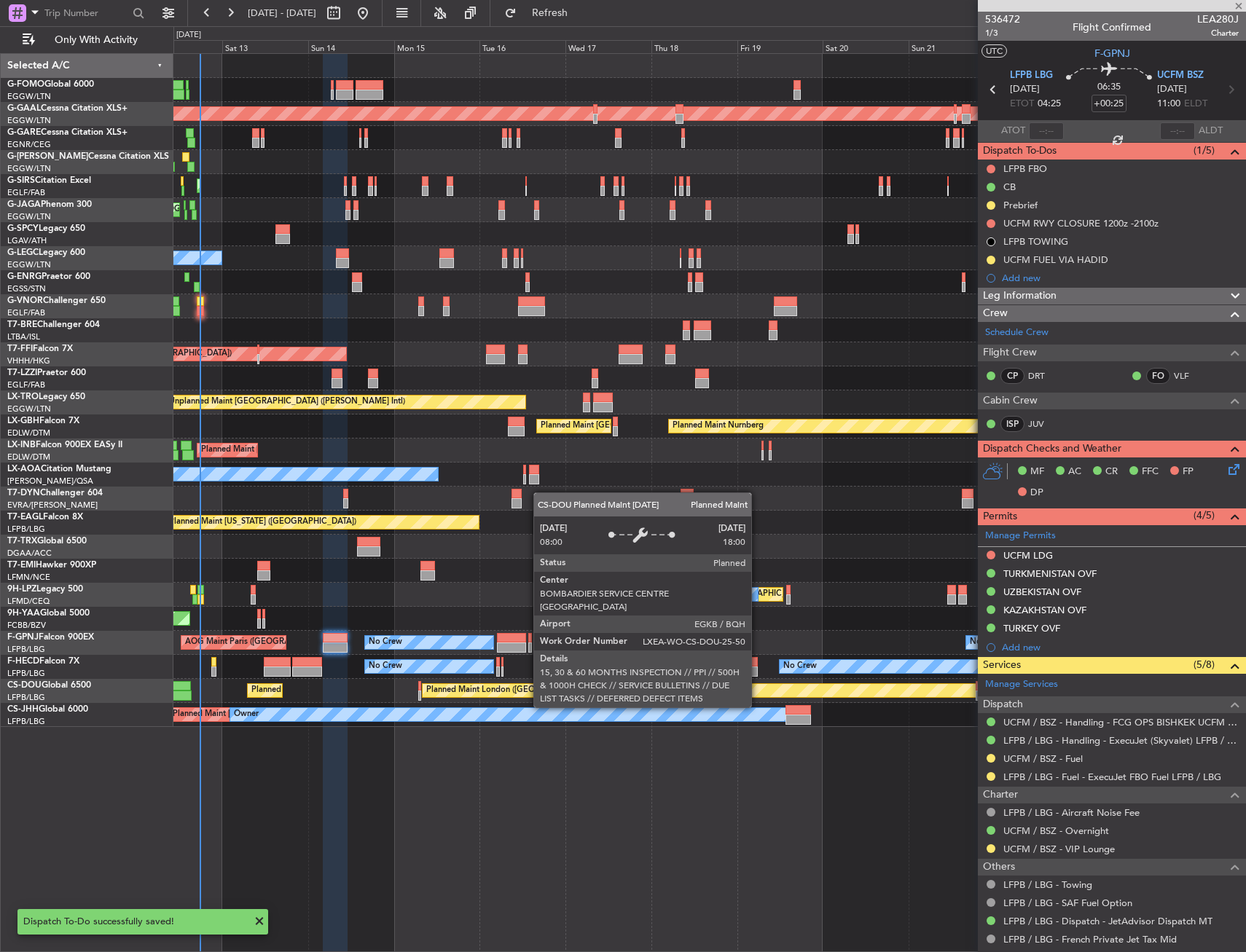
type input "+00:40"
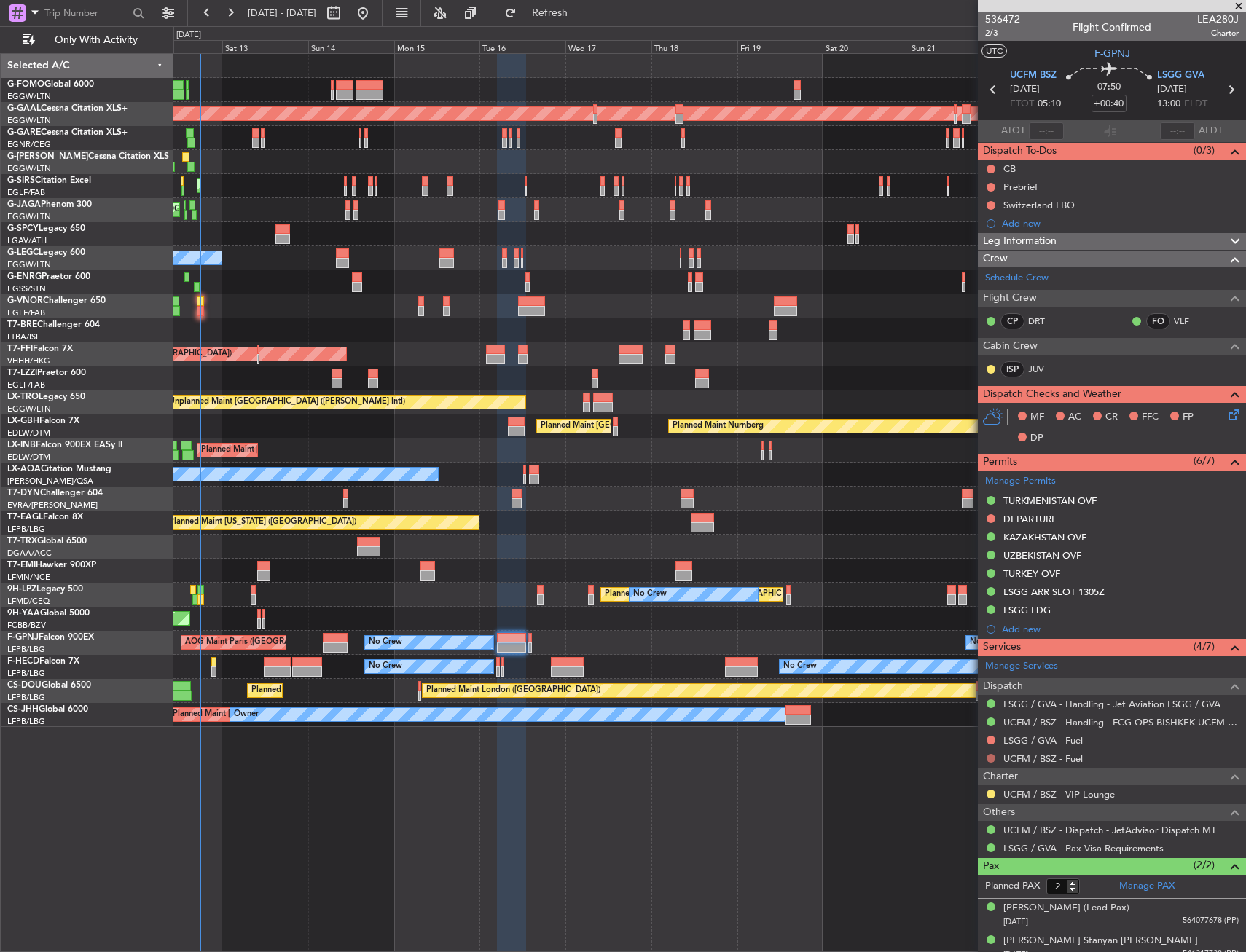
click at [991, 755] on button at bounding box center [991, 759] width 9 height 9
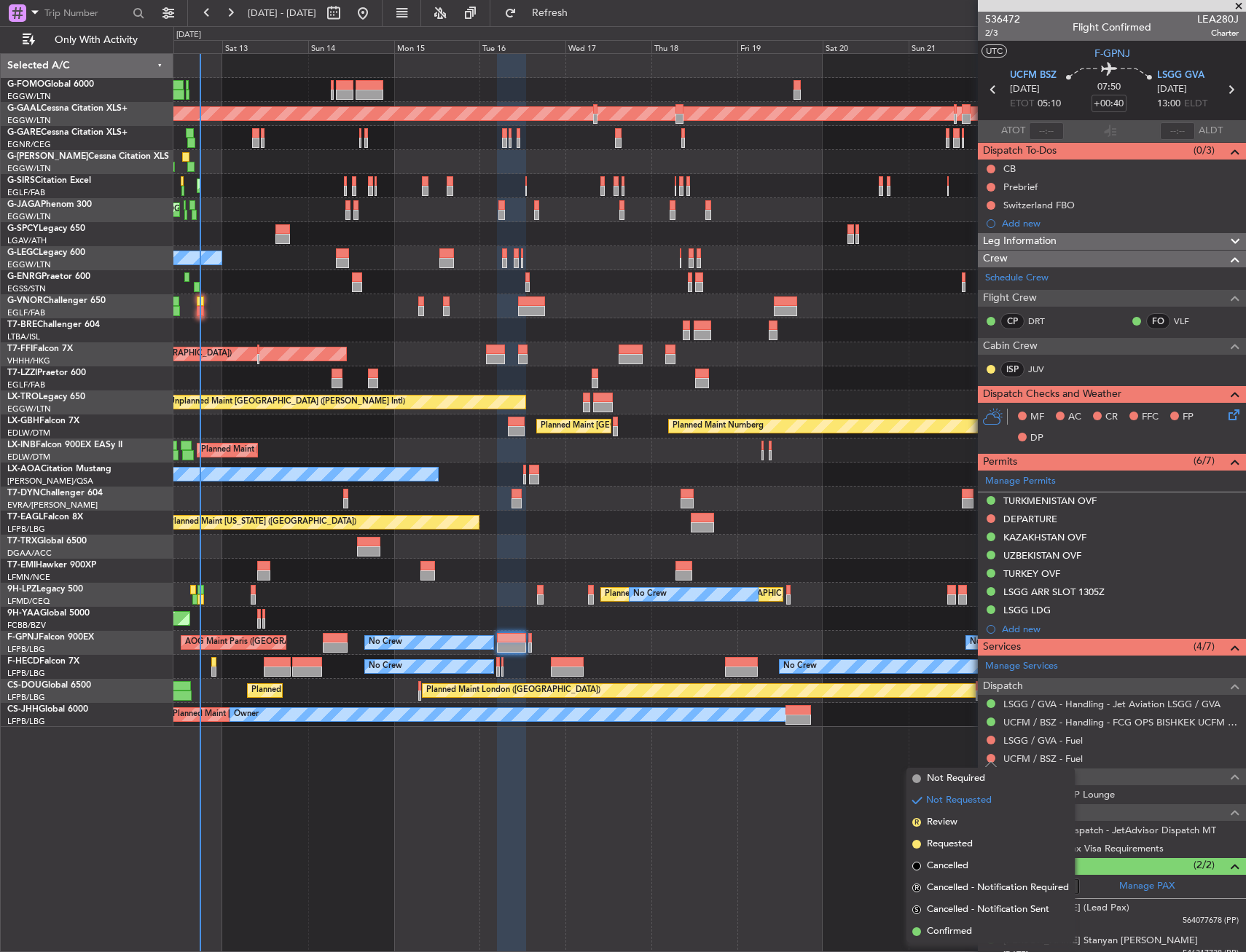
click at [952, 838] on span "Requested" at bounding box center [950, 845] width 46 height 15
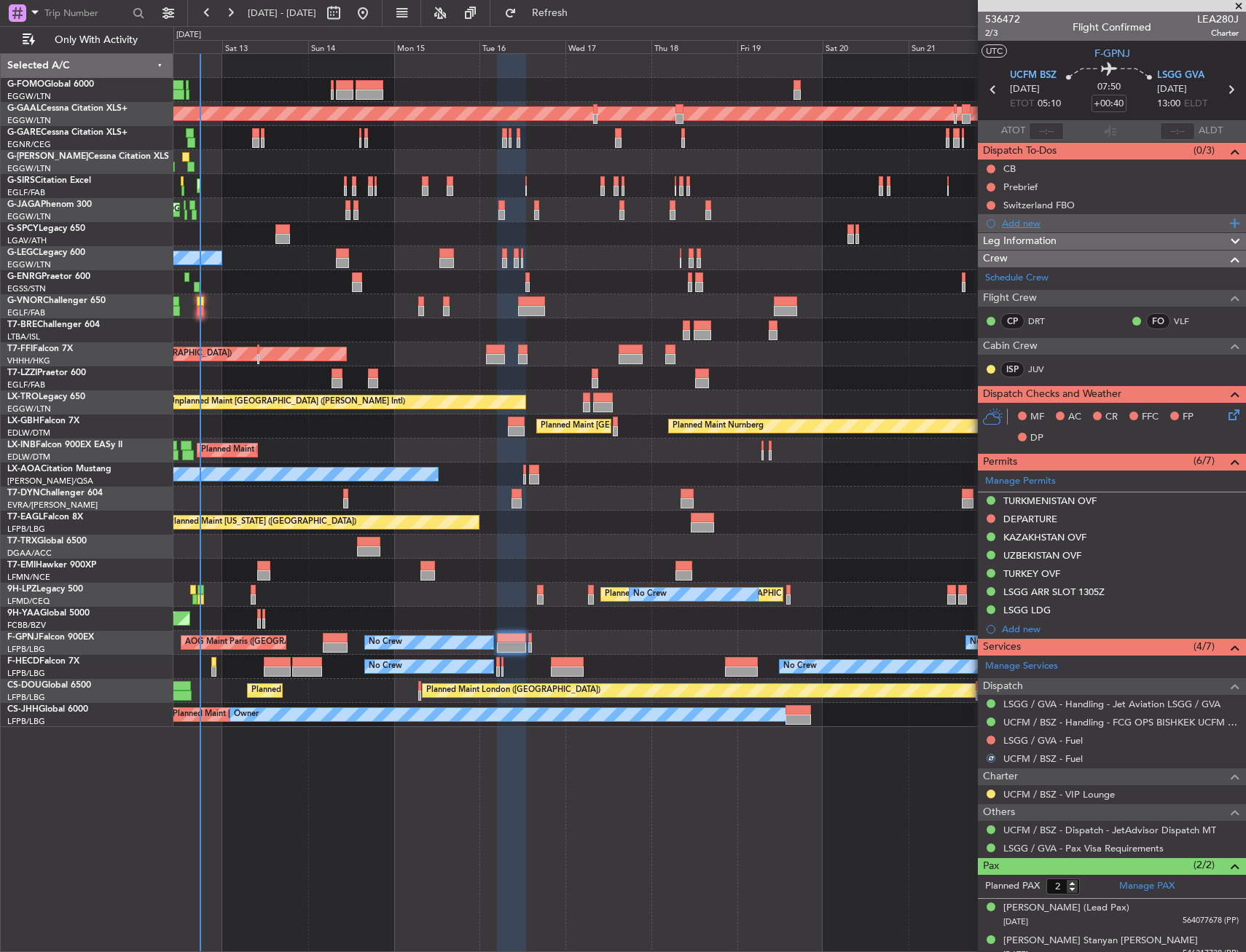
click at [1048, 227] on div "Add new" at bounding box center [1113, 223] width 224 height 12
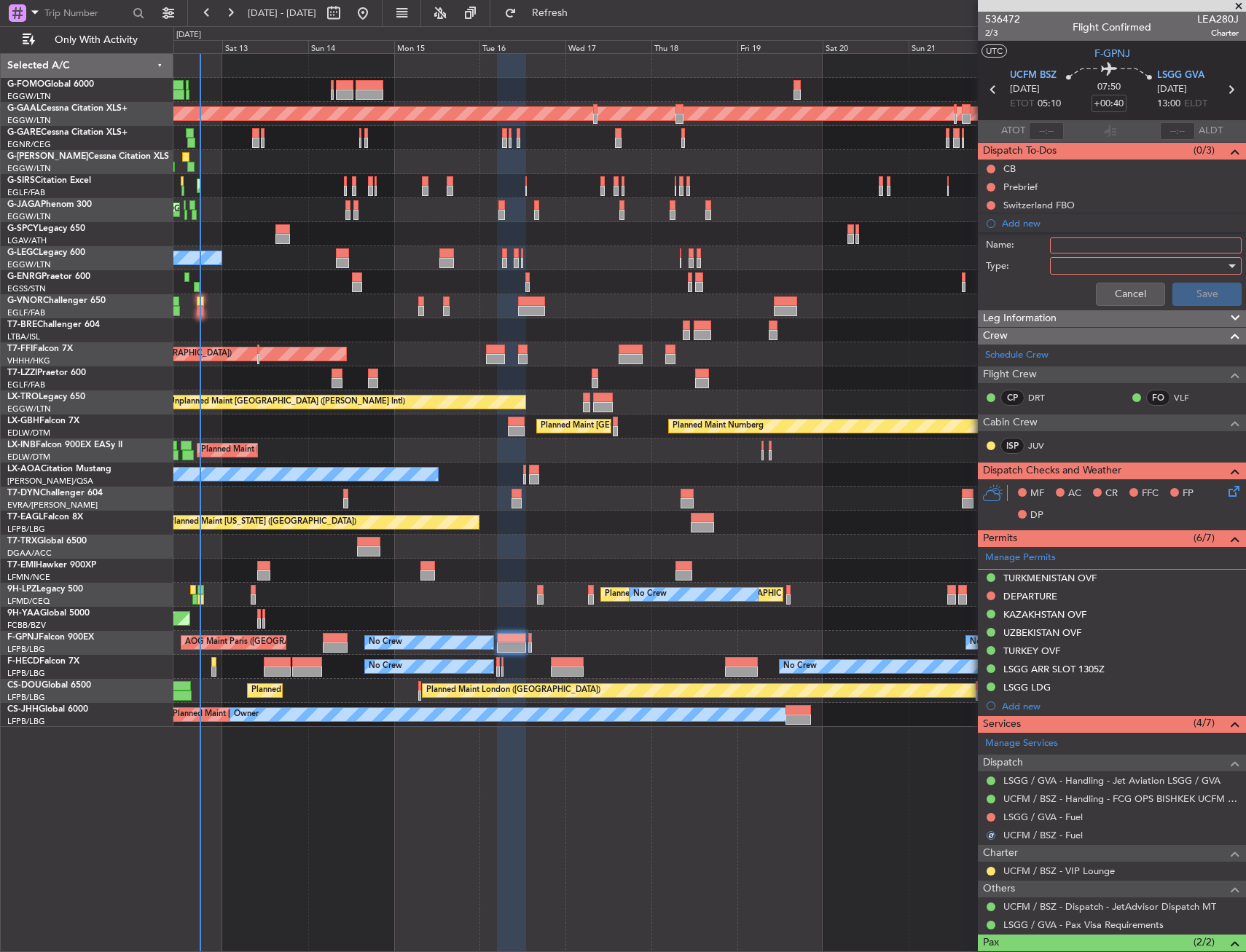
click at [1117, 248] on input "Name:" at bounding box center [1146, 246] width 192 height 16
type input "F"
type input "UCFM FUEL VIA HADID"
click at [1114, 256] on div at bounding box center [1141, 266] width 170 height 22
click at [1100, 298] on span "Generic" at bounding box center [1139, 295] width 171 height 22
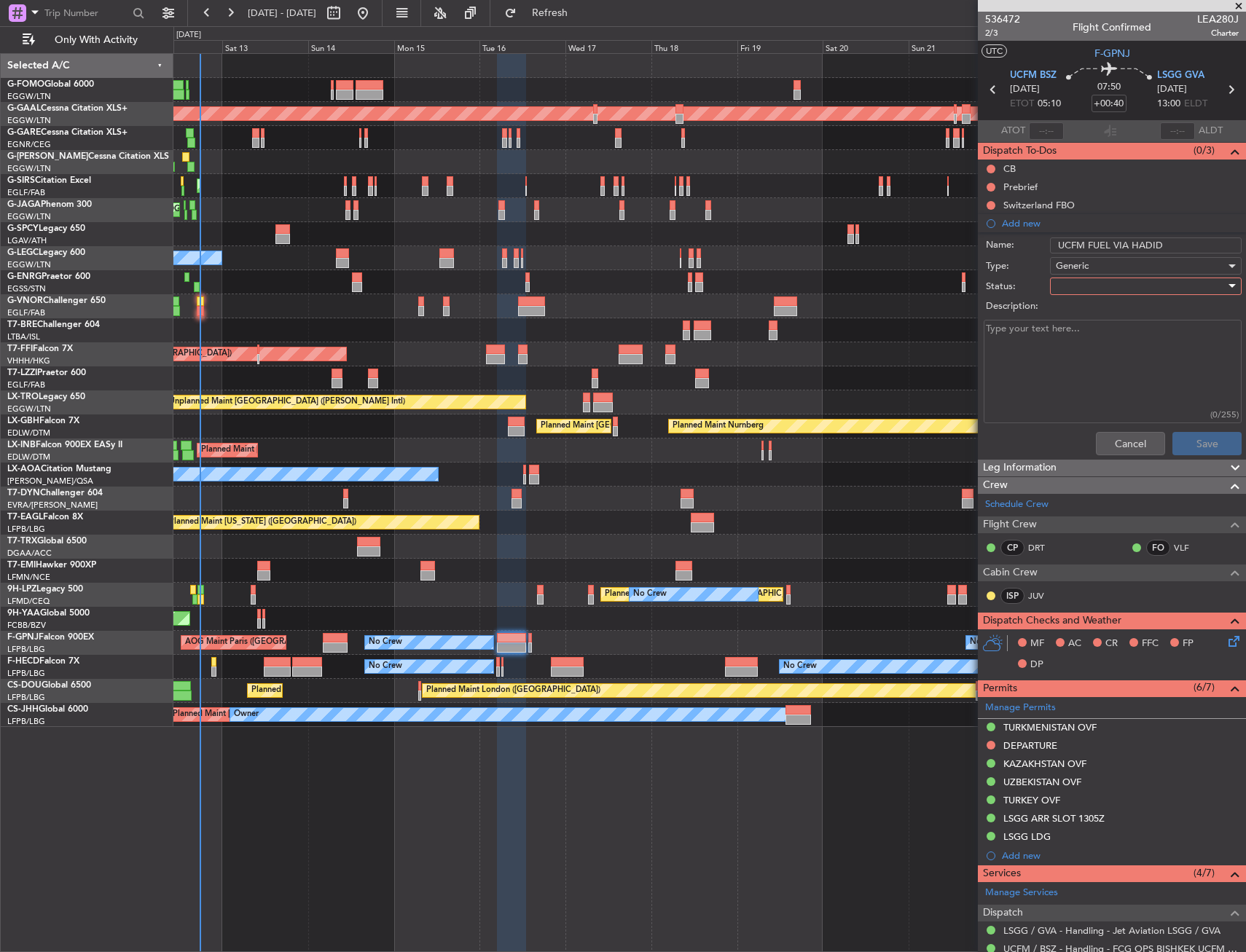
click at [1106, 289] on div at bounding box center [1141, 286] width 170 height 22
click at [1102, 320] on span "Not Started" at bounding box center [1139, 315] width 171 height 22
click at [1113, 276] on div "Not Started" at bounding box center [1141, 286] width 170 height 22
click at [1094, 332] on span "In Progress" at bounding box center [1139, 337] width 171 height 22
click at [1180, 439] on button "Save" at bounding box center [1207, 443] width 69 height 24
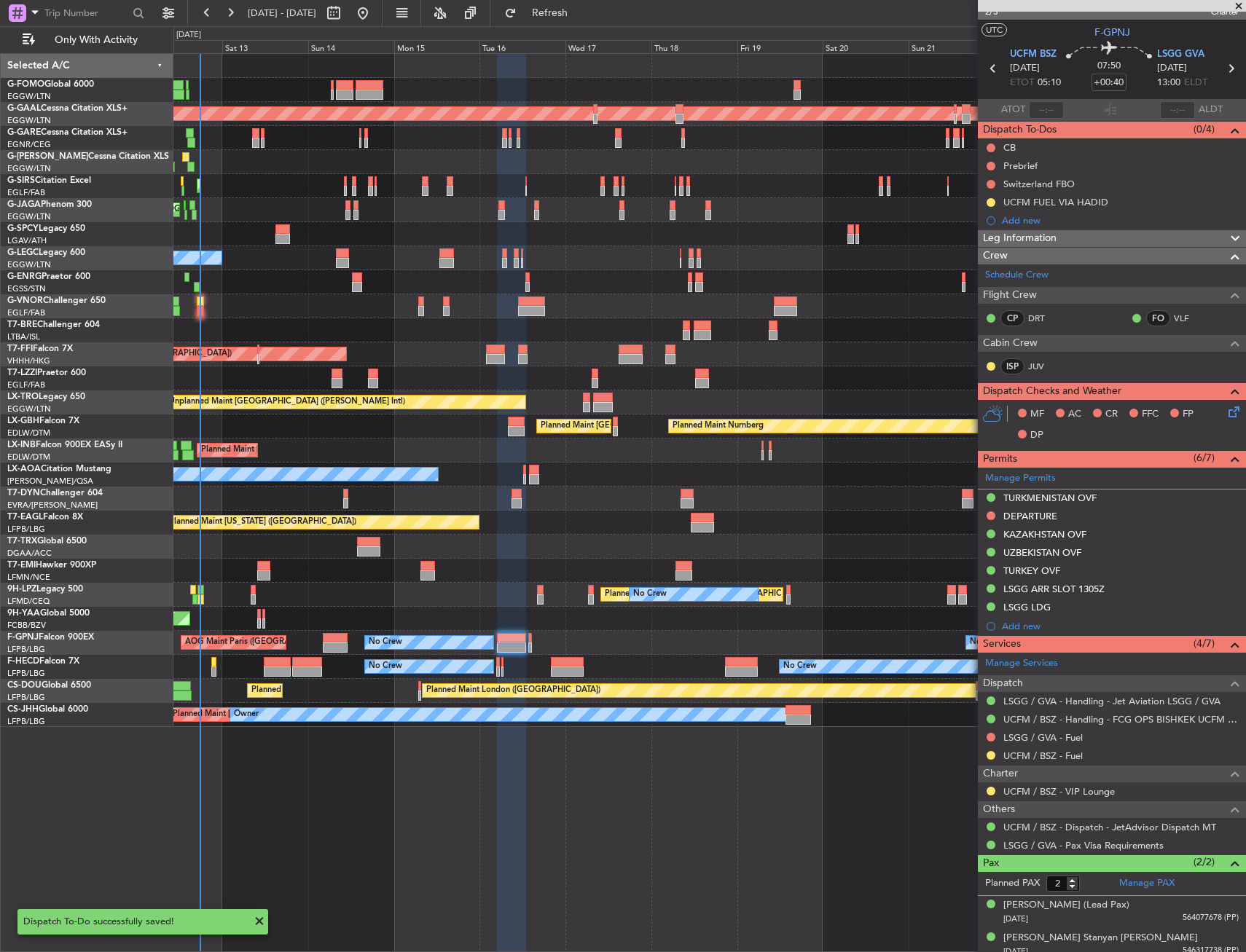
scroll to position [30, 0]
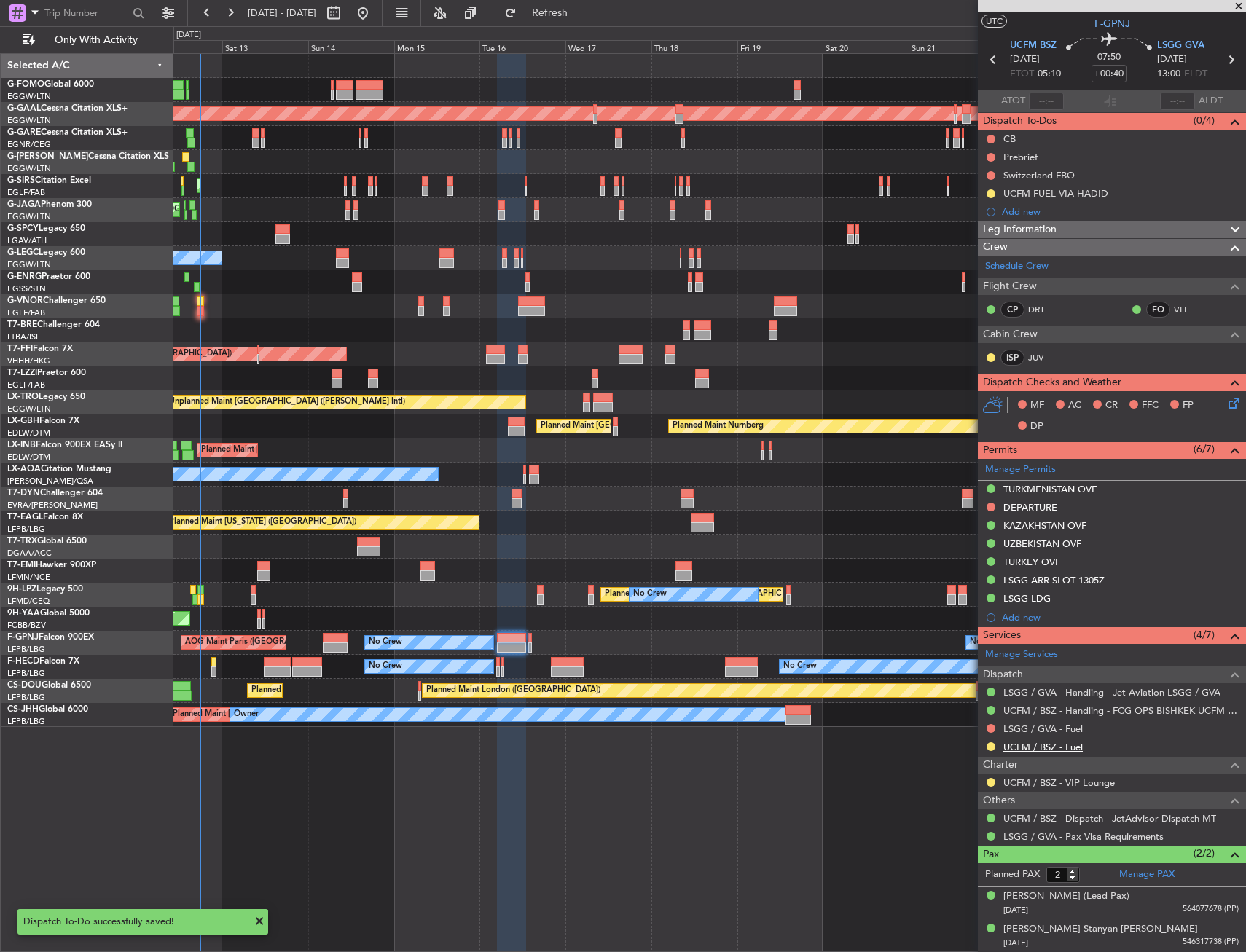
click at [1056, 749] on link "UCFM / BSZ - Fuel" at bounding box center [1043, 746] width 80 height 12
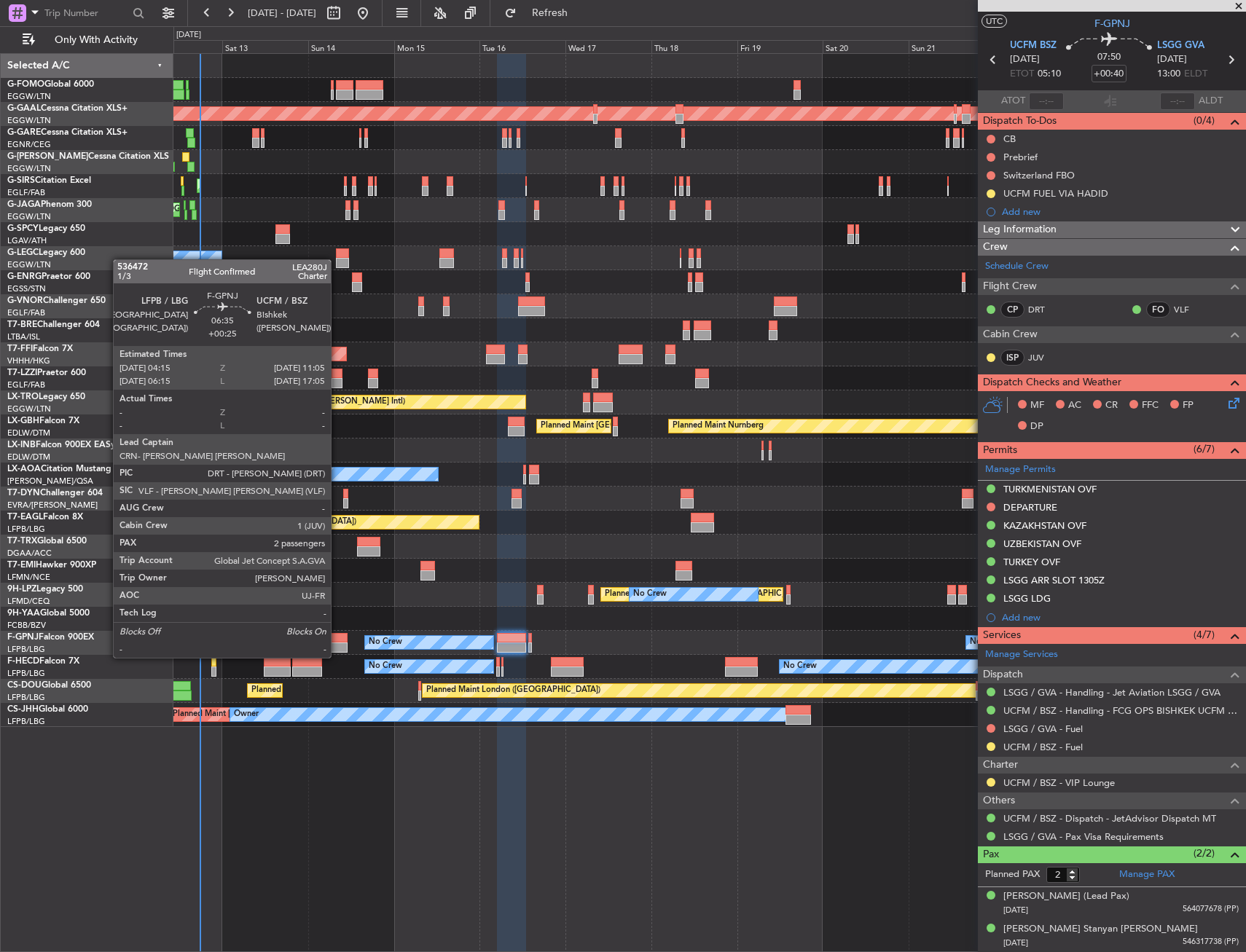
click at [338, 643] on div at bounding box center [335, 647] width 24 height 11
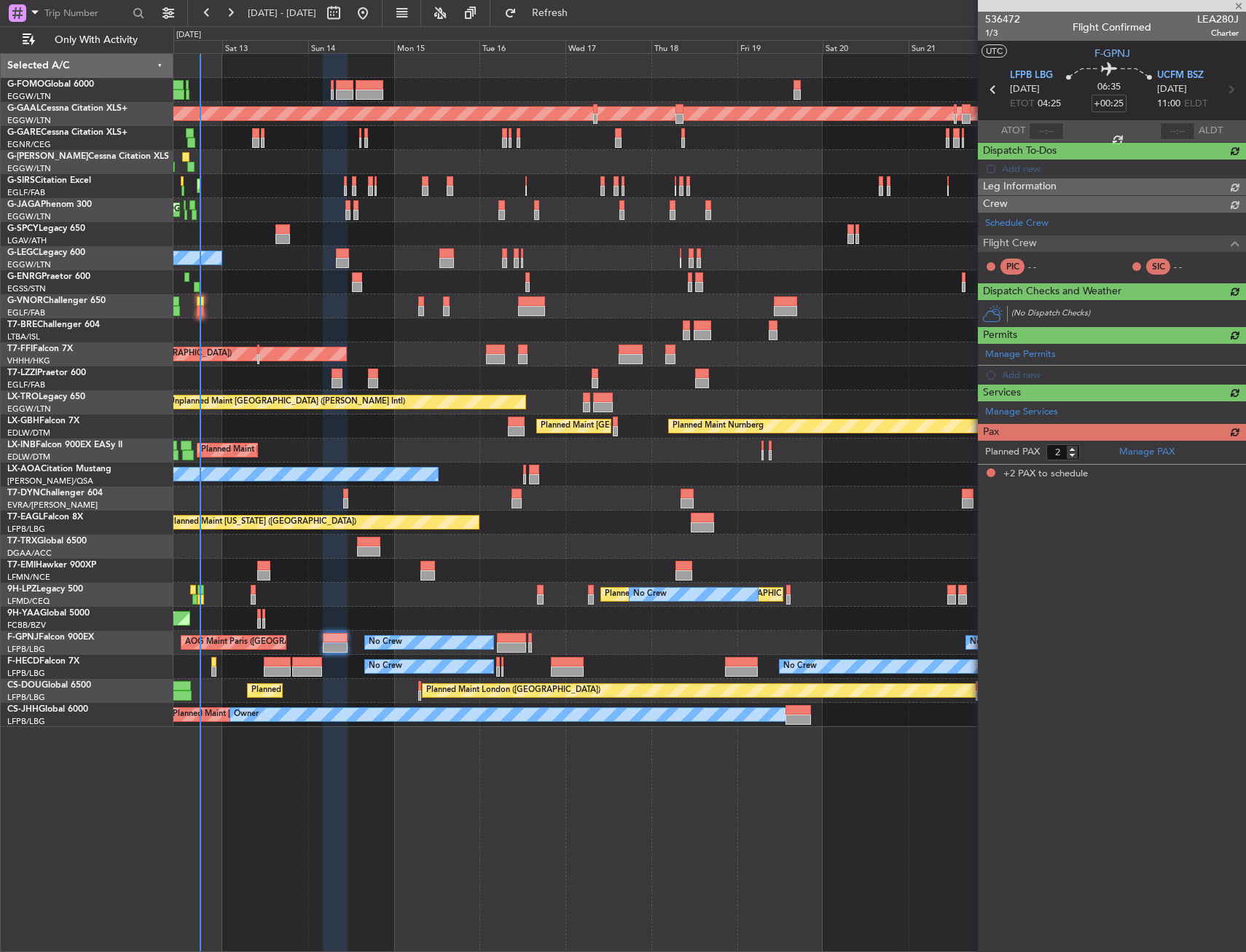
scroll to position [0, 0]
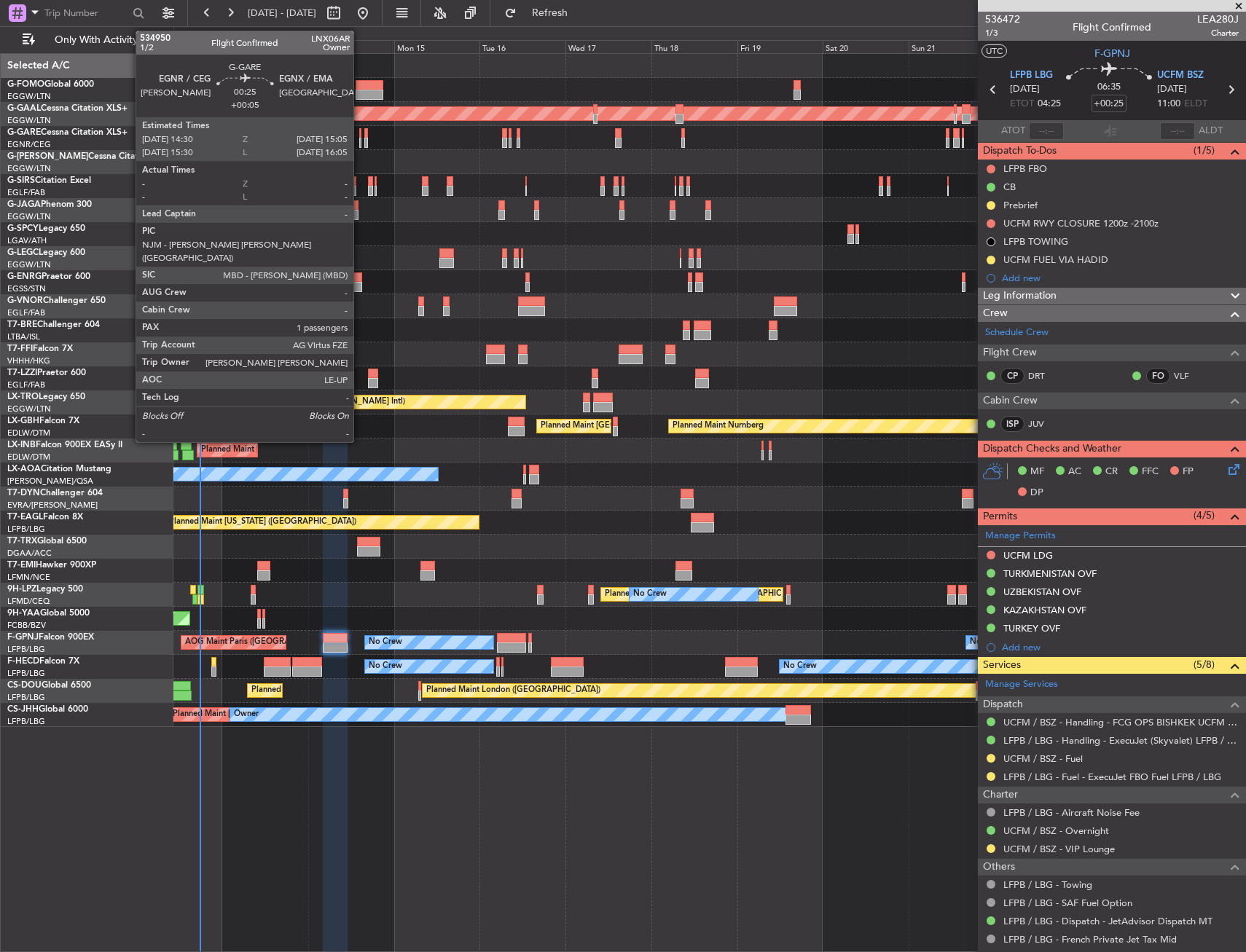
click at [360, 133] on div at bounding box center [360, 133] width 2 height 11
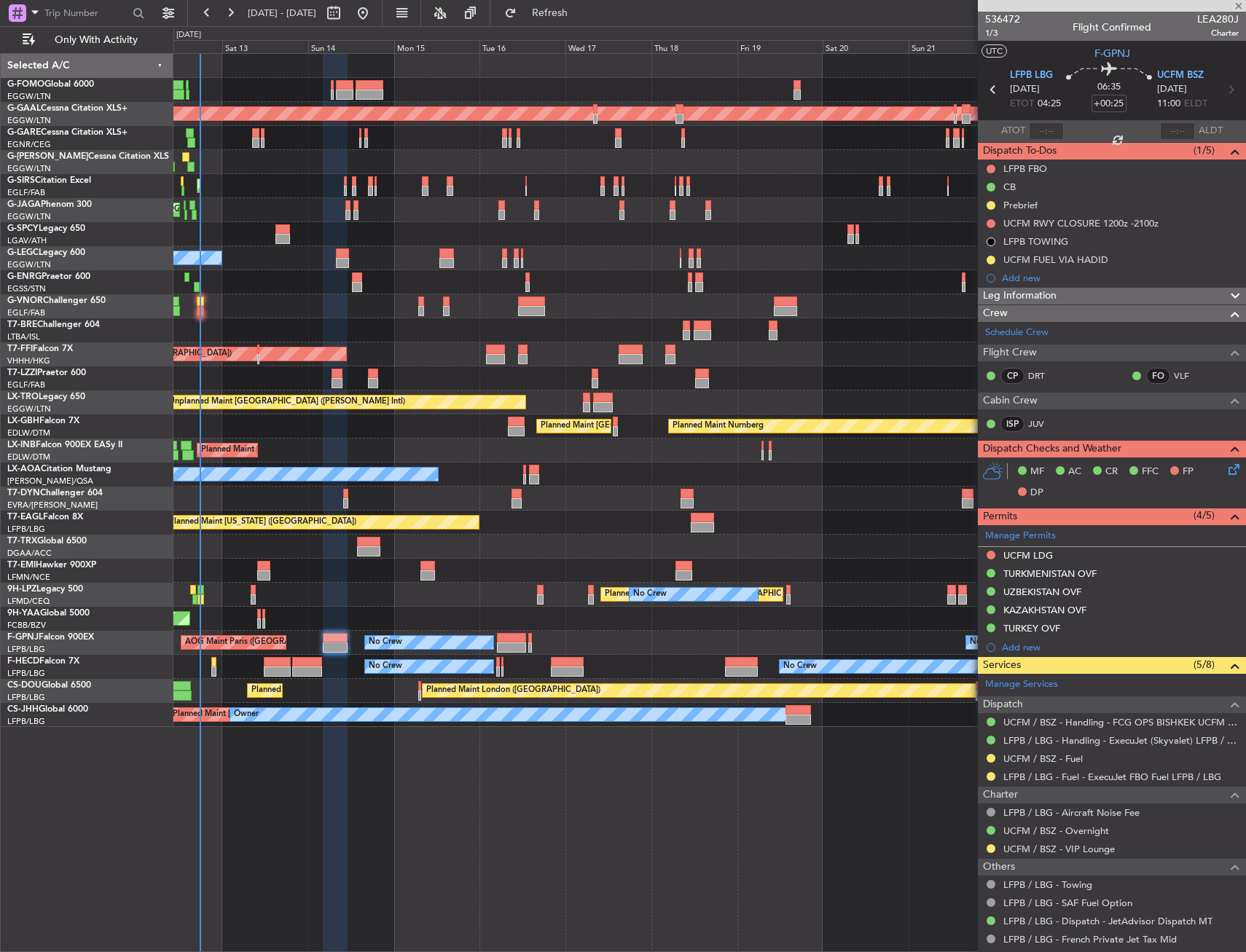
type input "+00:05"
type input "1"
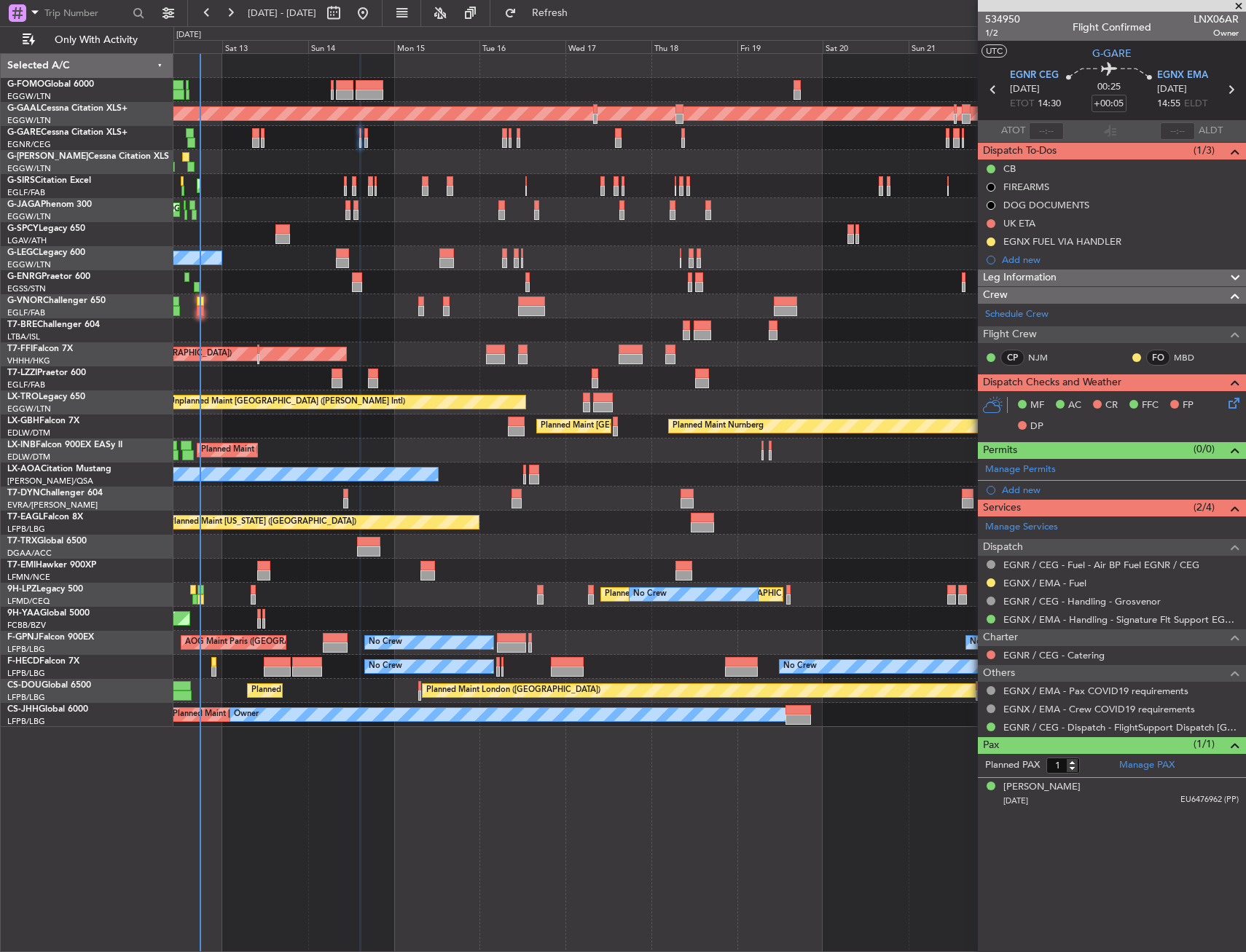
drag, startPoint x: 991, startPoint y: 242, endPoint x: 990, endPoint y: 277, distance: 35.0
click at [991, 242] on button at bounding box center [991, 241] width 9 height 9
click at [985, 298] on li "Completed" at bounding box center [991, 306] width 78 height 22
click at [992, 579] on button at bounding box center [991, 583] width 9 height 9
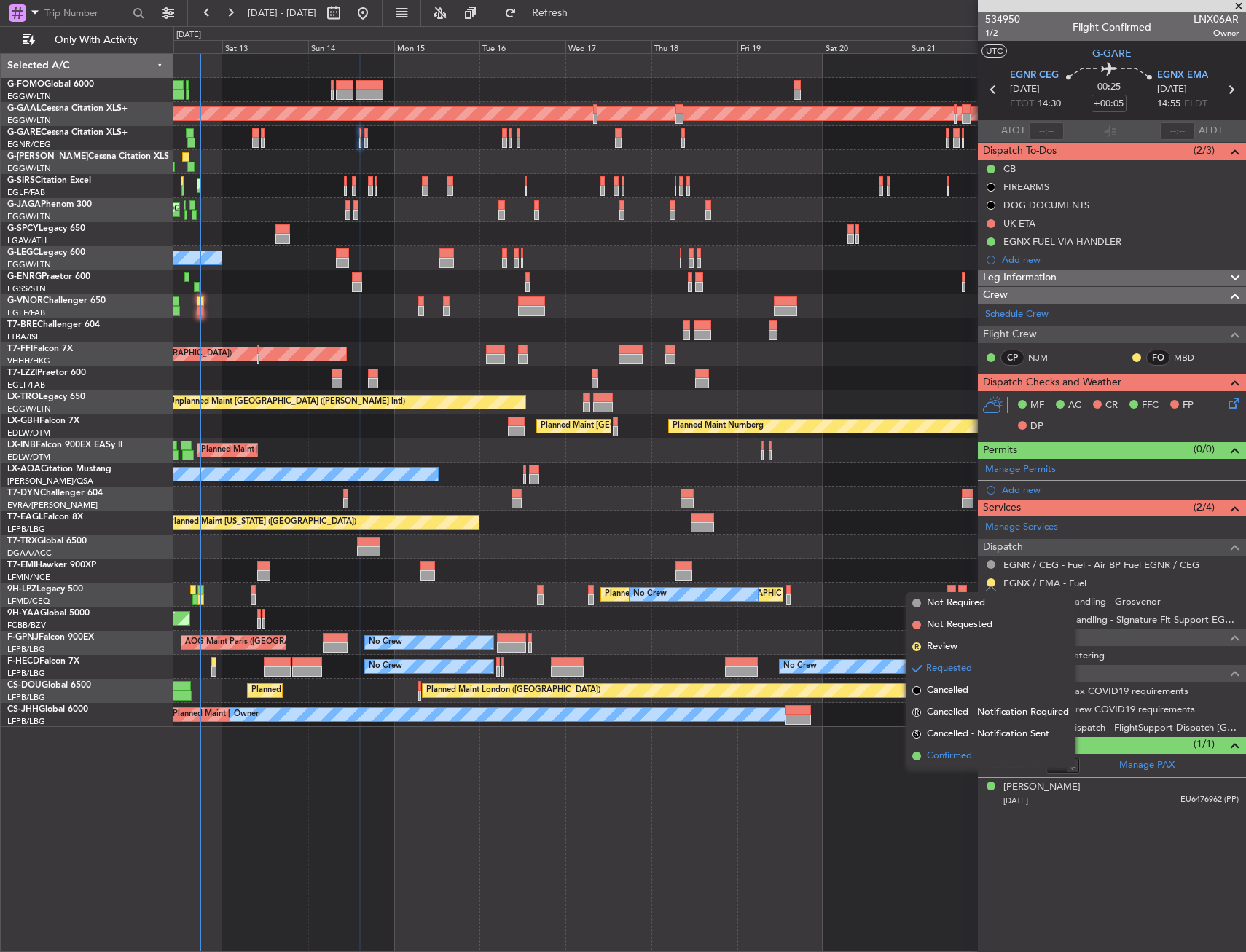
click at [937, 755] on span "Confirmed" at bounding box center [950, 756] width 46 height 15
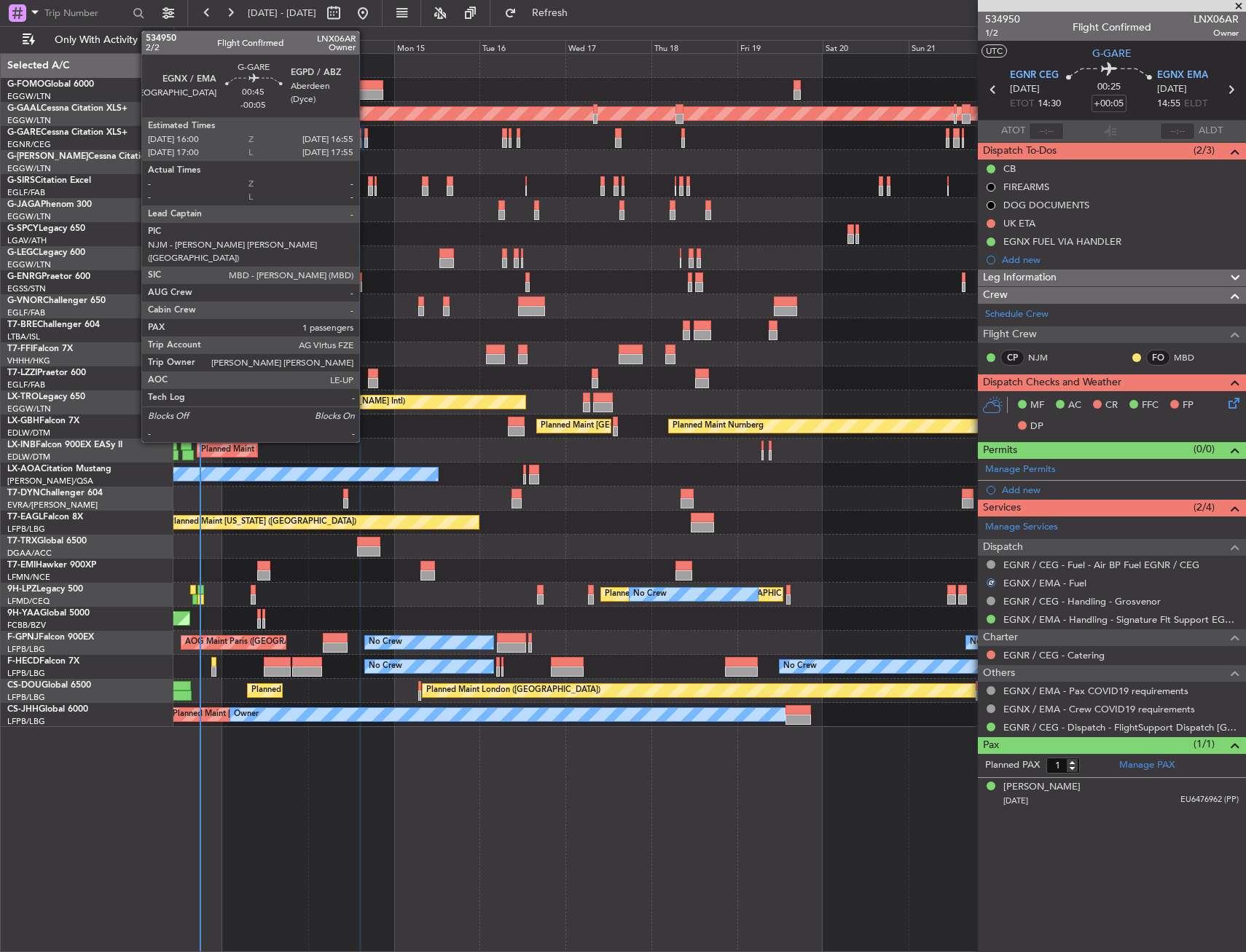
click at [366, 134] on div at bounding box center [366, 133] width 3 height 11
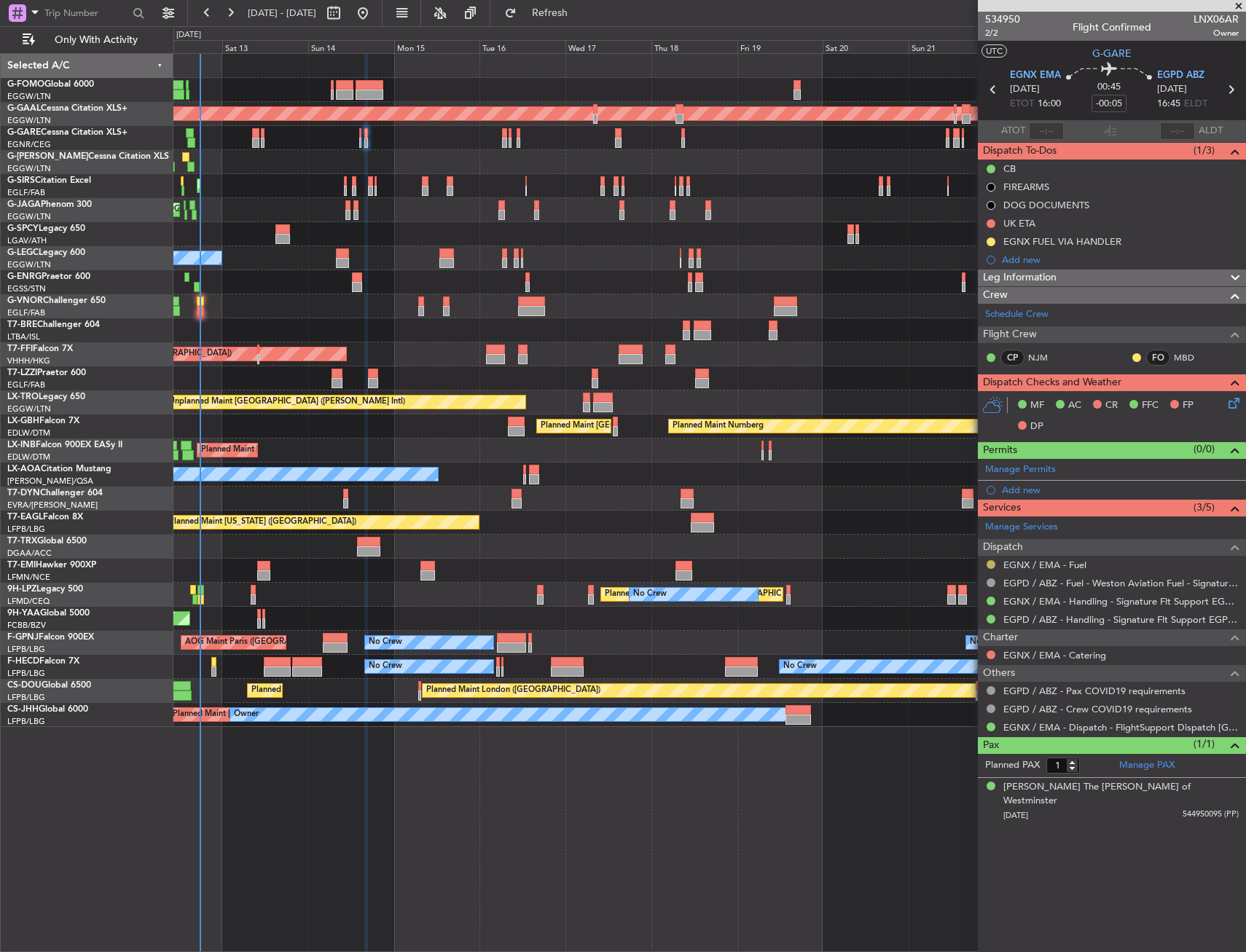
click at [994, 563] on button at bounding box center [991, 564] width 9 height 9
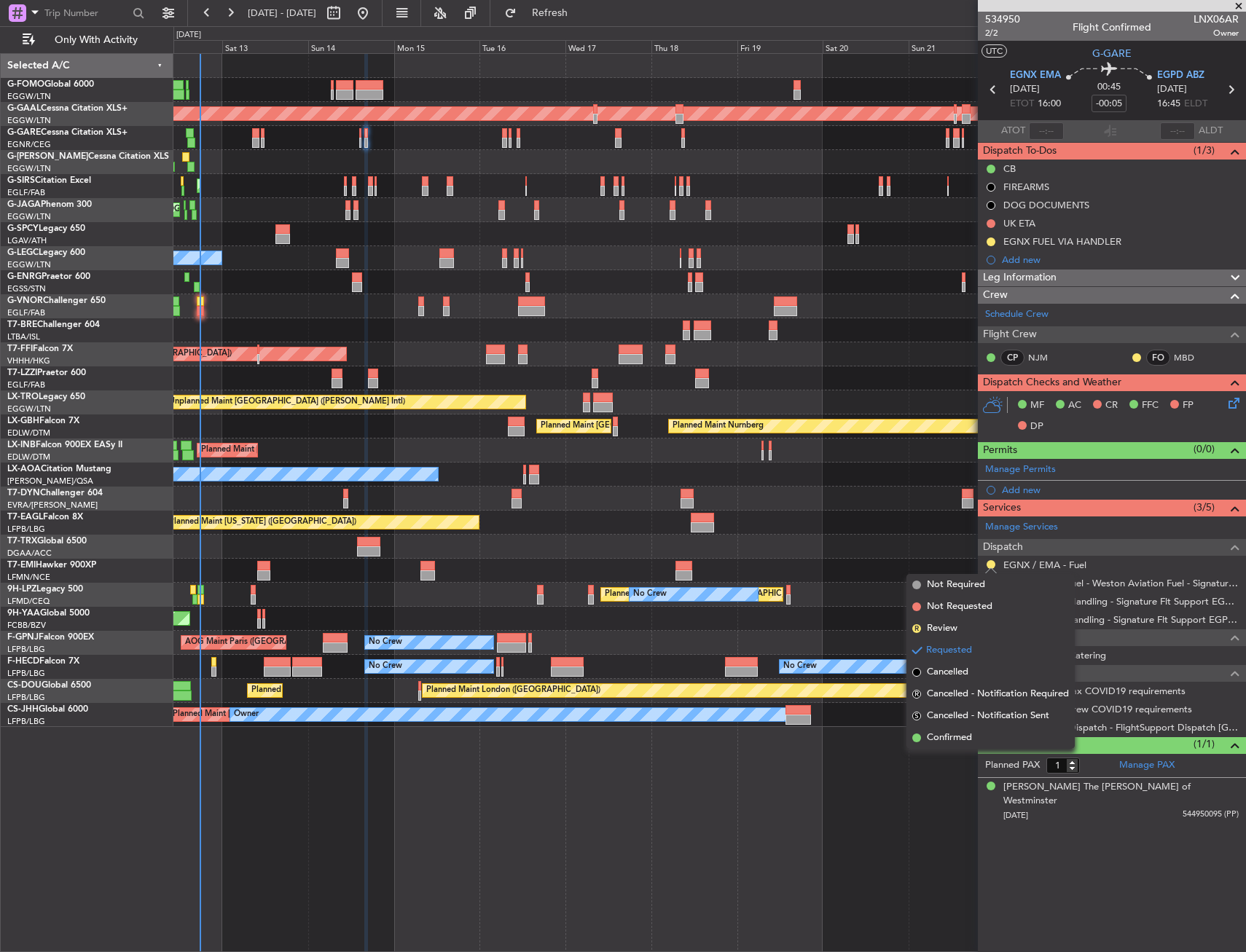
drag, startPoint x: 945, startPoint y: 731, endPoint x: 986, endPoint y: 389, distance: 344.4
click at [945, 730] on li "Confirmed" at bounding box center [991, 737] width 168 height 22
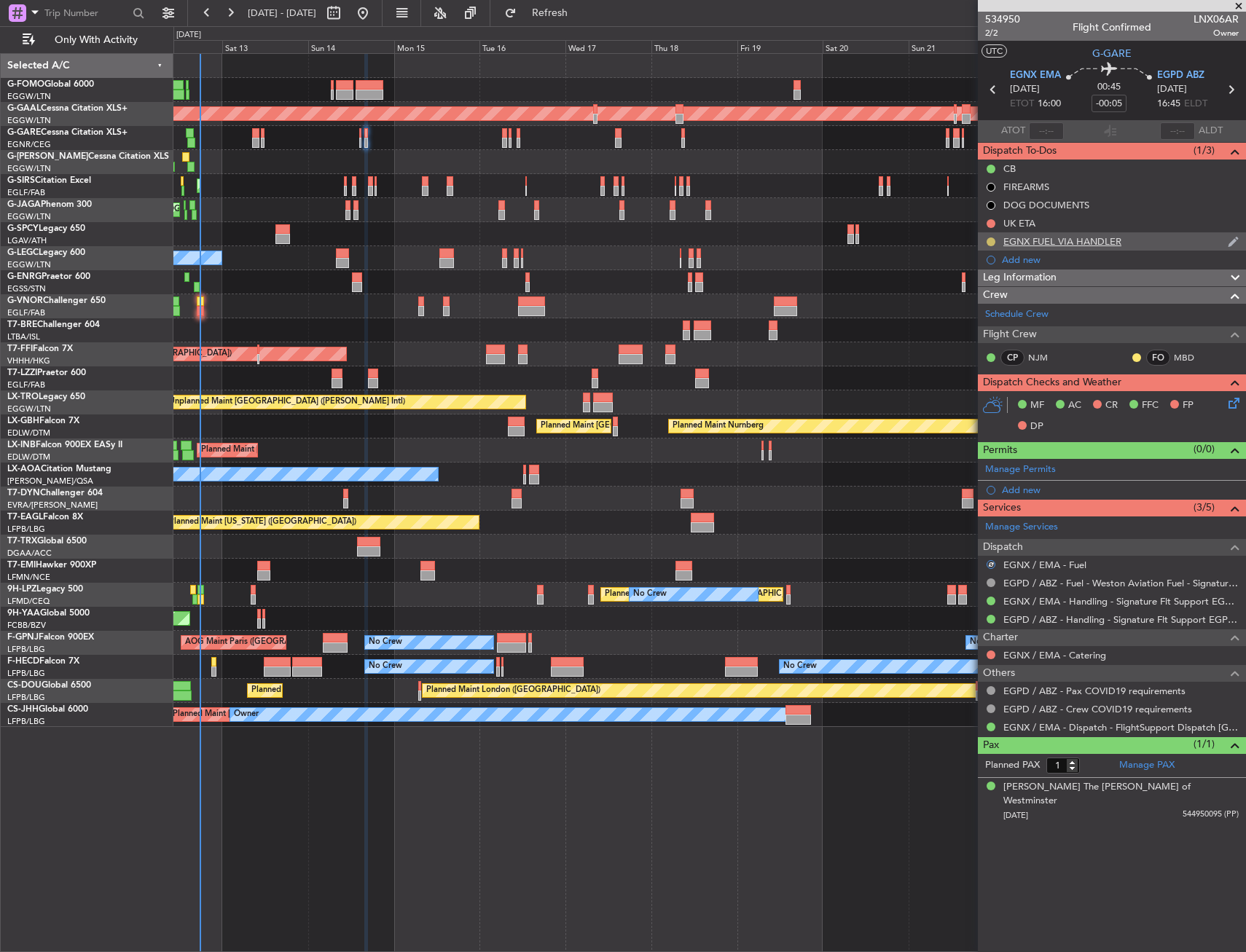
click at [995, 239] on button at bounding box center [991, 241] width 9 height 9
click at [978, 314] on li "Completed" at bounding box center [991, 306] width 78 height 22
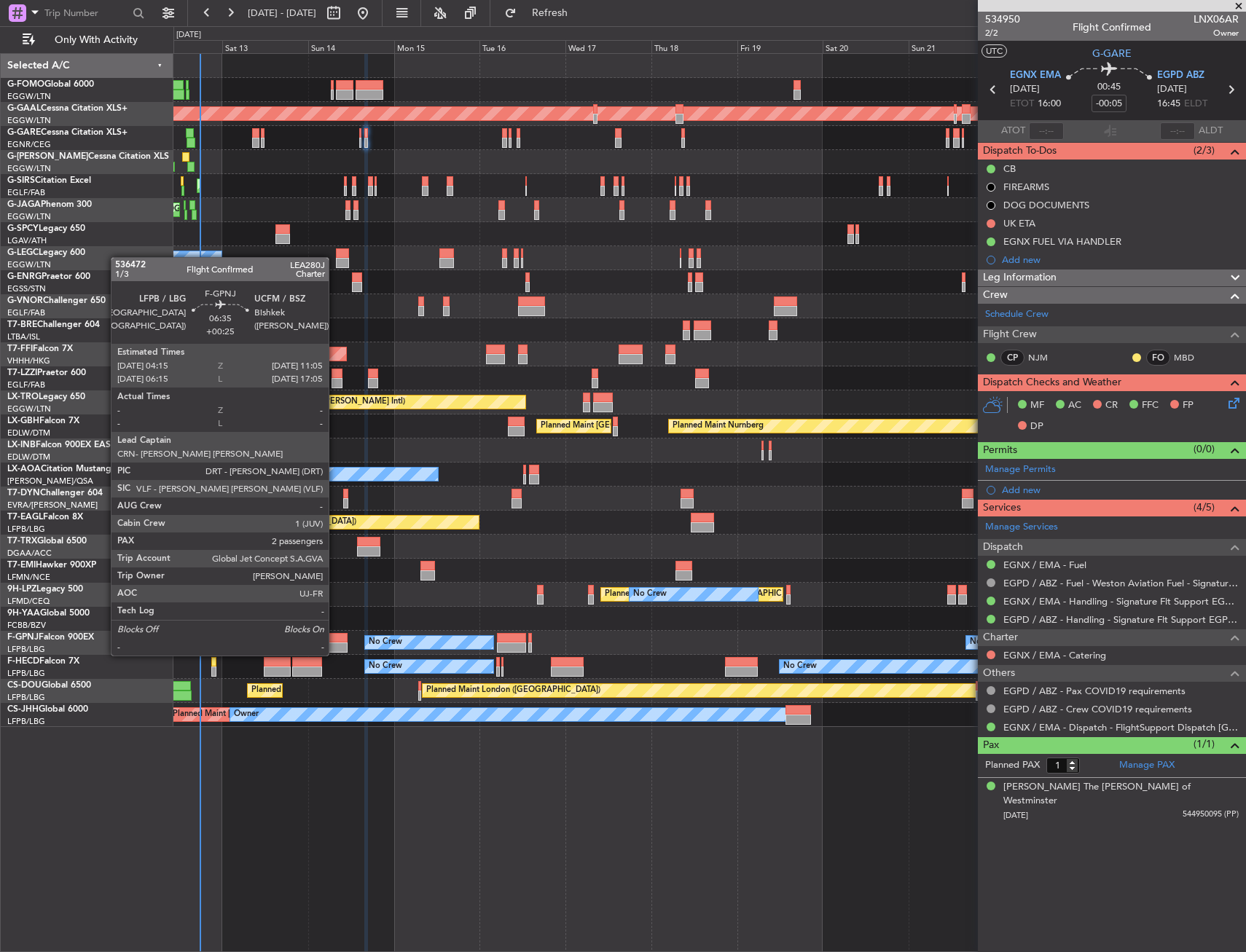
click at [335, 641] on div at bounding box center [335, 638] width 24 height 11
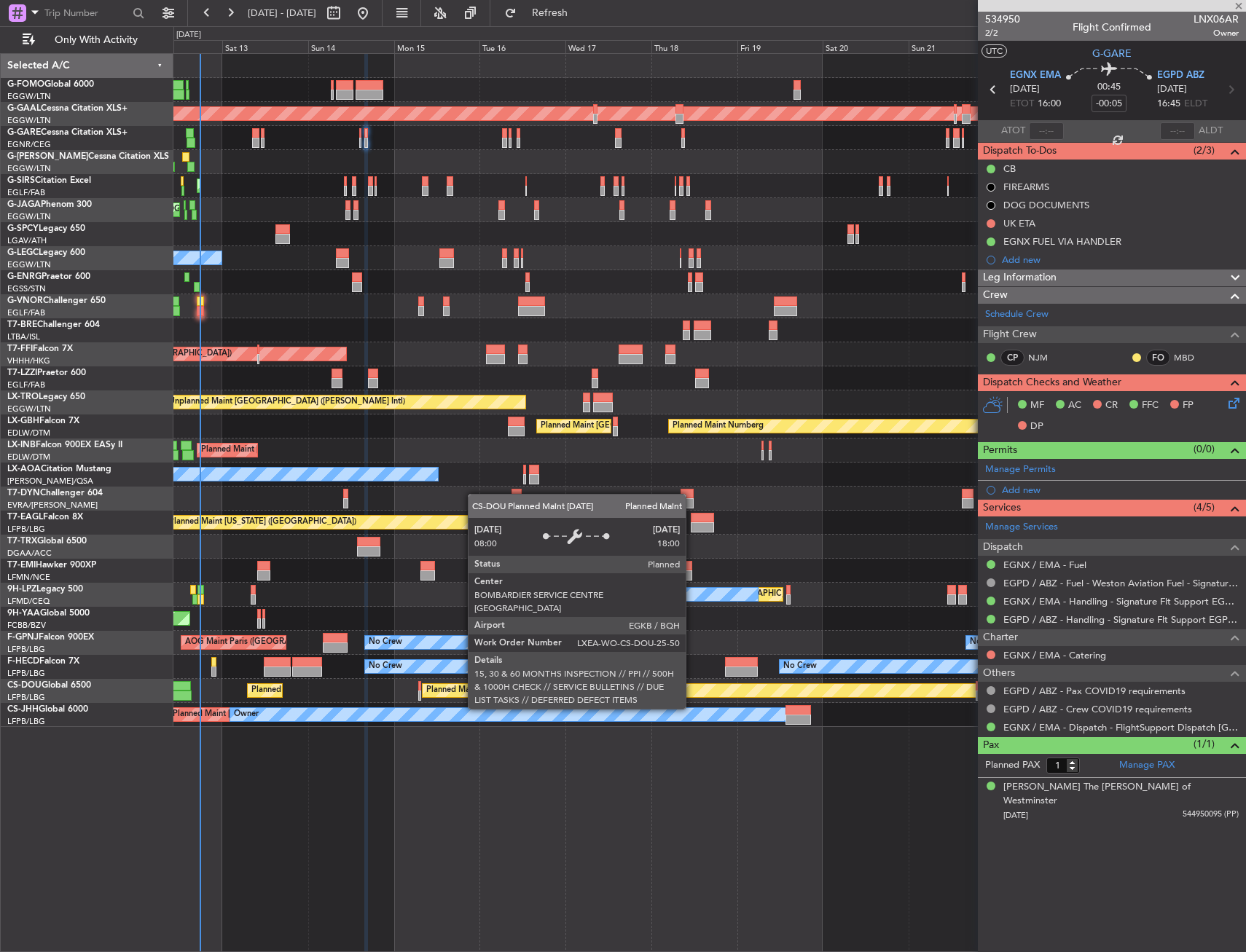
type input "+00:25"
type input "2"
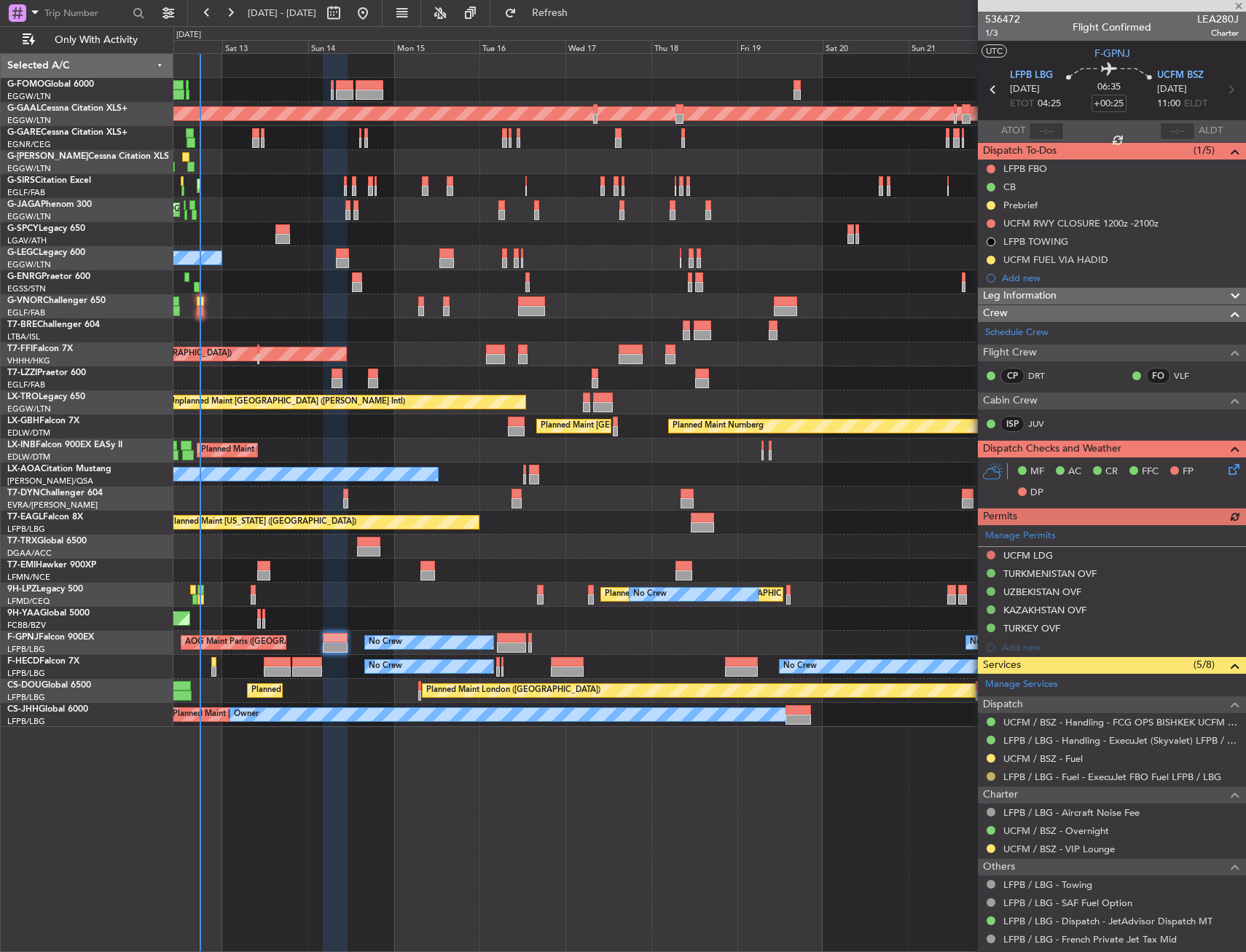
click at [991, 776] on button at bounding box center [991, 776] width 9 height 9
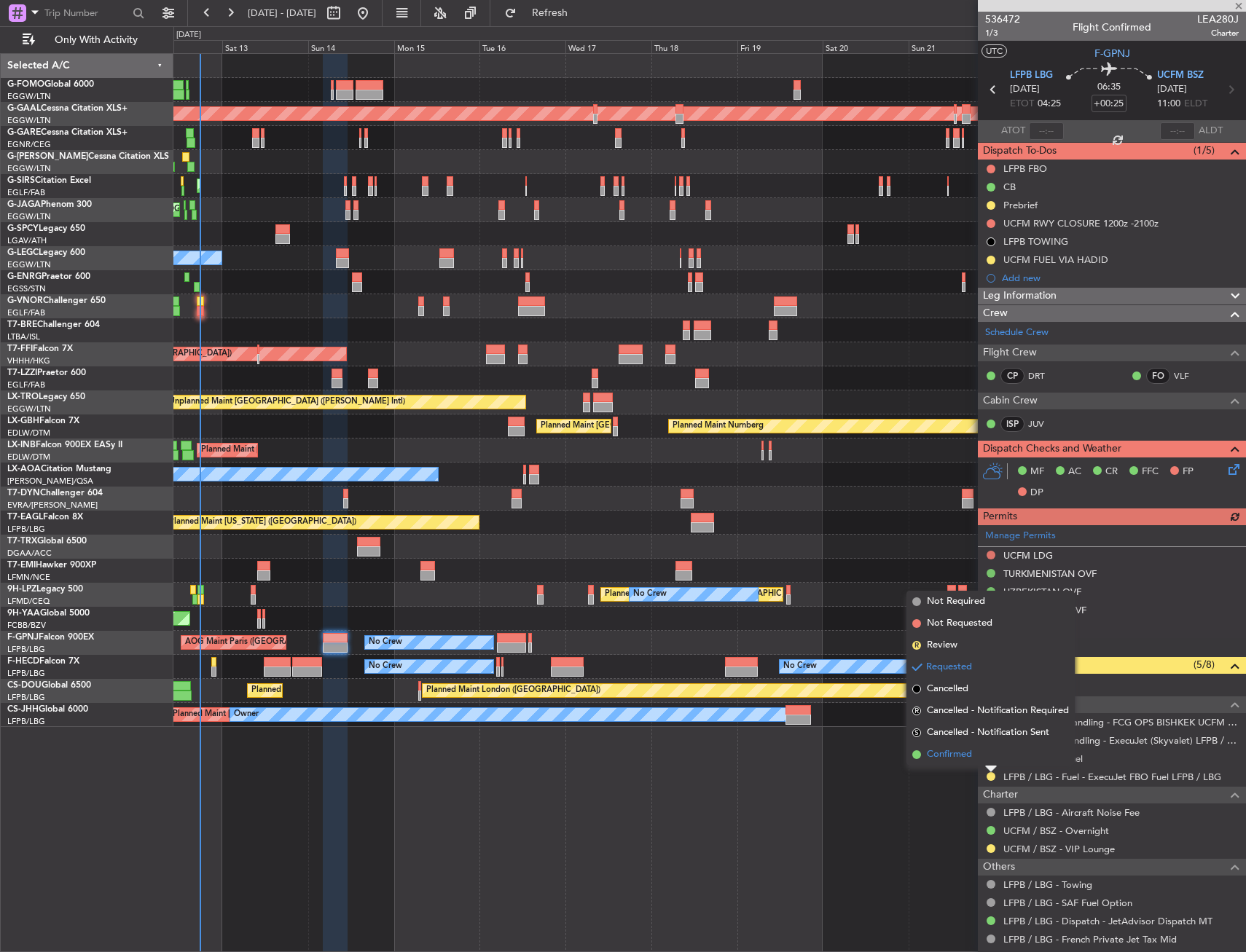
click at [965, 759] on span "Confirmed" at bounding box center [950, 754] width 46 height 15
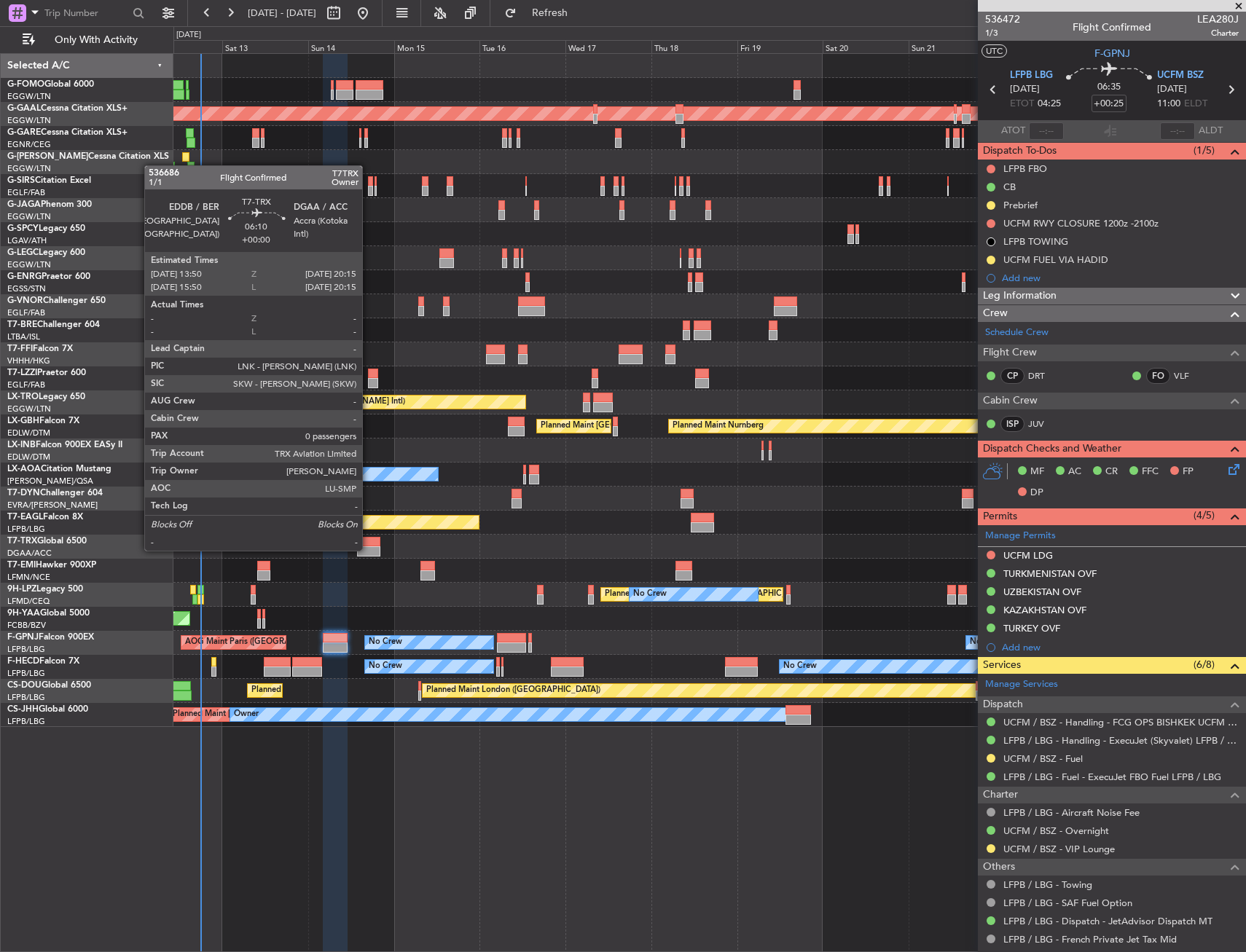
click at [368, 550] on div at bounding box center [368, 551] width 24 height 11
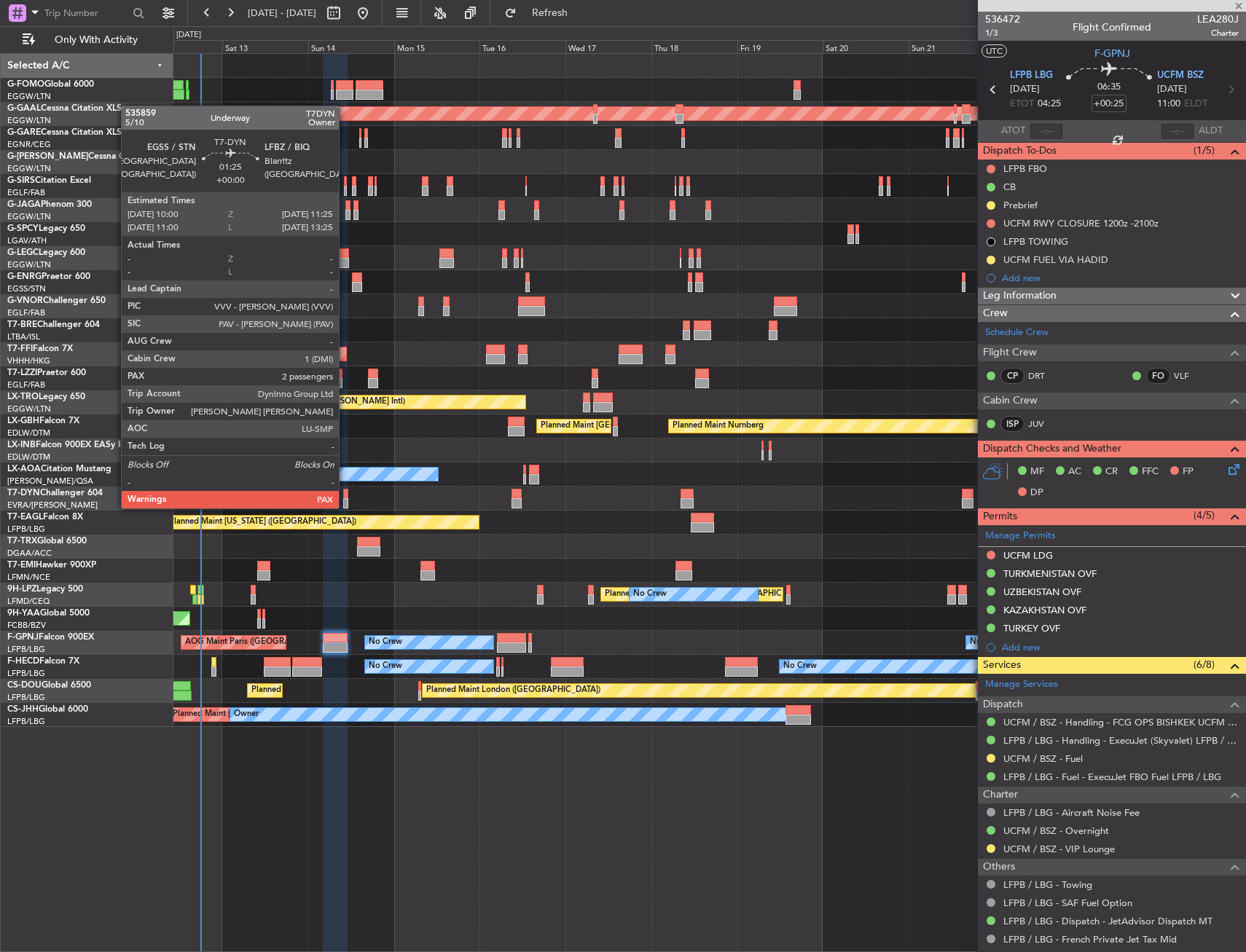
type input "0"
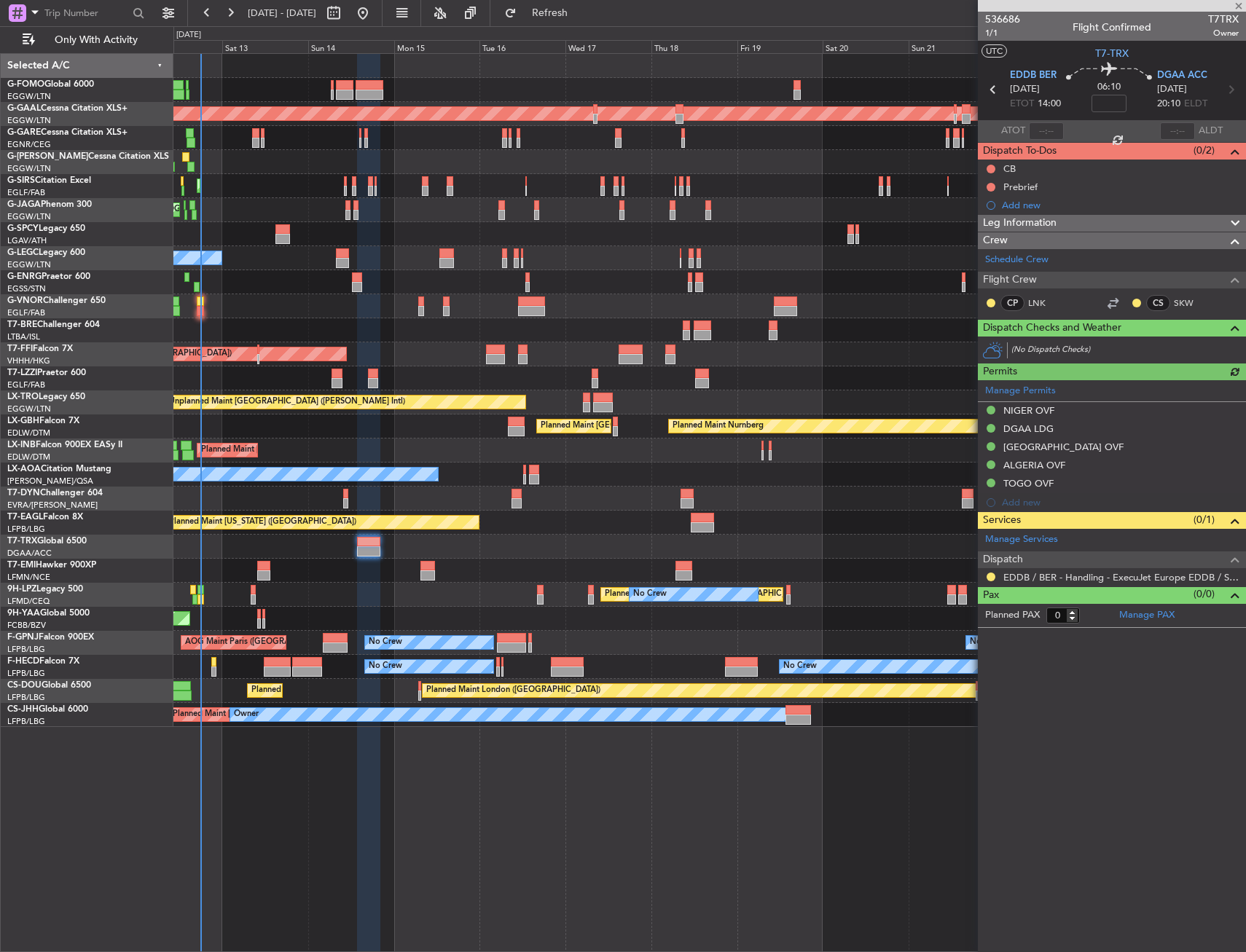
click at [368, 378] on div "Owner" at bounding box center [709, 379] width 1072 height 24
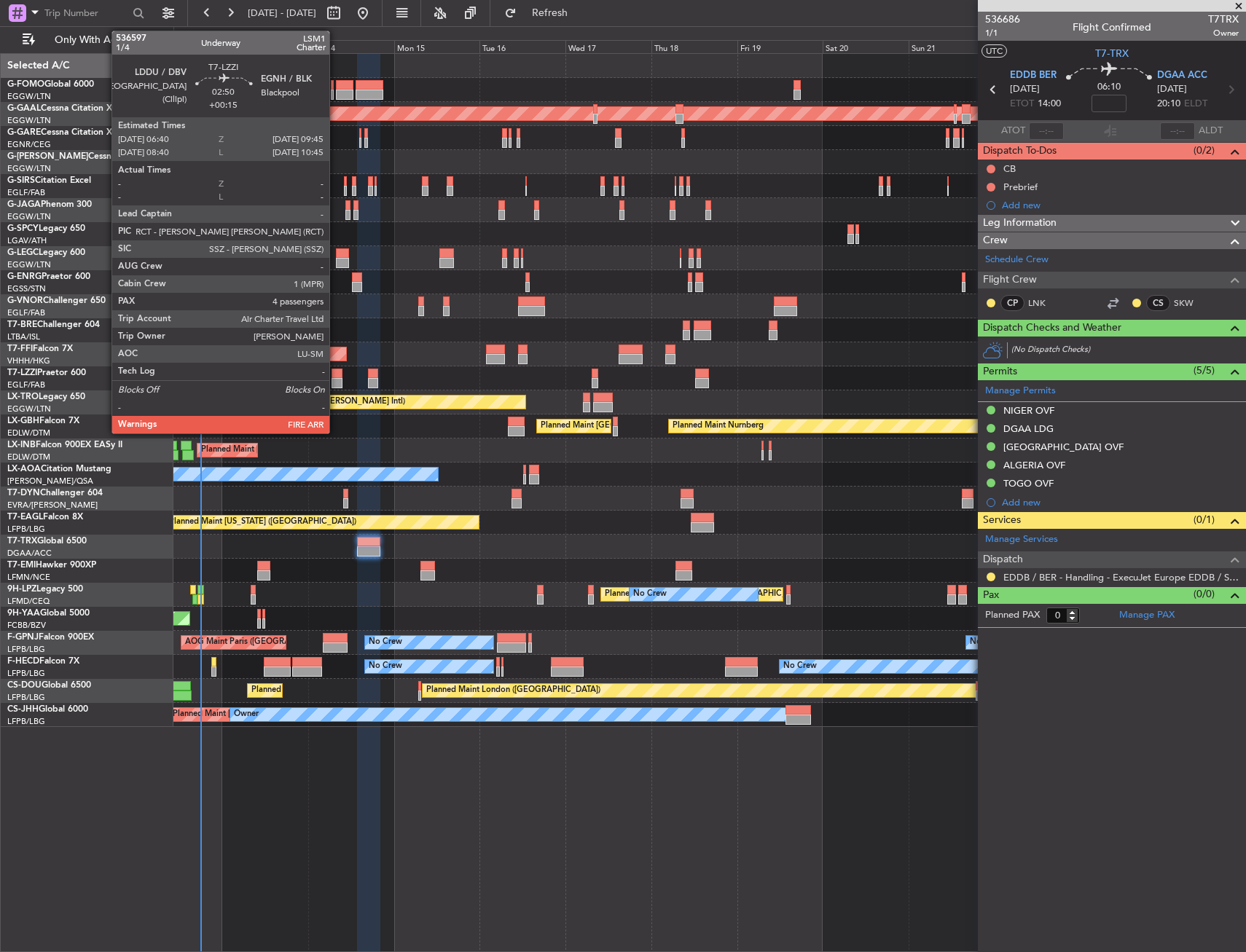
click at [335, 379] on div at bounding box center [338, 383] width 11 height 11
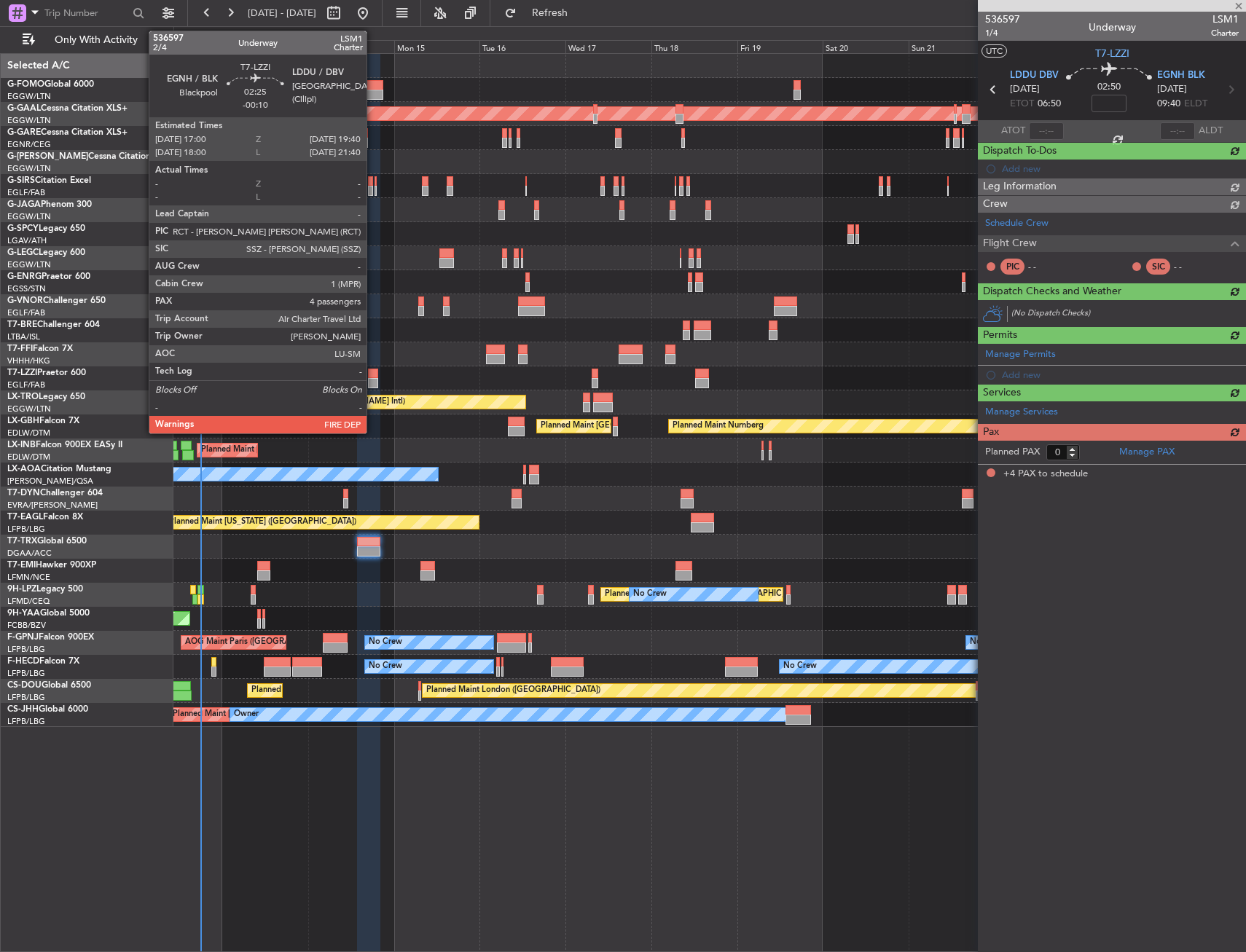
type input "+00:15"
type input "4"
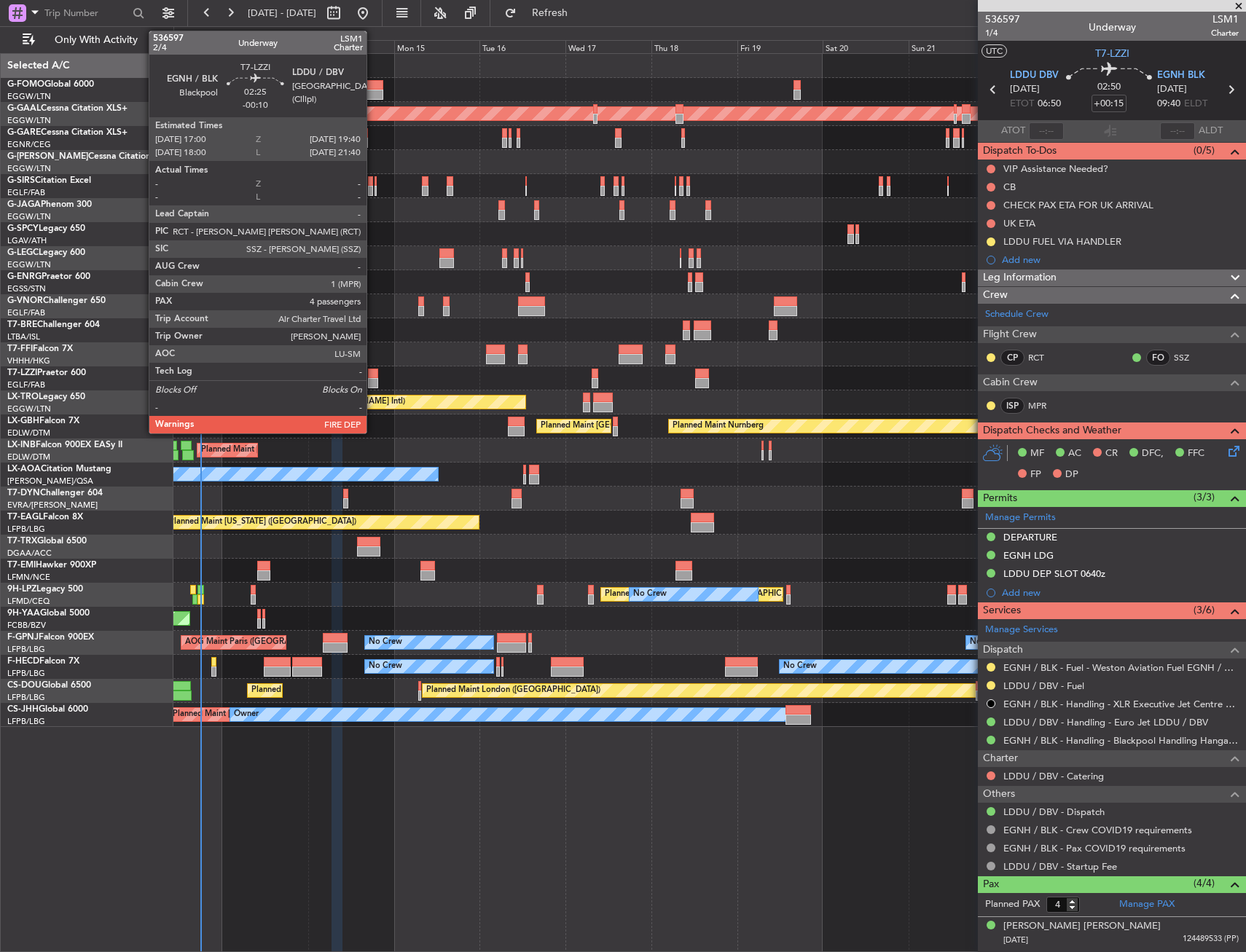
click at [373, 379] on div at bounding box center [373, 383] width 11 height 11
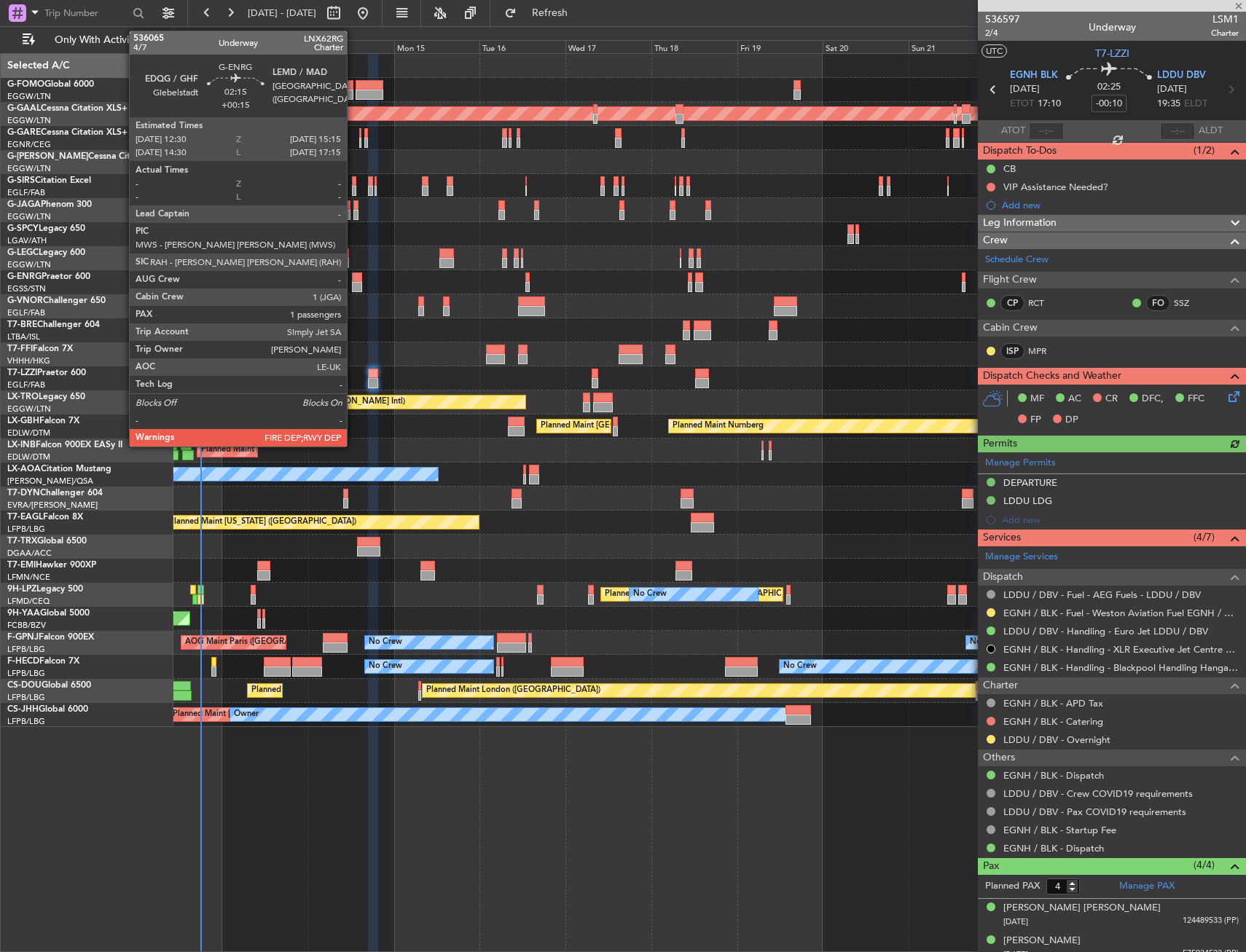
click at [354, 278] on div at bounding box center [357, 277] width 11 height 11
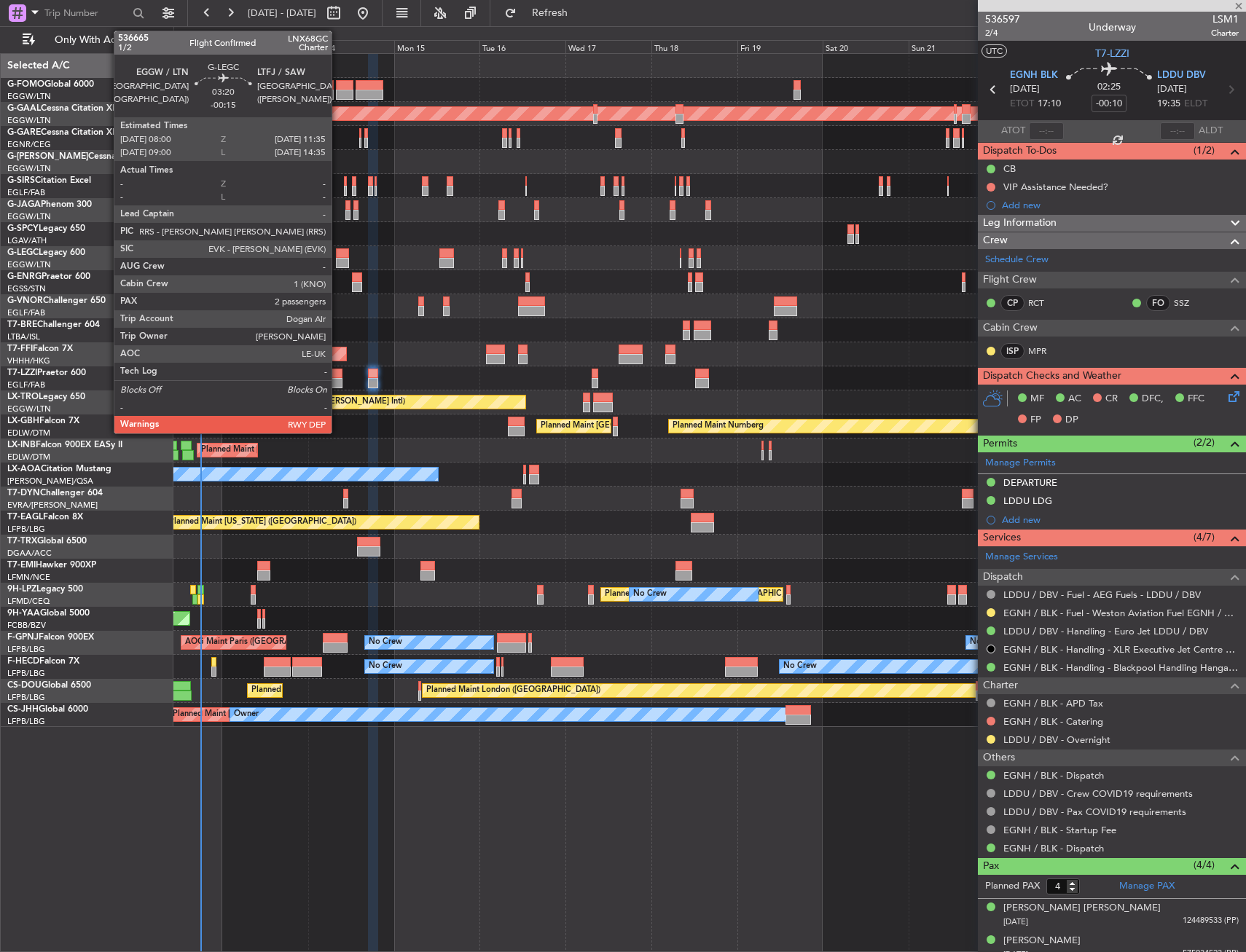
type input "+00:15"
type input "1"
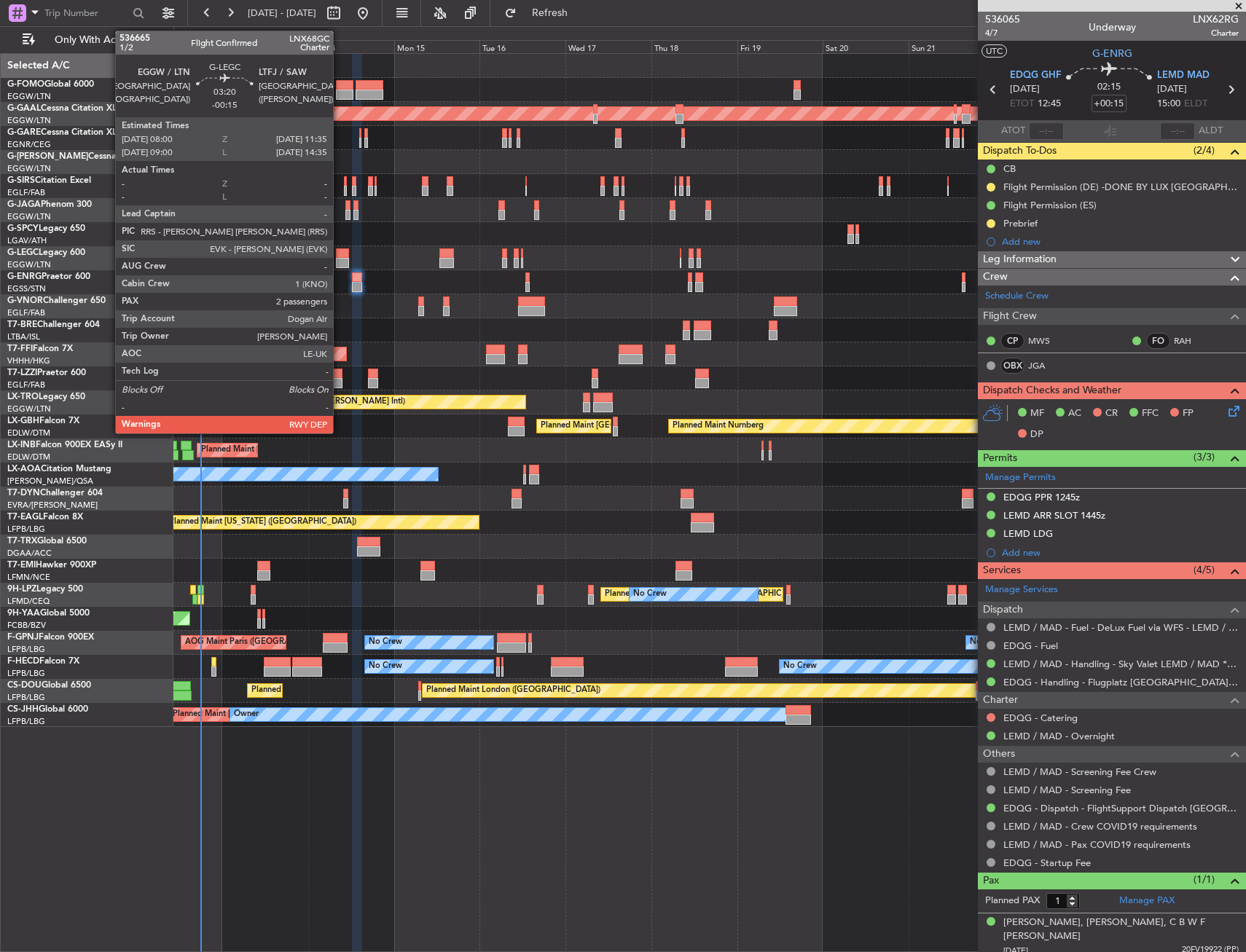
click at [340, 249] on div at bounding box center [342, 254] width 13 height 11
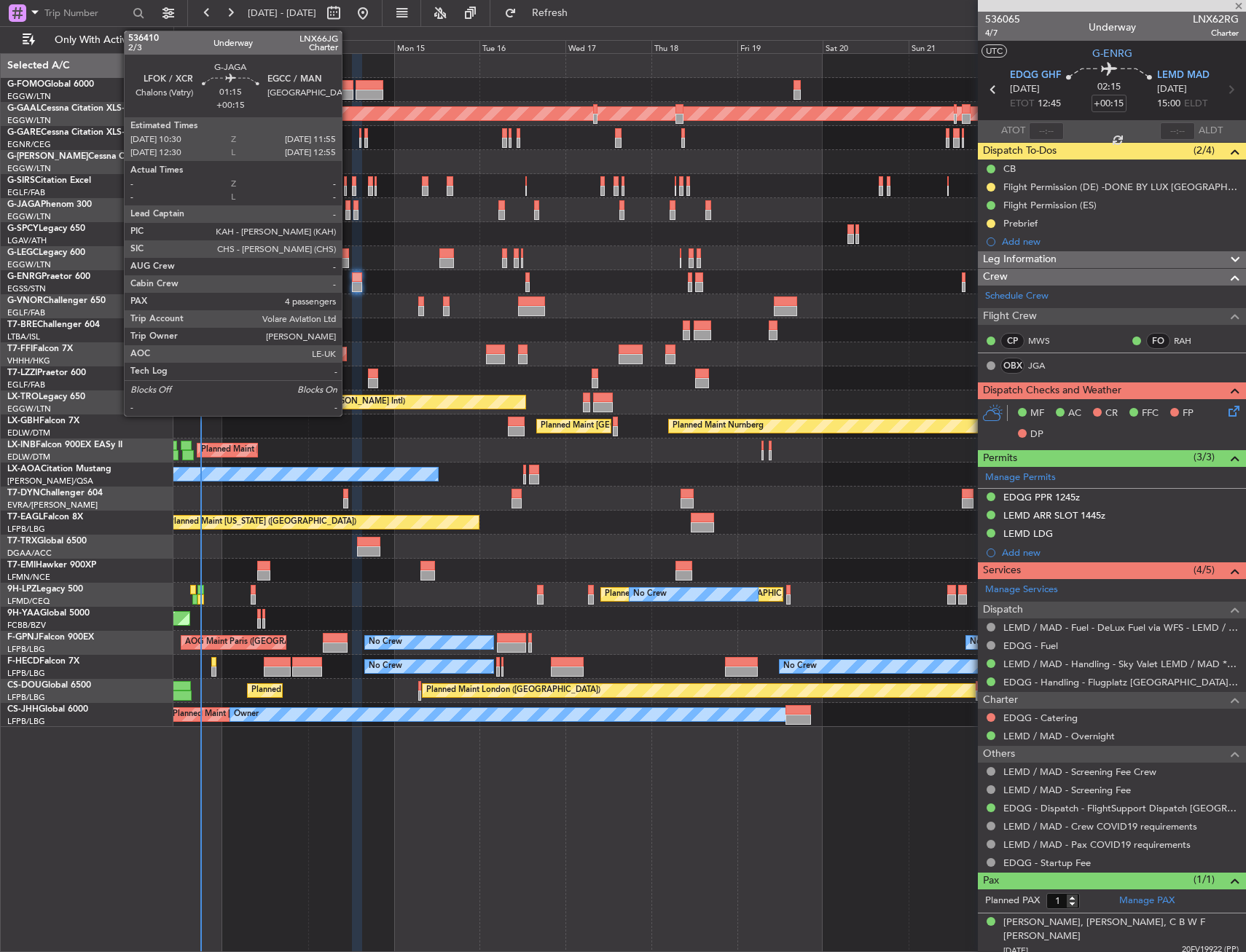
type input "-00:15"
type input "2"
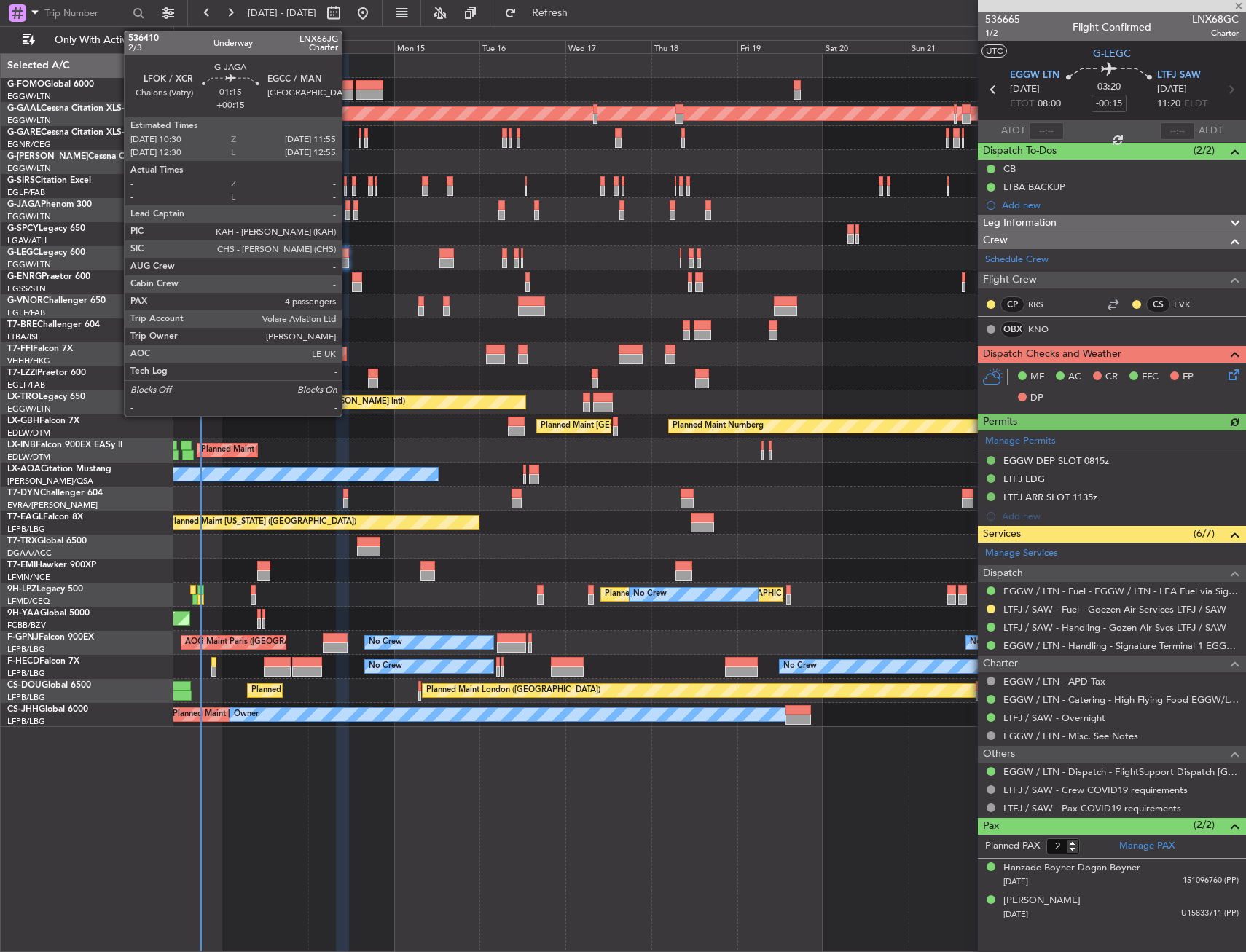
click at [348, 215] on div at bounding box center [348, 215] width 5 height 11
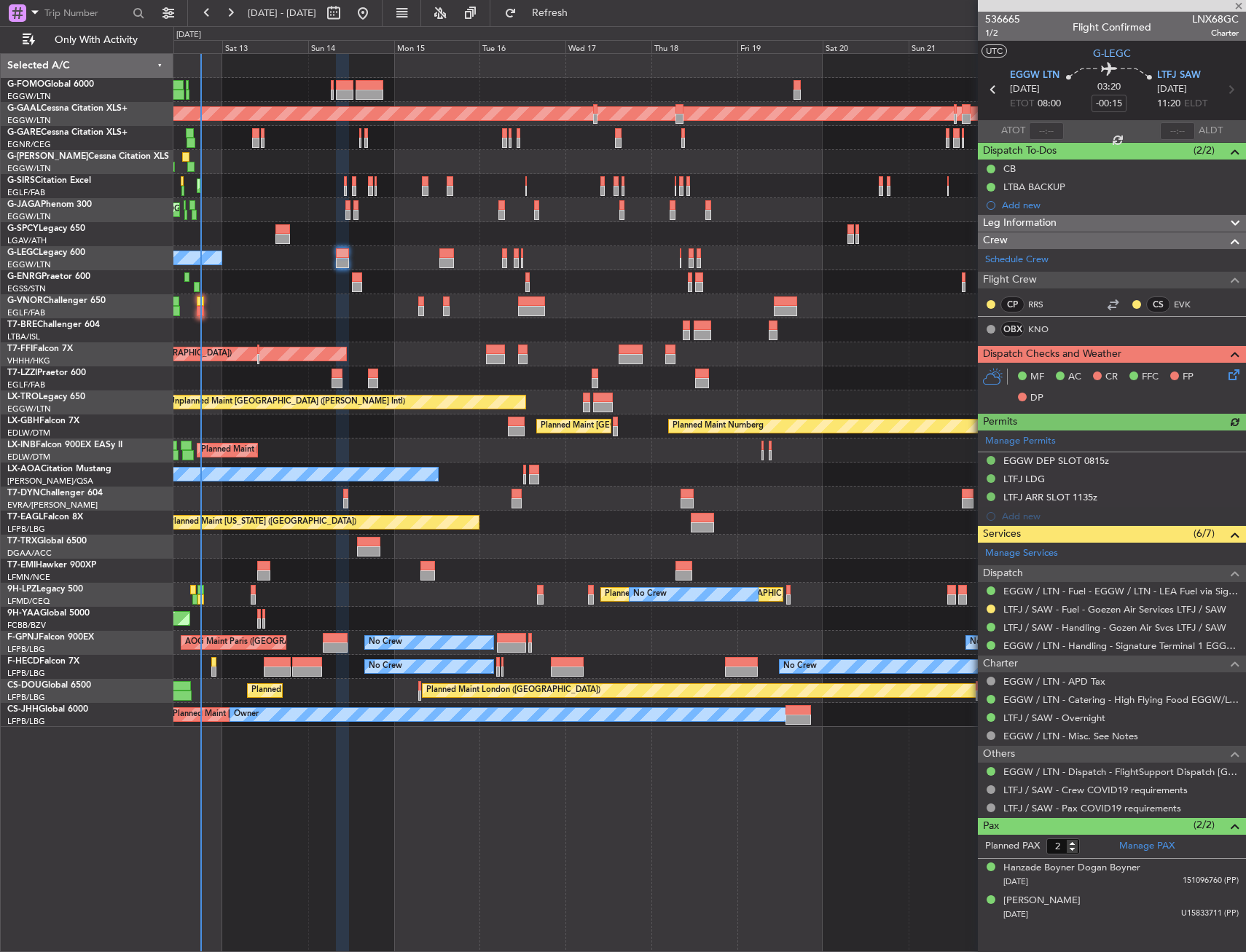
type input "+00:15"
type input "4"
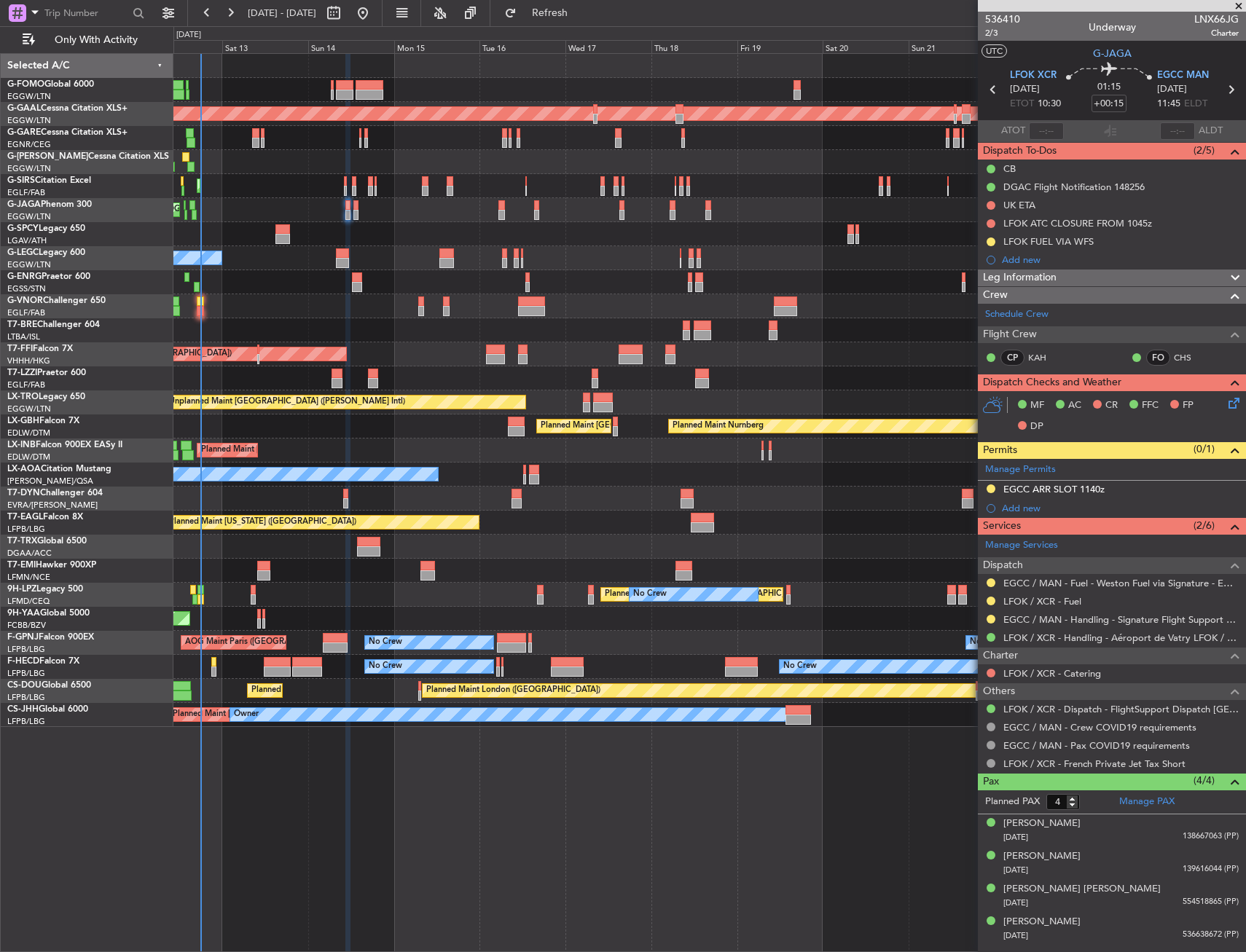
click at [359, 207] on div "Planned Maint [GEOGRAPHIC_DATA] ([GEOGRAPHIC_DATA])" at bounding box center [709, 211] width 1072 height 24
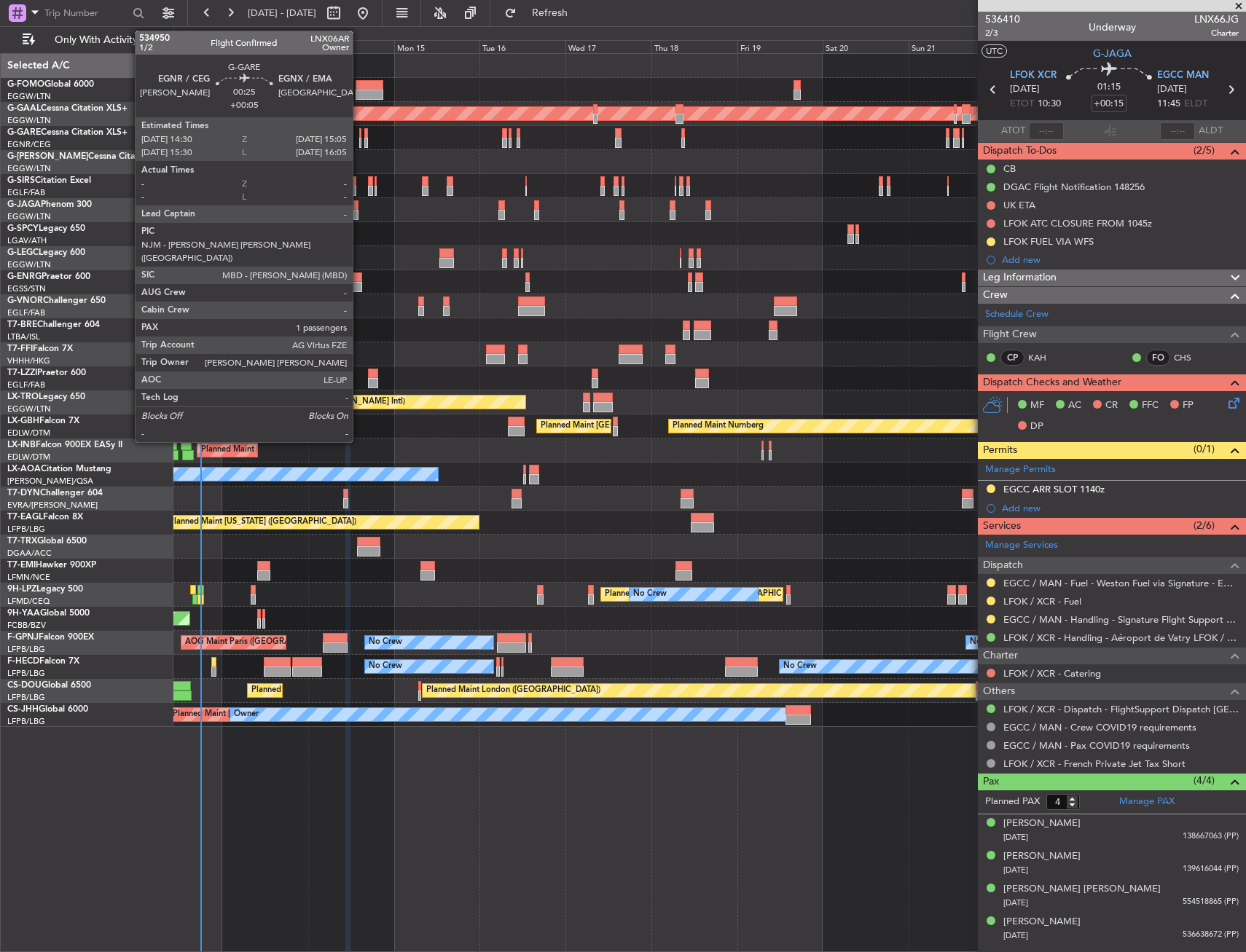
click at [359, 130] on div at bounding box center [360, 133] width 2 height 11
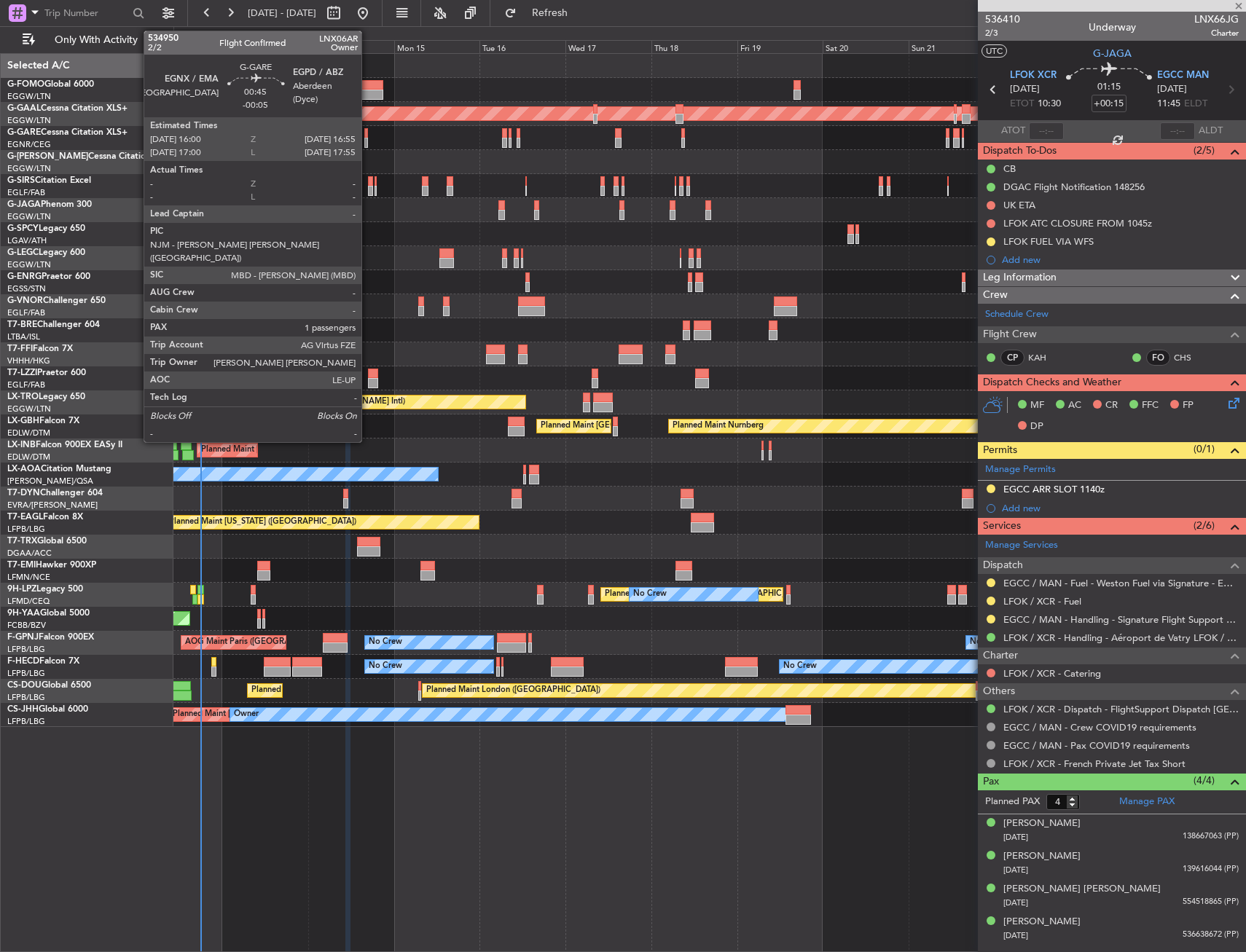
type input "+00:05"
type input "1"
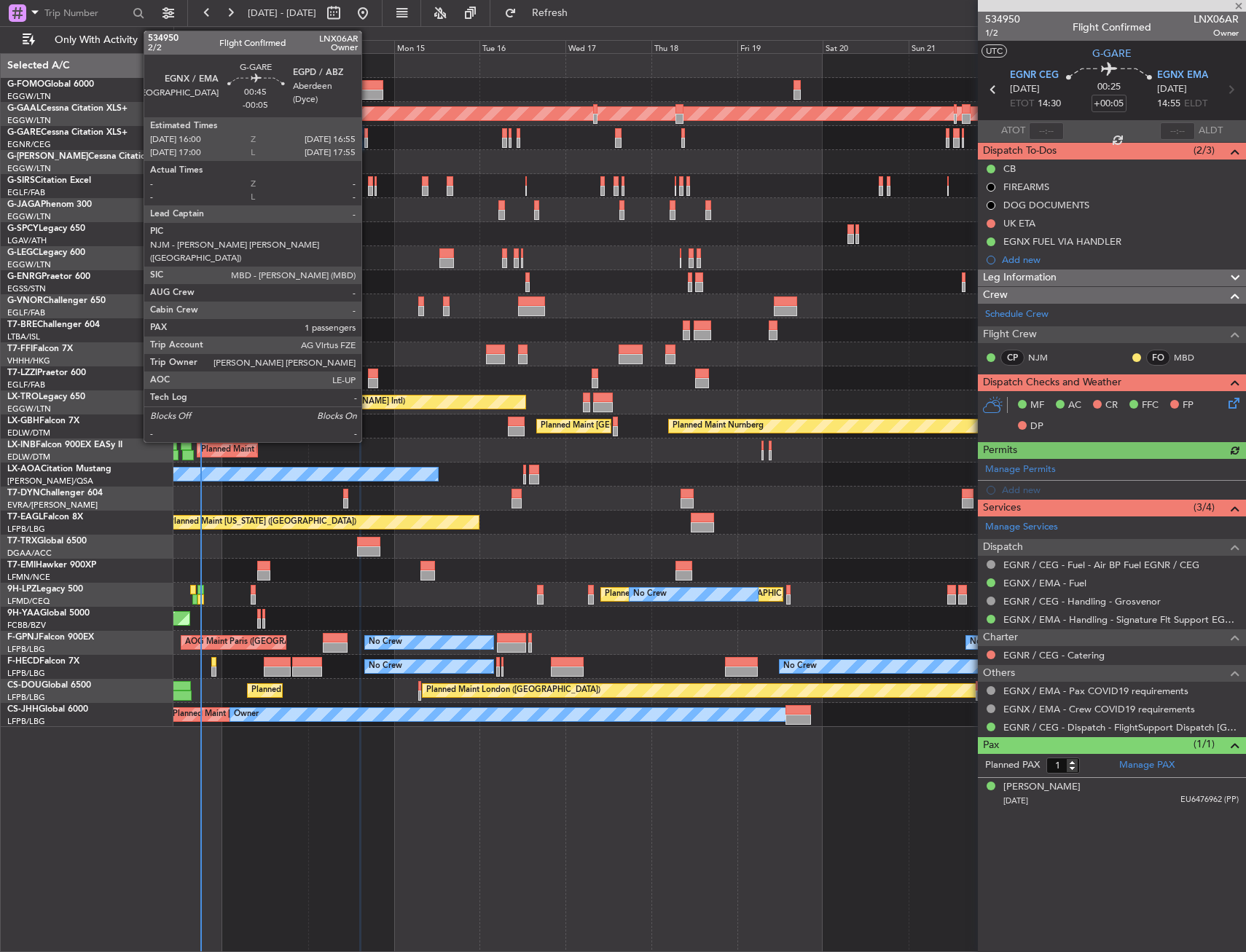
click at [368, 137] on div at bounding box center [366, 133] width 3 height 11
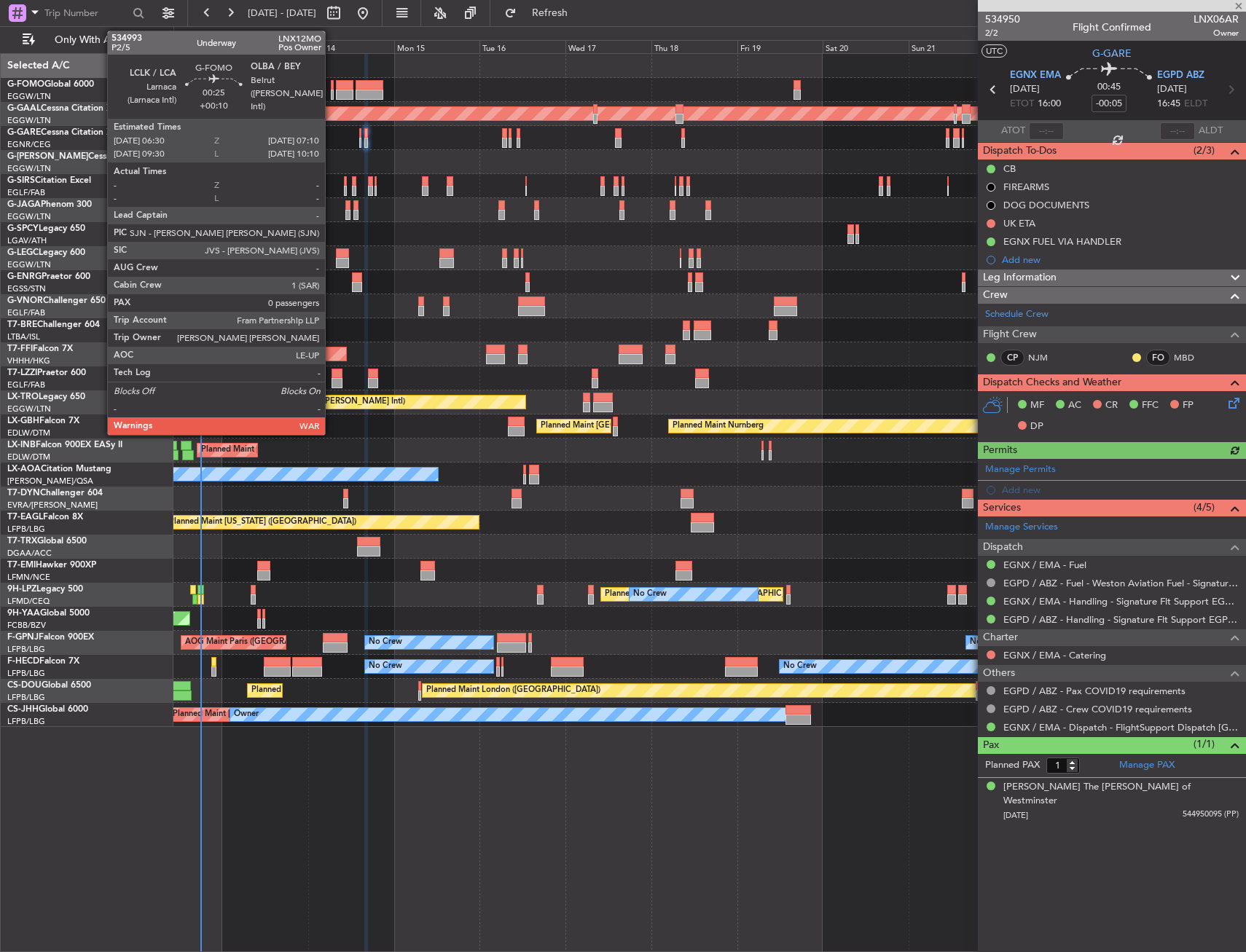
click at [332, 94] on div at bounding box center [333, 94] width 3 height 11
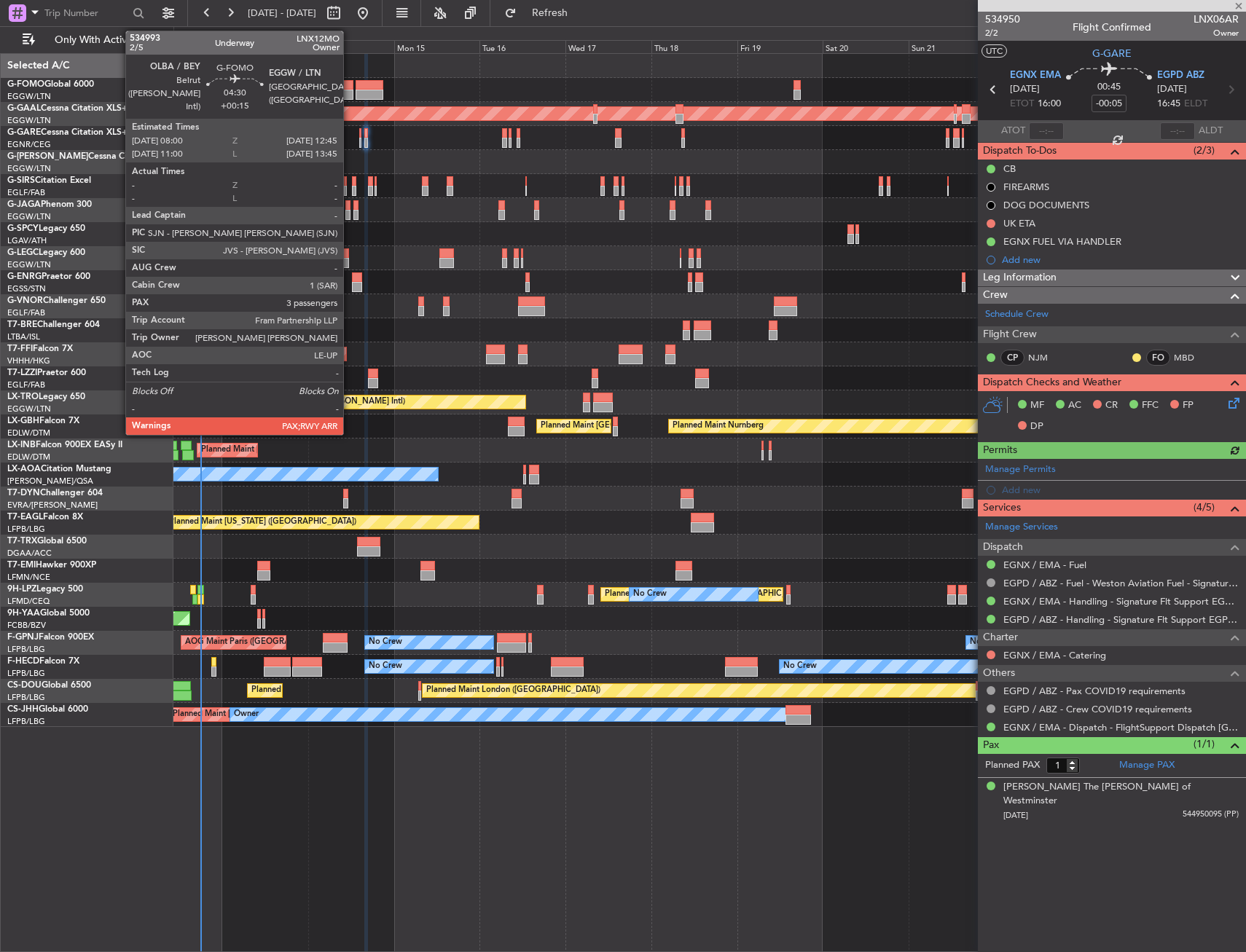
type input "+00:10"
type input "0"
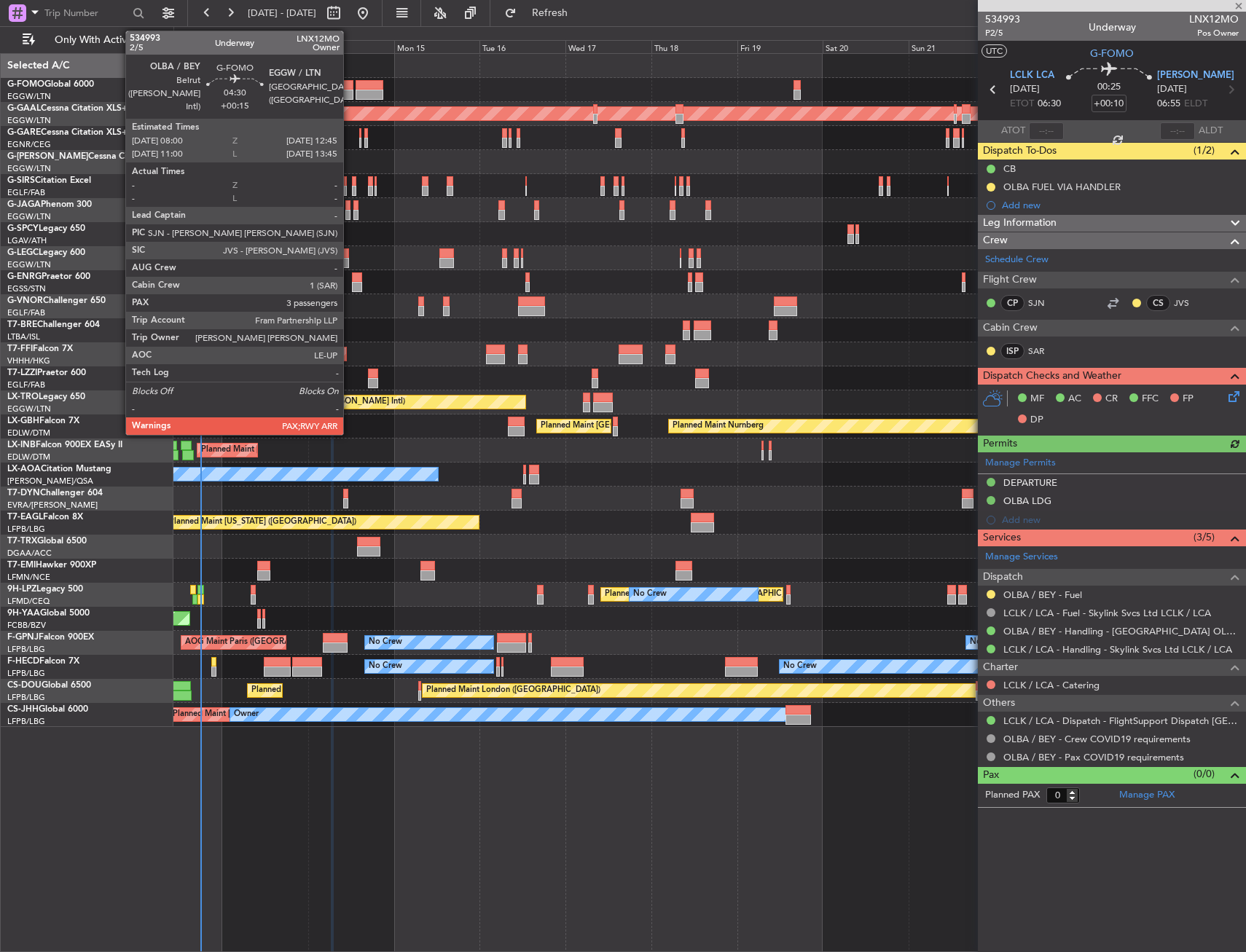
click at [350, 93] on div at bounding box center [345, 94] width 18 height 11
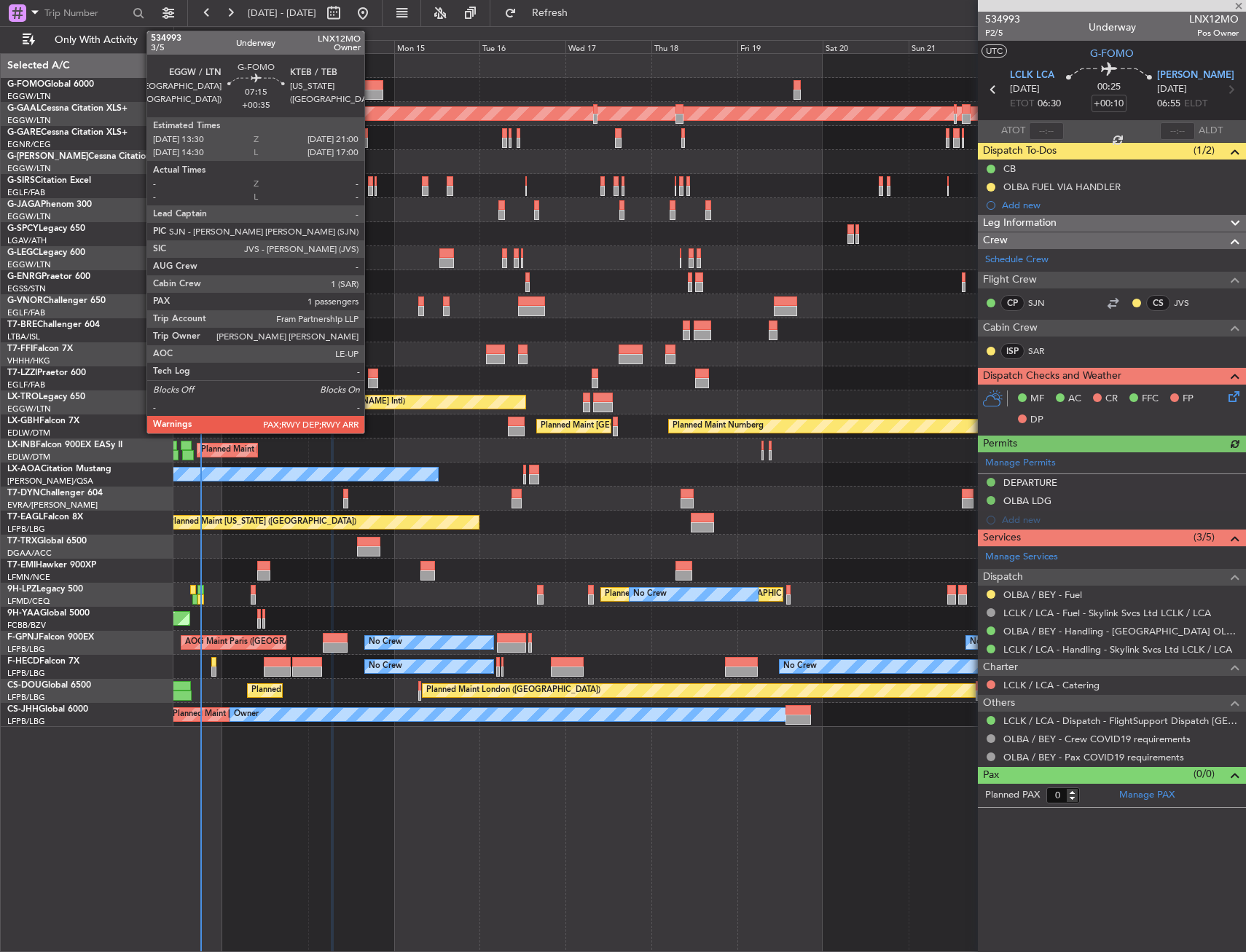
click at [371, 89] on div at bounding box center [368, 85] width 27 height 11
type input "+00:15"
type input "3"
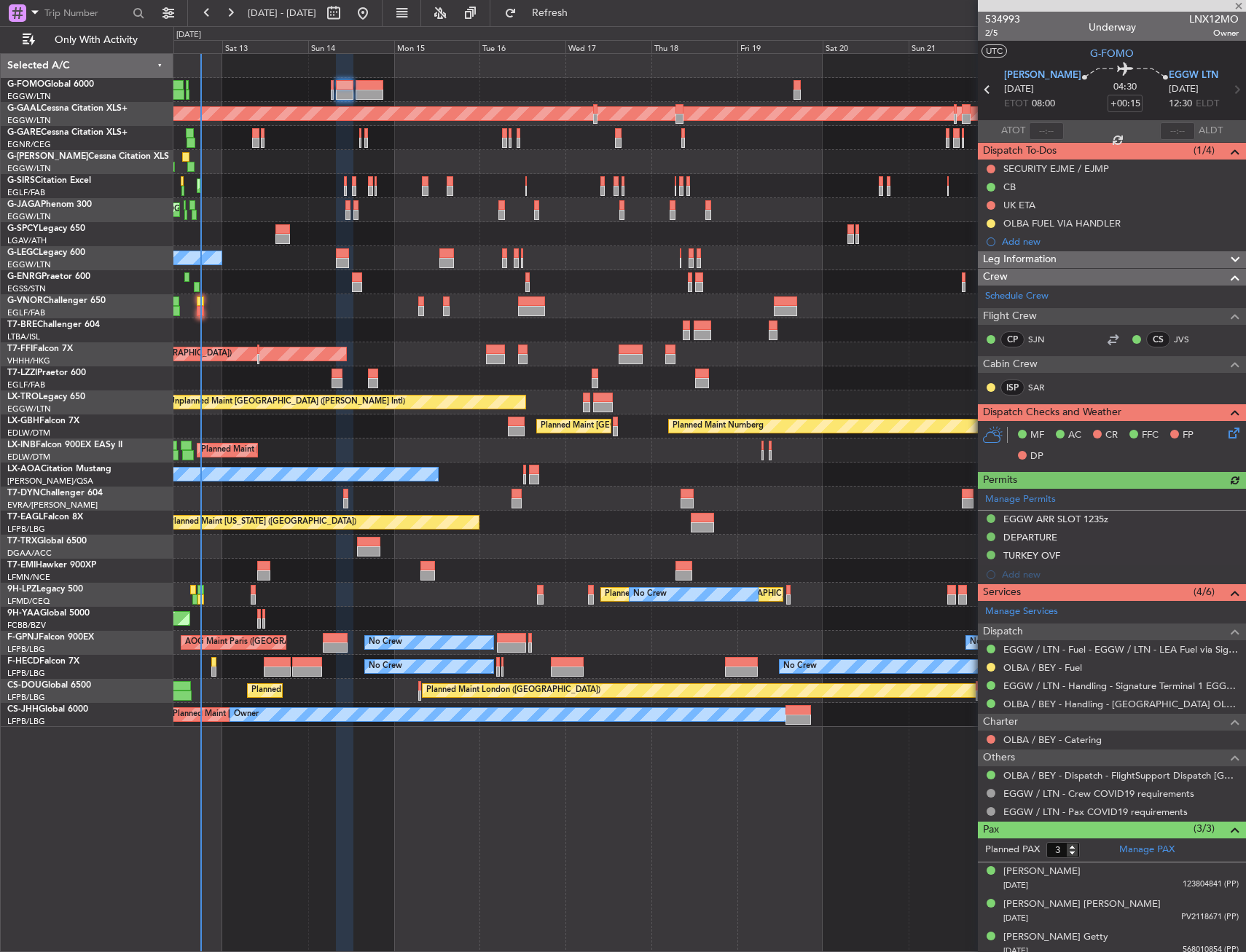
type input "+00:35"
type input "1"
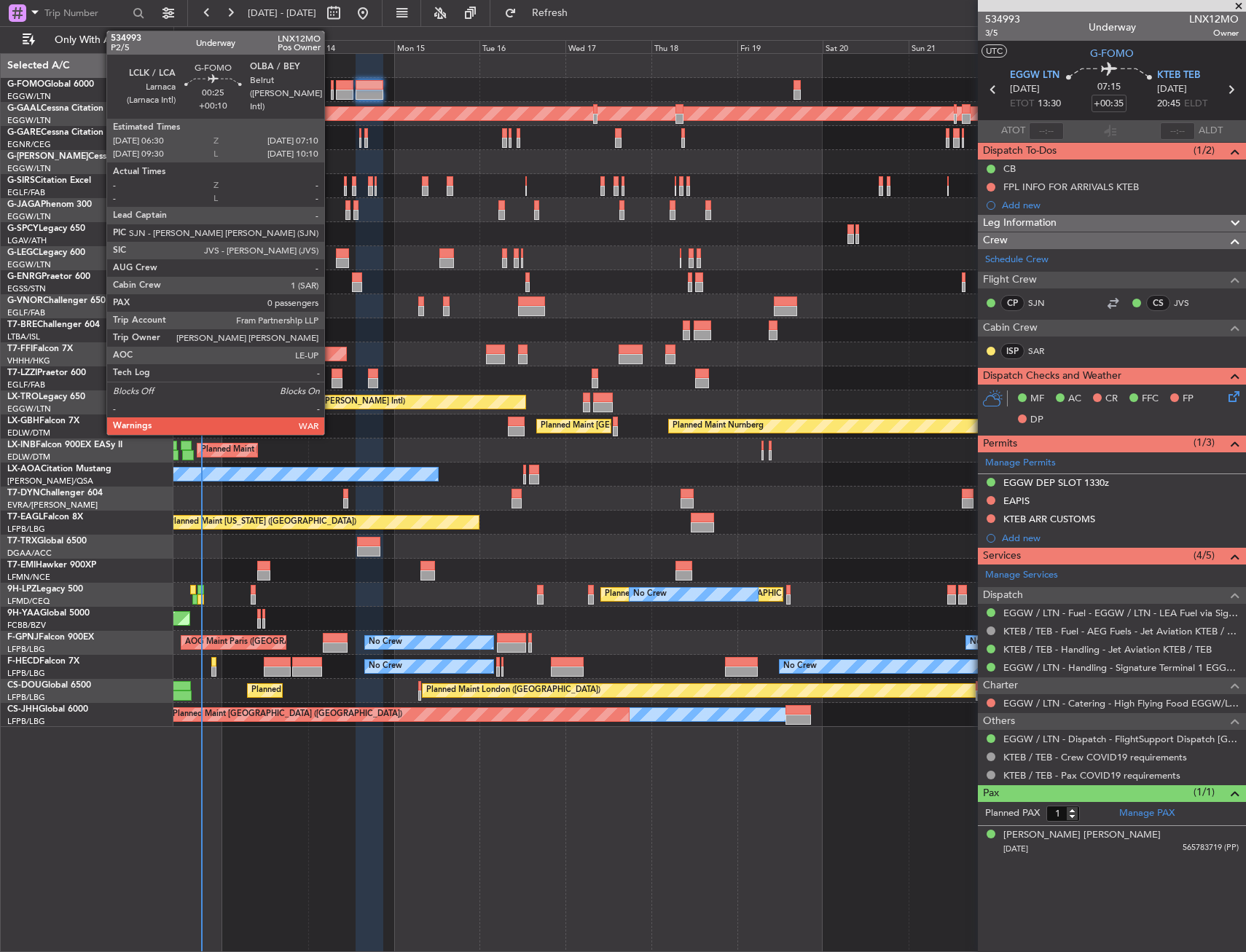
click at [331, 90] on div at bounding box center [333, 94] width 3 height 11
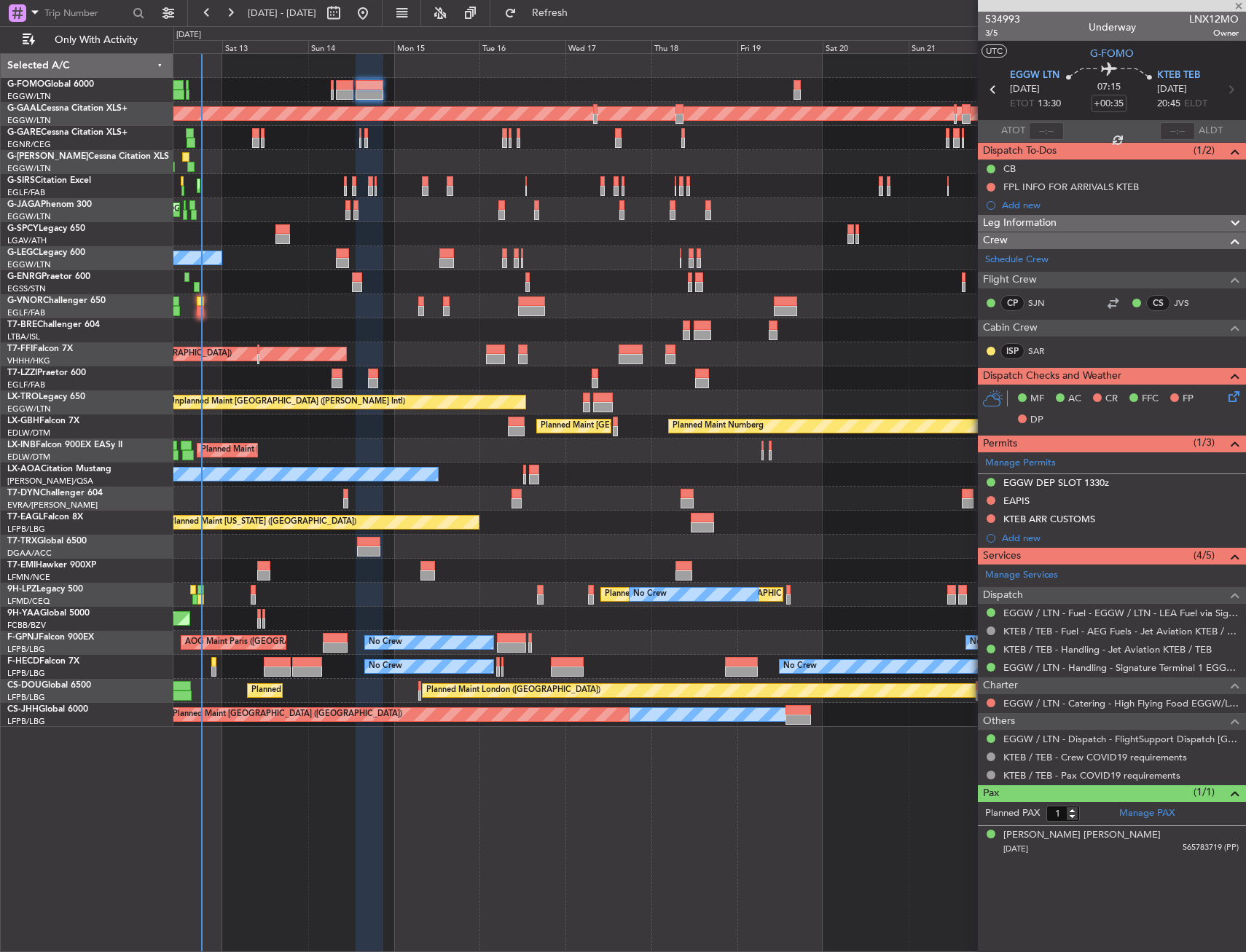
type input "+00:10"
type input "0"
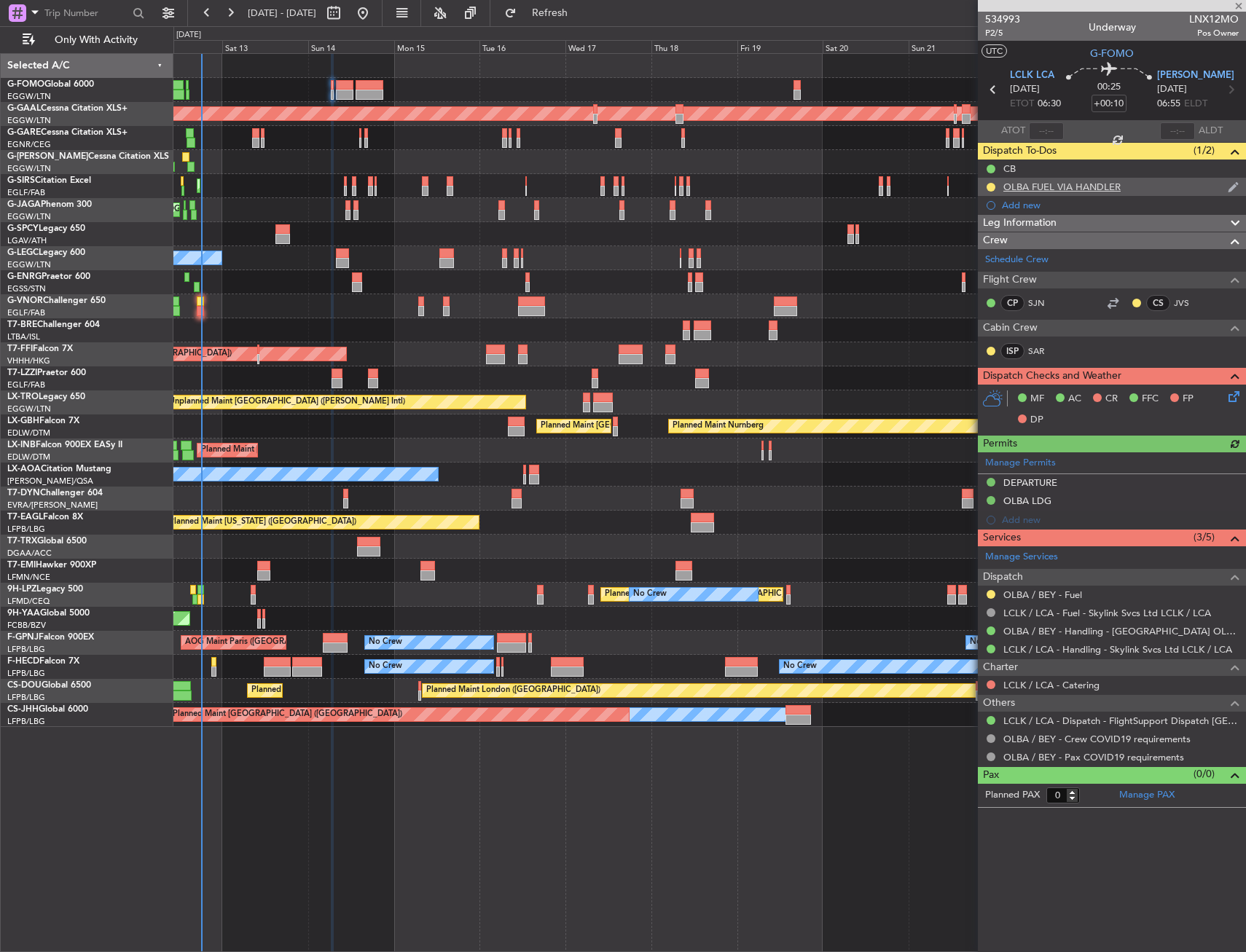
click at [1091, 187] on div "OLBA FUEL VIA HANDLER" at bounding box center [1062, 186] width 117 height 12
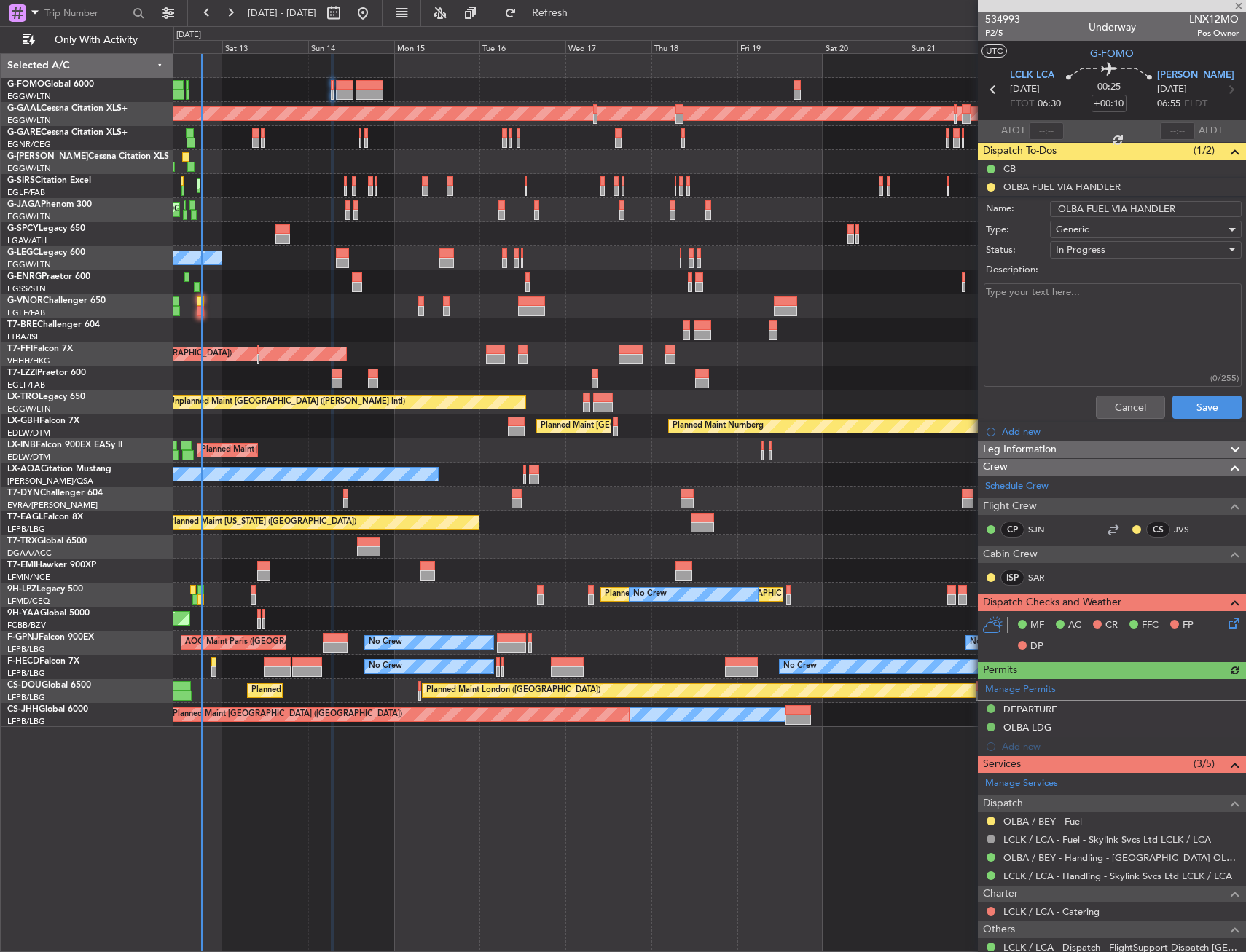
click at [1167, 207] on input "OLBA FUEL VIA HANDLER" at bounding box center [1146, 209] width 192 height 16
type input "OLBA FUEL VIA WFS"
click at [1200, 411] on button "Save" at bounding box center [1207, 407] width 69 height 24
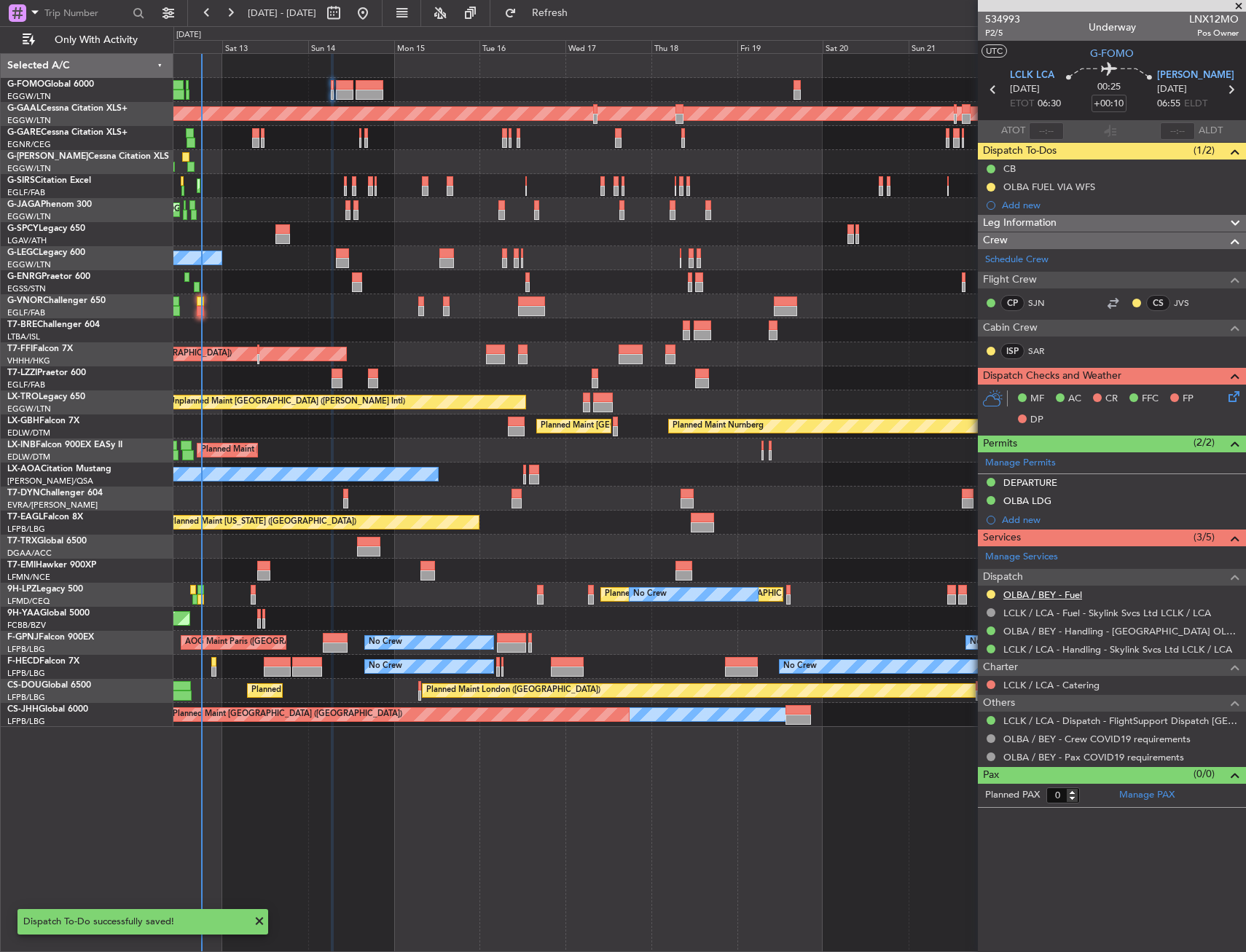
click at [1071, 589] on link "OLBA / BEY - Fuel" at bounding box center [1043, 594] width 79 height 12
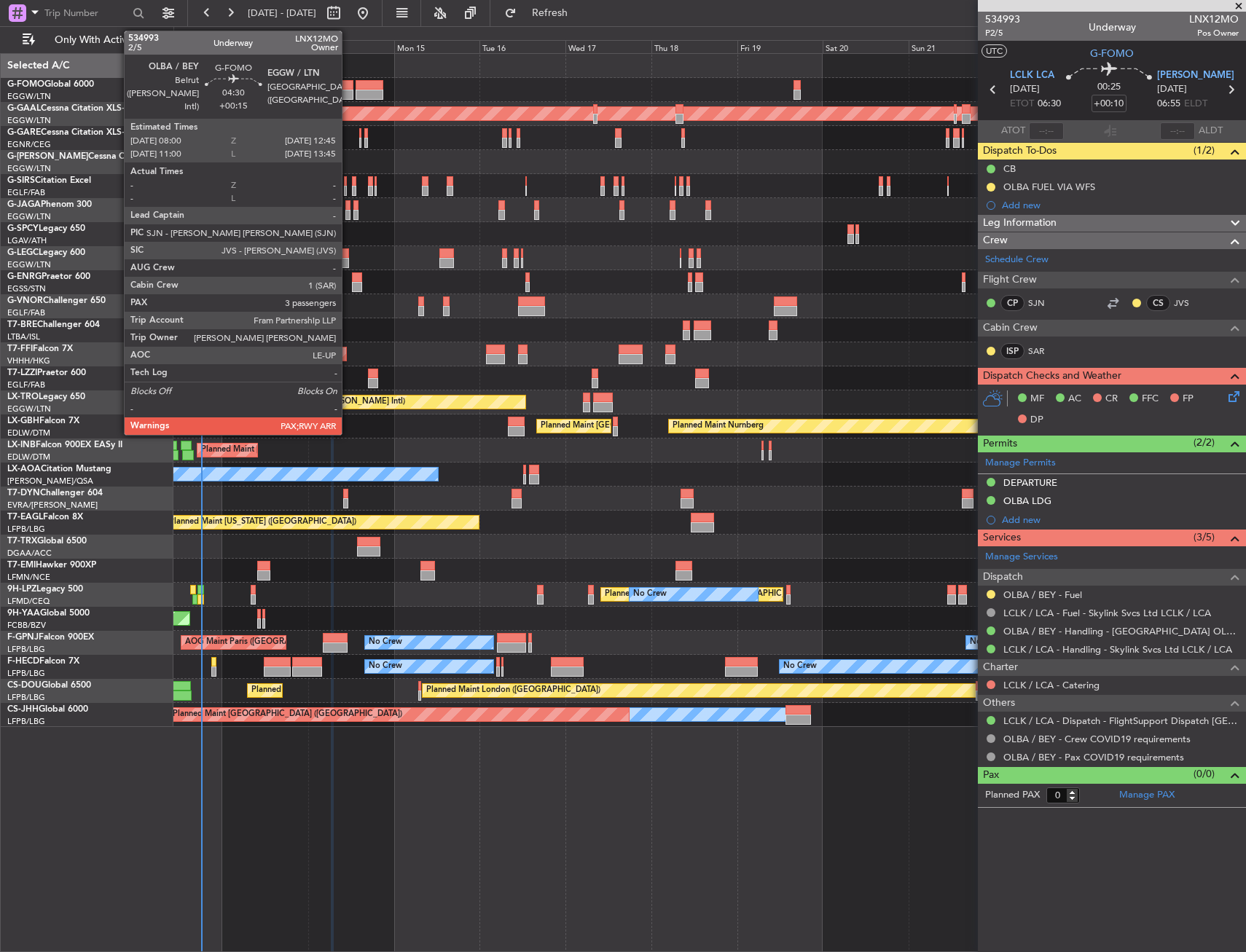
click at [348, 95] on div at bounding box center [345, 94] width 18 height 11
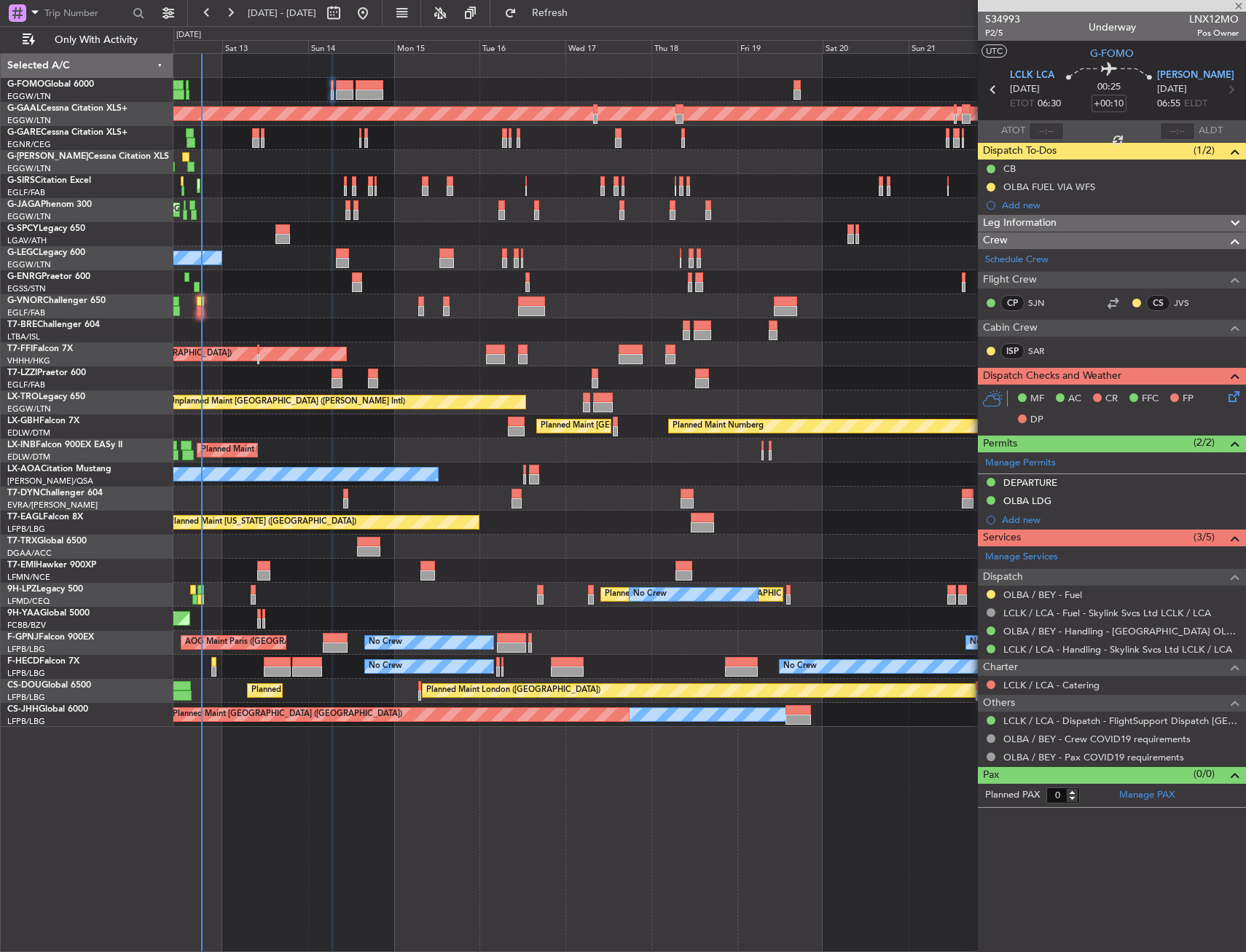
type input "+00:15"
type input "3"
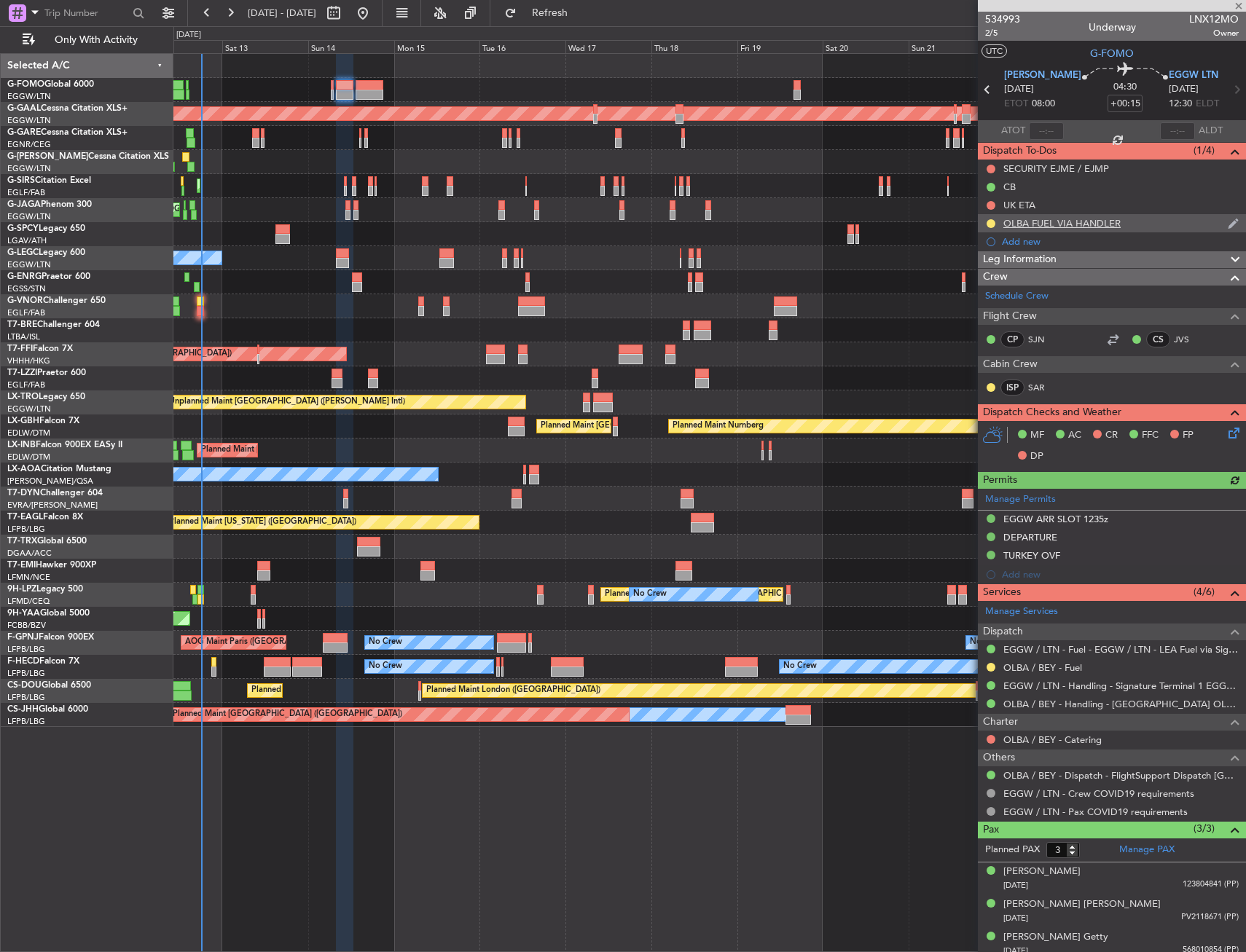
click at [1099, 217] on div "OLBA FUEL VIA HANDLER" at bounding box center [1062, 223] width 117 height 12
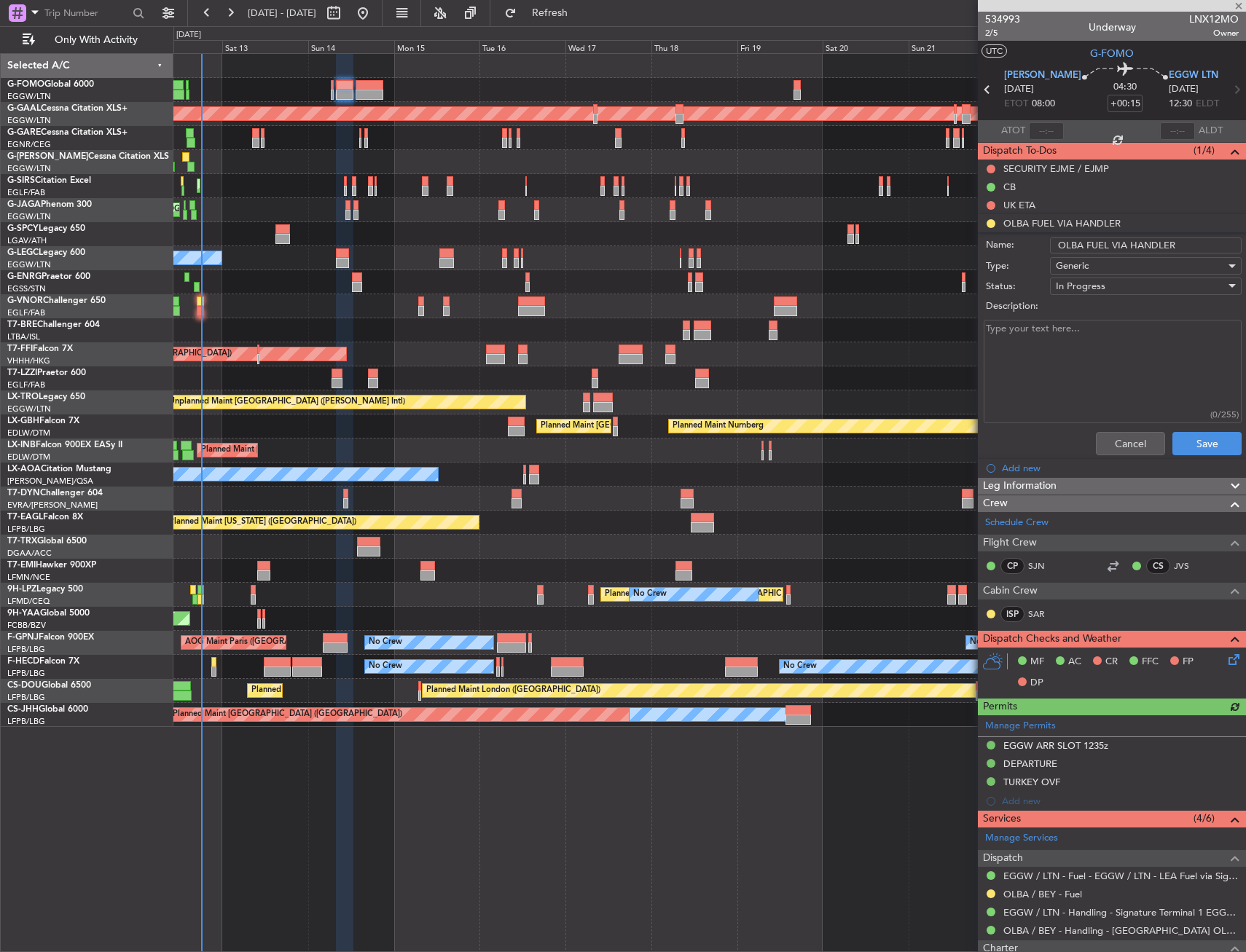
click at [1148, 238] on input "OLBA FUEL VIA HANDLER" at bounding box center [1146, 246] width 192 height 16
click at [1146, 241] on input "OLBA FUEL VIA HANDLER" at bounding box center [1146, 246] width 192 height 16
click at [1148, 241] on input "OLBA FUEL VIA HANDLER" at bounding box center [1146, 246] width 192 height 16
click at [1152, 247] on input "OLBA FUEL VIA HANDLER" at bounding box center [1146, 246] width 192 height 16
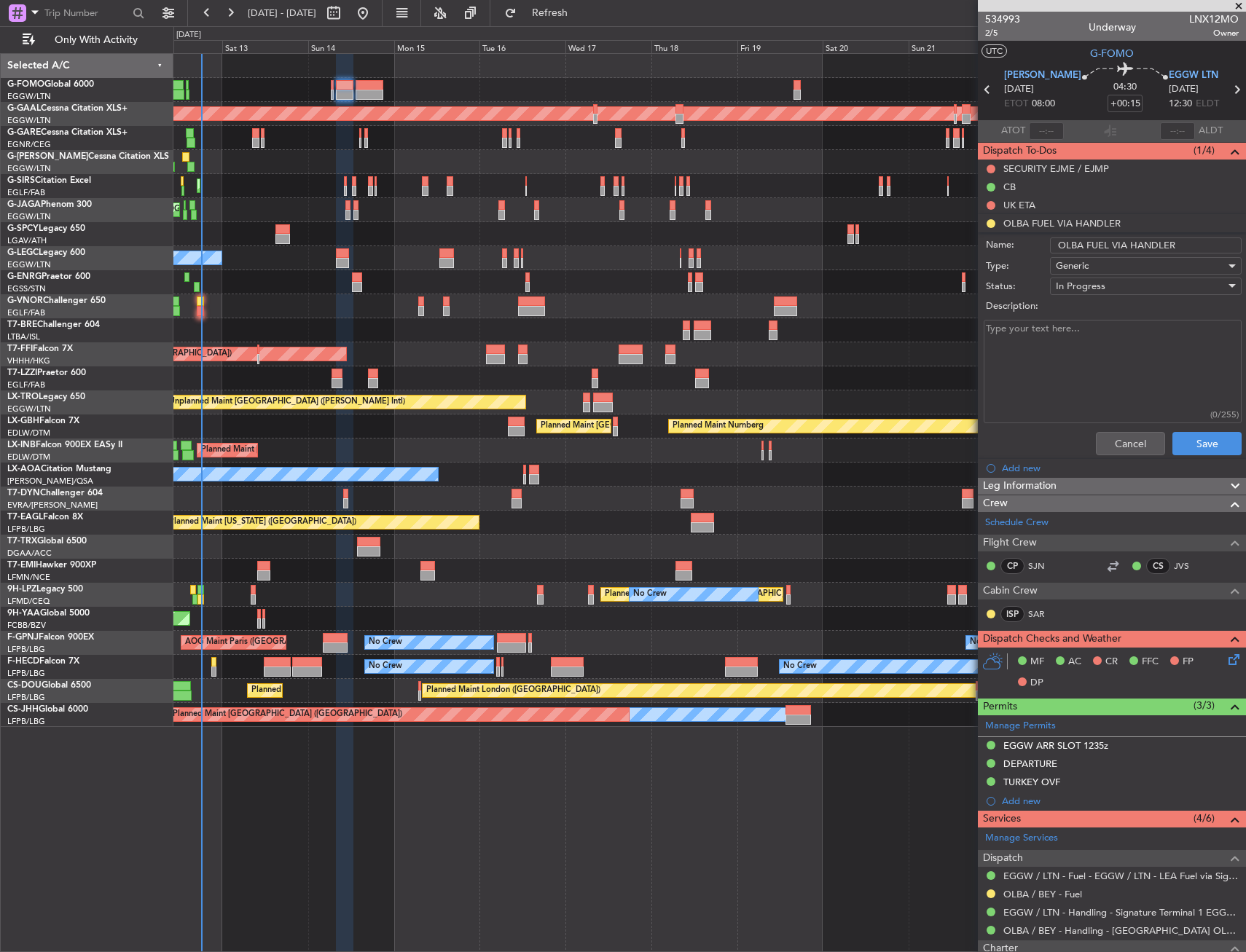
click at [1152, 246] on input "OLBA FUEL VIA HANDLER" at bounding box center [1146, 246] width 192 height 16
type input "OLBA FUEL VIA WFS"
click at [1205, 441] on button "Save" at bounding box center [1207, 443] width 69 height 24
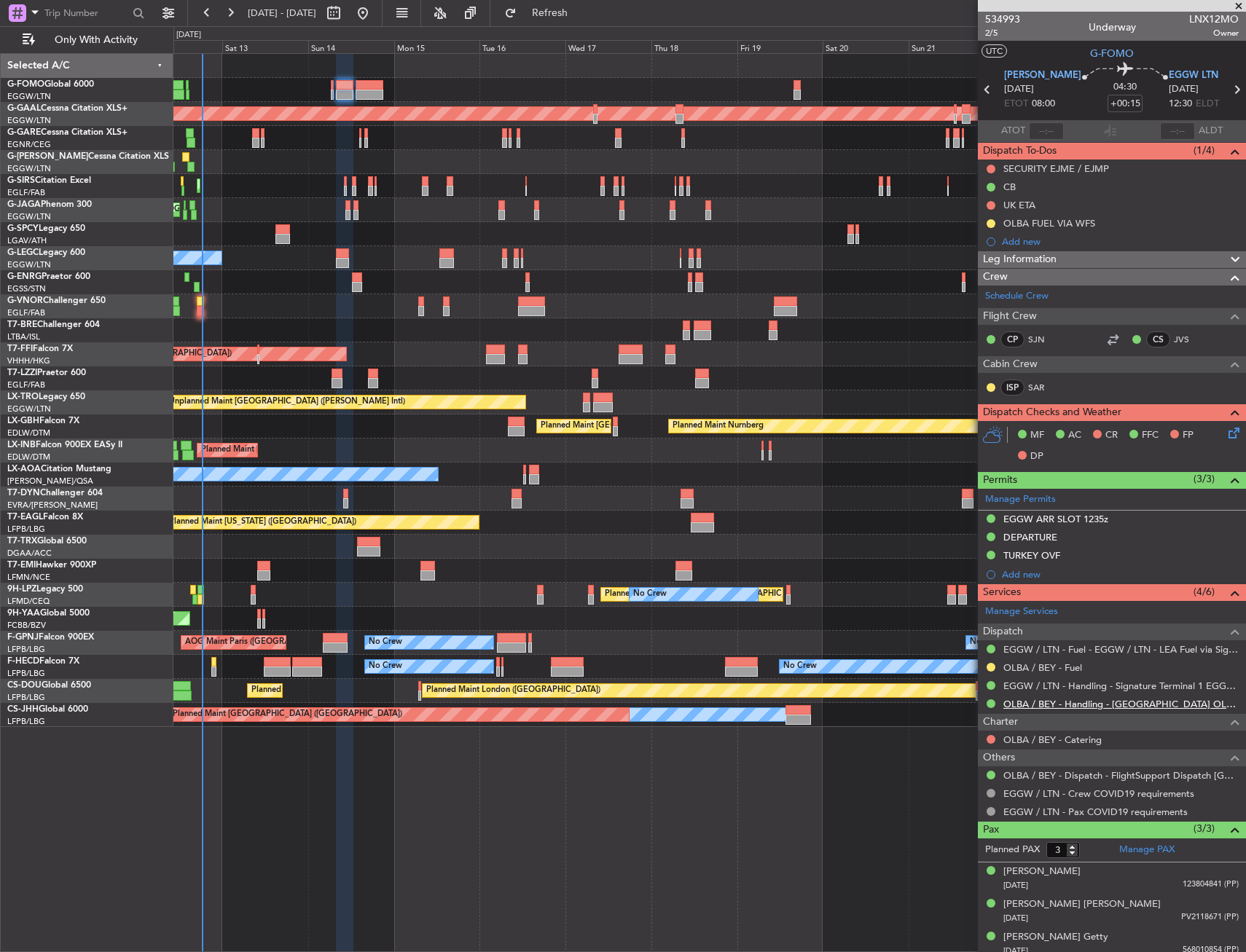
click at [1129, 702] on link "OLBA / BEY - Handling - [GEOGRAPHIC_DATA] OLBA / BEY" at bounding box center [1121, 704] width 235 height 12
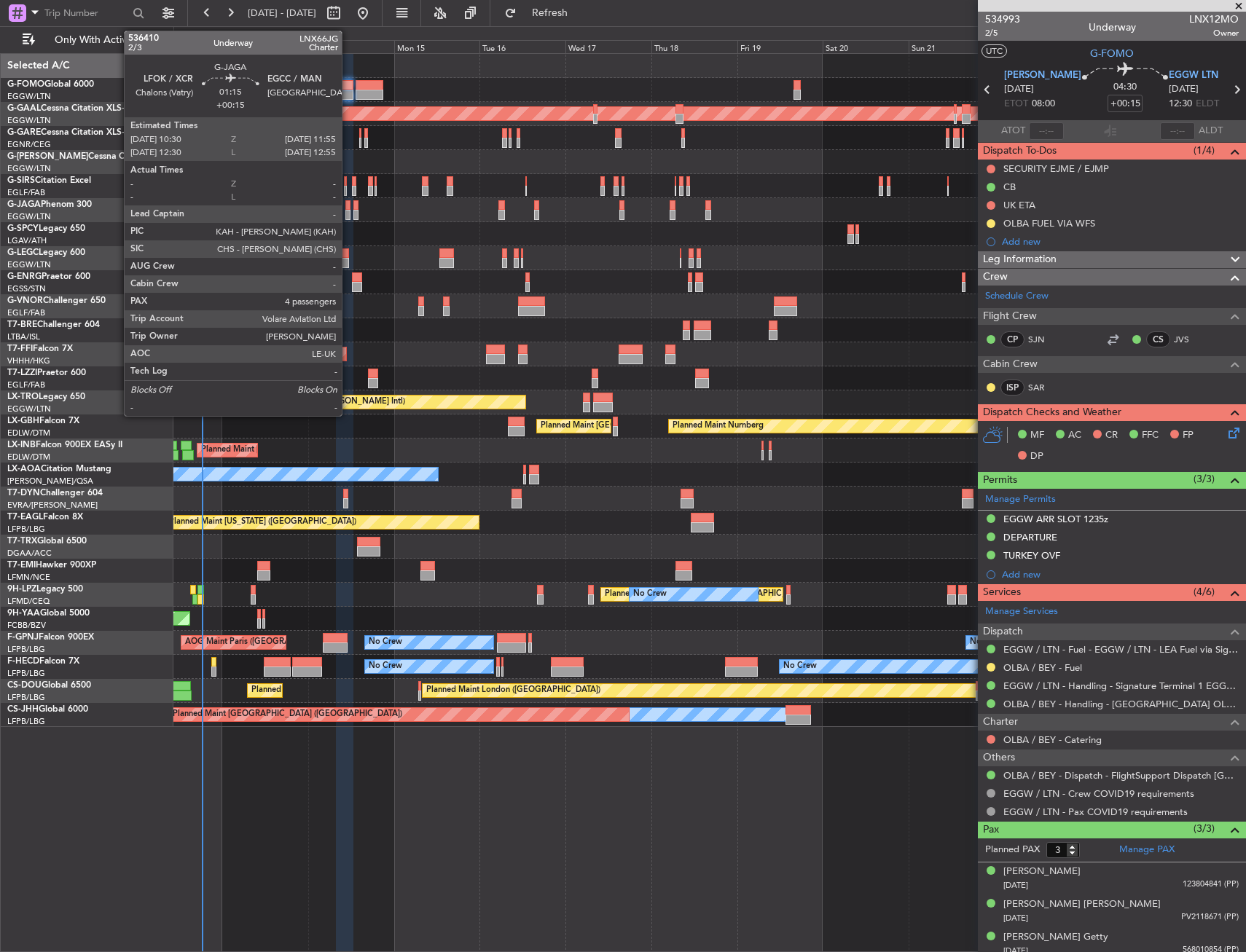
click at [348, 204] on div at bounding box center [348, 205] width 5 height 11
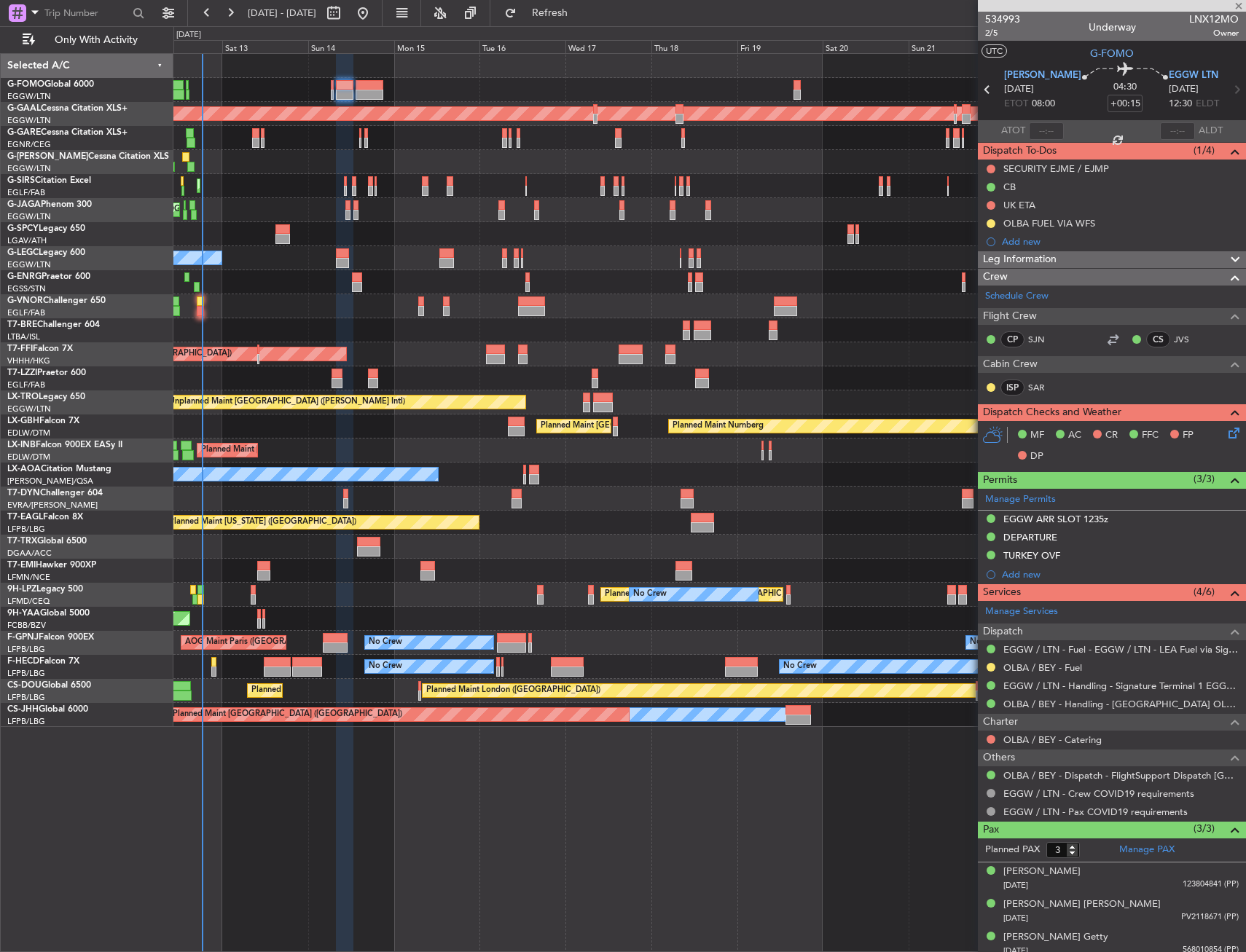
type input "4"
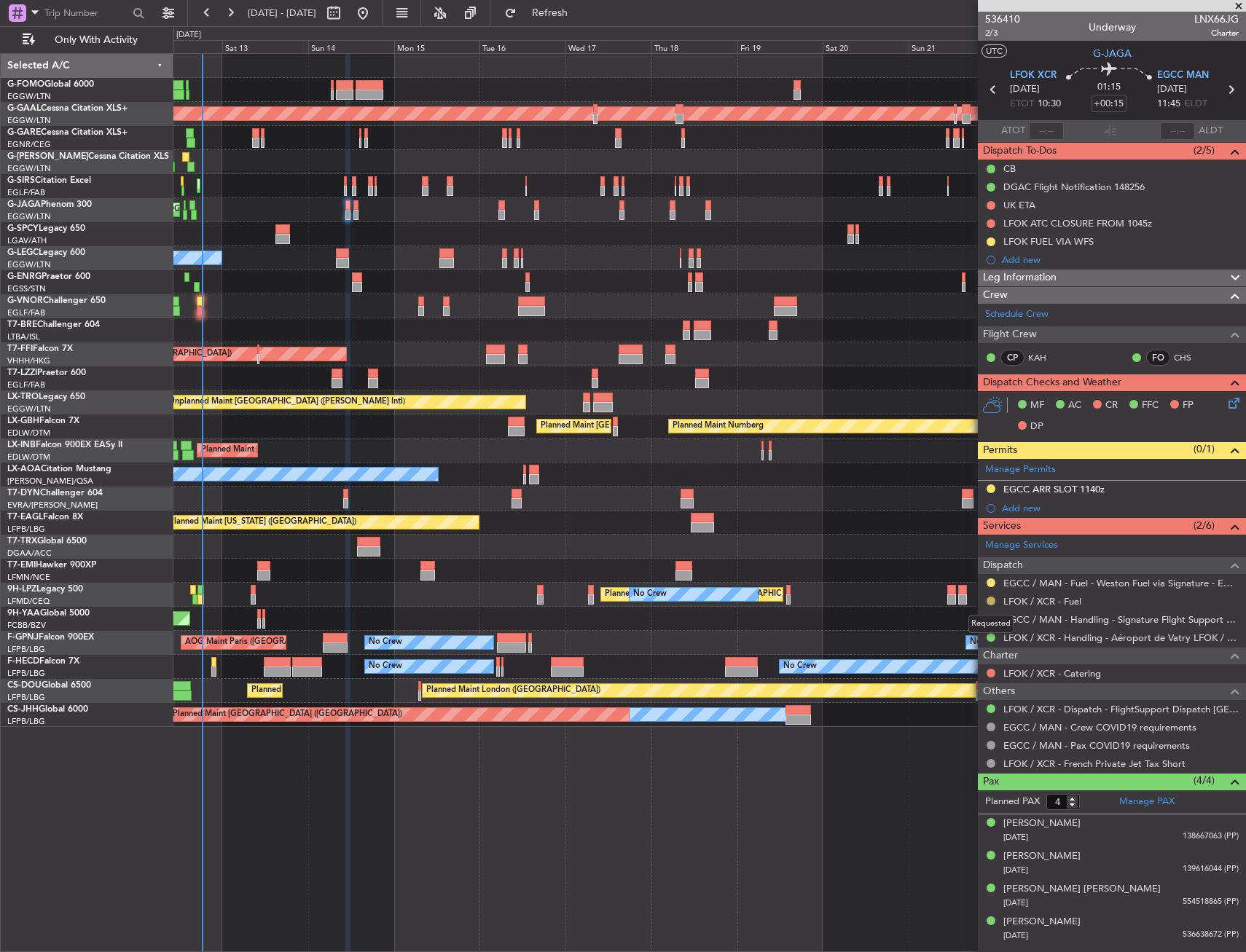
click at [992, 599] on button at bounding box center [991, 601] width 9 height 9
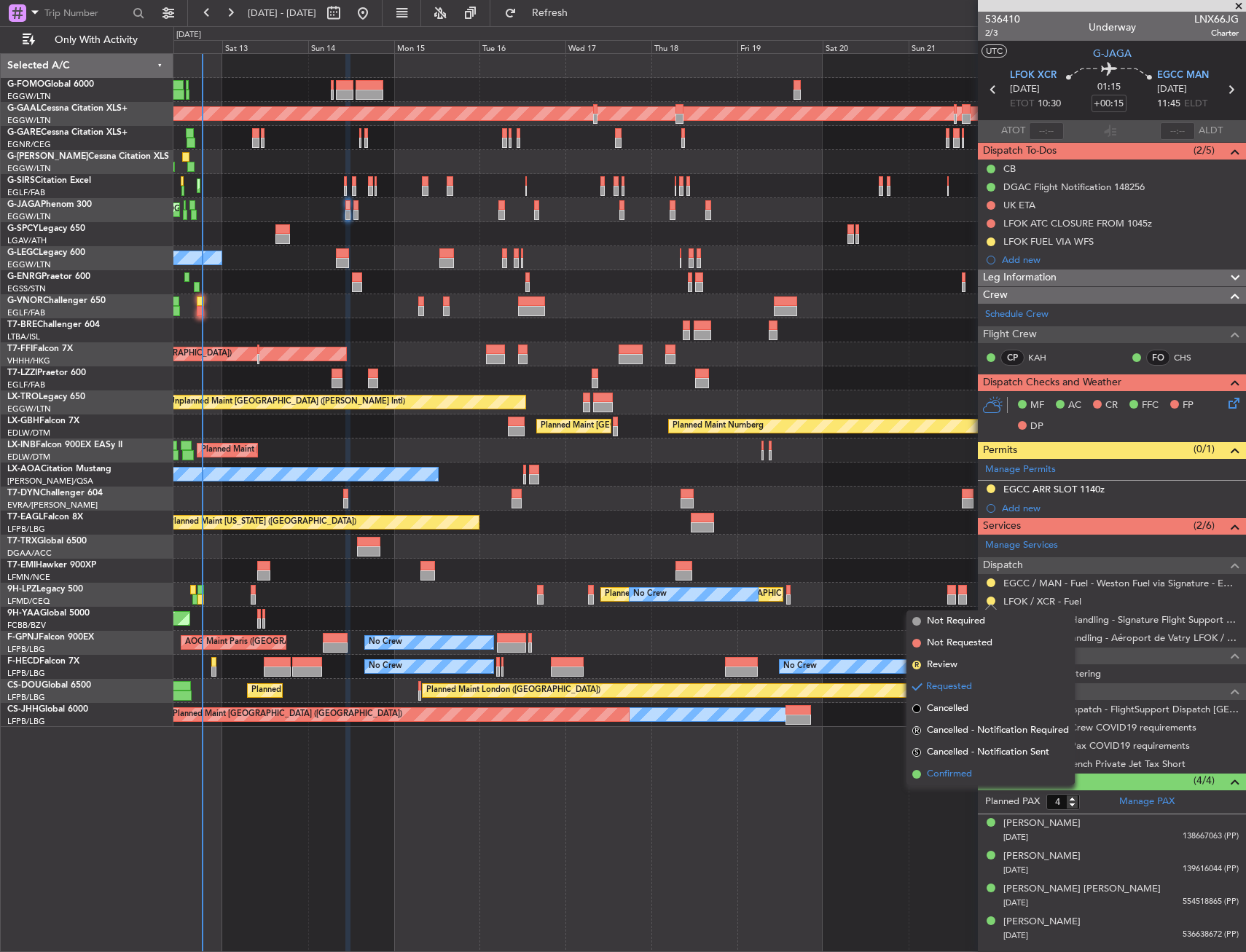
click at [956, 772] on span "Confirmed" at bounding box center [950, 775] width 46 height 15
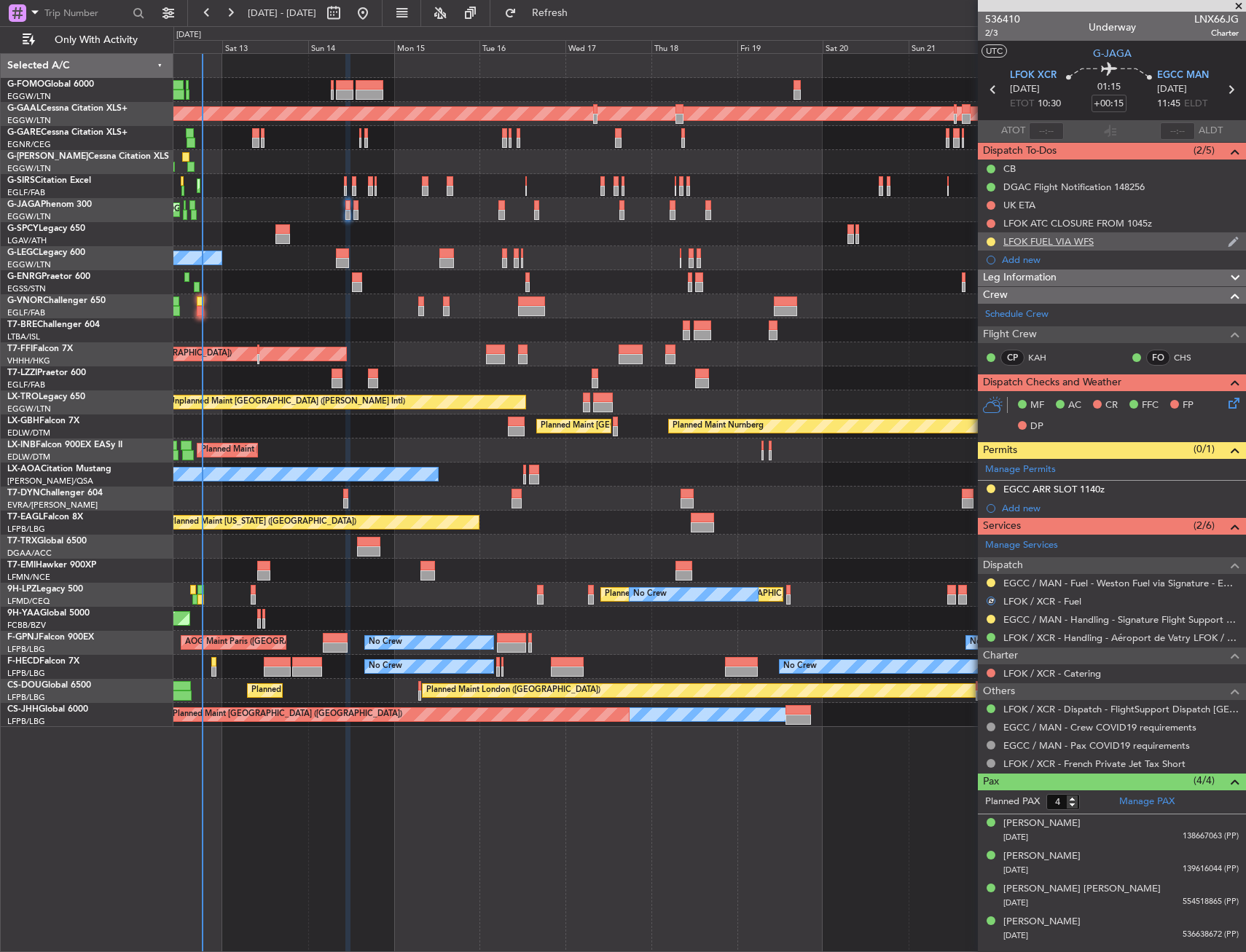
click at [996, 244] on nimbus-traffic-light at bounding box center [991, 241] width 11 height 11
click at [992, 243] on button at bounding box center [991, 241] width 9 height 9
click at [1000, 301] on span "Completed" at bounding box center [996, 306] width 48 height 15
click at [987, 617] on button at bounding box center [991, 619] width 9 height 9
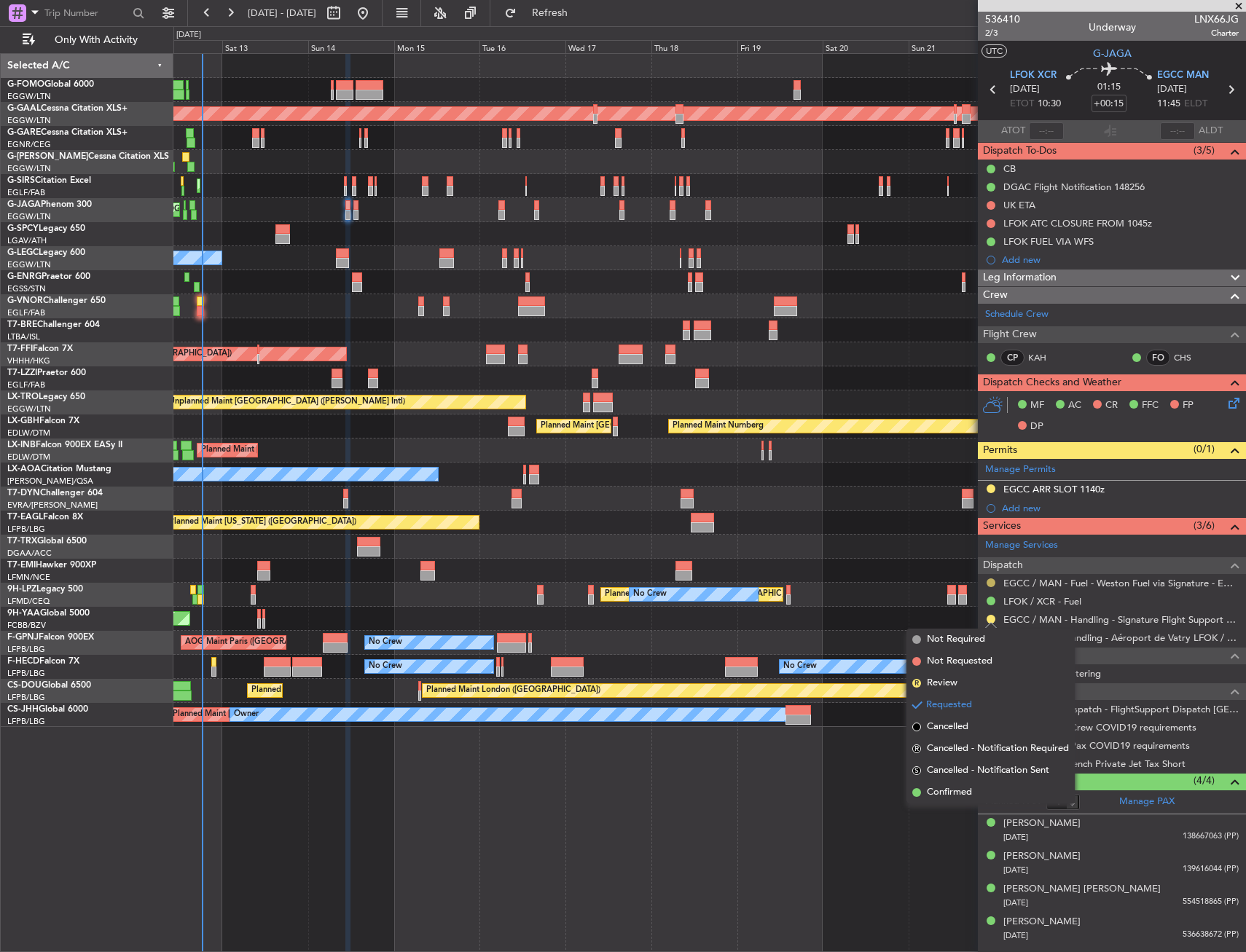
click at [990, 580] on button at bounding box center [991, 583] width 9 height 9
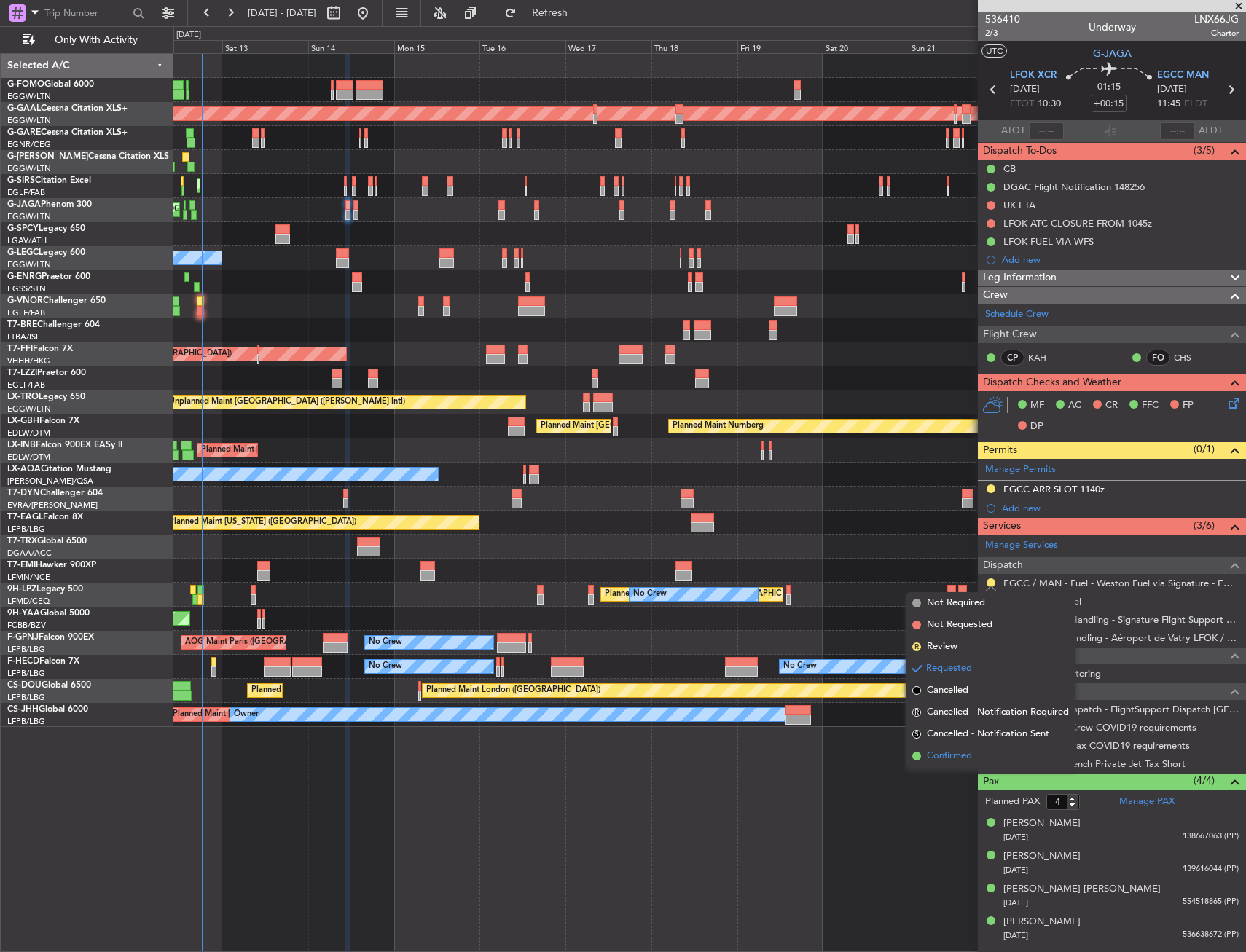
click at [946, 766] on li "Confirmed" at bounding box center [991, 756] width 168 height 22
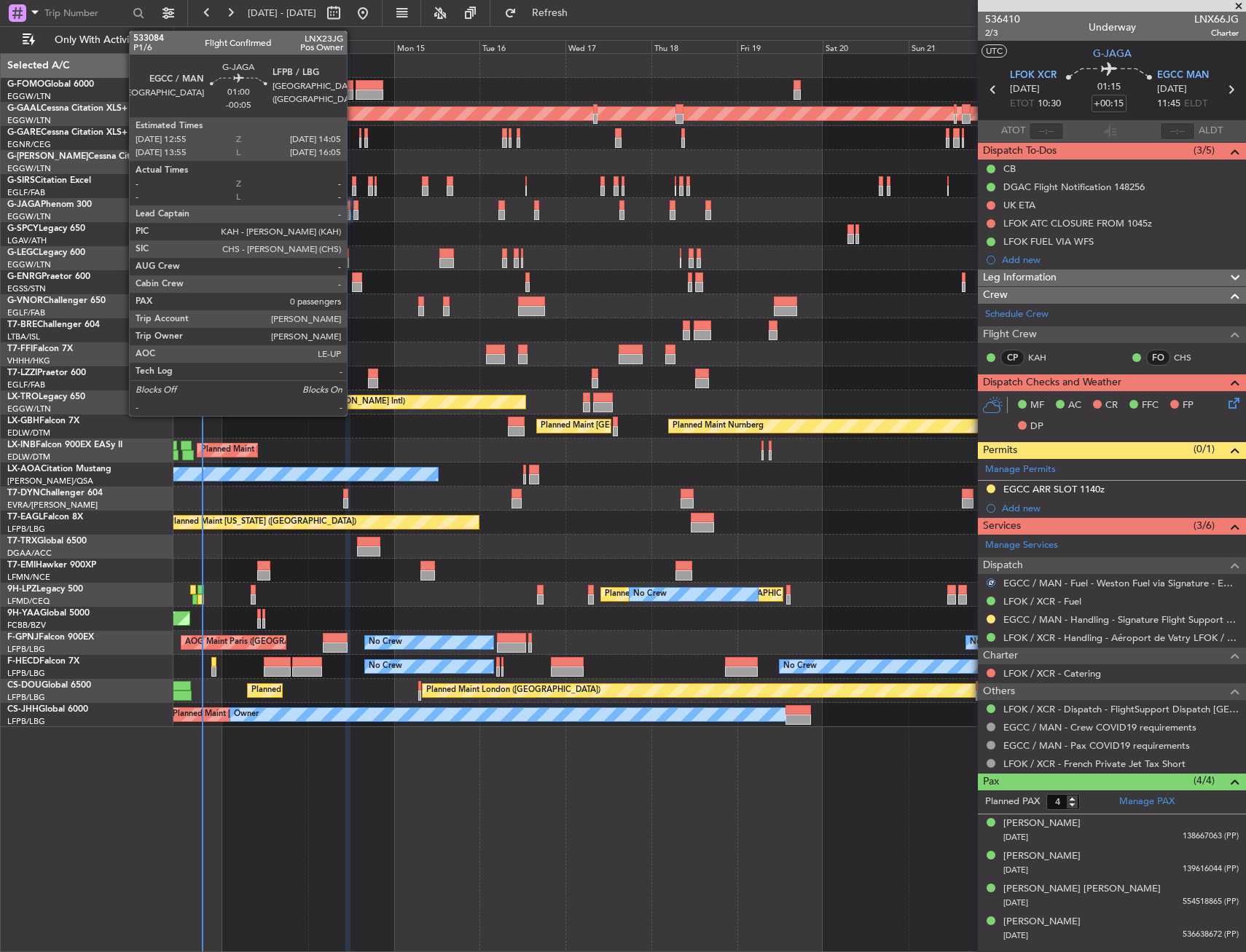
click at [354, 208] on div at bounding box center [355, 205] width 4 height 11
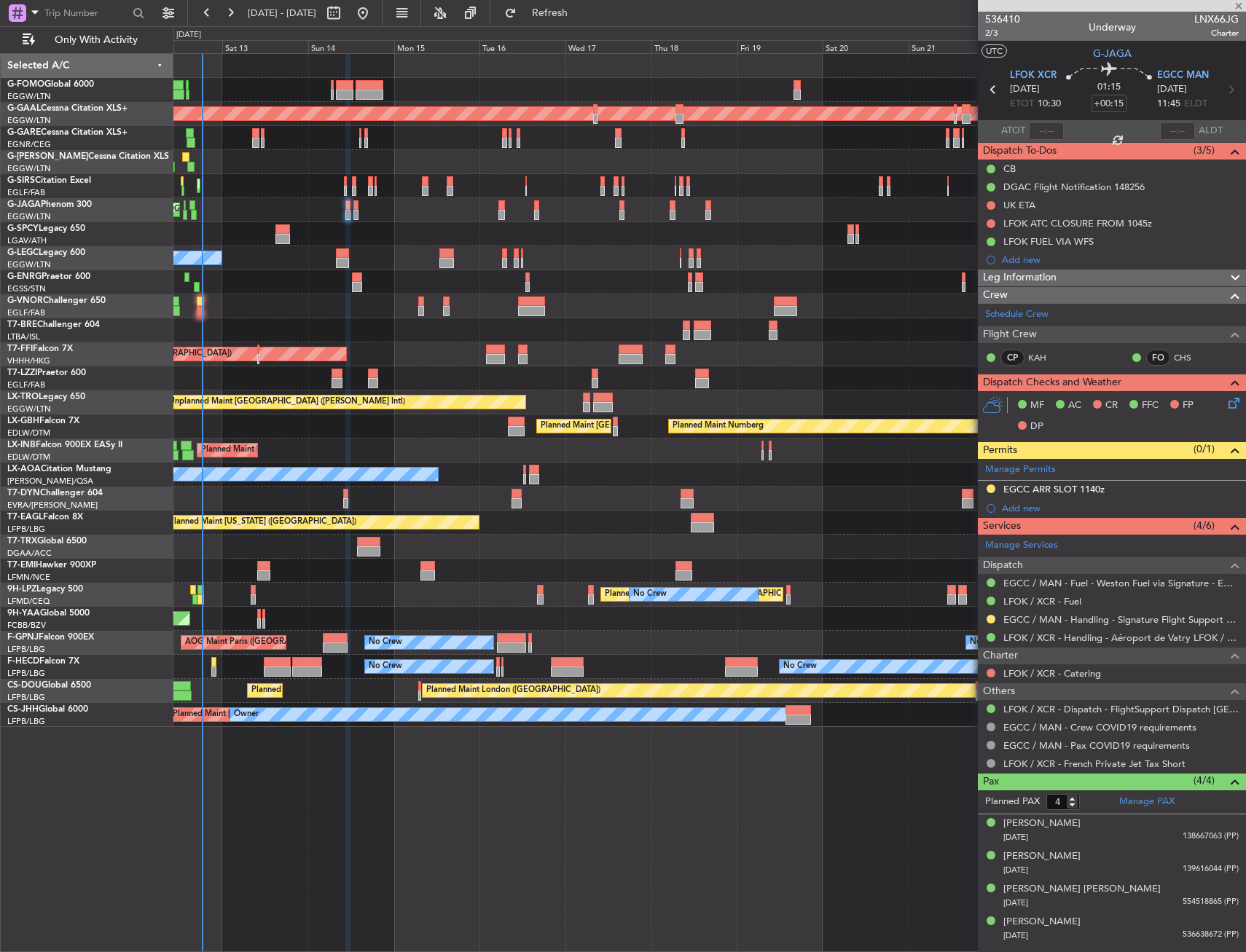
type input "-00:05"
type input "0"
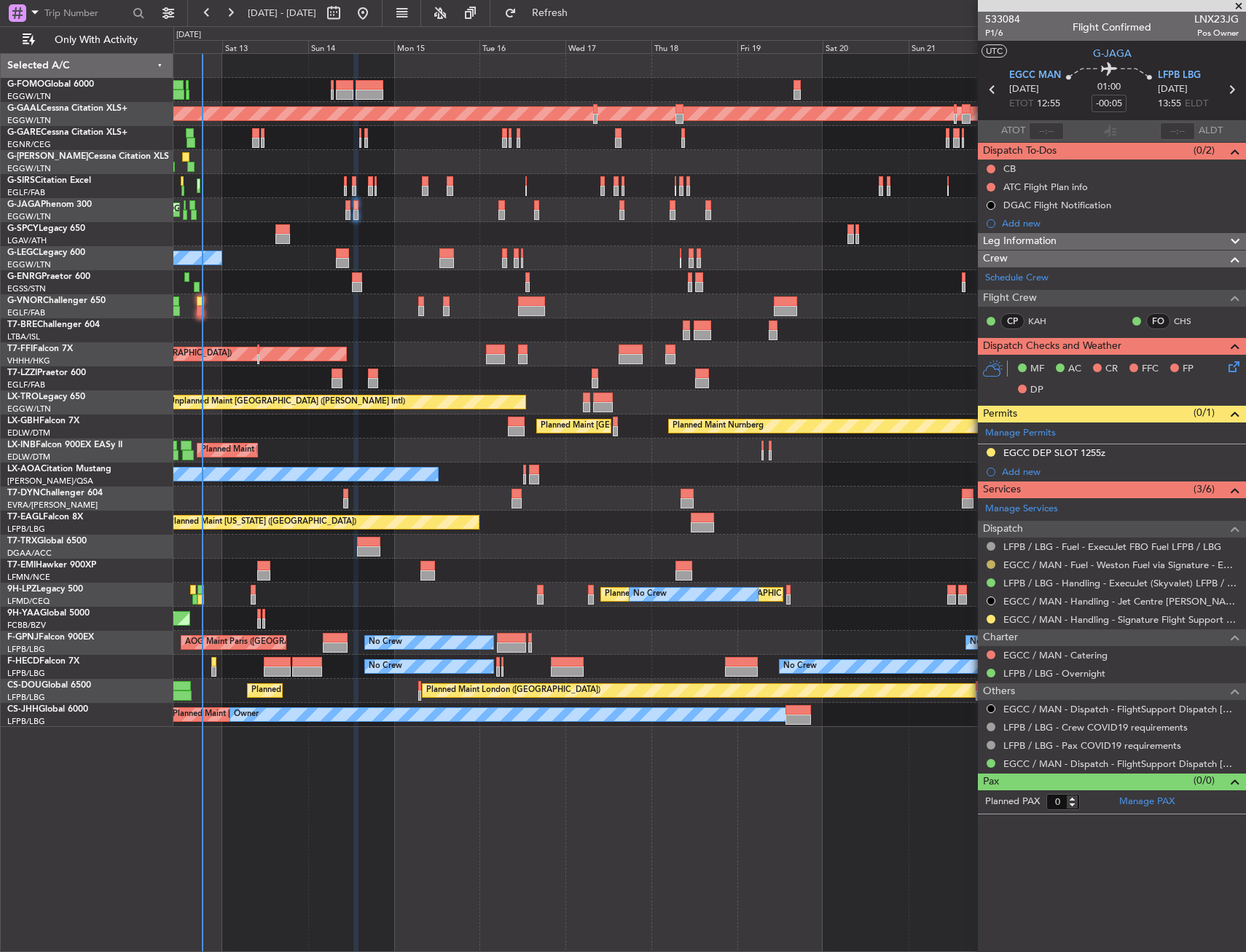
click at [991, 564] on button at bounding box center [991, 564] width 9 height 9
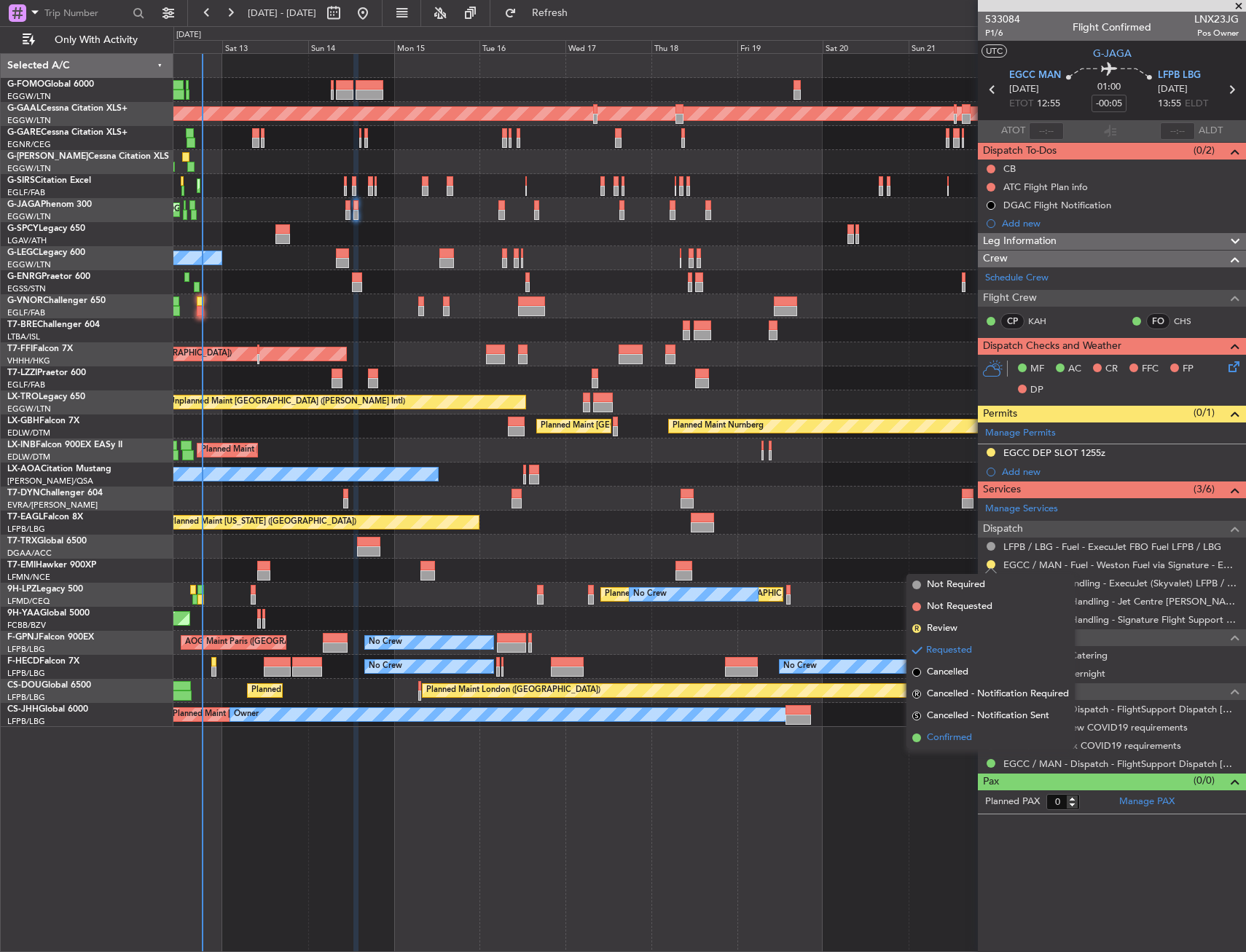
click at [978, 746] on li "Confirmed" at bounding box center [991, 737] width 168 height 22
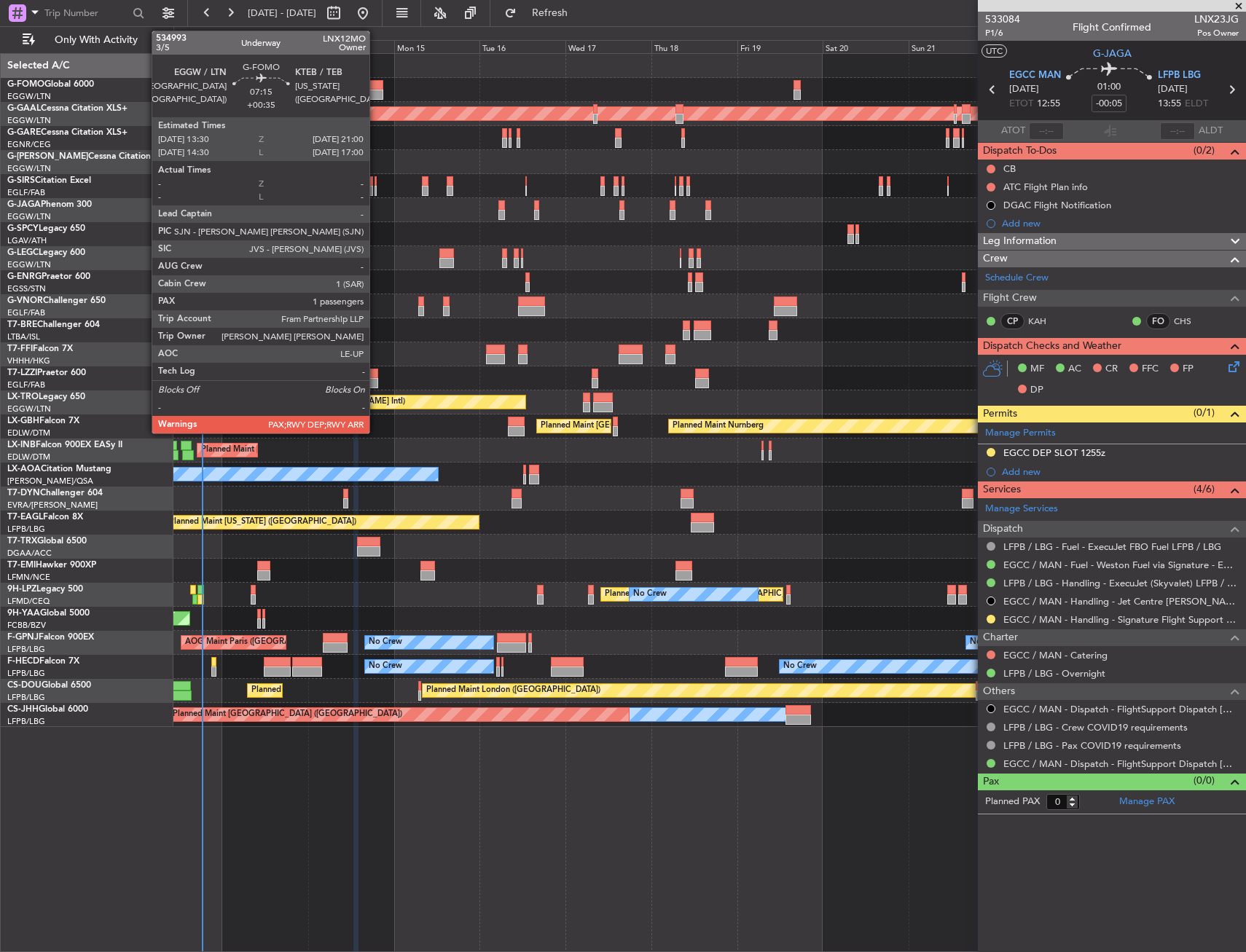
click at [376, 87] on div at bounding box center [368, 85] width 27 height 11
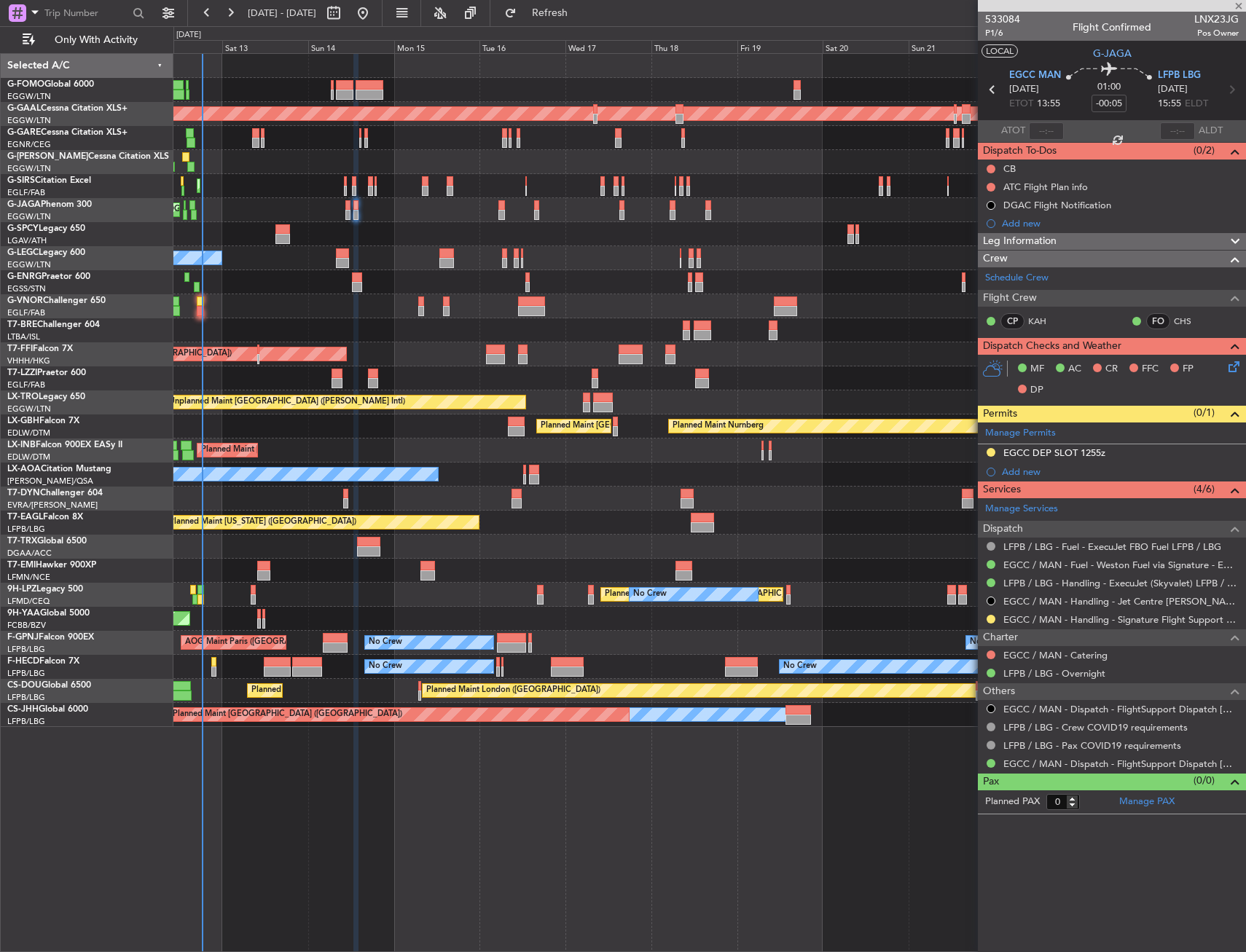
type input "+00:35"
type input "1"
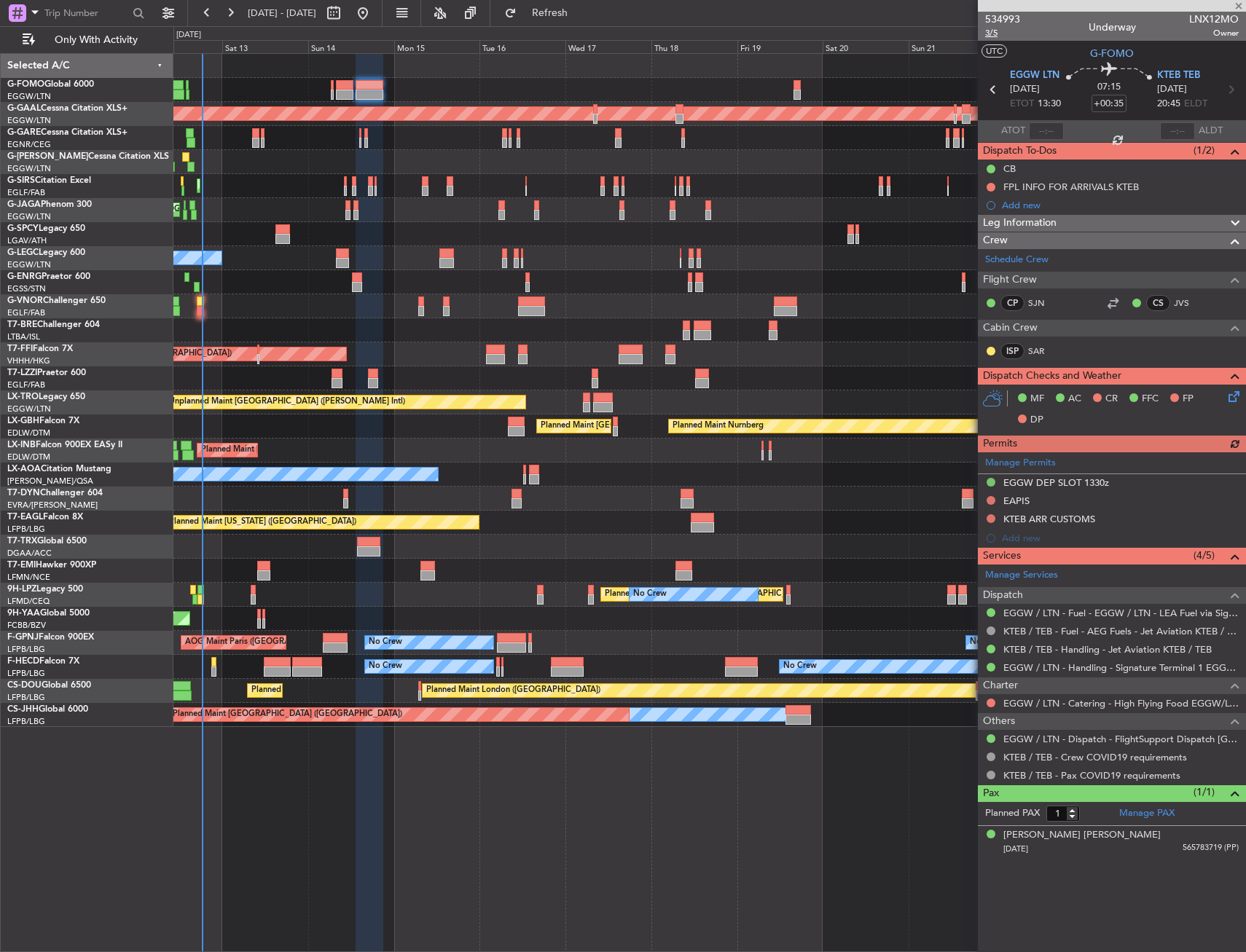
click at [998, 37] on span "3/5" at bounding box center [1003, 33] width 35 height 12
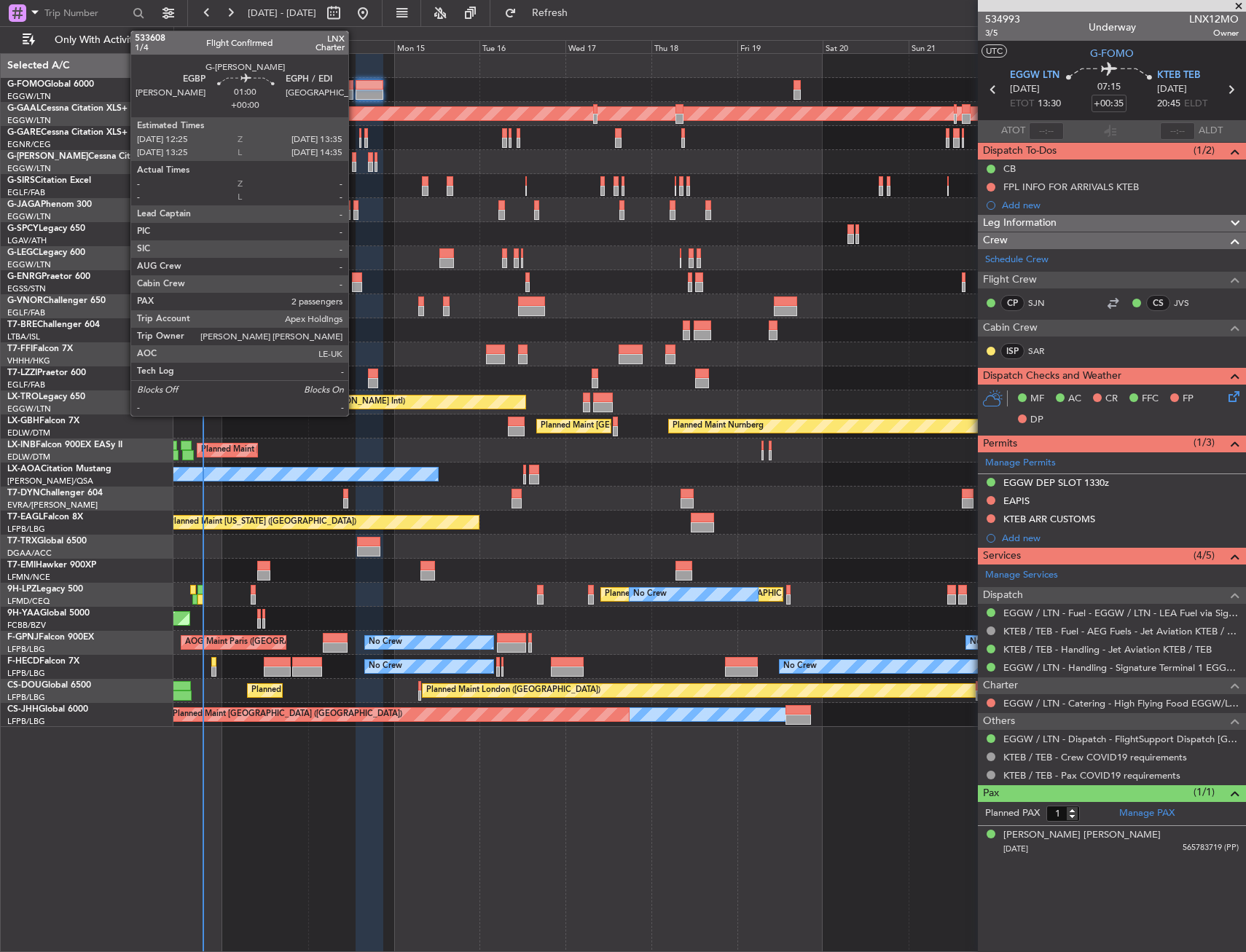
click at [355, 157] on div at bounding box center [354, 157] width 4 height 11
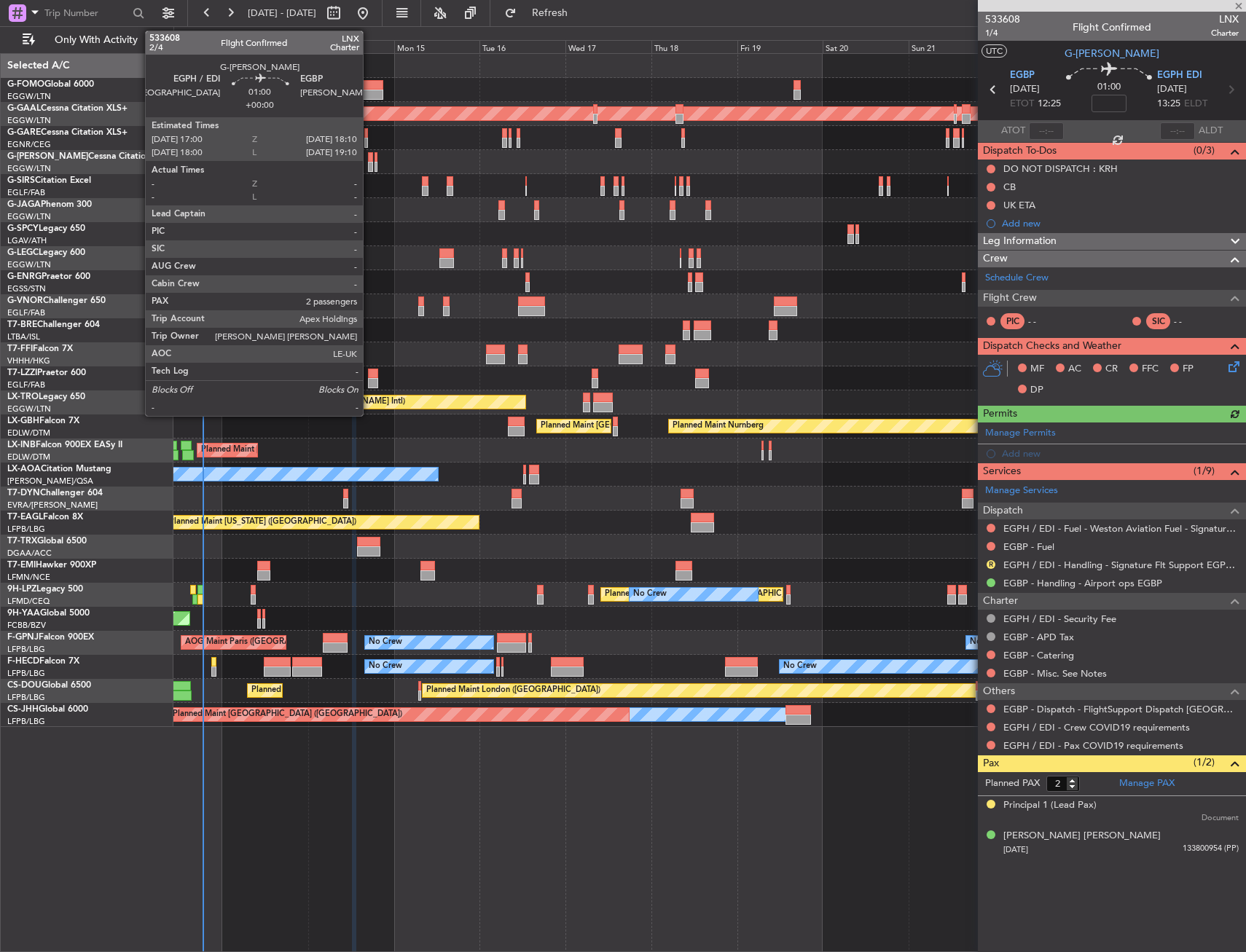
click at [369, 162] on div at bounding box center [370, 167] width 4 height 11
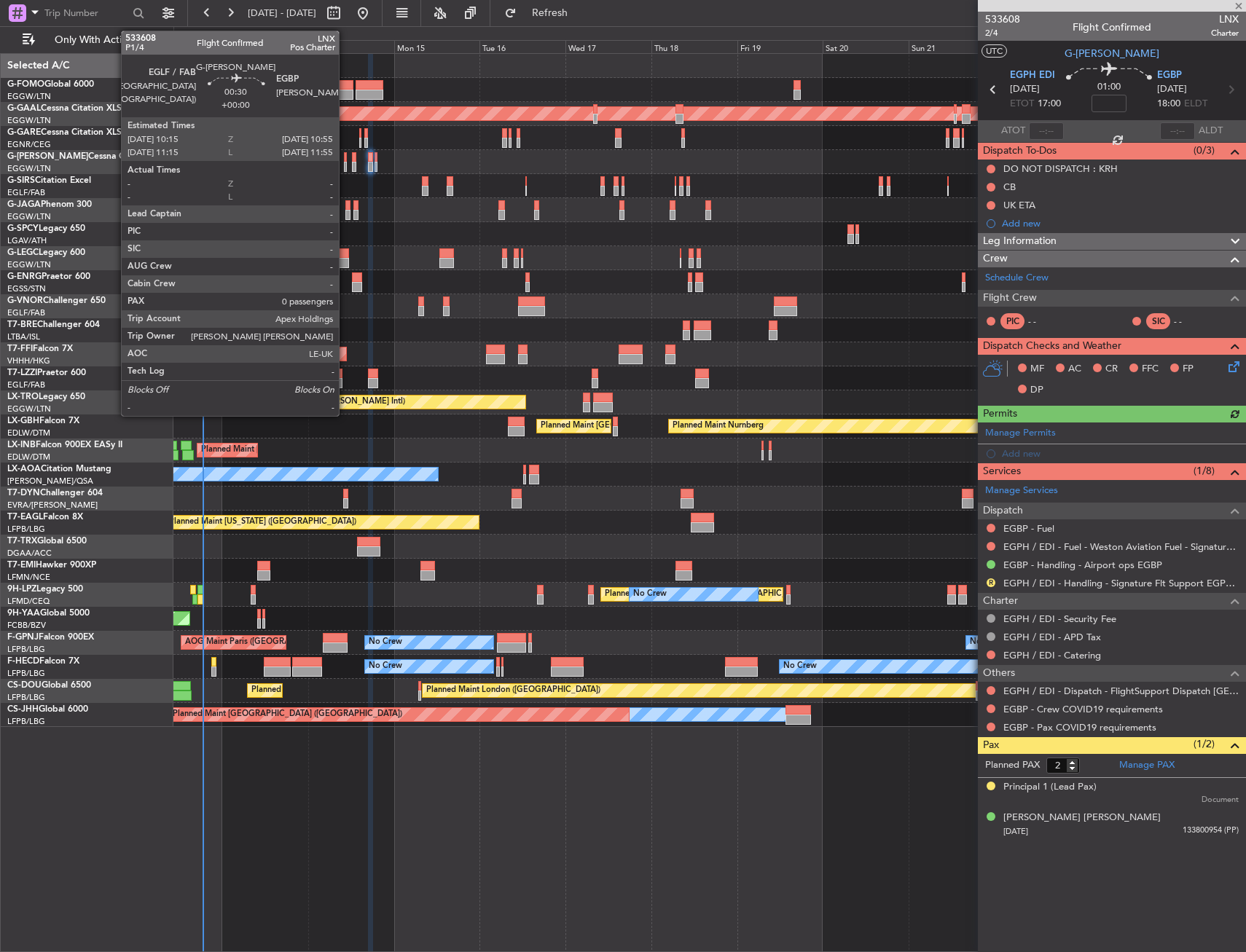
click at [346, 161] on div at bounding box center [346, 157] width 3 height 11
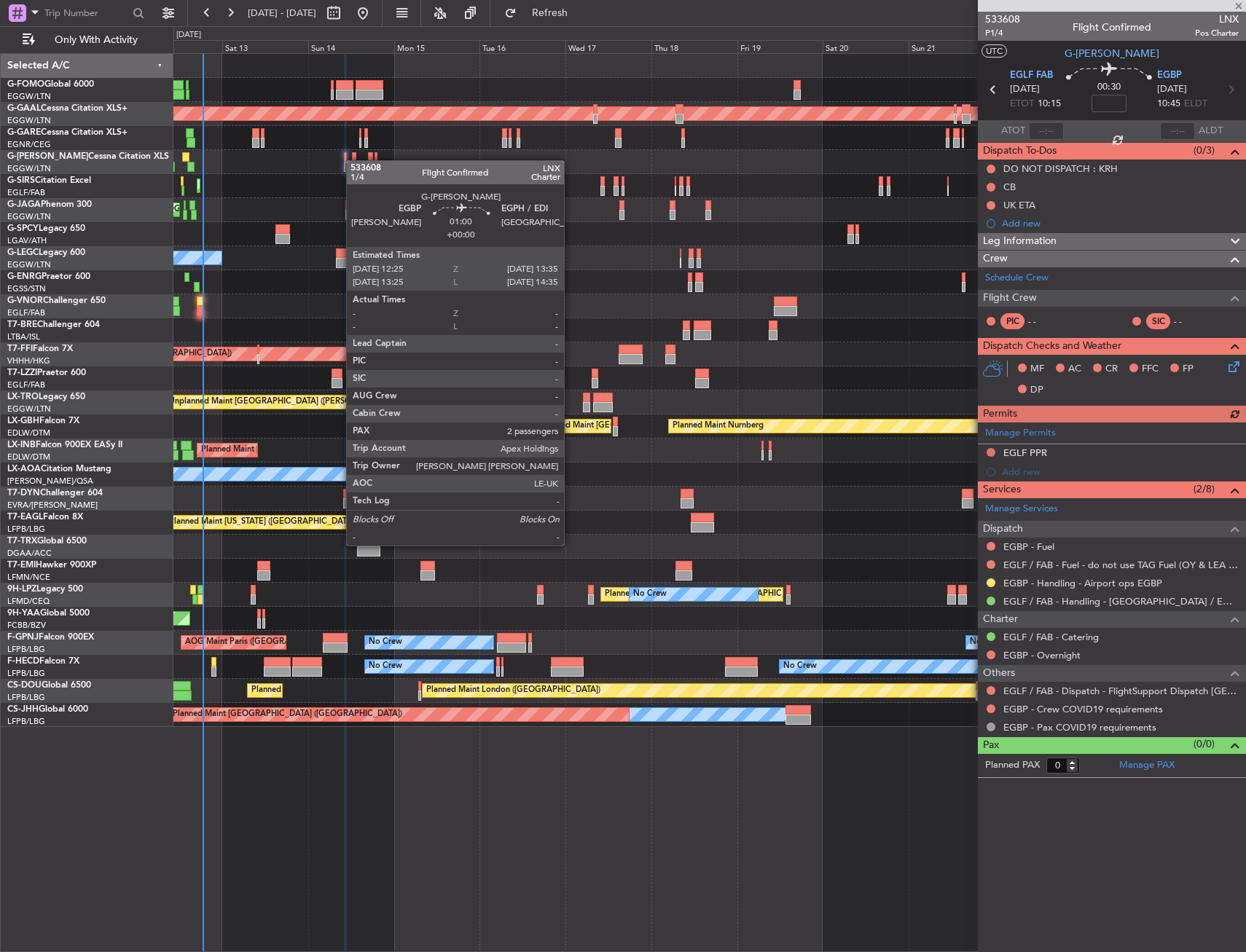
click at [354, 160] on div at bounding box center [354, 157] width 4 height 11
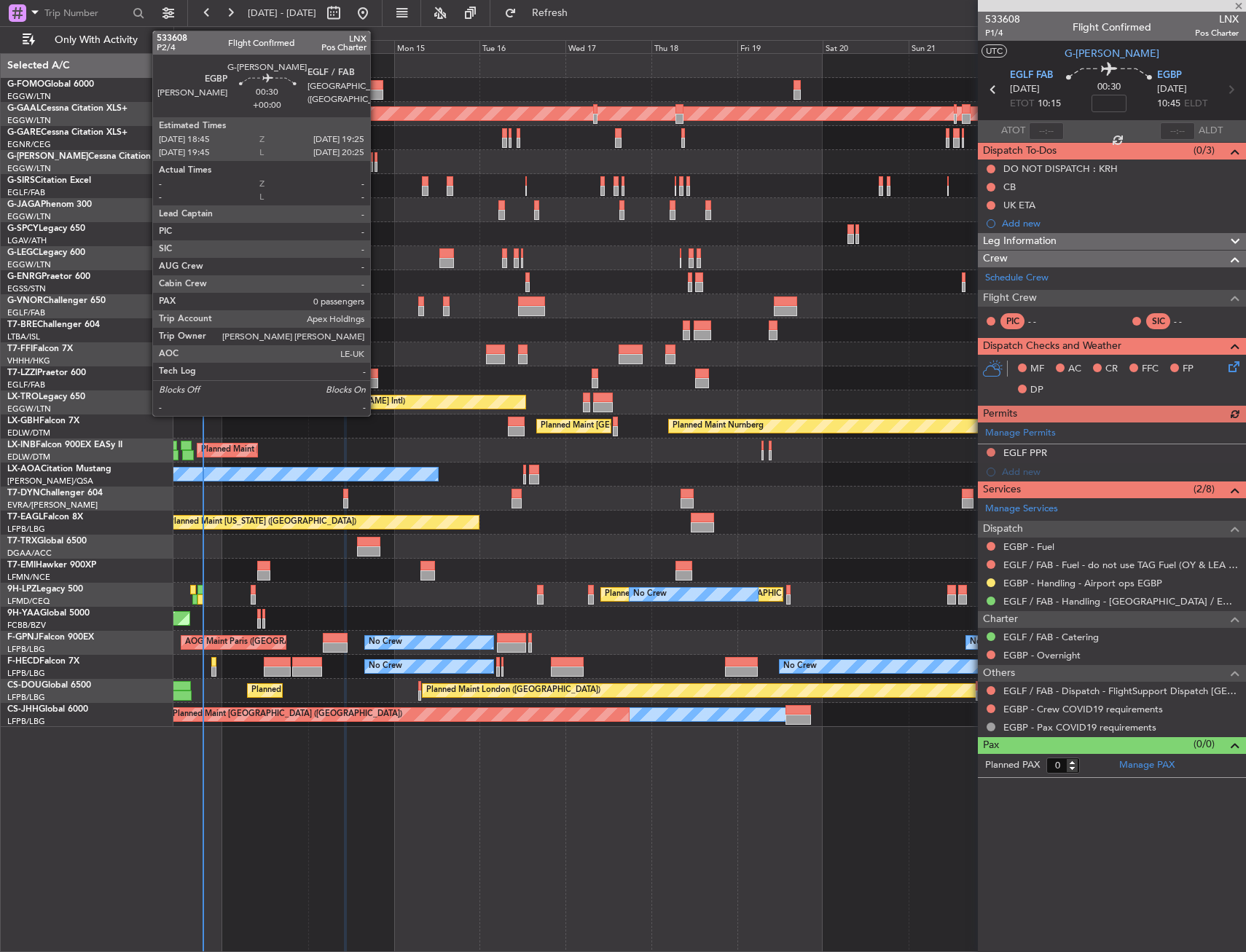
type input "2"
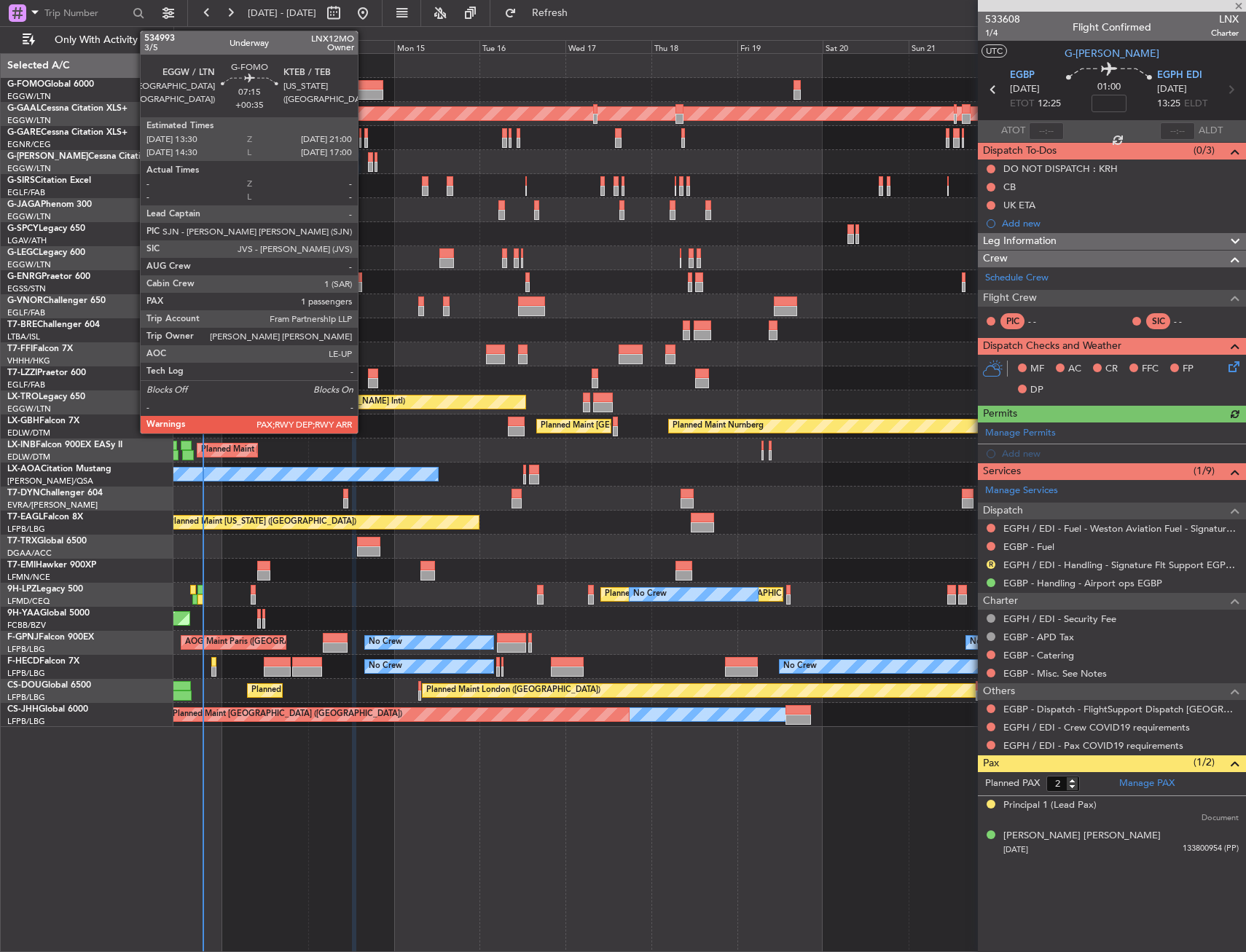
click at [364, 83] on div at bounding box center [368, 85] width 27 height 11
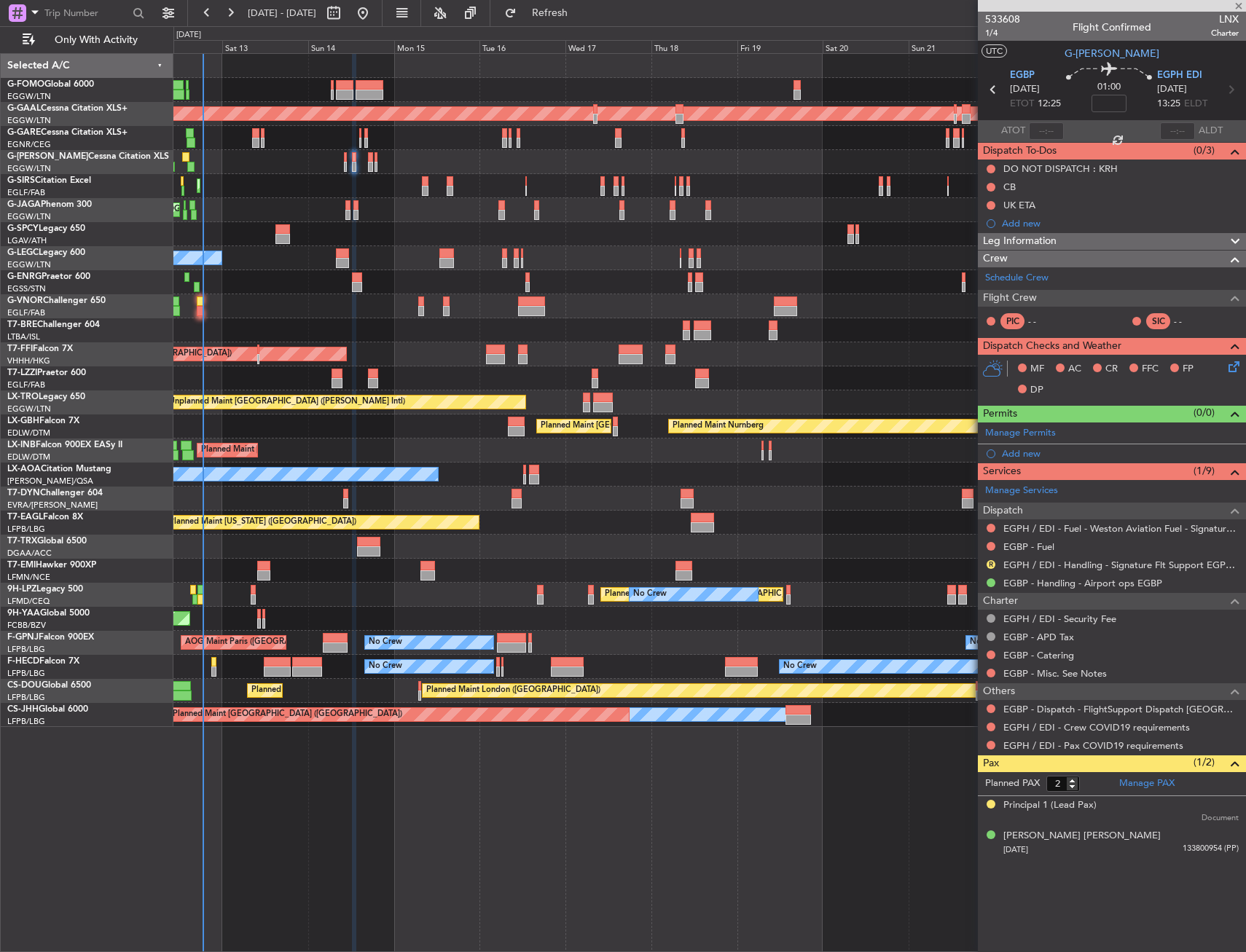
type input "+00:35"
type input "1"
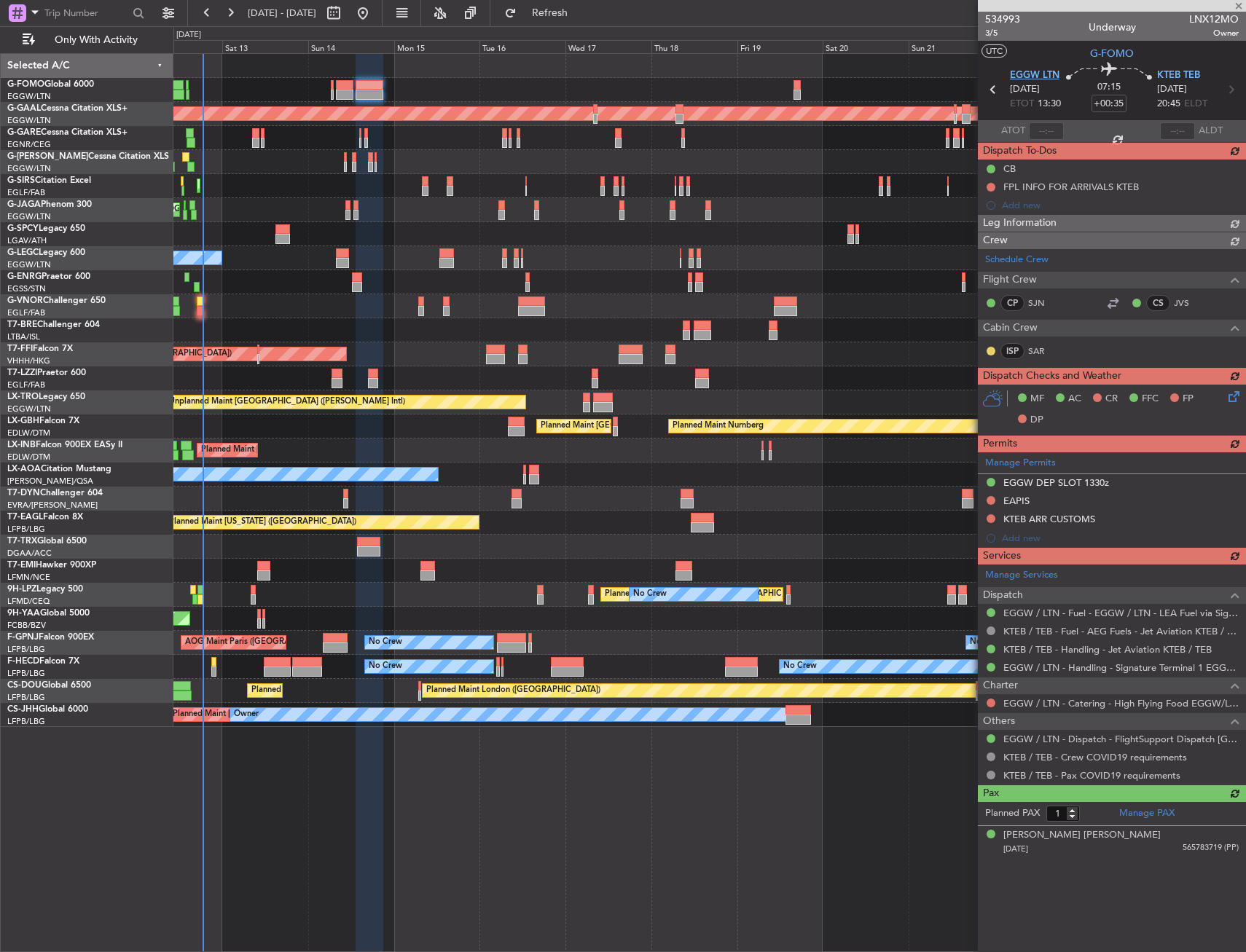
click at [1026, 79] on span "EGGW LTN" at bounding box center [1035, 76] width 50 height 15
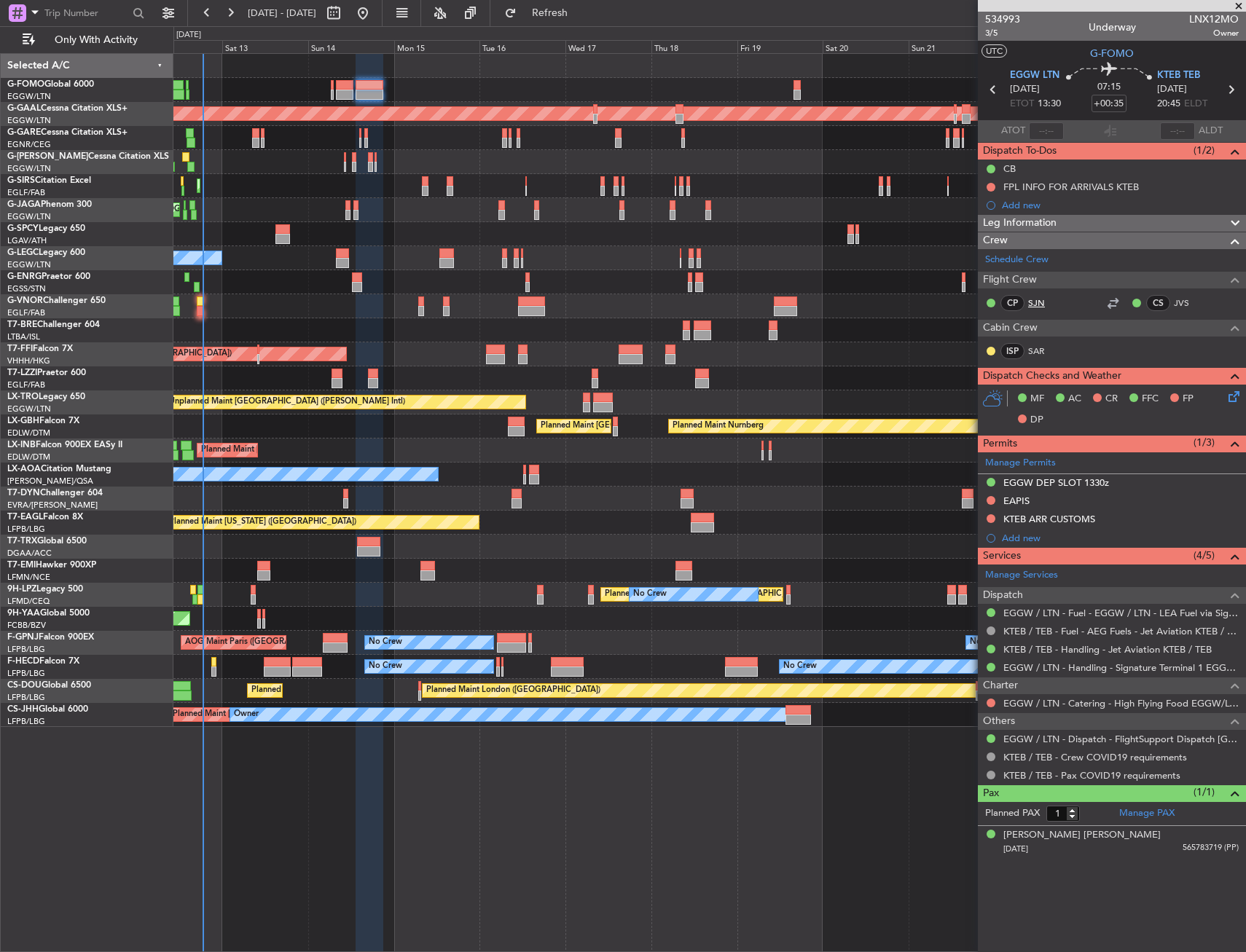
click at [1043, 306] on link "SJN" at bounding box center [1044, 303] width 33 height 13
click at [1000, 33] on span "3/5" at bounding box center [1003, 33] width 35 height 12
click at [1000, 34] on span "3/5" at bounding box center [1003, 33] width 35 height 12
click at [1185, 297] on link "JVS" at bounding box center [1191, 303] width 33 height 13
click at [991, 499] on button at bounding box center [991, 500] width 9 height 9
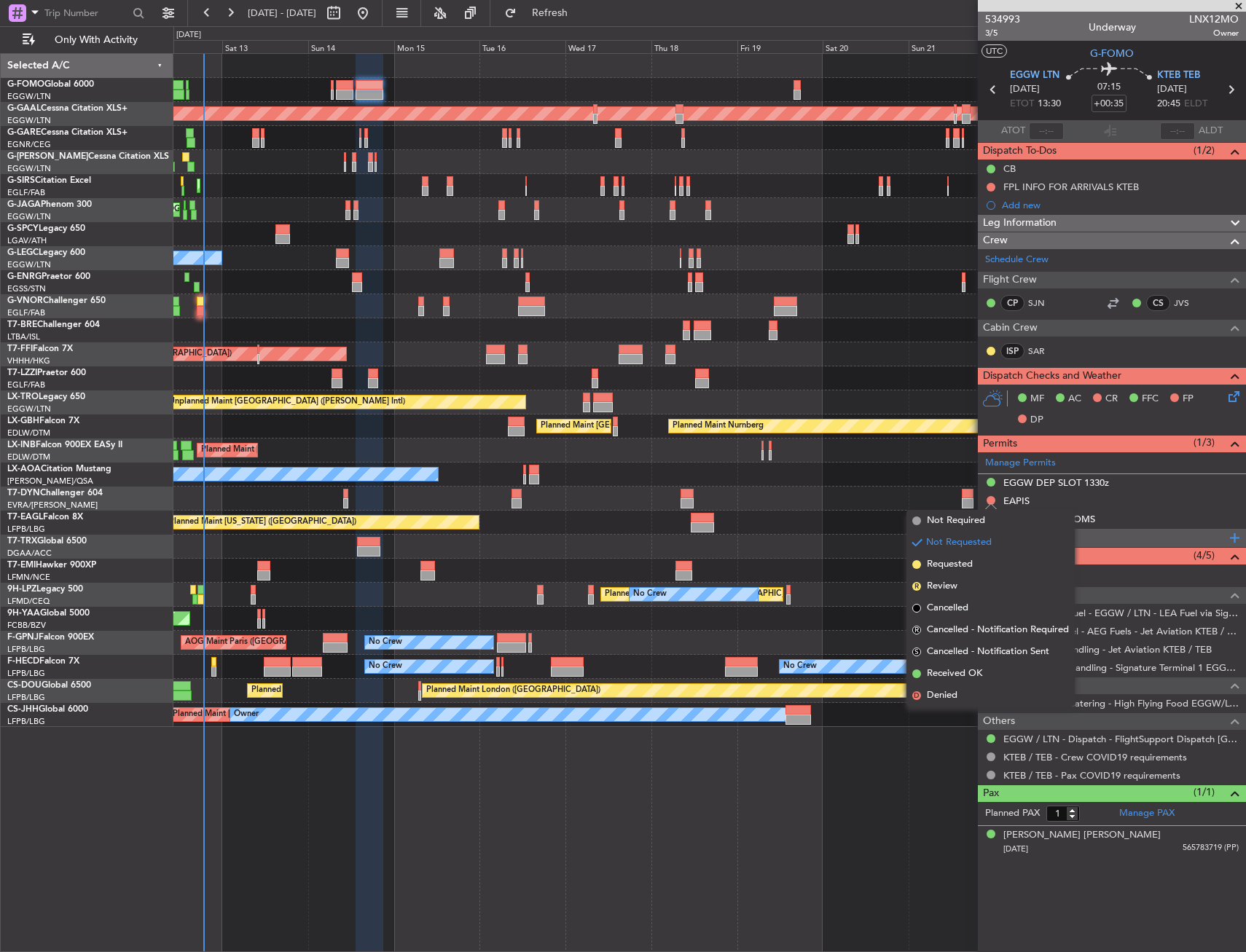
drag, startPoint x: 951, startPoint y: 679, endPoint x: 1013, endPoint y: 536, distance: 155.9
click at [951, 678] on span "Received OK" at bounding box center [955, 674] width 55 height 15
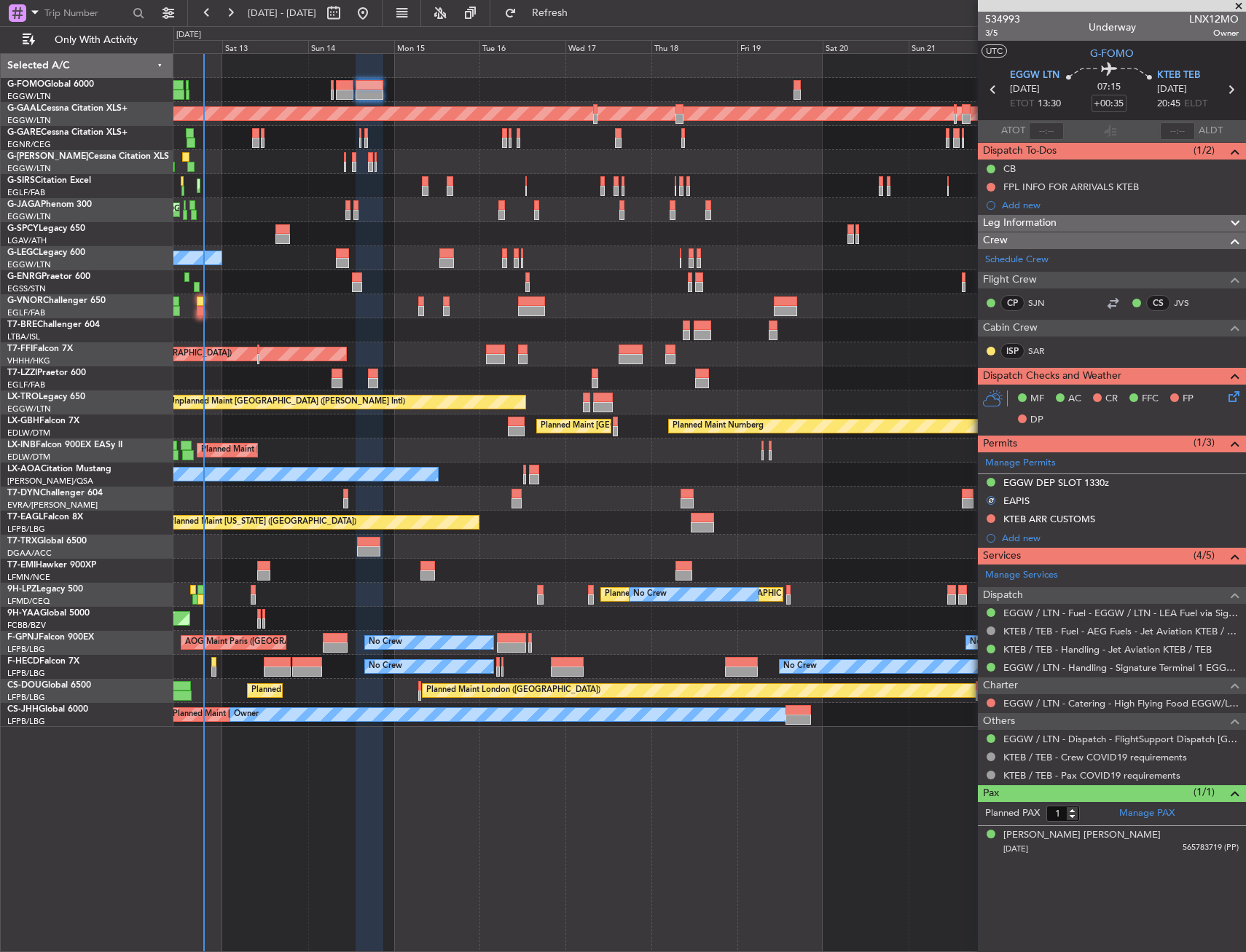
click at [1009, 502] on div "EAPIS" at bounding box center [1017, 500] width 26 height 12
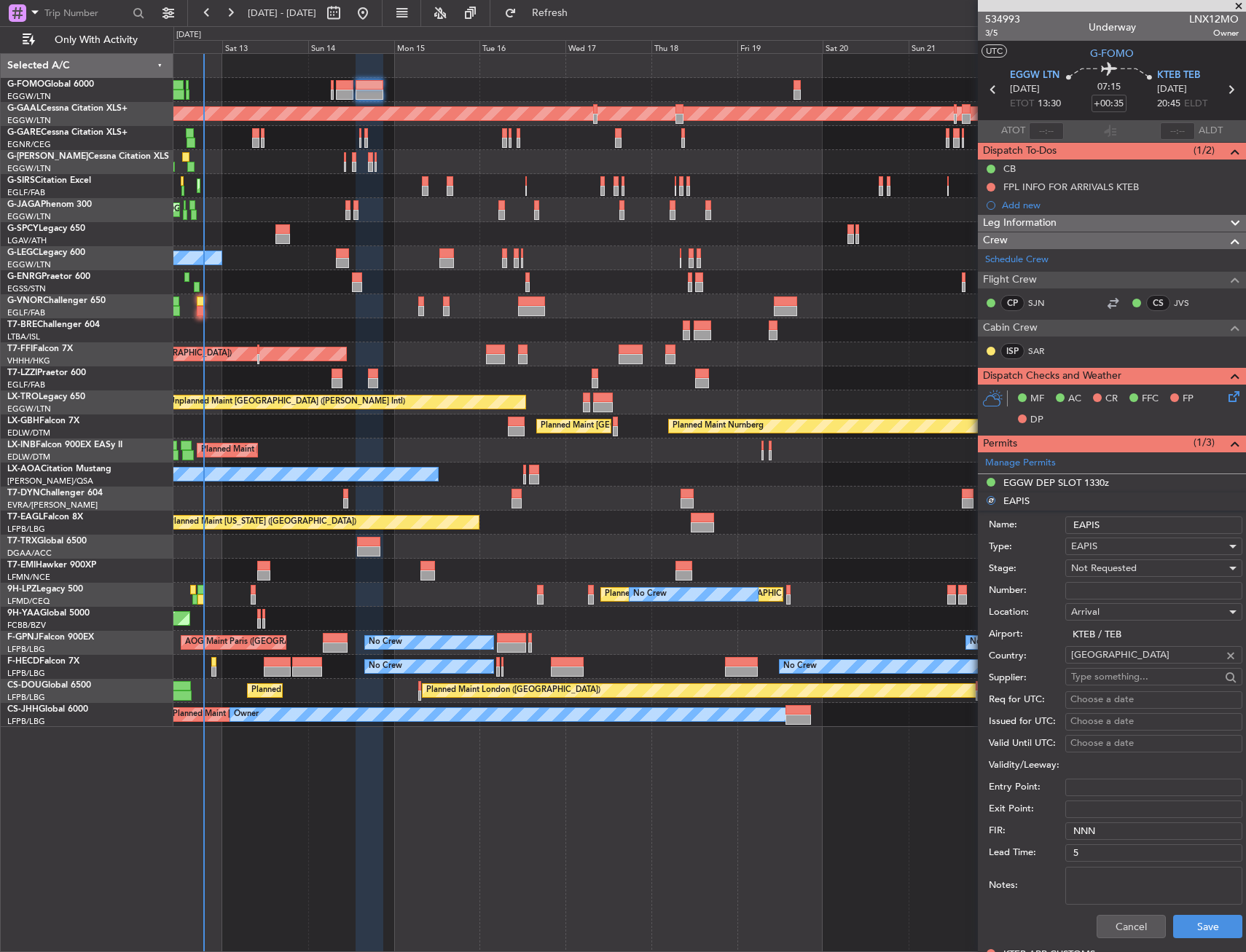
click at [1152, 589] on input "Number:" at bounding box center [1154, 591] width 177 height 18
click at [1203, 921] on button "Save" at bounding box center [1208, 927] width 69 height 24
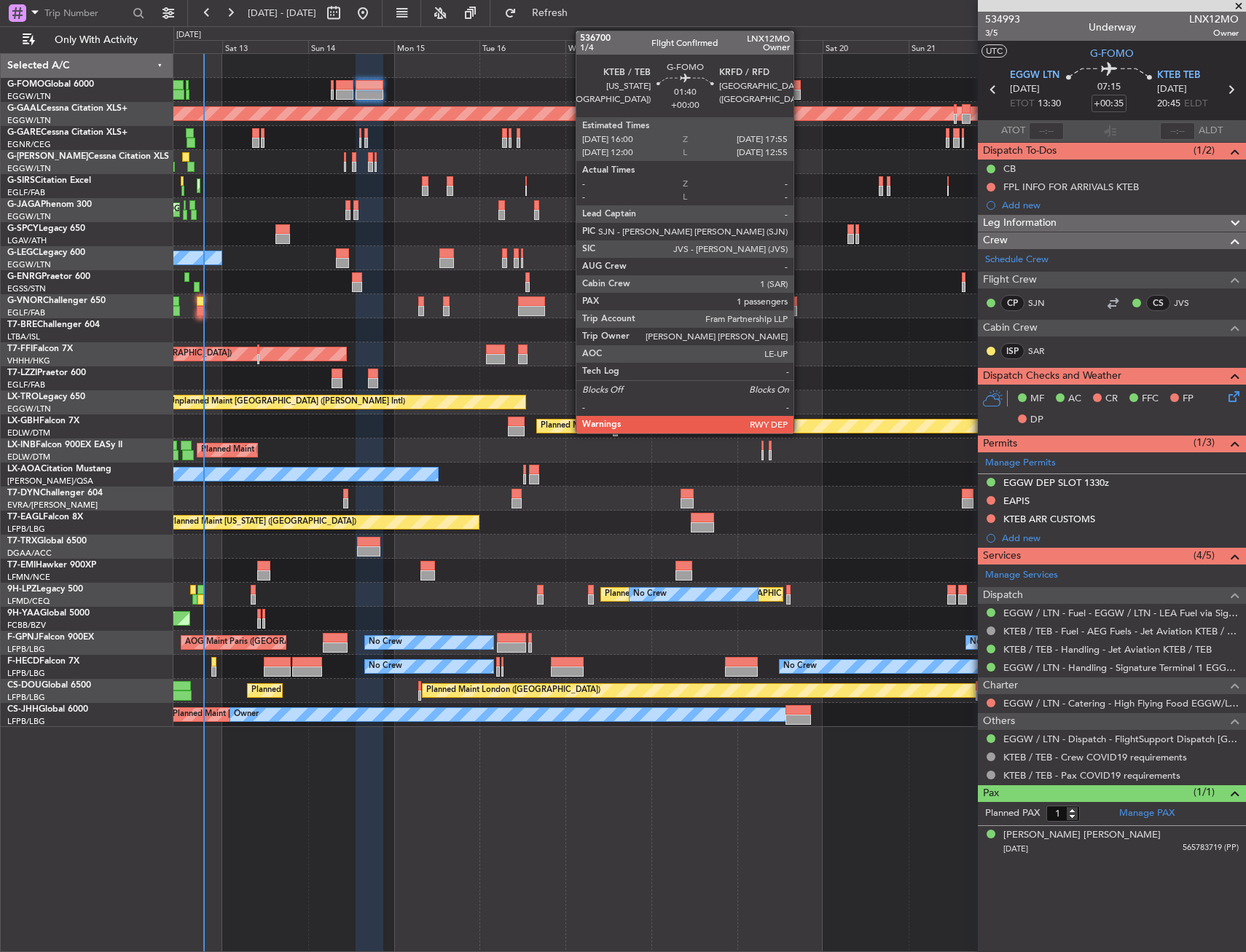
click at [799, 83] on div at bounding box center [797, 85] width 7 height 11
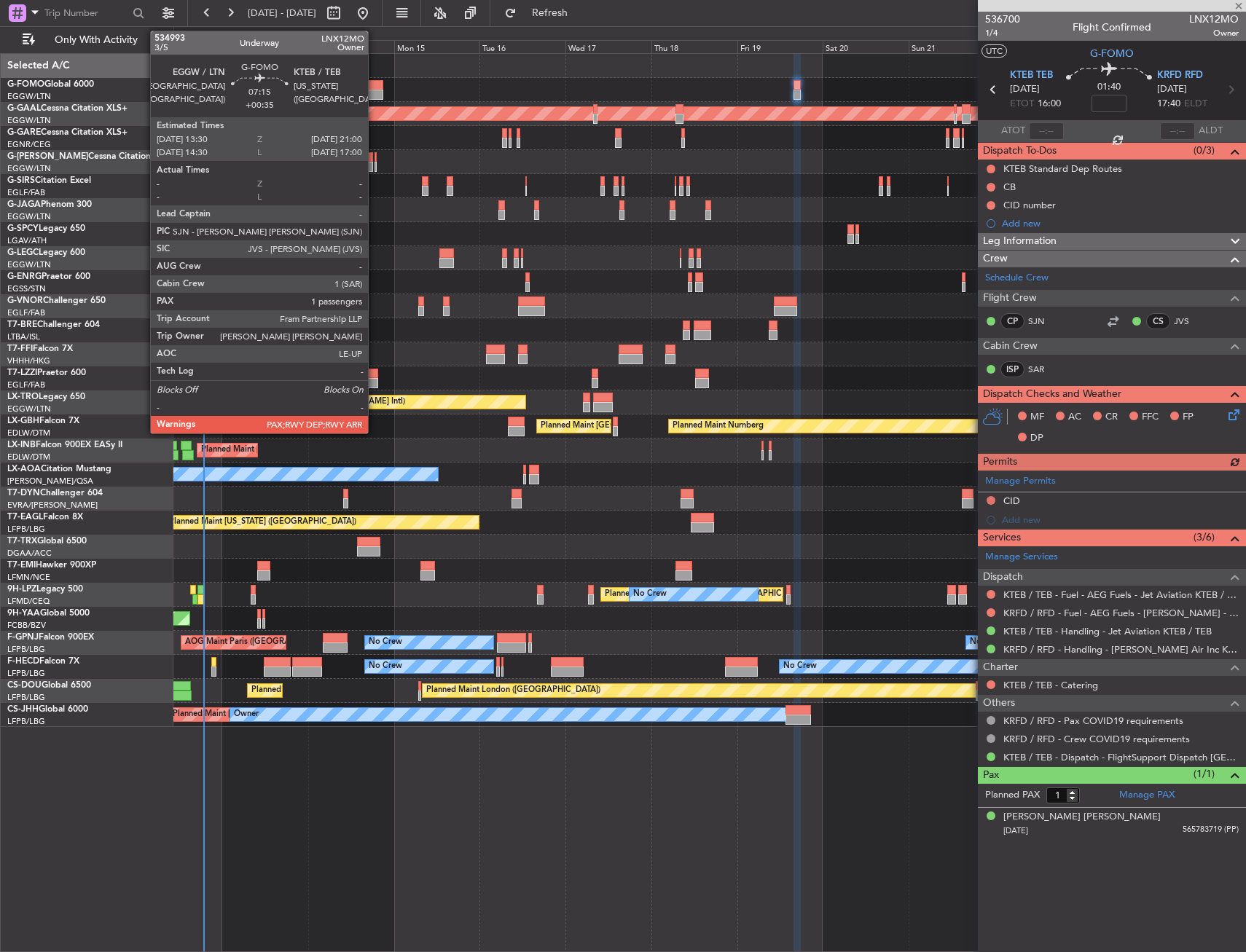
click at [375, 88] on div at bounding box center [368, 85] width 27 height 11
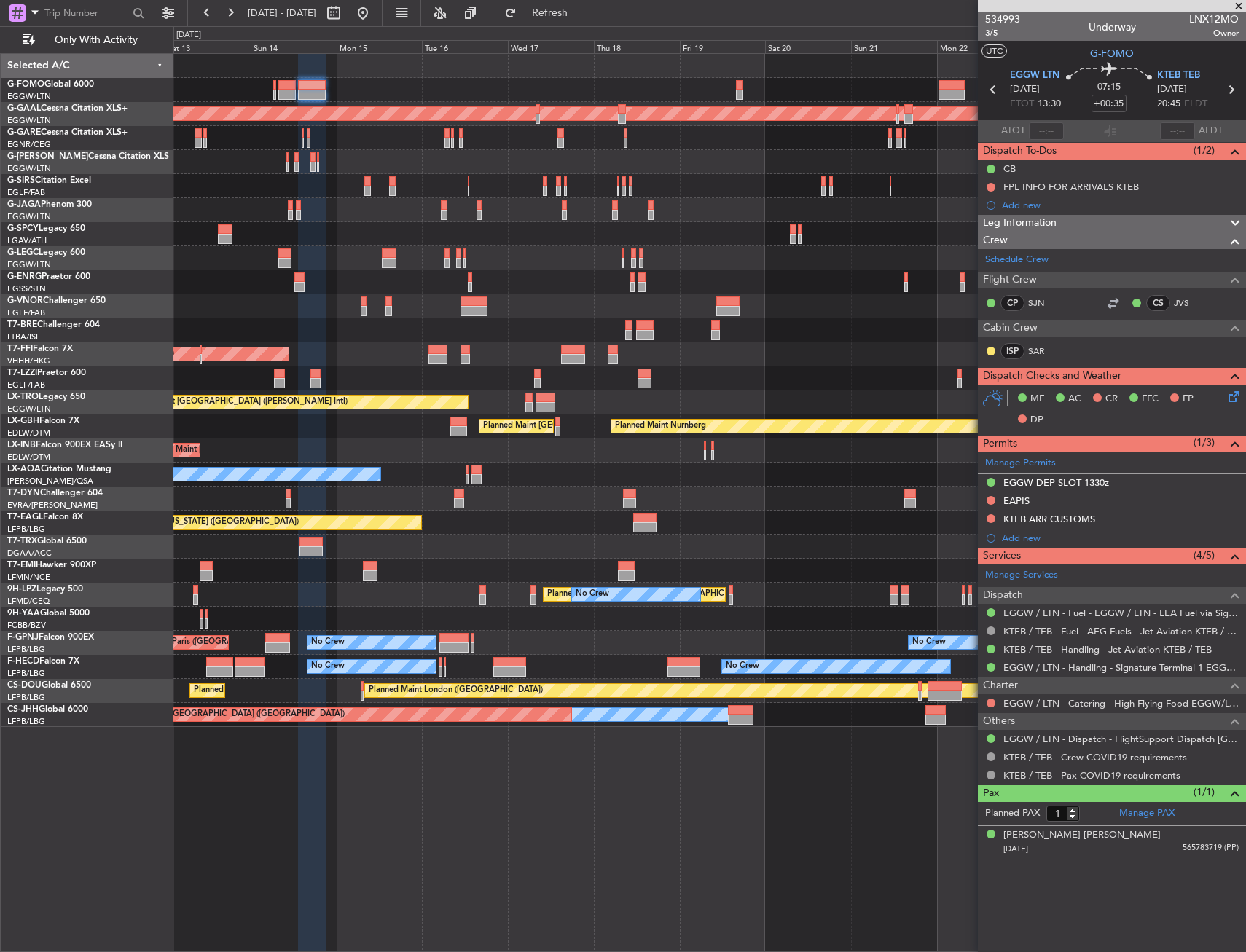
click at [819, 338] on div "Planned Maint [GEOGRAPHIC_DATA] ([GEOGRAPHIC_DATA]) Planned [GEOGRAPHIC_DATA] P…" at bounding box center [709, 390] width 1072 height 673
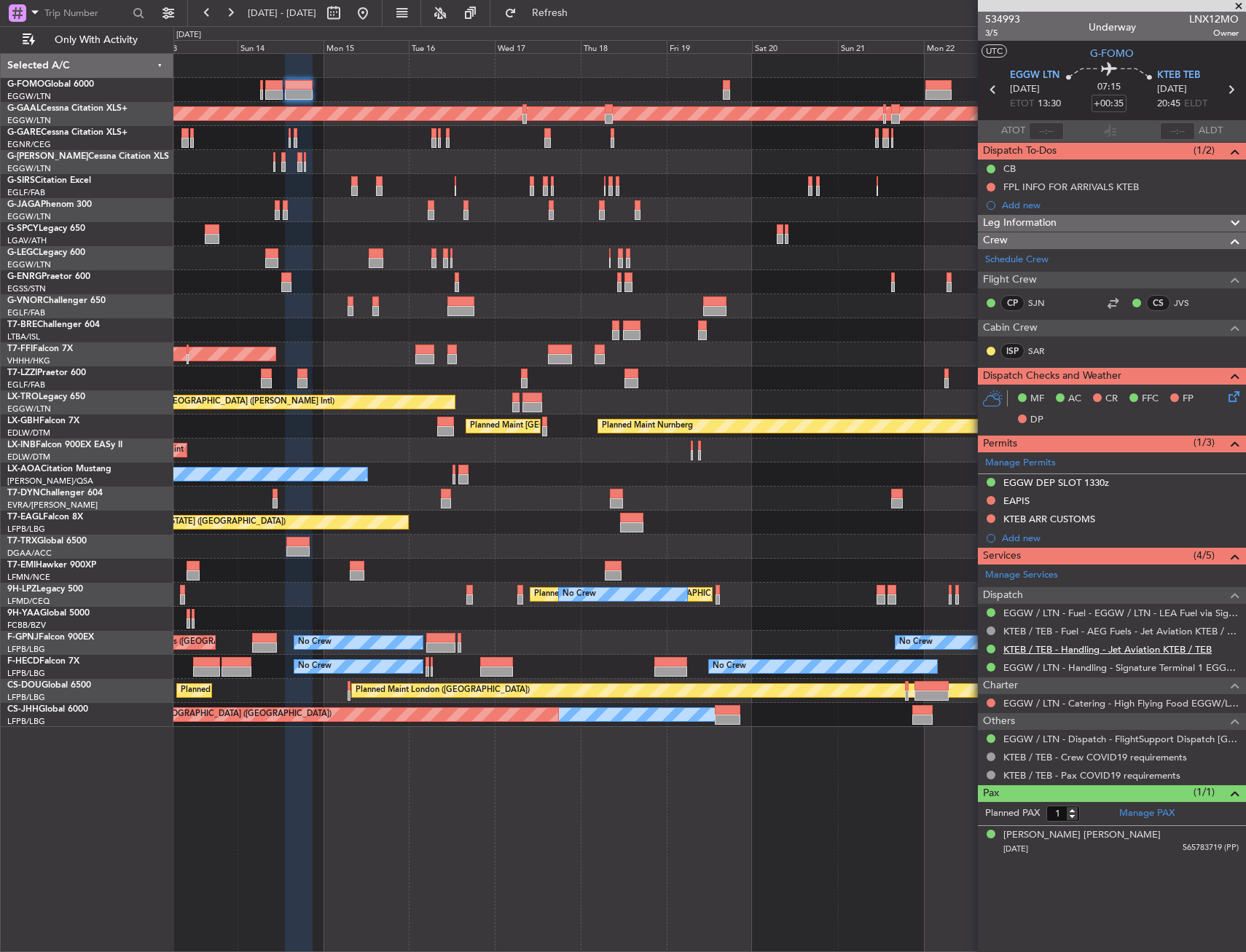
click at [1095, 649] on link "KTEB / TEB - Handling - Jet Aviation KTEB / TEB" at bounding box center [1108, 649] width 208 height 12
click at [986, 30] on span "3/5" at bounding box center [1003, 33] width 35 height 12
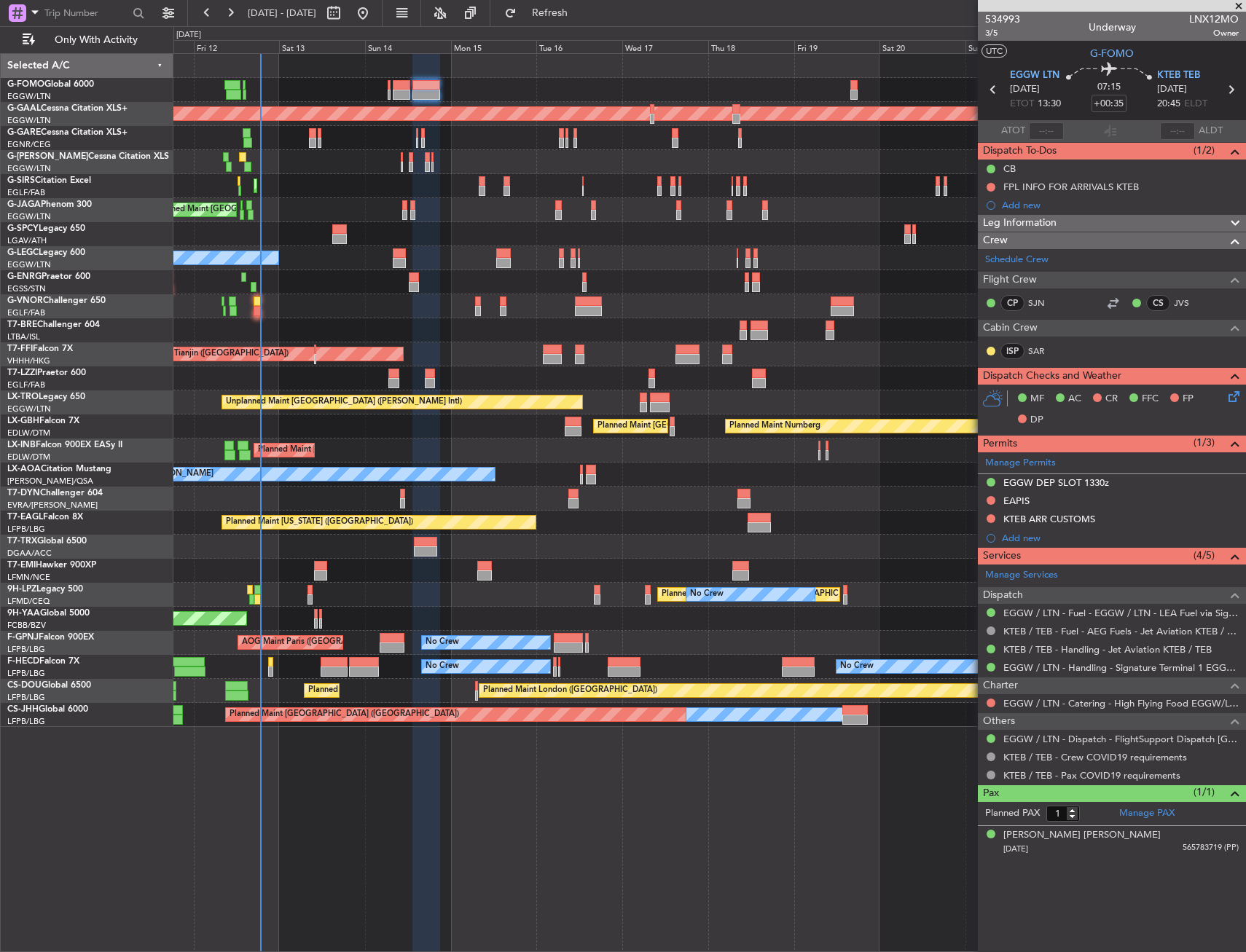
click at [573, 585] on div "Planned Maint [GEOGRAPHIC_DATA] ([GEOGRAPHIC_DATA]) Planned [GEOGRAPHIC_DATA] U…" at bounding box center [709, 390] width 1072 height 673
click at [710, 311] on div "Planned Maint [GEOGRAPHIC_DATA] ([GEOGRAPHIC_DATA])" at bounding box center [709, 306] width 1072 height 24
click at [581, 11] on span "Refresh" at bounding box center [550, 13] width 61 height 11
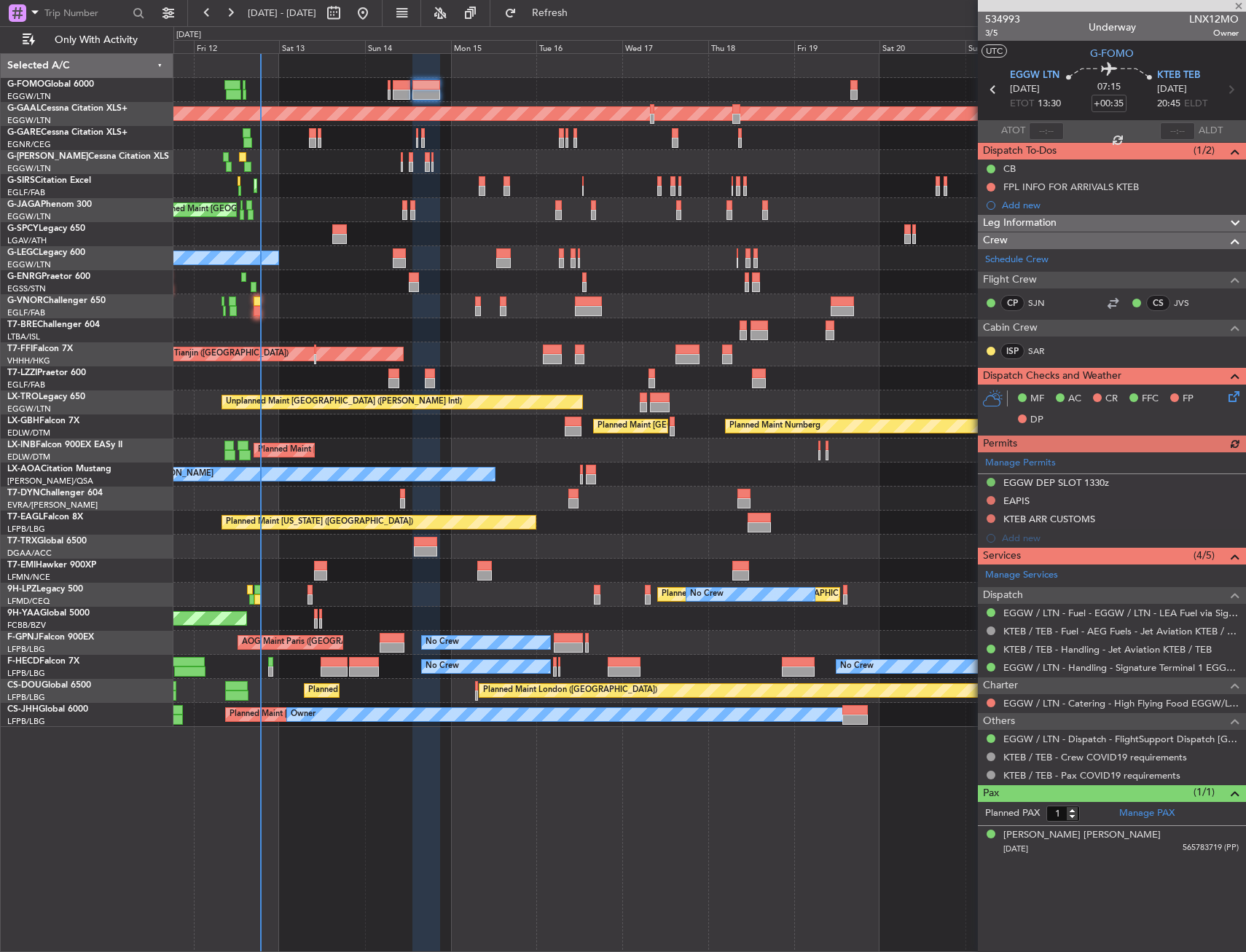
click at [987, 497] on div "Manage Permits EGGW DEP SLOT 1330z EAPIS KTEB ARR CUSTOMS Add new" at bounding box center [1113, 500] width 268 height 95
click at [993, 501] on div "Manage Permits EGGW DEP SLOT 1330z EAPIS KTEB ARR CUSTOMS Add new" at bounding box center [1113, 500] width 268 height 95
click at [991, 499] on div "Manage Permits EGGW DEP SLOT 1330z EAPIS KTEB ARR CUSTOMS Add new" at bounding box center [1113, 500] width 268 height 95
click at [989, 502] on button at bounding box center [991, 500] width 9 height 9
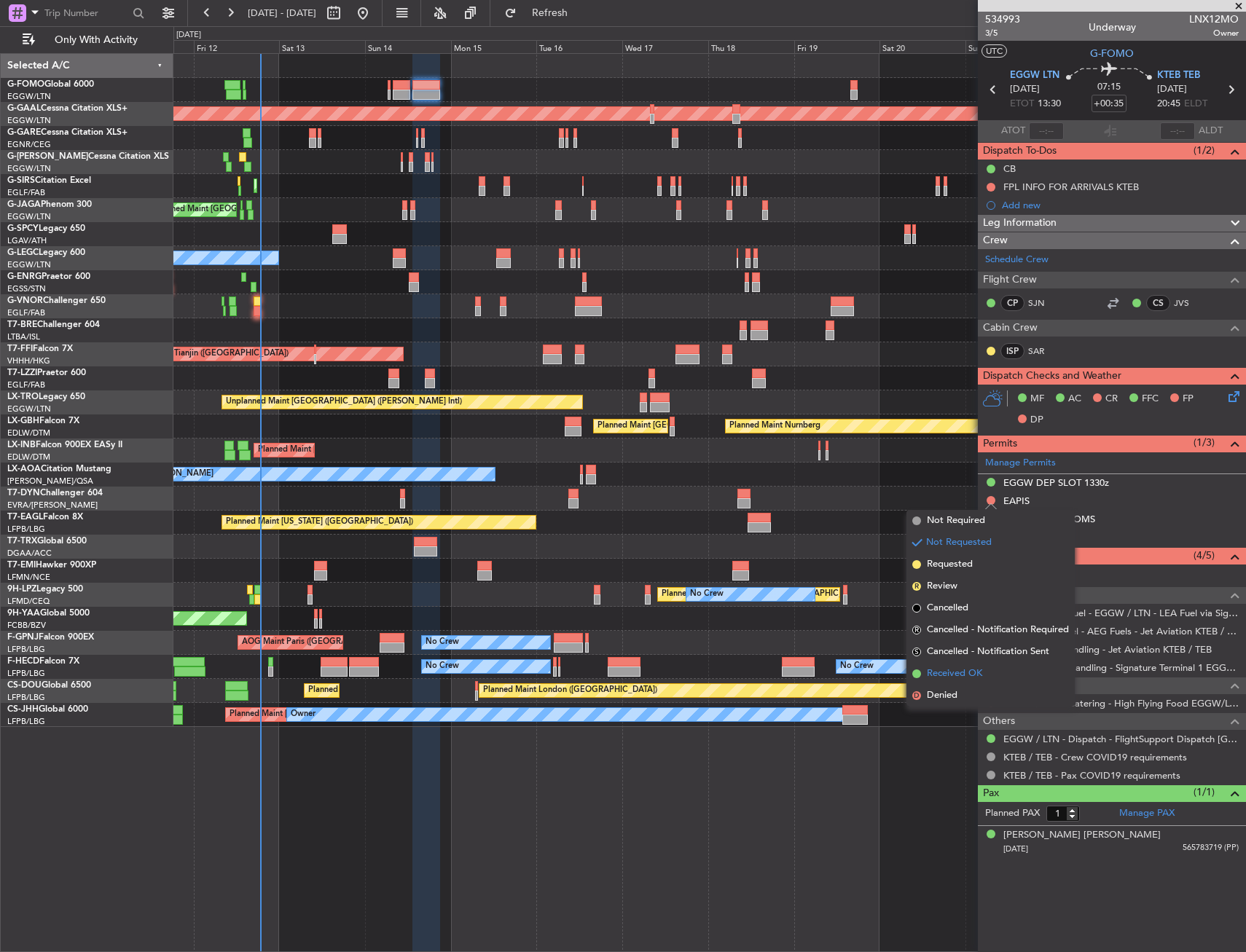
click at [951, 676] on span "Received OK" at bounding box center [955, 674] width 55 height 15
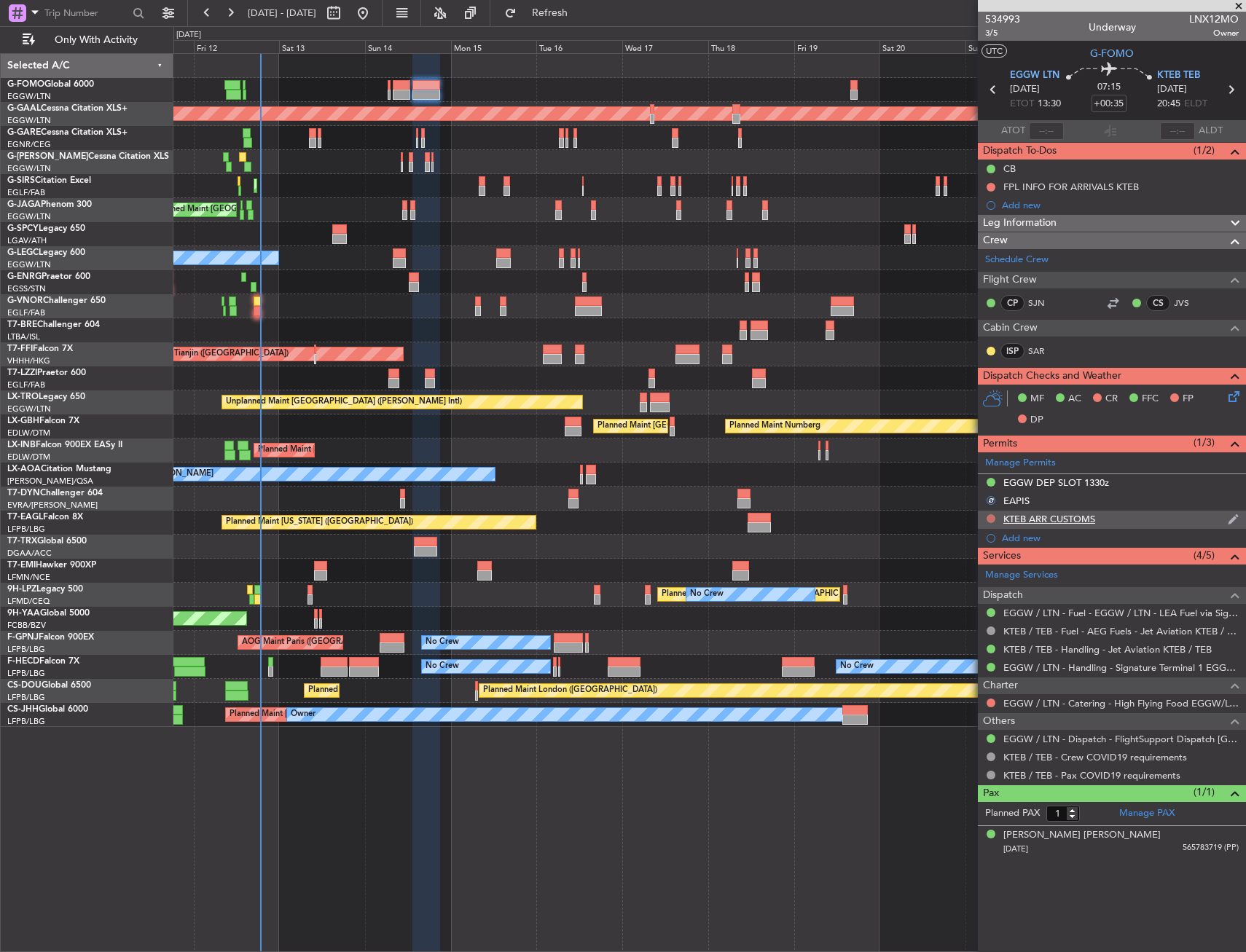
click at [991, 519] on button at bounding box center [991, 519] width 9 height 9
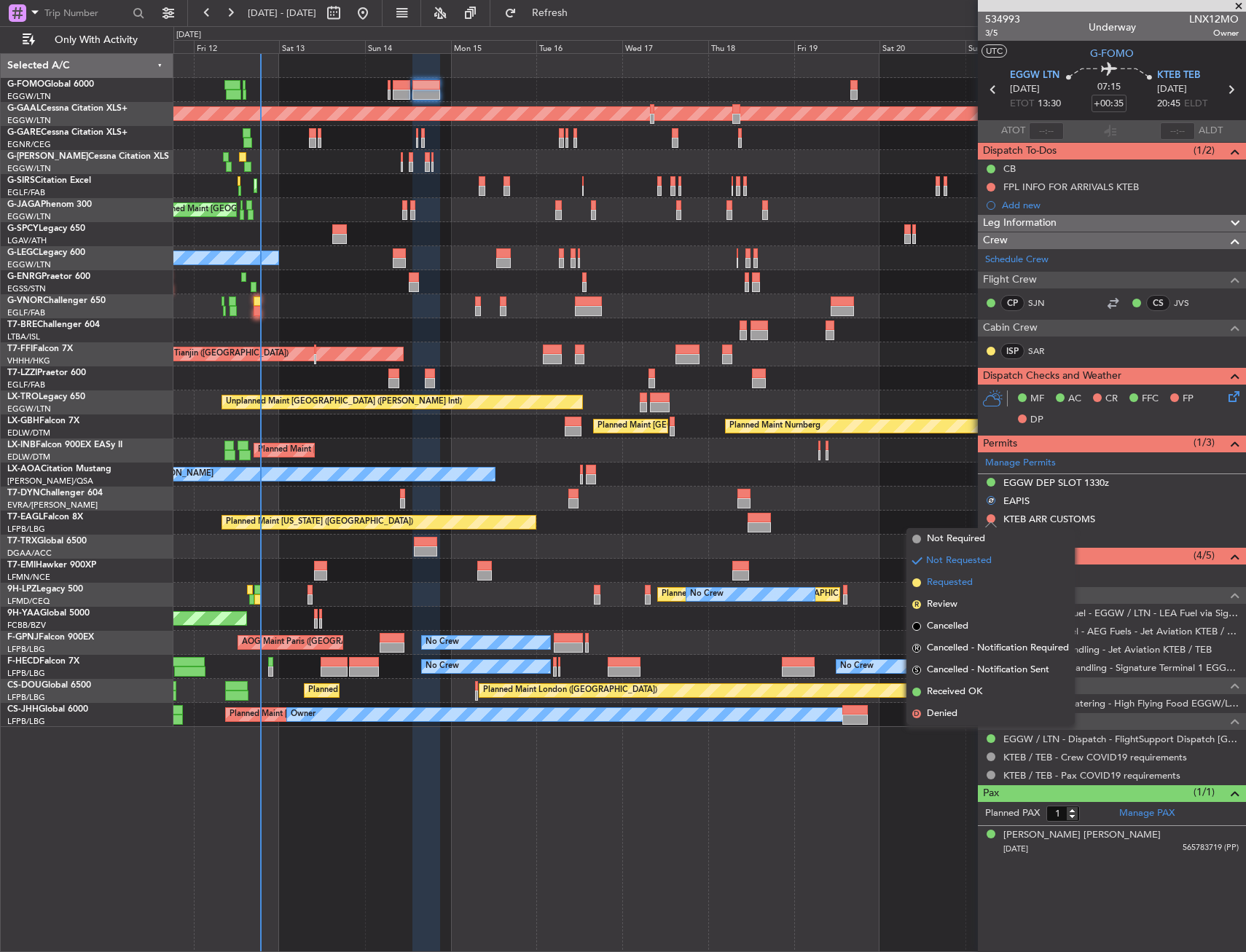
click at [978, 580] on li "Requested" at bounding box center [991, 582] width 168 height 22
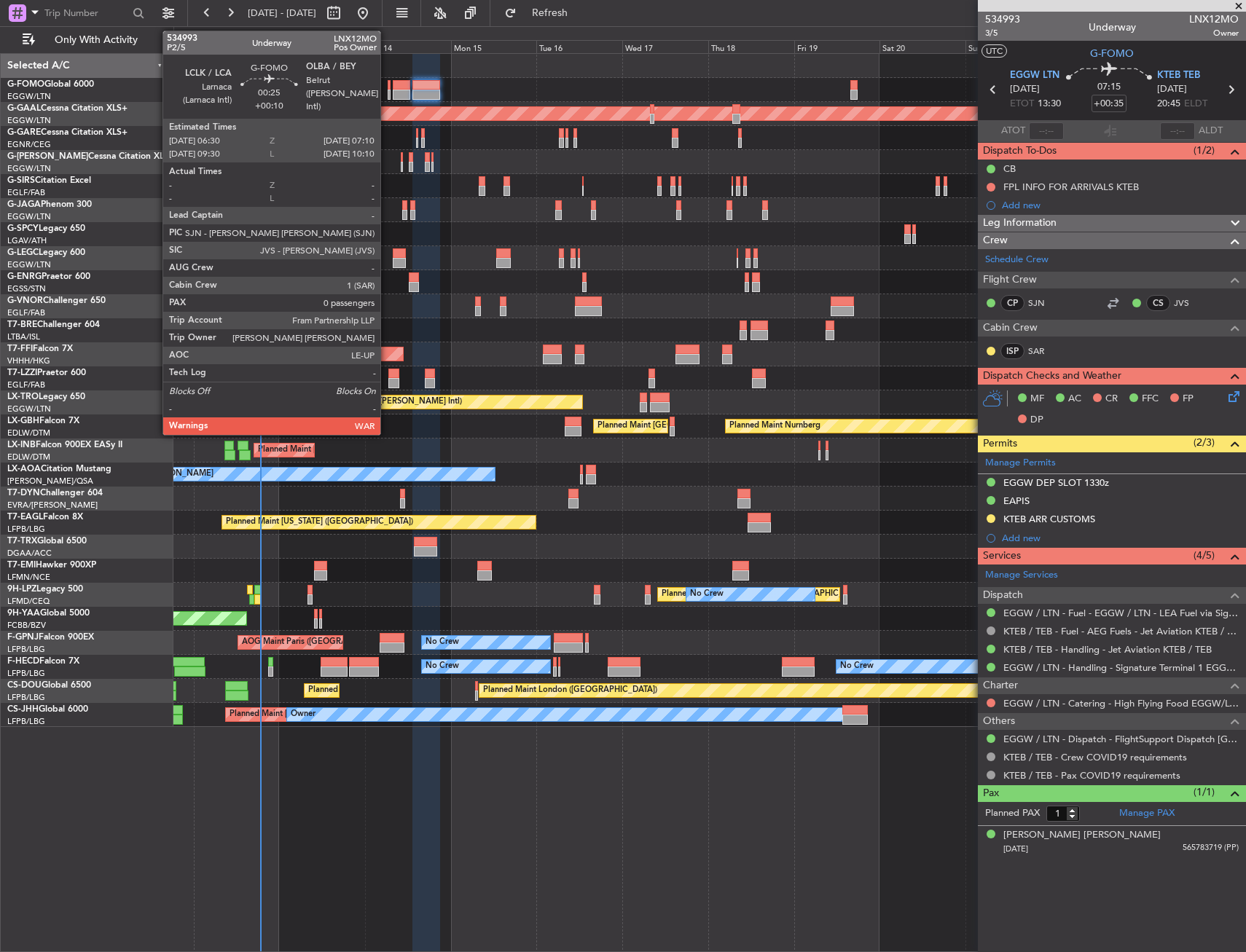
click at [389, 93] on div at bounding box center [390, 94] width 3 height 11
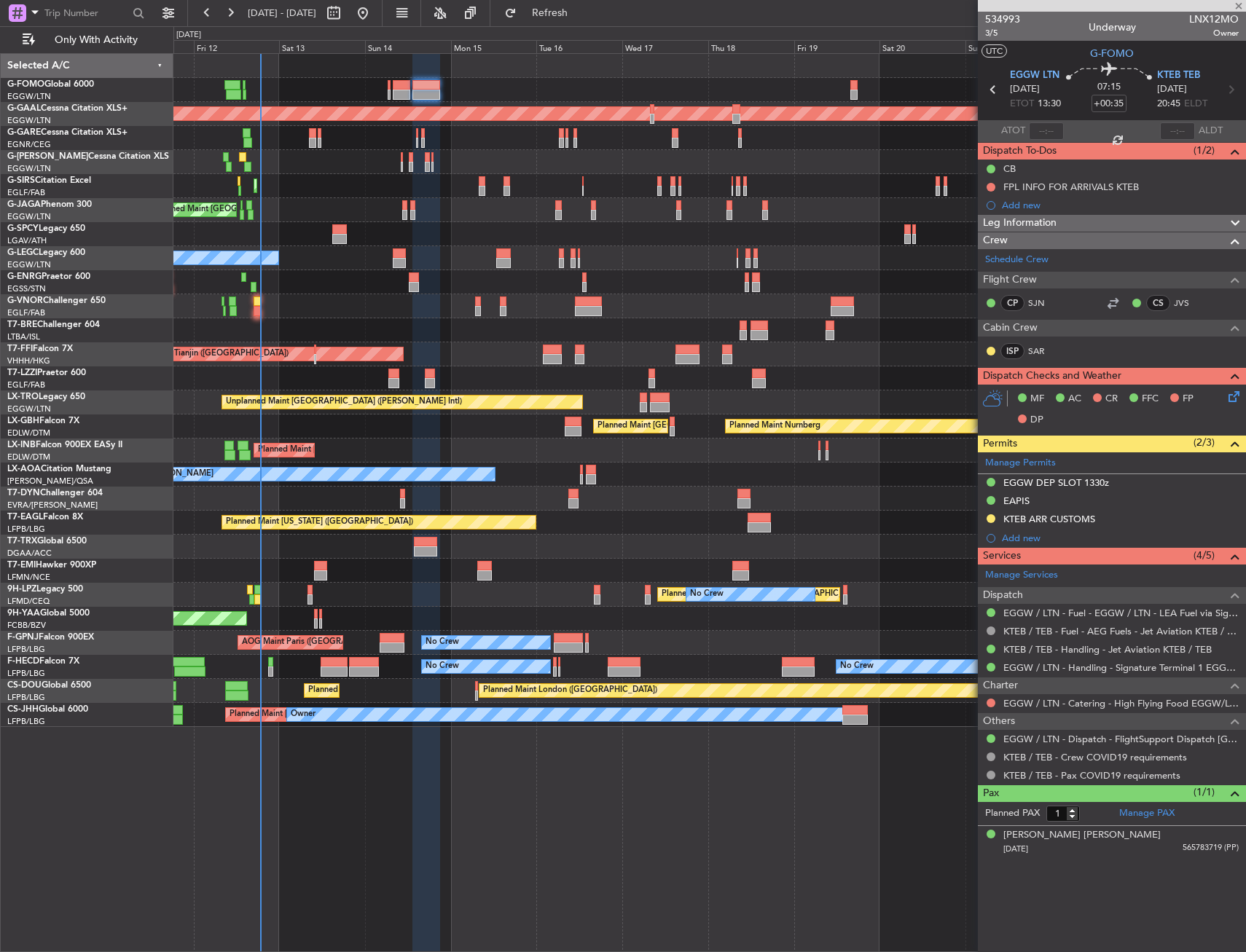
type input "+00:10"
type input "0"
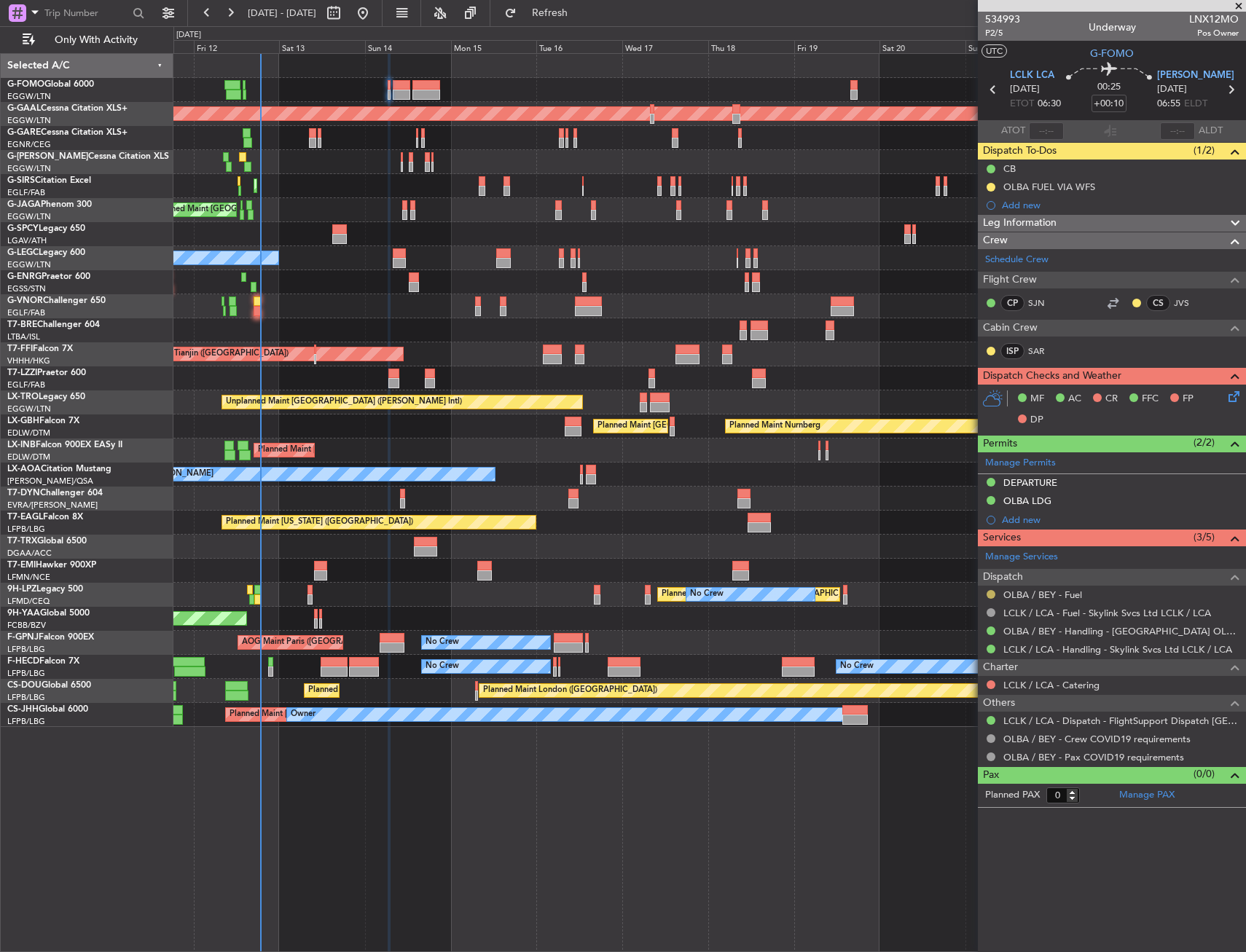
click at [991, 594] on button at bounding box center [991, 594] width 9 height 9
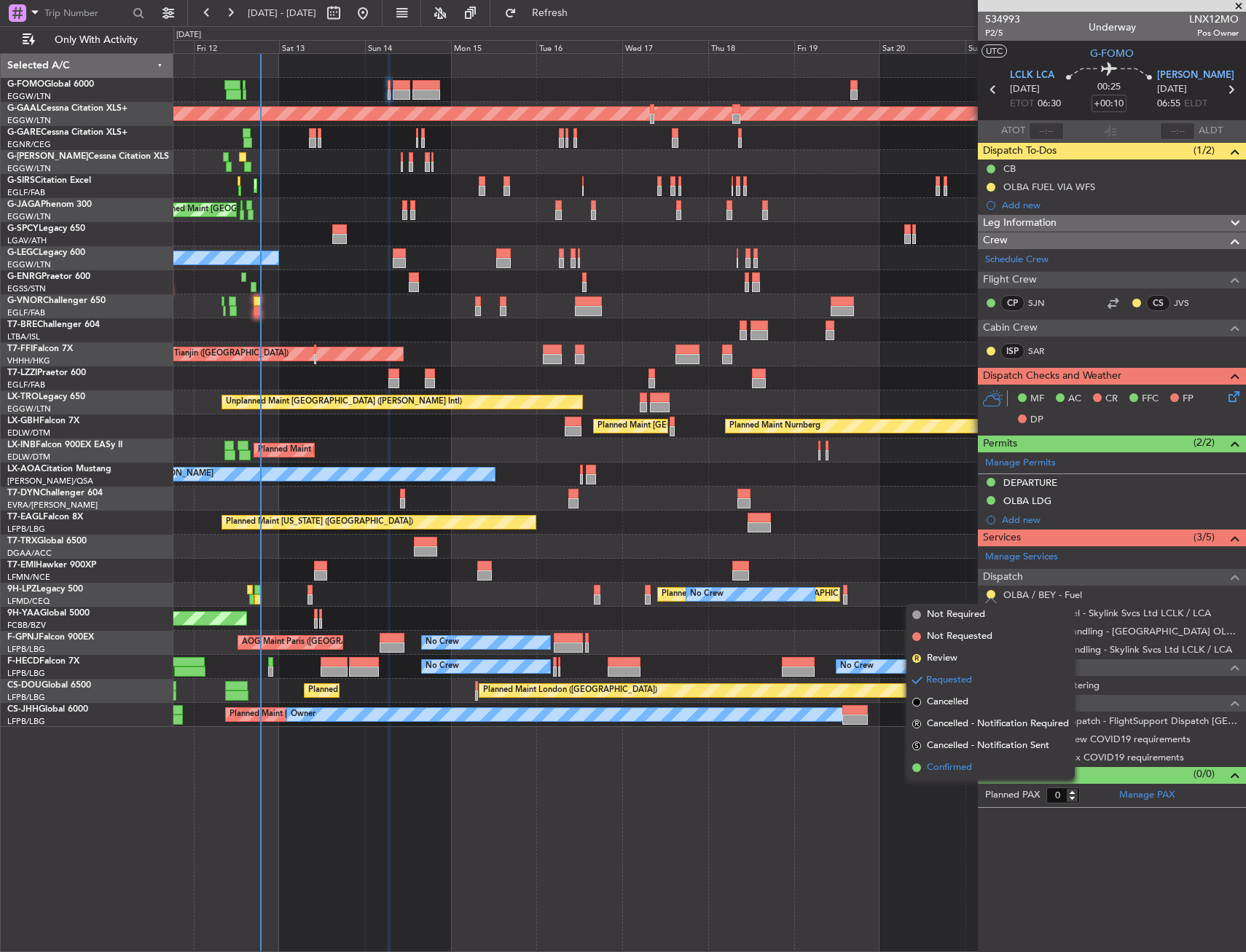
click at [952, 761] on span "Confirmed" at bounding box center [950, 768] width 46 height 15
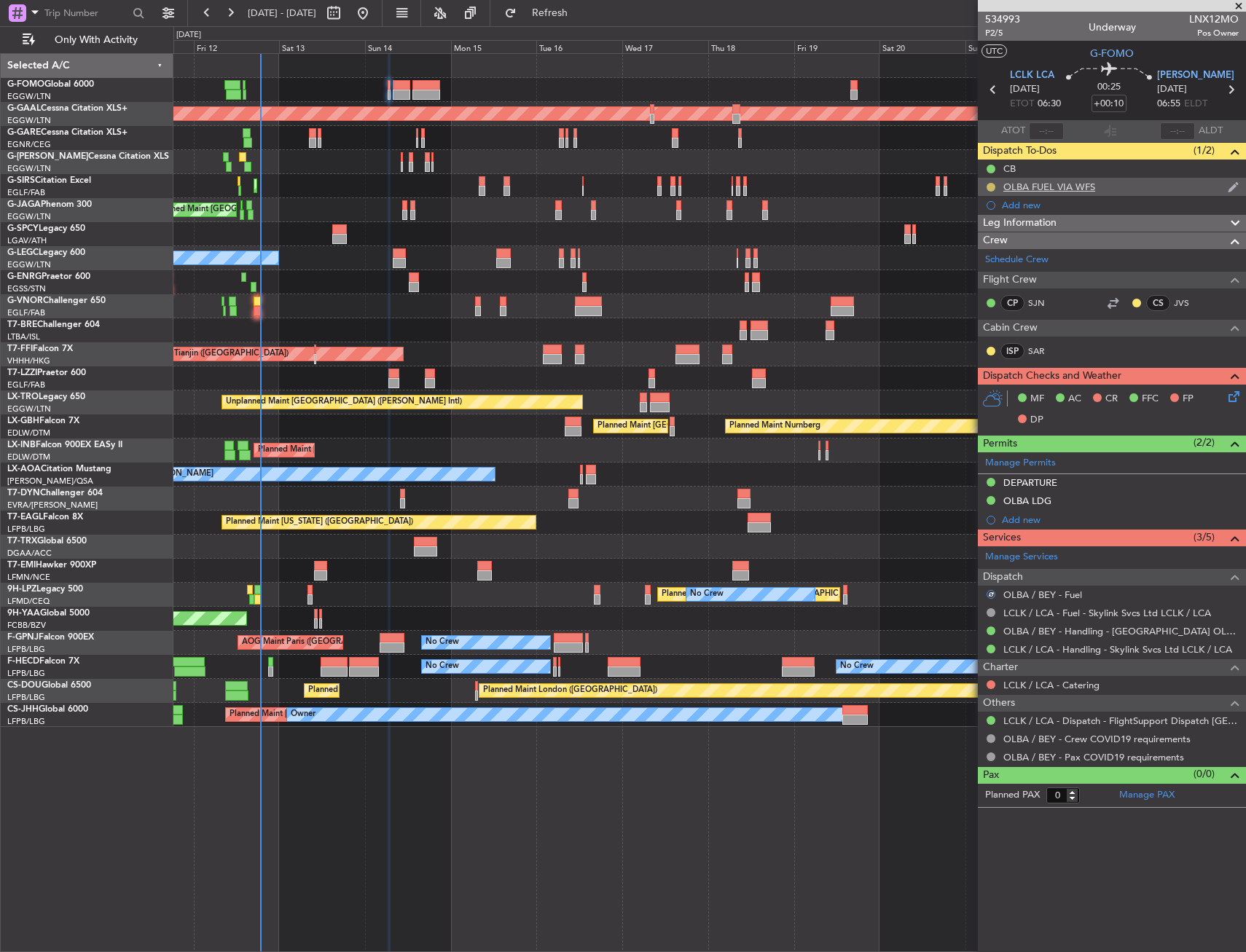
click at [991, 184] on button at bounding box center [991, 187] width 9 height 9
click at [980, 252] on span "Completed" at bounding box center [996, 251] width 48 height 15
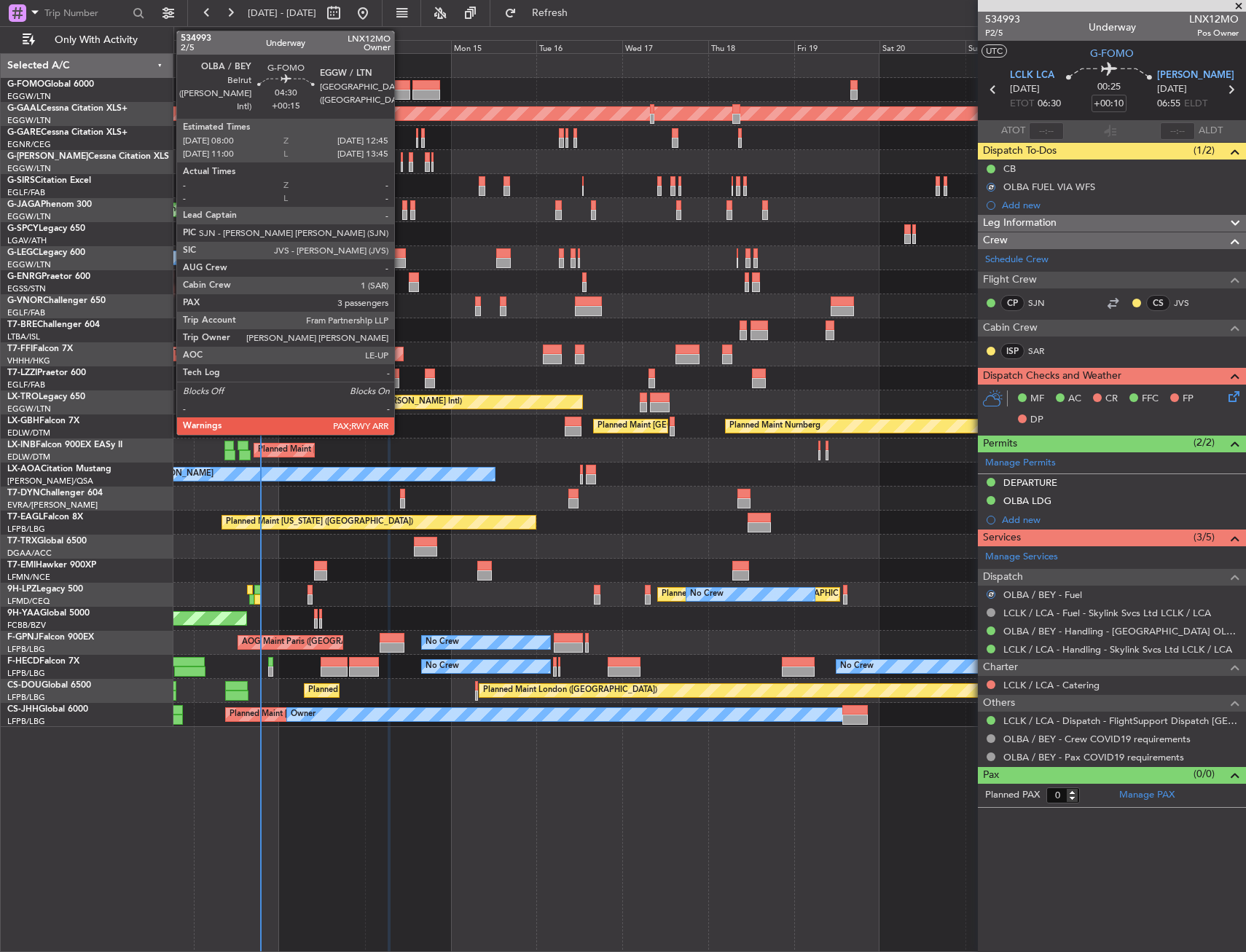
click at [401, 89] on div at bounding box center [402, 85] width 18 height 11
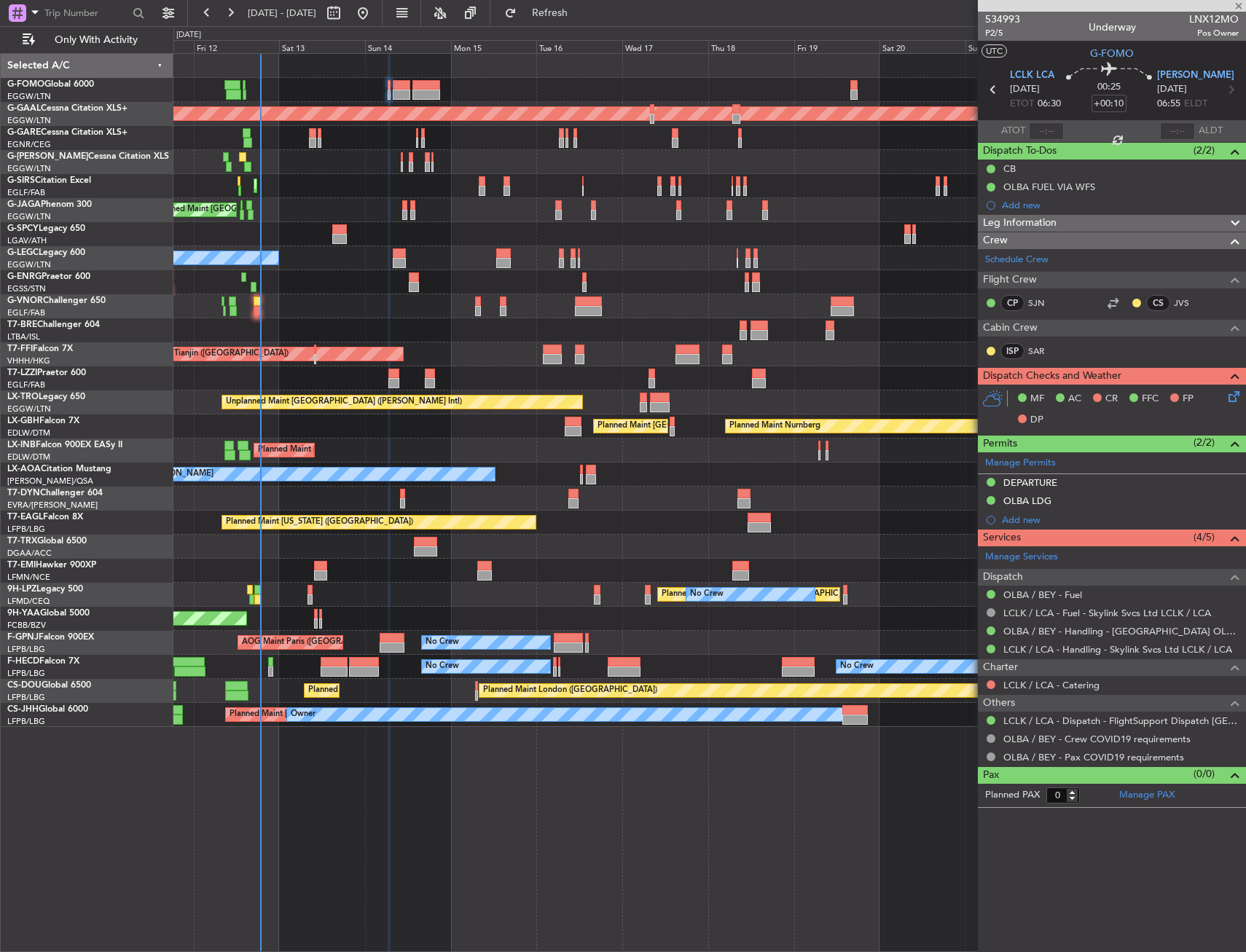
type input "+00:15"
type input "3"
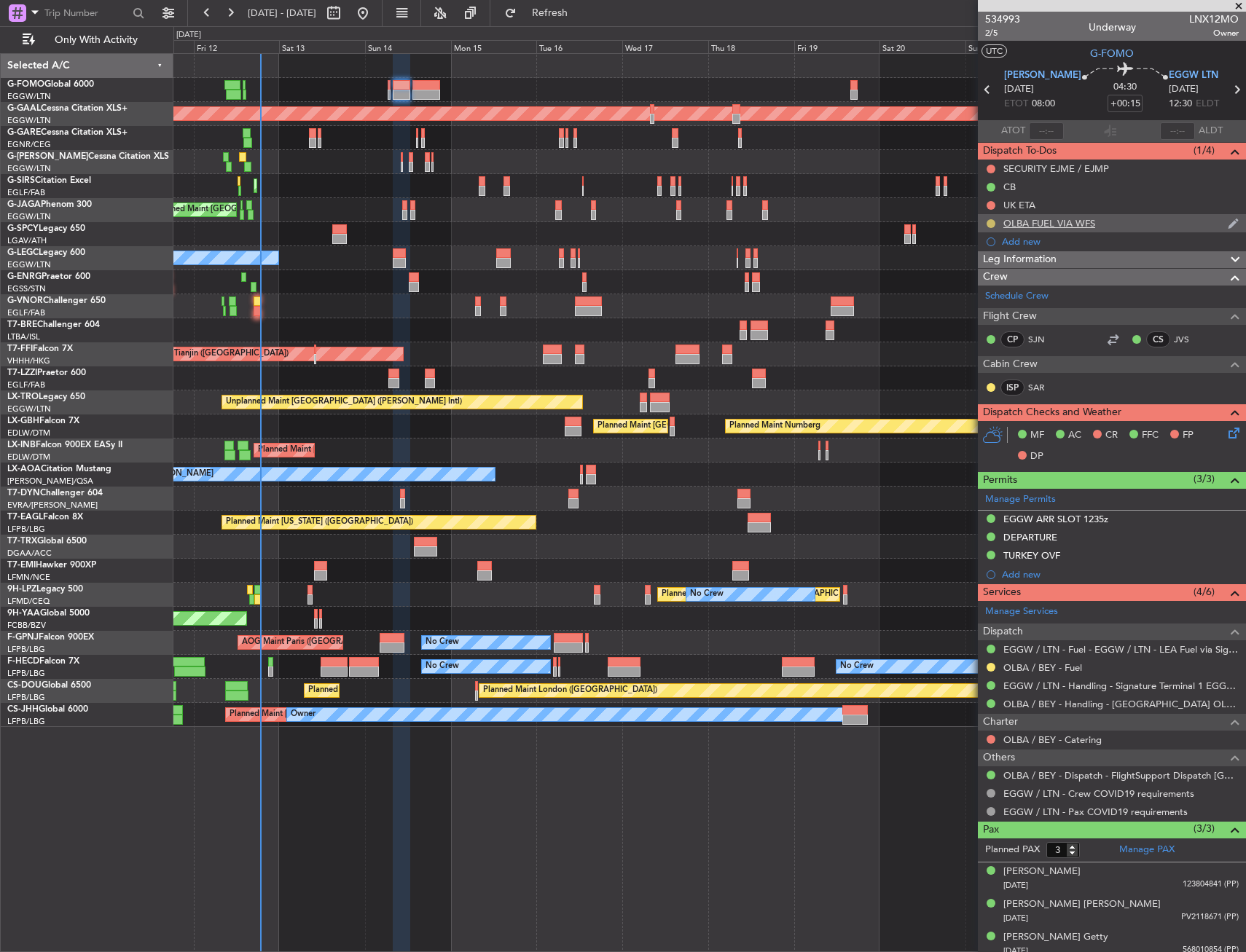
click at [990, 222] on button at bounding box center [991, 224] width 9 height 9
click at [977, 291] on span "Completed" at bounding box center [996, 288] width 48 height 15
click at [991, 663] on button at bounding box center [991, 667] width 9 height 9
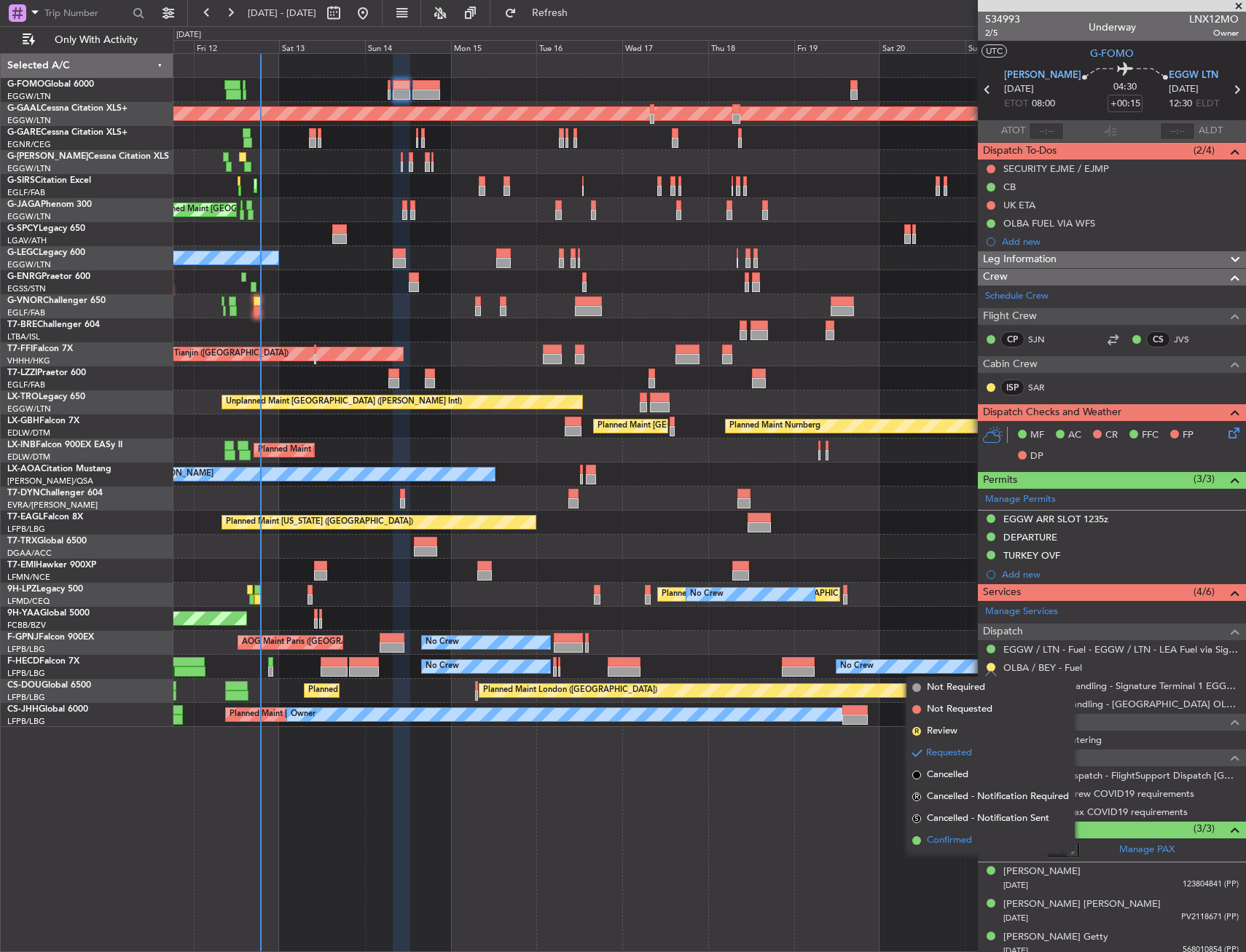
click at [945, 836] on span "Confirmed" at bounding box center [950, 841] width 46 height 15
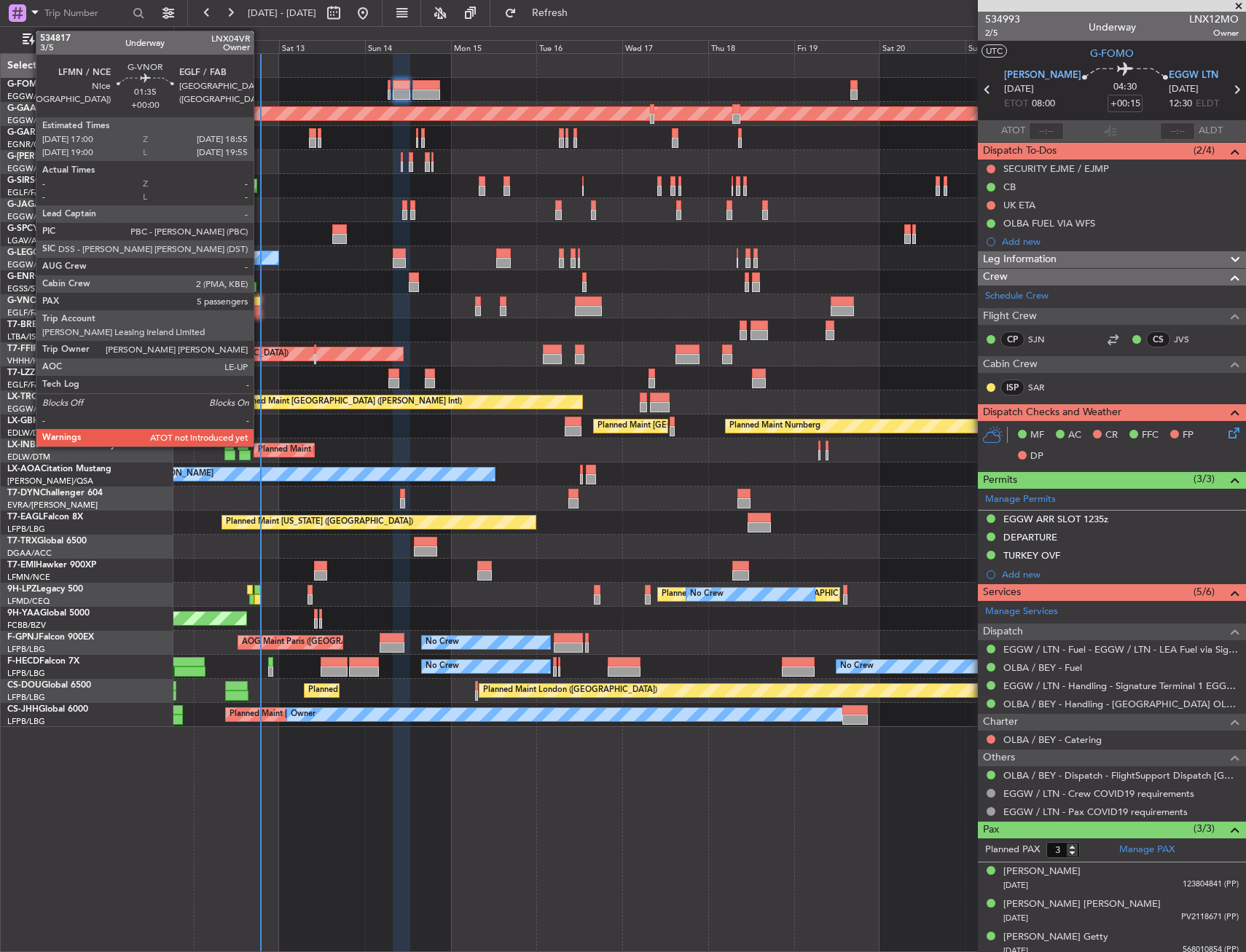
click at [260, 311] on div at bounding box center [257, 311] width 7 height 11
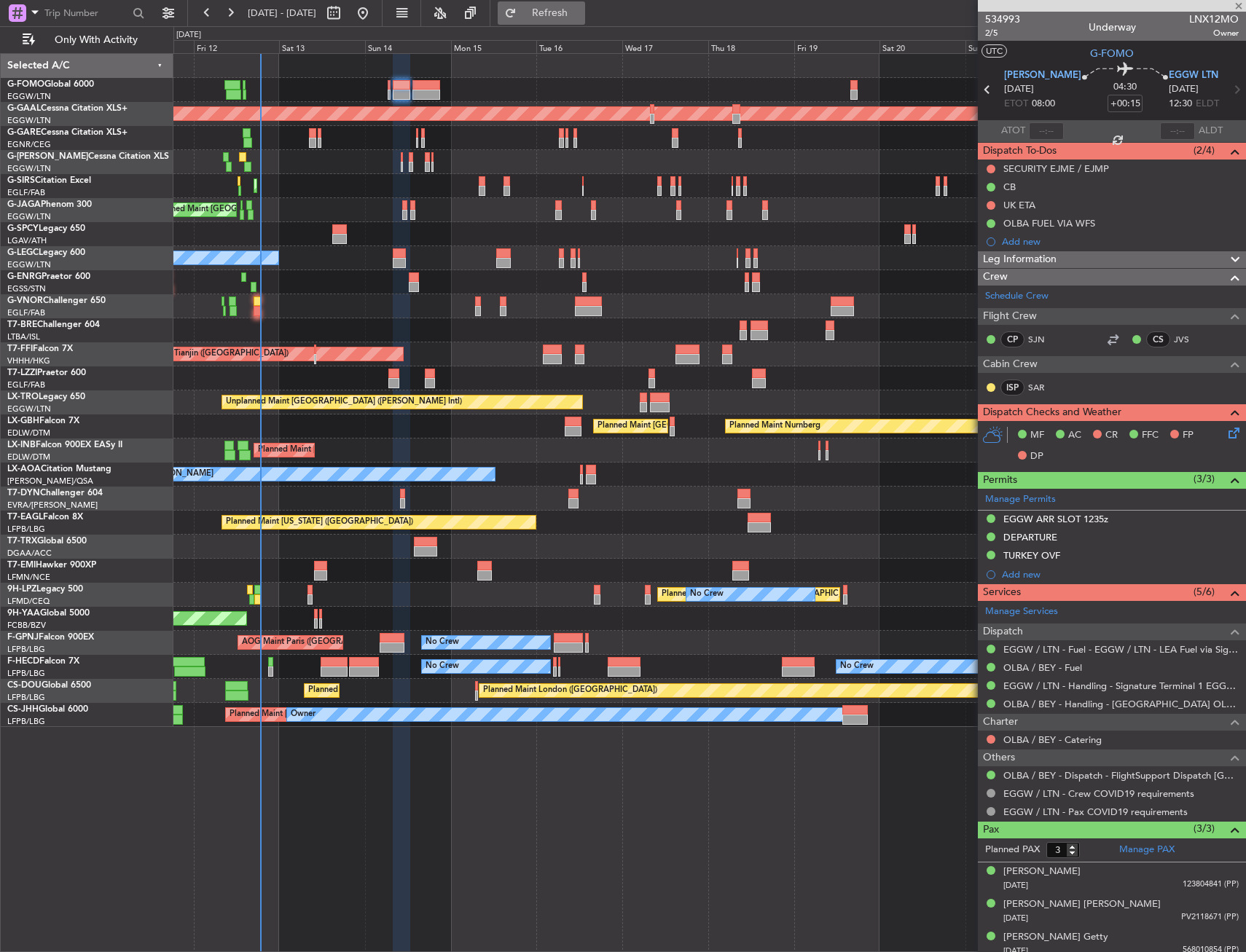
type input "5"
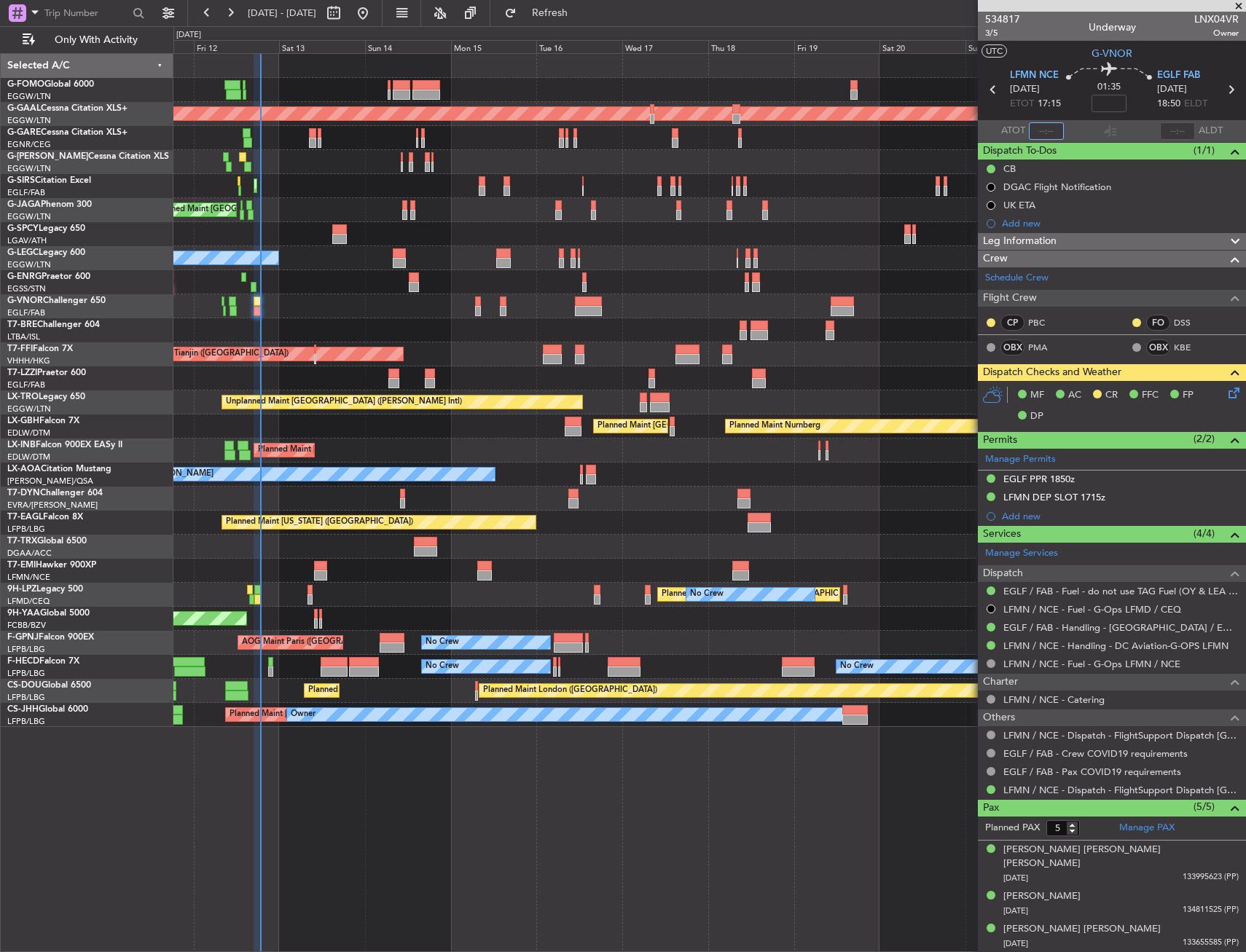
click at [1043, 127] on input "text" at bounding box center [1046, 132] width 35 height 18
click at [1078, 137] on section "ATOT 1848 ALDT" at bounding box center [1113, 131] width 268 height 22
type input "18:48"
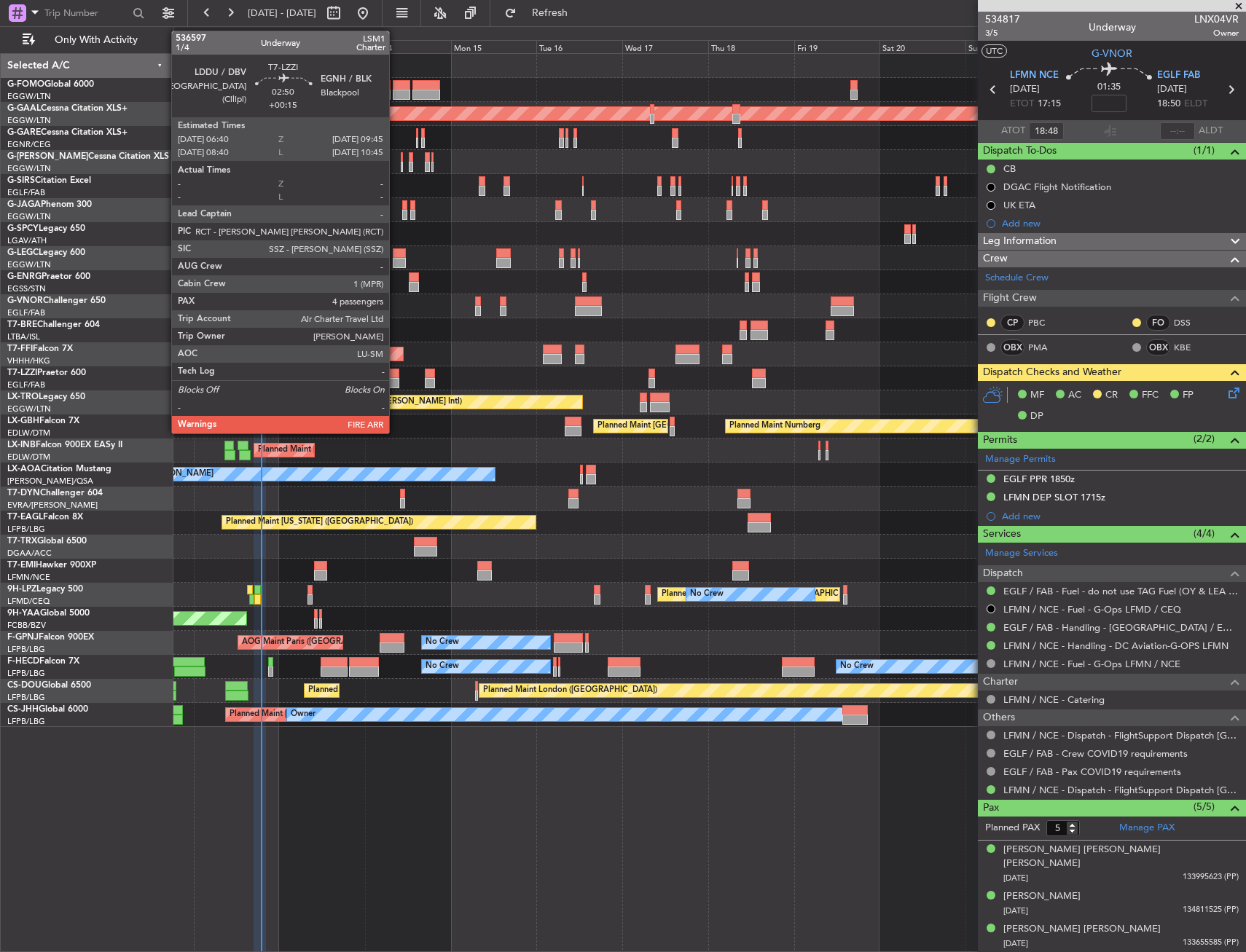
click at [396, 376] on div at bounding box center [394, 373] width 11 height 11
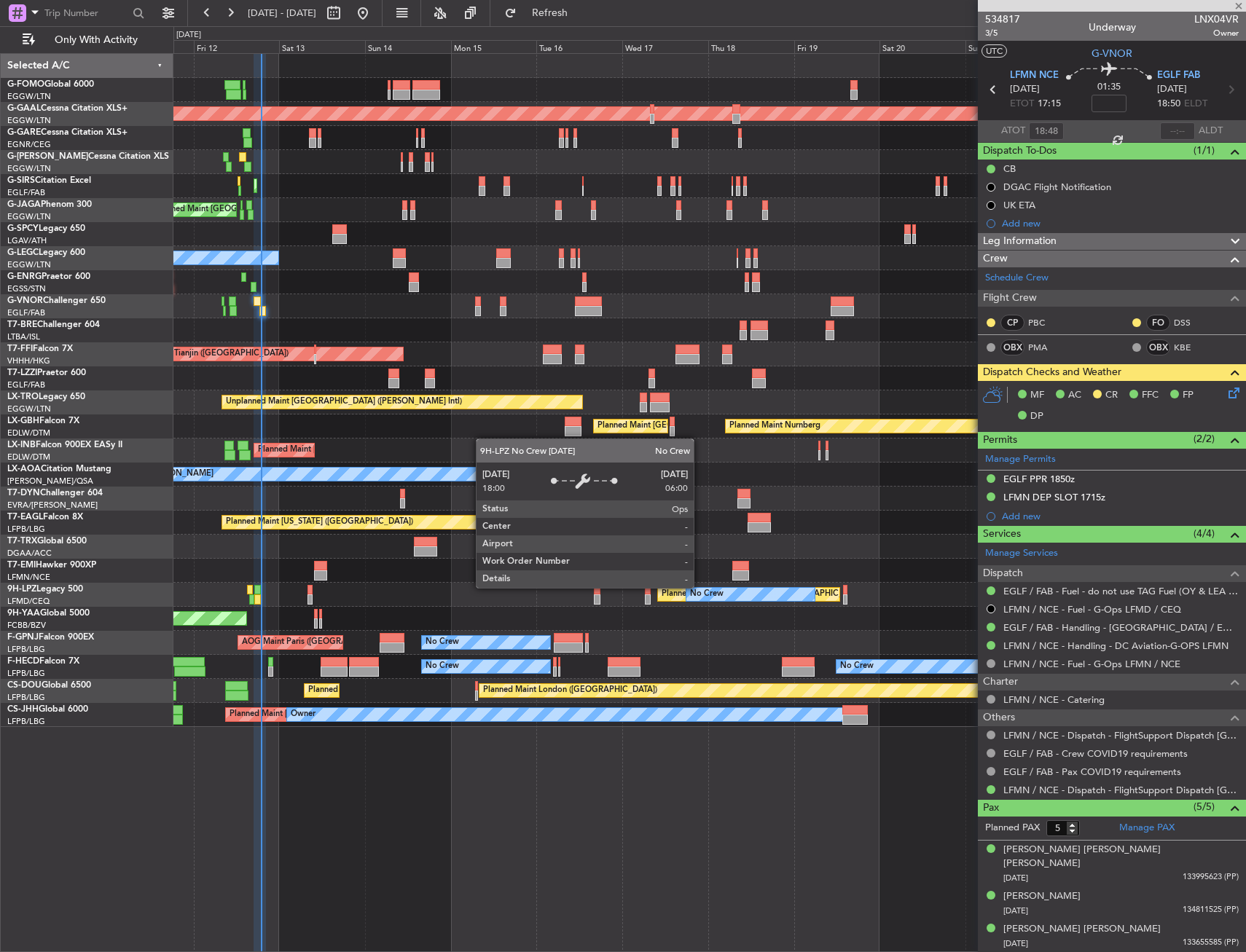
type input "+00:15"
type input "4"
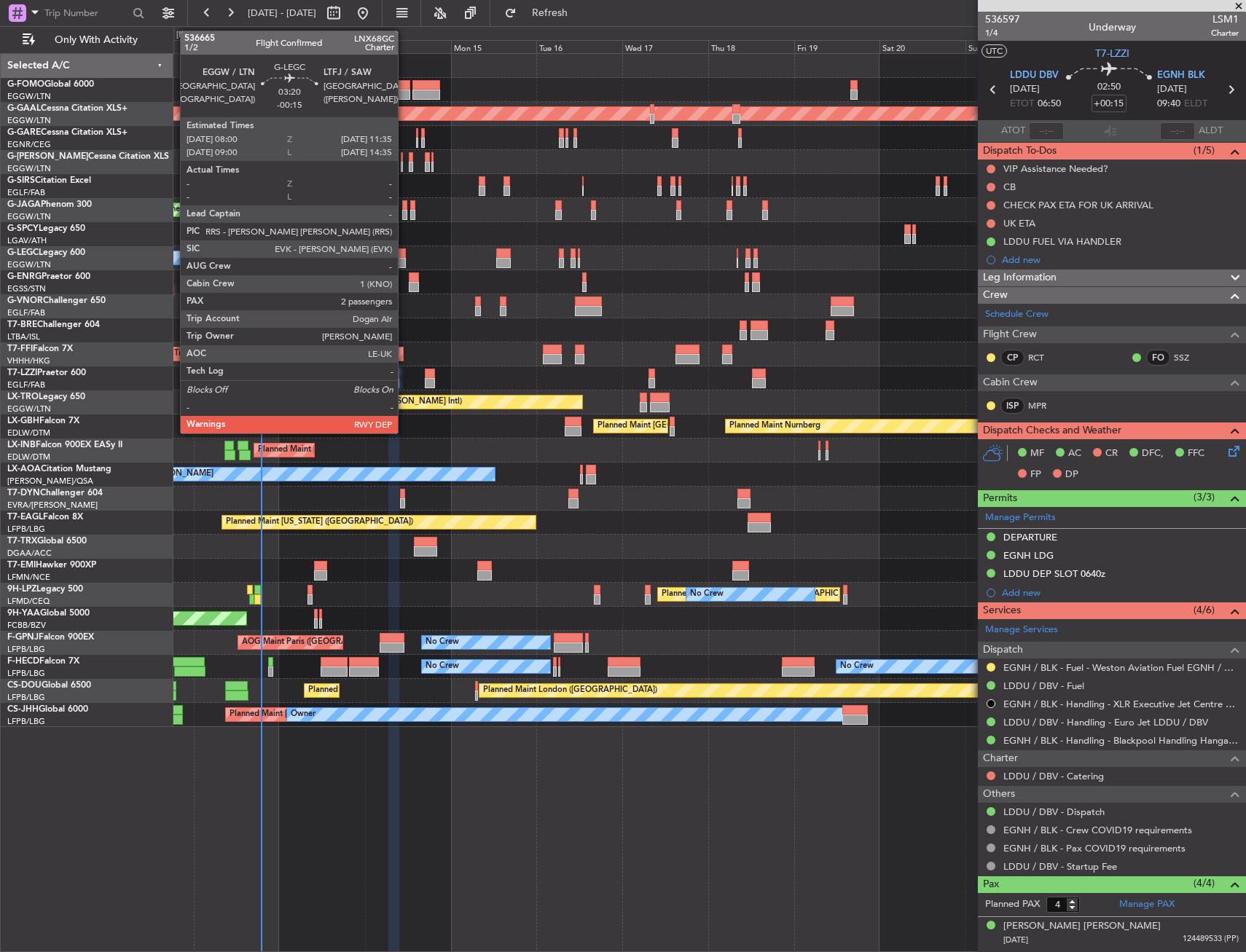
click at [404, 253] on div at bounding box center [399, 254] width 13 height 11
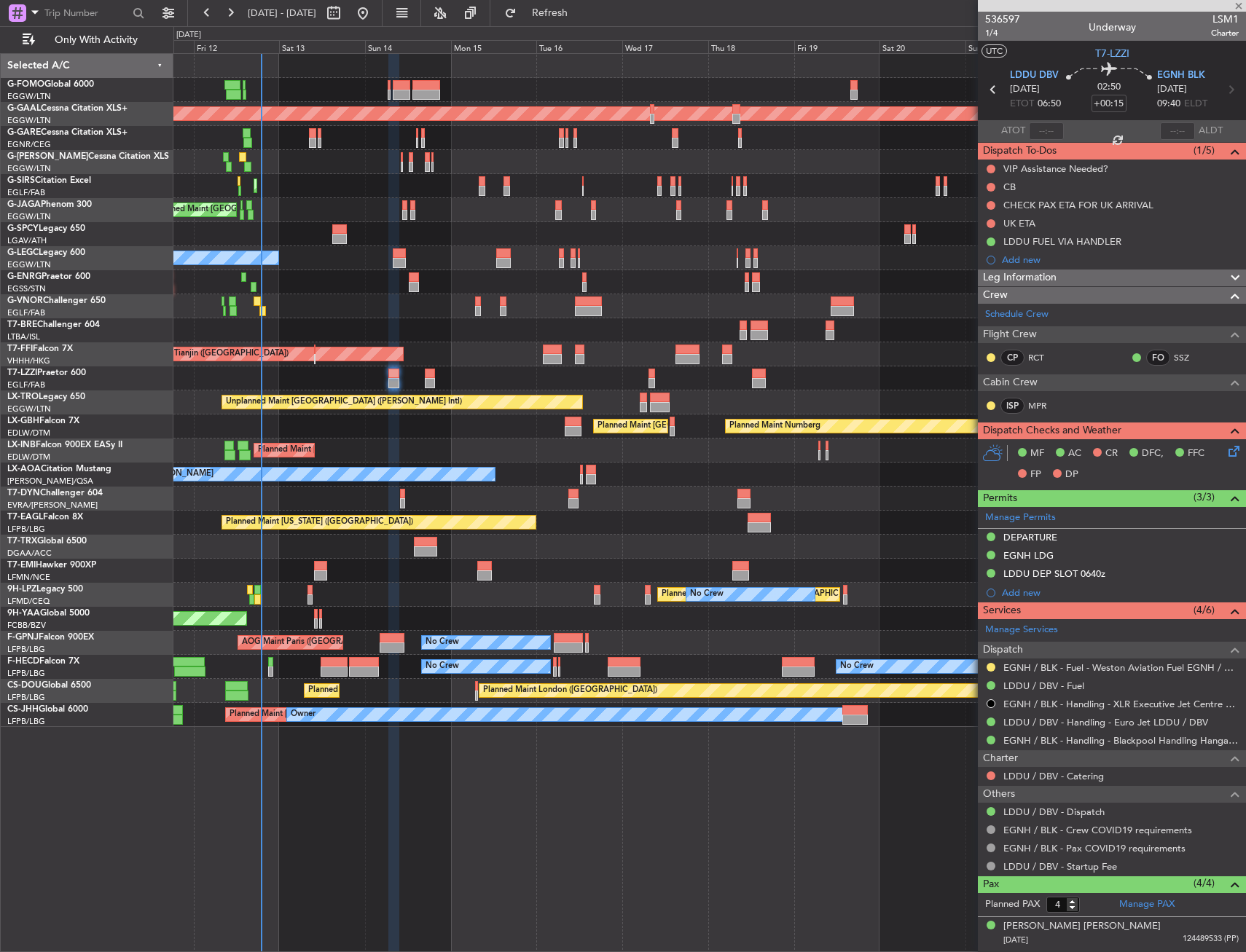
type input "-00:15"
type input "2"
